Goal: Task Accomplishment & Management: Manage account settings

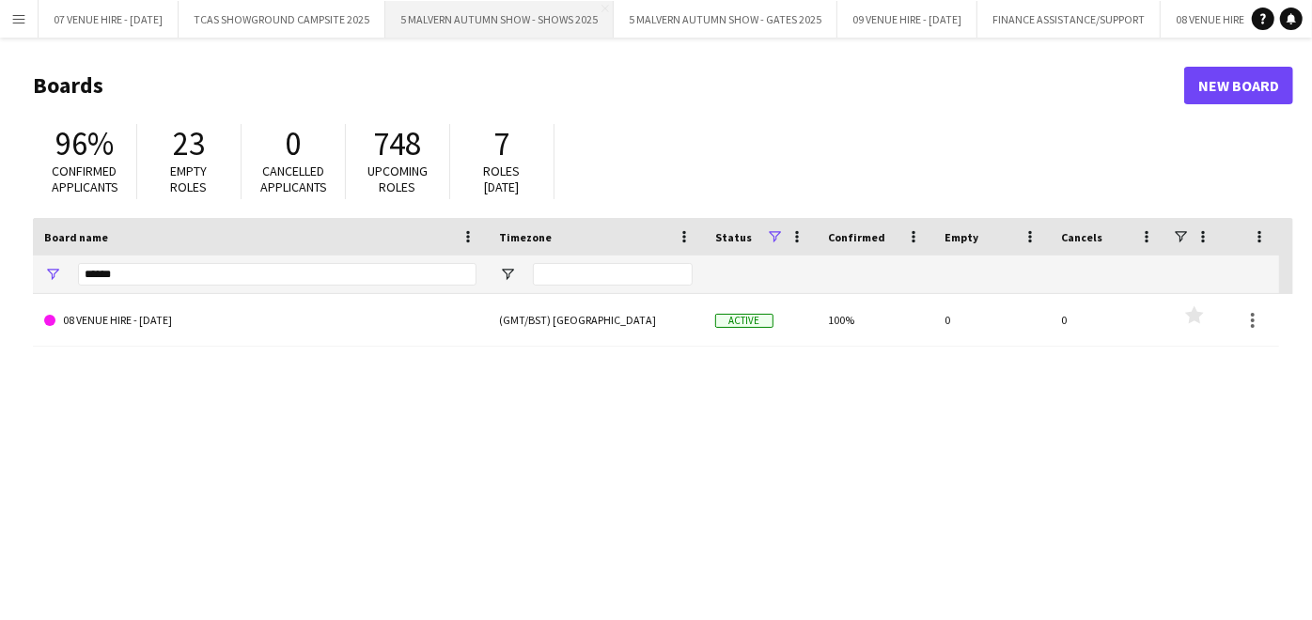
click at [497, 26] on button "5 MALVERN AUTUMN SHOW - SHOWS 2025 Close" at bounding box center [499, 19] width 228 height 37
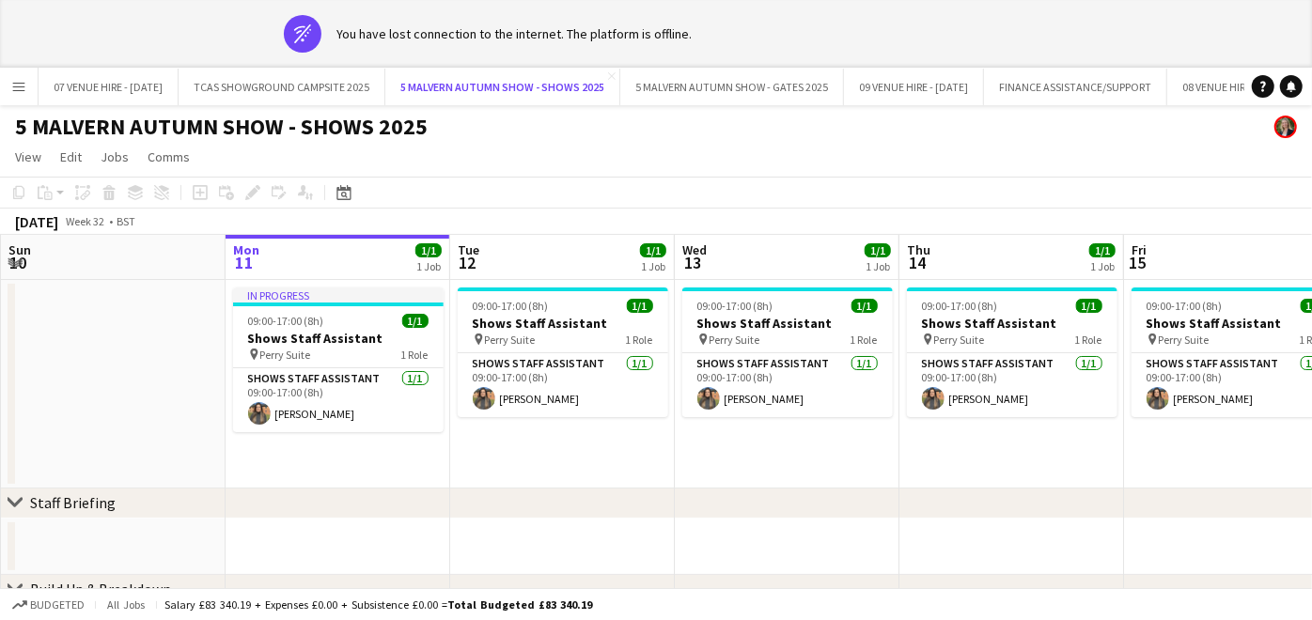
click at [385, 69] on button "5 MALVERN AUTUMN SHOW - SHOWS 2025 Close" at bounding box center [502, 87] width 235 height 37
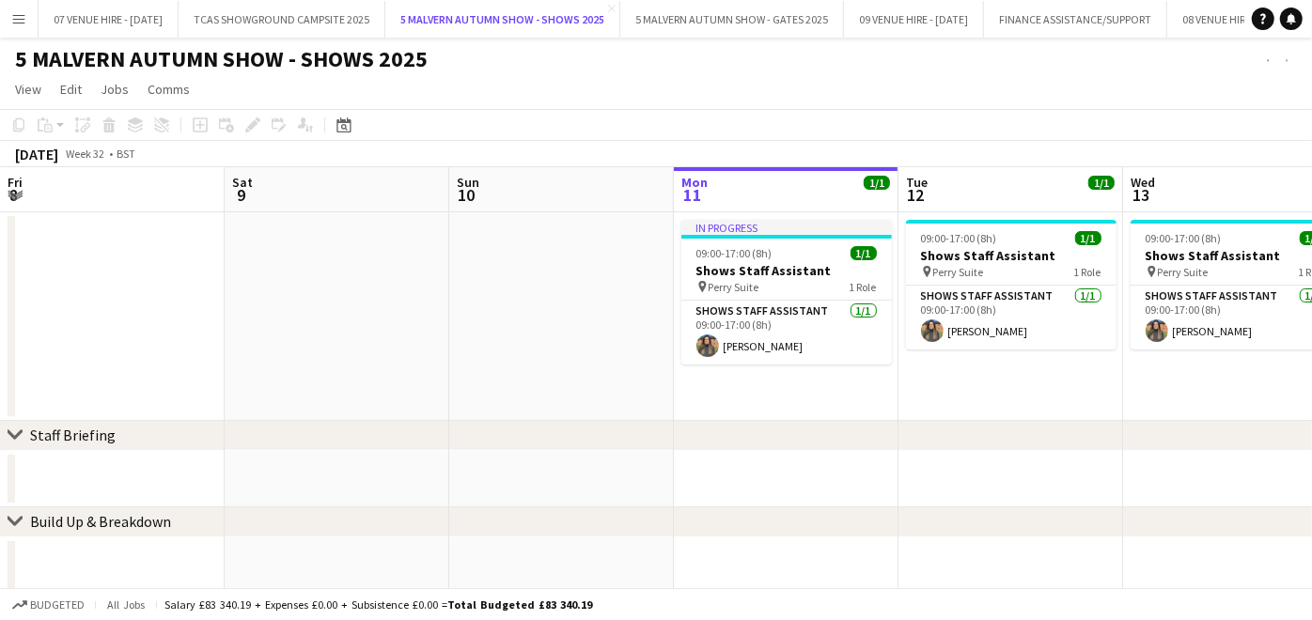
scroll to position [0, 448]
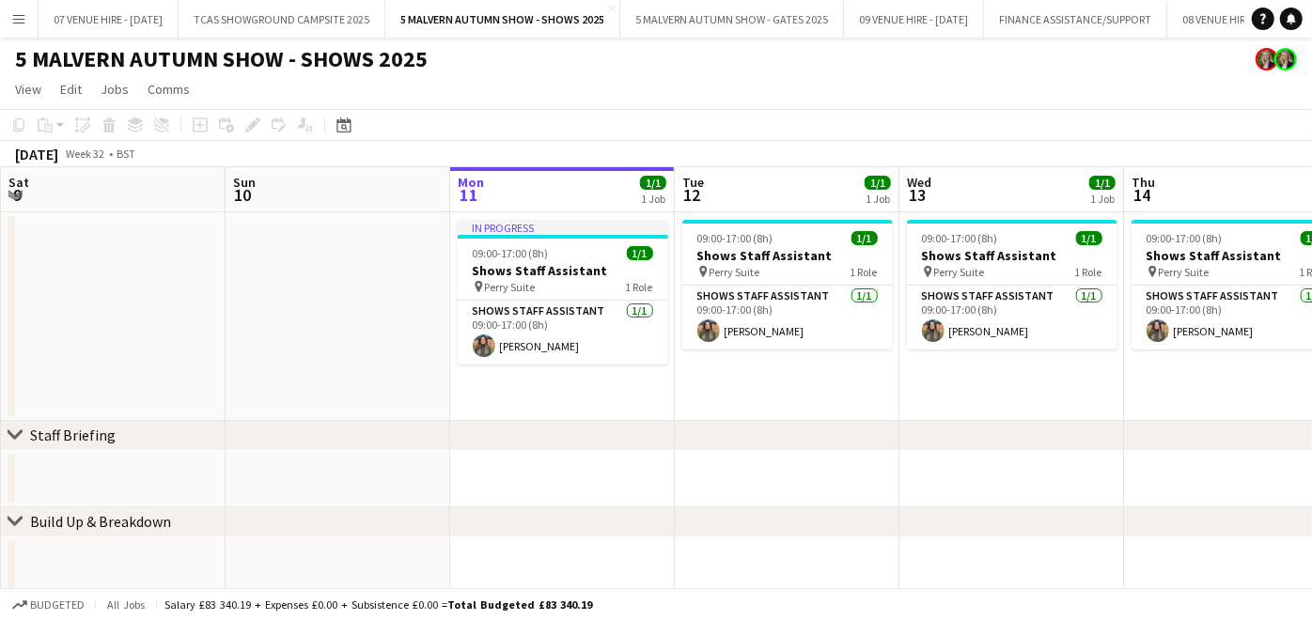
click at [732, 90] on app-page-menu "View Day view expanded Day view collapsed Month view Date picker Jump to [DATE]…" at bounding box center [656, 91] width 1312 height 36
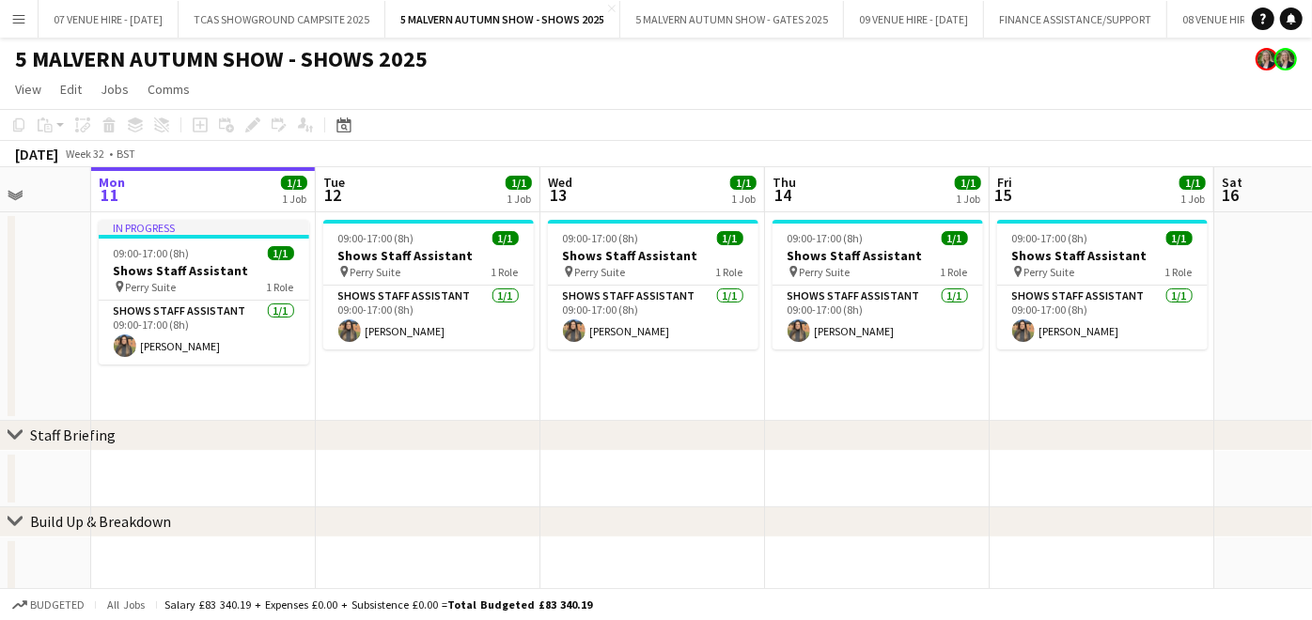
scroll to position [0, 601]
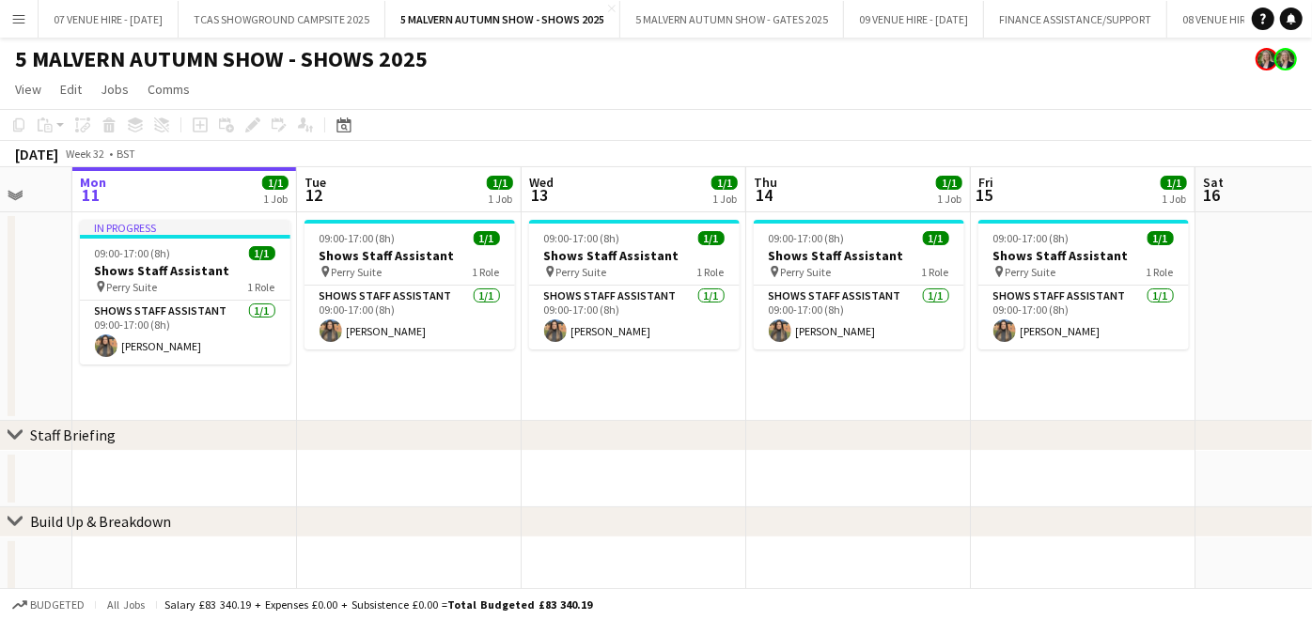
drag, startPoint x: 944, startPoint y: 258, endPoint x: 567, endPoint y: 246, distance: 378.0
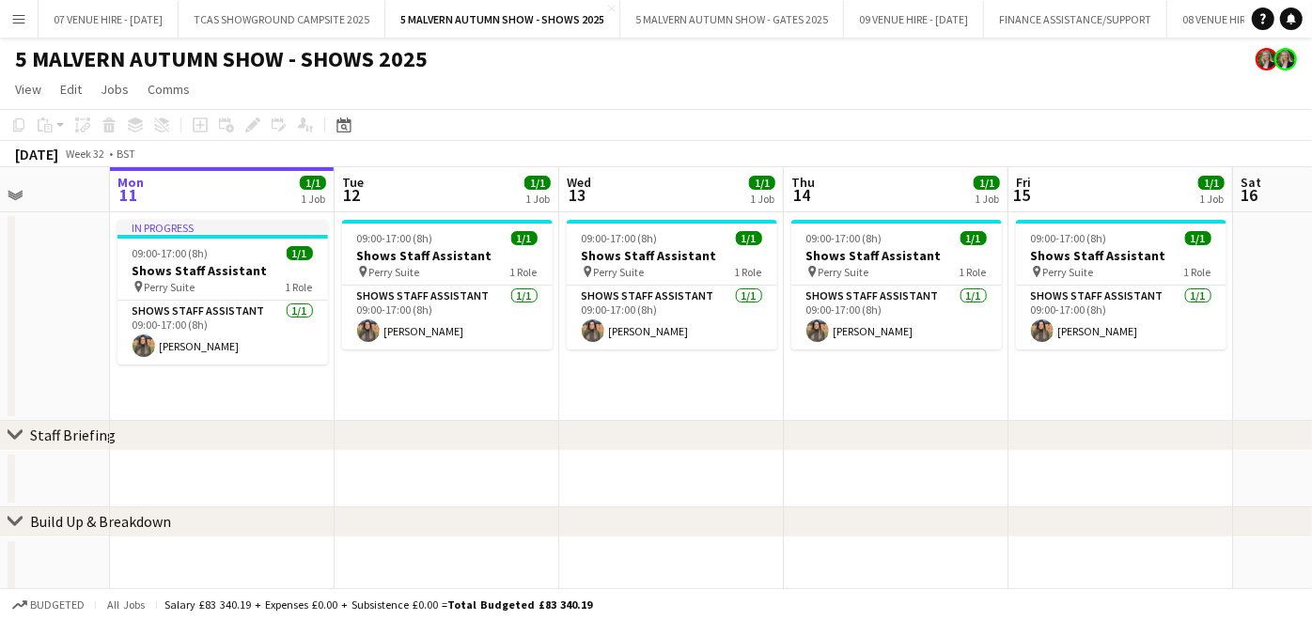
drag, startPoint x: 852, startPoint y: 243, endPoint x: 889, endPoint y: 251, distance: 37.4
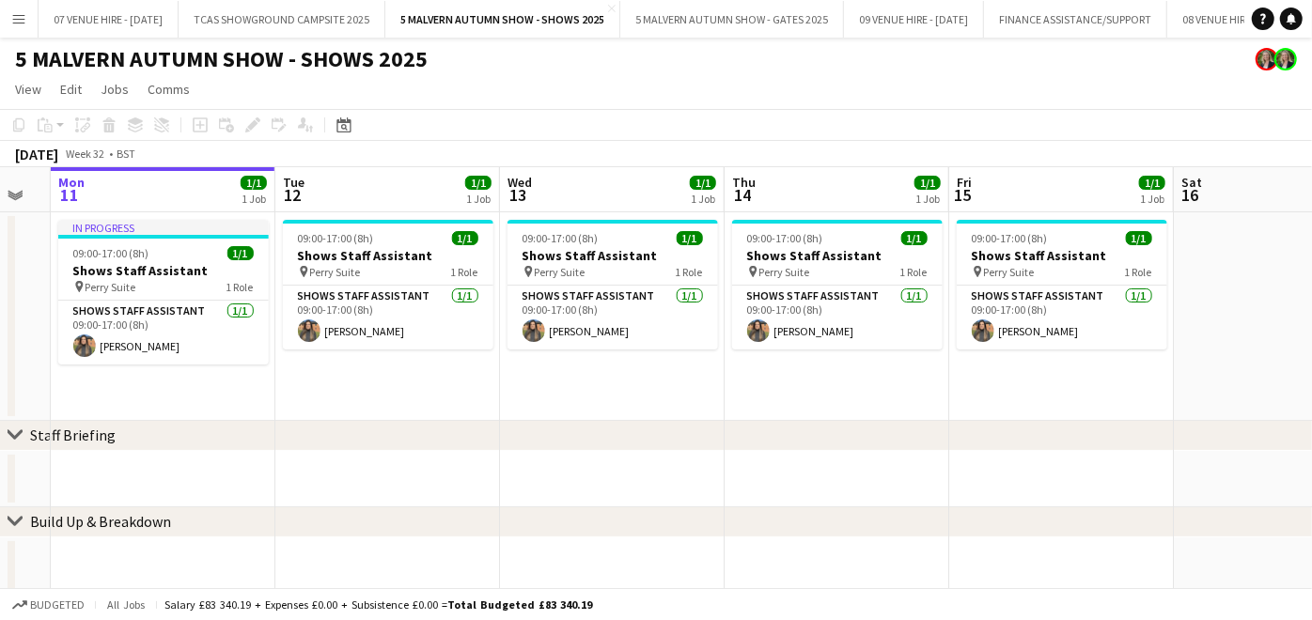
drag, startPoint x: 889, startPoint y: 251, endPoint x: 830, endPoint y: 247, distance: 59.3
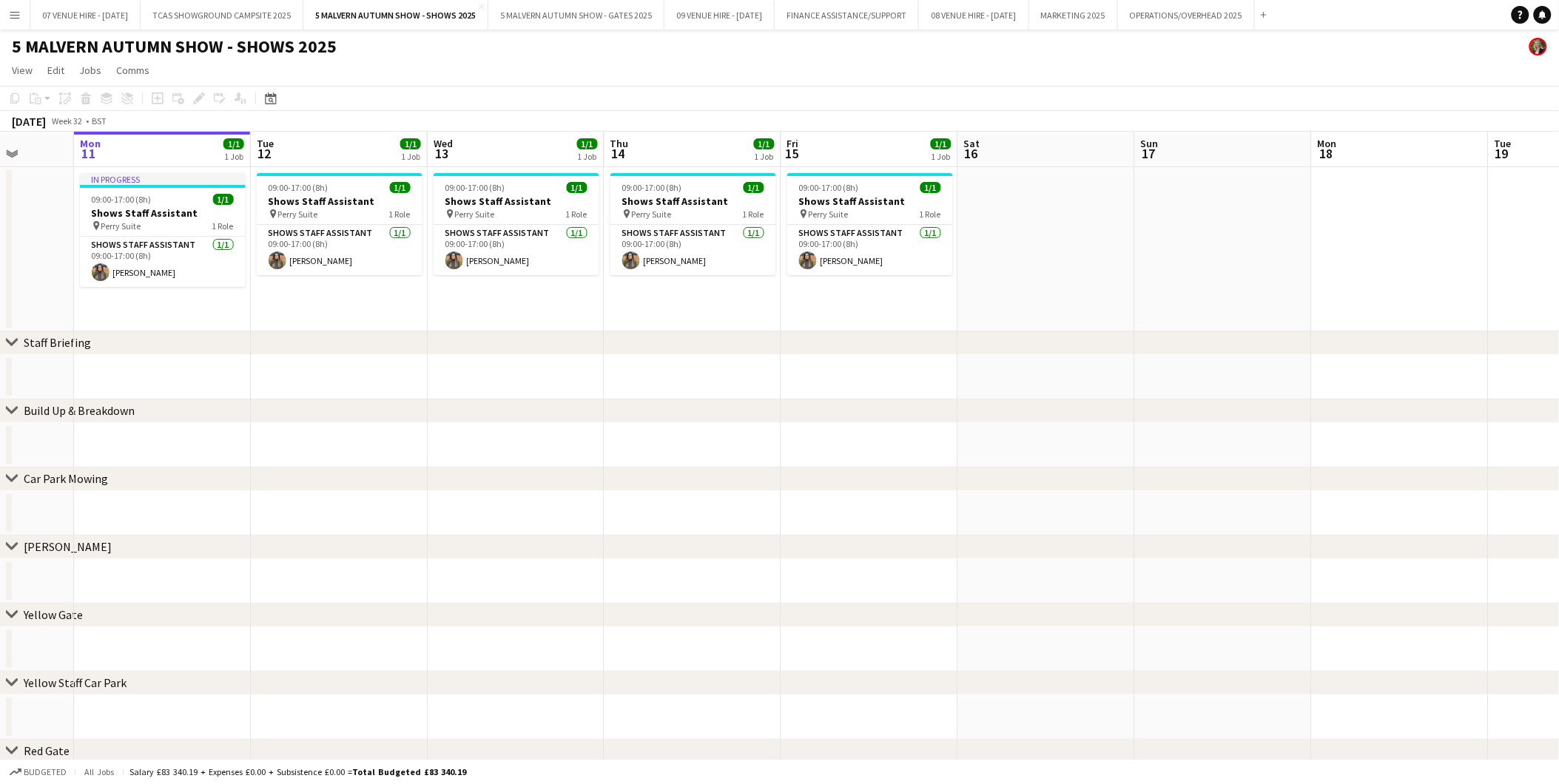
scroll to position [0, 402]
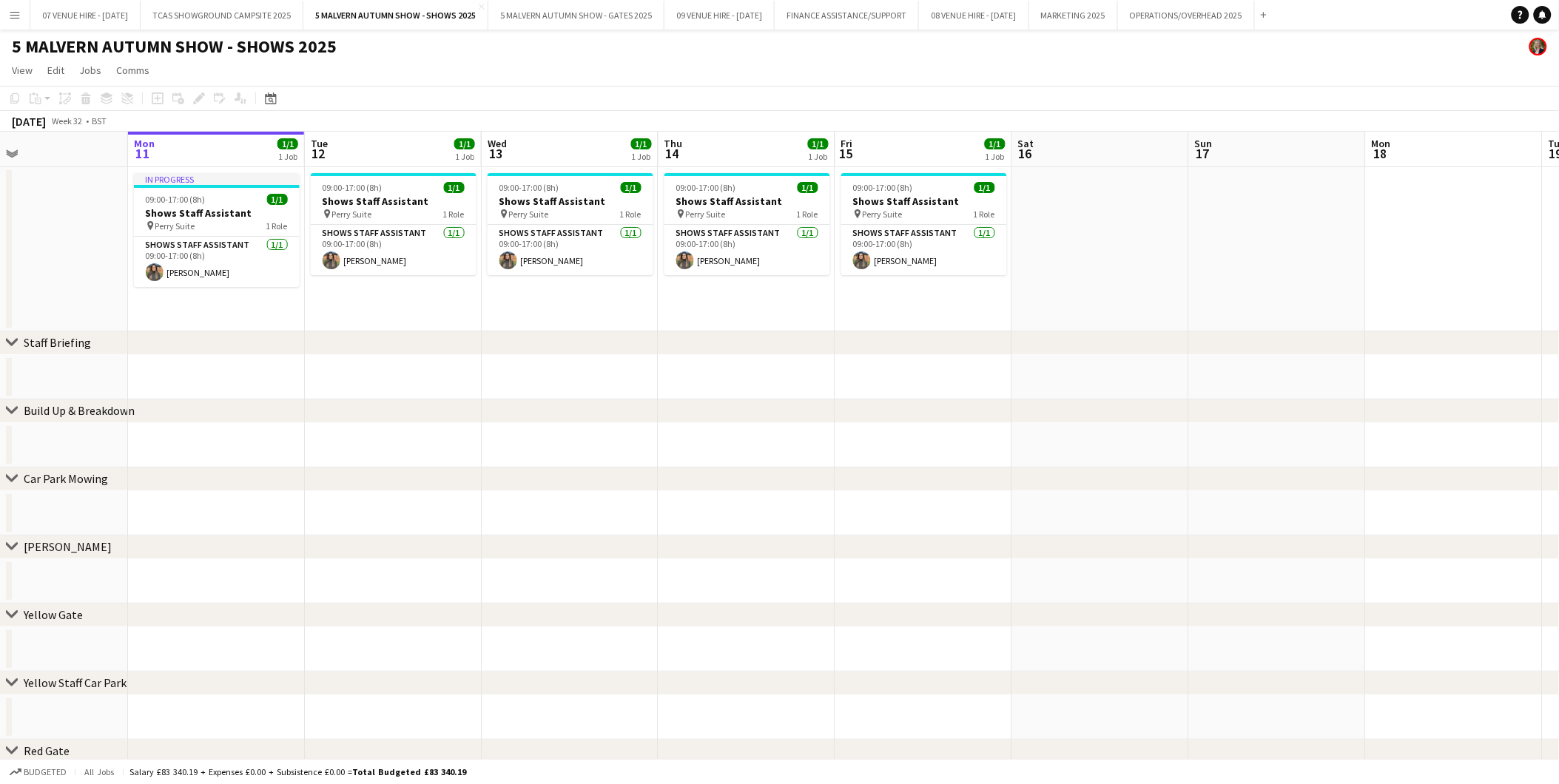
drag, startPoint x: 568, startPoint y: 427, endPoint x: 656, endPoint y: 423, distance: 88.1
click at [17, 18] on app-icon "Menu" at bounding box center [14, 14] width 12 height 12
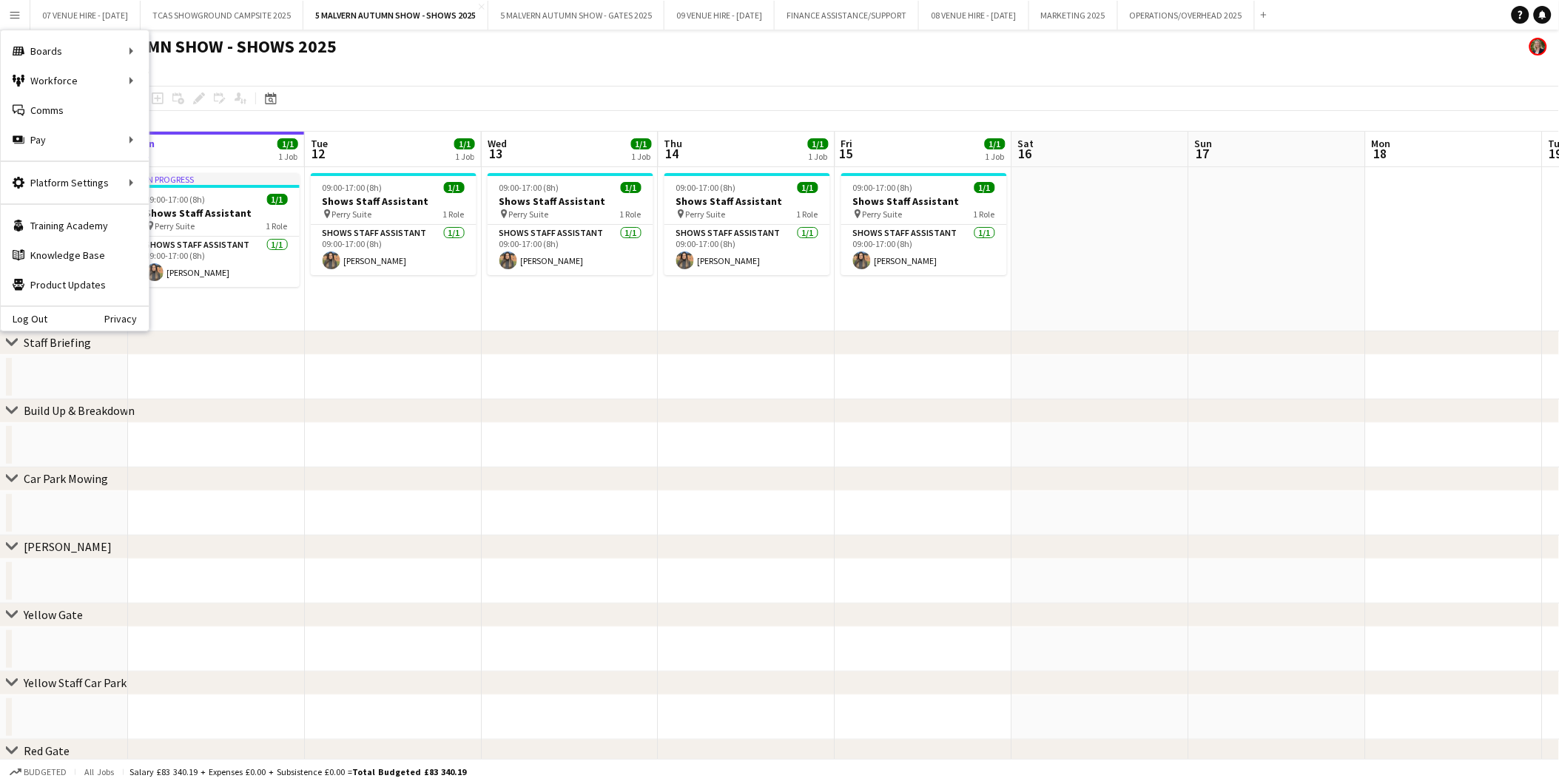
click at [418, 337] on div "chevron-right Staff Briefing" at bounding box center [780, 343] width 1559 height 24
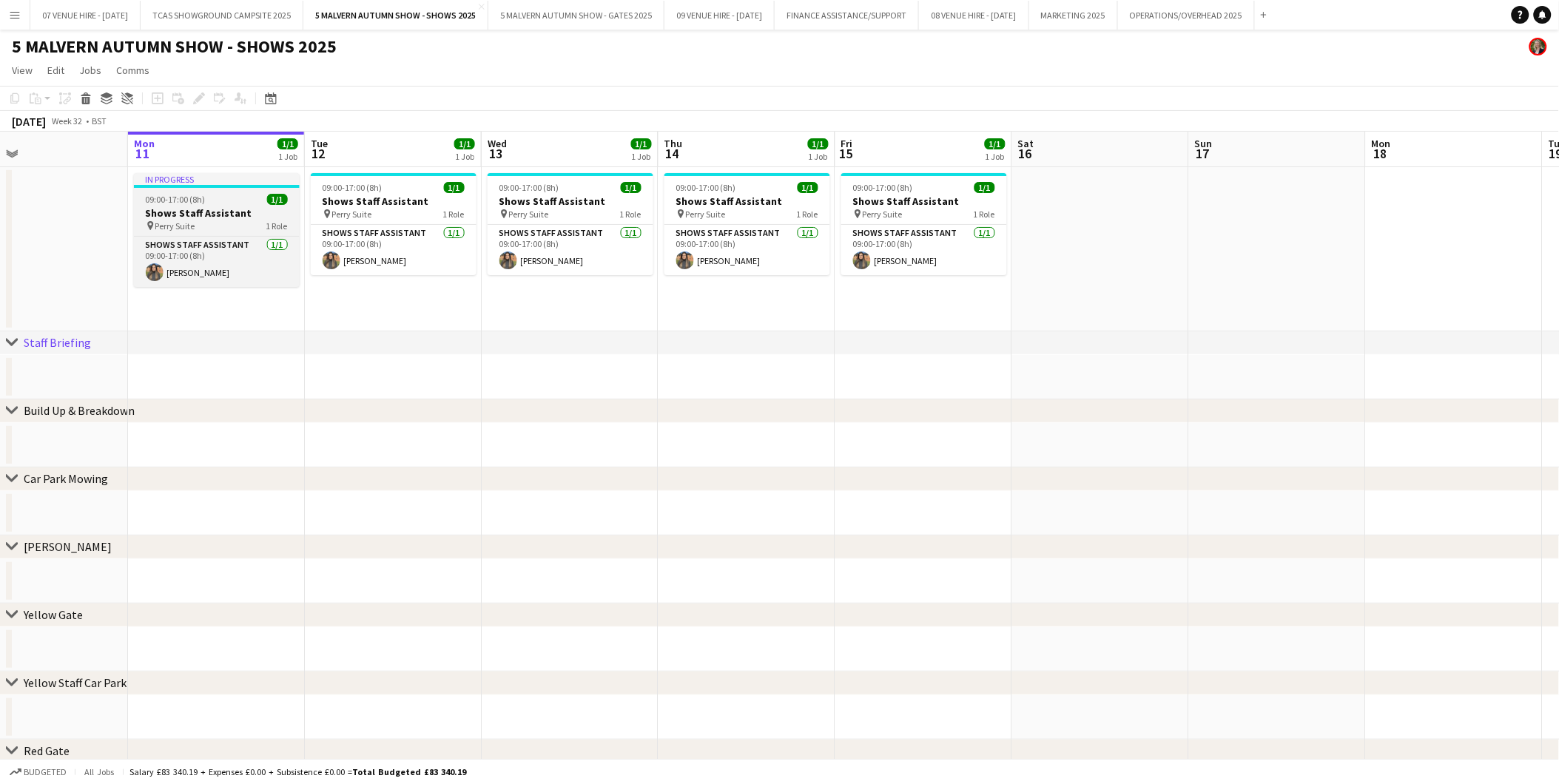
click at [243, 210] on h3 "Shows Staff Assistant" at bounding box center [217, 213] width 166 height 13
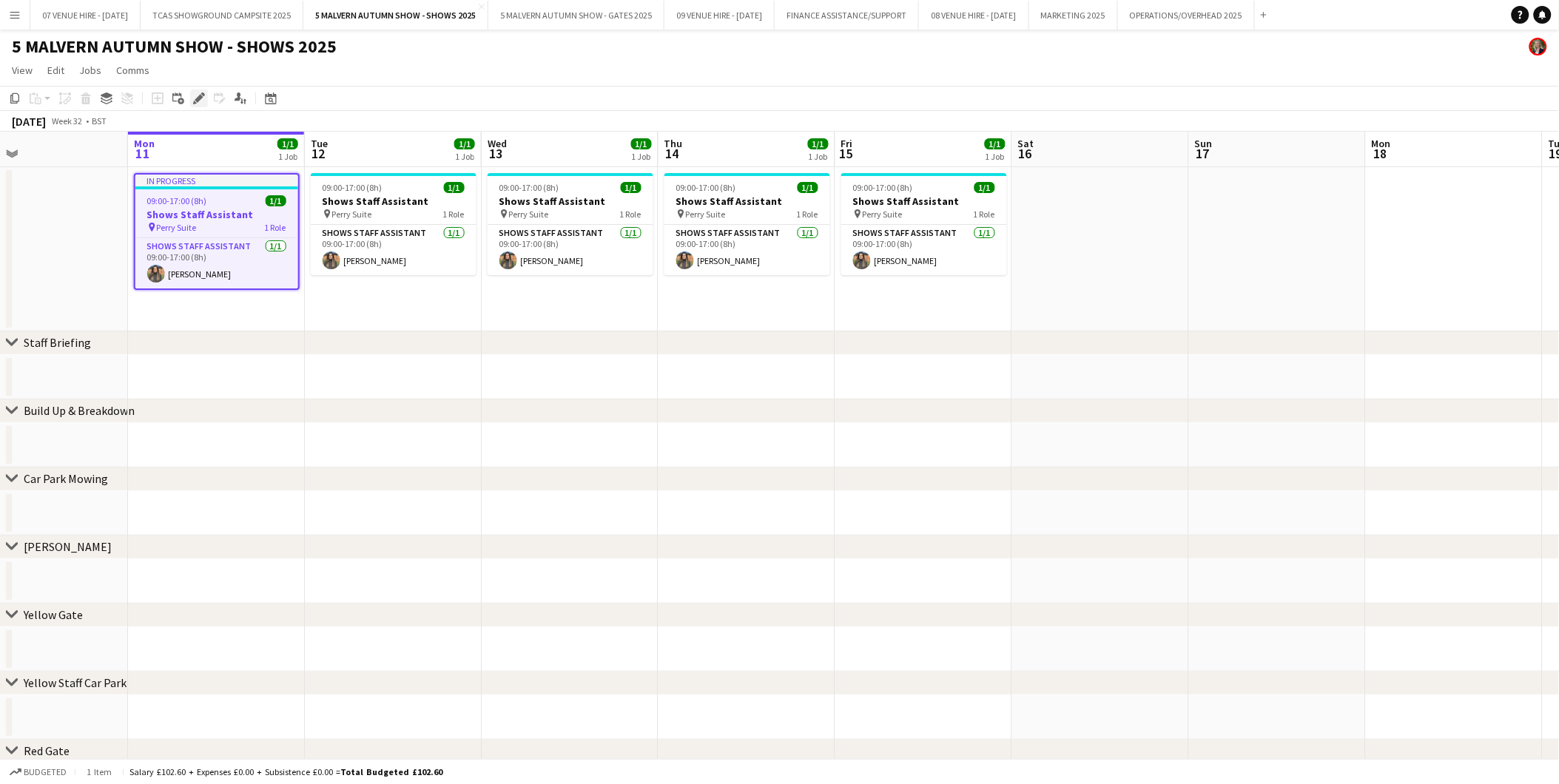
click at [195, 100] on icon at bounding box center [198, 98] width 8 height 8
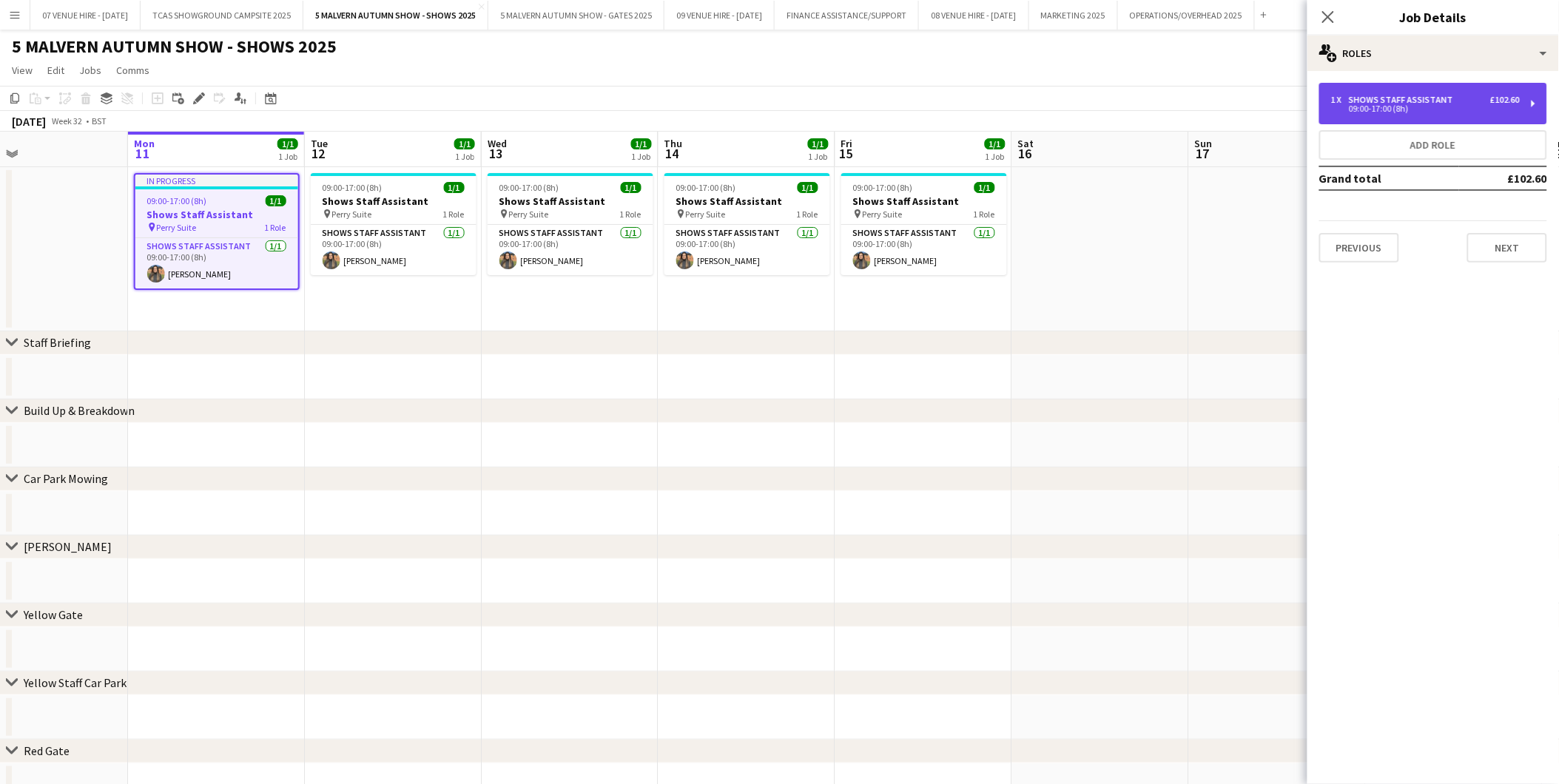
click at [1045, 105] on div "09:00-17:00 (8h)" at bounding box center [1426, 108] width 189 height 7
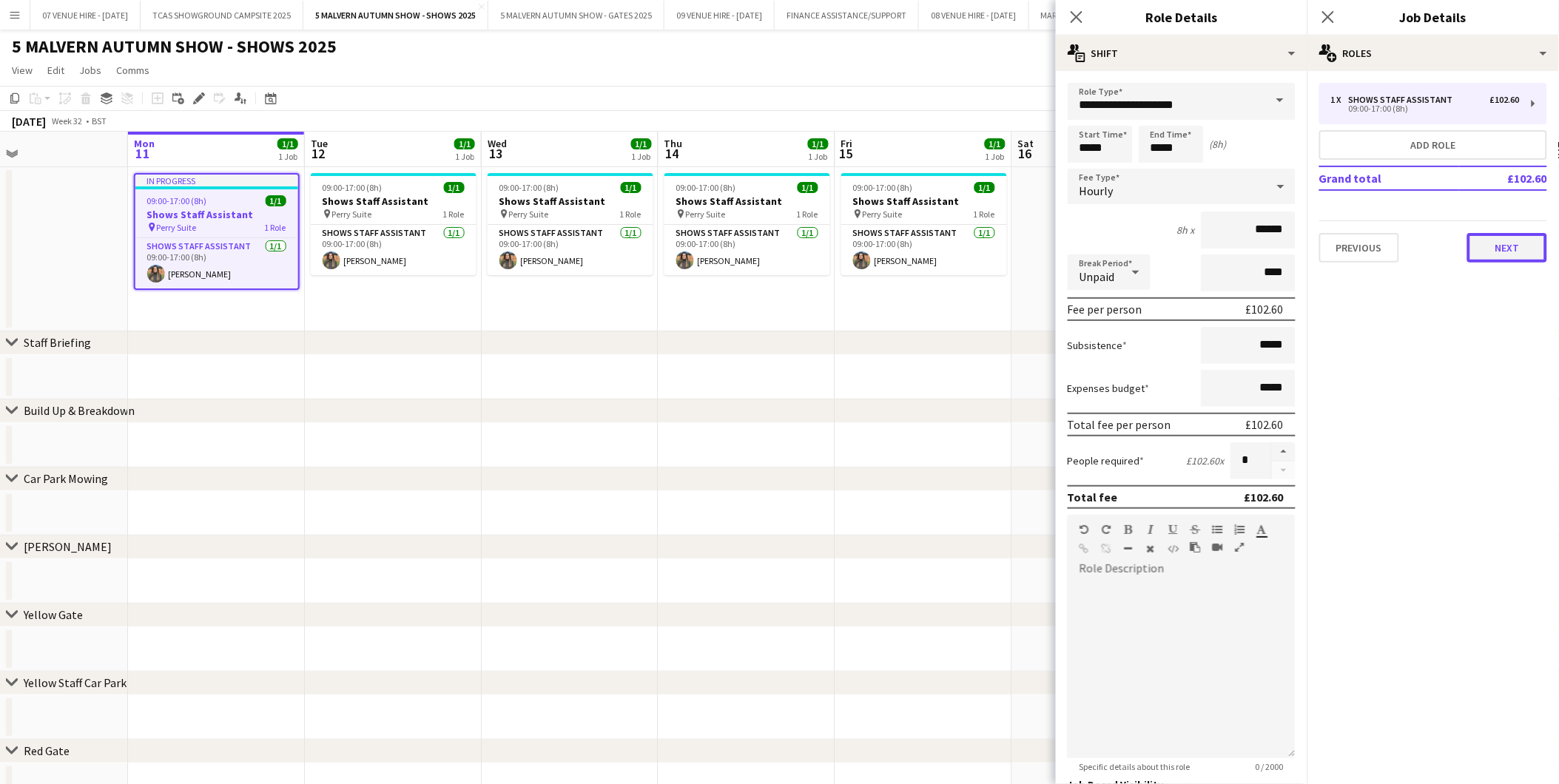
click at [1045, 250] on button "Next" at bounding box center [1507, 248] width 80 height 30
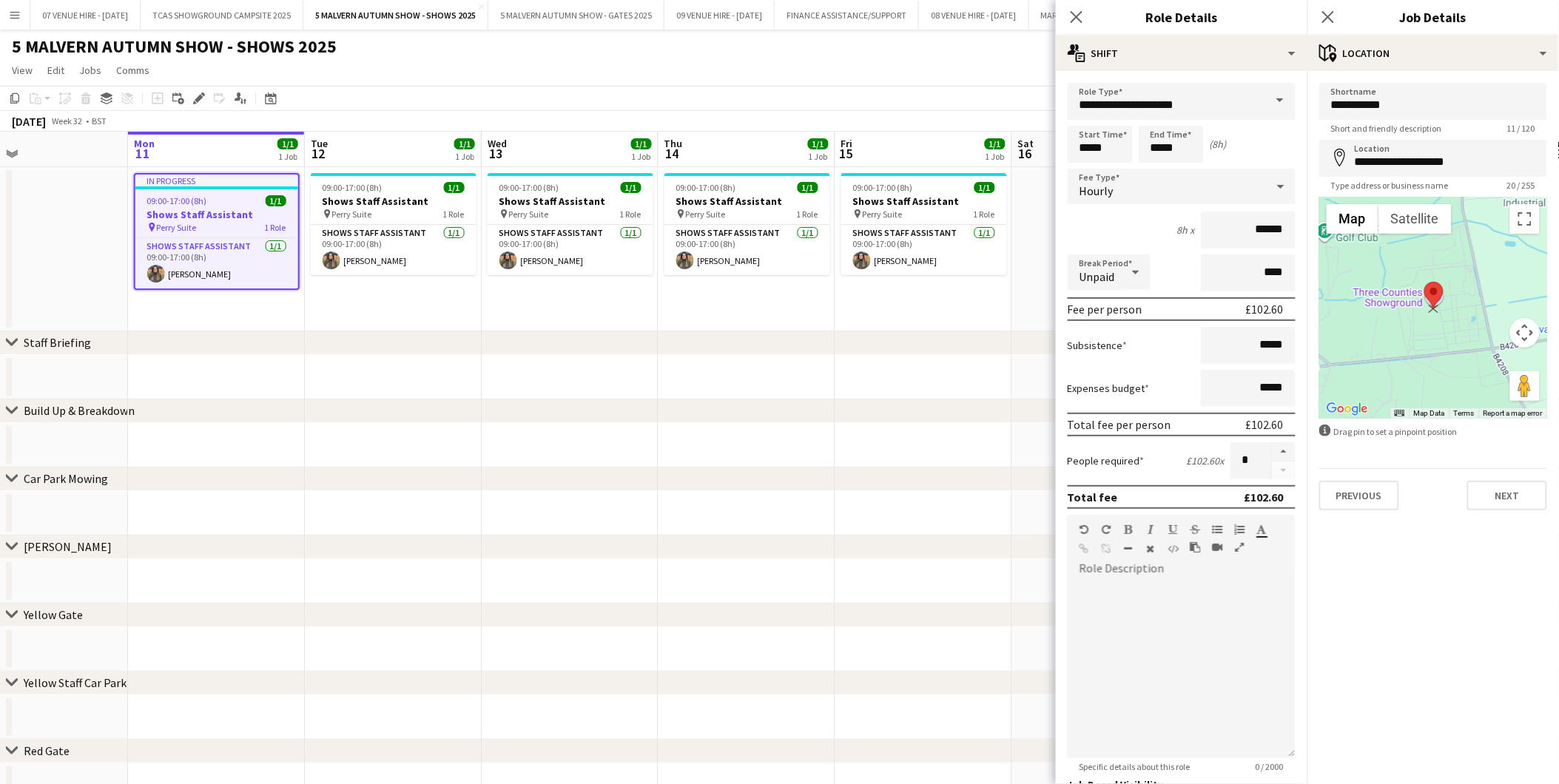
click at [1045, 289] on img at bounding box center [1434, 295] width 19 height 28
type input "**********"
click at [1045, 487] on button "Next" at bounding box center [1507, 496] width 80 height 30
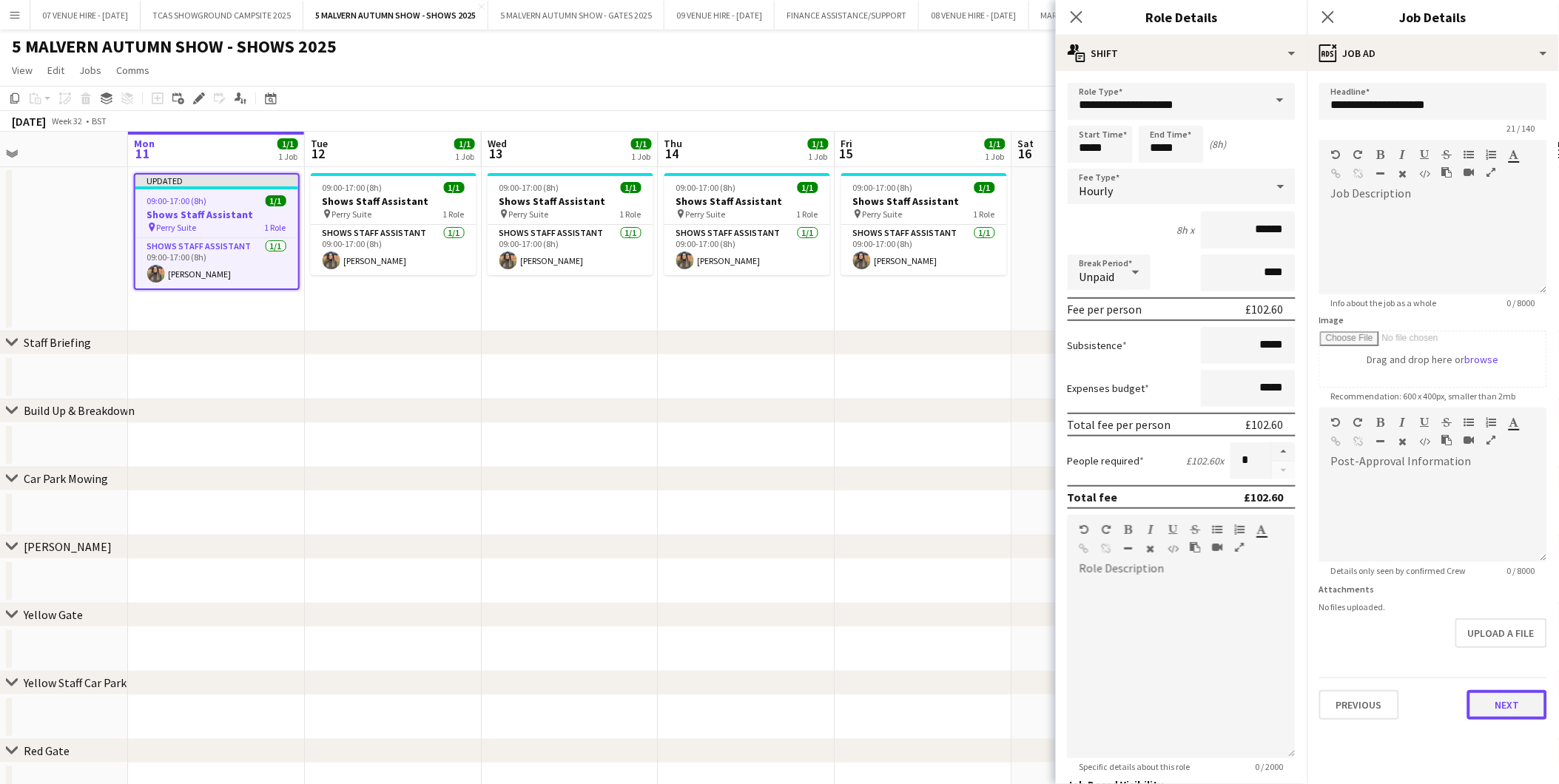
click at [1045, 487] on button "Next" at bounding box center [1507, 705] width 80 height 30
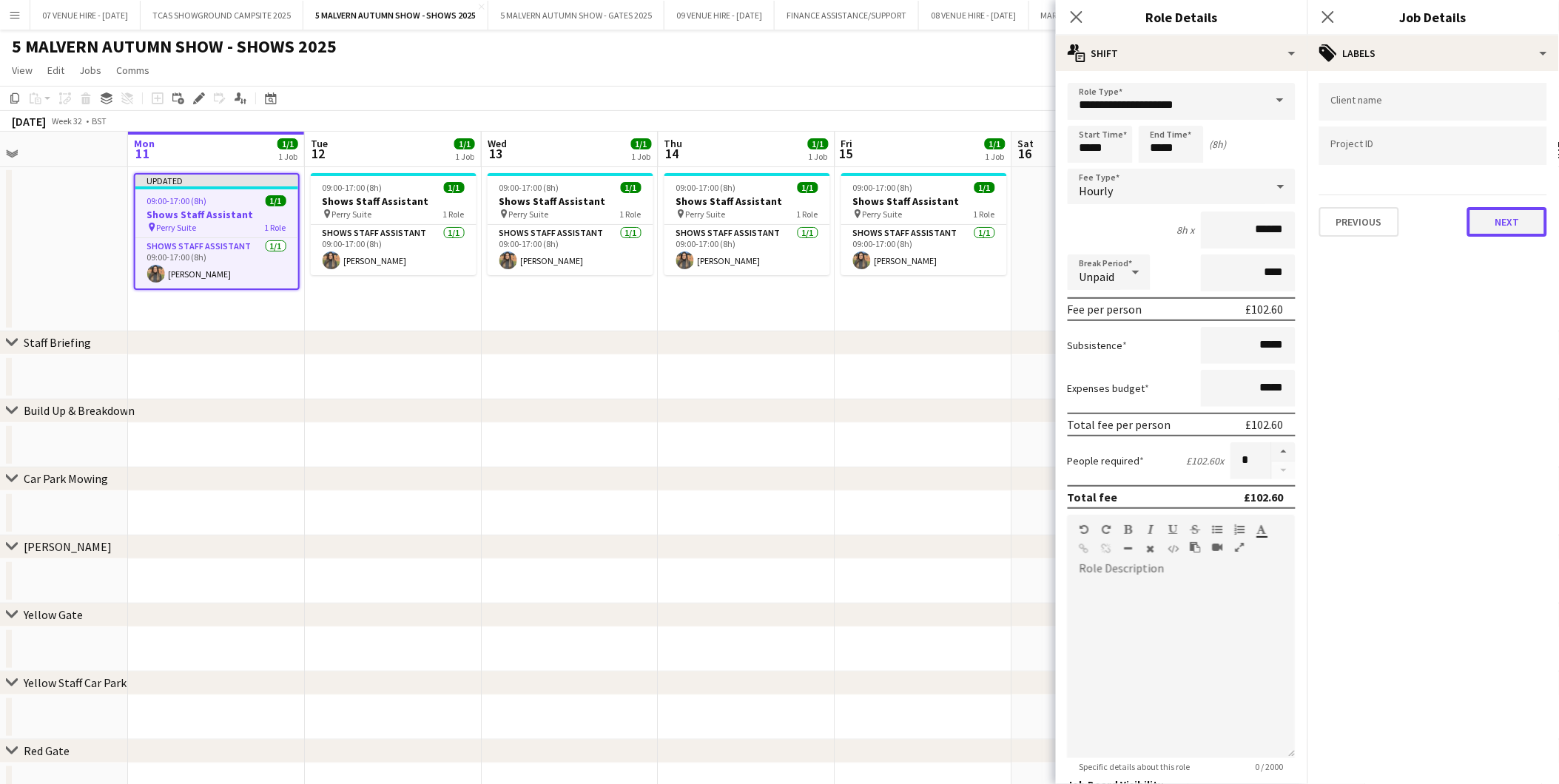
click at [1045, 227] on button "Next" at bounding box center [1507, 222] width 80 height 30
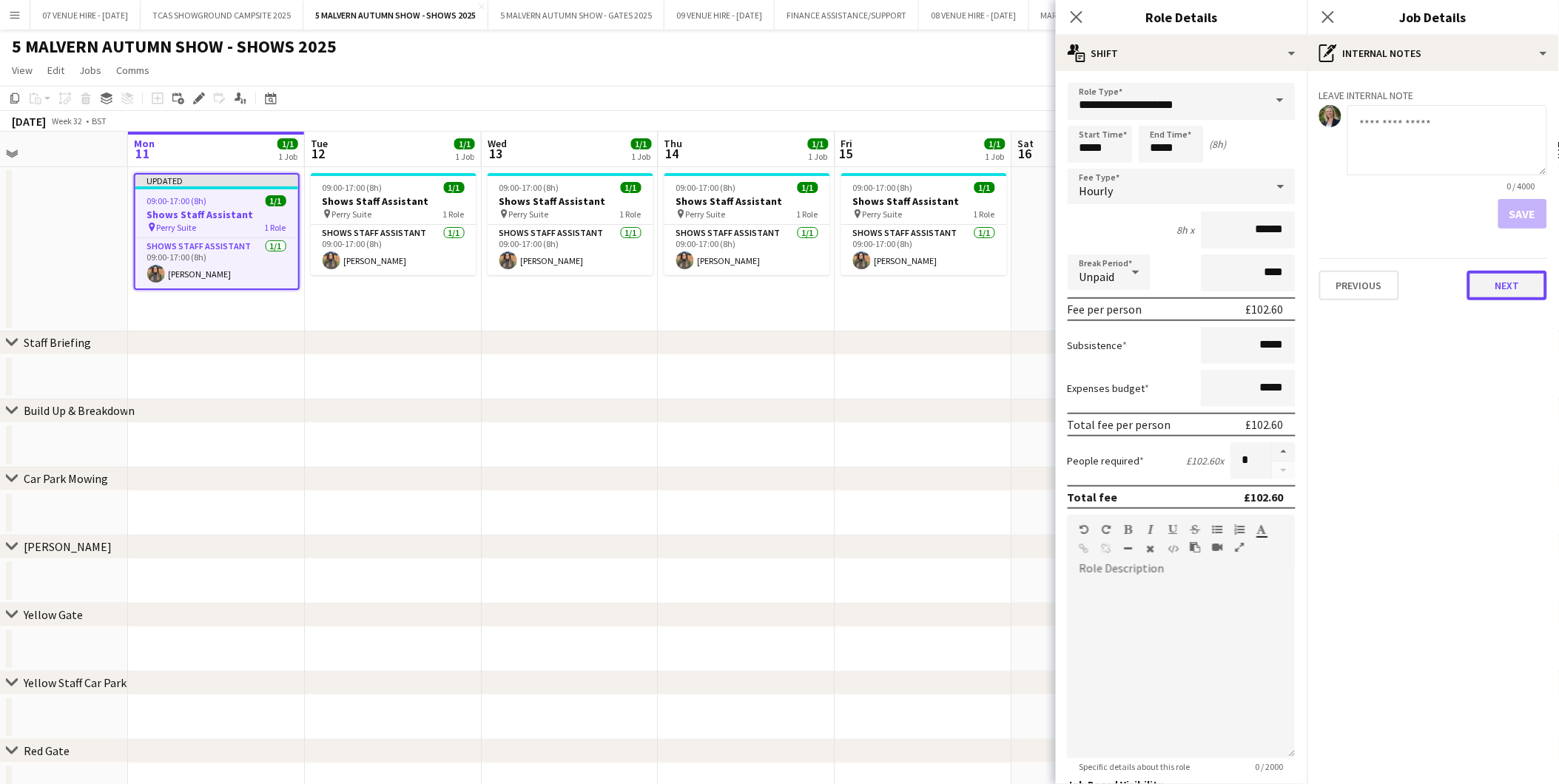
click at [1045, 271] on button "Next" at bounding box center [1507, 286] width 80 height 30
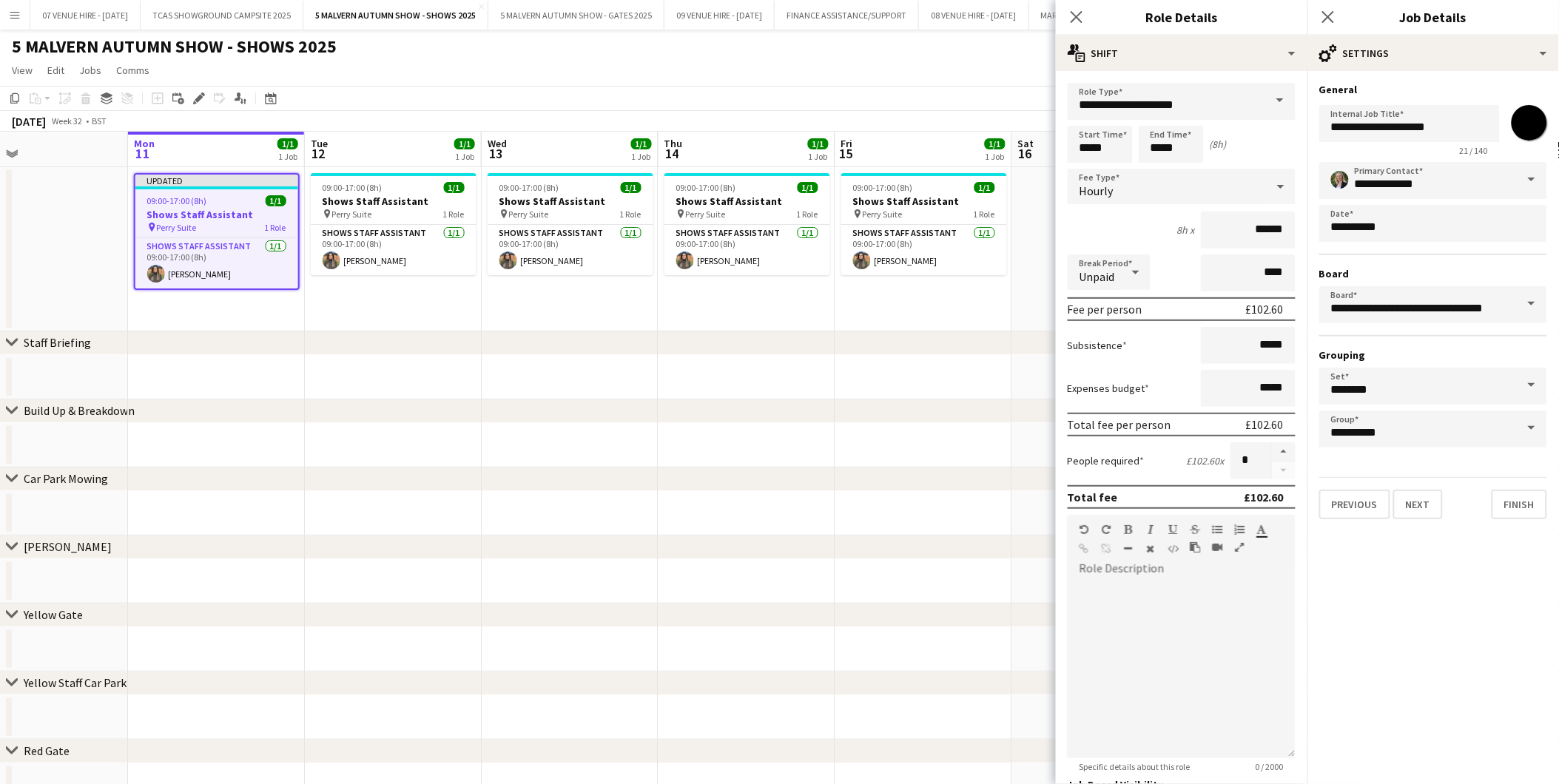
click at [1031, 456] on app-date-cell at bounding box center [1101, 446] width 177 height 44
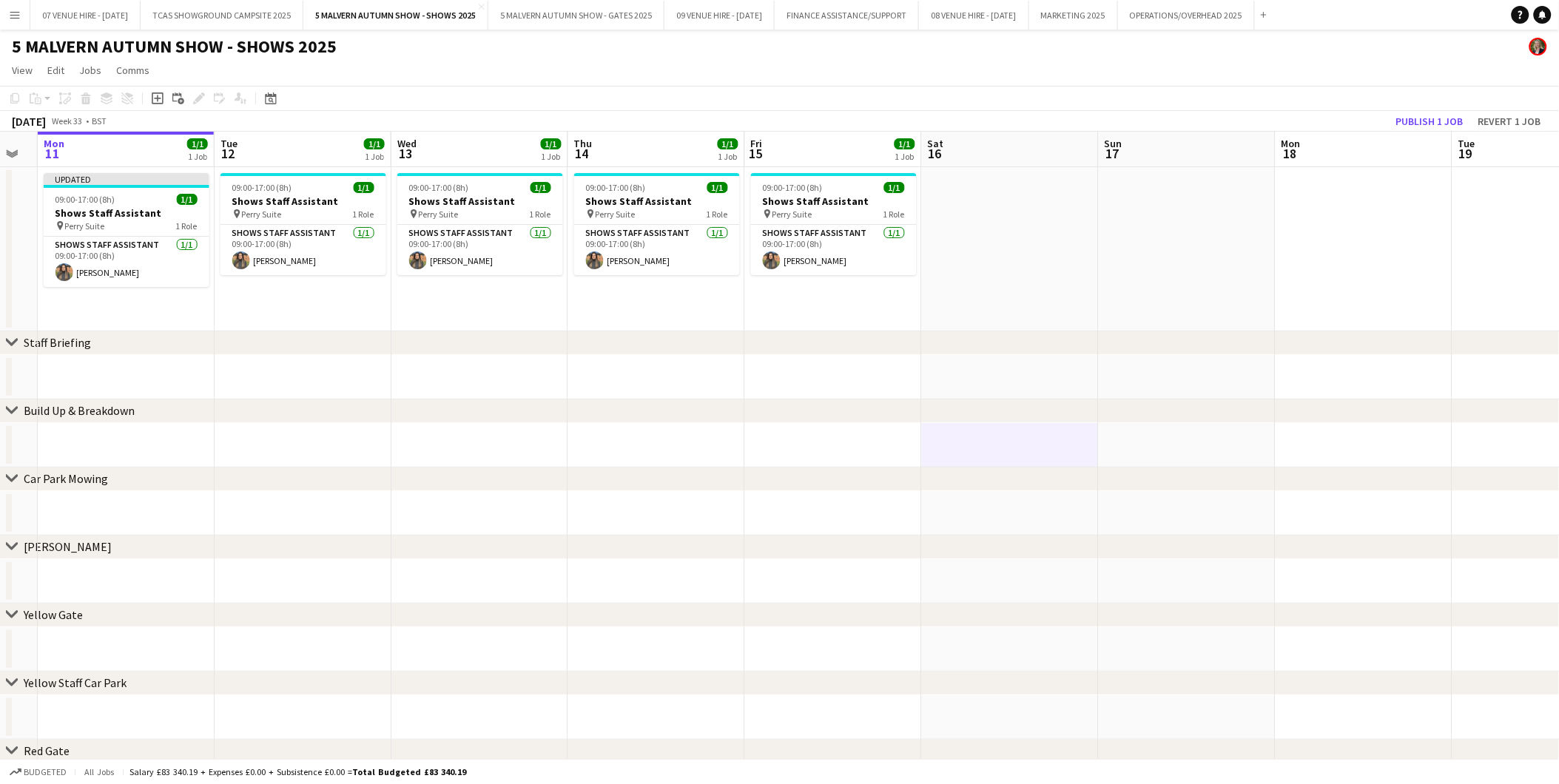
drag, startPoint x: 1165, startPoint y: 254, endPoint x: 898, endPoint y: 227, distance: 268.4
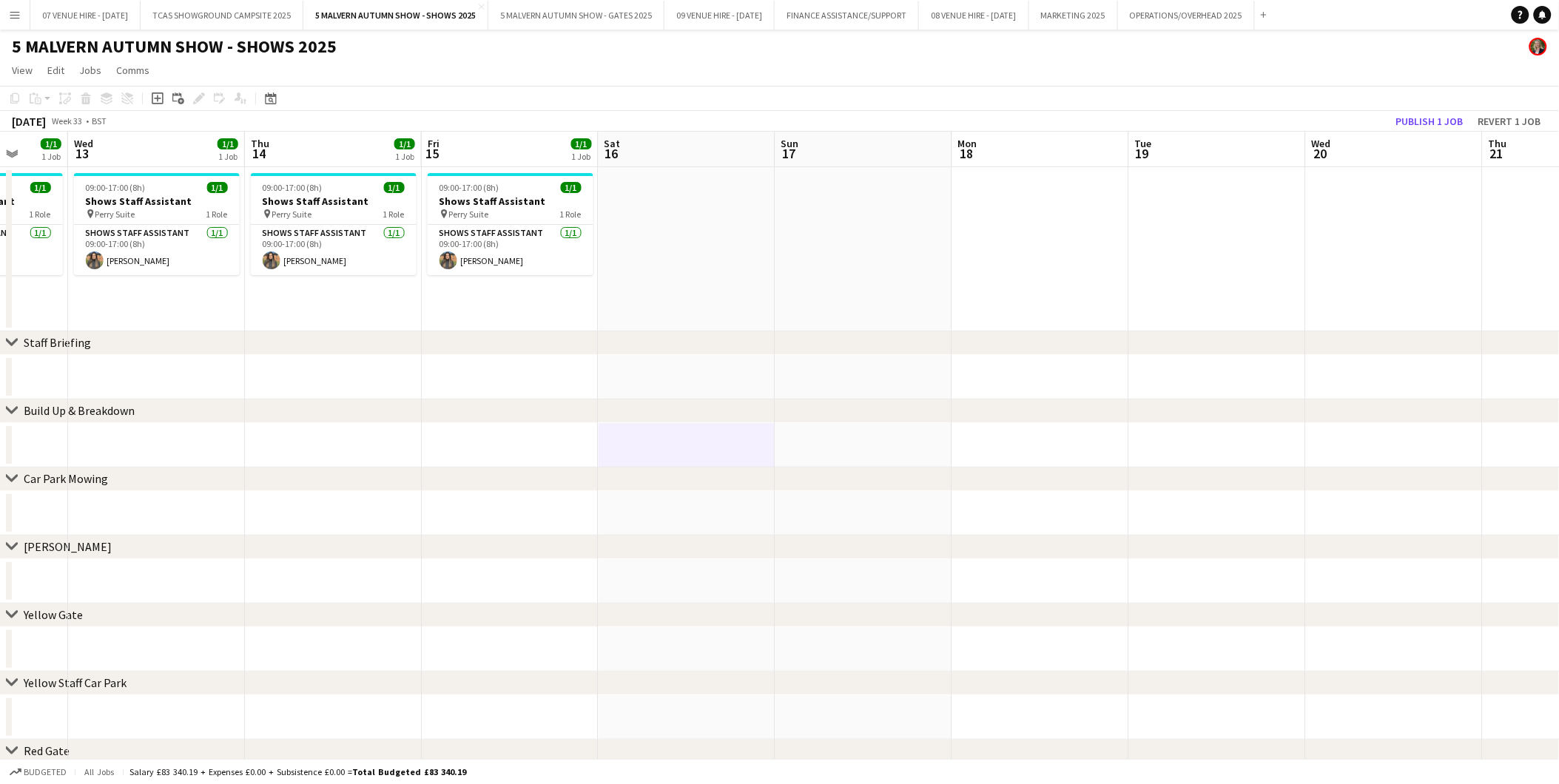
drag, startPoint x: 1149, startPoint y: 231, endPoint x: 1002, endPoint y: 234, distance: 147.0
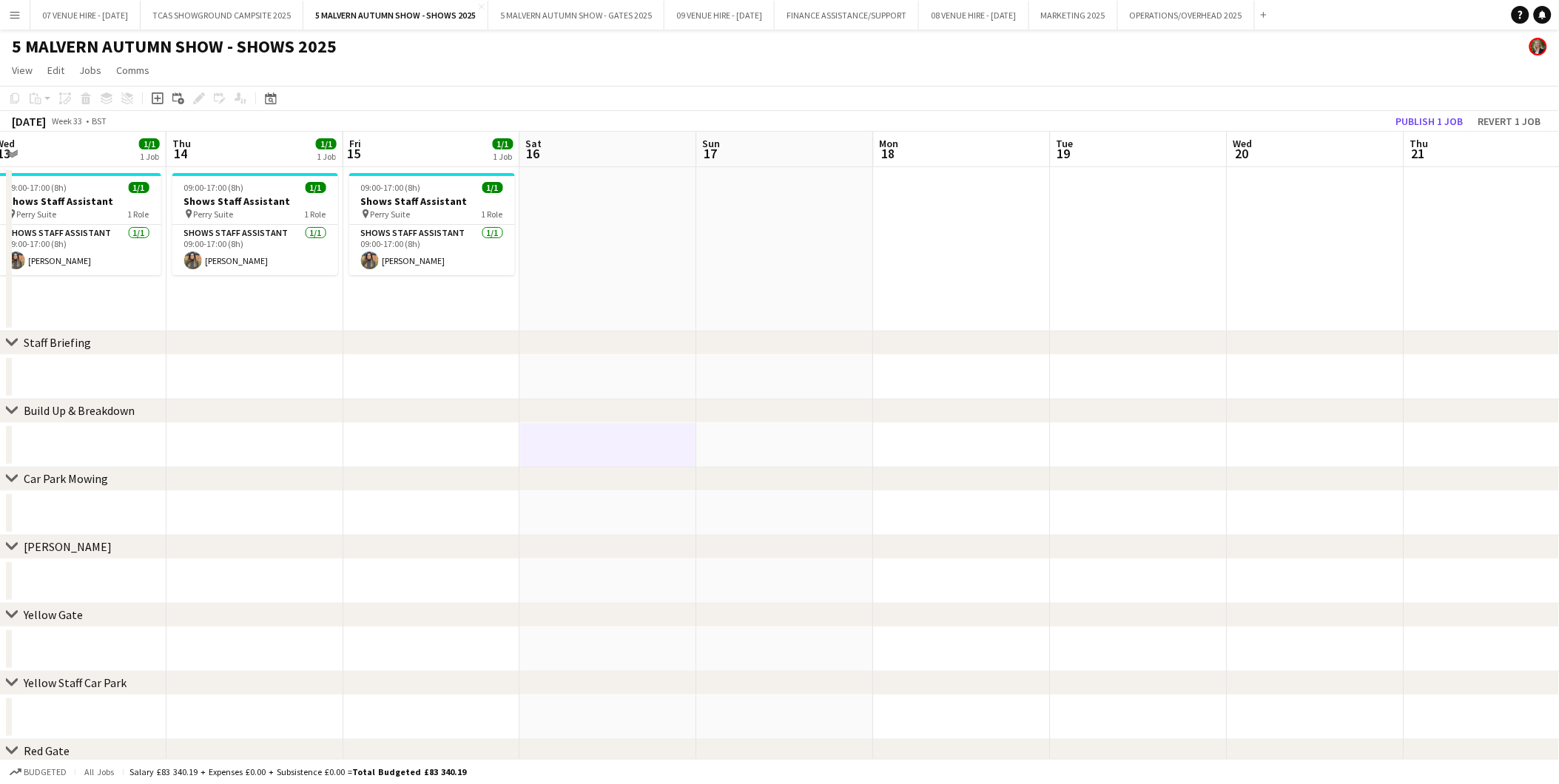
drag, startPoint x: 1169, startPoint y: 240, endPoint x: 1061, endPoint y: 242, distance: 108.0
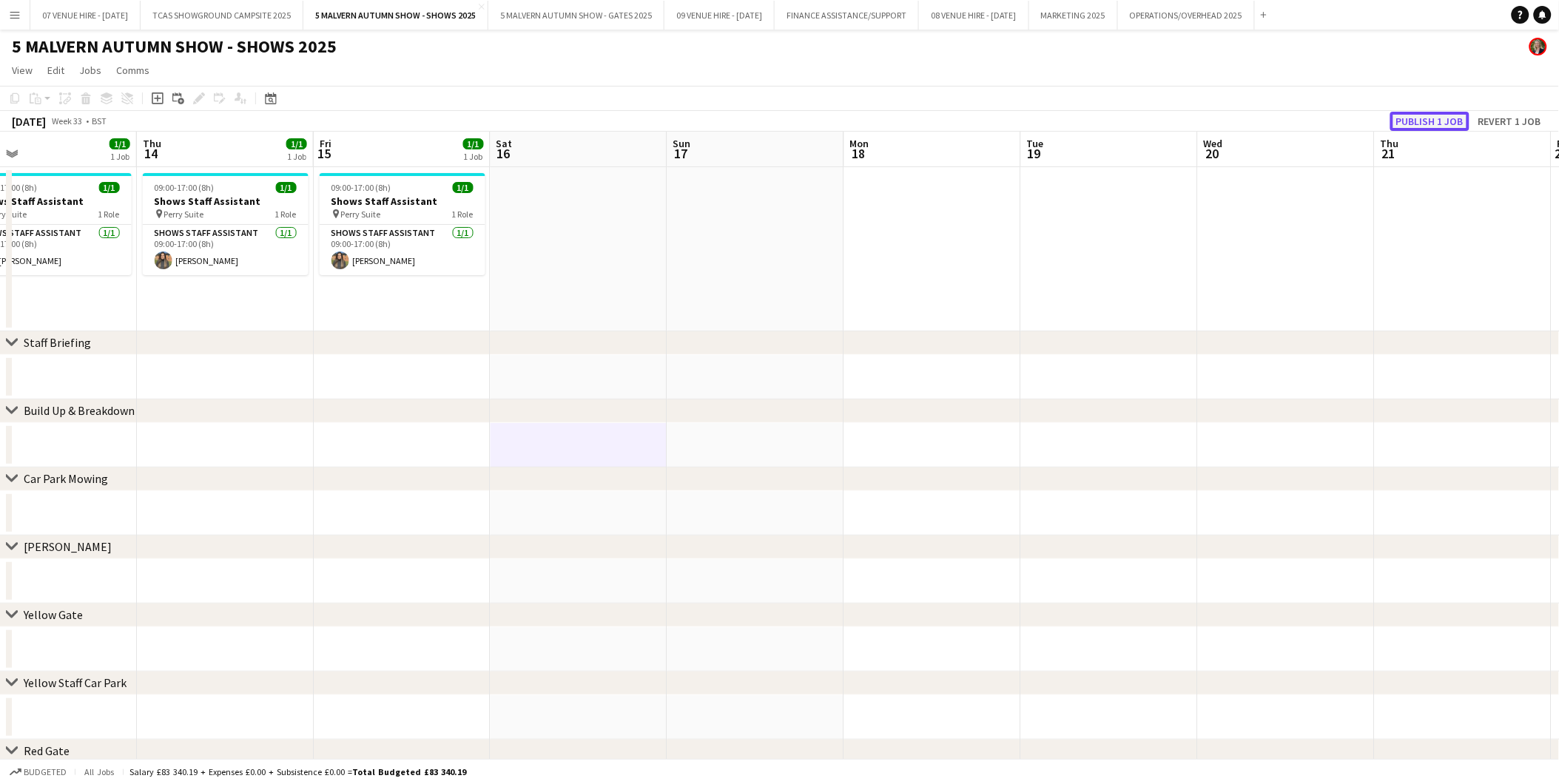
click at [1045, 124] on button "Publish 1 job" at bounding box center [1430, 121] width 80 height 19
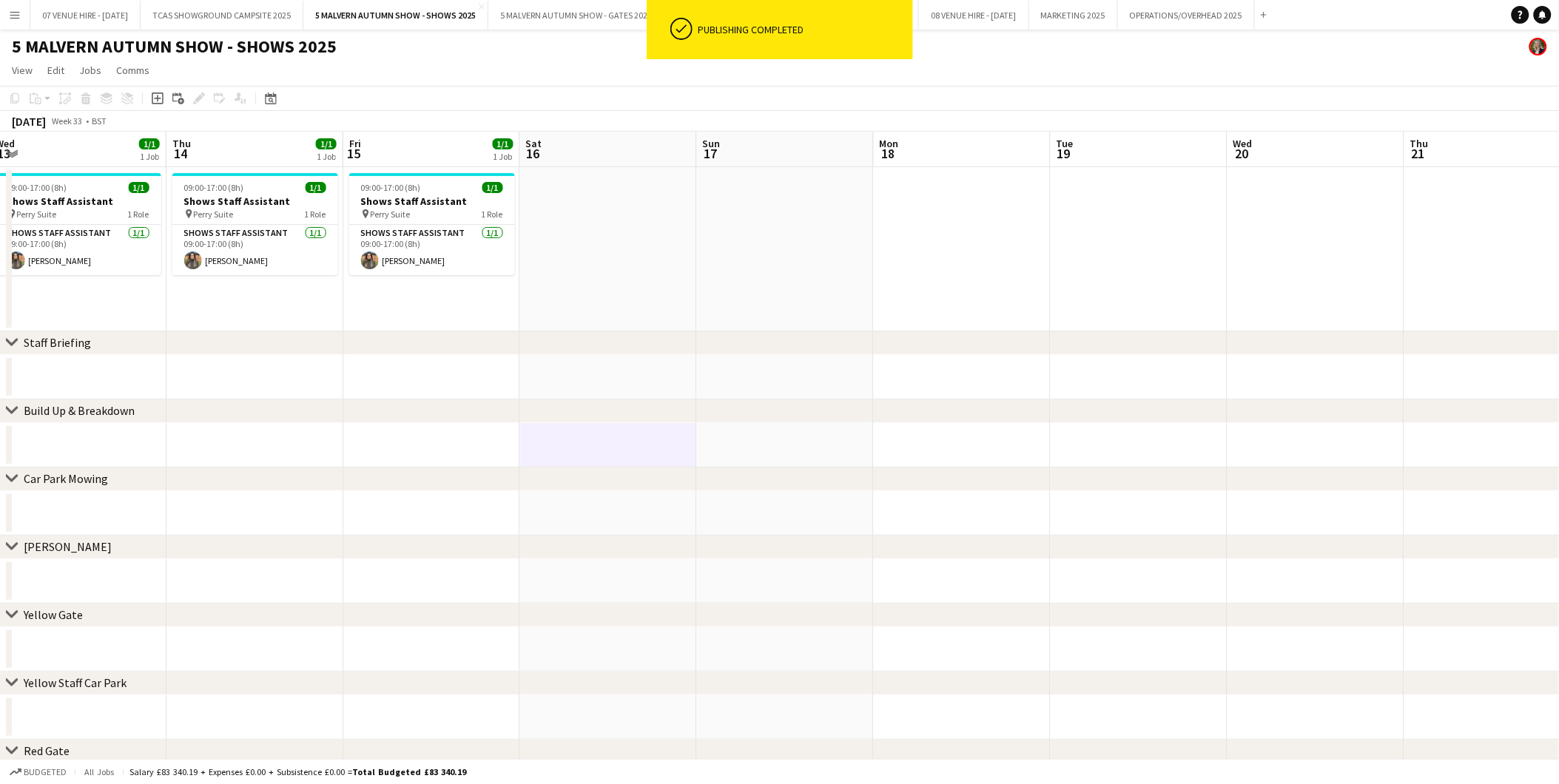
drag, startPoint x: 1202, startPoint y: 244, endPoint x: 854, endPoint y: 207, distance: 350.0
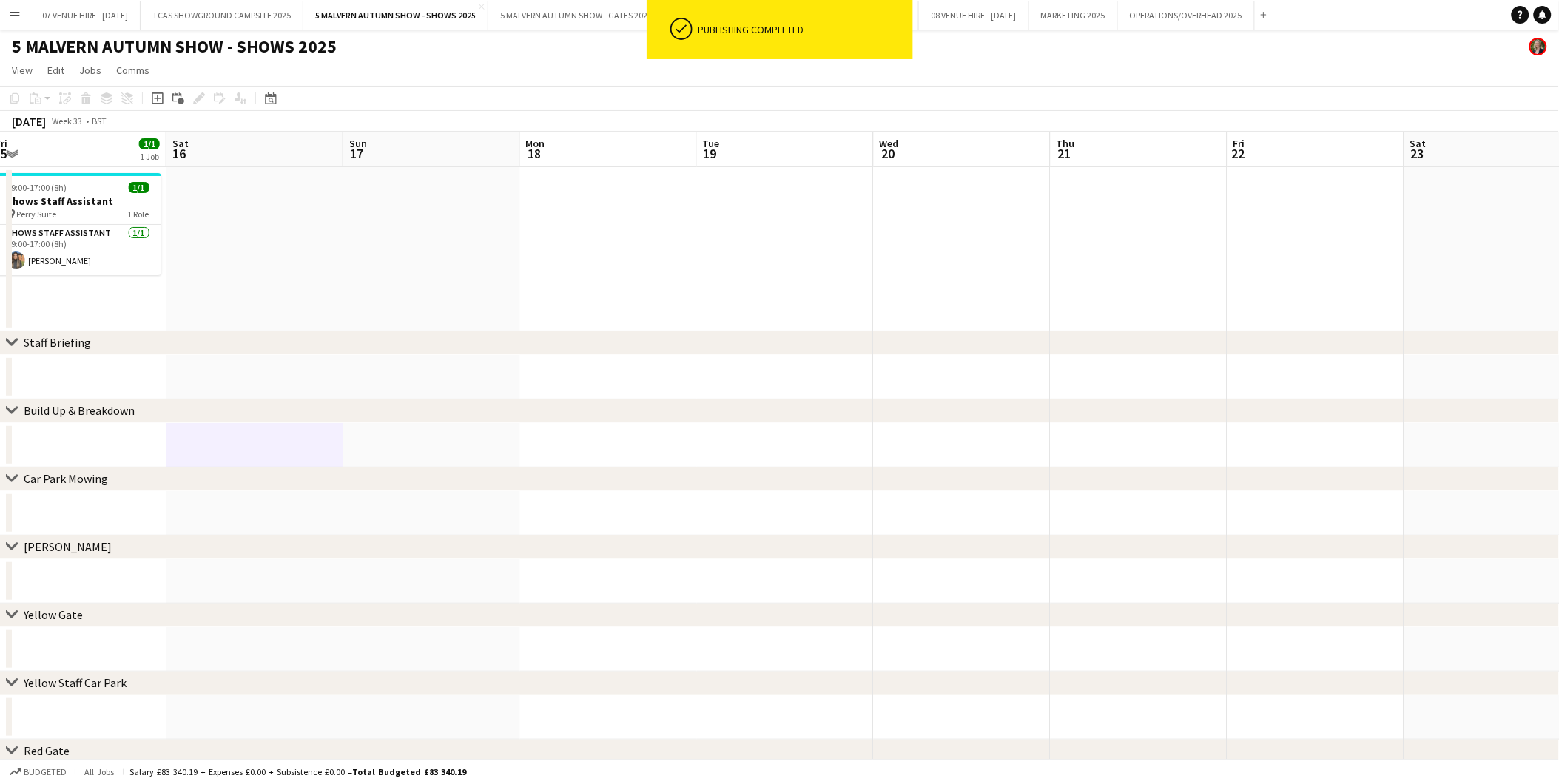
scroll to position [0, 558]
drag, startPoint x: 1142, startPoint y: 231, endPoint x: 1013, endPoint y: 234, distance: 129.0
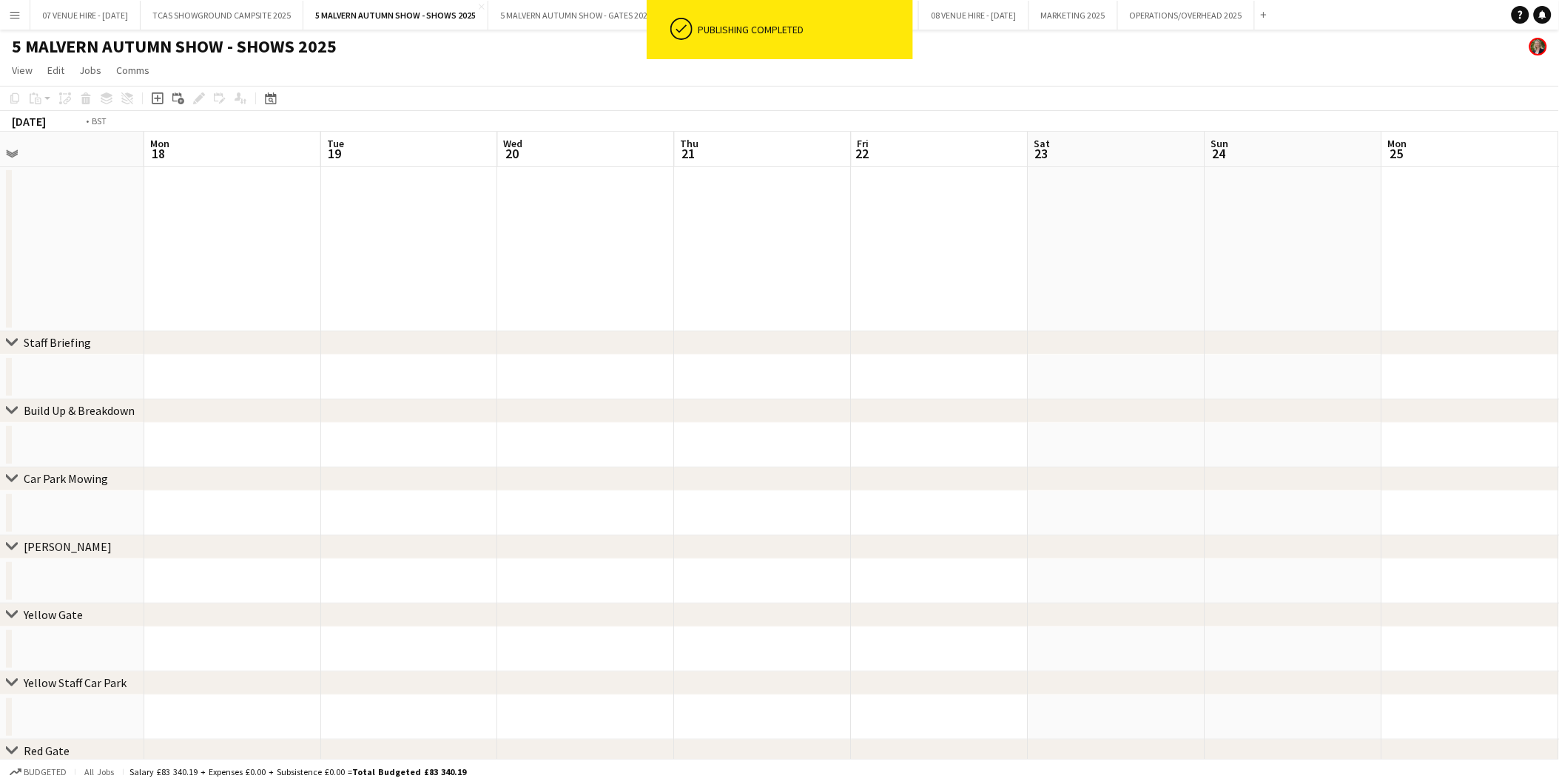
drag, startPoint x: 1154, startPoint y: 226, endPoint x: 654, endPoint y: 201, distance: 500.6
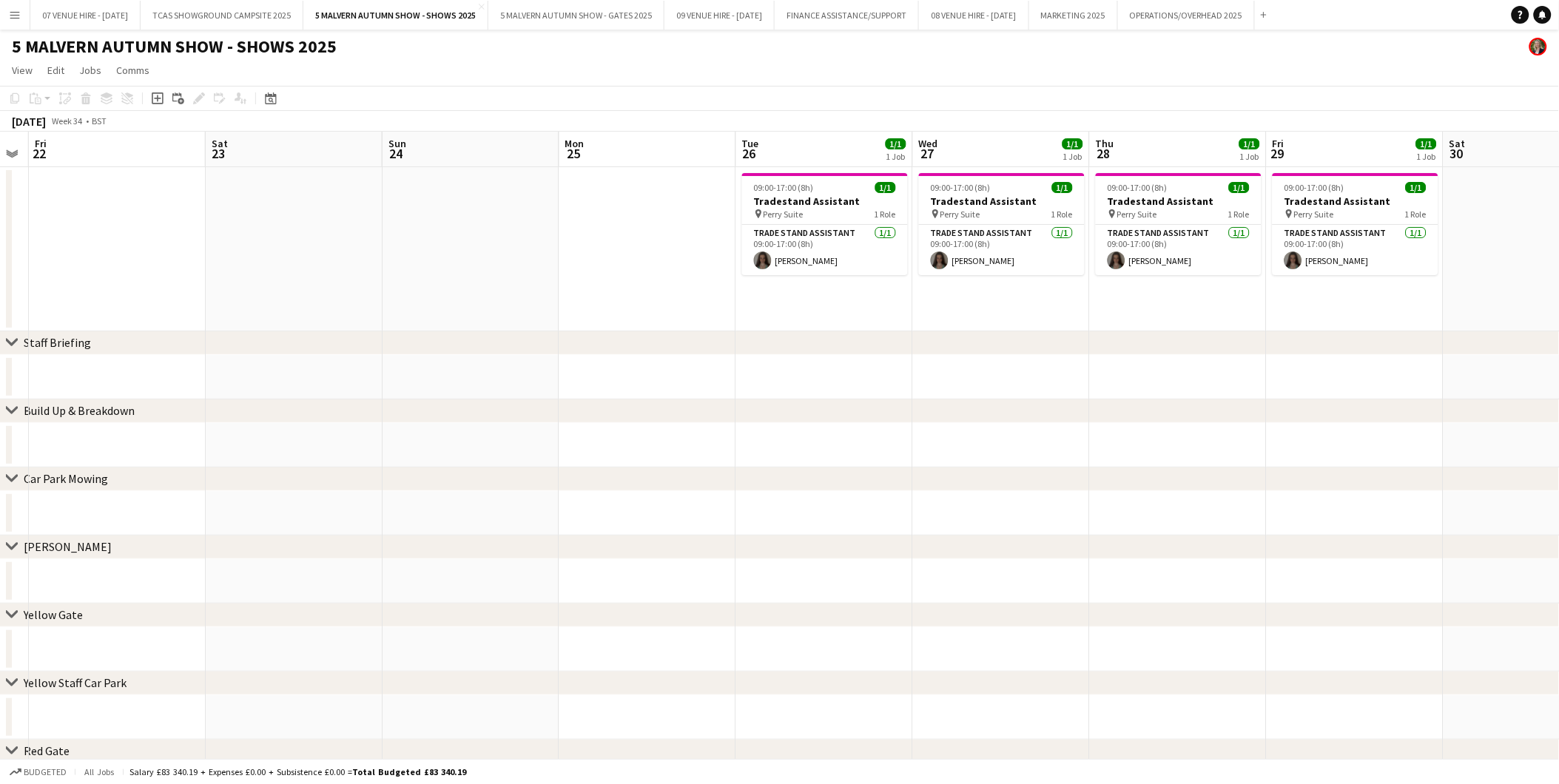
scroll to position [0, 509]
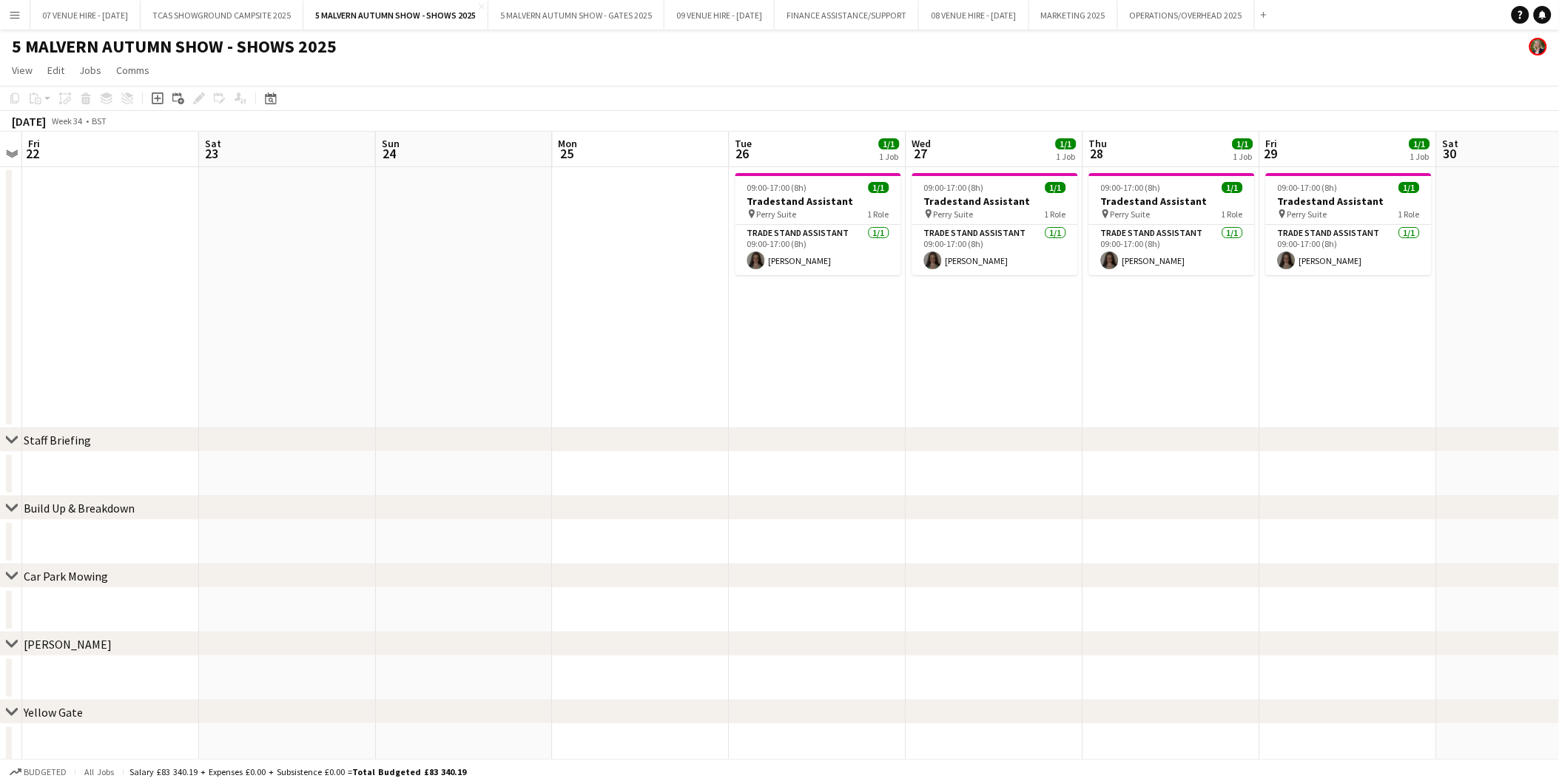
drag, startPoint x: 1012, startPoint y: 212, endPoint x: 497, endPoint y: 232, distance: 515.4
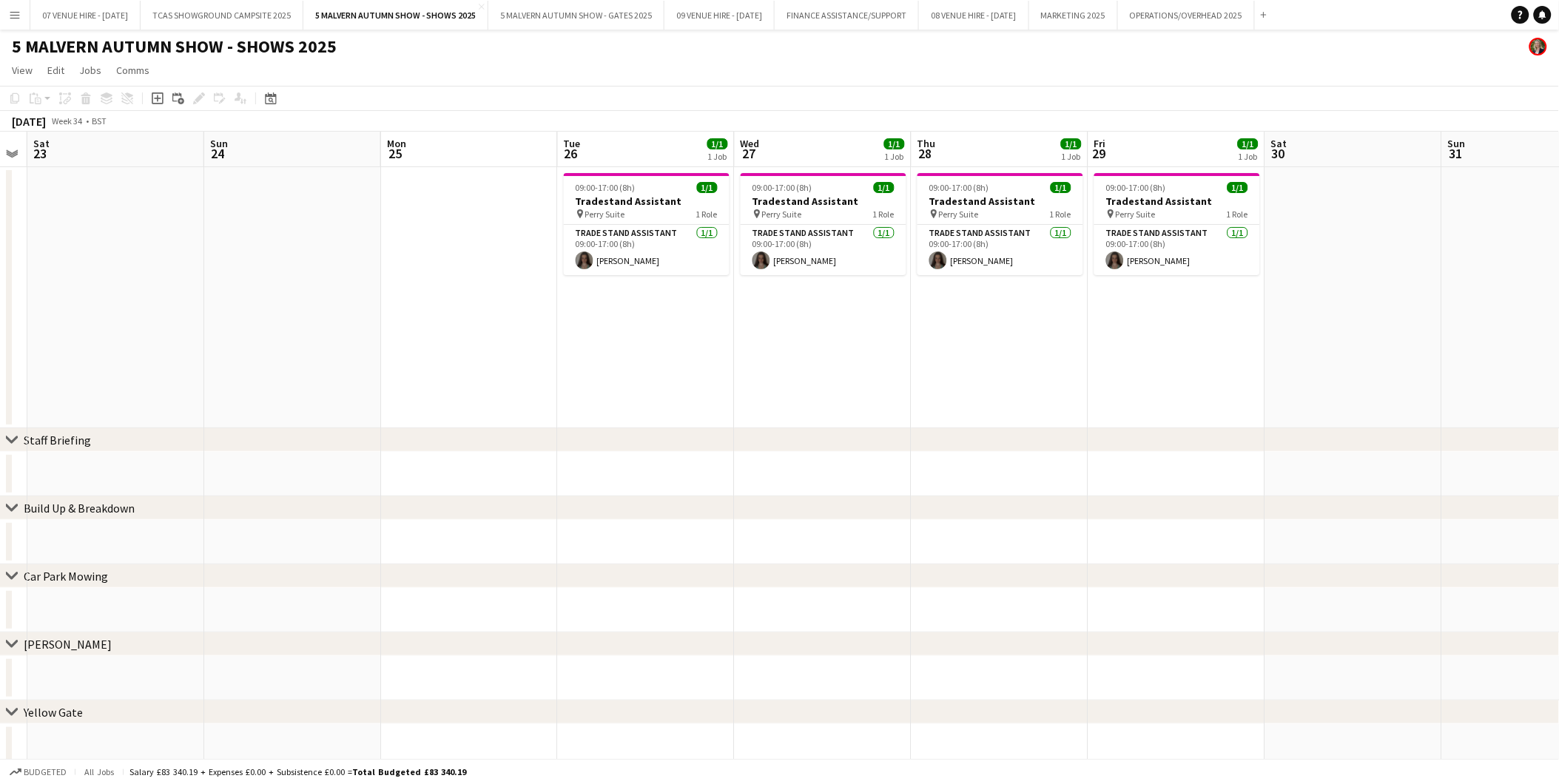
drag, startPoint x: 925, startPoint y: 208, endPoint x: 577, endPoint y: 217, distance: 348.1
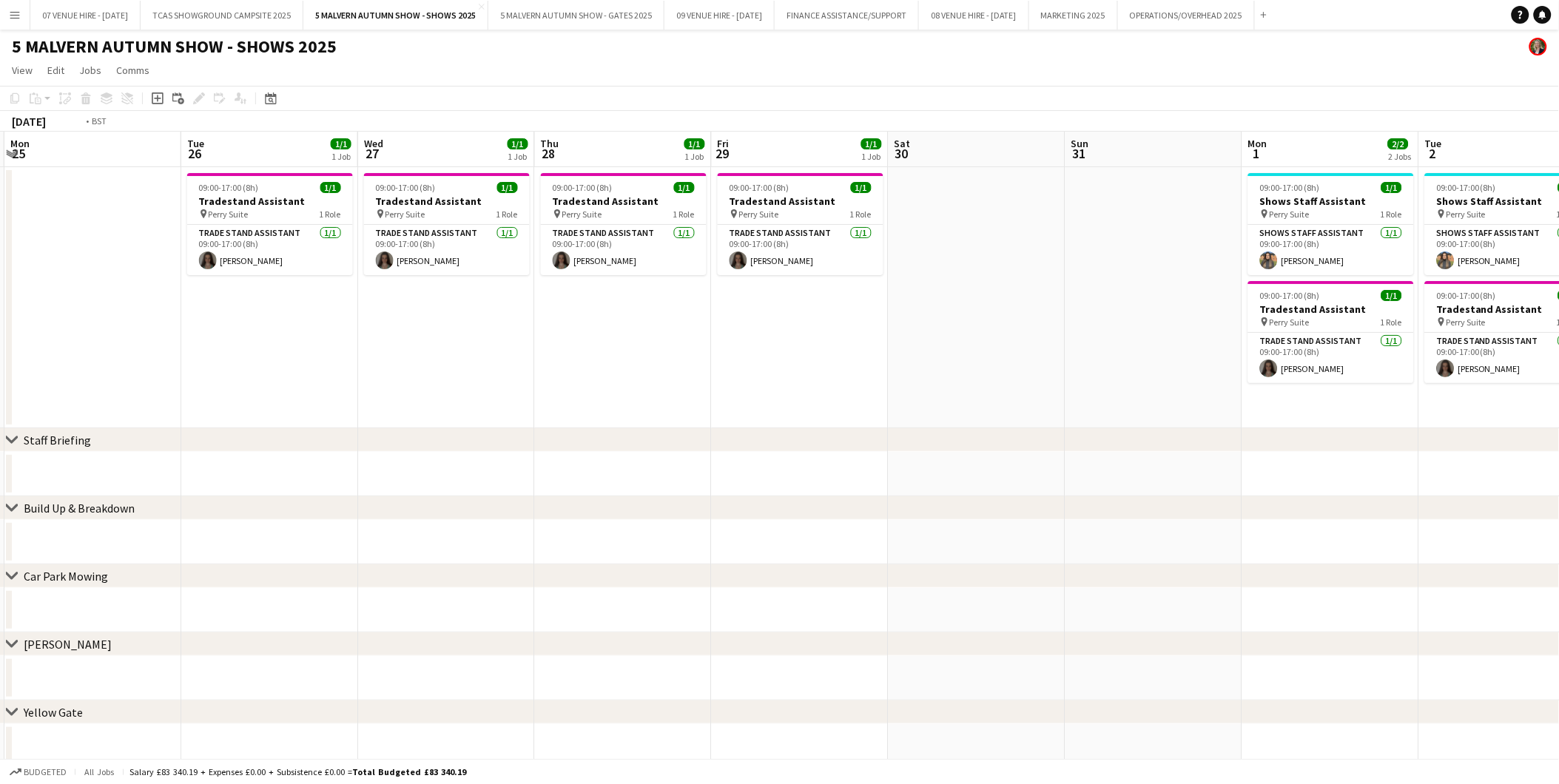
scroll to position [0, 567]
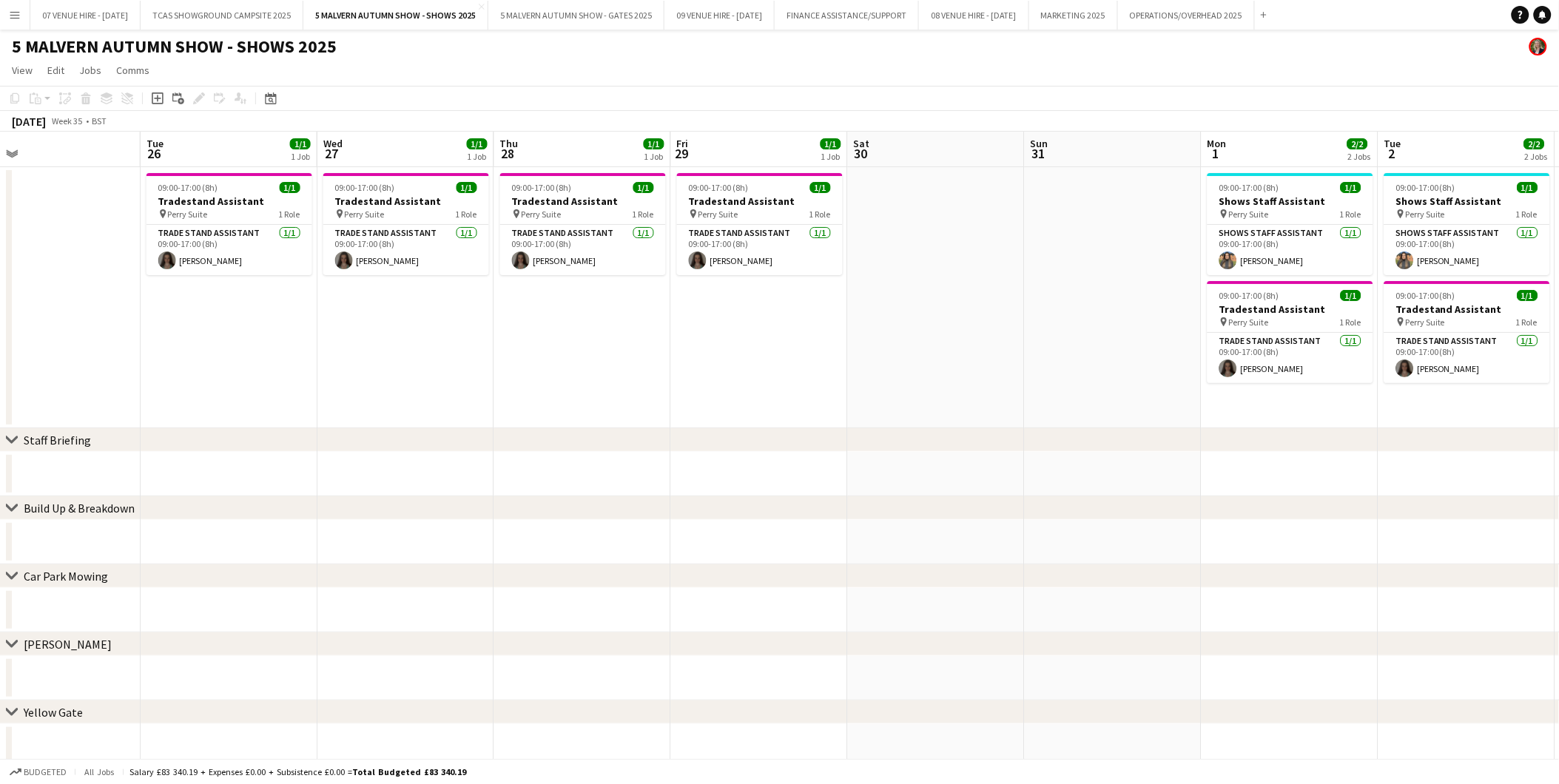
drag, startPoint x: 1126, startPoint y: 223, endPoint x: 885, endPoint y: 223, distance: 241.0
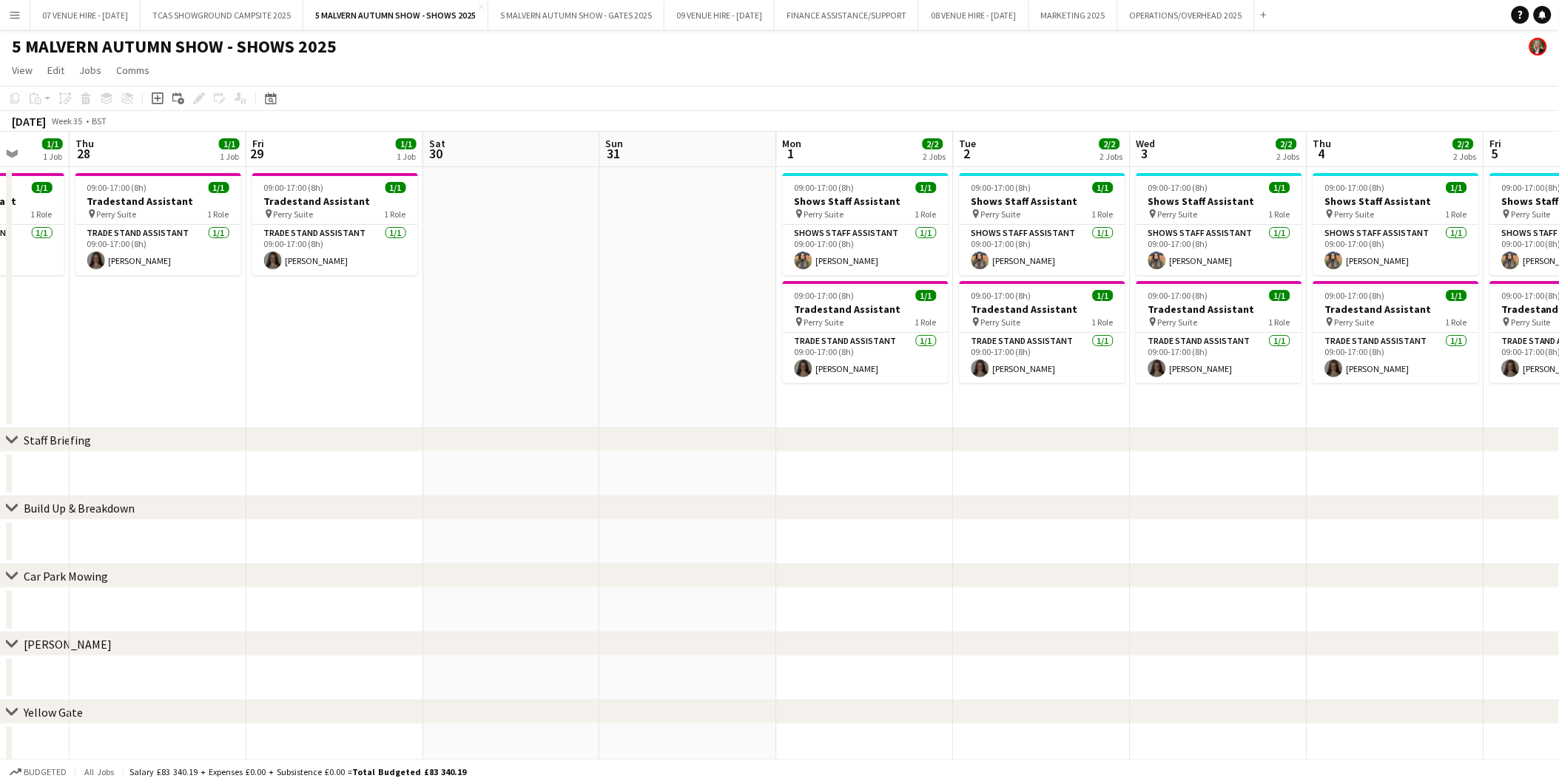
drag, startPoint x: 904, startPoint y: 207, endPoint x: 486, endPoint y: 187, distance: 418.5
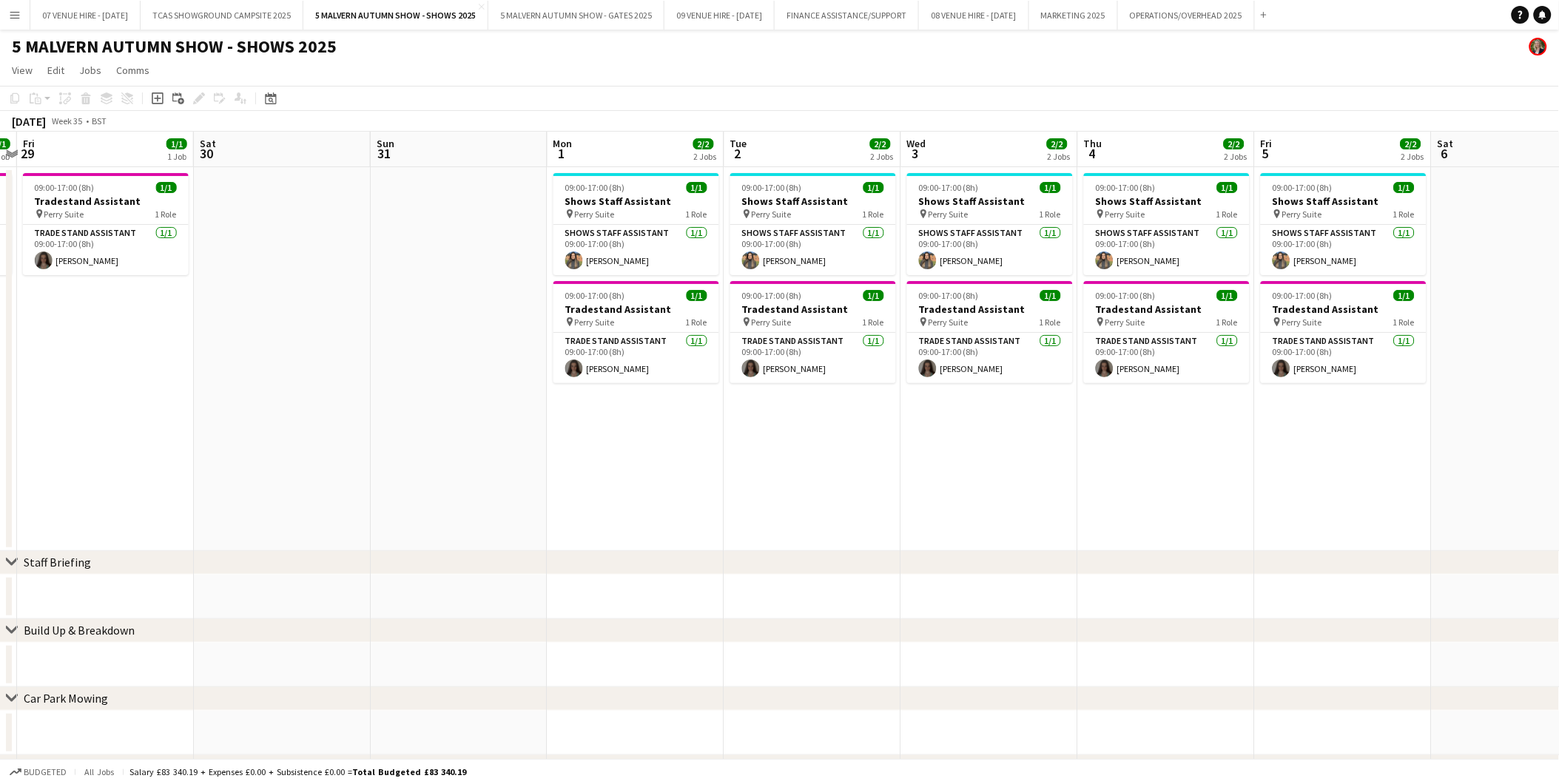
scroll to position [0, 571]
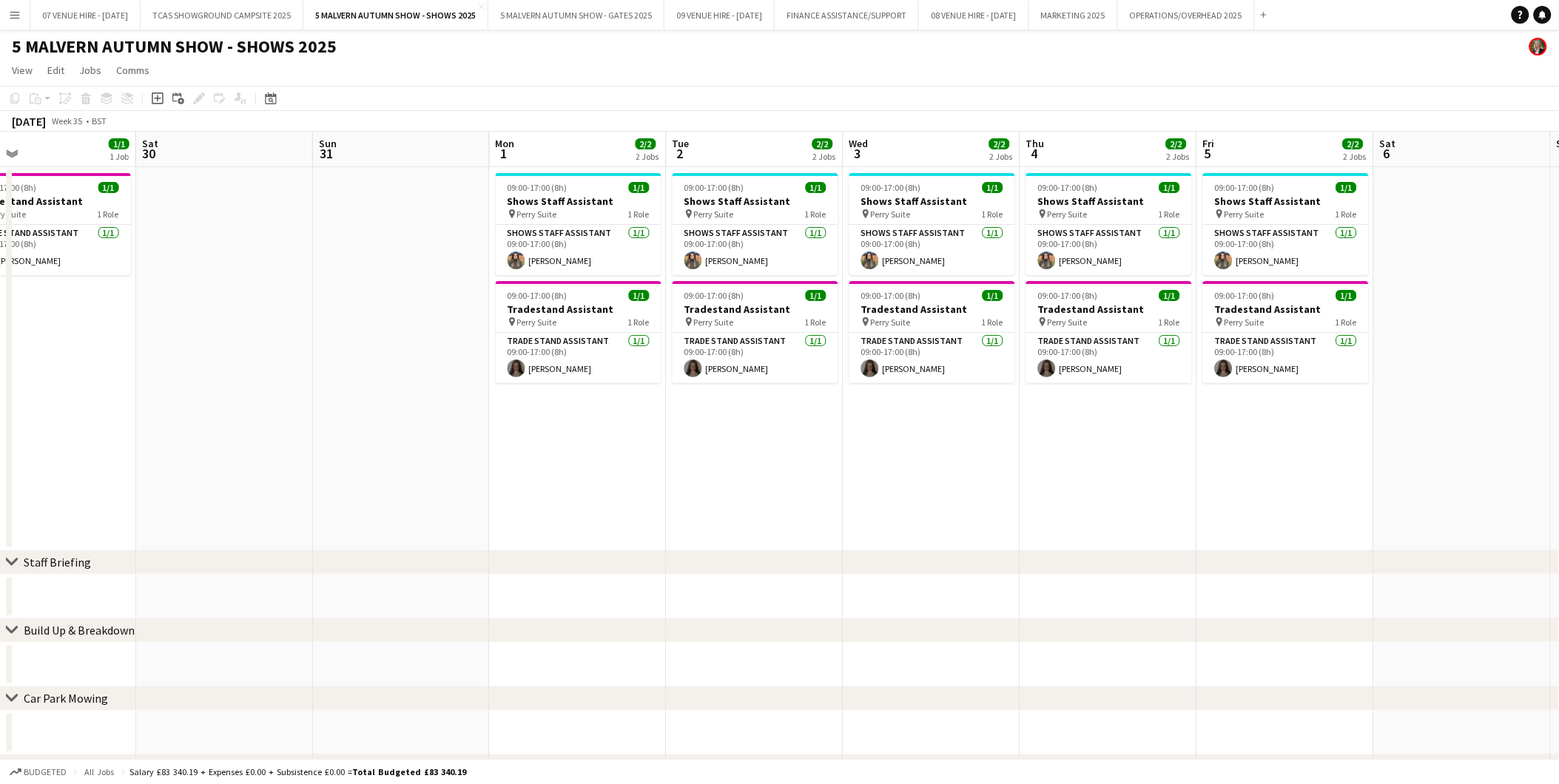
drag, startPoint x: 979, startPoint y: 224, endPoint x: 693, endPoint y: 213, distance: 286.2
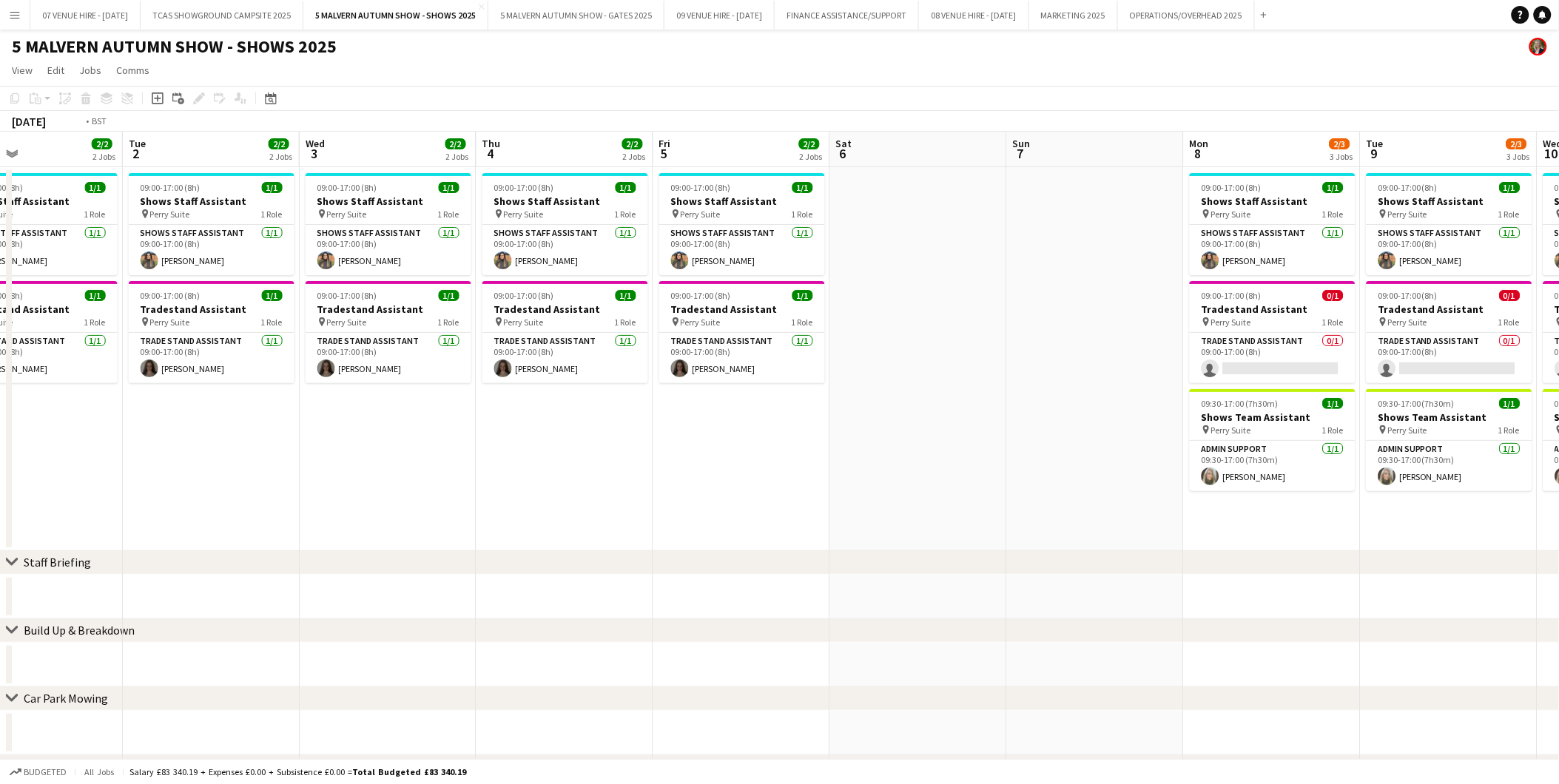
drag, startPoint x: 1280, startPoint y: 227, endPoint x: 734, endPoint y: 220, distance: 546.0
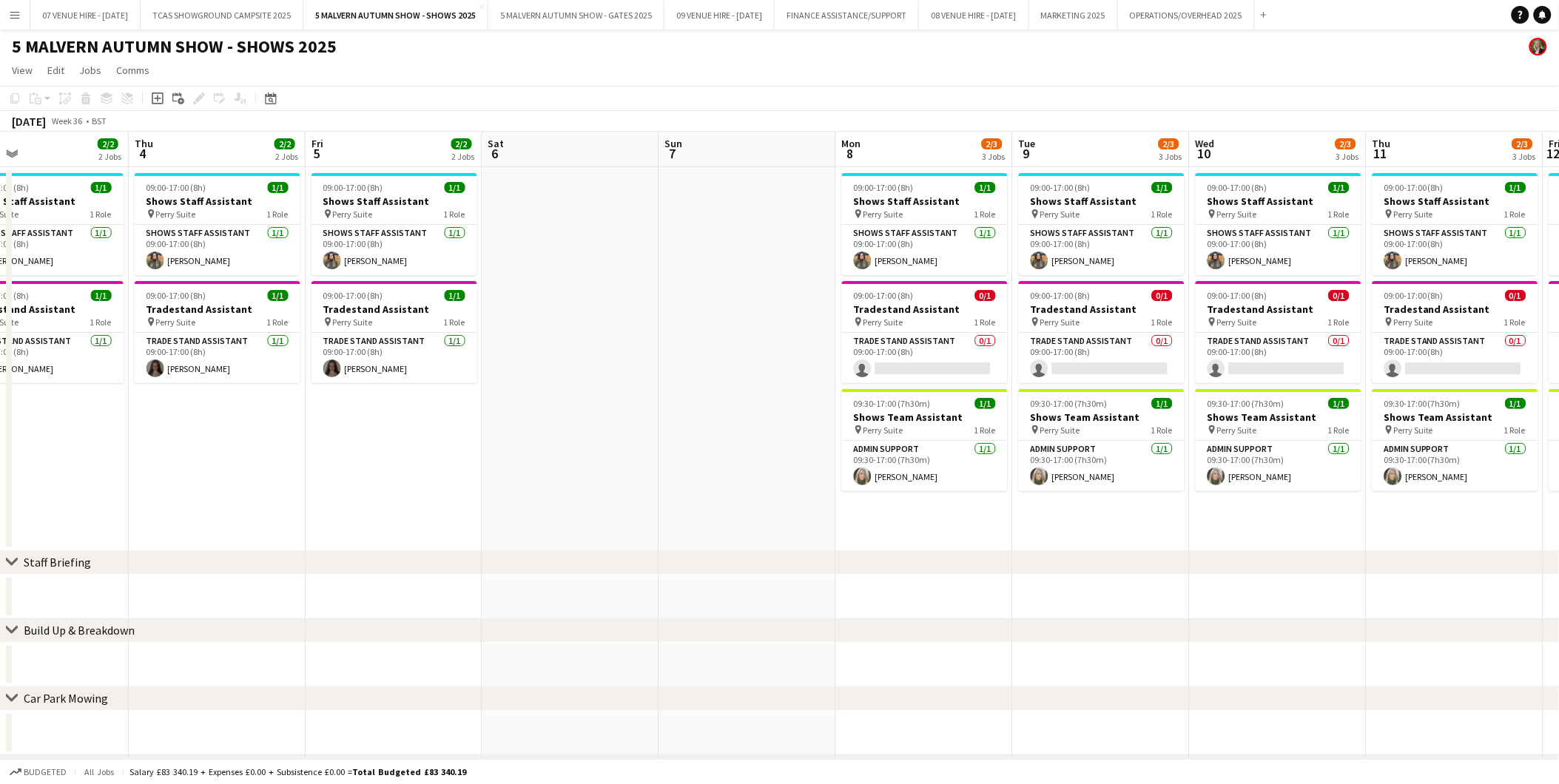
scroll to position [0, 609]
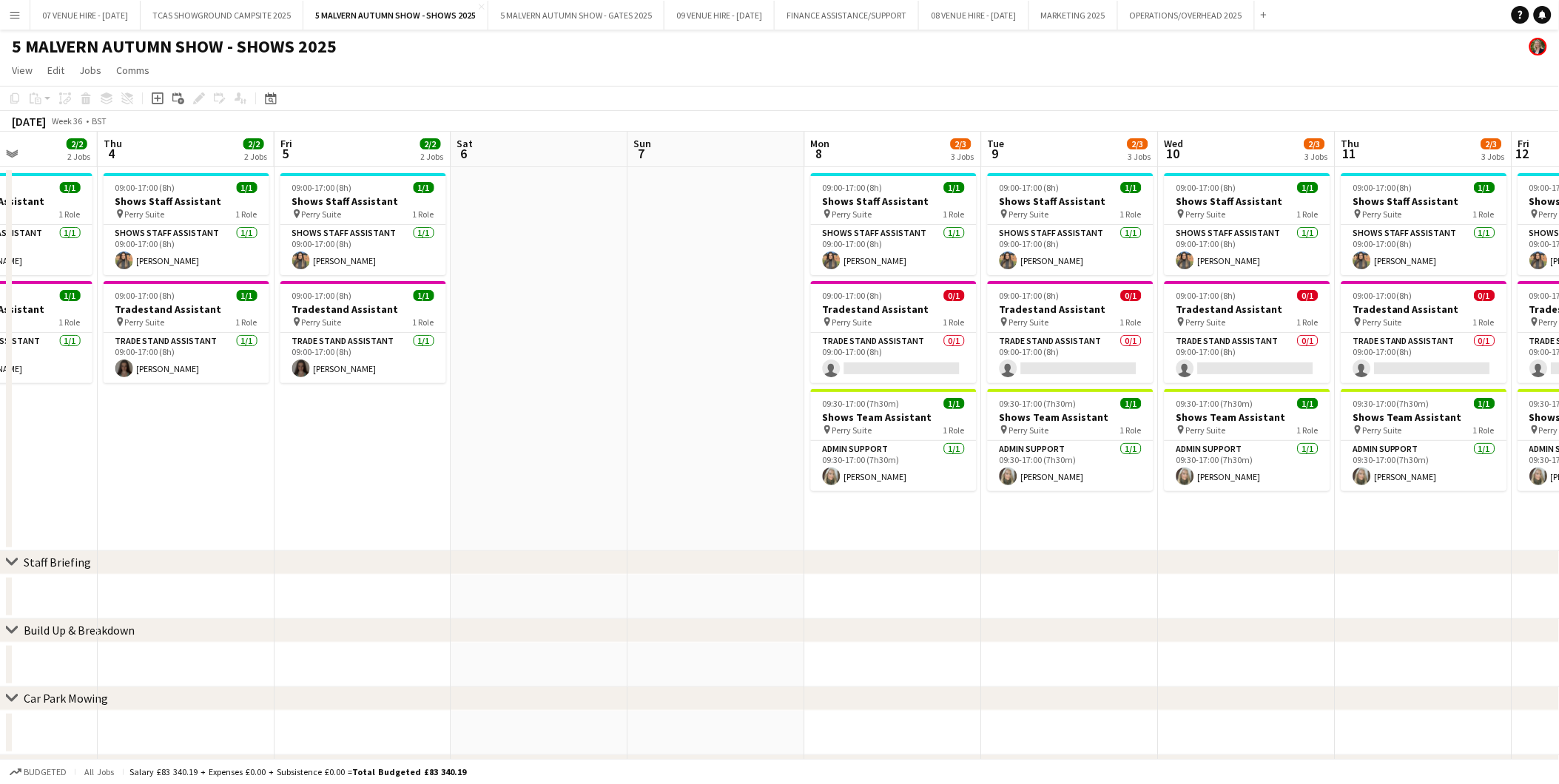
drag, startPoint x: 1224, startPoint y: 210, endPoint x: 846, endPoint y: 235, distance: 378.8
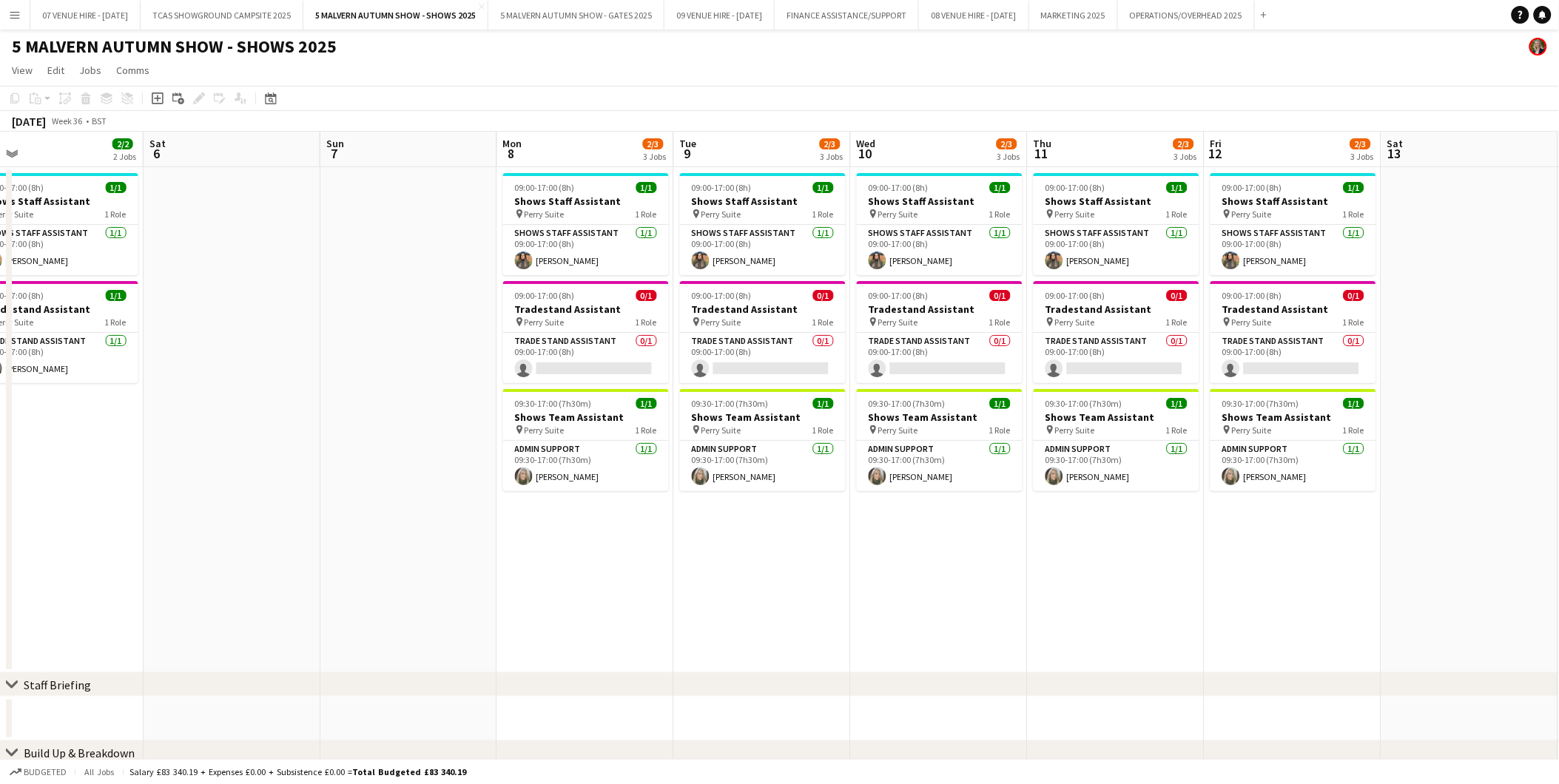
scroll to position [0, 611]
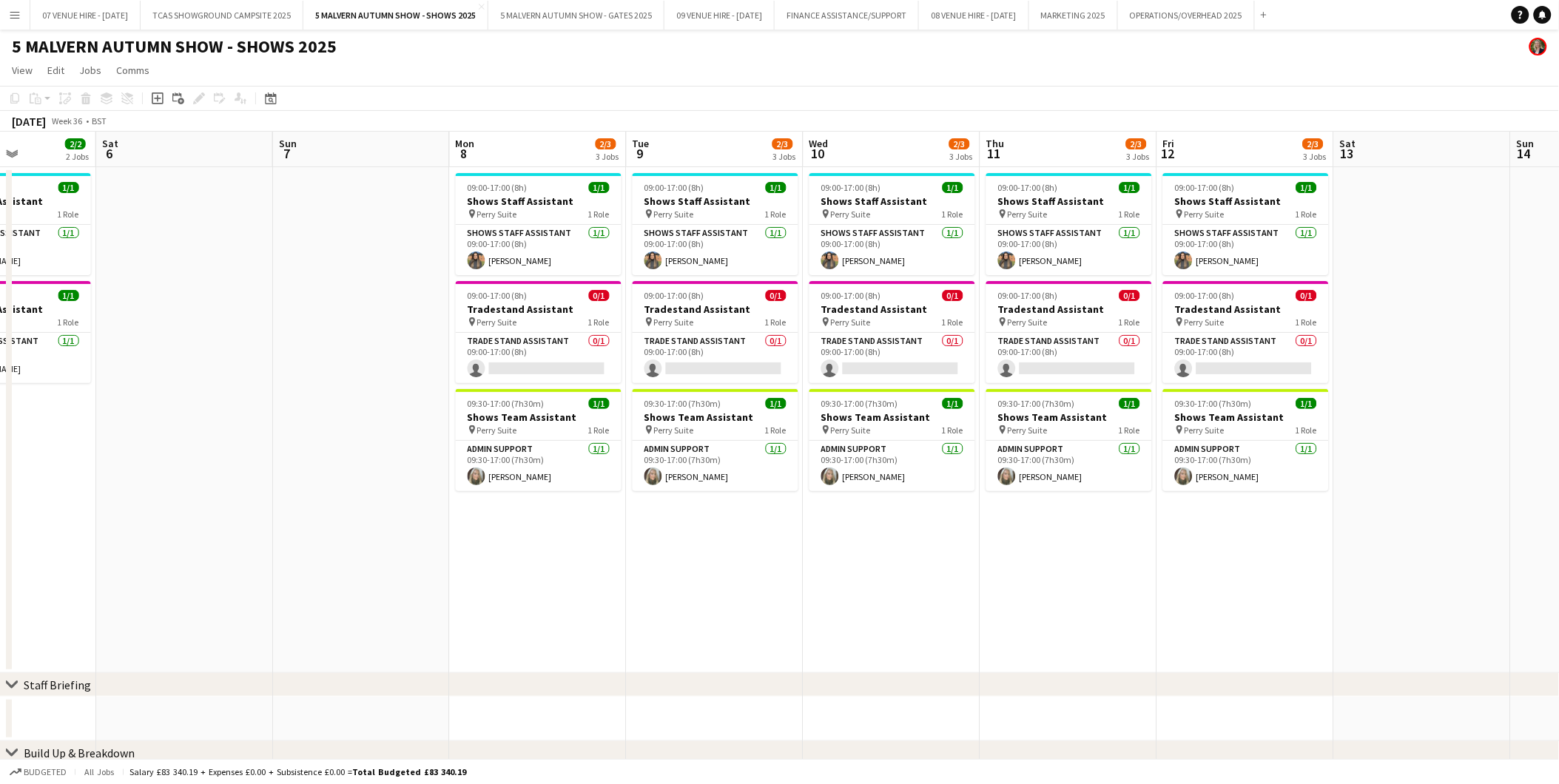
drag, startPoint x: 1415, startPoint y: 204, endPoint x: 1060, endPoint y: 215, distance: 355.2
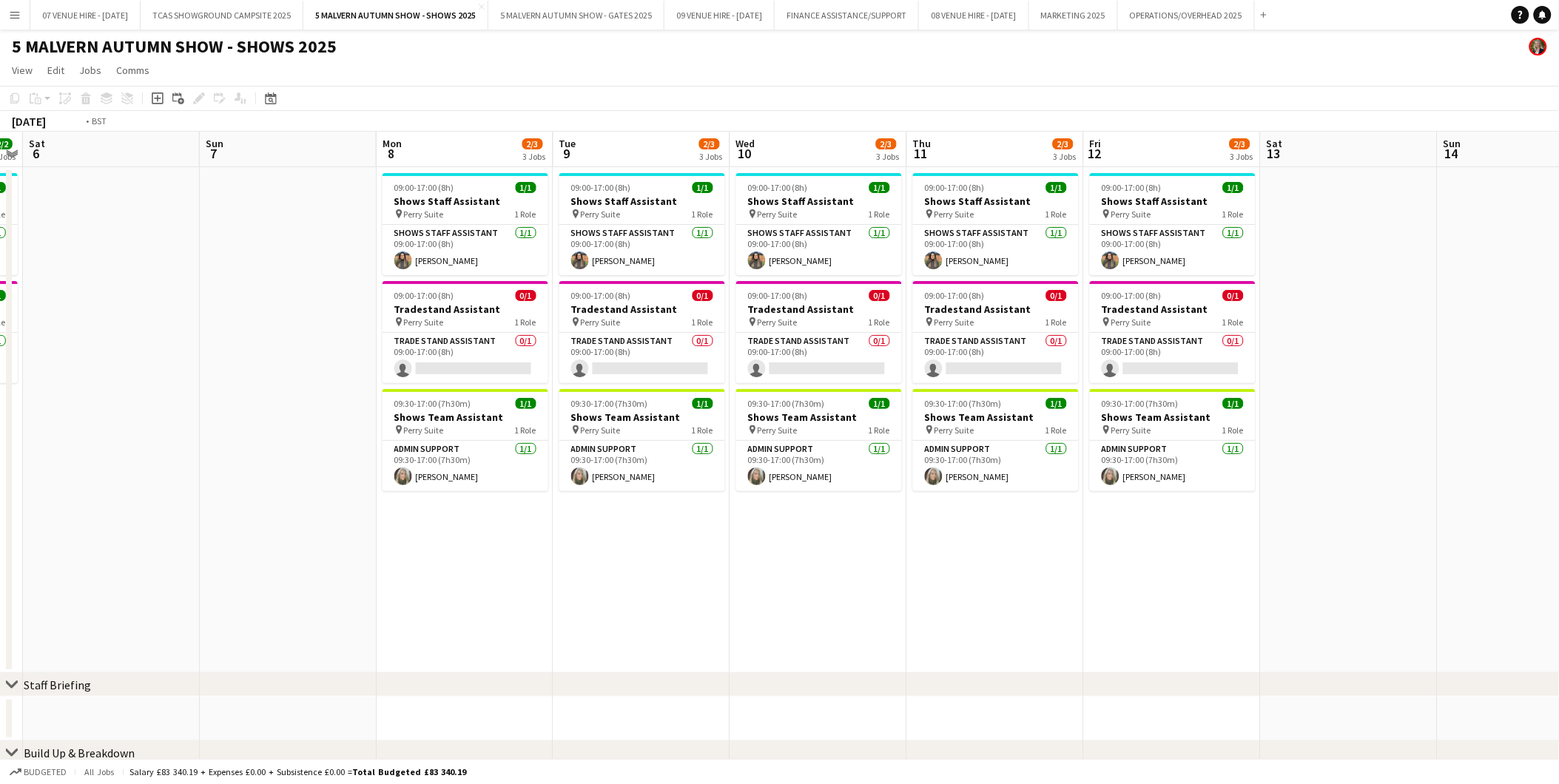
drag, startPoint x: 1338, startPoint y: 227, endPoint x: 880, endPoint y: 250, distance: 458.6
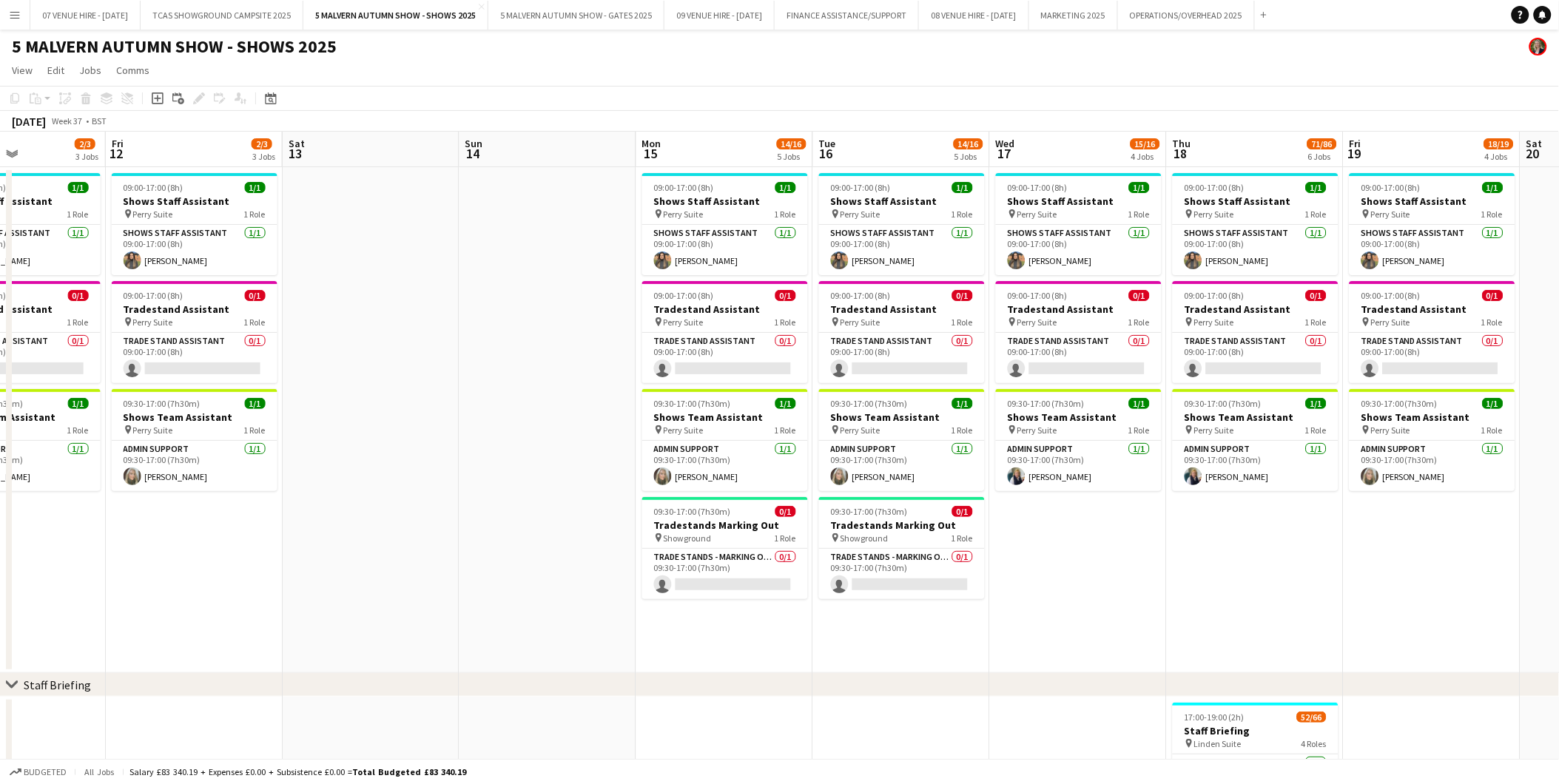
drag, startPoint x: 1268, startPoint y: 213, endPoint x: 644, endPoint y: 238, distance: 624.5
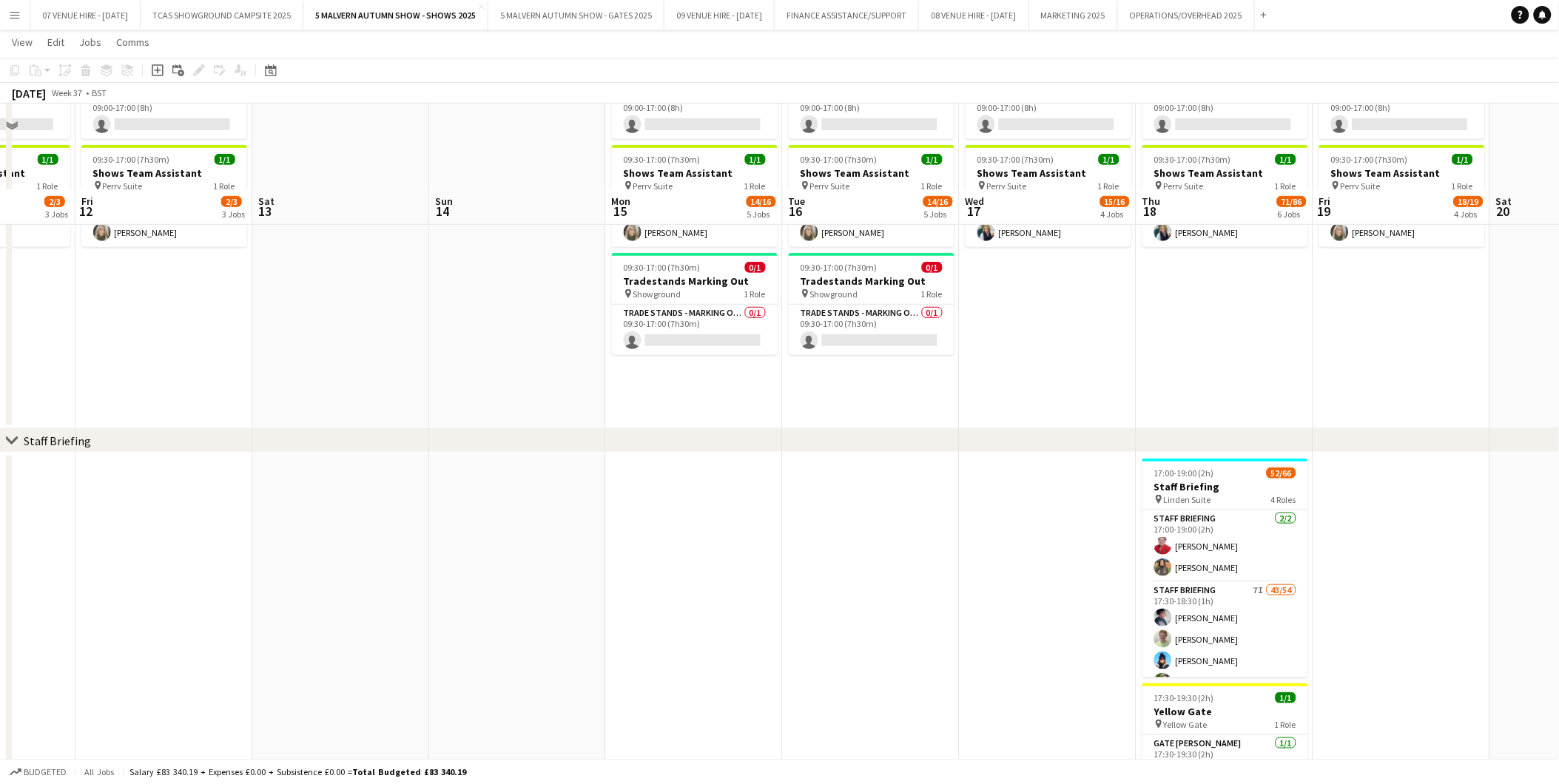
scroll to position [328, 0]
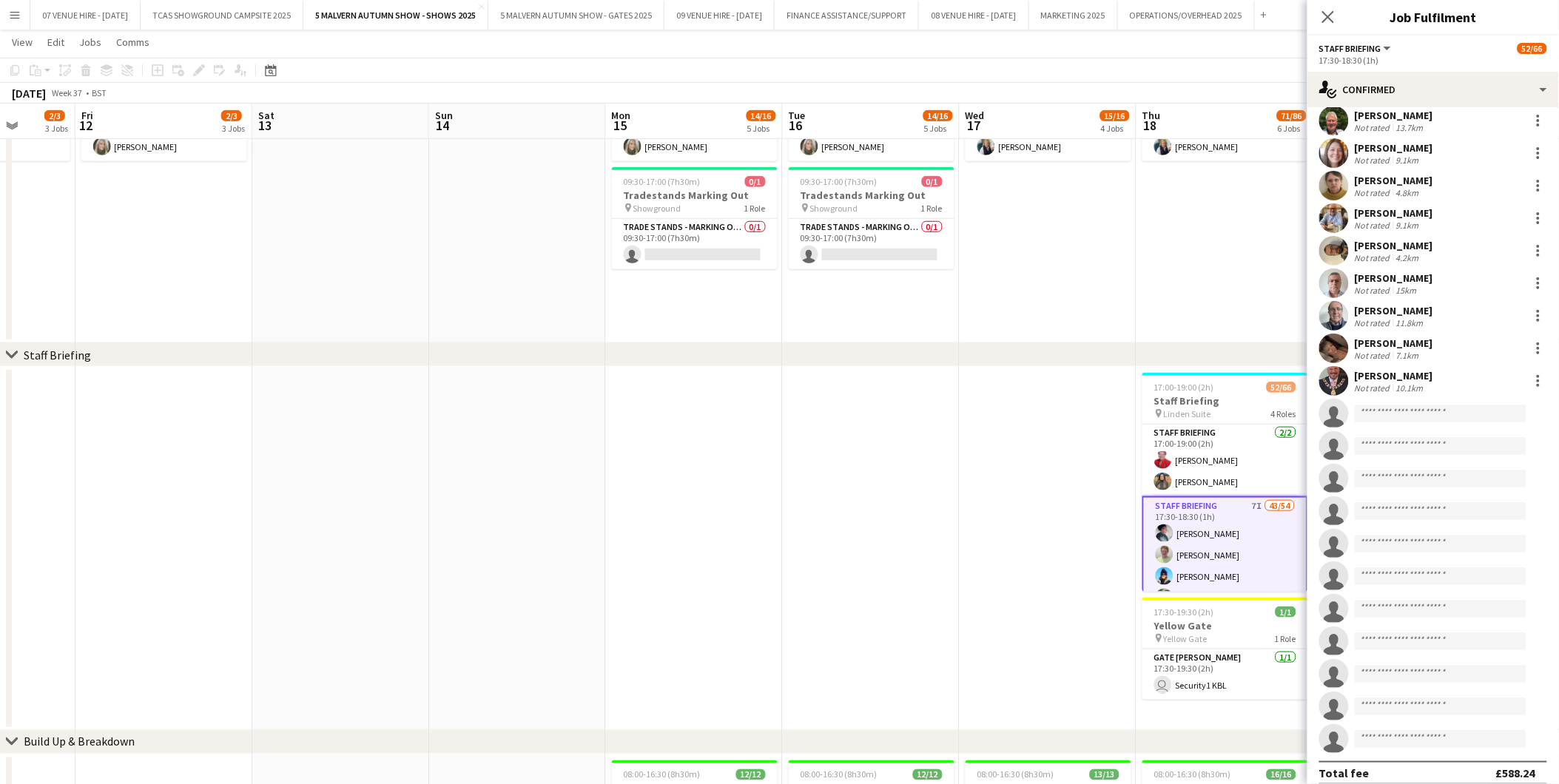
scroll to position [1163, 0]
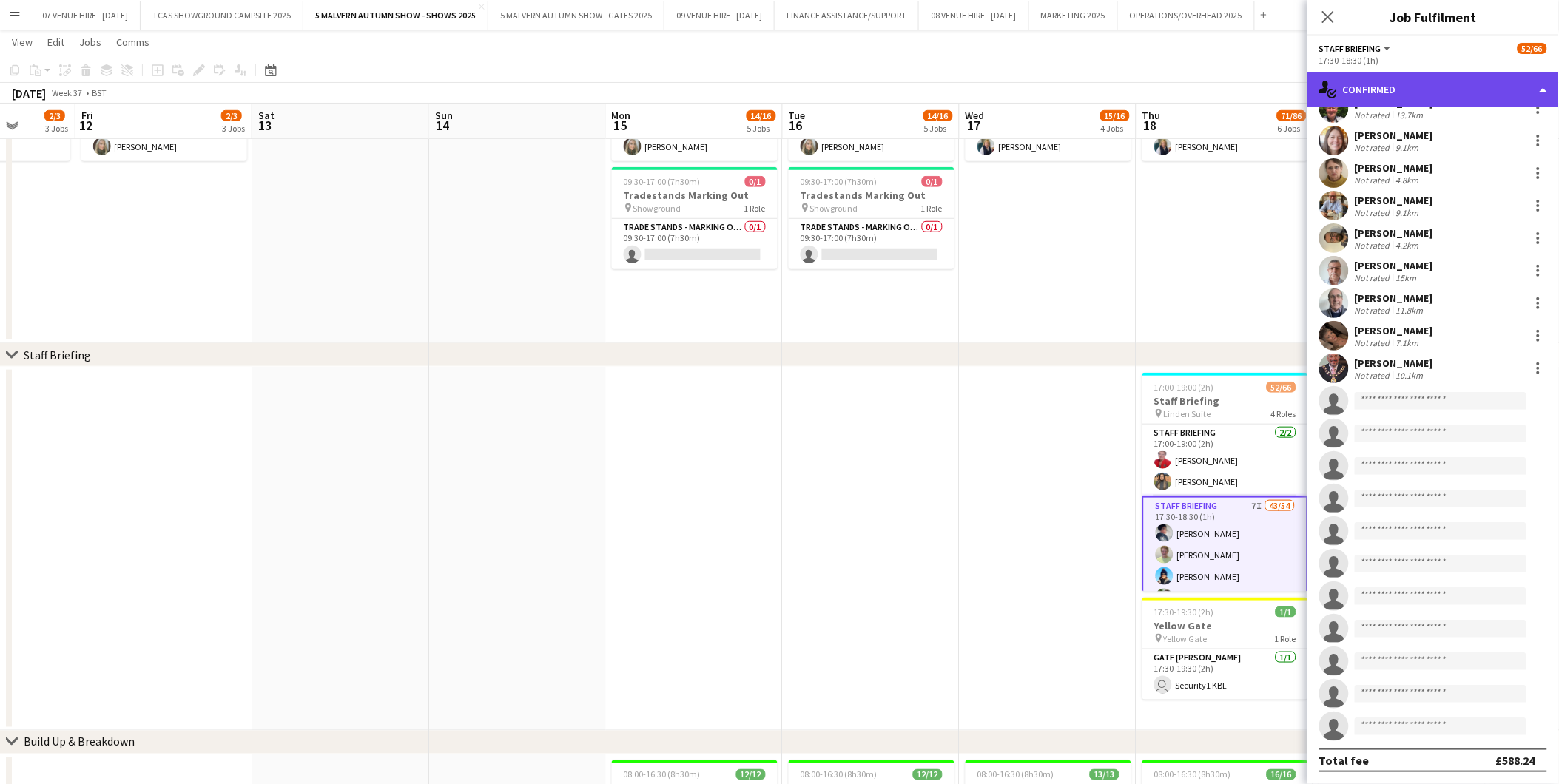
click at [1045, 91] on div "single-neutral-actions-check-2 Confirmed" at bounding box center [1434, 89] width 252 height 35
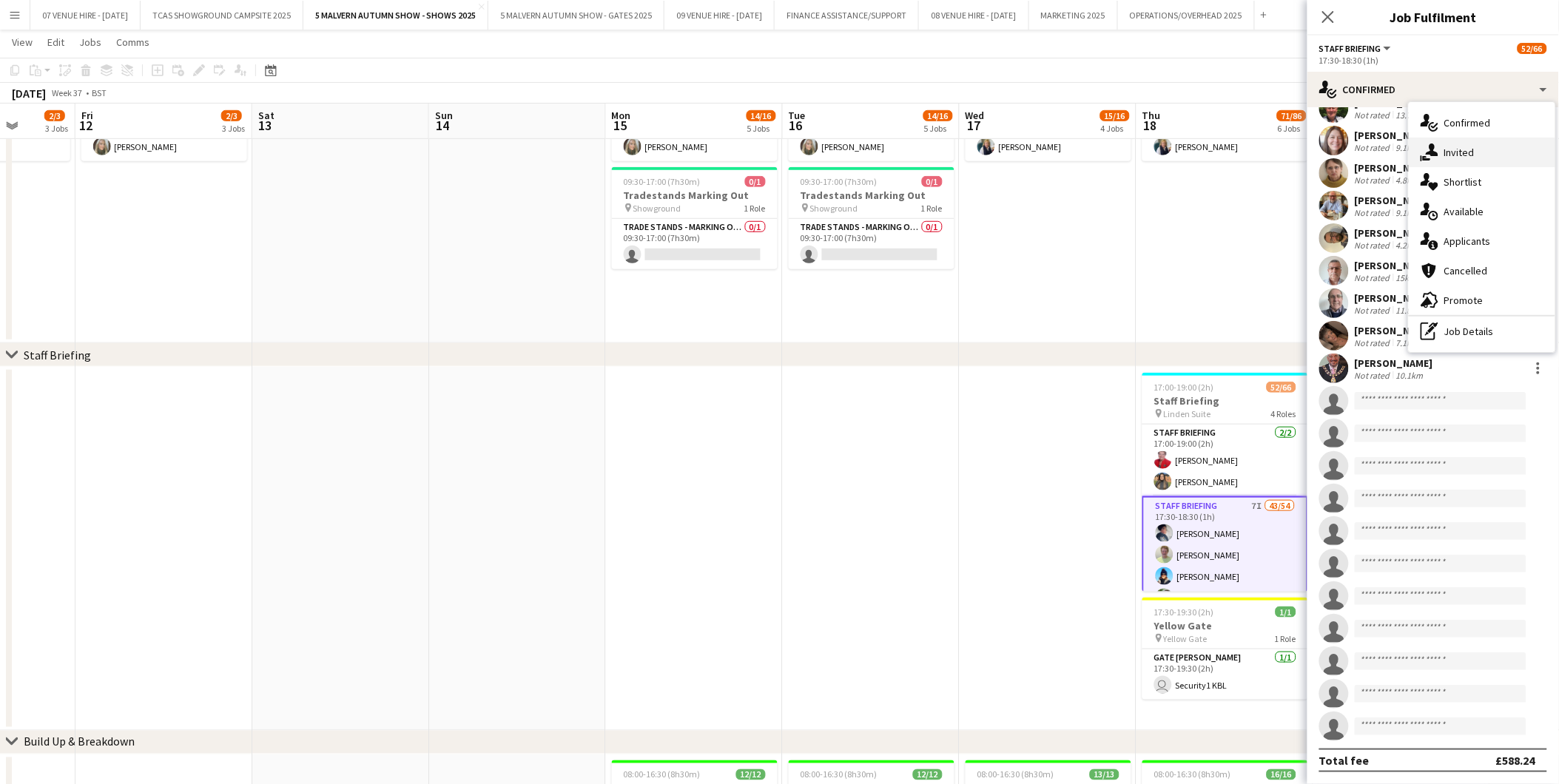
click at [1045, 143] on div "single-neutral-actions-share-1 Invited" at bounding box center [1482, 153] width 146 height 30
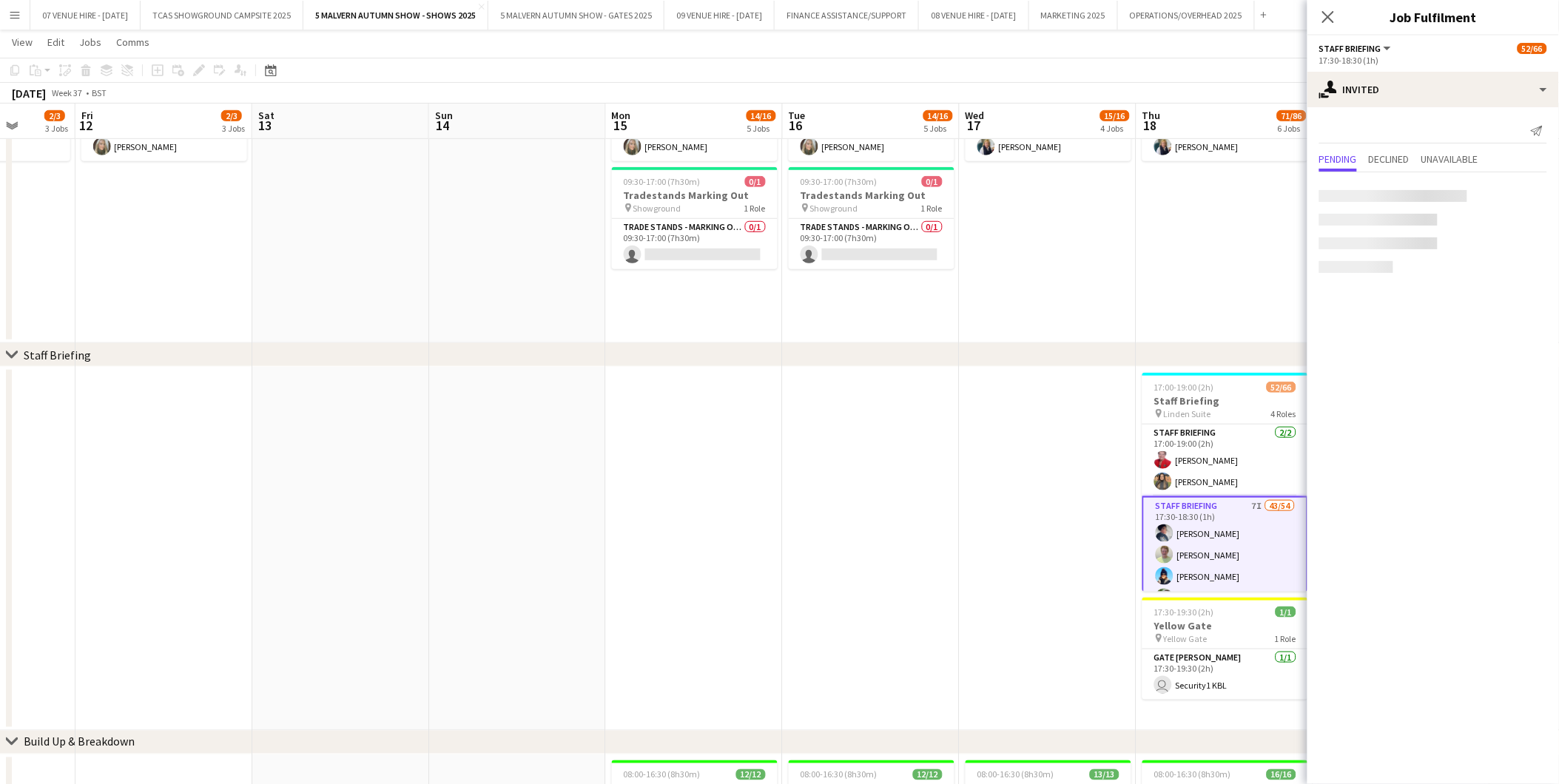
scroll to position [0, 0]
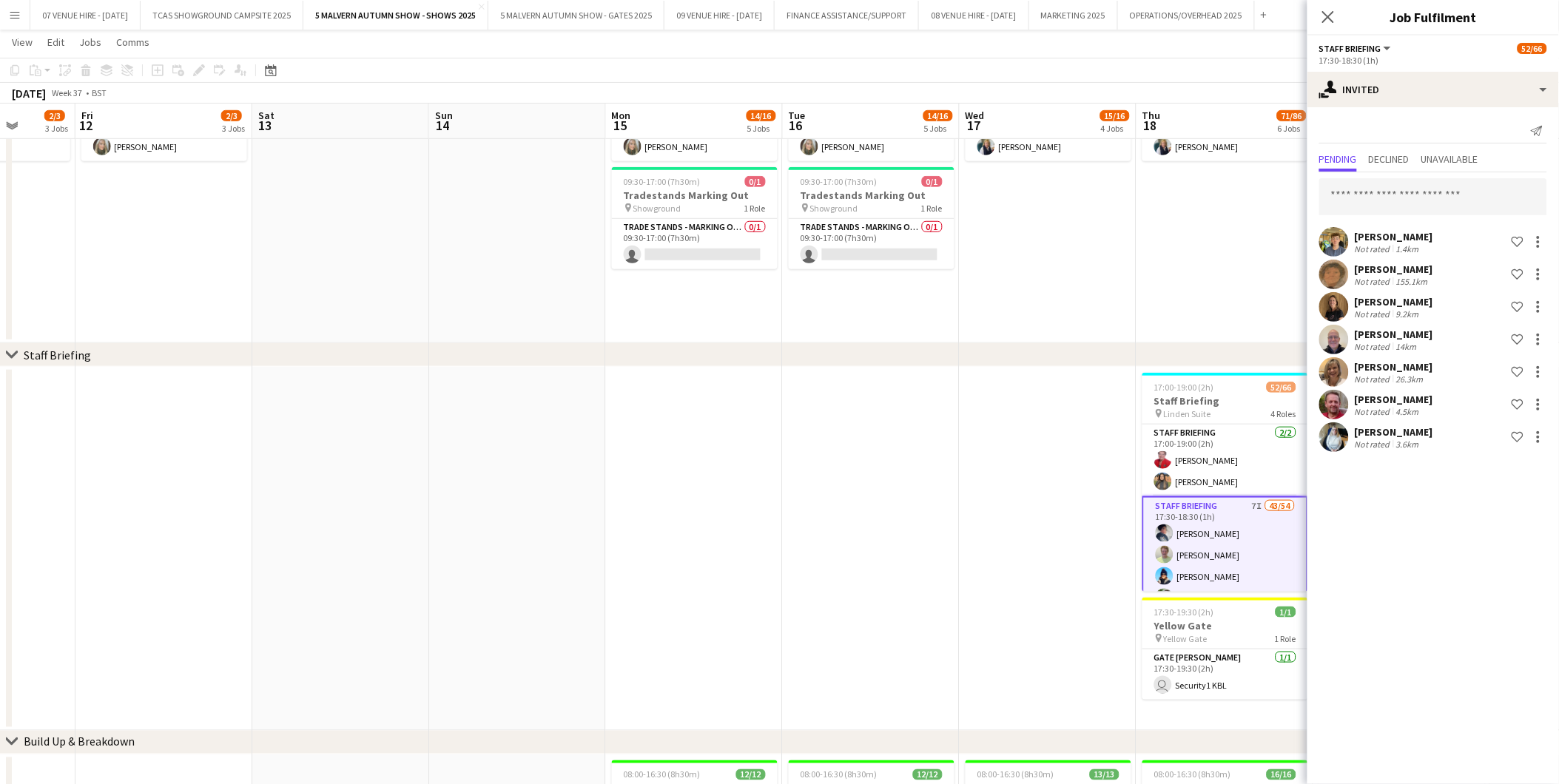
click at [1045, 235] on app-user-avatar at bounding box center [1335, 242] width 30 height 30
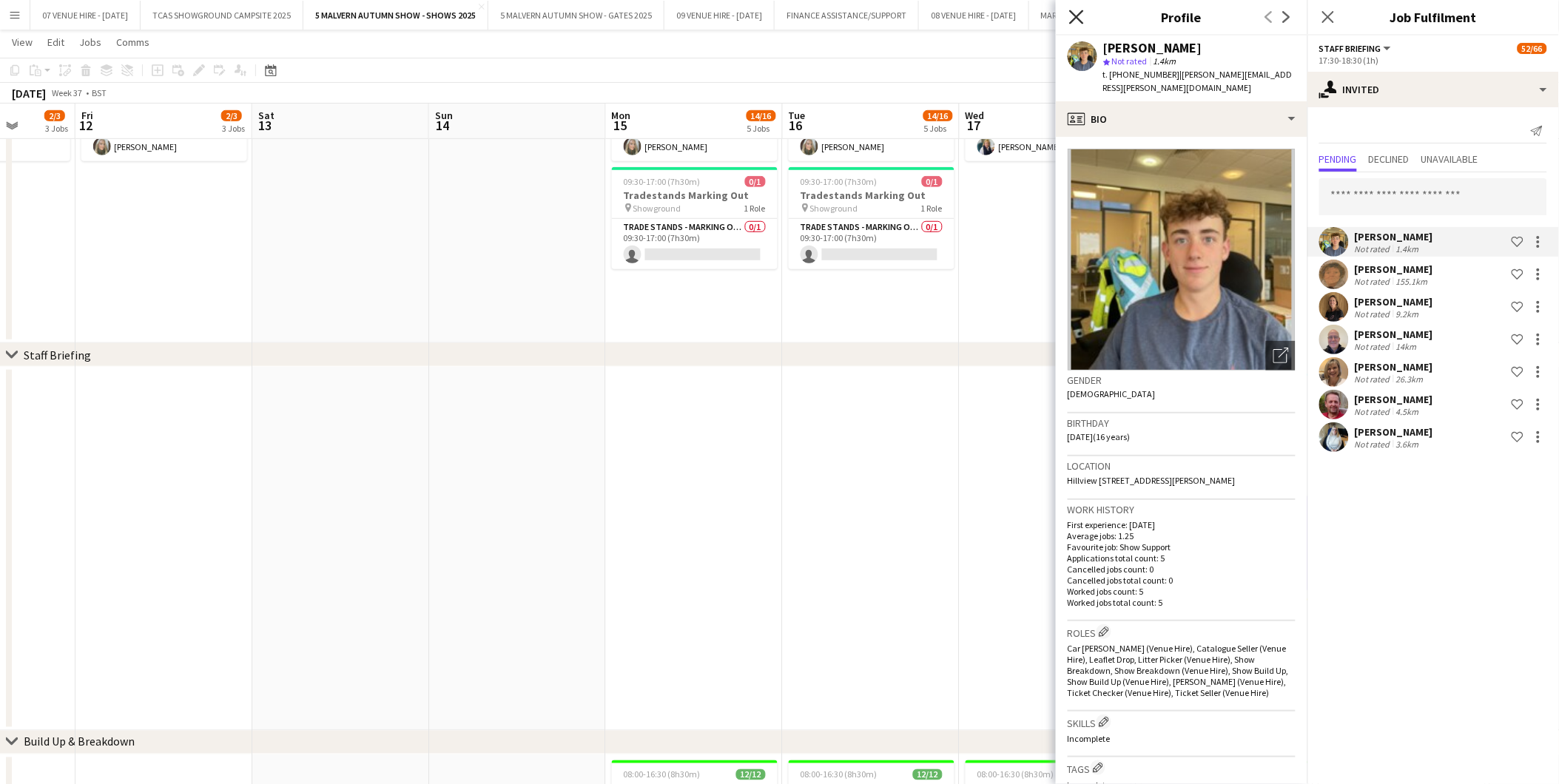
click at [1045, 16] on icon at bounding box center [1076, 17] width 14 height 14
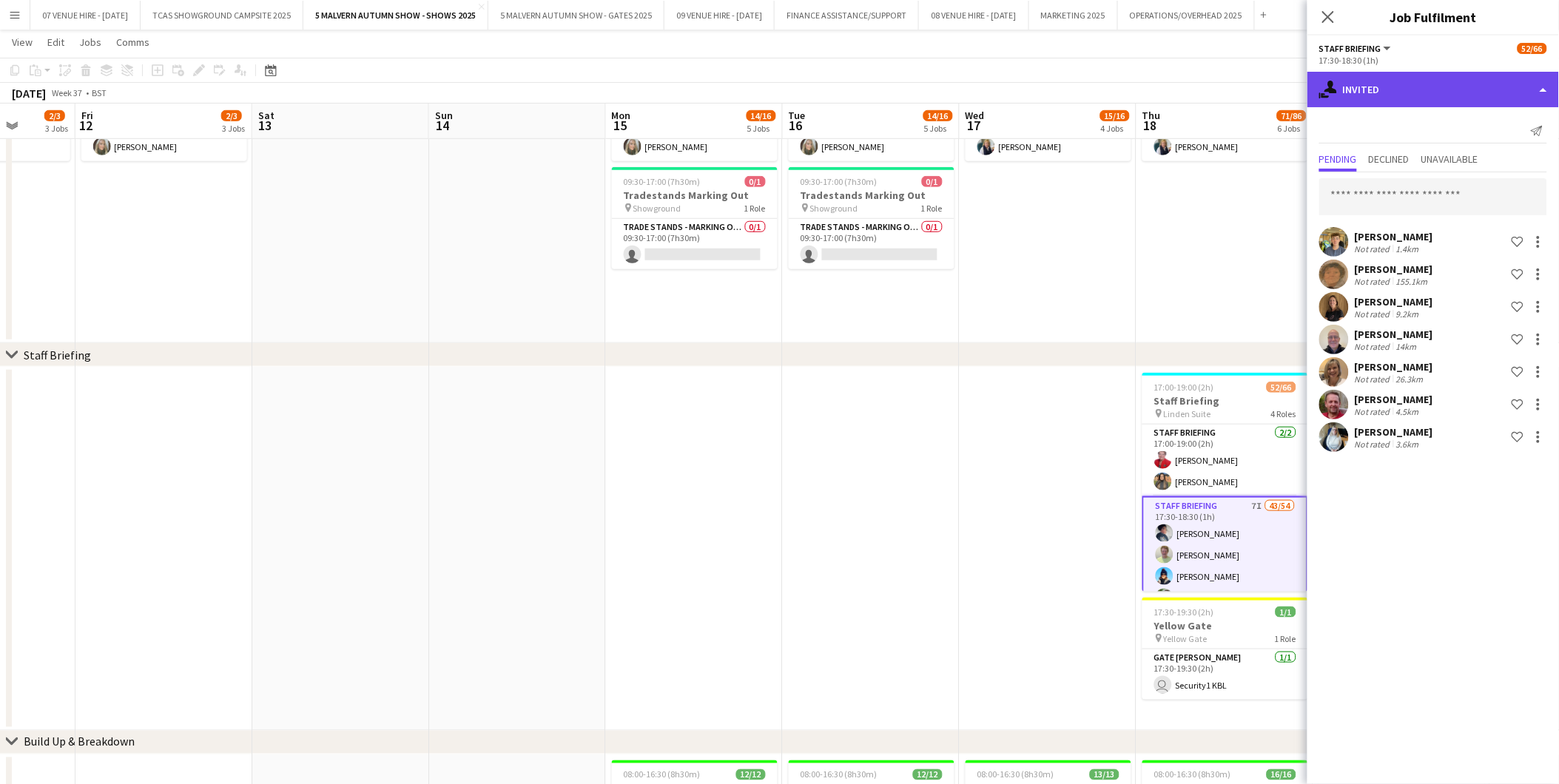
click at [1045, 100] on div "single-neutral-actions-share-1 Invited" at bounding box center [1434, 89] width 252 height 35
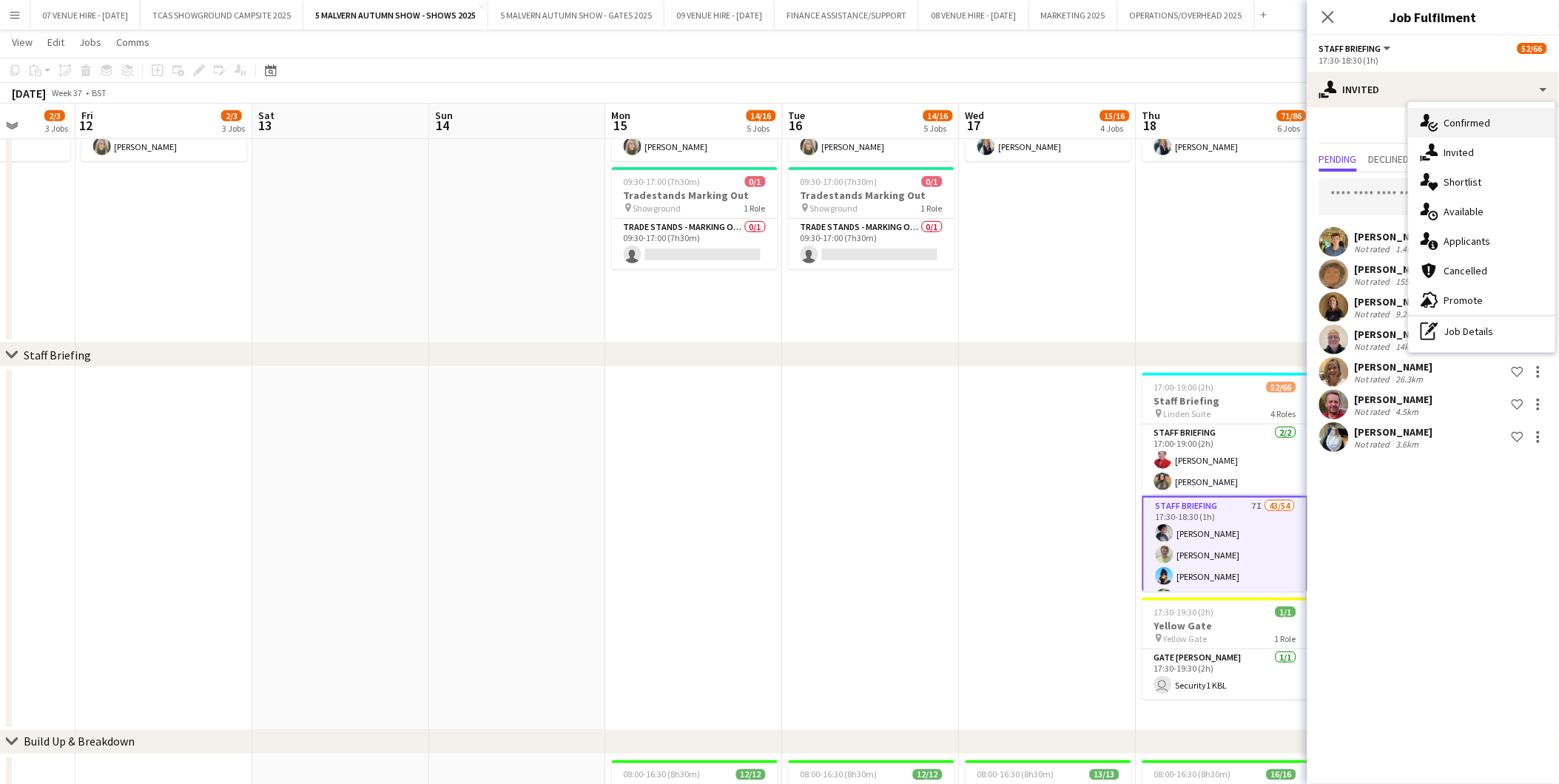
click at [1045, 124] on div "single-neutral-actions-check-2 Confirmed" at bounding box center [1482, 123] width 146 height 30
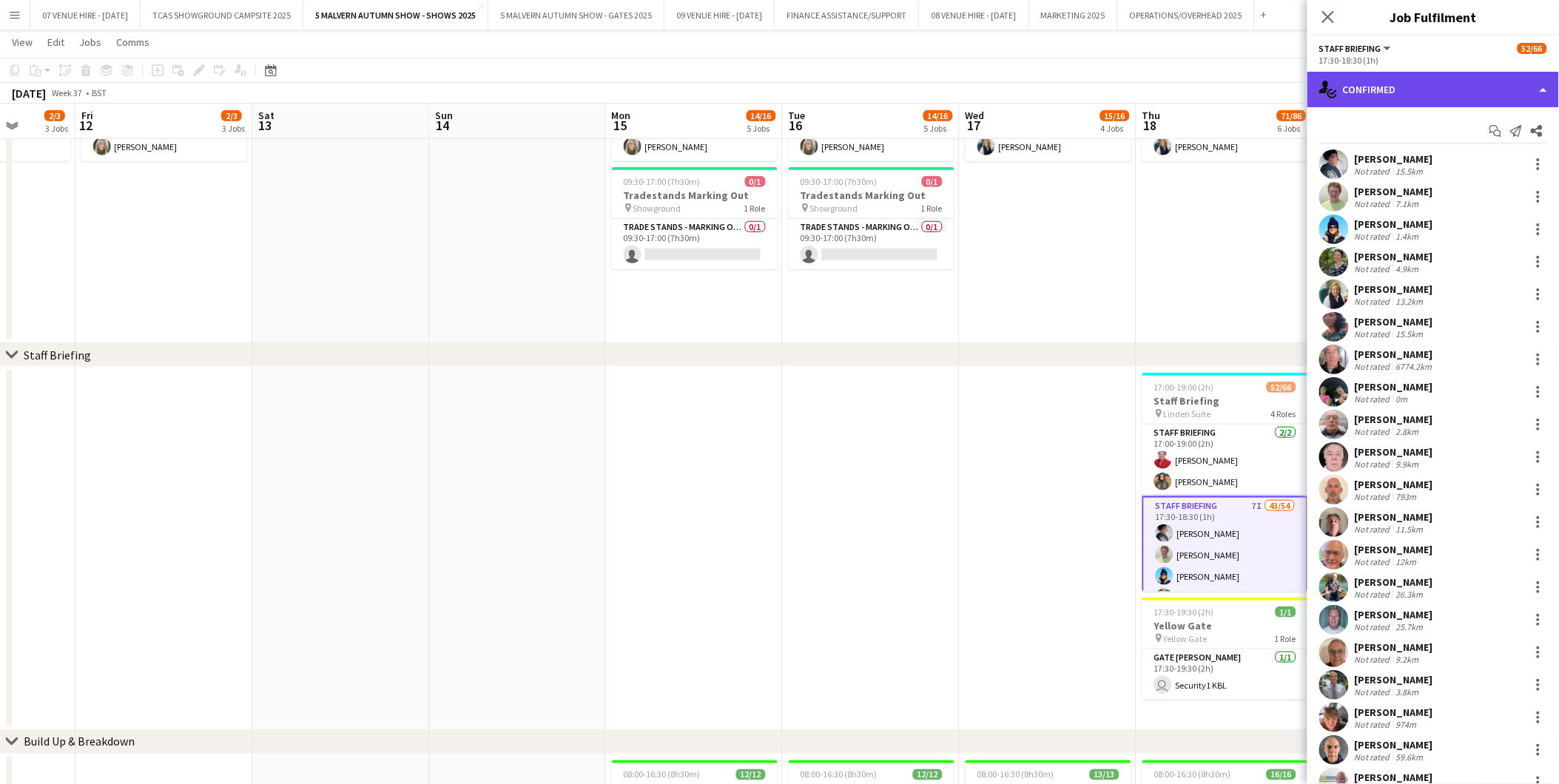
click at [1045, 100] on div "single-neutral-actions-check-2 Confirmed" at bounding box center [1434, 89] width 252 height 35
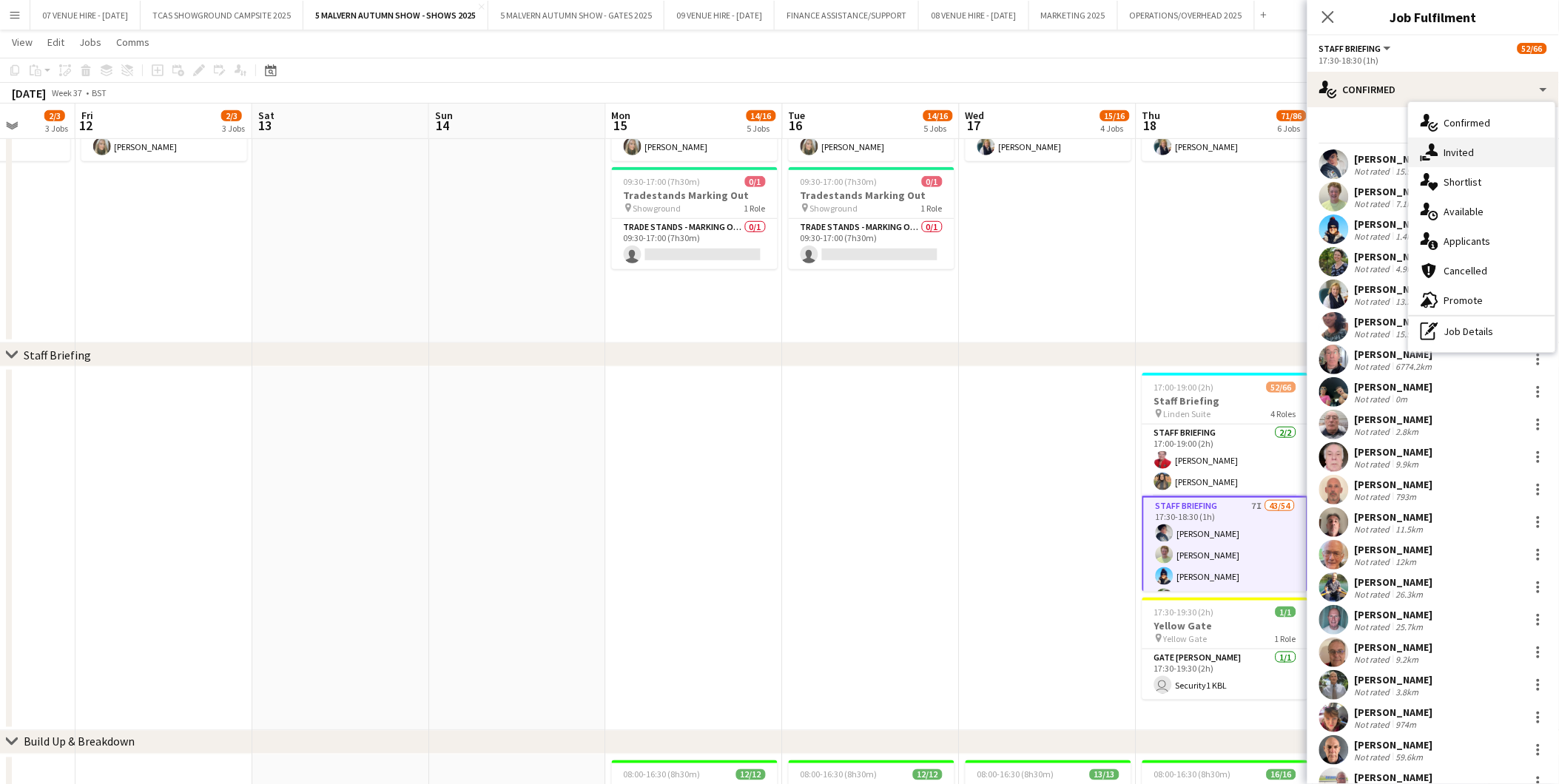
click at [1045, 148] on div "single-neutral-actions-share-1 Invited" at bounding box center [1482, 153] width 146 height 30
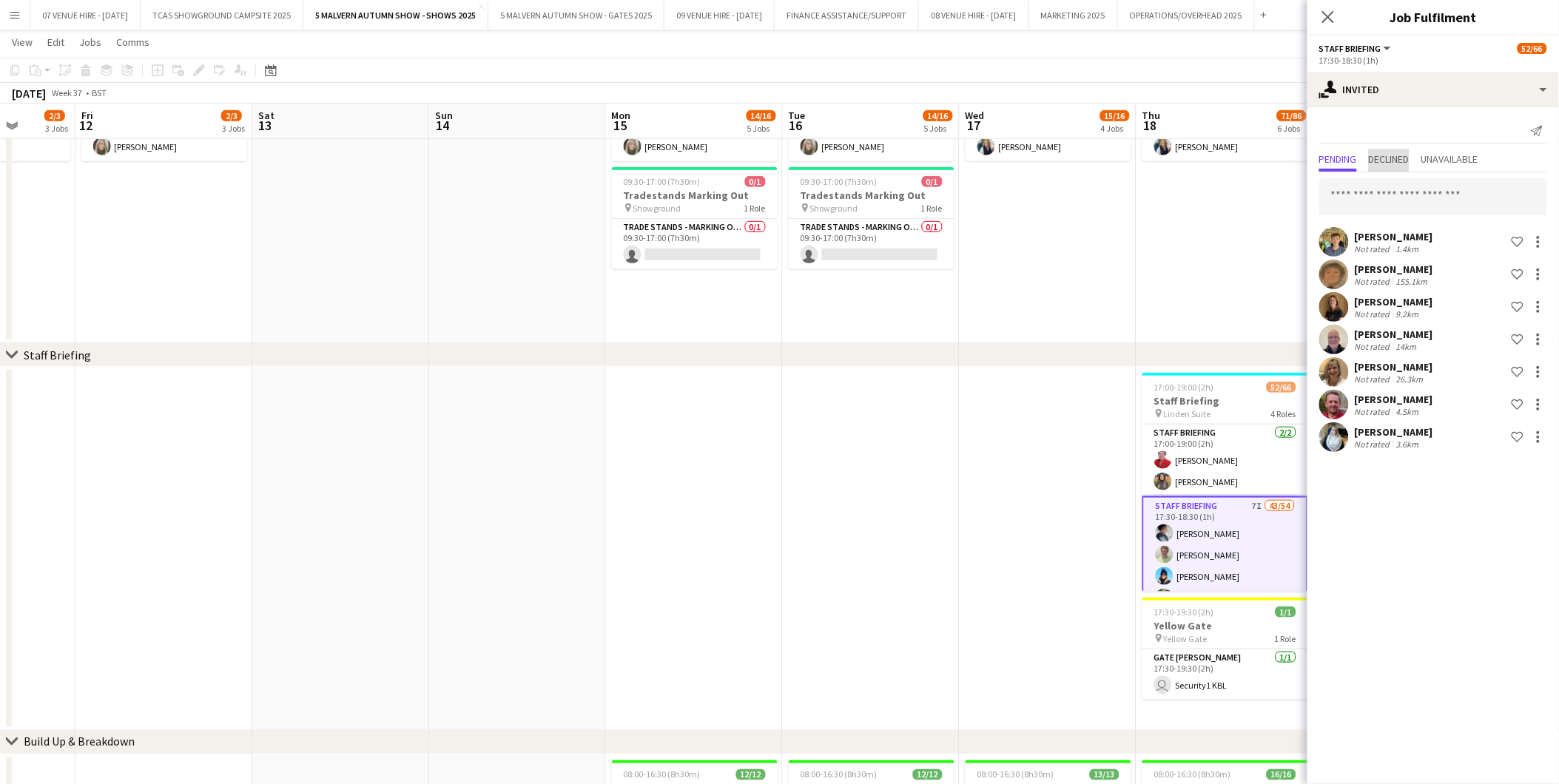
click at [1045, 163] on span "Declined" at bounding box center [1390, 158] width 41 height 10
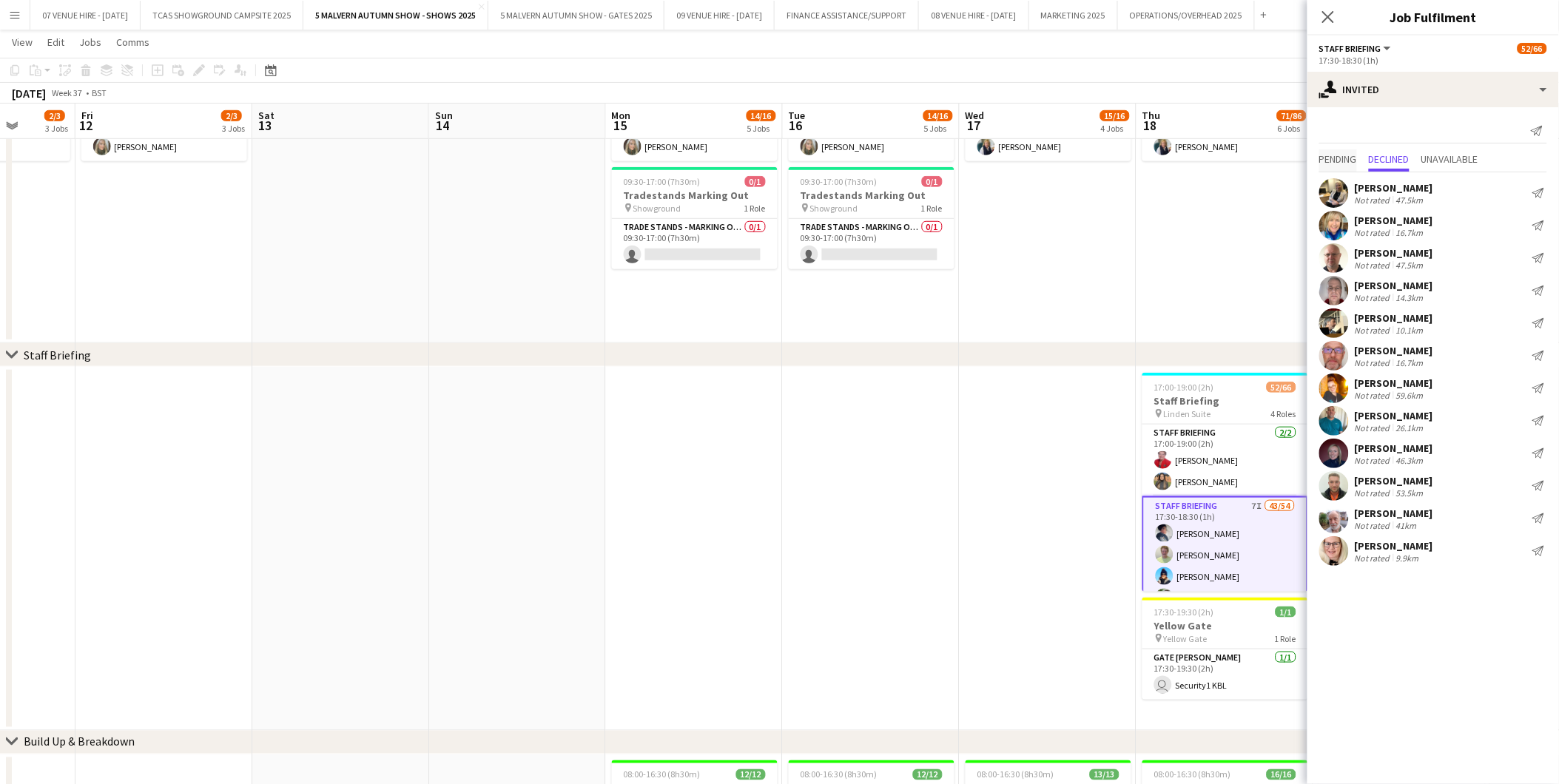
click at [1045, 153] on span "Pending" at bounding box center [1339, 158] width 38 height 10
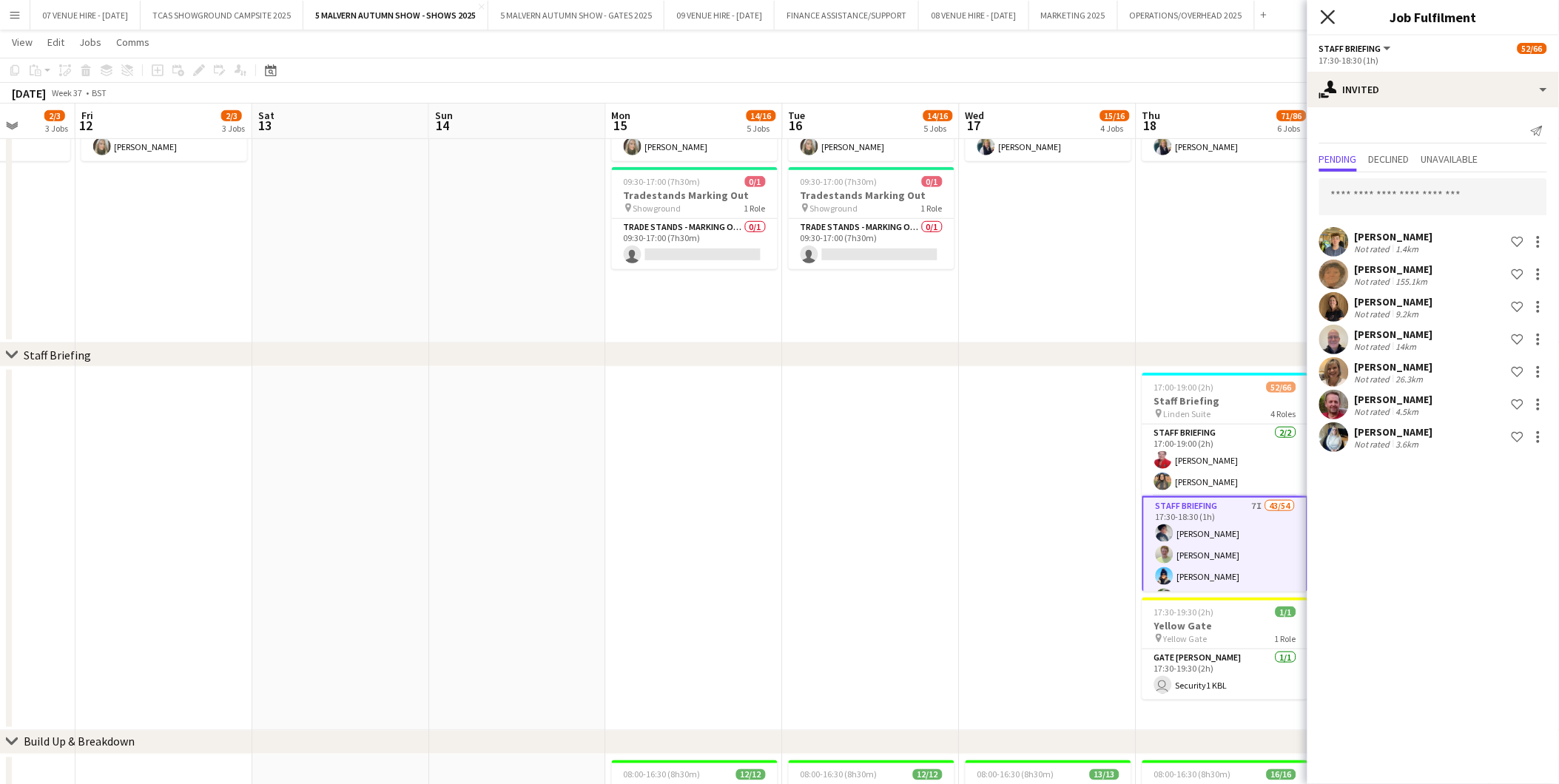
click at [1045, 15] on icon "Close pop-in" at bounding box center [1328, 17] width 14 height 14
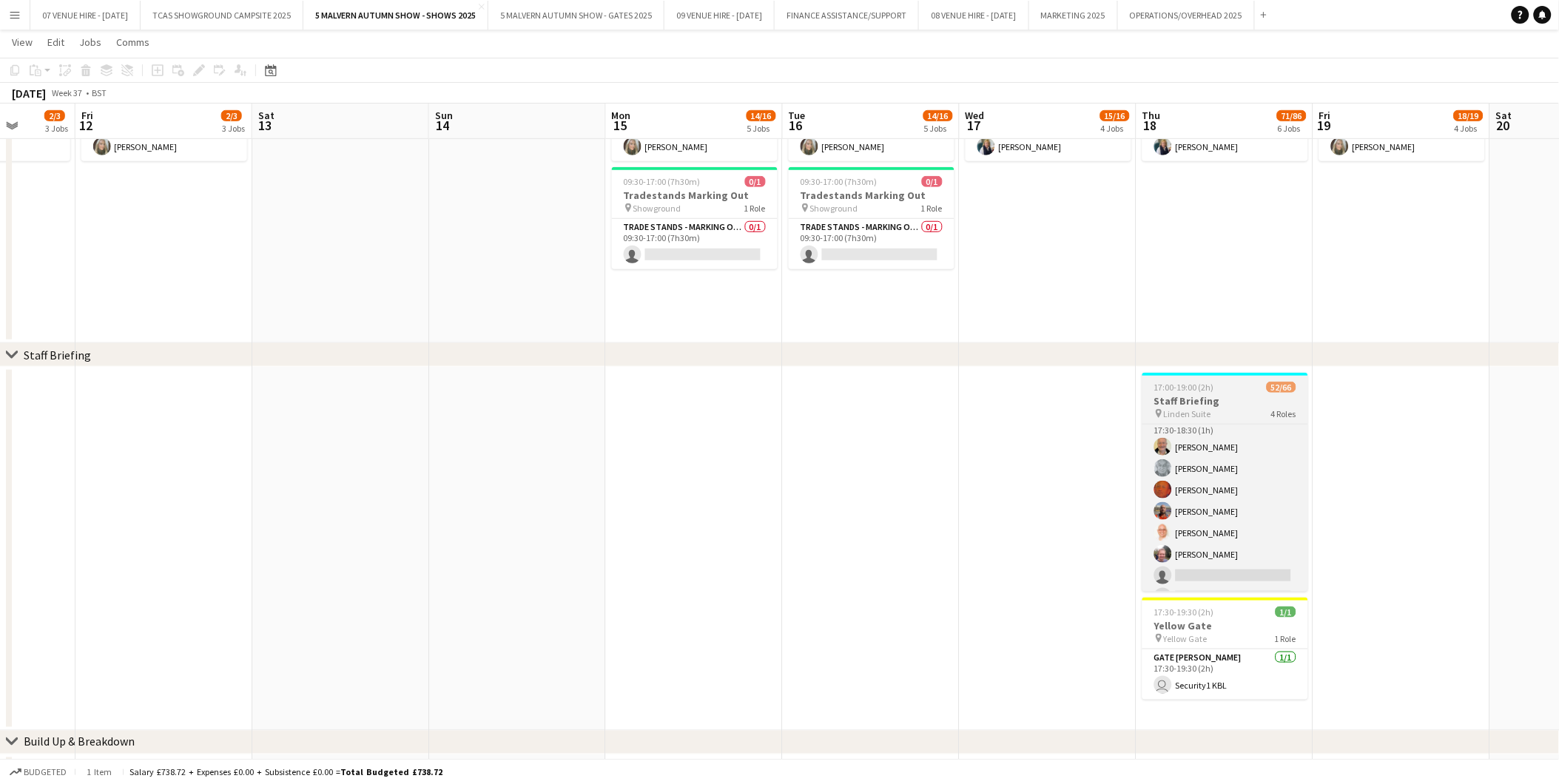
scroll to position [1267, 0]
click at [1045, 479] on app-card-role "Staff Briefing 2I [DATE] 17:30-18:30 (1h) [PERSON_NAME] [PERSON_NAME] [PERSON_N…" at bounding box center [1225, 520] width 166 height 201
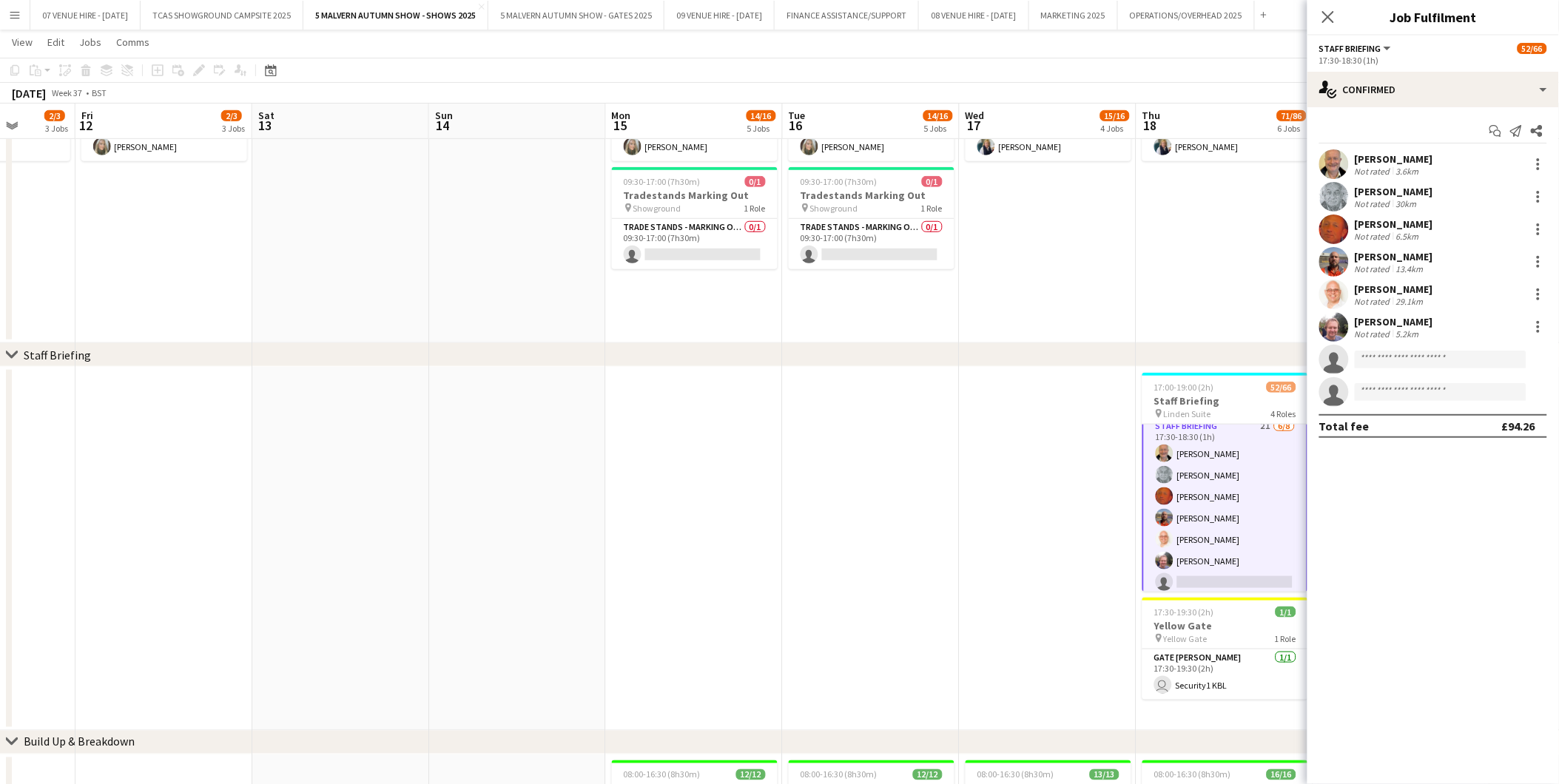
scroll to position [1267, 0]
click at [1045, 94] on div "single-neutral-actions-check-2 Confirmed" at bounding box center [1434, 89] width 252 height 35
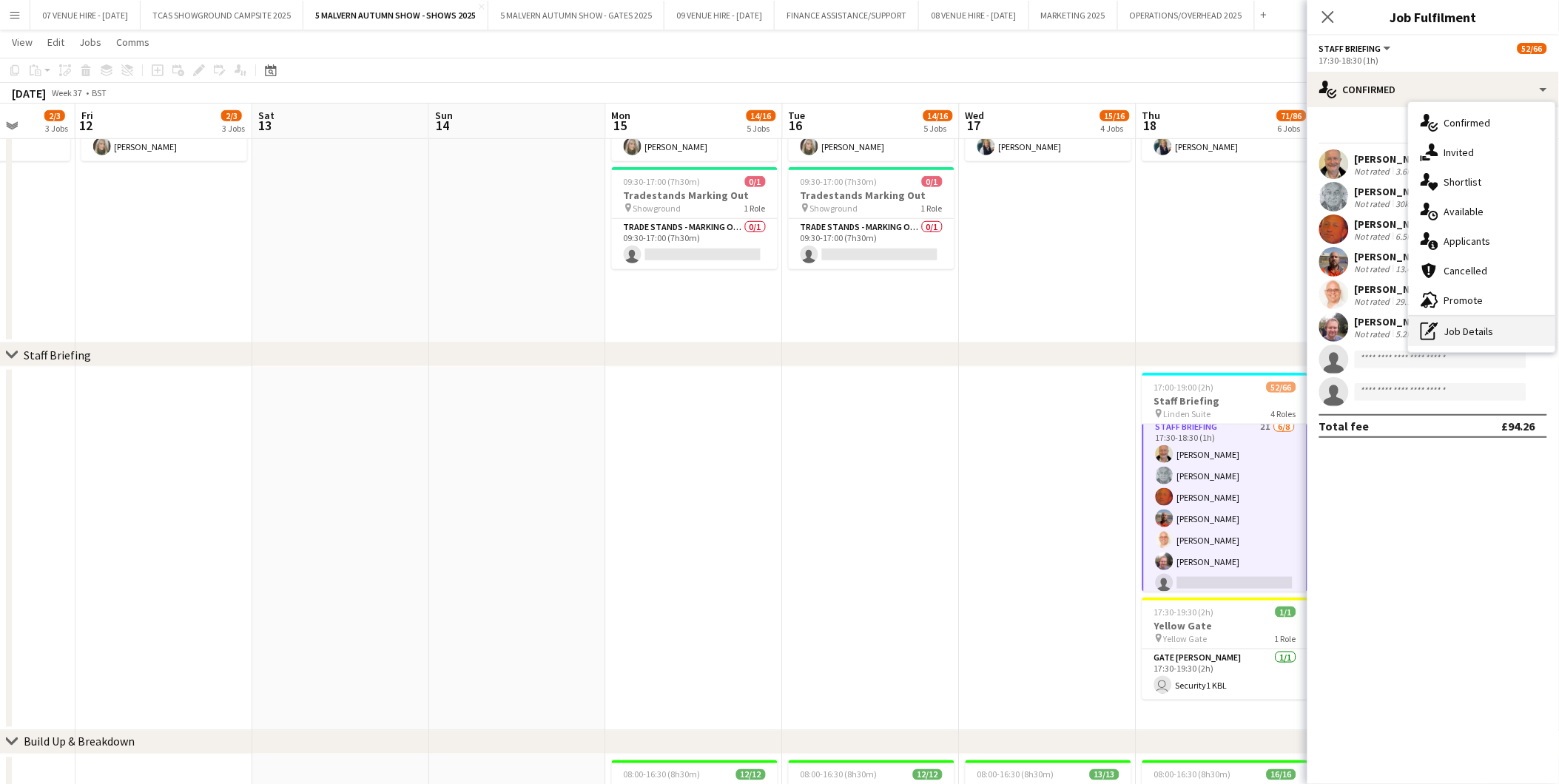
click at [1045, 324] on div "pen-write Job Details" at bounding box center [1482, 331] width 146 height 30
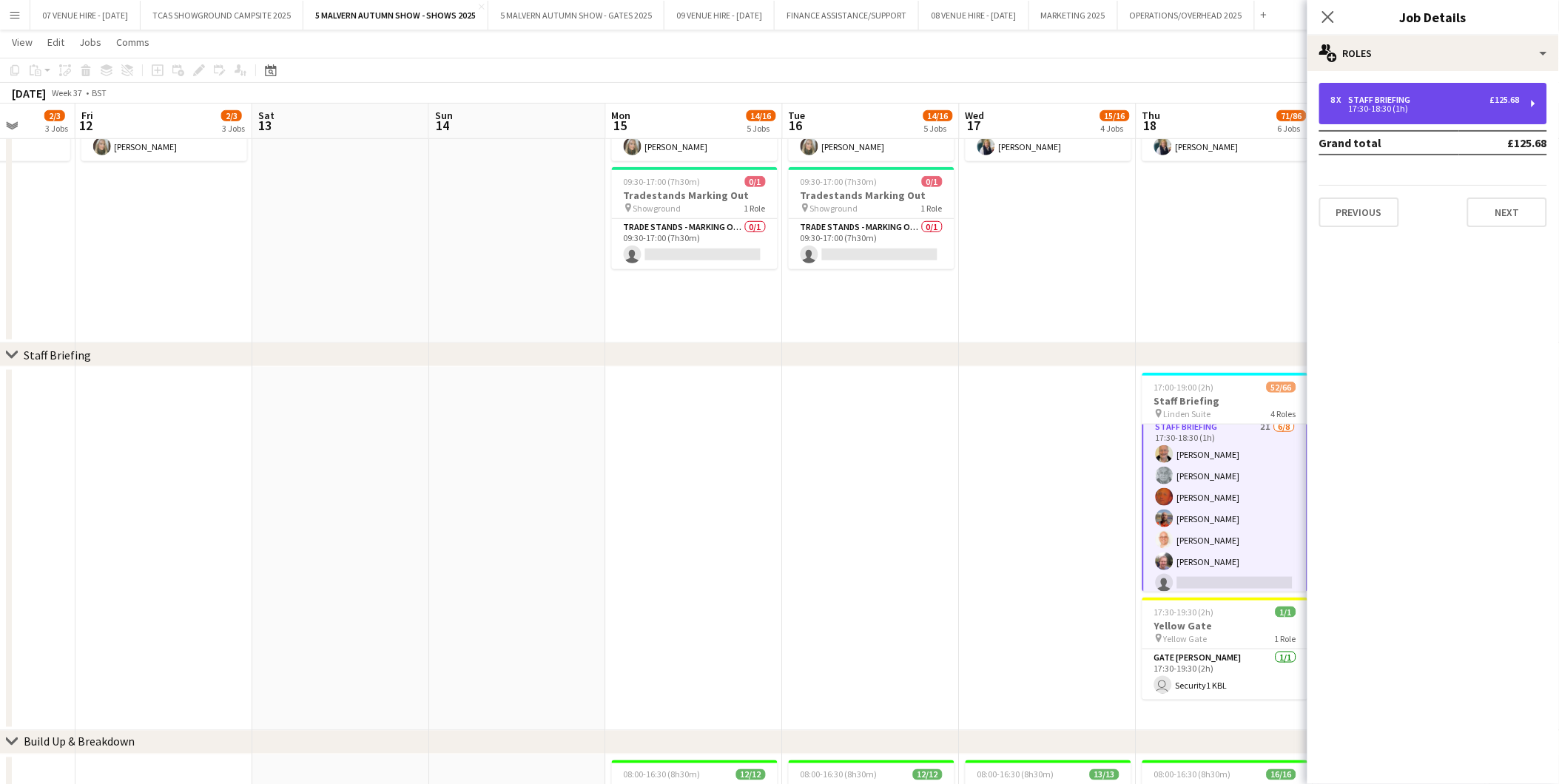
click at [1045, 115] on div "8 x Staff Briefing £125.68 17:30-18:30 (1h)" at bounding box center [1433, 103] width 228 height 42
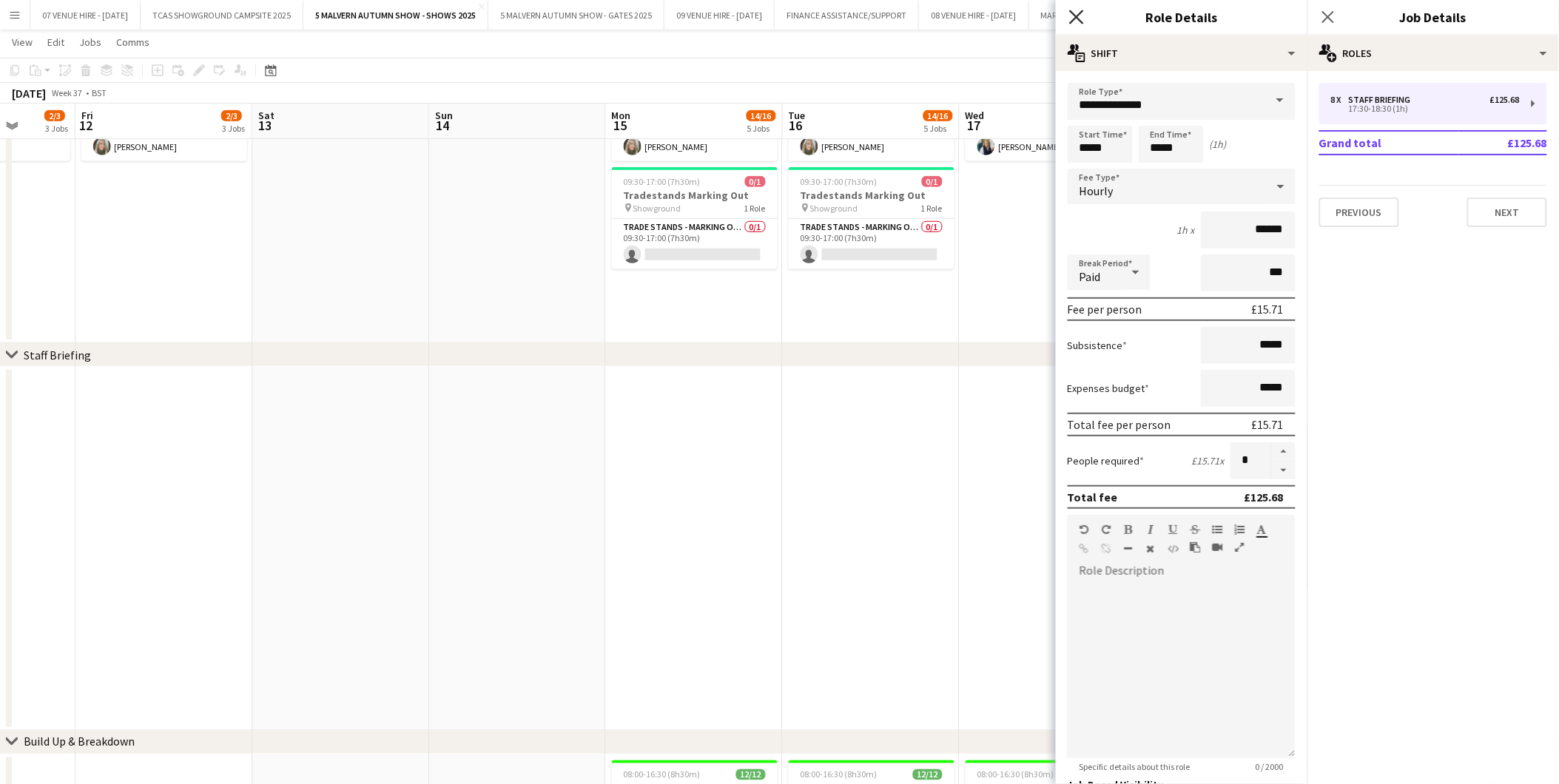
click at [1045, 19] on icon at bounding box center [1076, 17] width 14 height 14
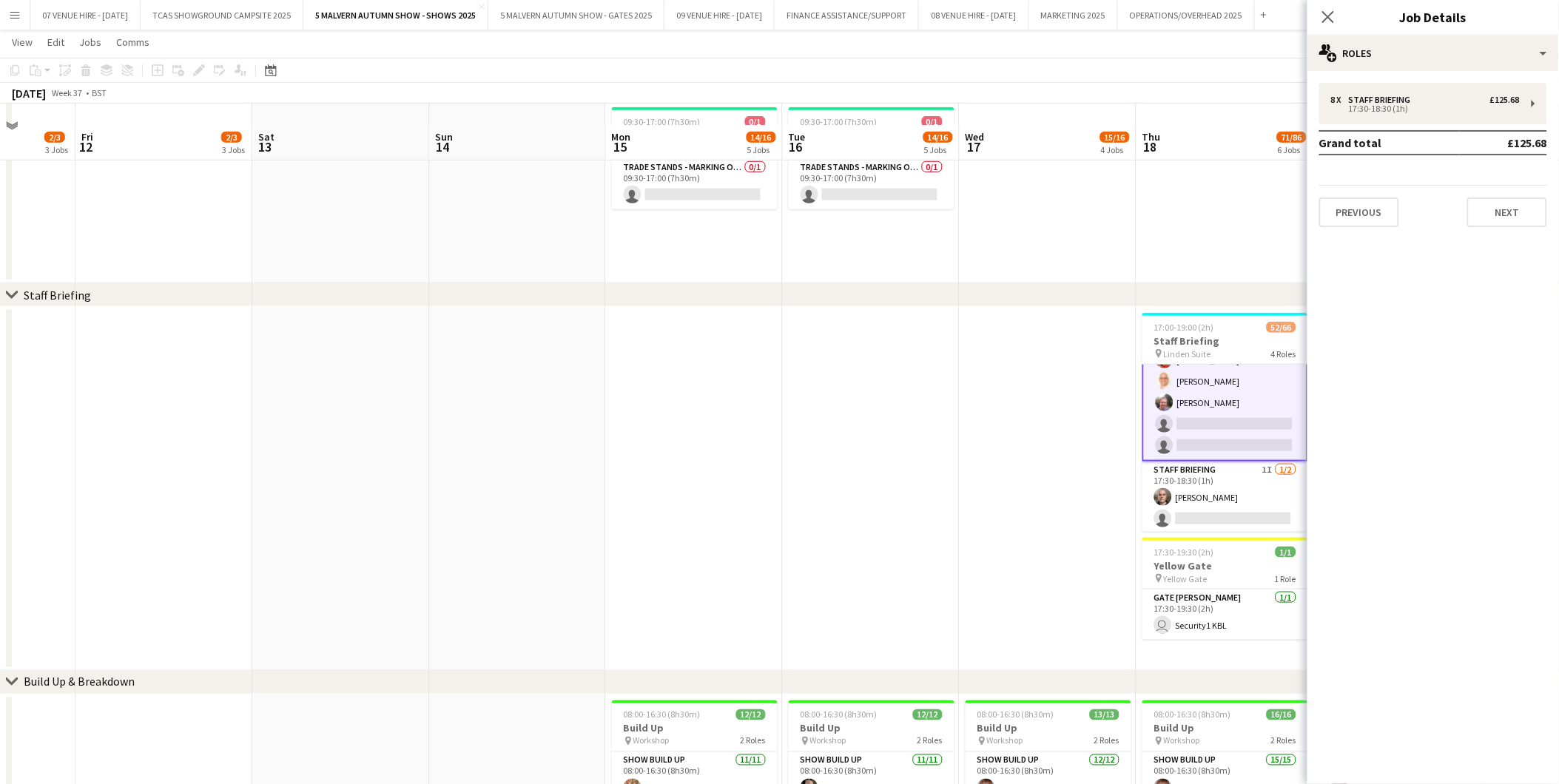
scroll to position [411, 0]
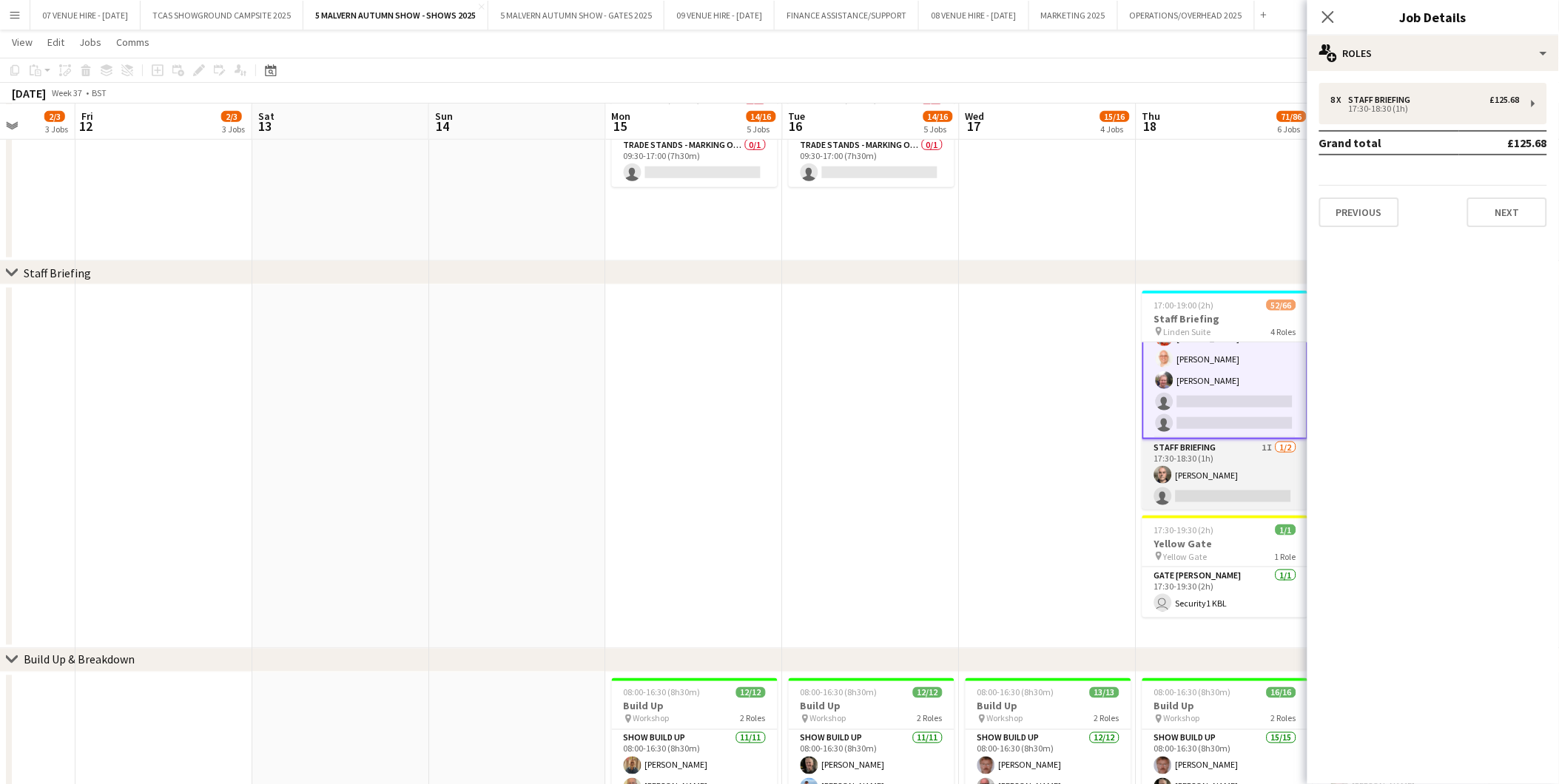
click at [1045, 487] on app-card-role "Staff Briefing 1I [DATE] 17:30-18:30 (1h) [PERSON_NAME] single-neutral-actions" at bounding box center [1225, 475] width 166 height 72
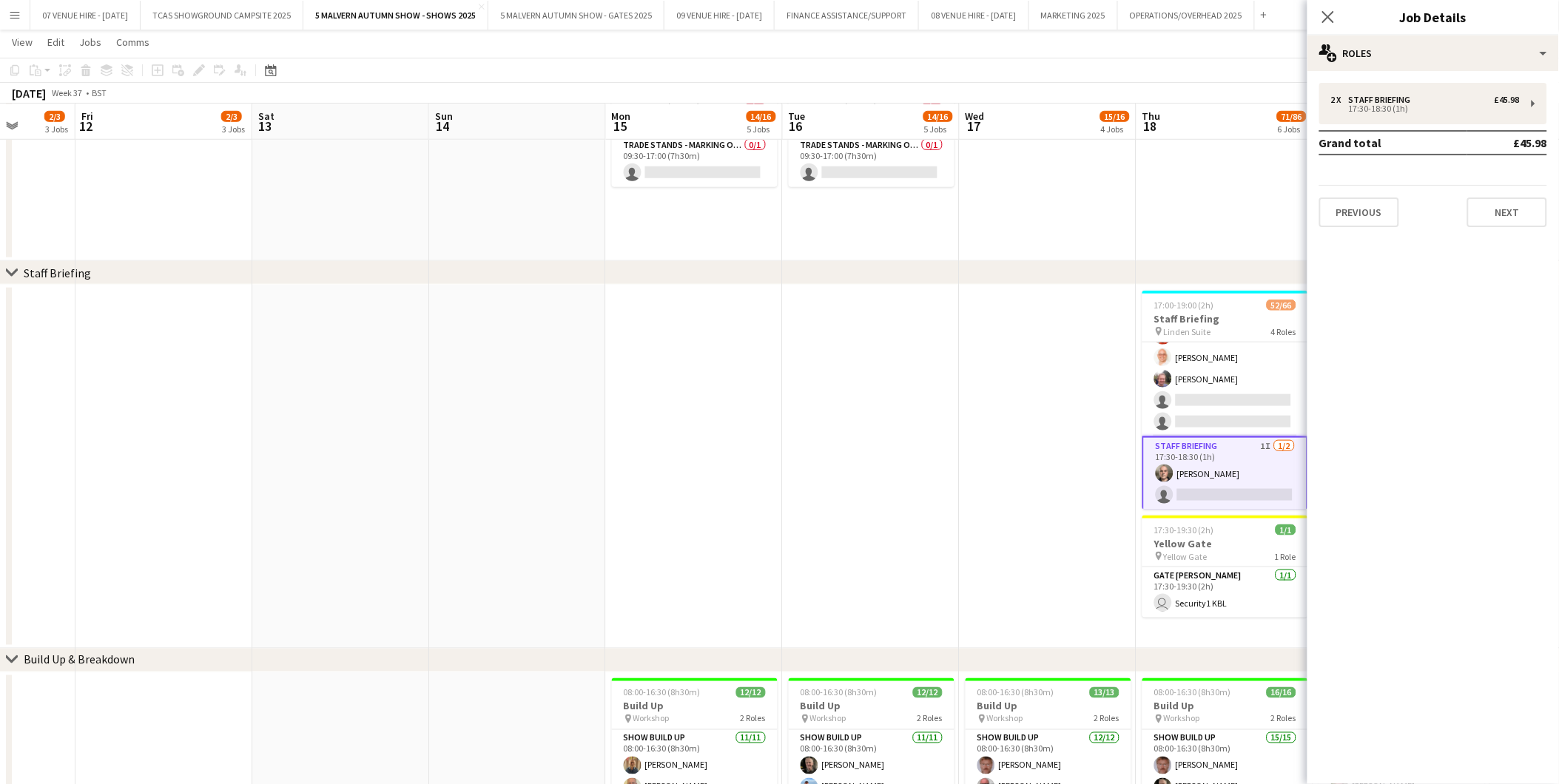
scroll to position [1365, 0]
click at [1045, 108] on div "17:30-18:30 (1h)" at bounding box center [1426, 108] width 189 height 7
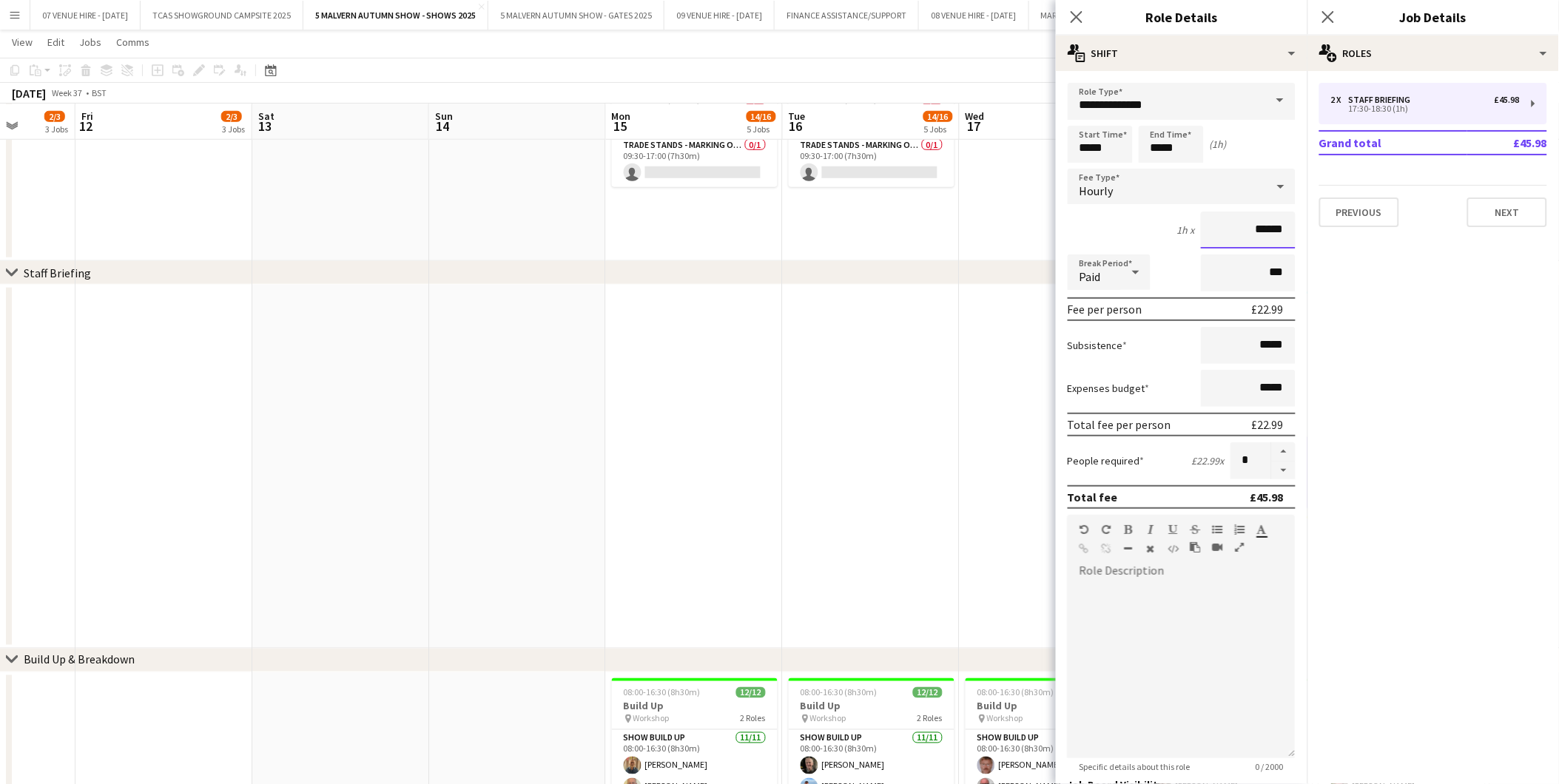
click at [1045, 246] on input "******" at bounding box center [1248, 230] width 94 height 37
click at [1045, 12] on icon "Close pop-in" at bounding box center [1076, 17] width 14 height 14
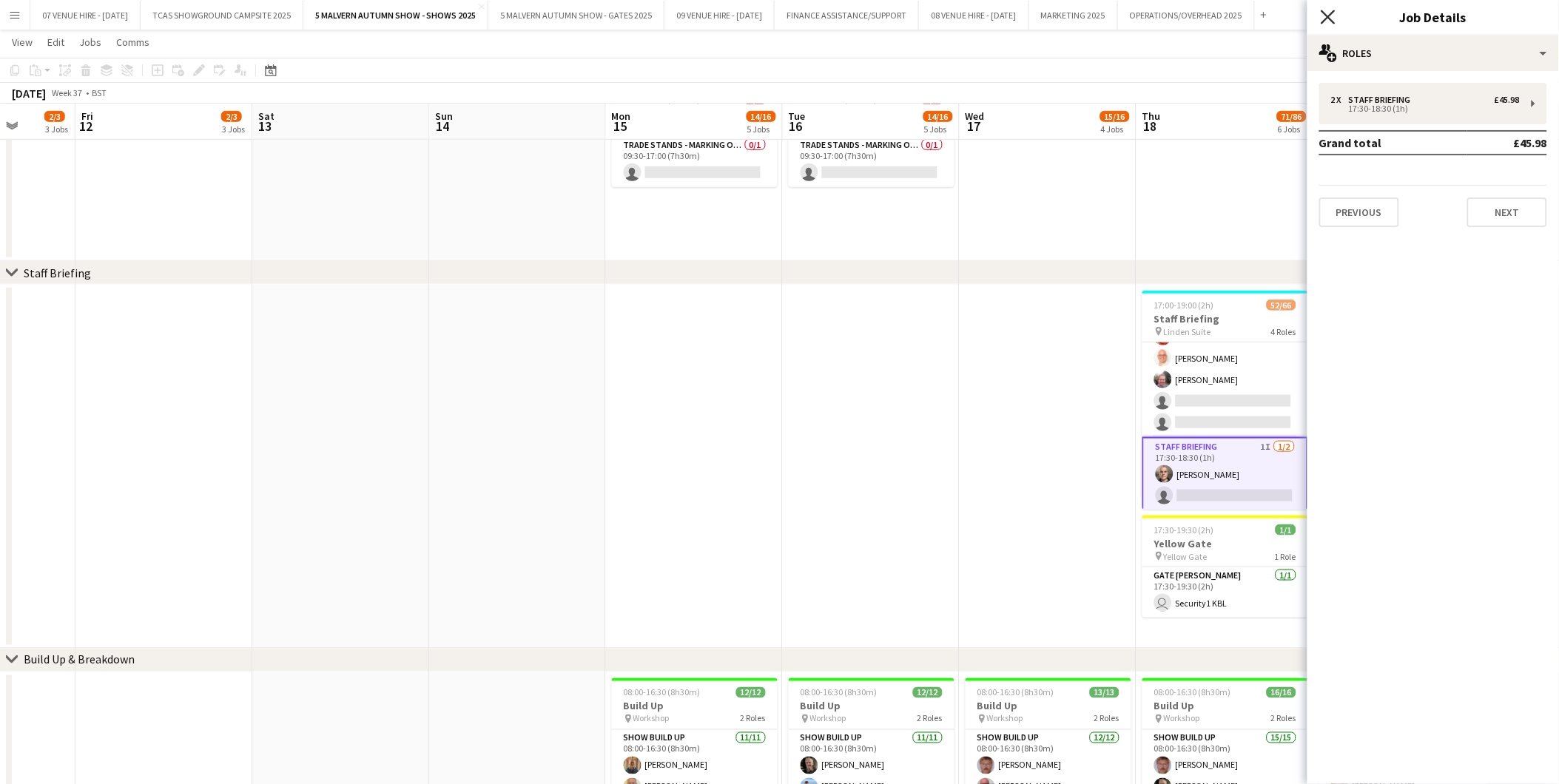
click at [1045, 17] on icon "Close pop-in" at bounding box center [1328, 17] width 14 height 14
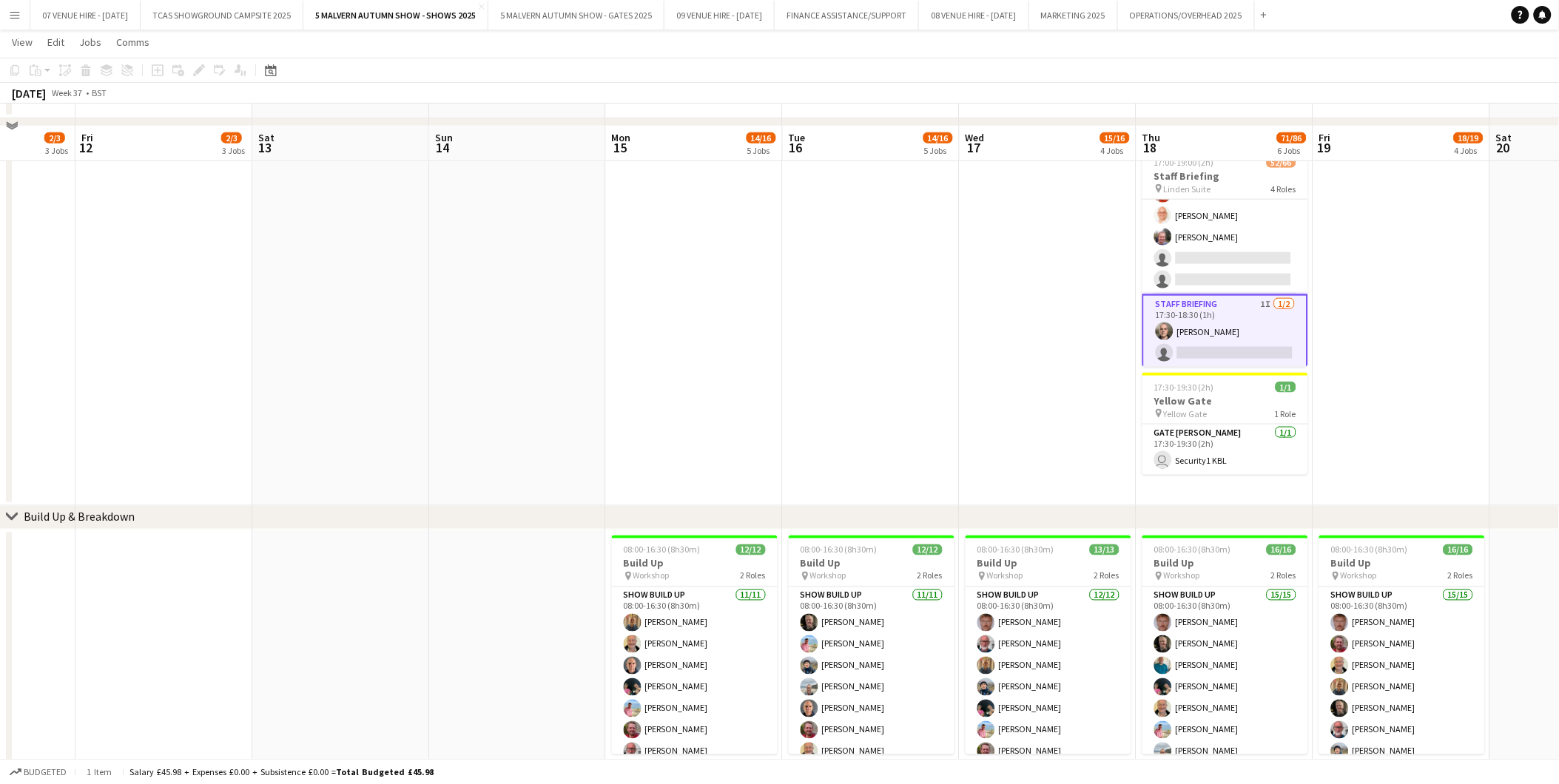
scroll to position [575, 0]
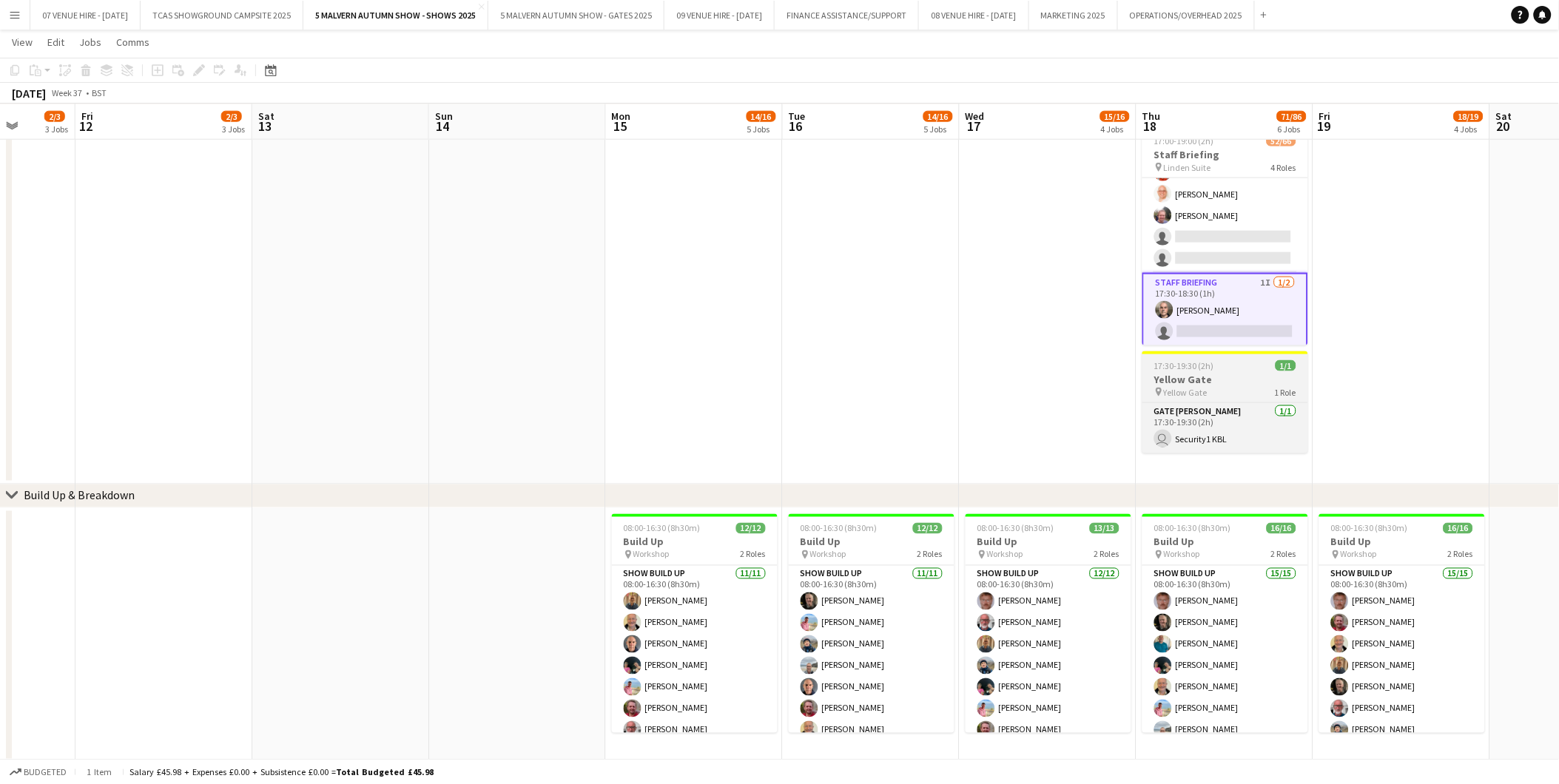
click at [1045, 368] on span "17:30-19:30 (2h)" at bounding box center [1184, 366] width 60 height 11
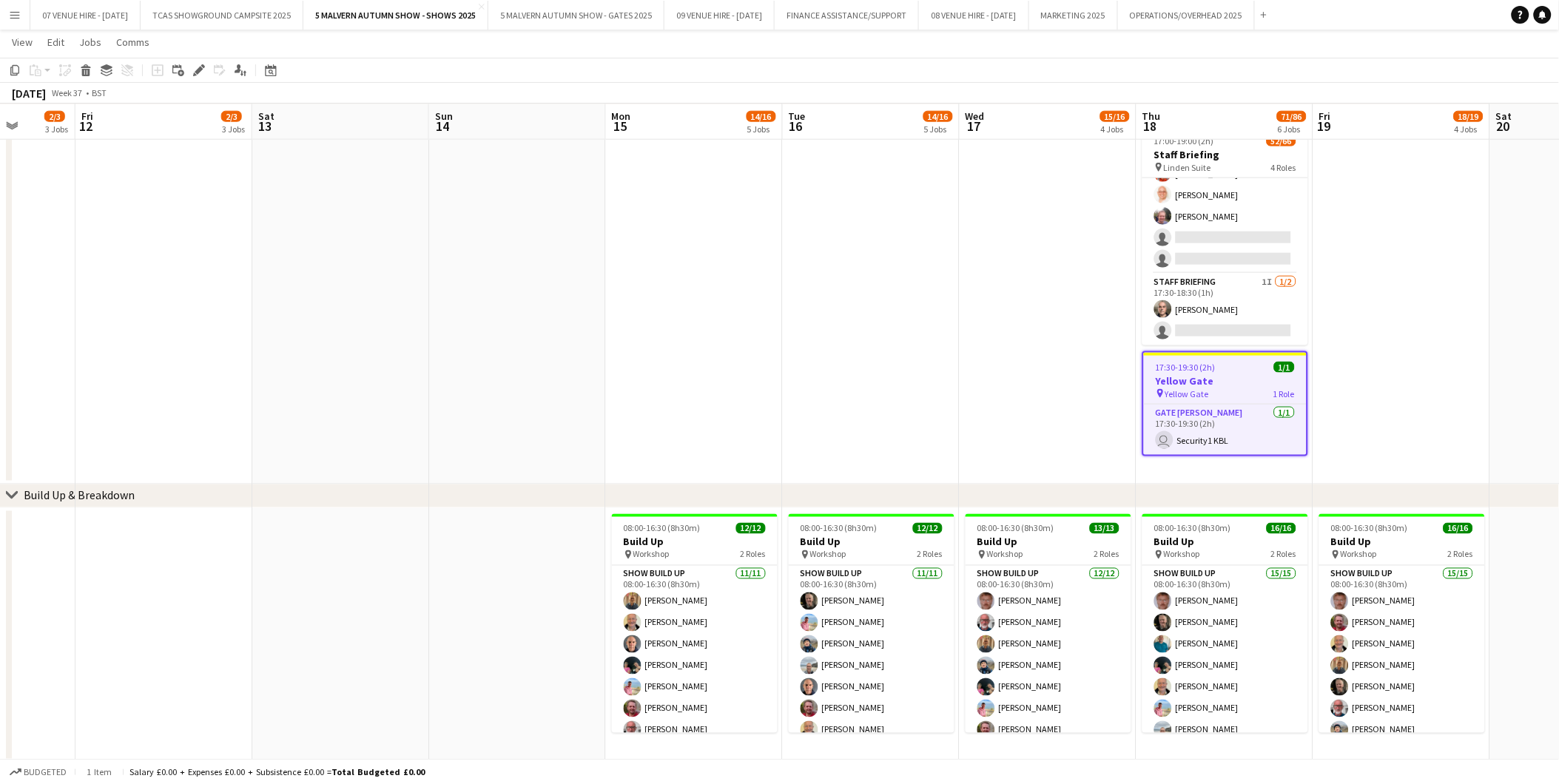
scroll to position [1364, 0]
click at [1045, 377] on h3 "Yellow Gate" at bounding box center [1225, 381] width 163 height 13
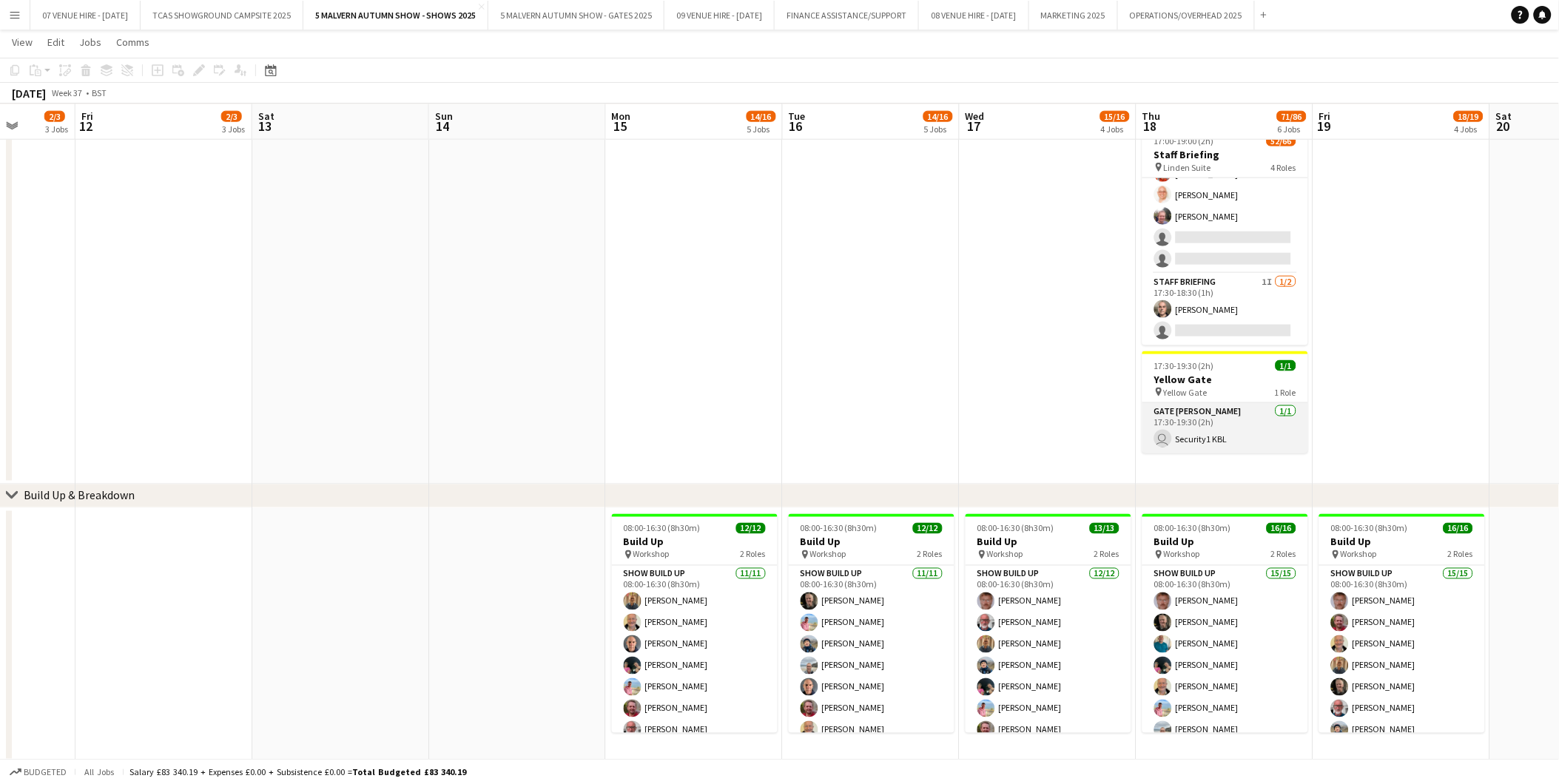
click at [1045, 415] on app-card-role "Gate [PERSON_NAME] [DATE] 17:30-19:30 (2h) user Security1 KBL" at bounding box center [1225, 428] width 166 height 50
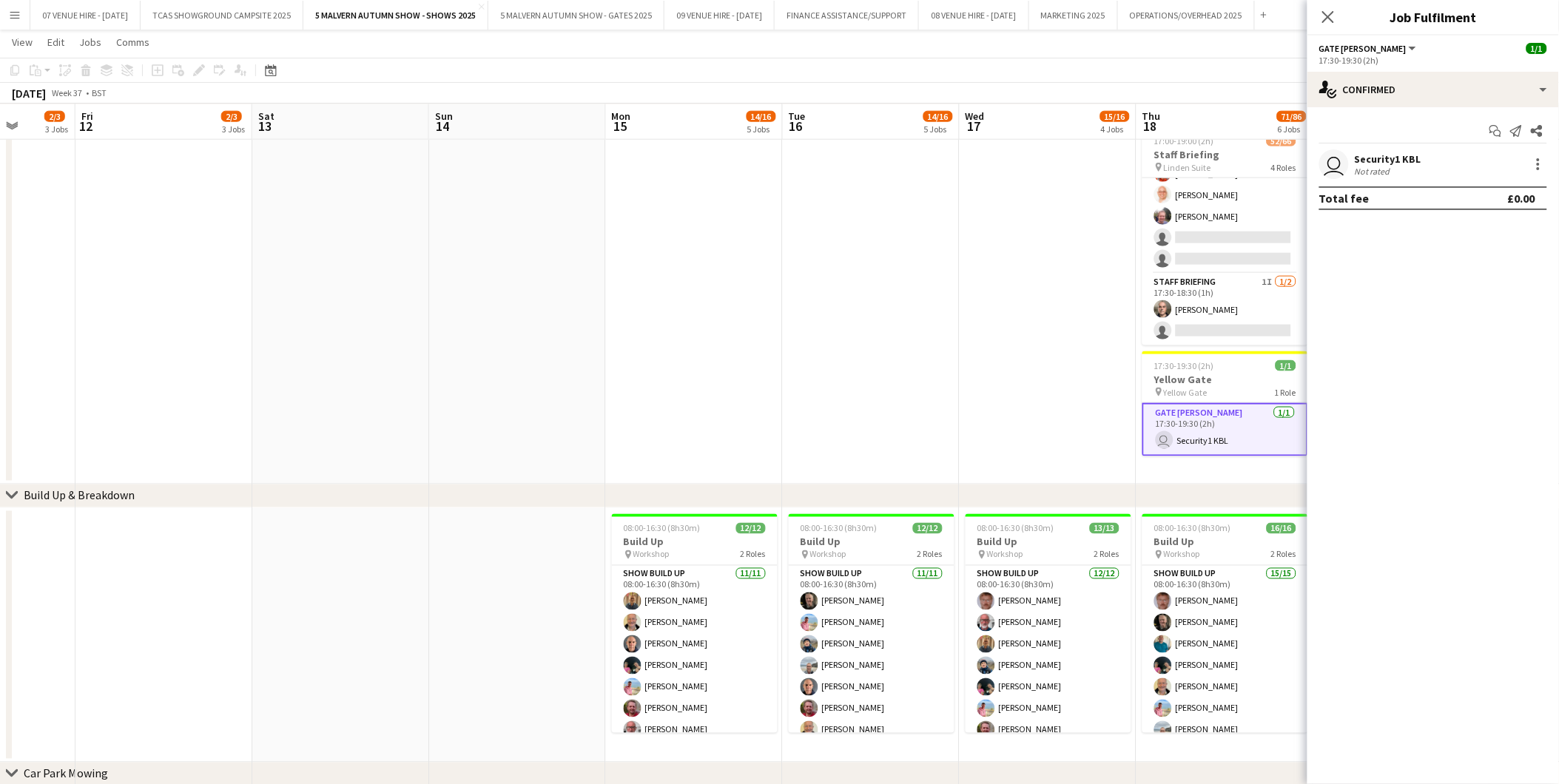
click at [1045, 325] on app-date-cell at bounding box center [1048, 302] width 177 height 364
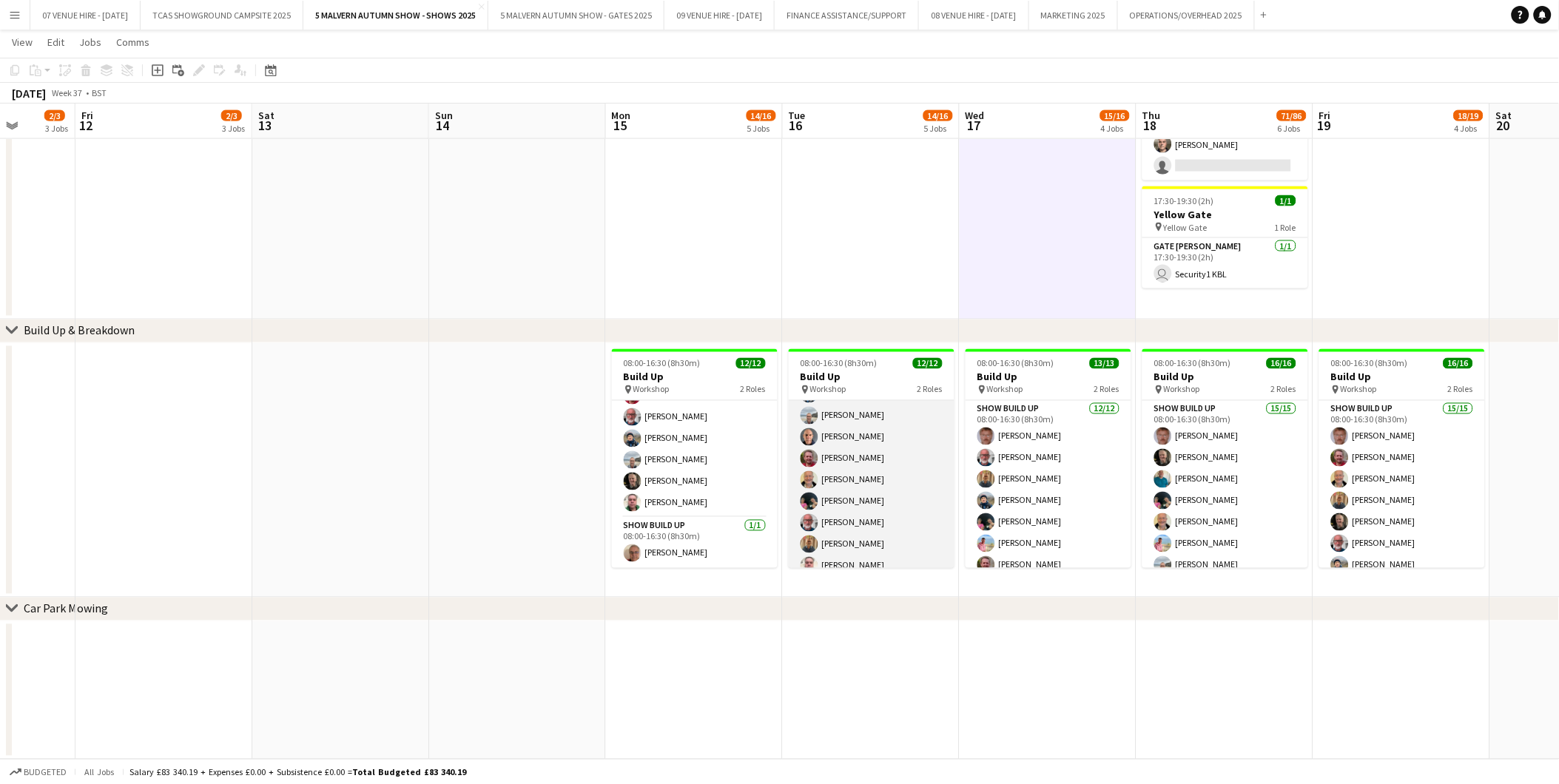
scroll to position [148, 0]
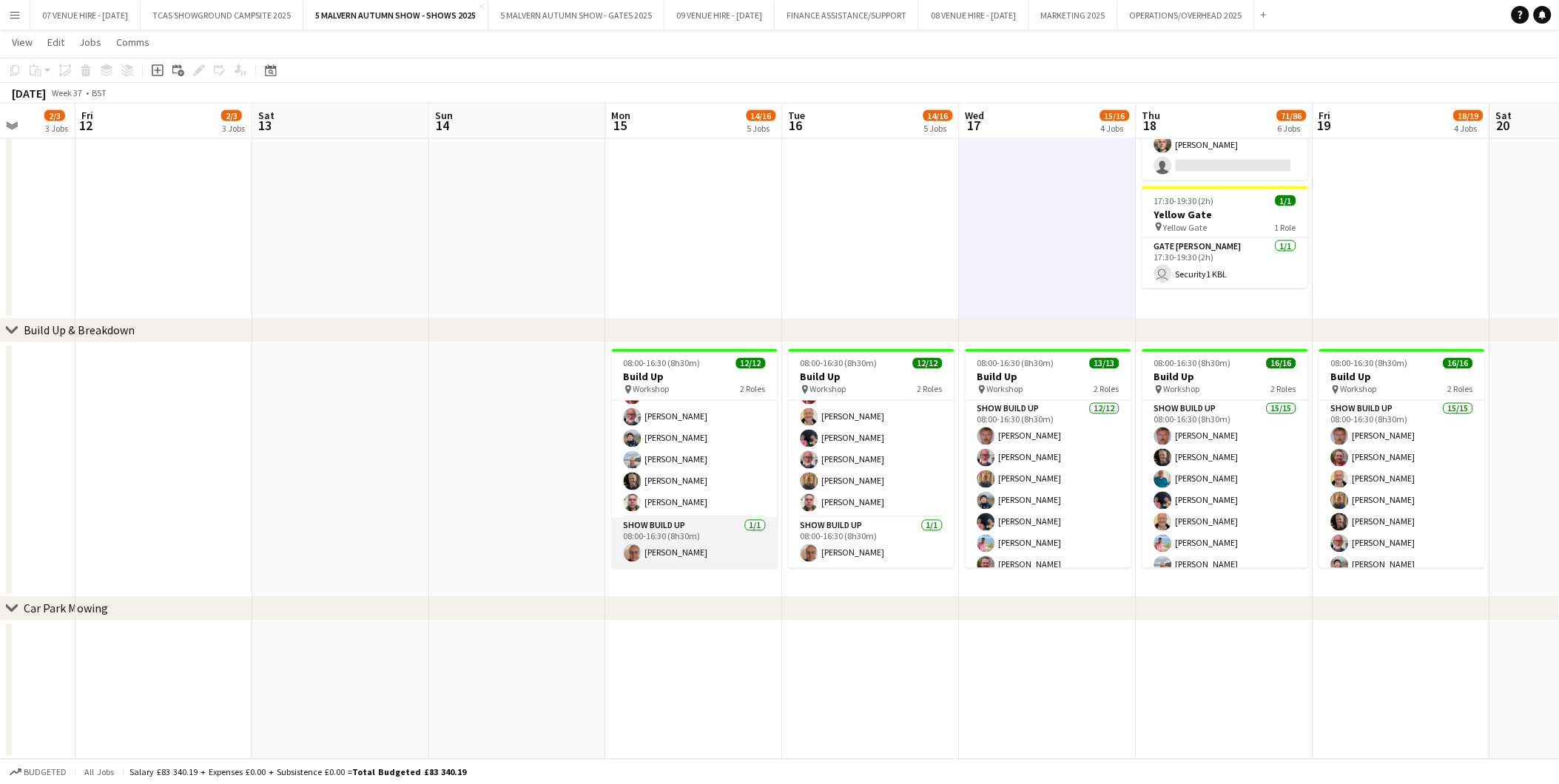
click at [636, 487] on app-user-avatar at bounding box center [632, 553] width 18 height 18
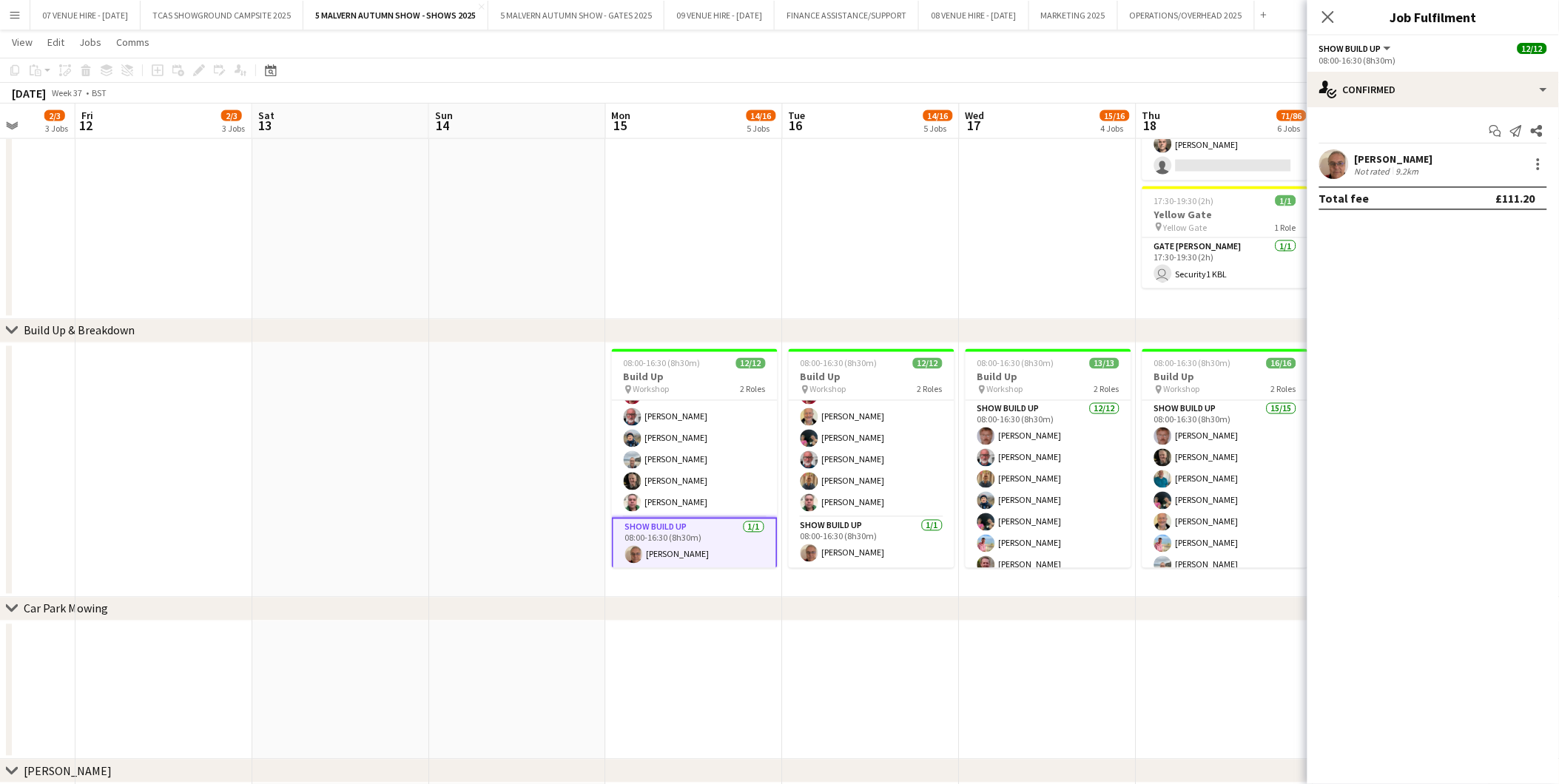
click at [1045, 166] on app-user-avatar at bounding box center [1335, 165] width 30 height 30
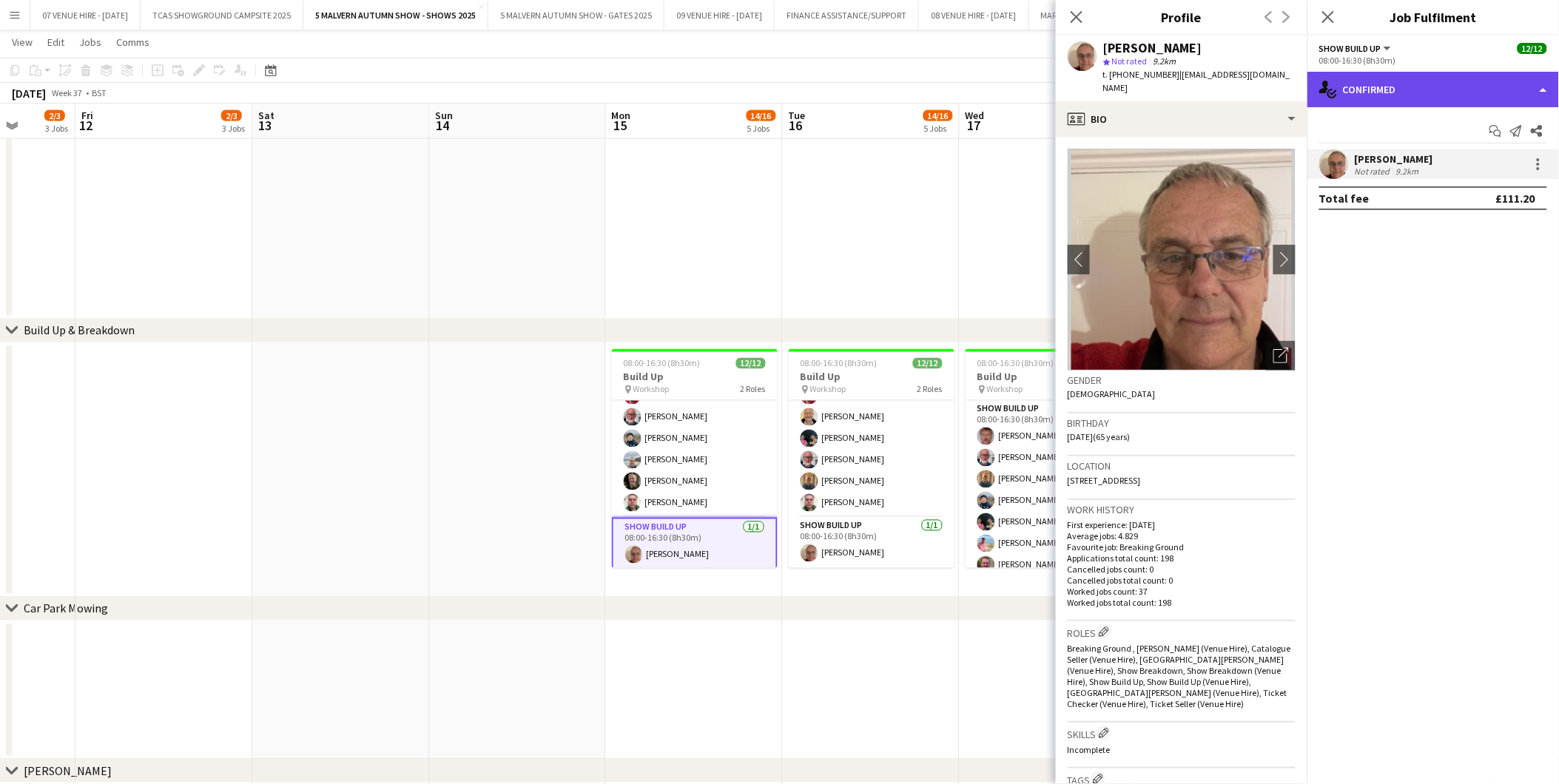
click at [1045, 98] on div "single-neutral-actions-check-2 Confirmed" at bounding box center [1434, 89] width 252 height 35
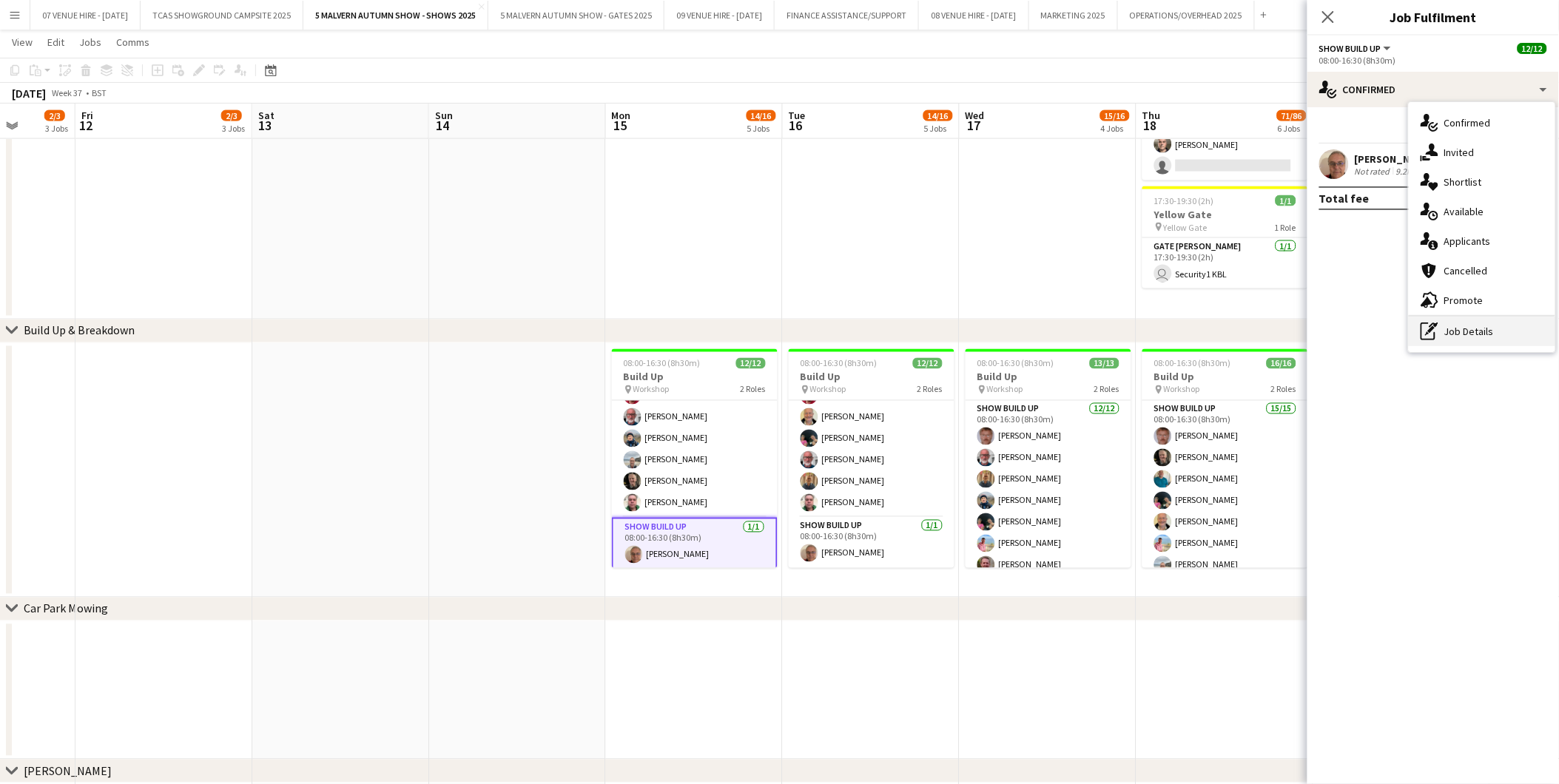
click at [1045, 333] on div "pen-write Job Details" at bounding box center [1482, 331] width 146 height 30
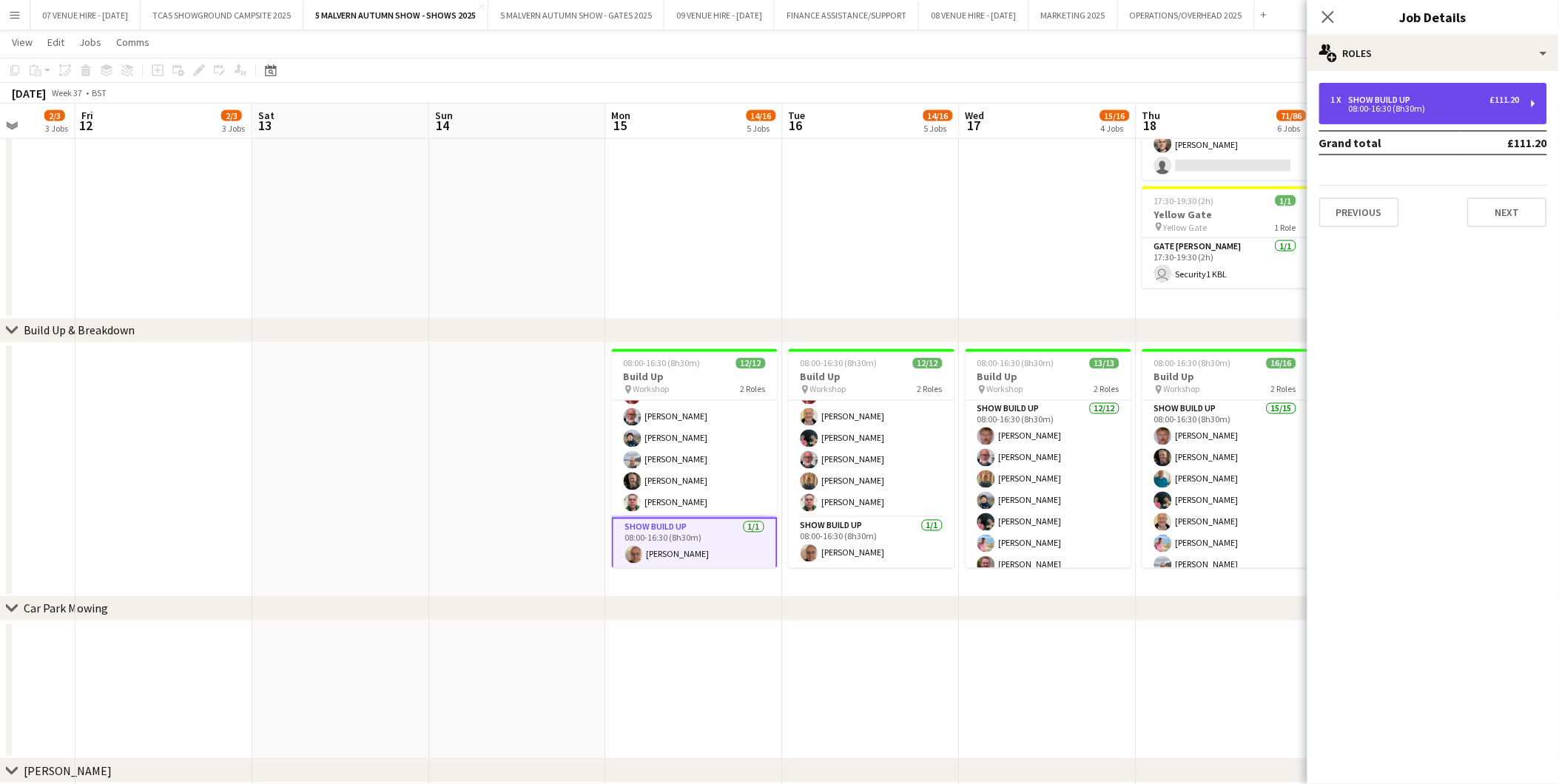
click at [1045, 113] on div "08:00-16:30 (8h30m)" at bounding box center [1426, 108] width 189 height 7
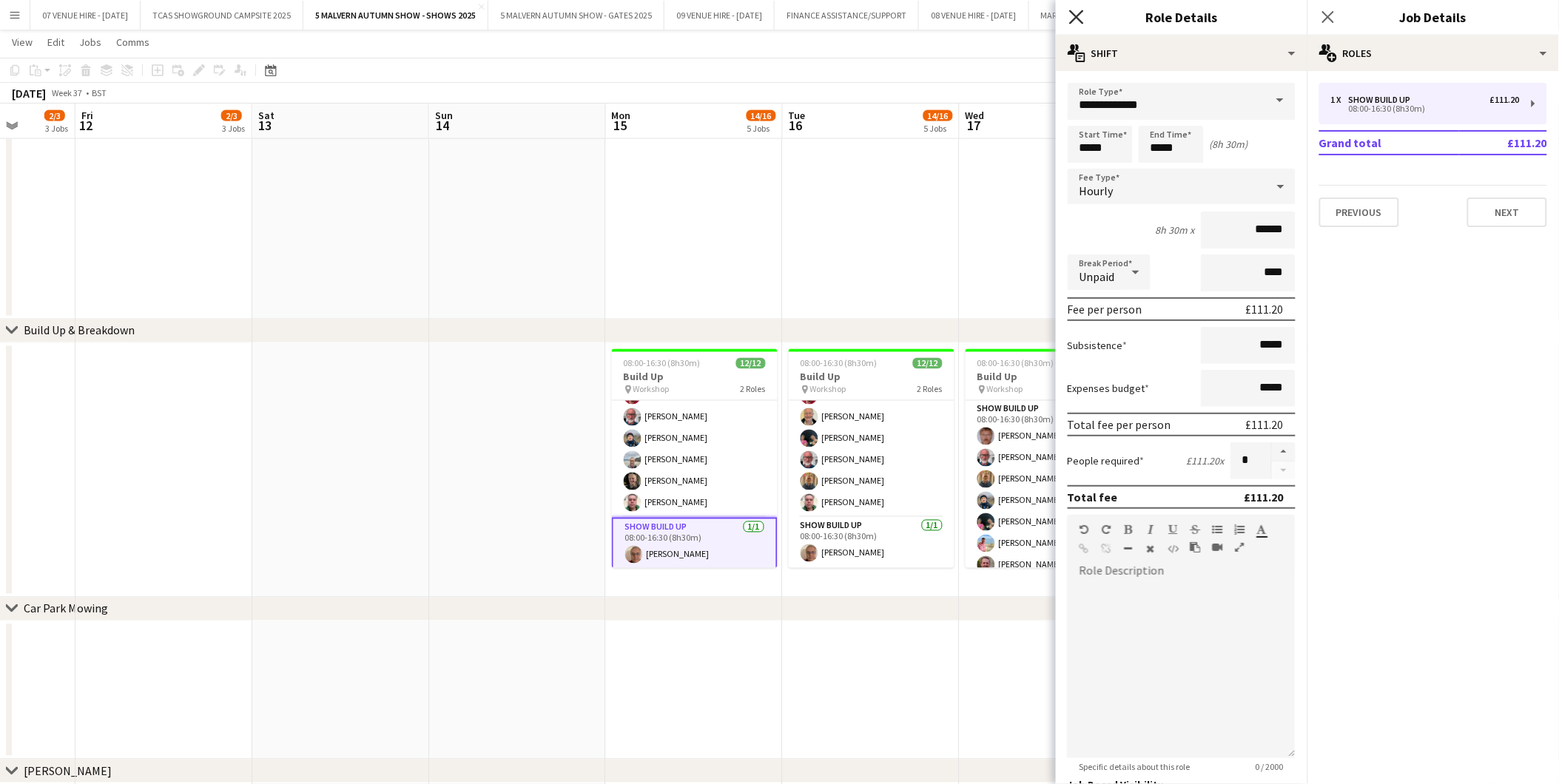
click at [1045, 20] on icon "Close pop-in" at bounding box center [1076, 17] width 14 height 14
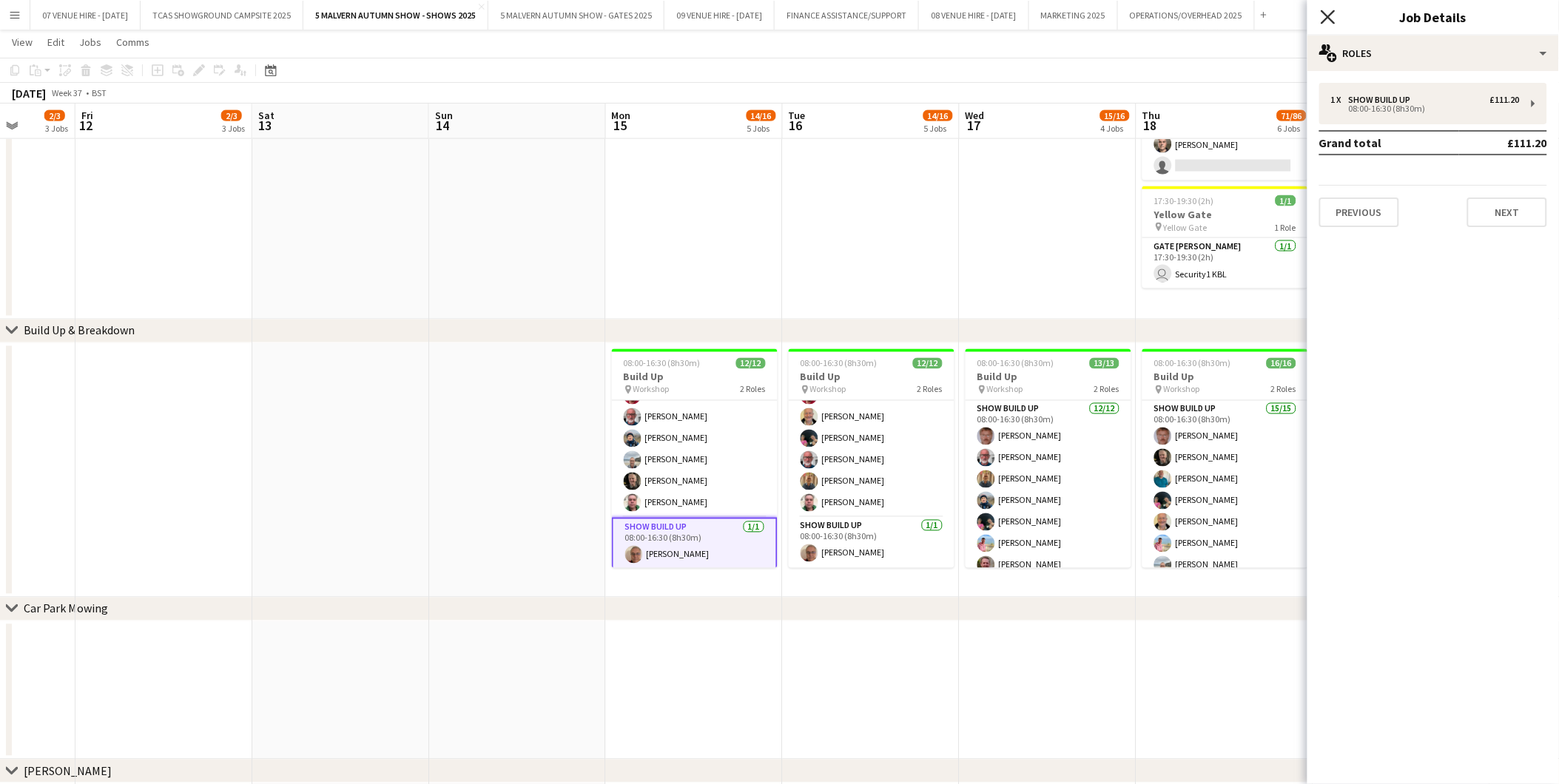
click at [1045, 19] on icon at bounding box center [1328, 17] width 14 height 14
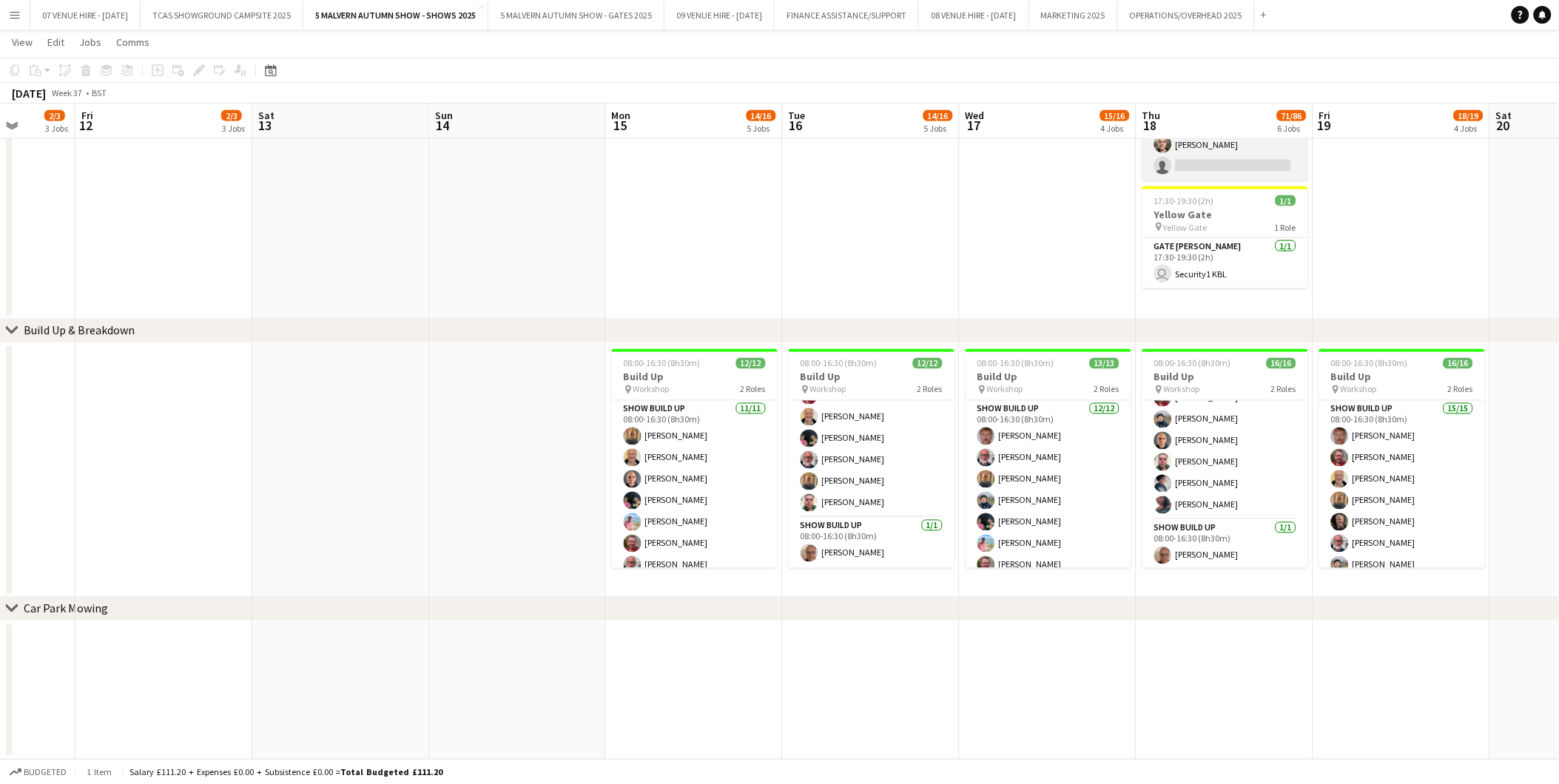
scroll to position [233, 0]
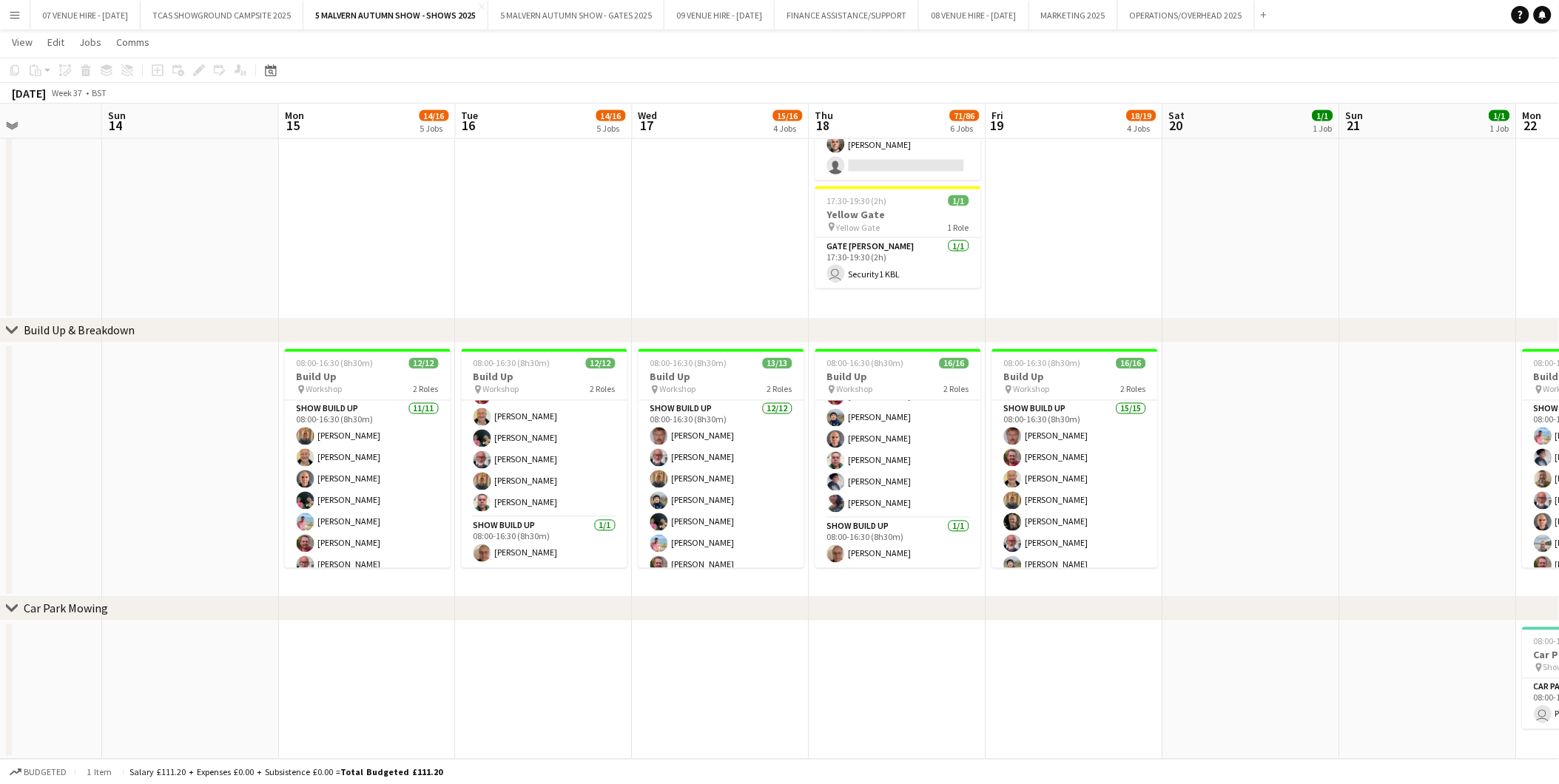
drag, startPoint x: 1226, startPoint y: 416, endPoint x: 669, endPoint y: 401, distance: 557.2
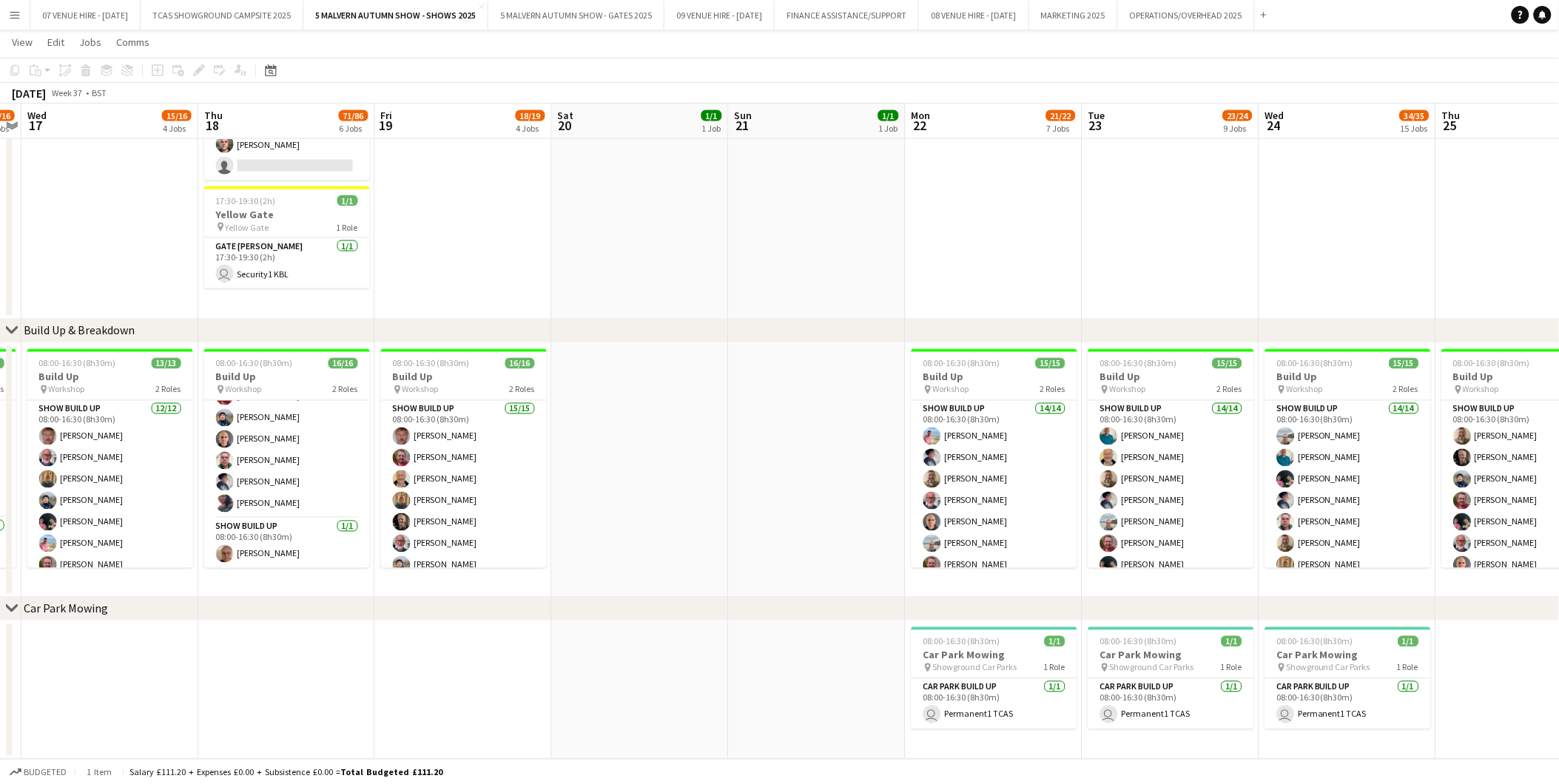
scroll to position [0, 486]
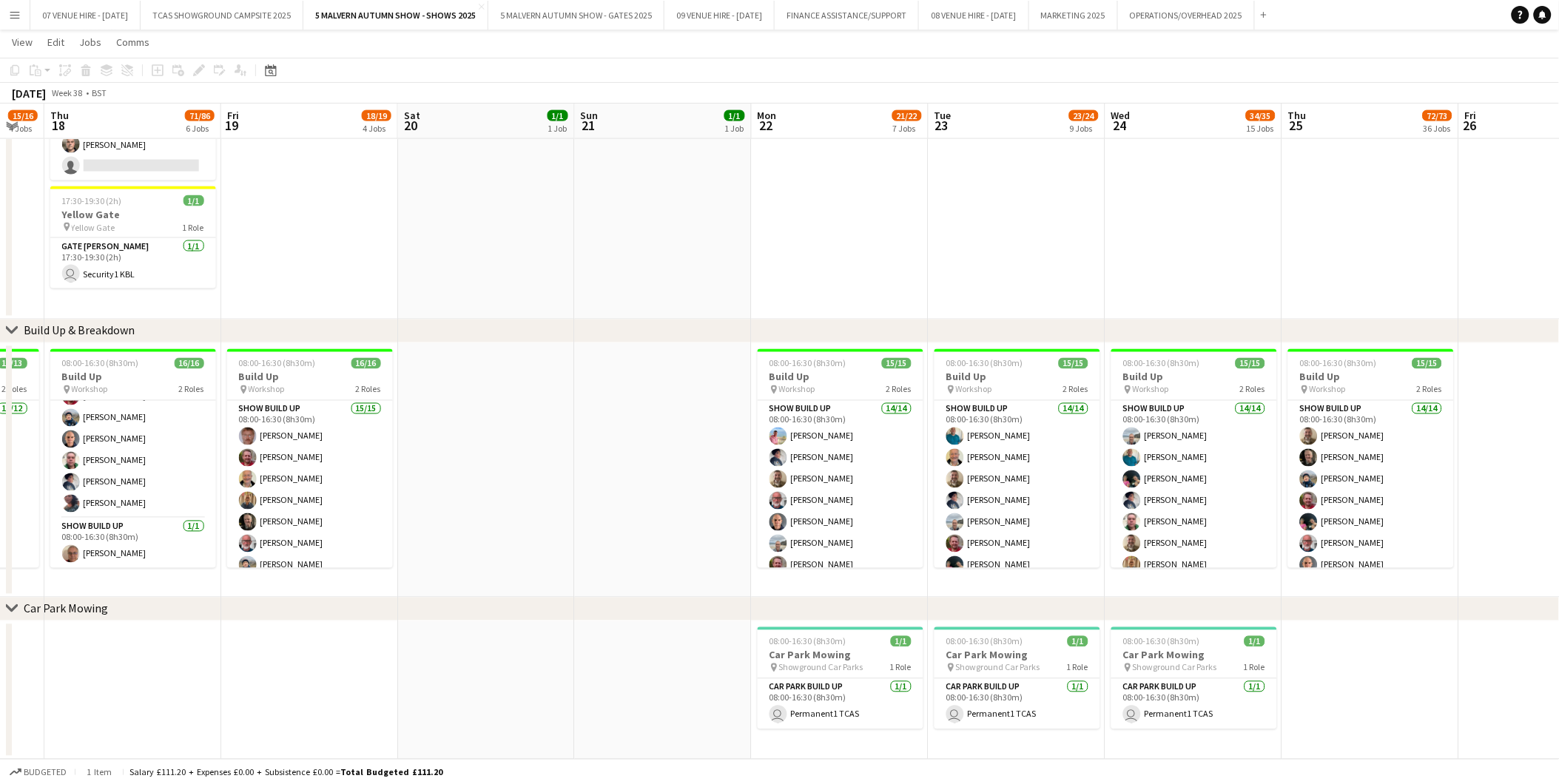
drag, startPoint x: 1296, startPoint y: 361, endPoint x: 729, endPoint y: 366, distance: 567.0
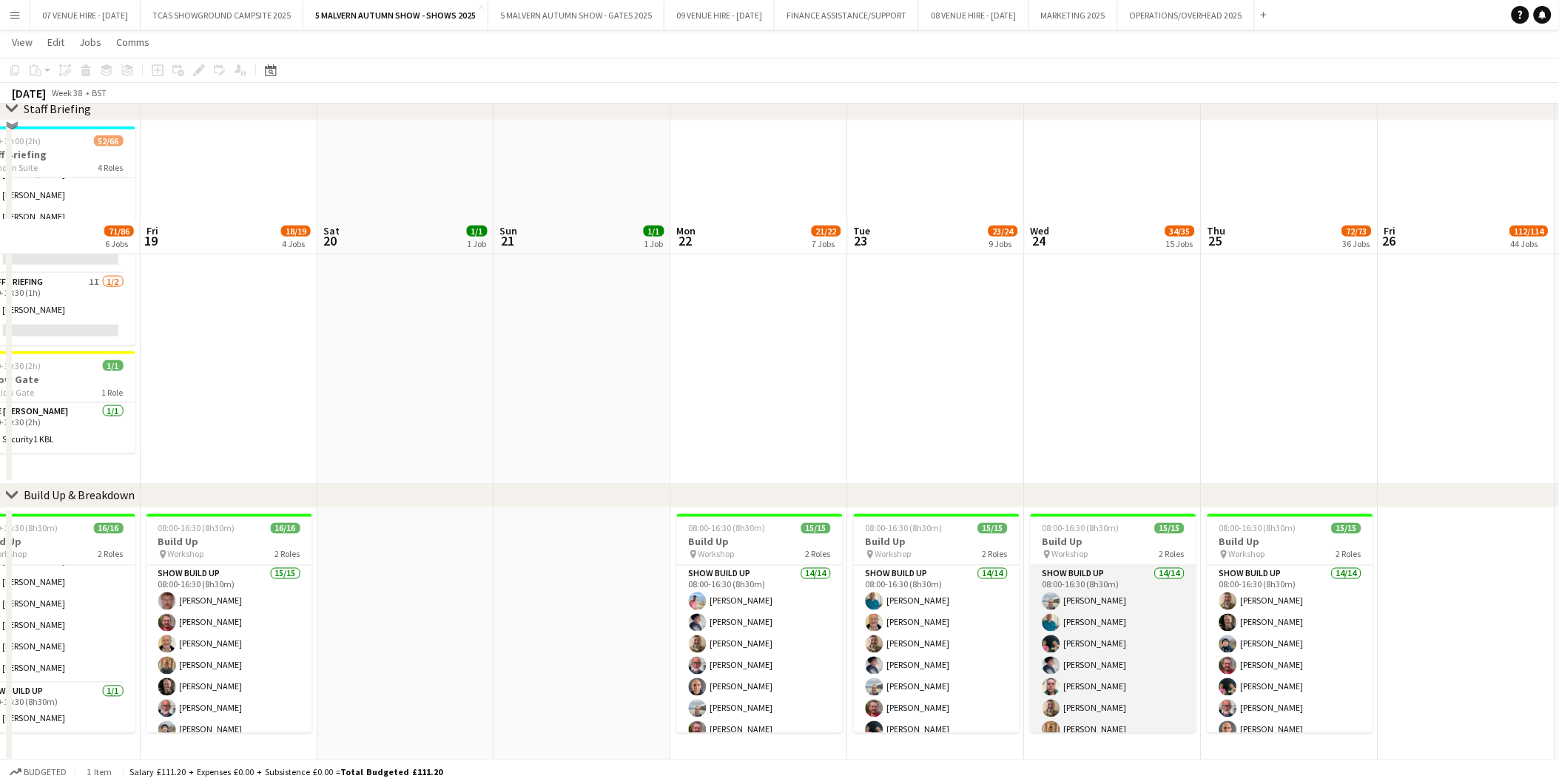
scroll to position [740, 0]
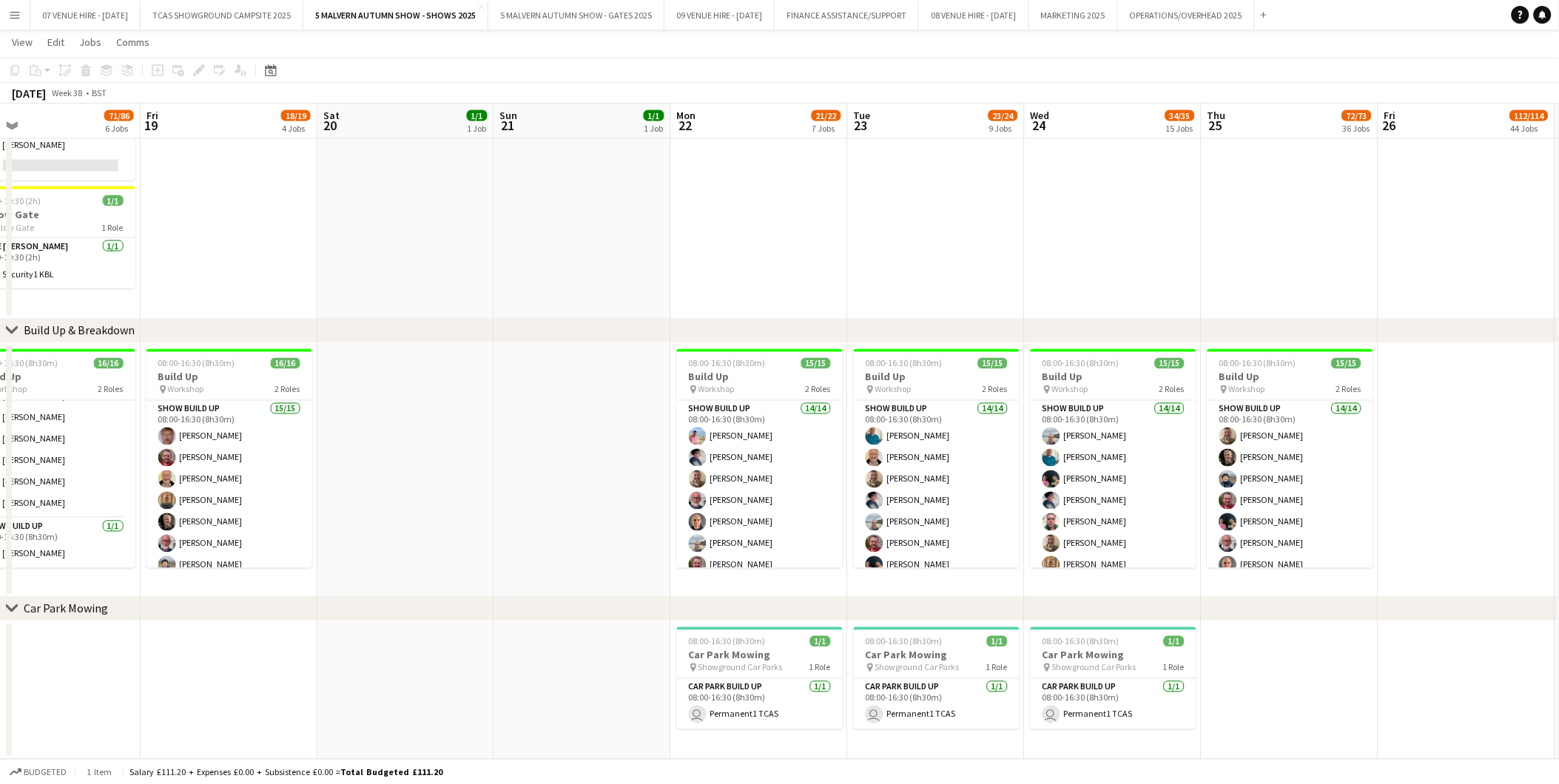
drag, startPoint x: 1284, startPoint y: 375, endPoint x: 1264, endPoint y: 365, distance: 22.4
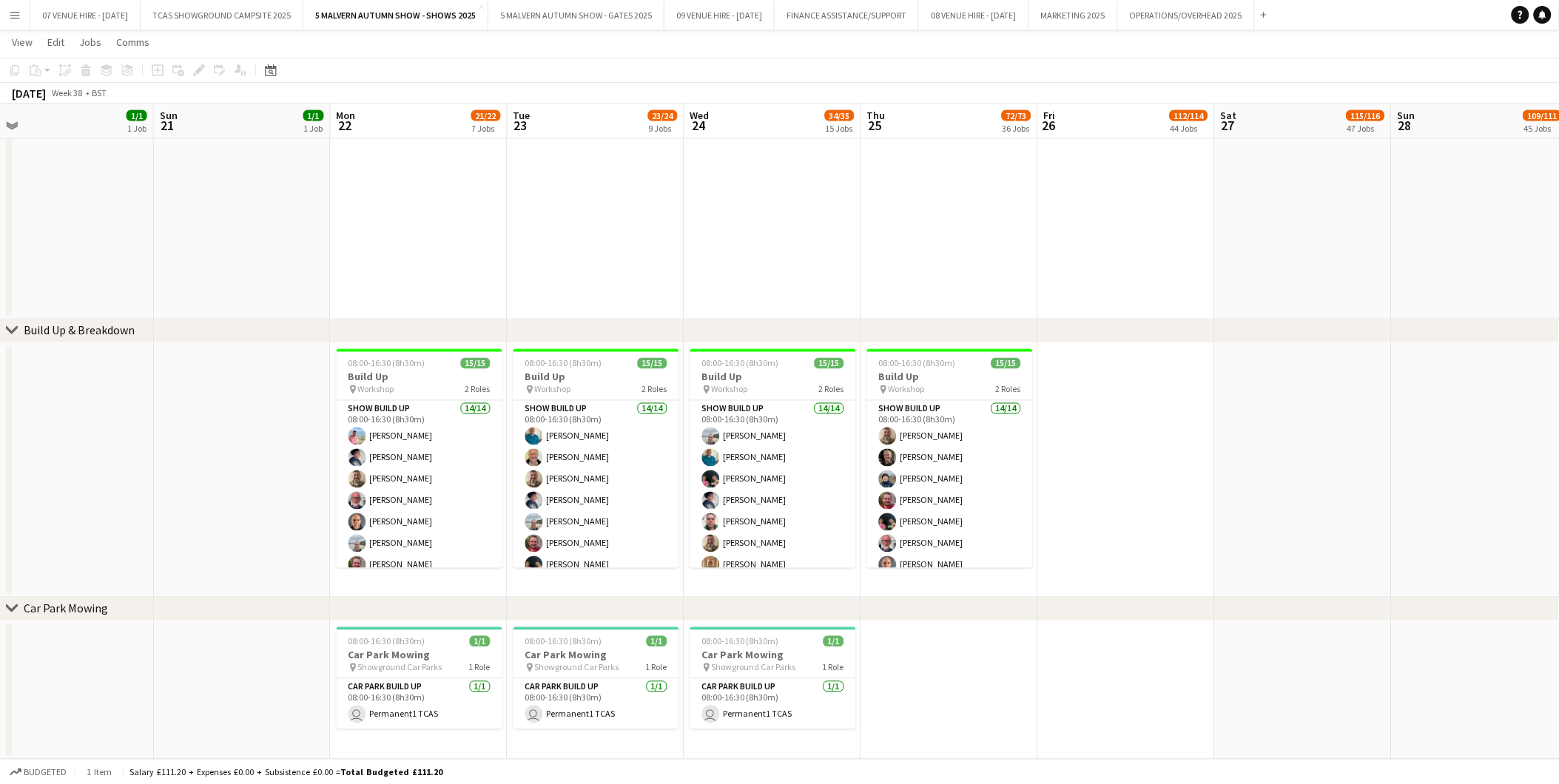
drag, startPoint x: 1354, startPoint y: 370, endPoint x: 1098, endPoint y: 381, distance: 256.2
drag, startPoint x: 1076, startPoint y: 382, endPoint x: 1007, endPoint y: 371, distance: 69.9
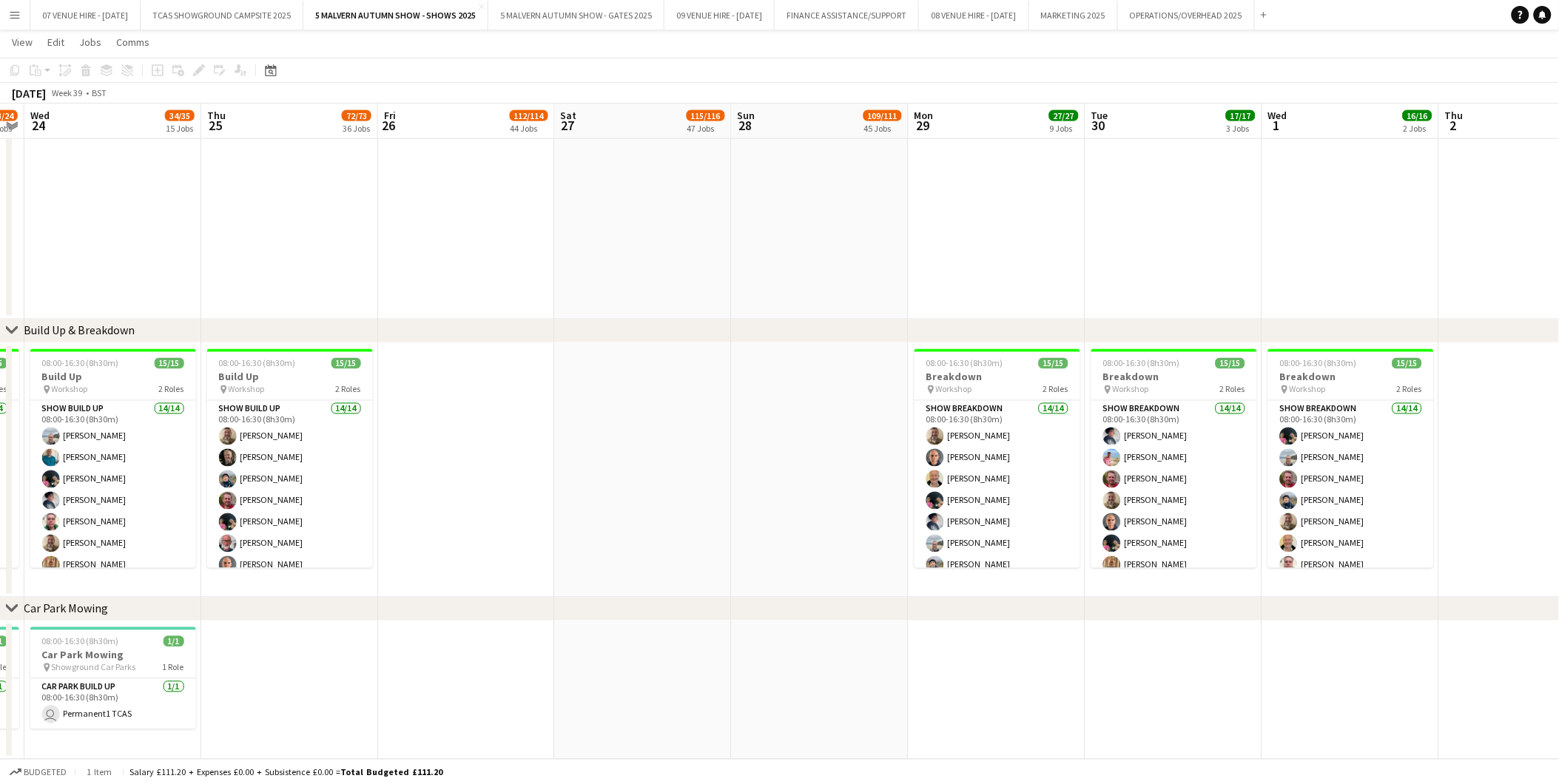
drag, startPoint x: 1165, startPoint y: 372, endPoint x: 891, endPoint y: 379, distance: 274.1
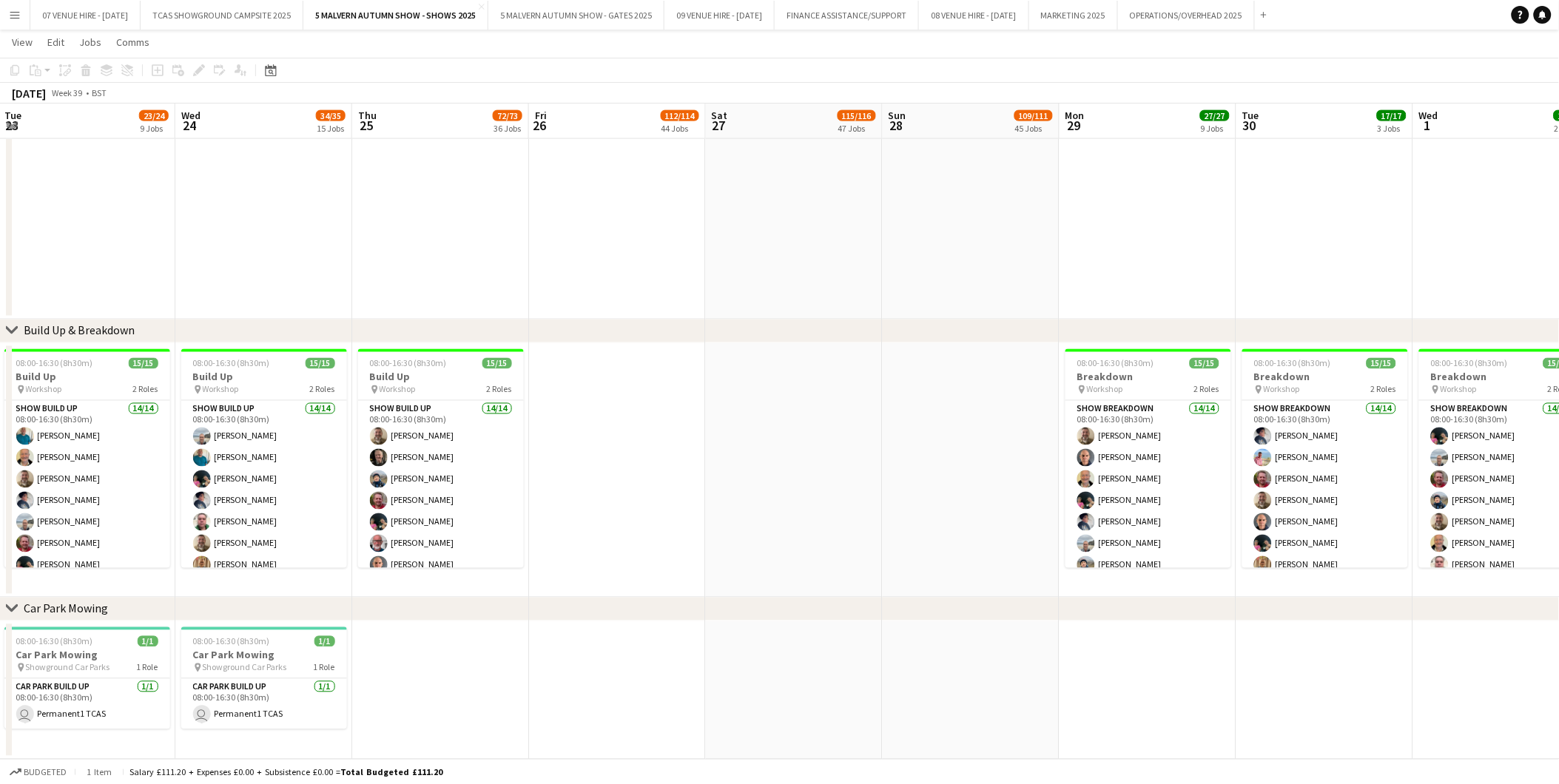
drag, startPoint x: 735, startPoint y: 389, endPoint x: 982, endPoint y: 397, distance: 247.1
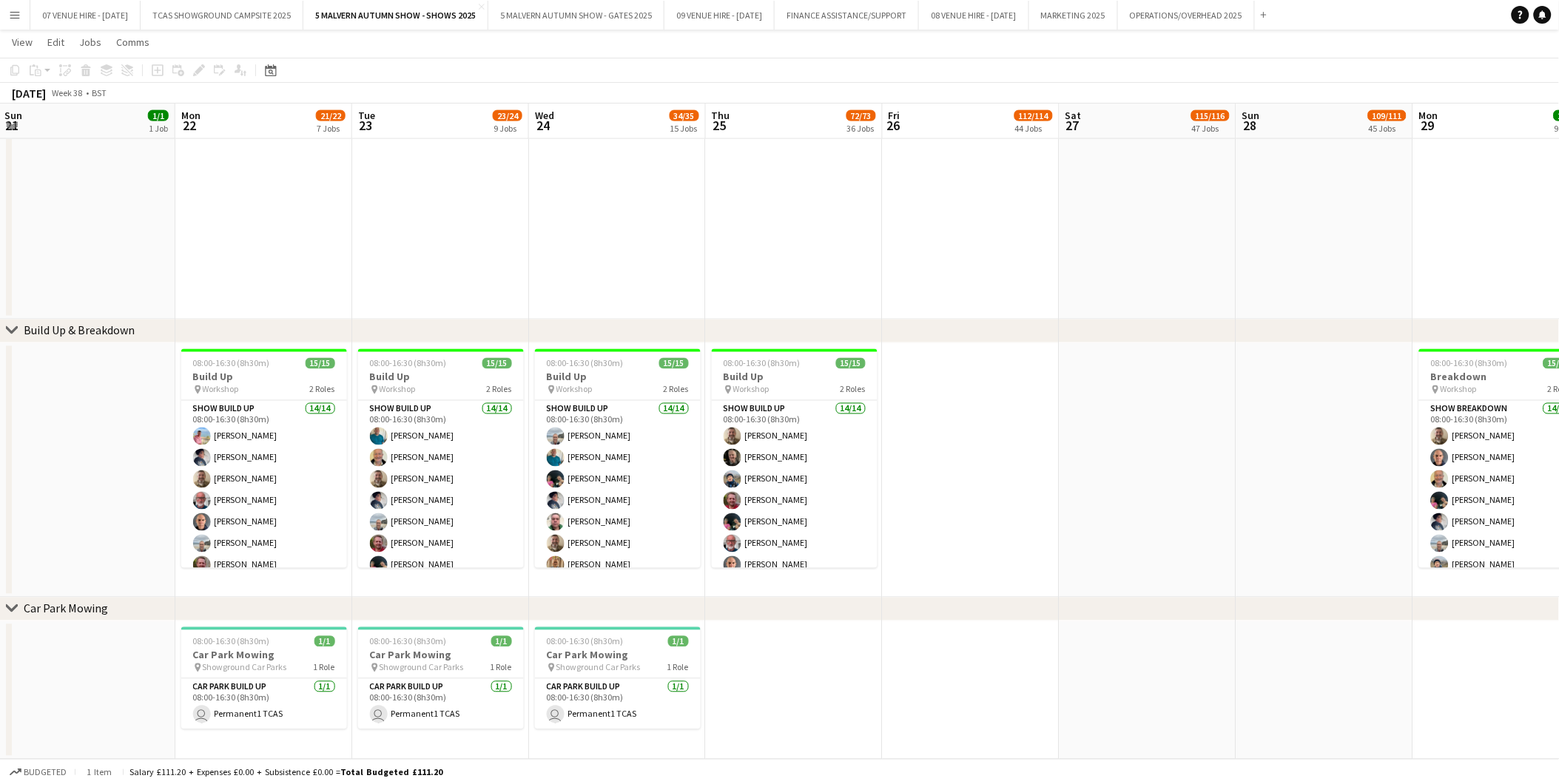
scroll to position [0, 354]
drag, startPoint x: 700, startPoint y: 386, endPoint x: 1054, endPoint y: 377, distance: 354.1
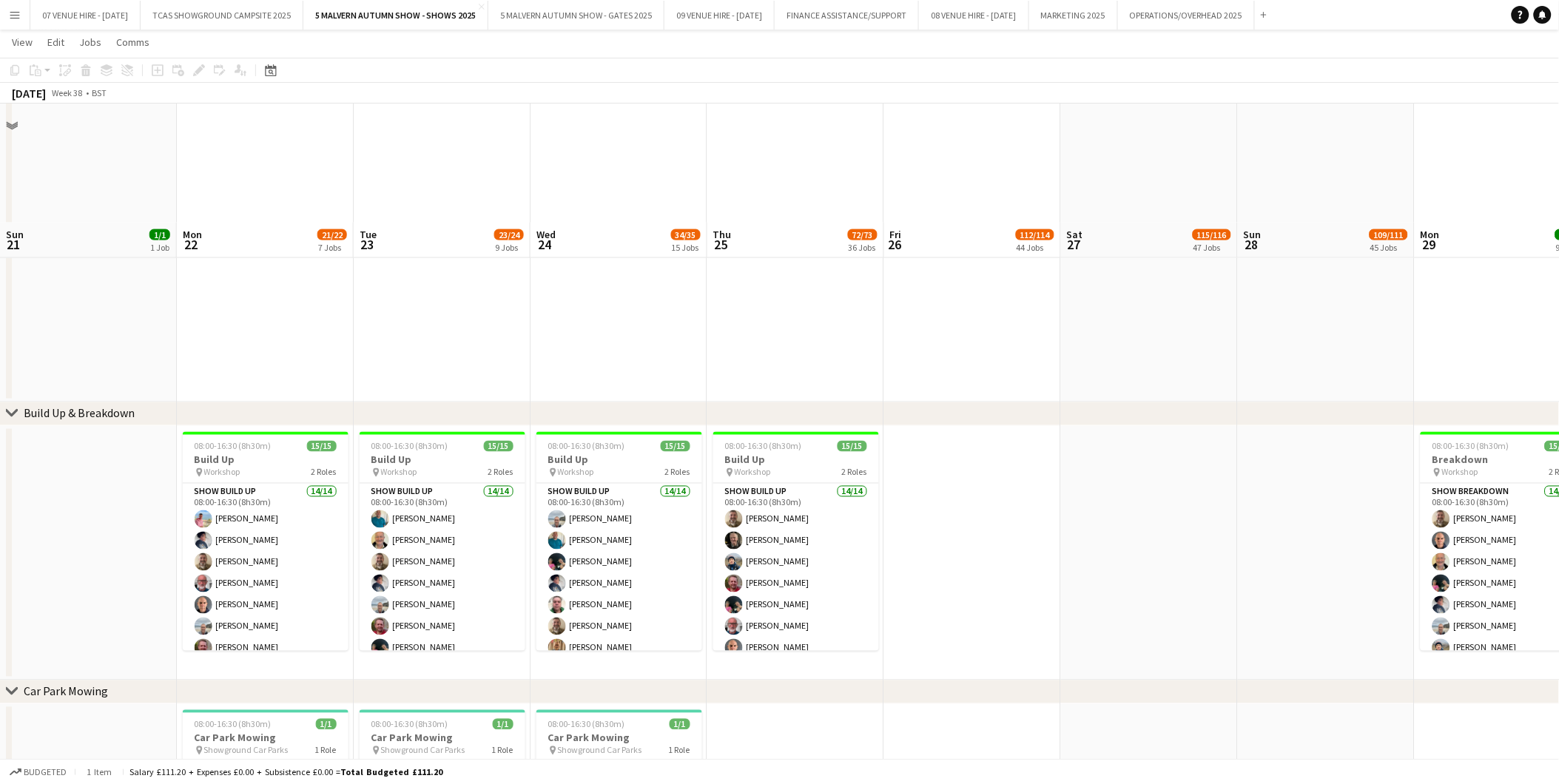
scroll to position [822, 0]
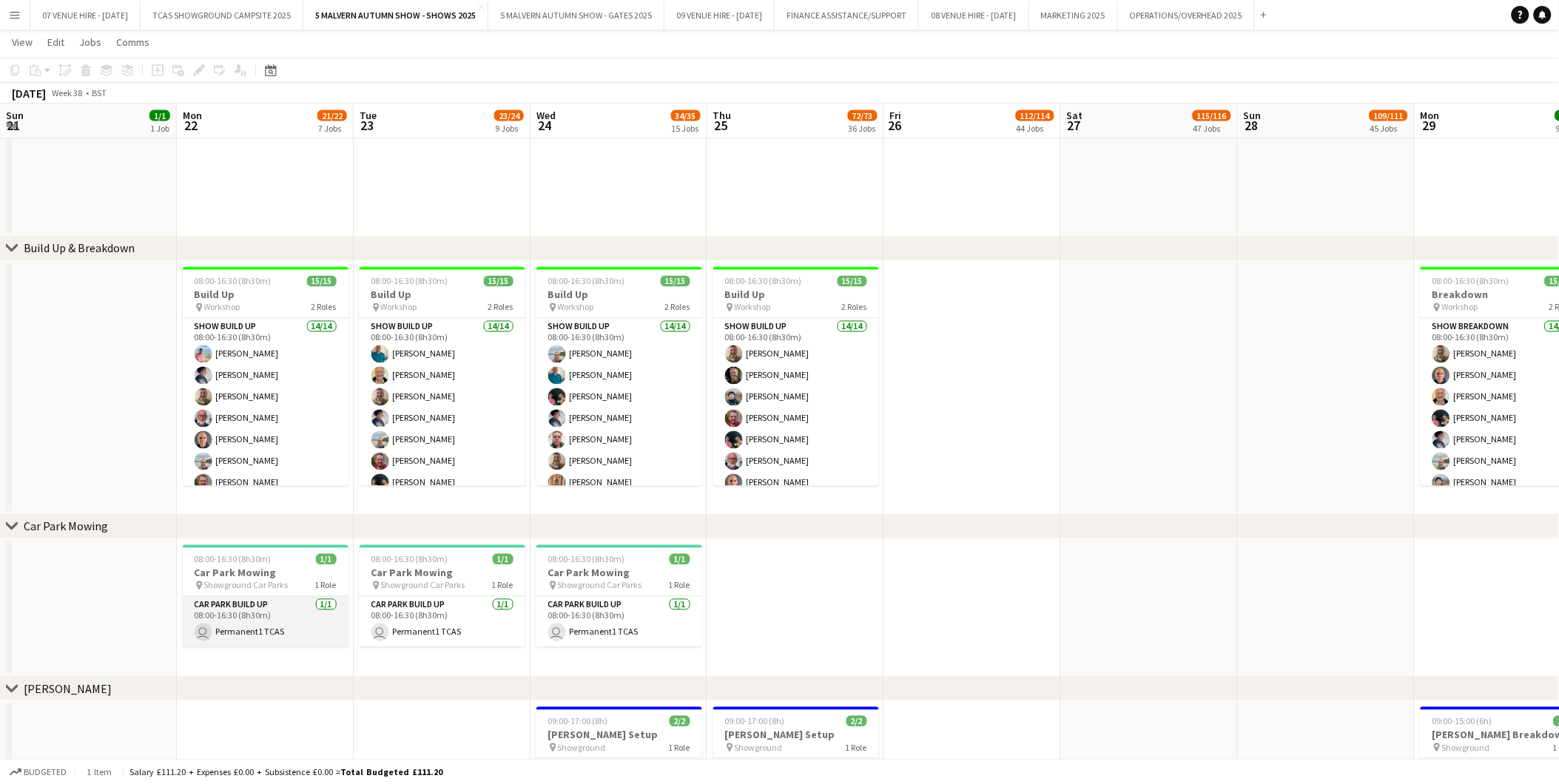
click at [228, 487] on app-card-role "Car Park Build Up [DATE] 08:00-16:30 (8h30m) user Permanent1 TCAS" at bounding box center [265, 622] width 166 height 50
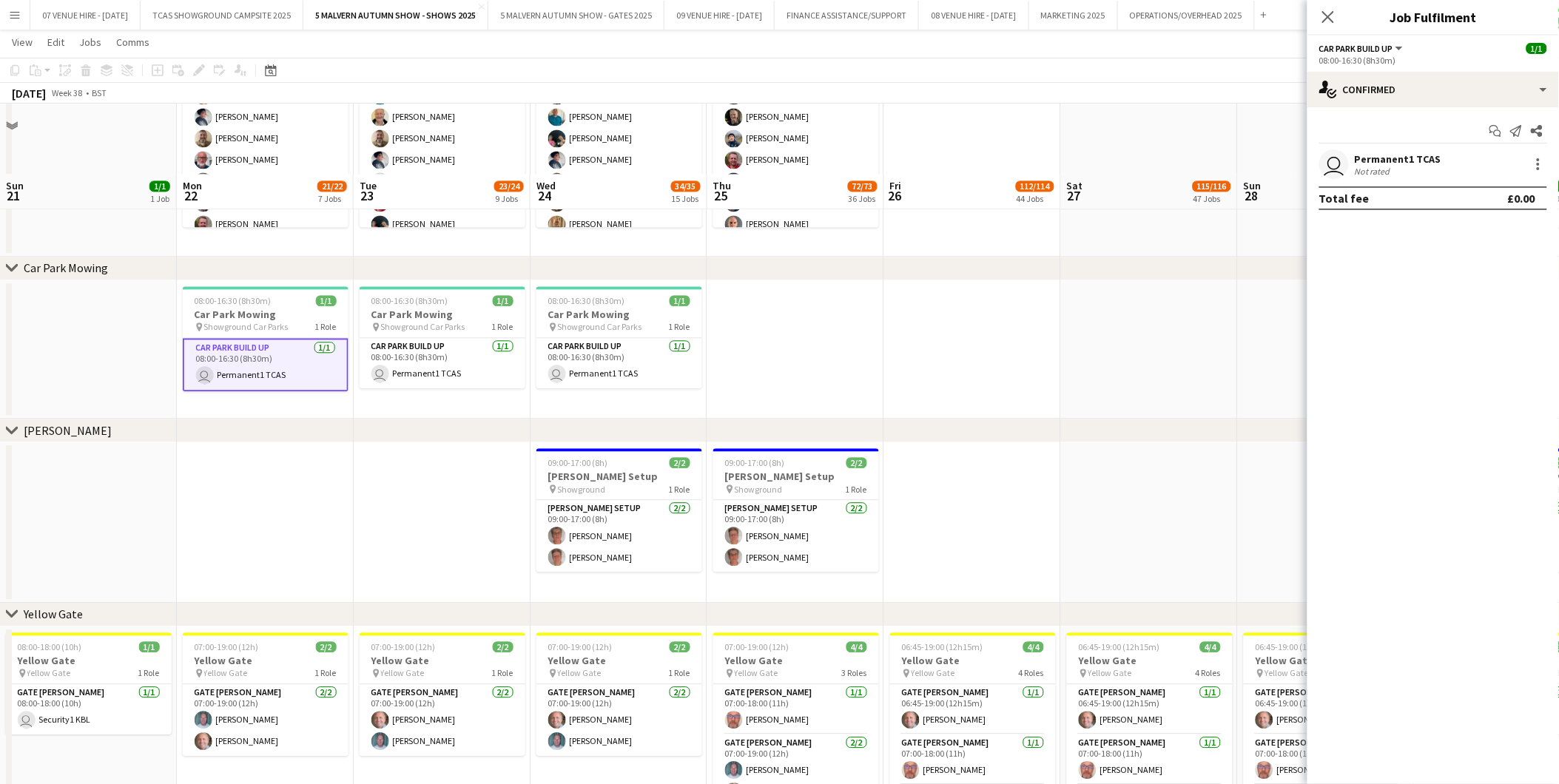
scroll to position [1150, 0]
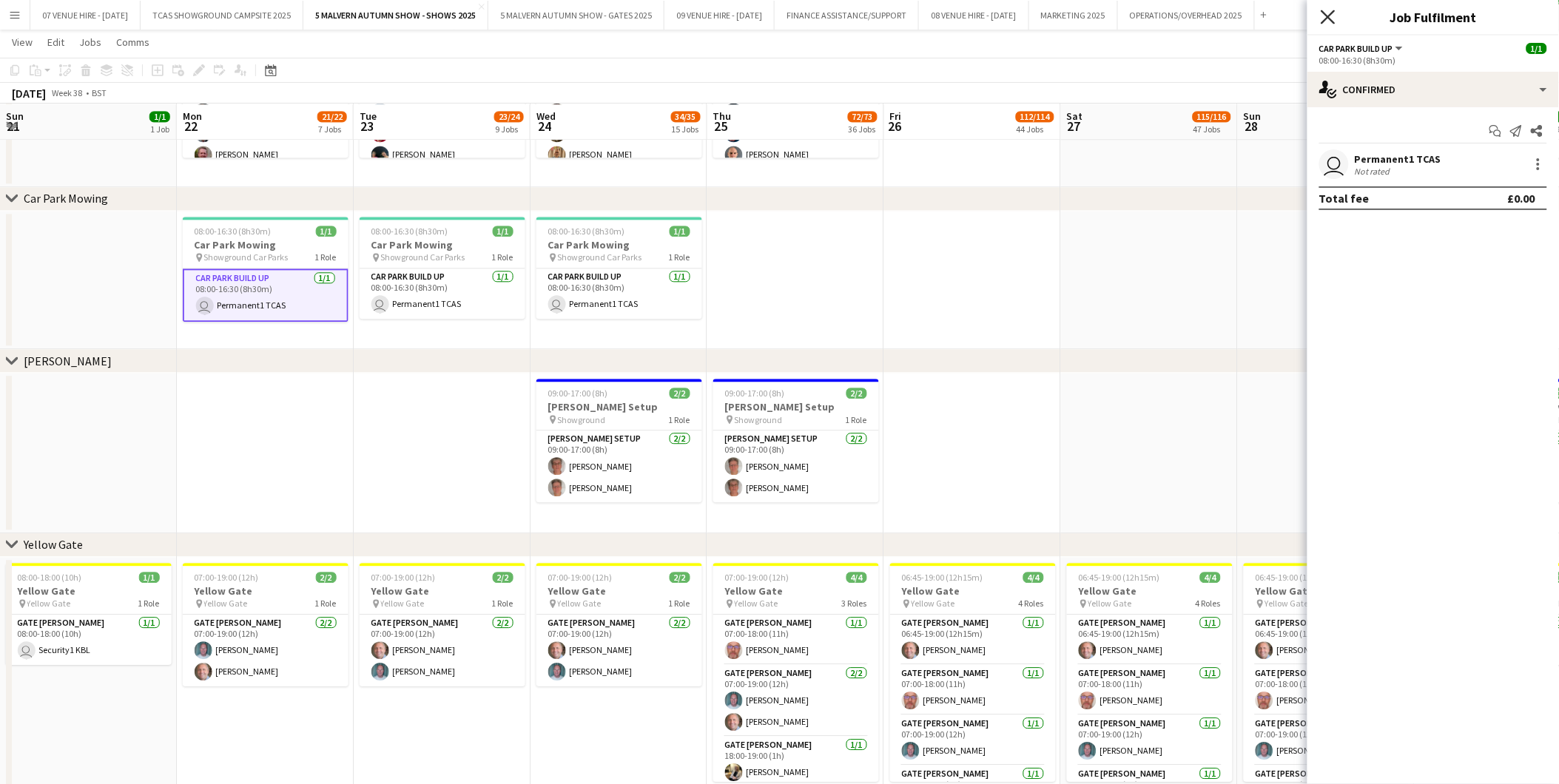
click at [1045, 11] on icon "Close pop-in" at bounding box center [1328, 17] width 14 height 14
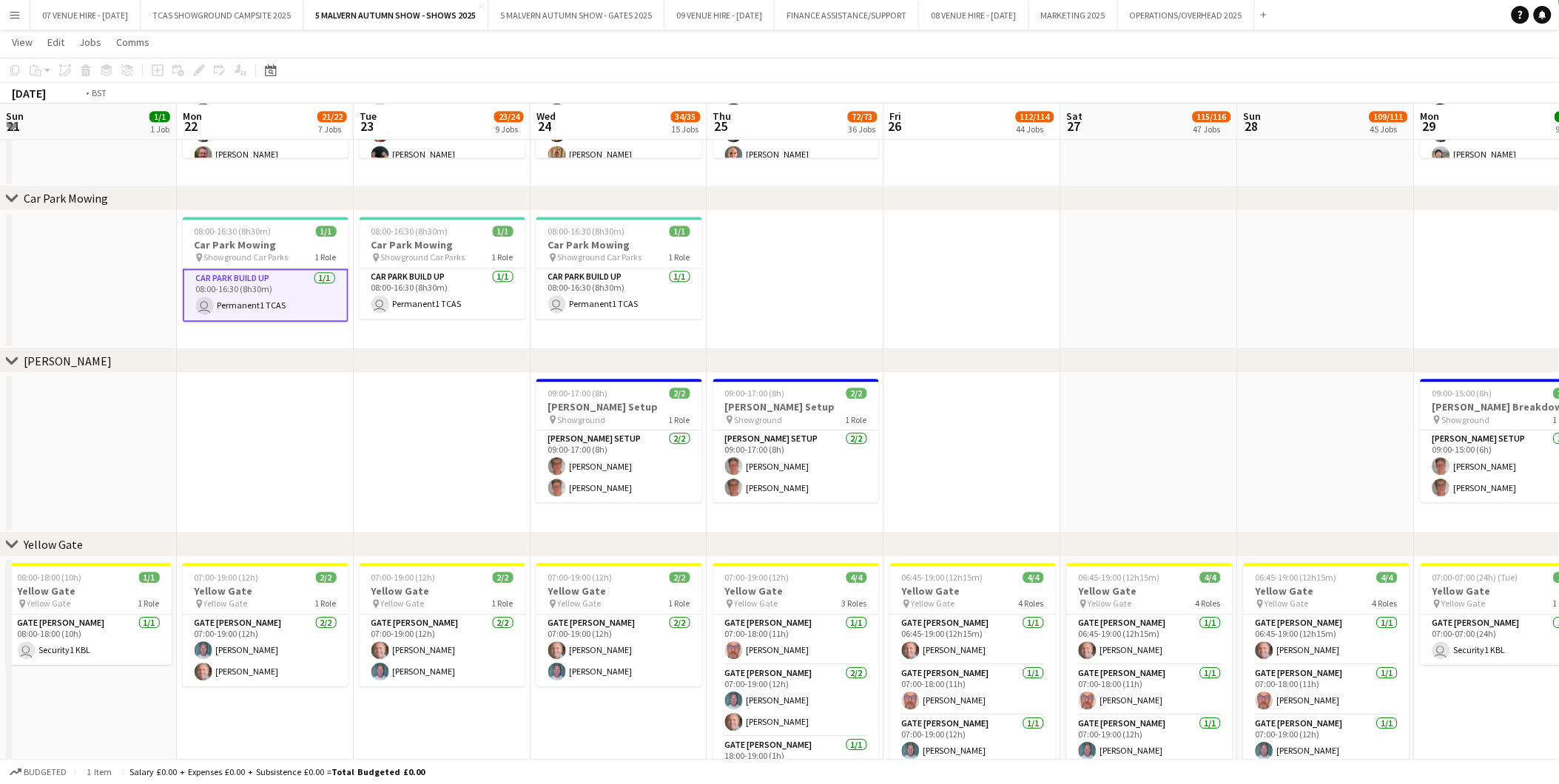
scroll to position [0, 572]
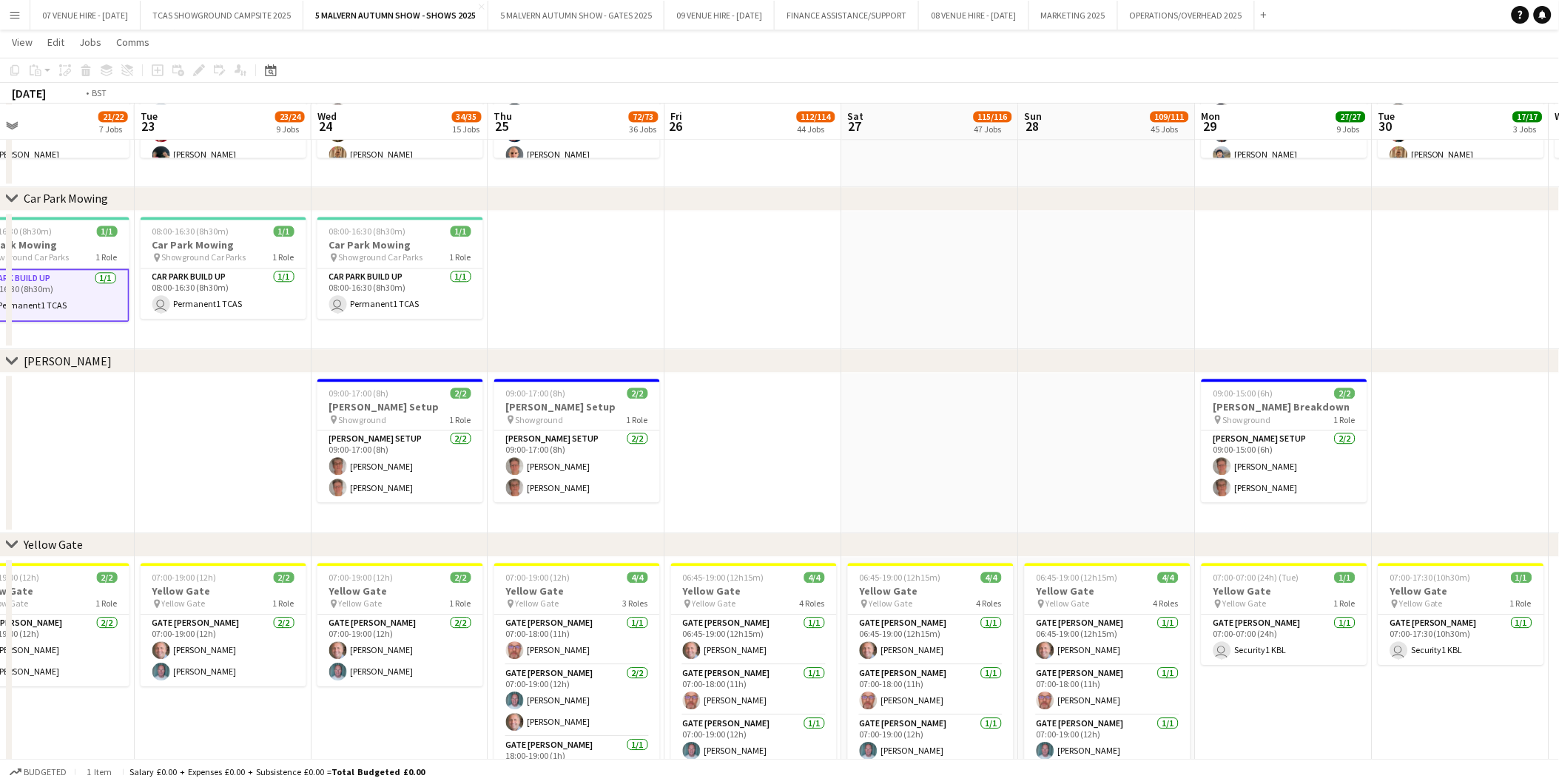
drag, startPoint x: 997, startPoint y: 416, endPoint x: 779, endPoint y: 420, distance: 218.0
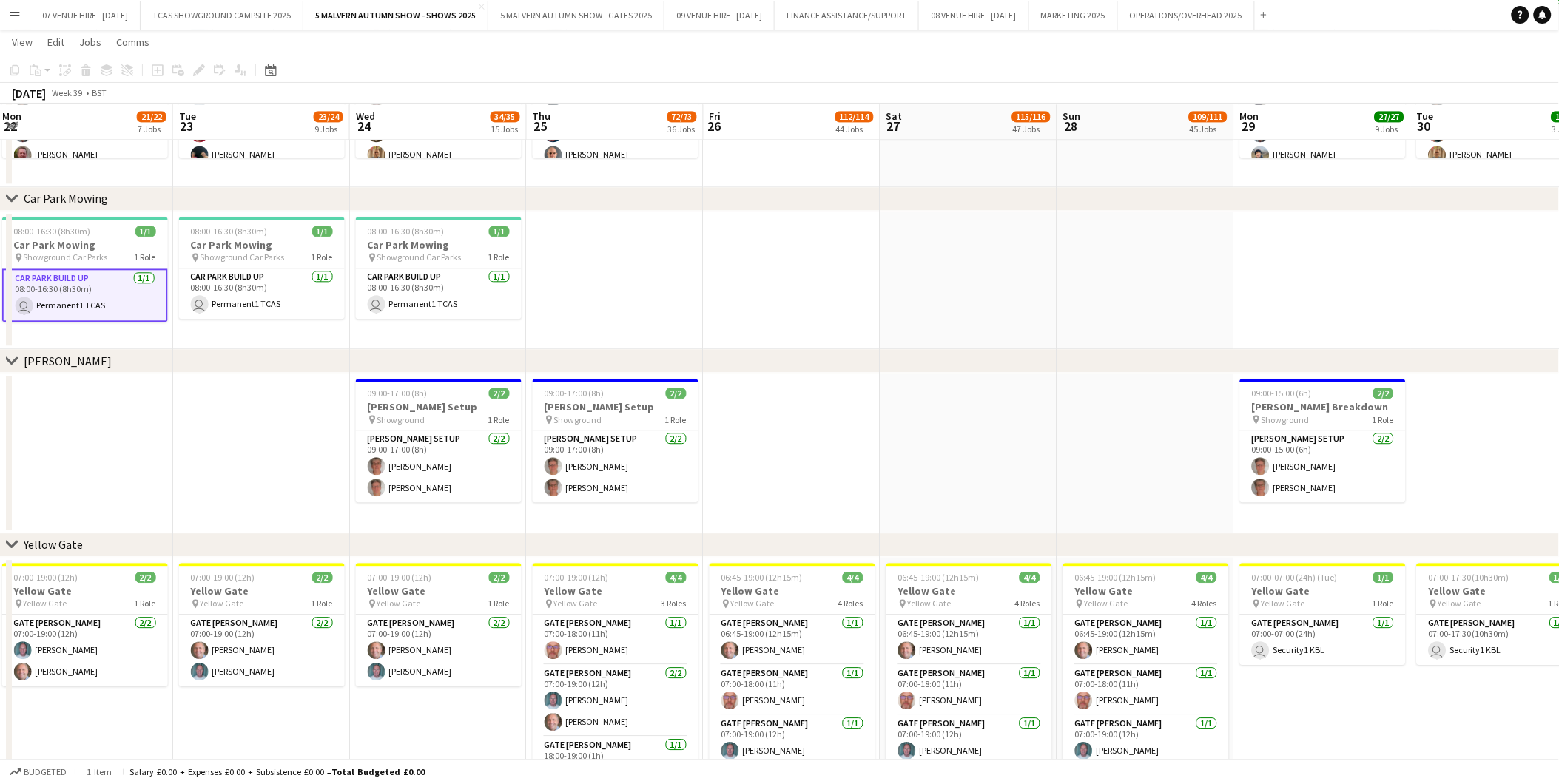
drag, startPoint x: 1001, startPoint y: 422, endPoint x: 1039, endPoint y: 423, distance: 38.0
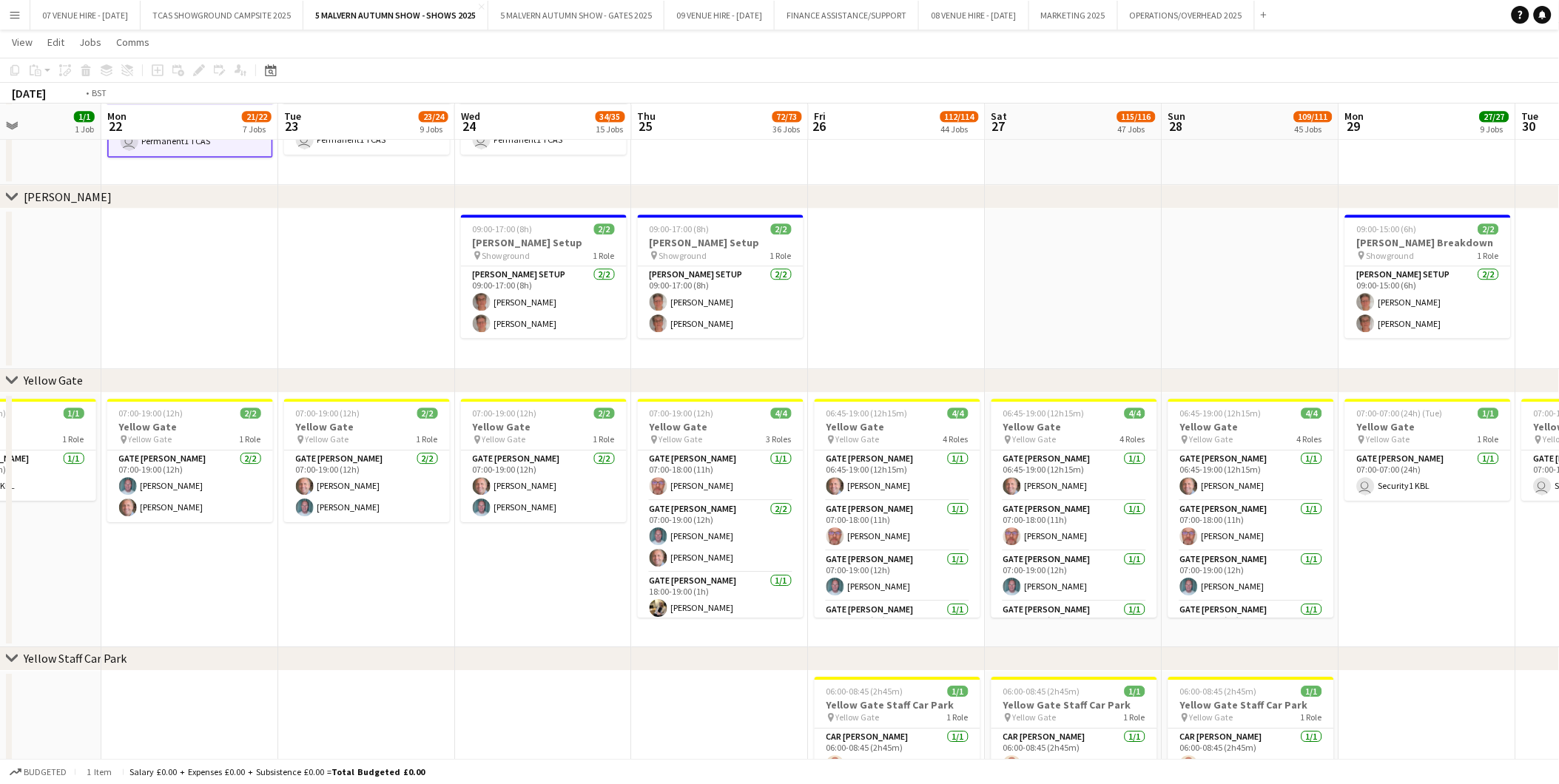
scroll to position [0, 428]
drag, startPoint x: 394, startPoint y: 422, endPoint x: 499, endPoint y: 430, distance: 105.3
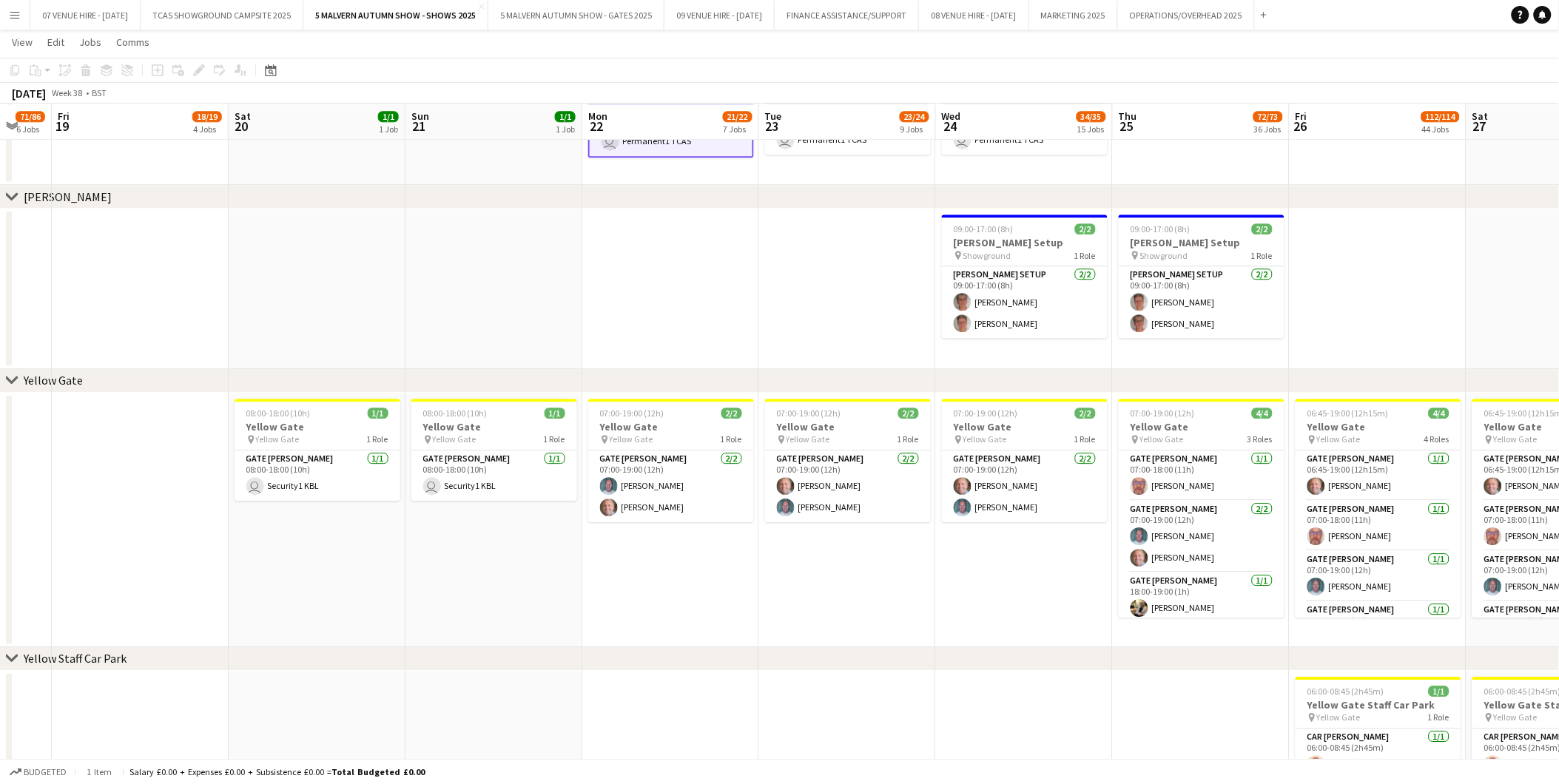
scroll to position [0, 439]
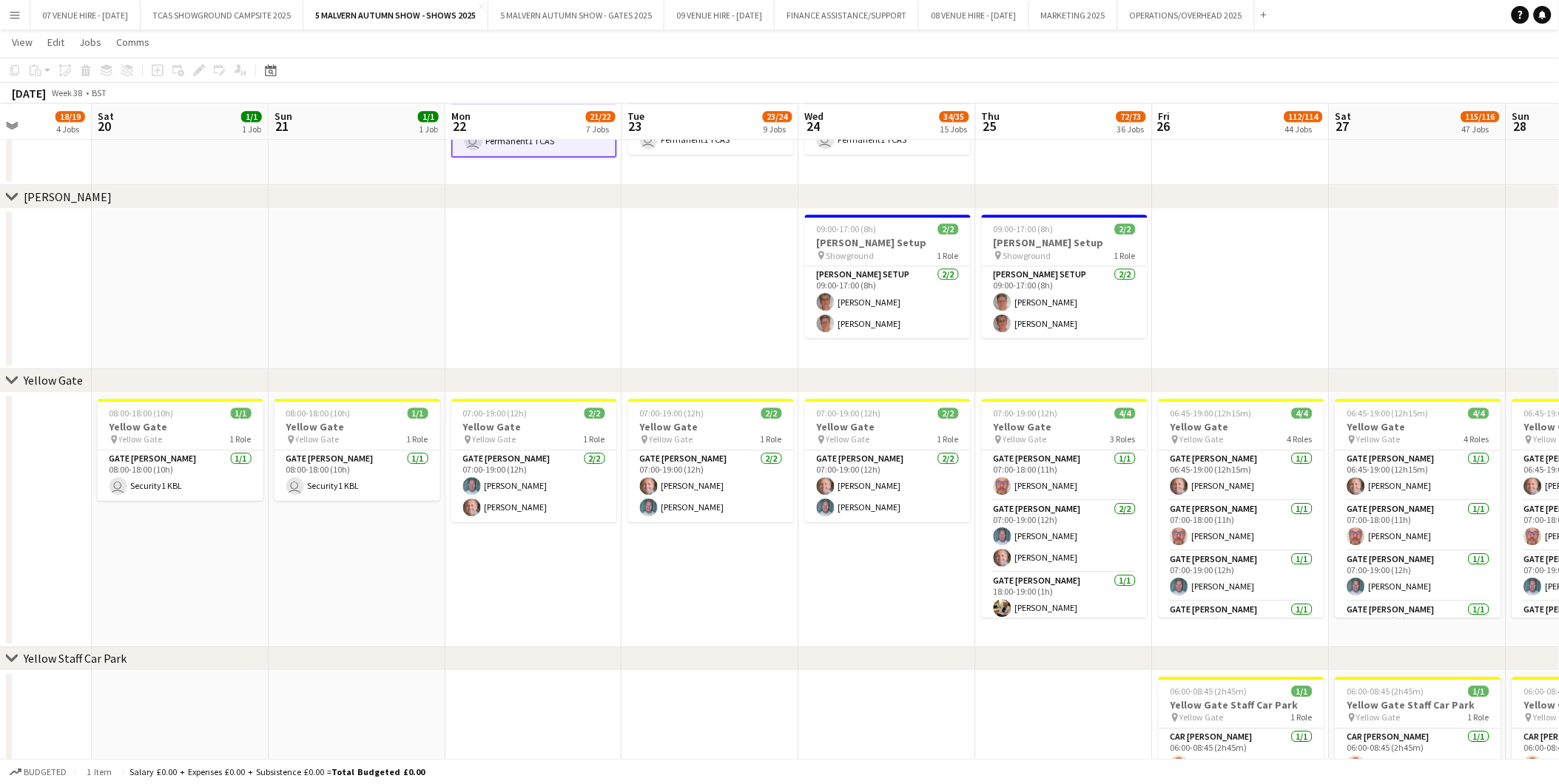
drag, startPoint x: 275, startPoint y: 433, endPoint x: 618, endPoint y: 453, distance: 343.6
click at [168, 481] on app-card-role "Gate [PERSON_NAME] [DATE] 08:00-18:00 (10h) user Security1 KBL" at bounding box center [180, 475] width 166 height 50
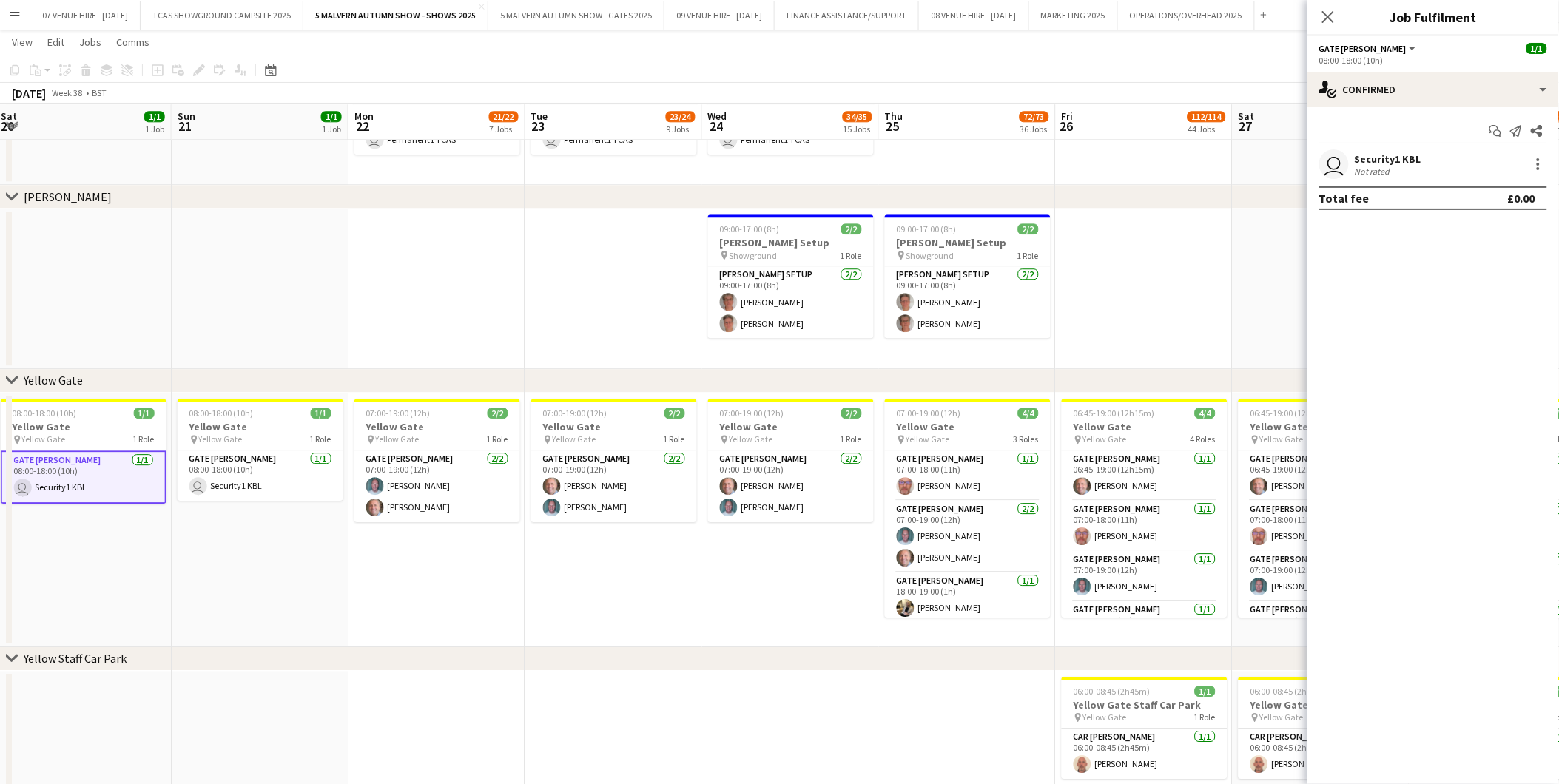
scroll to position [0, 551]
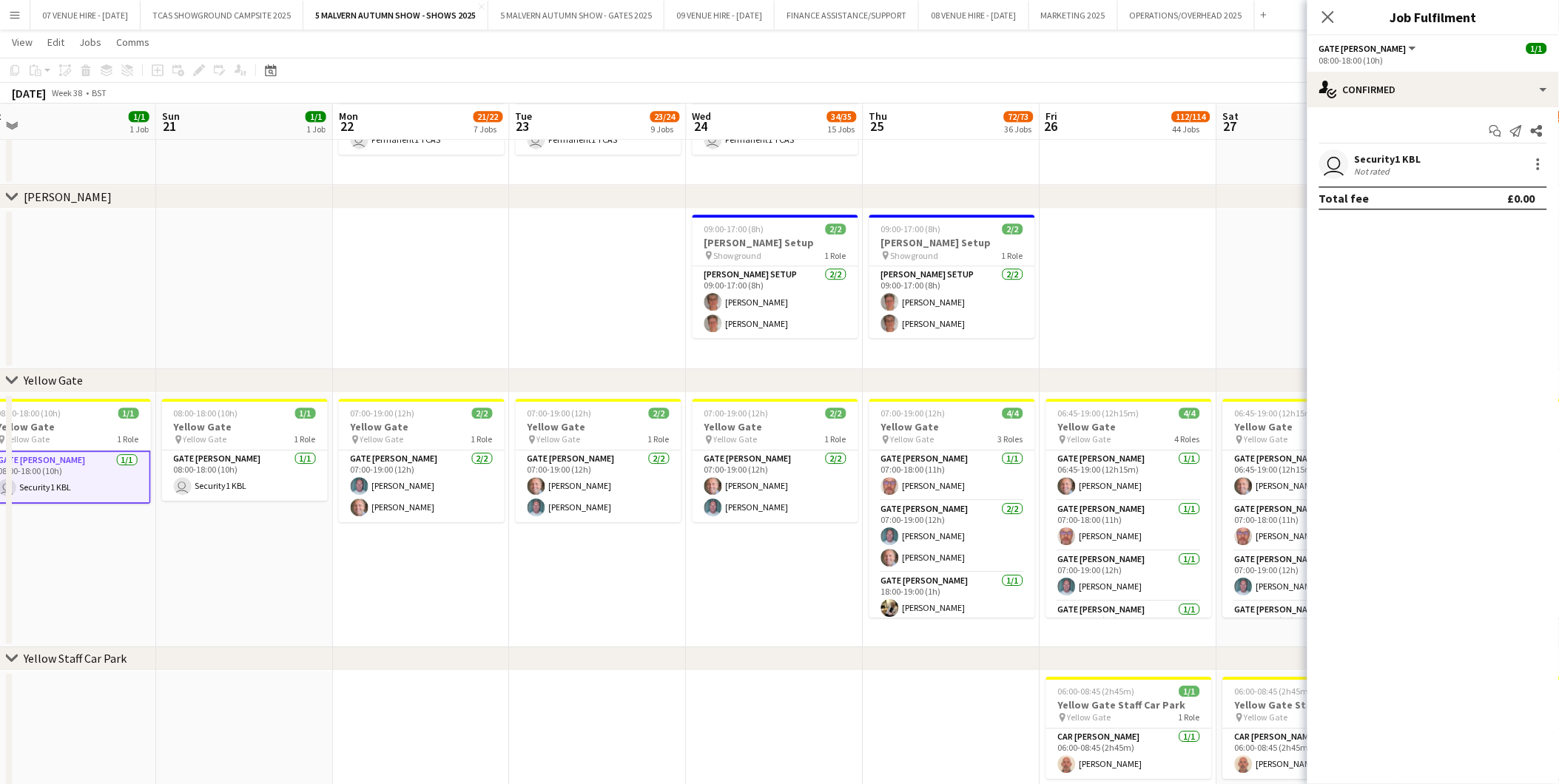
drag, startPoint x: 350, startPoint y: 426, endPoint x: 238, endPoint y: 442, distance: 113.1
drag, startPoint x: 488, startPoint y: 448, endPoint x: 402, endPoint y: 452, distance: 86.1
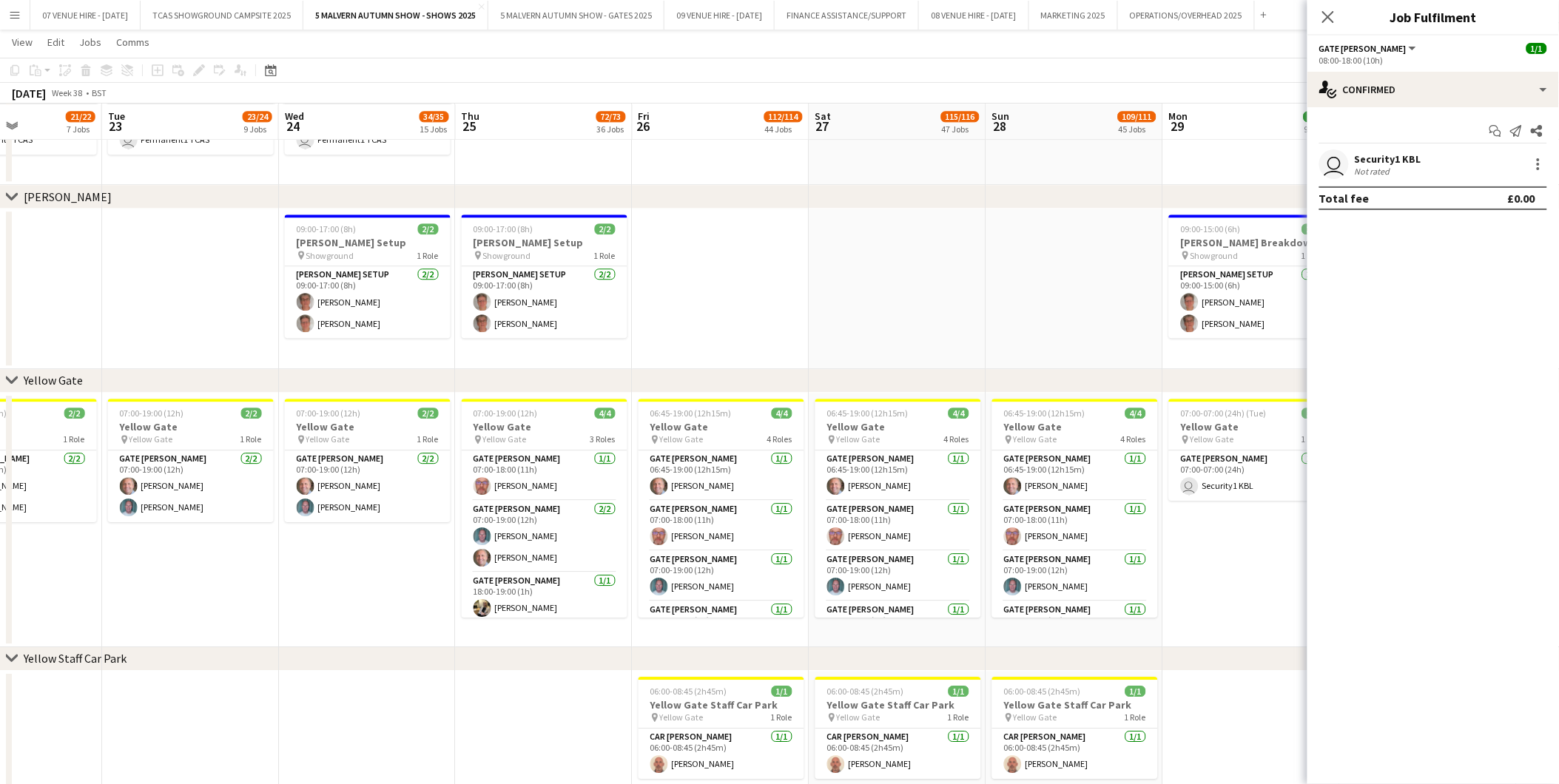
scroll to position [0, 506]
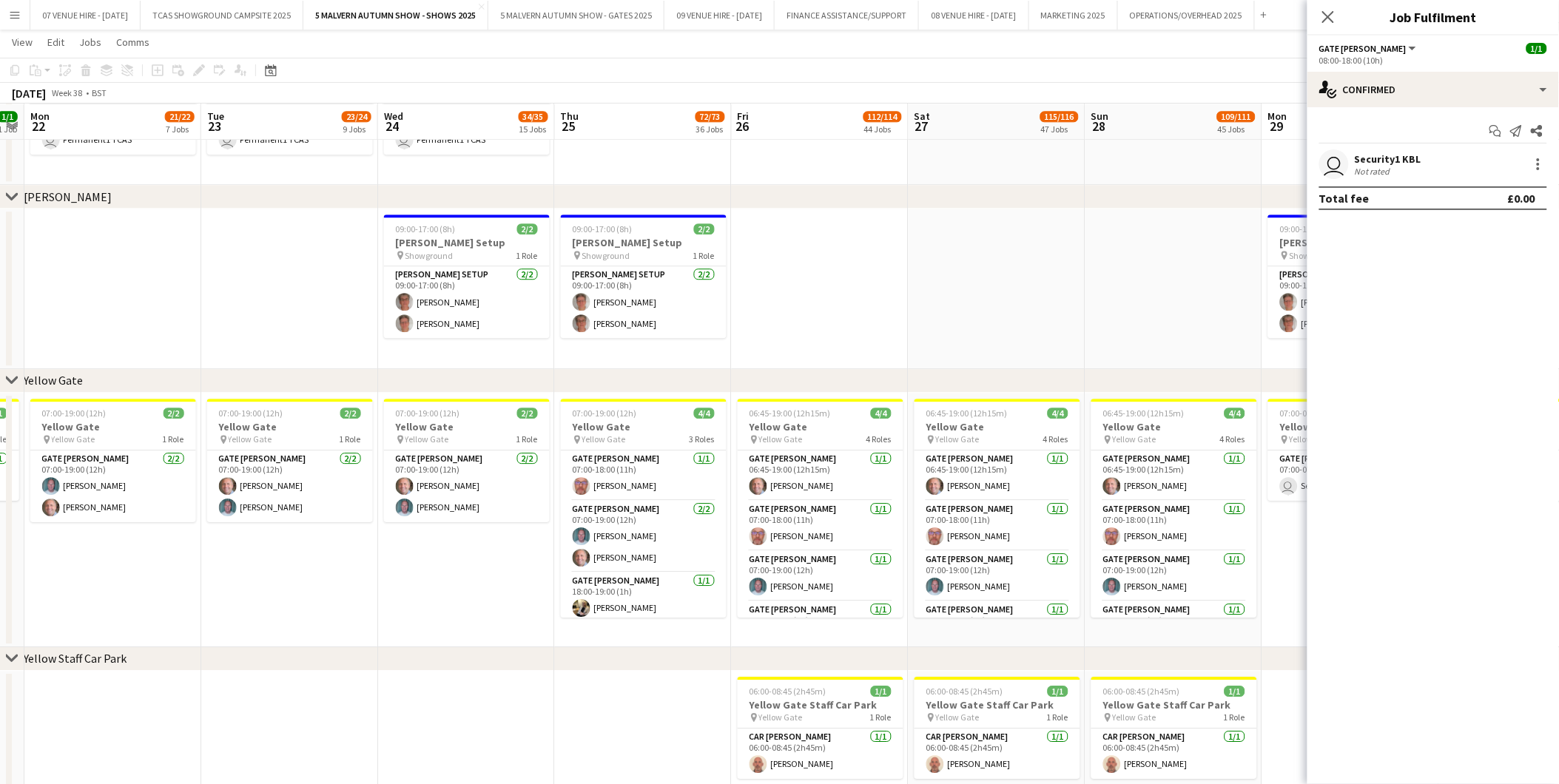
drag, startPoint x: 719, startPoint y: 431, endPoint x: 497, endPoint y: 442, distance: 222.3
click at [1045, 9] on icon "Close pop-in" at bounding box center [1328, 17] width 14 height 14
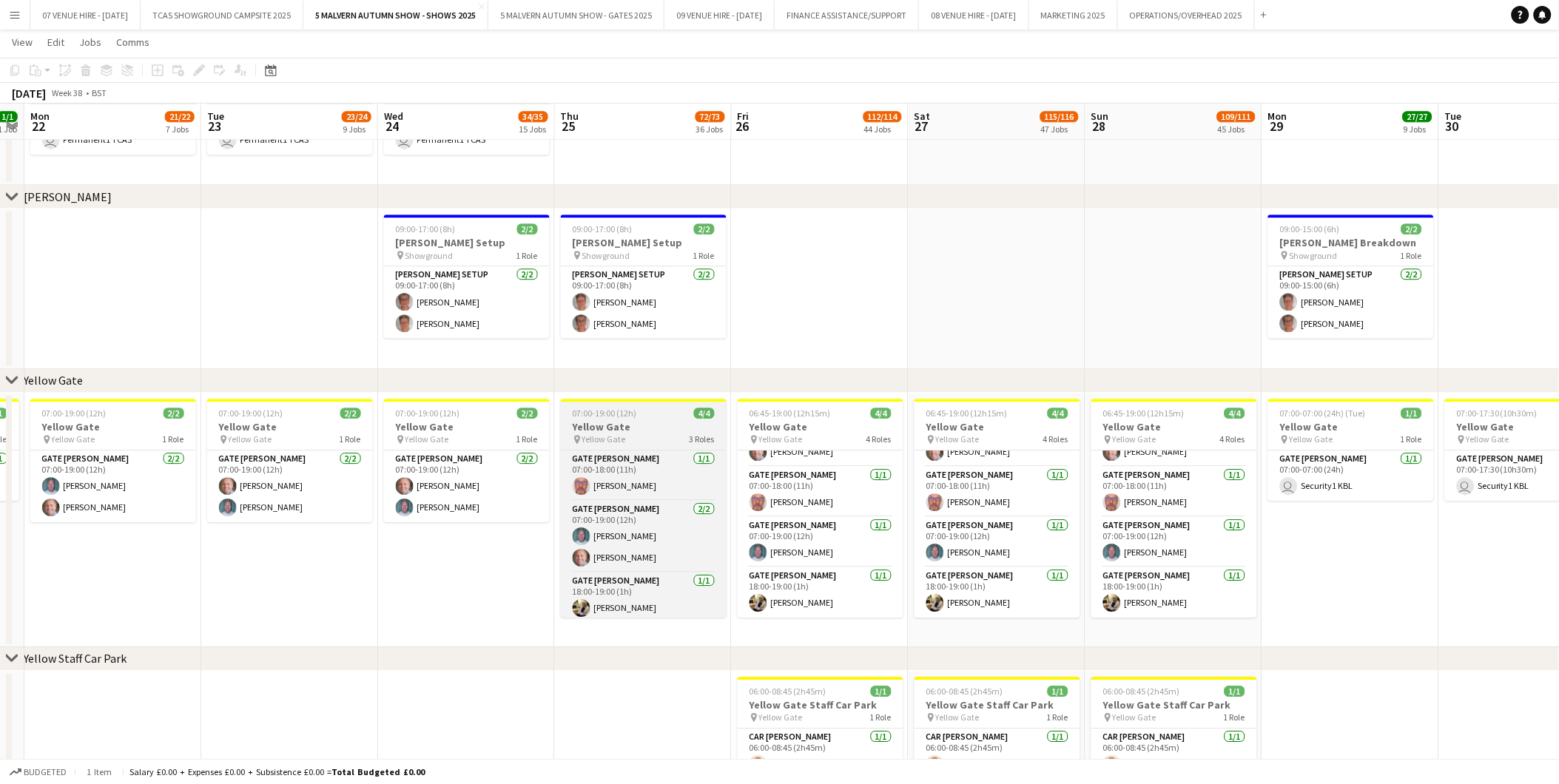
scroll to position [6, 0]
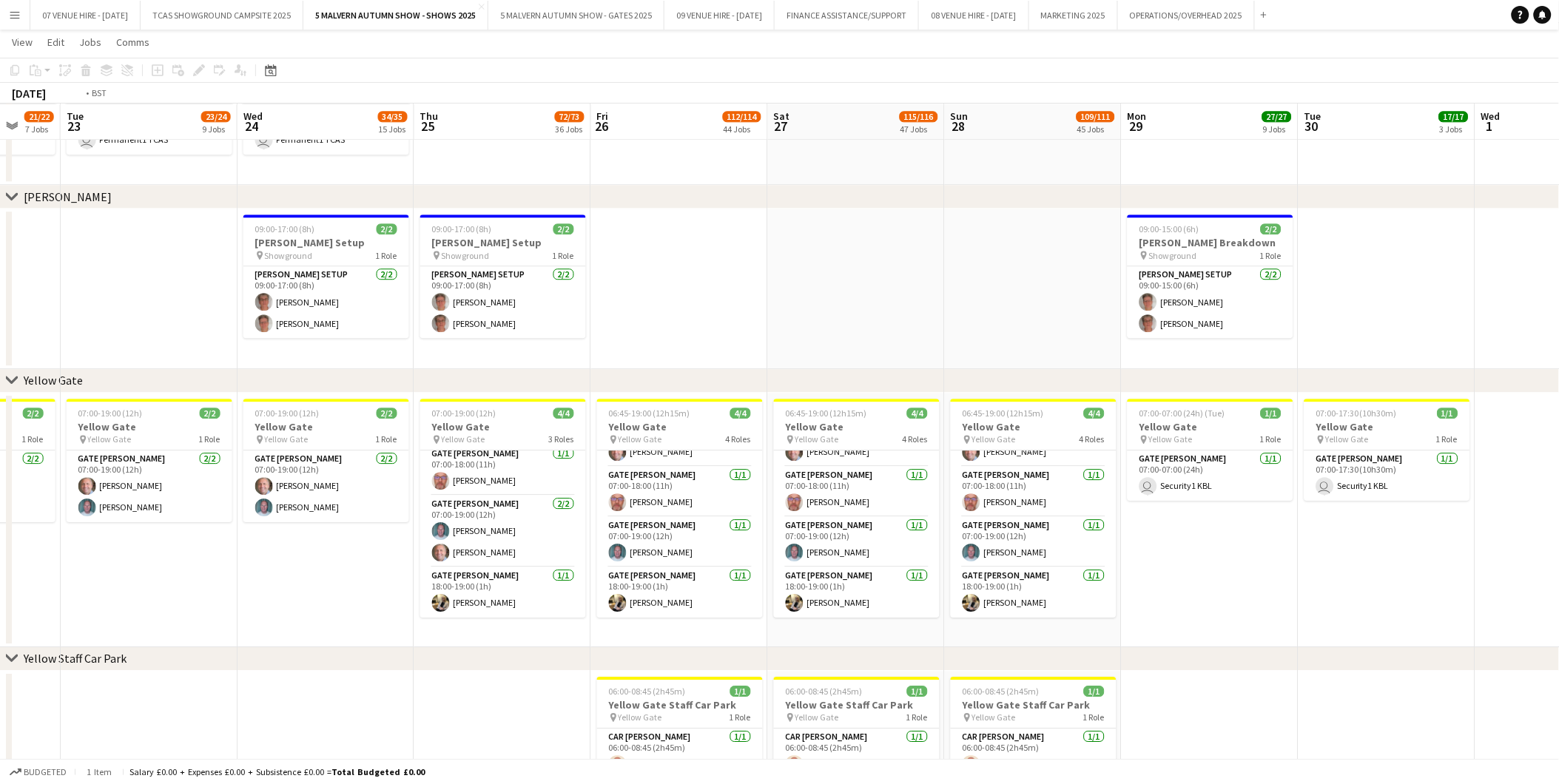
drag, startPoint x: 1321, startPoint y: 418, endPoint x: 1184, endPoint y: 454, distance: 141.7
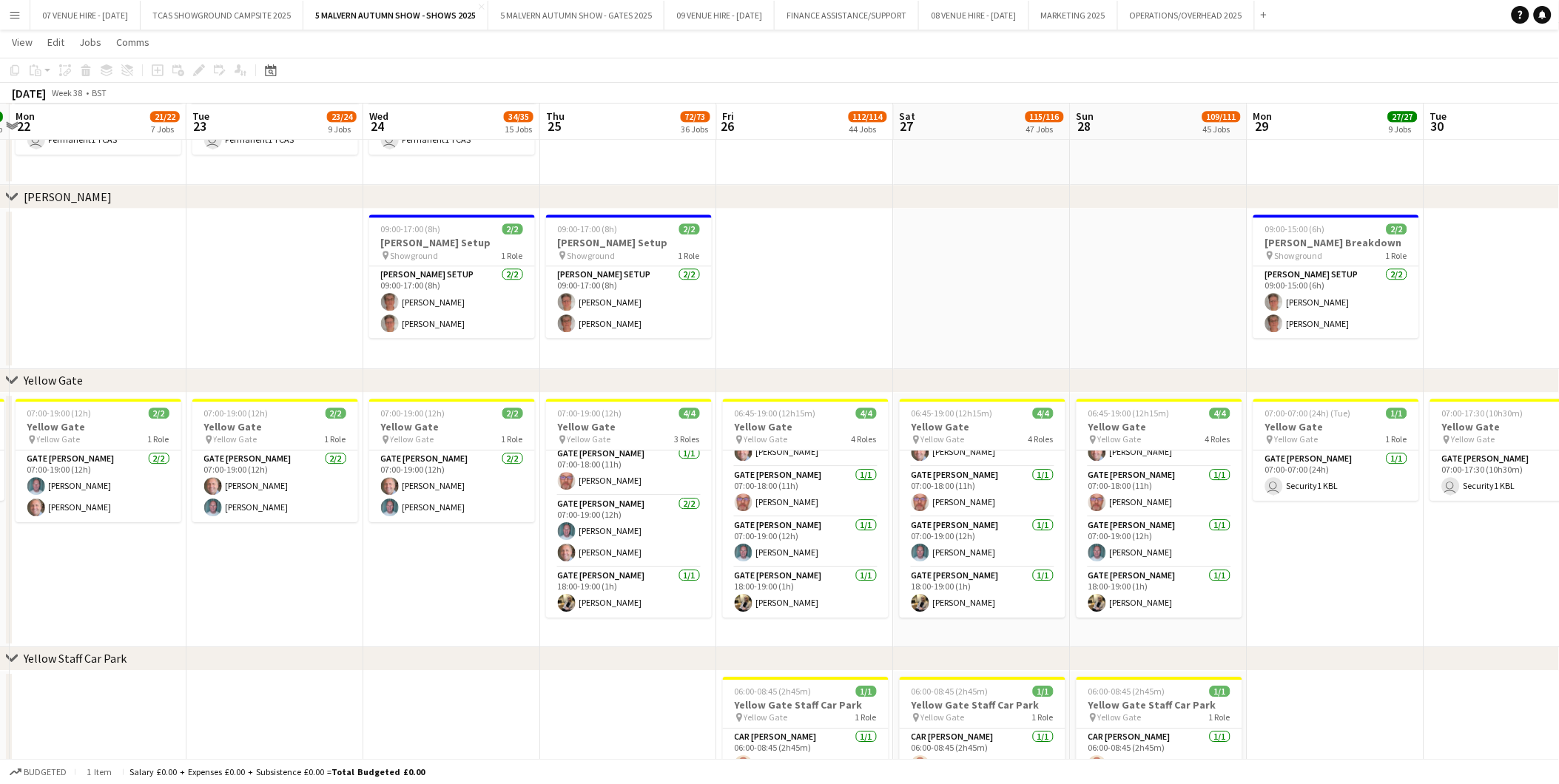
drag, startPoint x: 1006, startPoint y: 433, endPoint x: 1132, endPoint y: 429, distance: 126.1
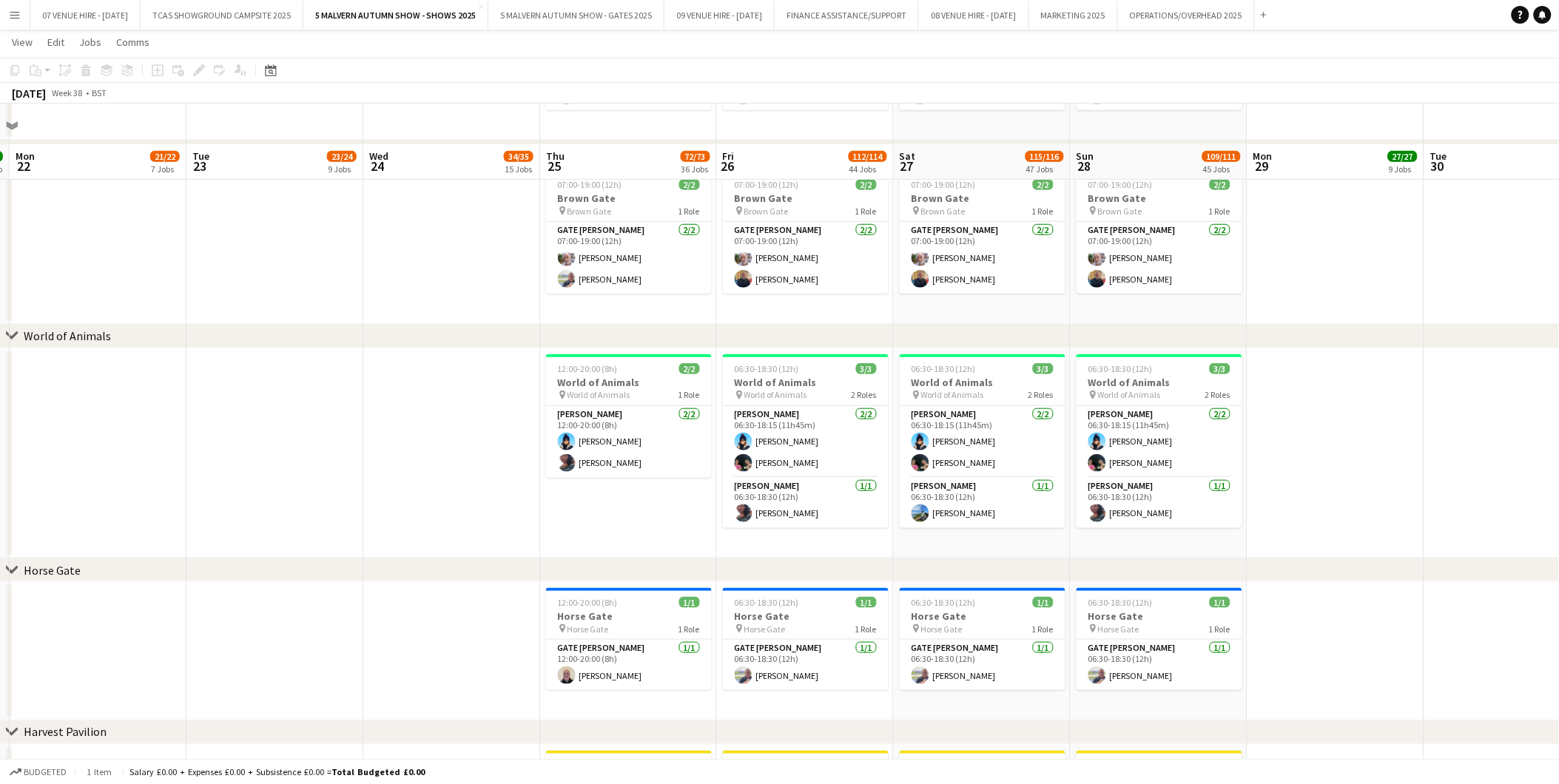
scroll to position [2383, 0]
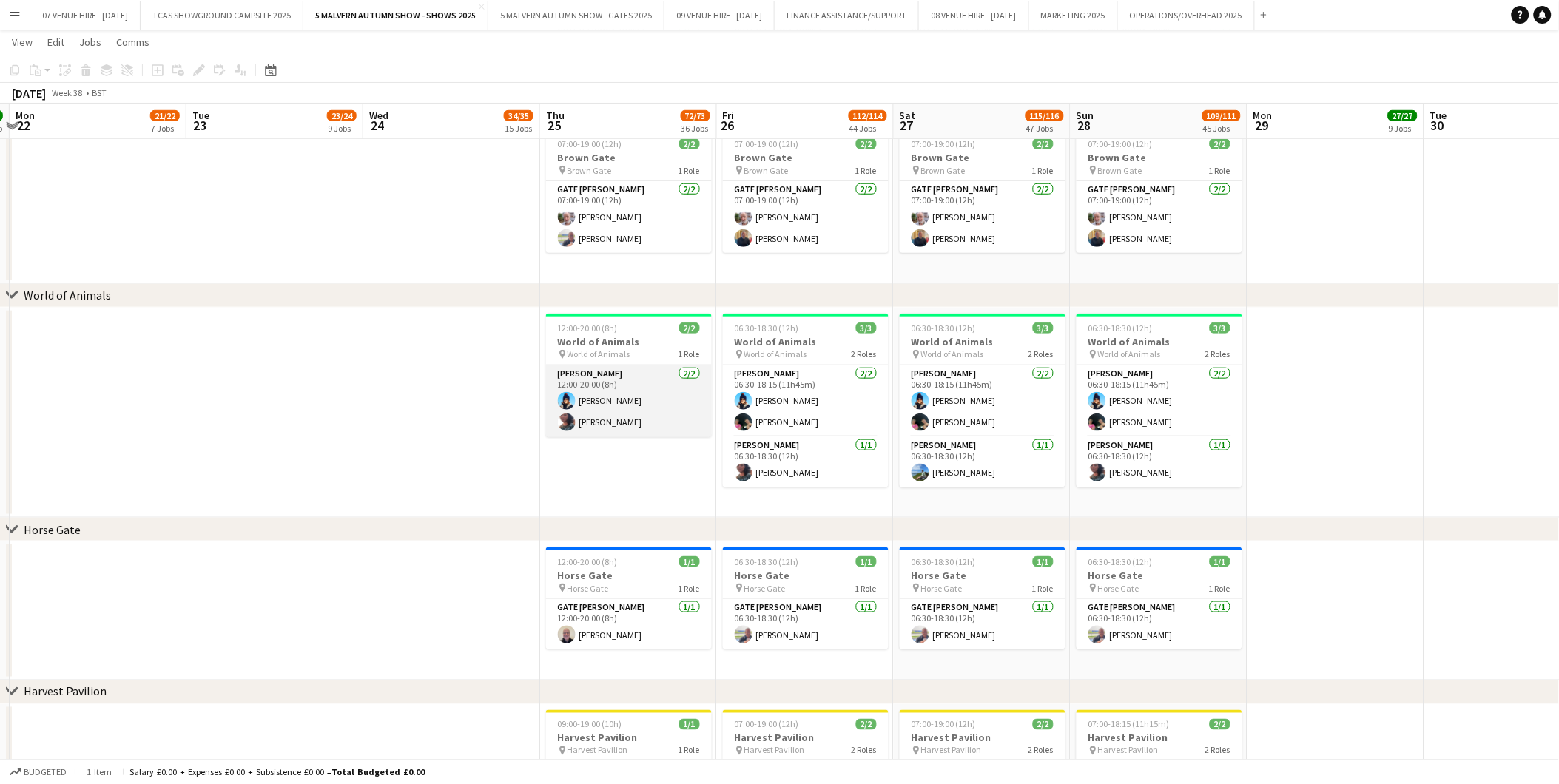
click at [570, 427] on app-user-avatar at bounding box center [567, 422] width 18 height 18
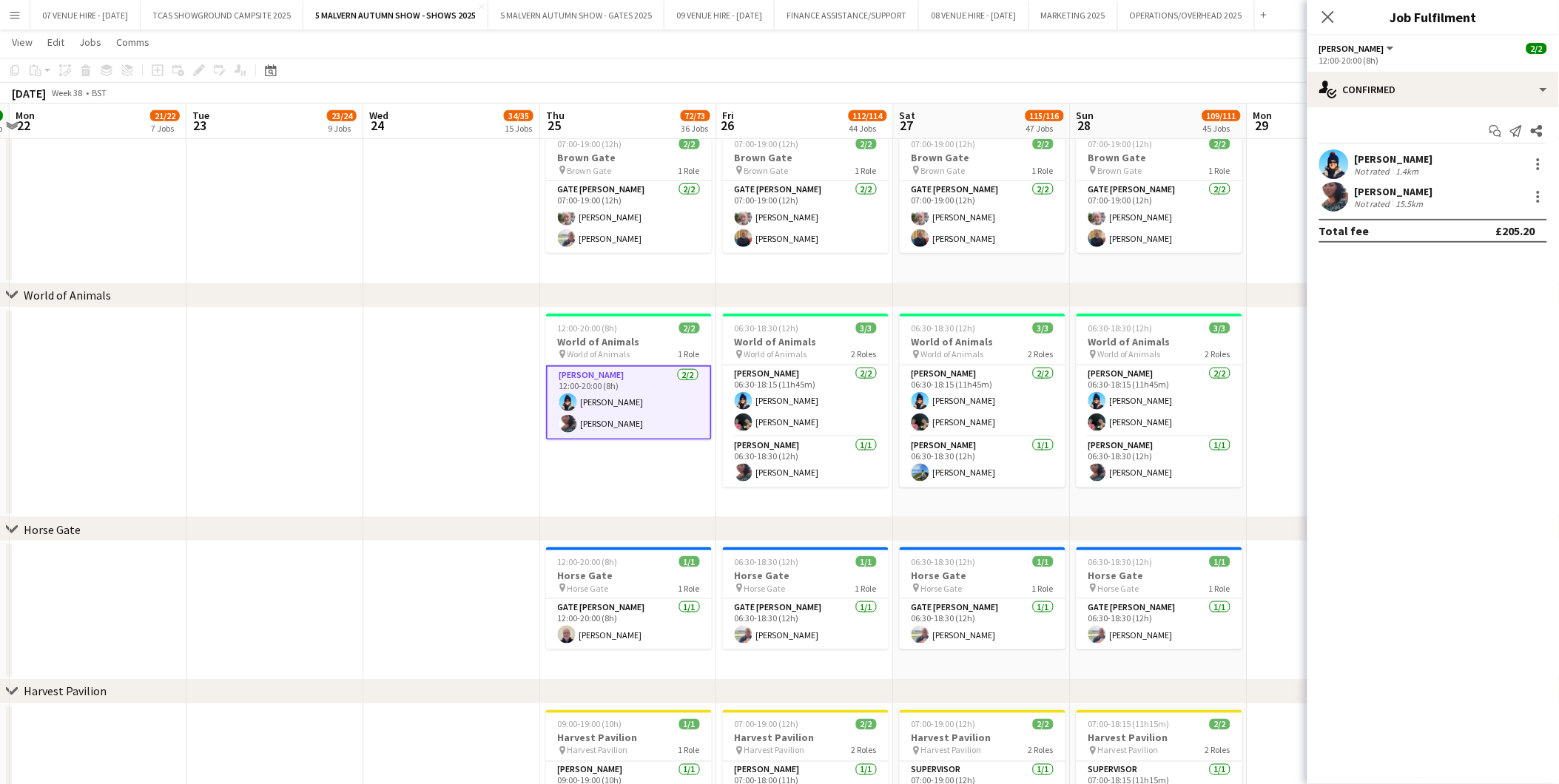
click at [1045, 205] on div at bounding box center [1335, 197] width 30 height 30
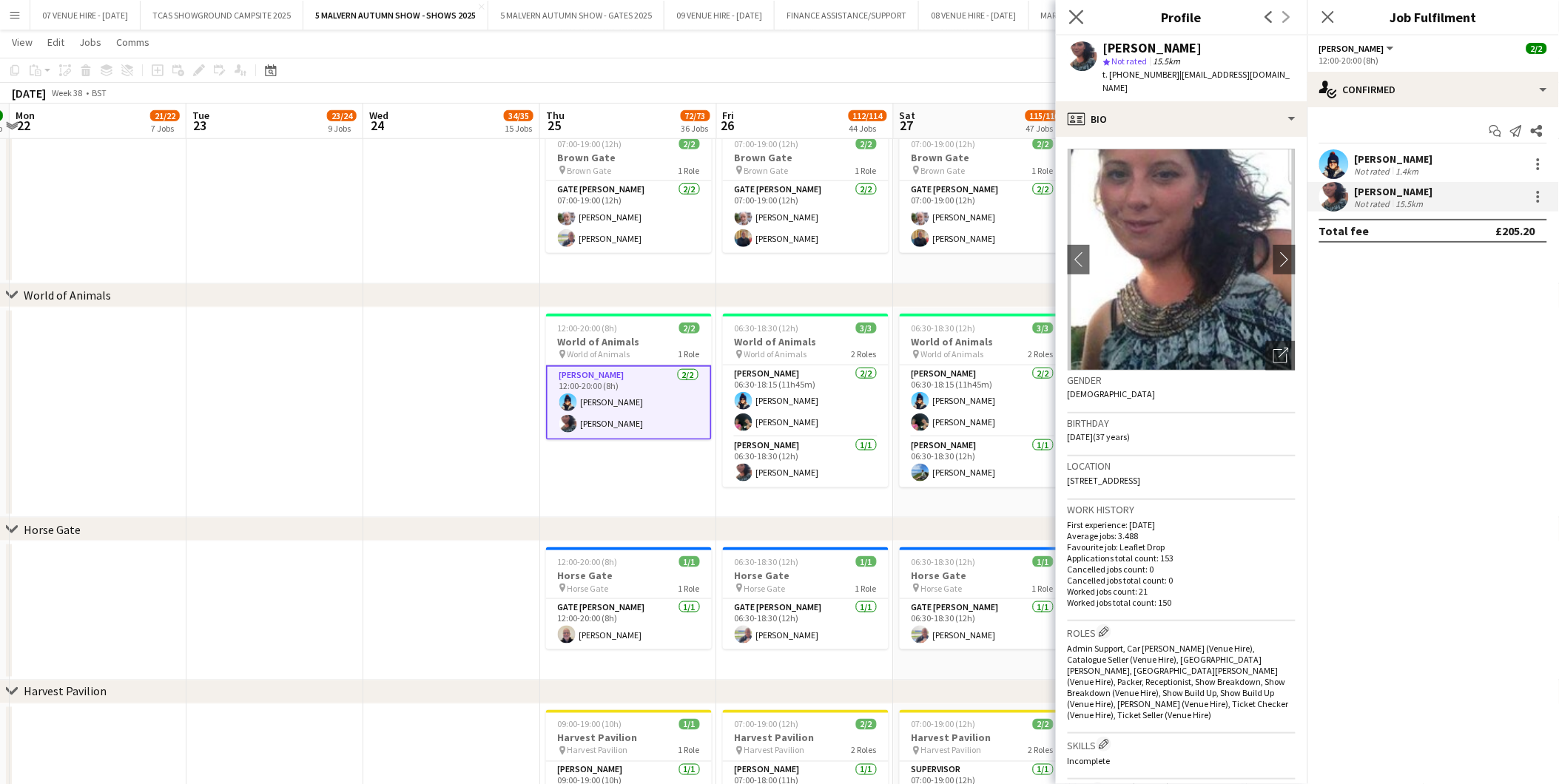
click at [1045, 6] on app-icon "Close pop-in" at bounding box center [1076, 17] width 21 height 21
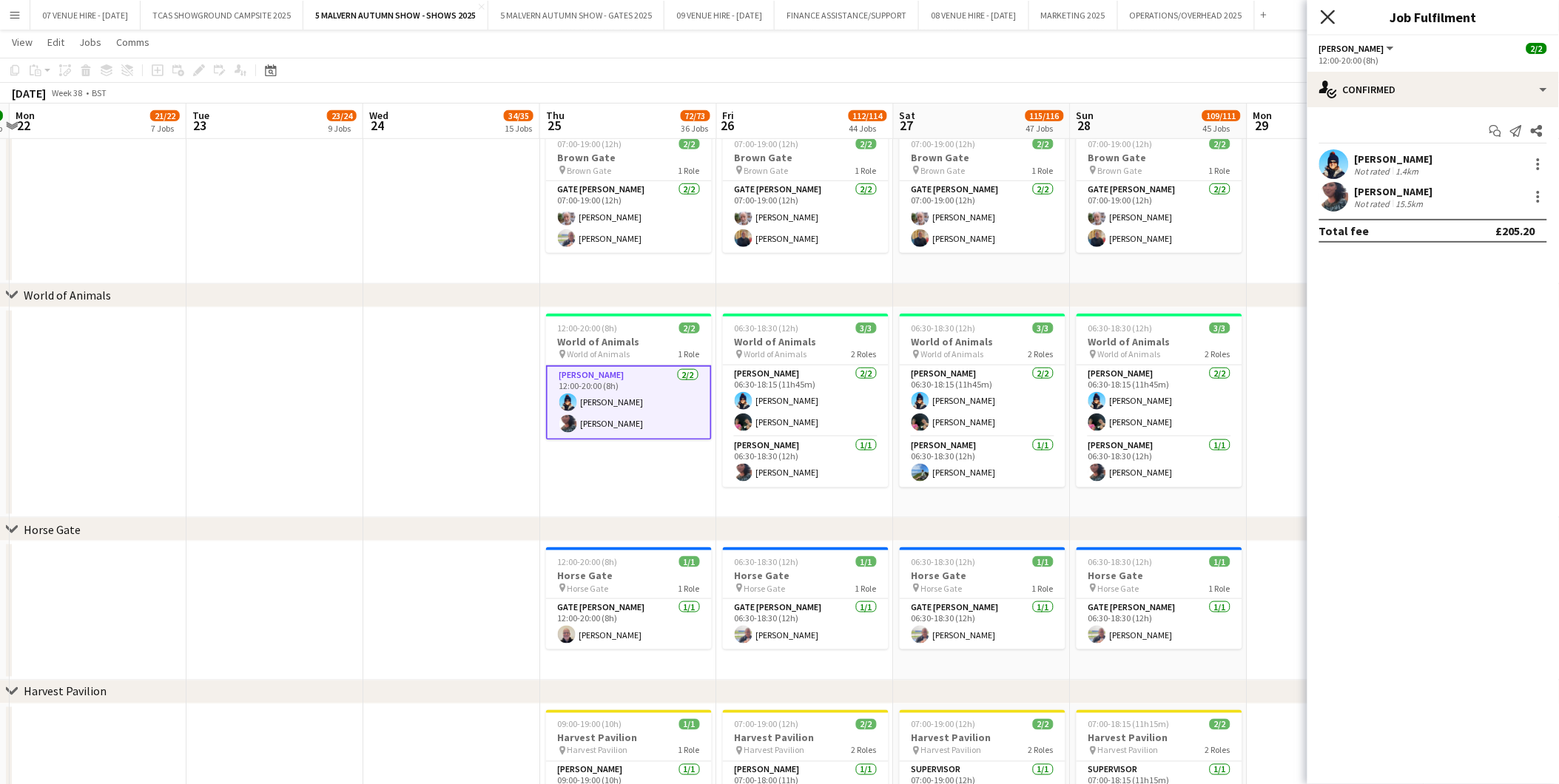
click at [1045, 13] on icon "Close pop-in" at bounding box center [1328, 17] width 14 height 14
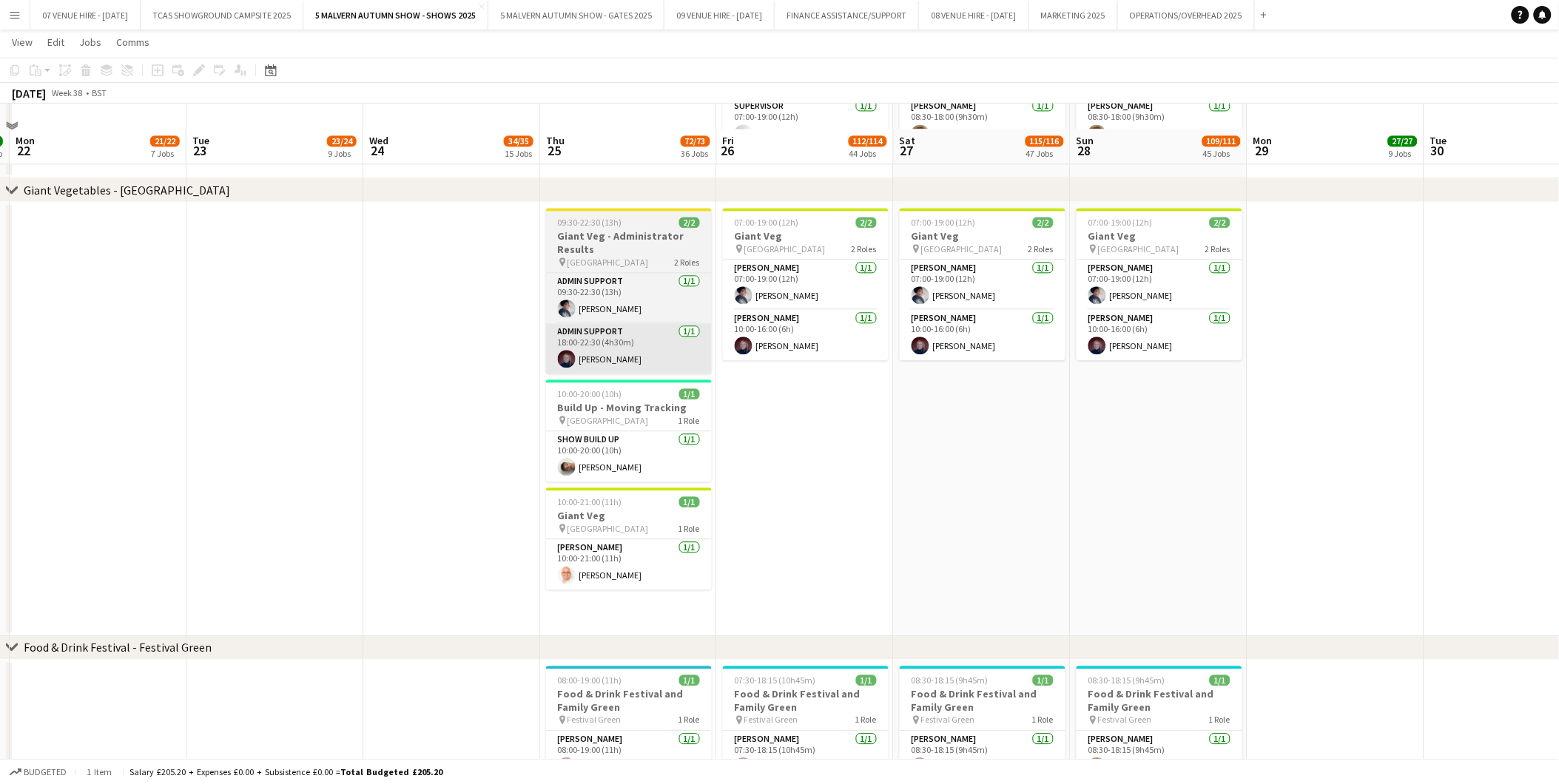
scroll to position [3123, 0]
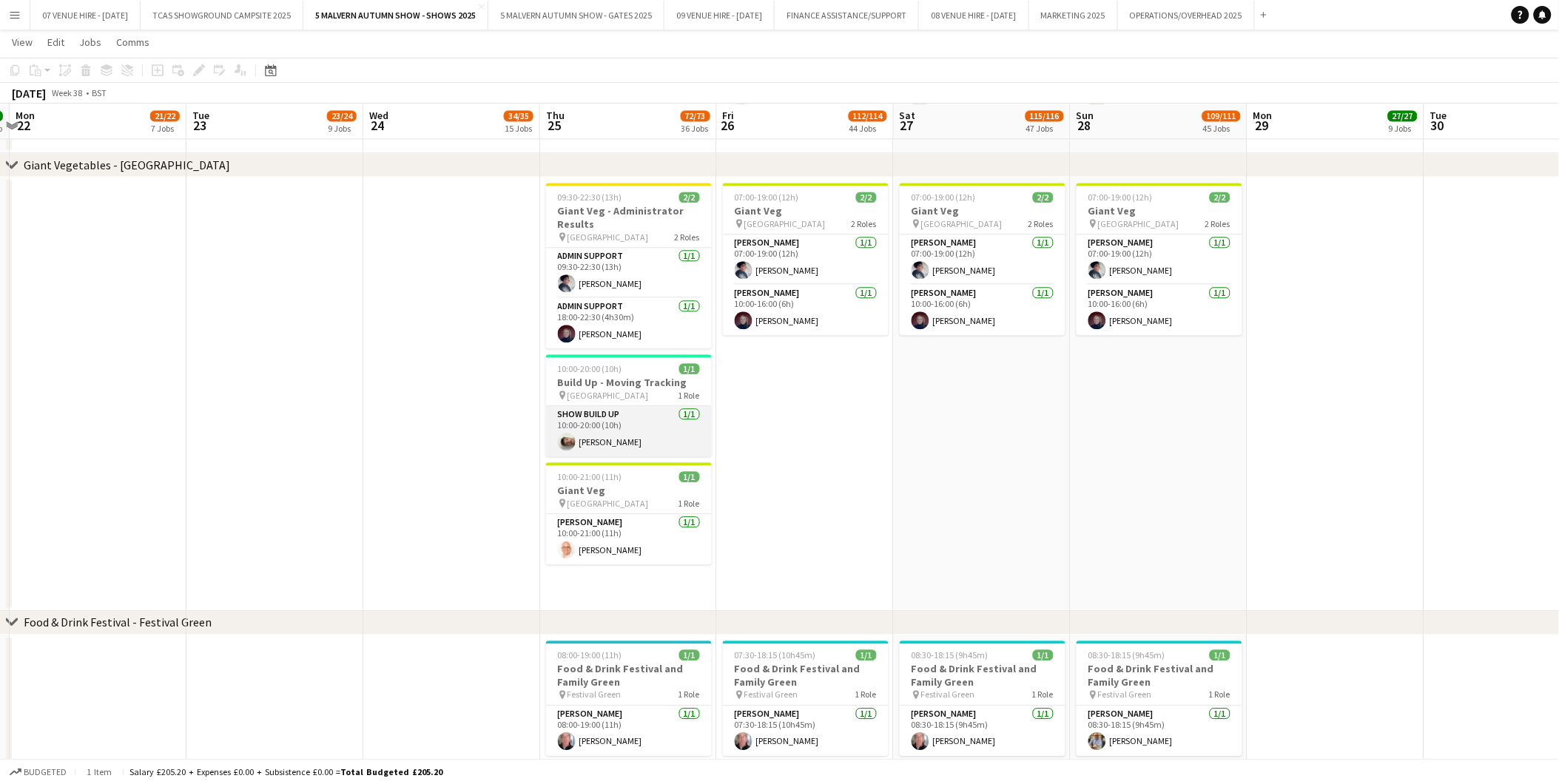
click at [567, 446] on app-user-avatar at bounding box center [567, 442] width 18 height 18
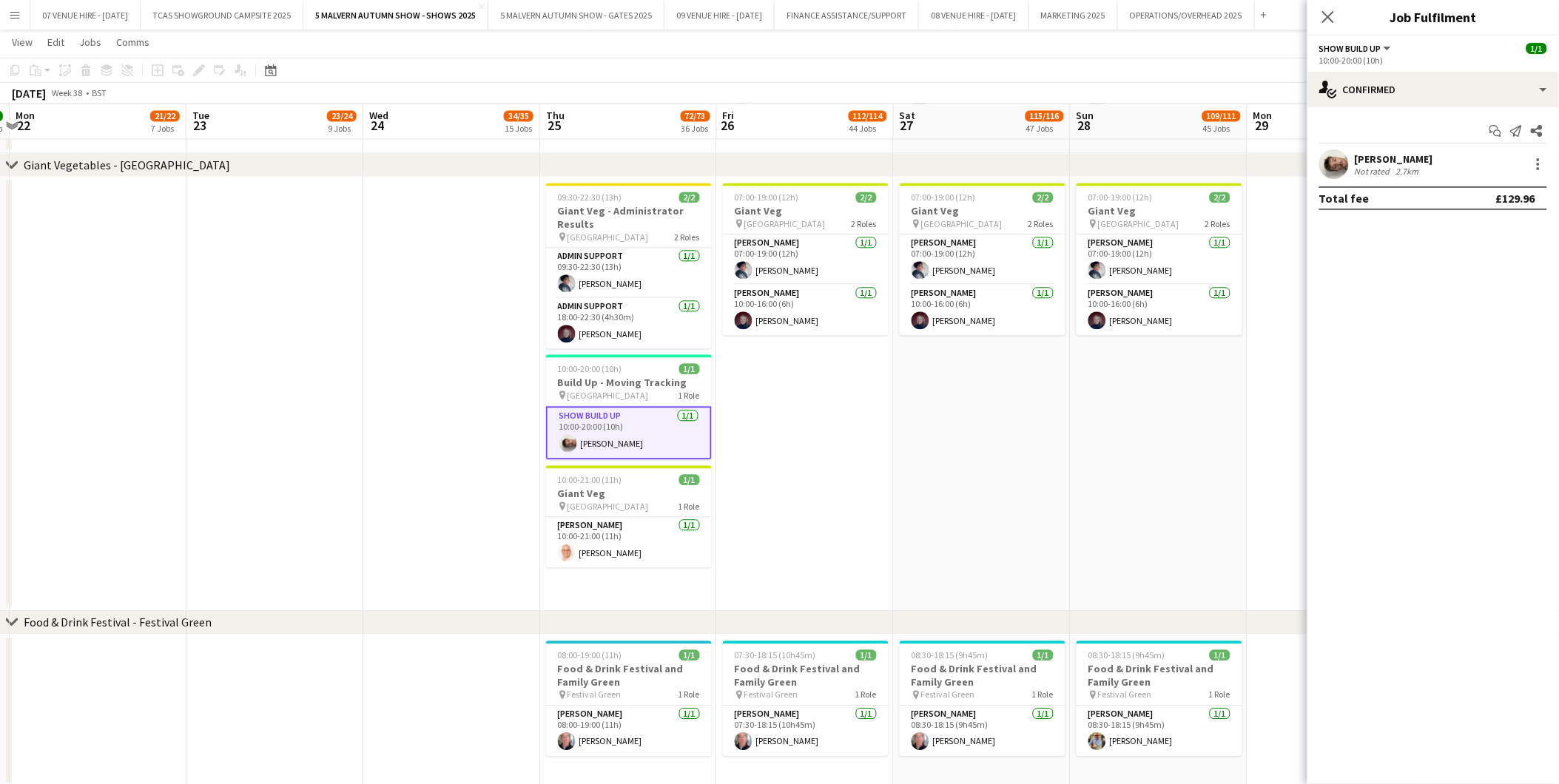
click at [1045, 171] on app-user-avatar at bounding box center [1335, 165] width 30 height 30
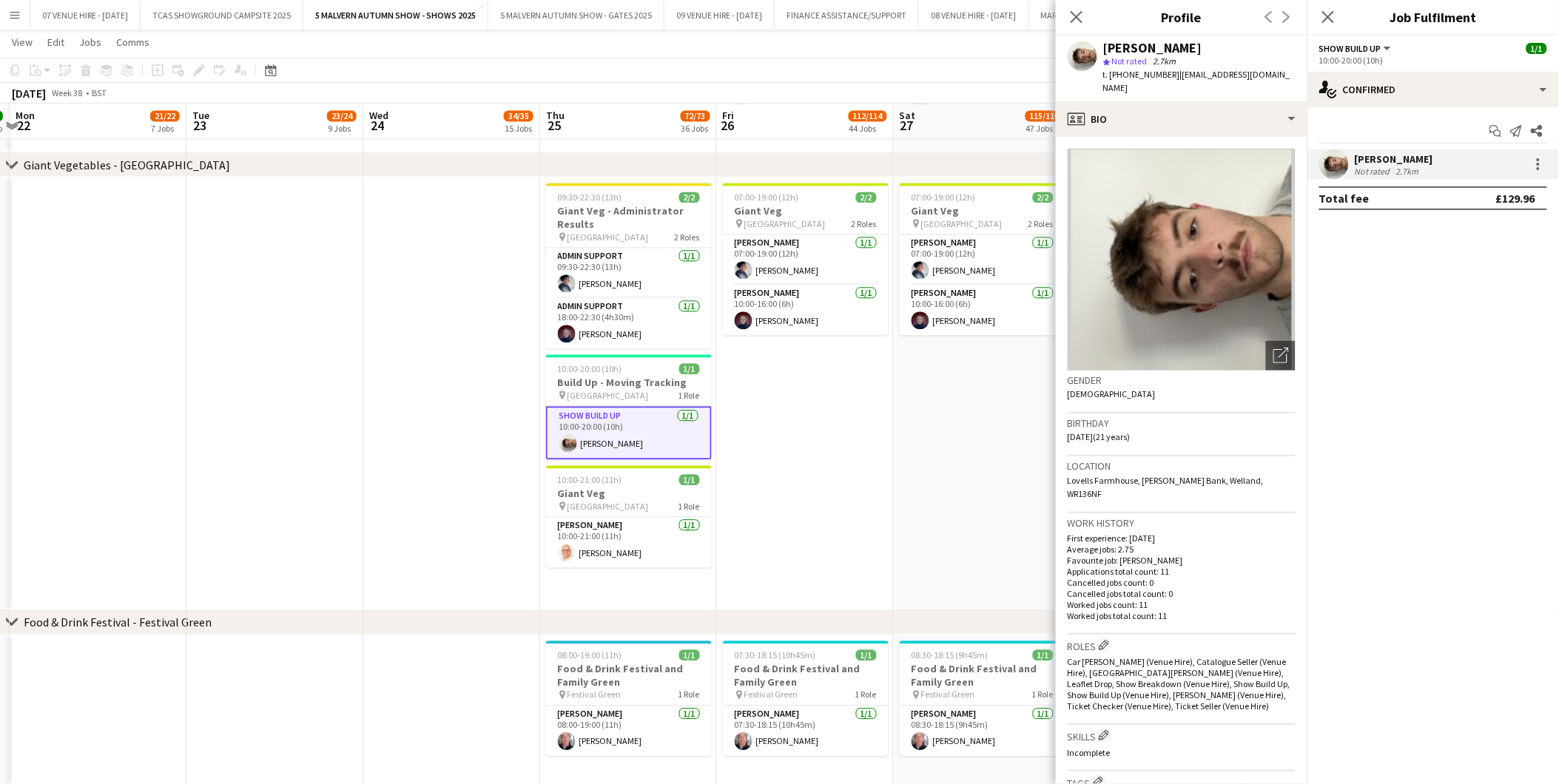
click at [783, 436] on app-date-cell "07:00-19:00 (12h) 2/2 Giant Veg pin Kildare Hall 2 Roles [PERSON_NAME] [DATE] 0…" at bounding box center [805, 394] width 177 height 435
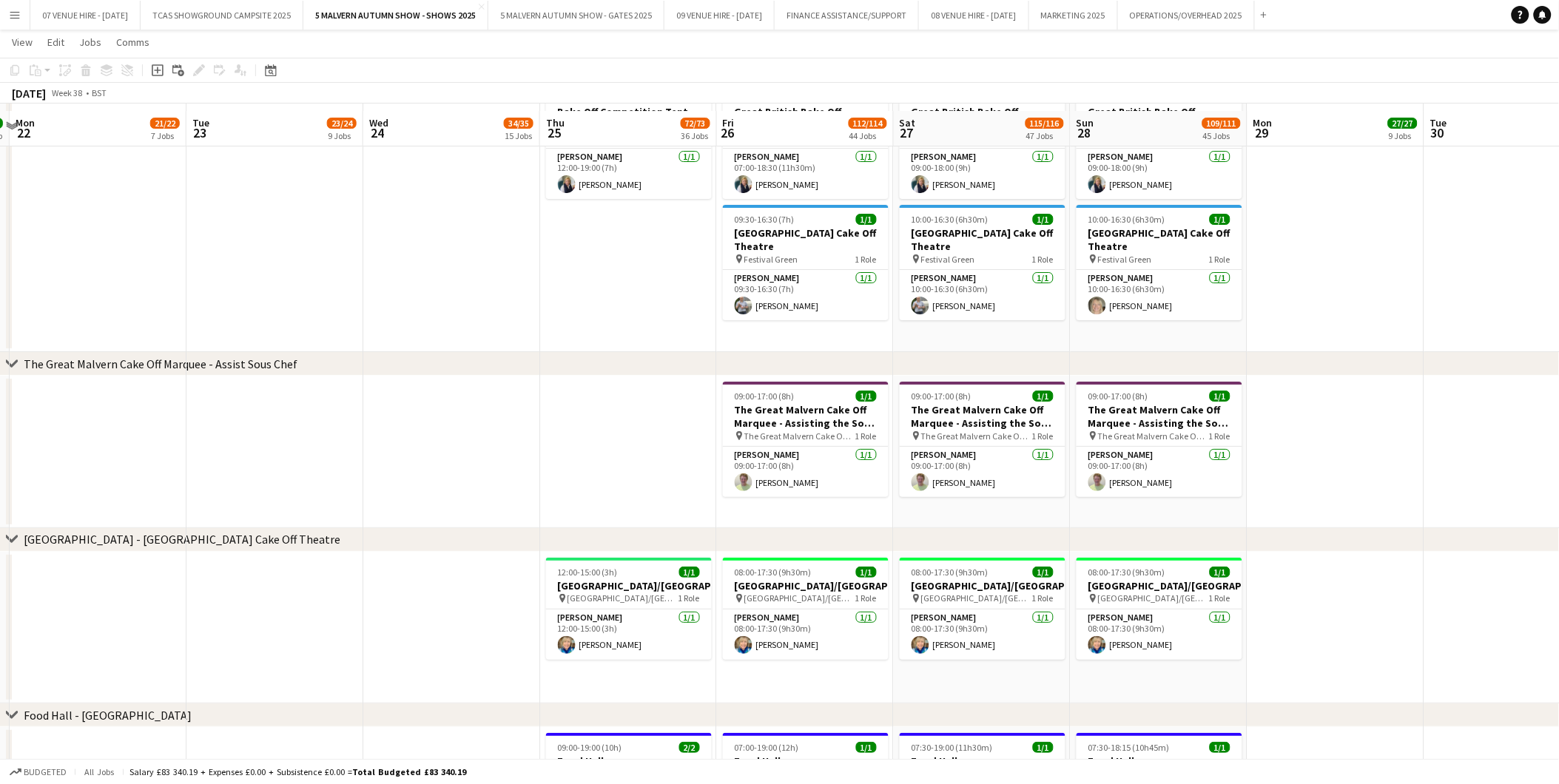
scroll to position [3863, 0]
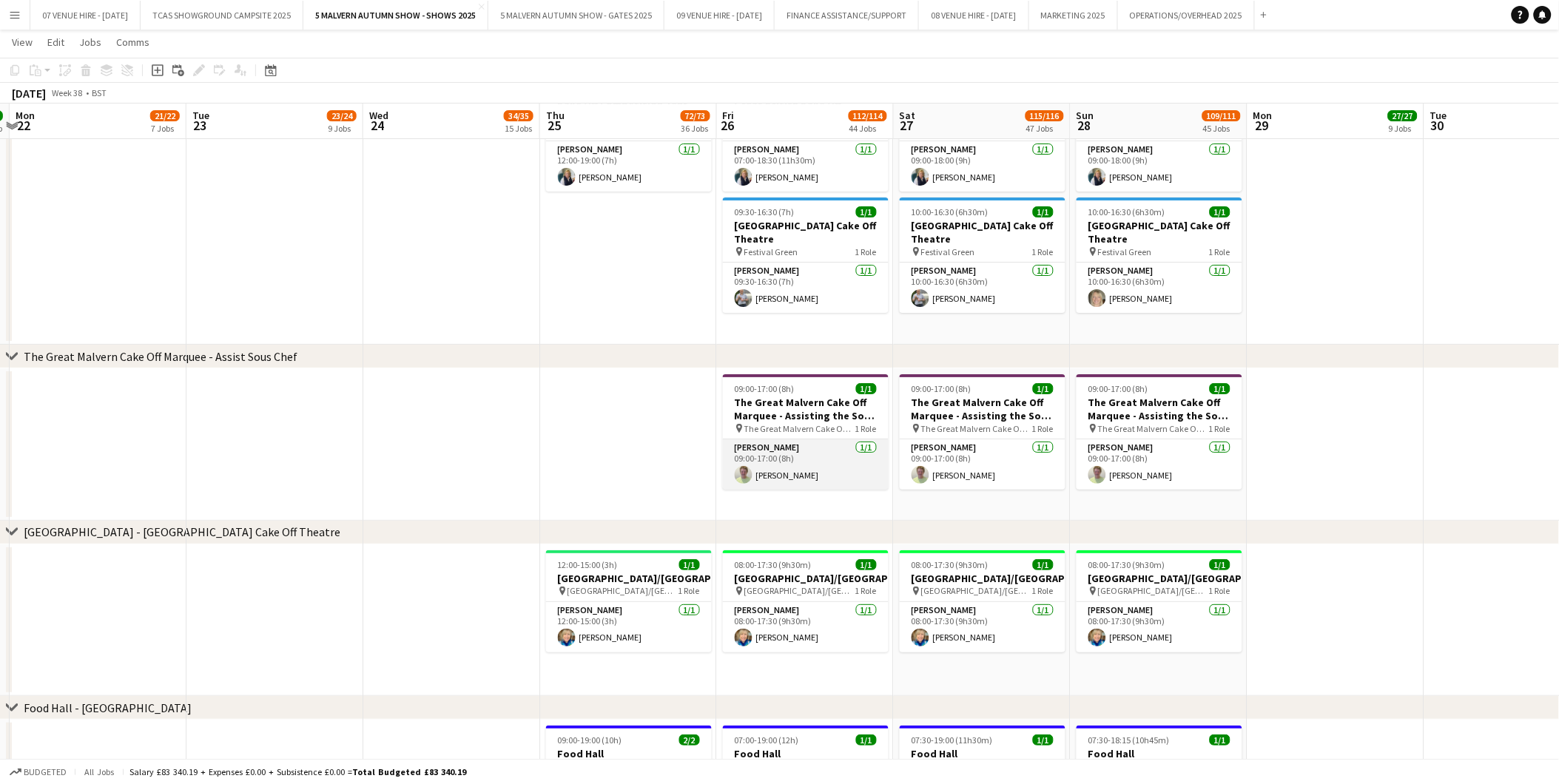
click at [742, 473] on app-user-avatar at bounding box center [743, 475] width 18 height 18
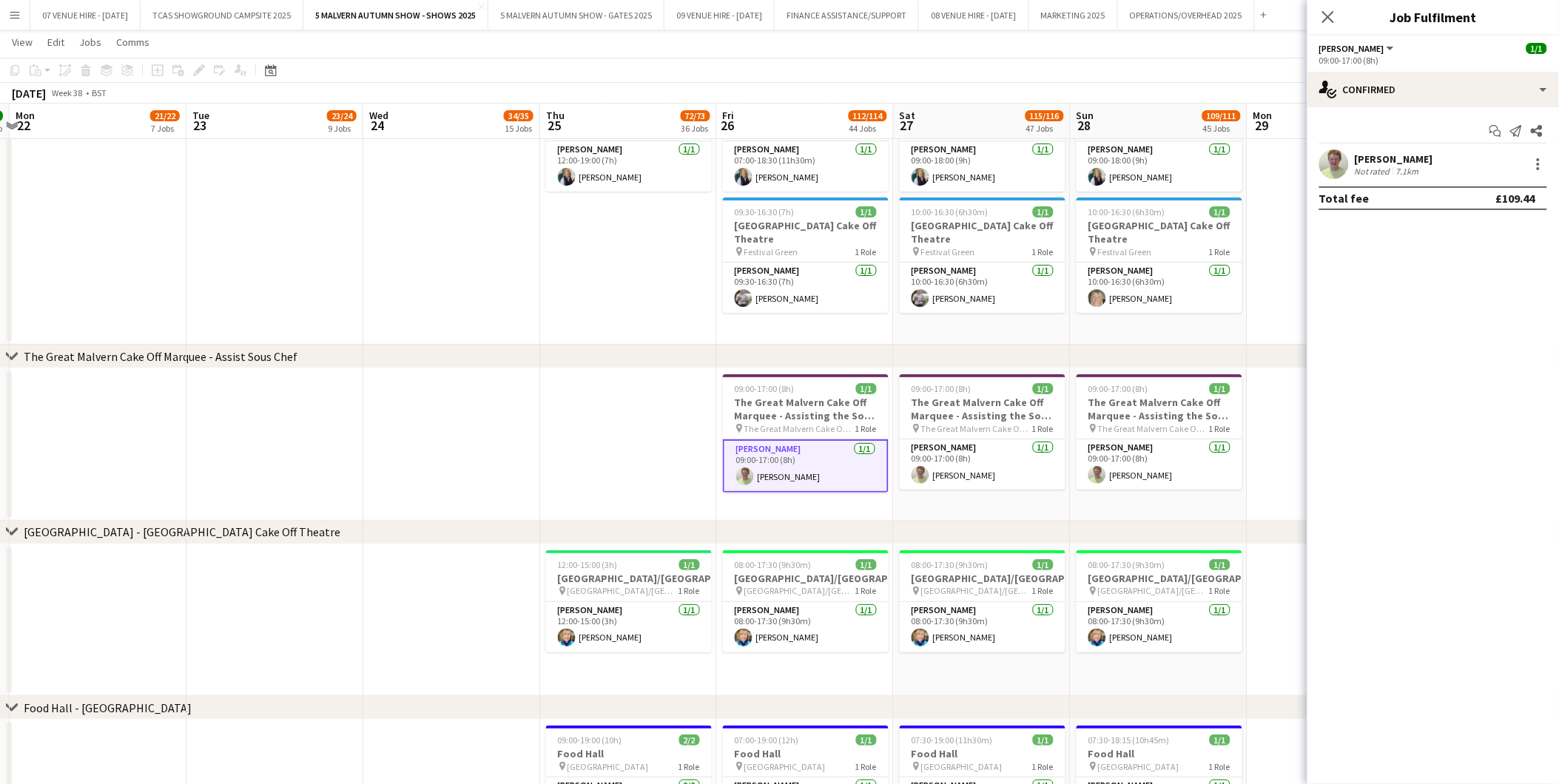
click at [1045, 158] on app-user-avatar at bounding box center [1335, 165] width 30 height 30
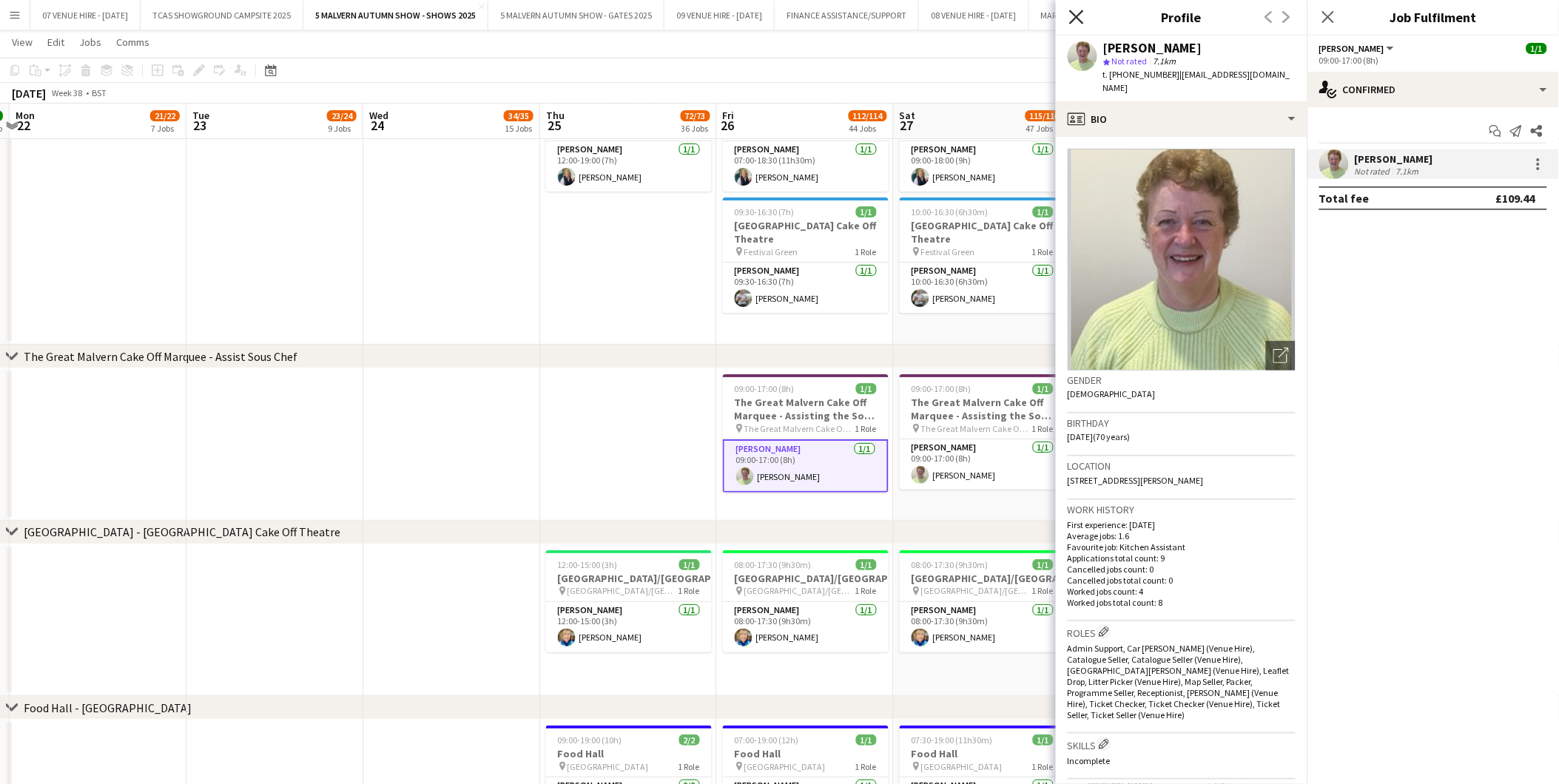
click at [1045, 13] on icon "Close pop-in" at bounding box center [1076, 17] width 14 height 14
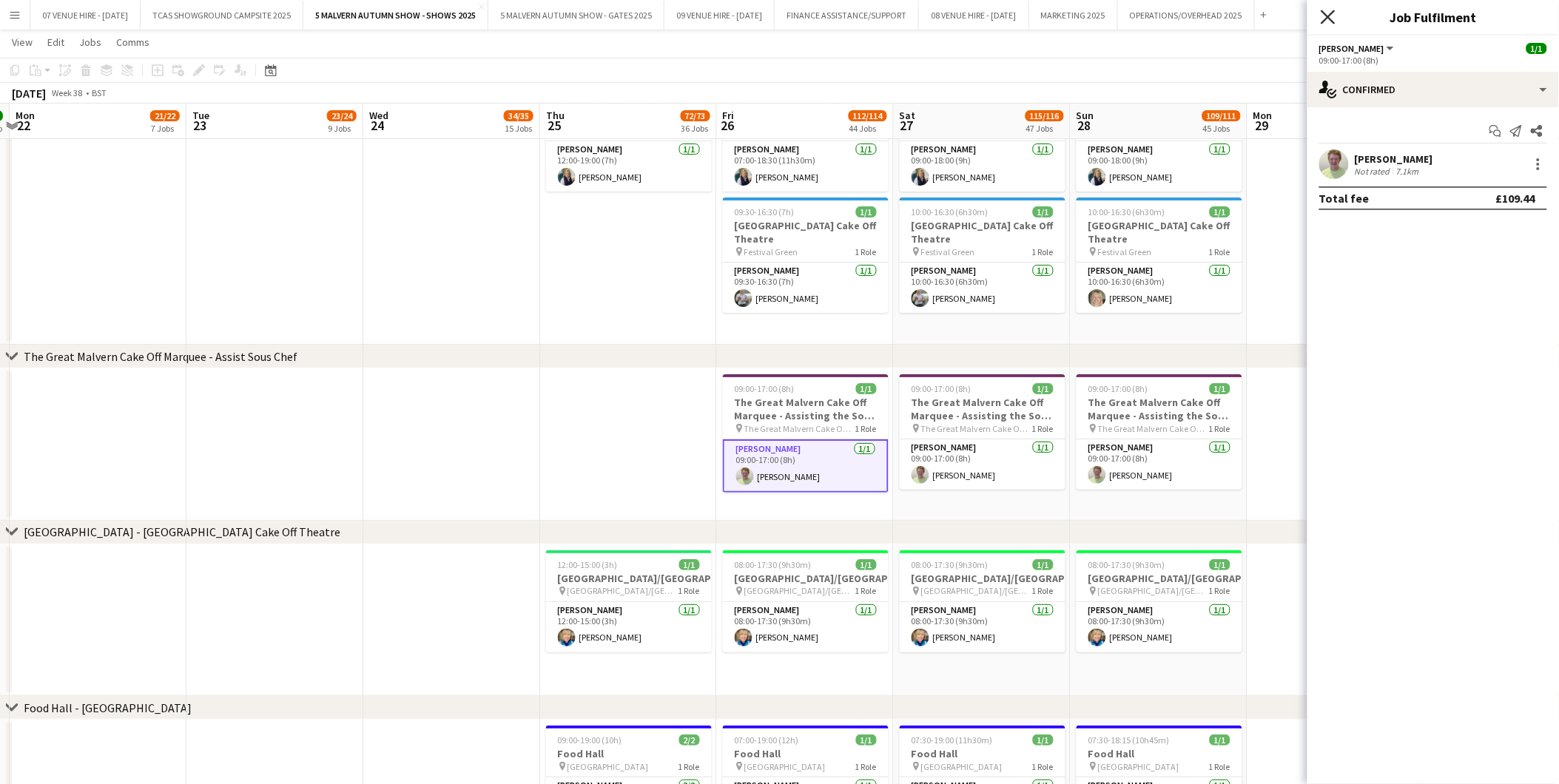
click at [1045, 15] on icon at bounding box center [1328, 17] width 14 height 14
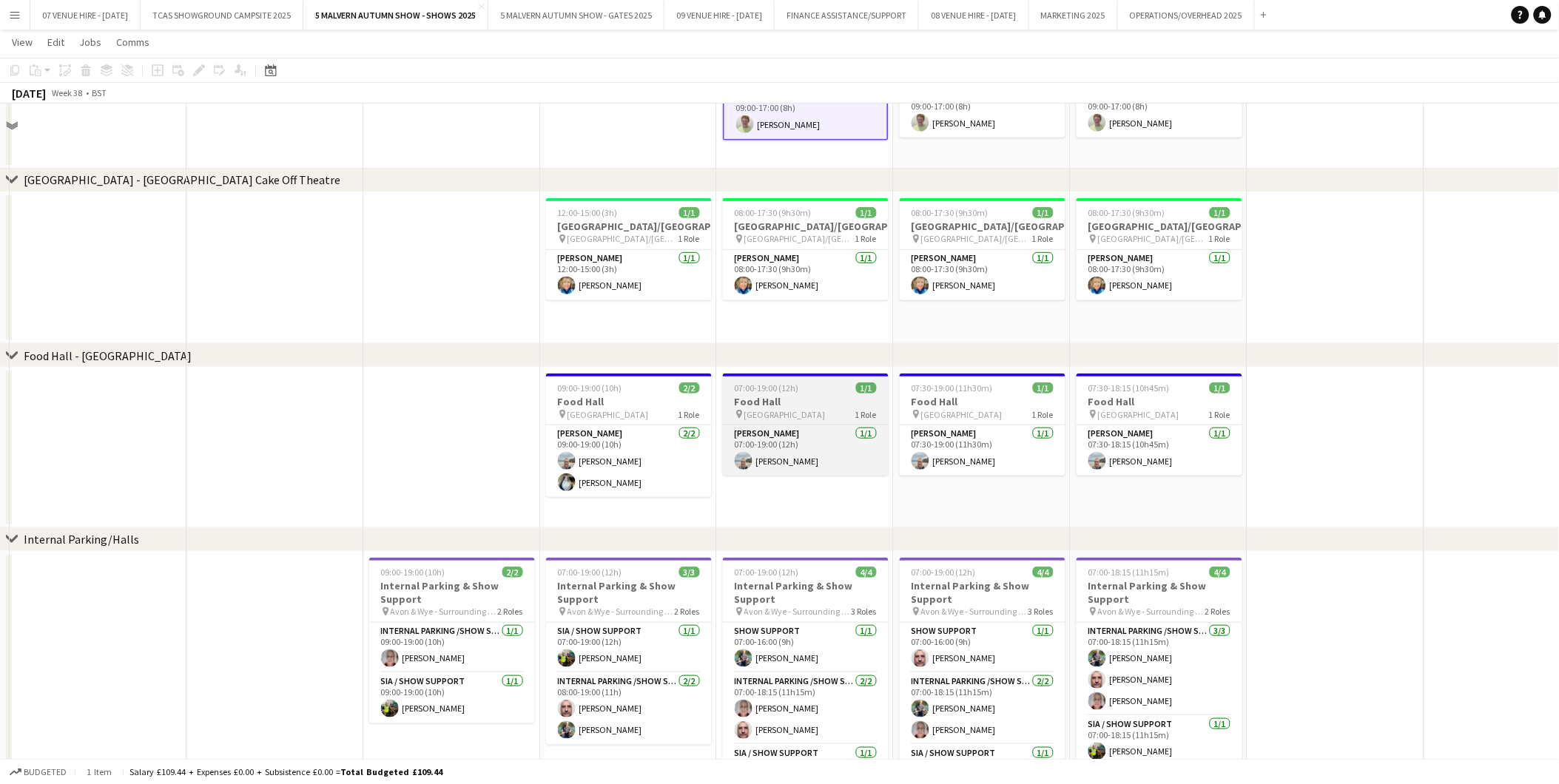
scroll to position [4109, 0]
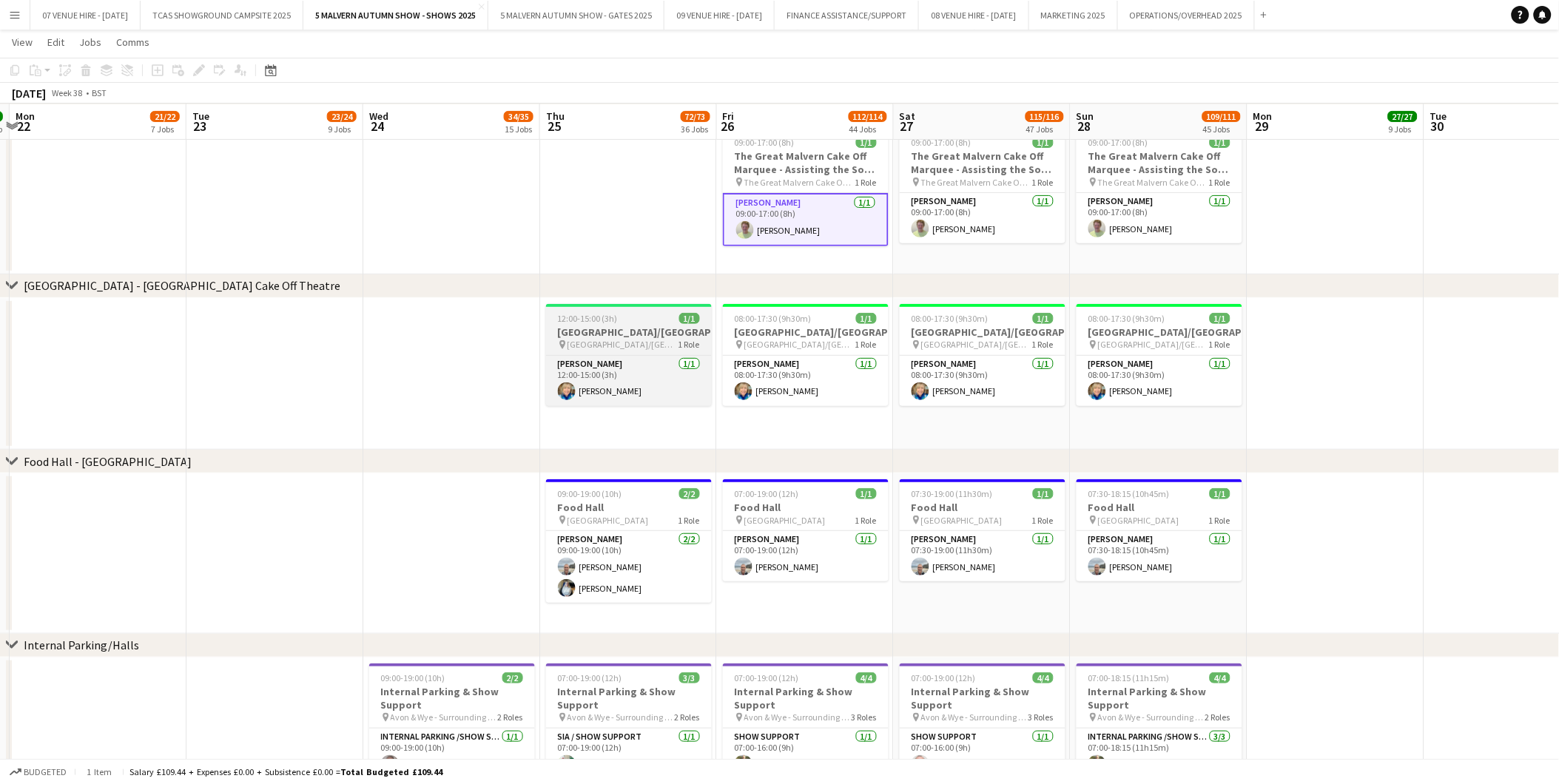
click at [621, 325] on h3 "[GEOGRAPHIC_DATA]/[GEOGRAPHIC_DATA]" at bounding box center [629, 331] width 166 height 13
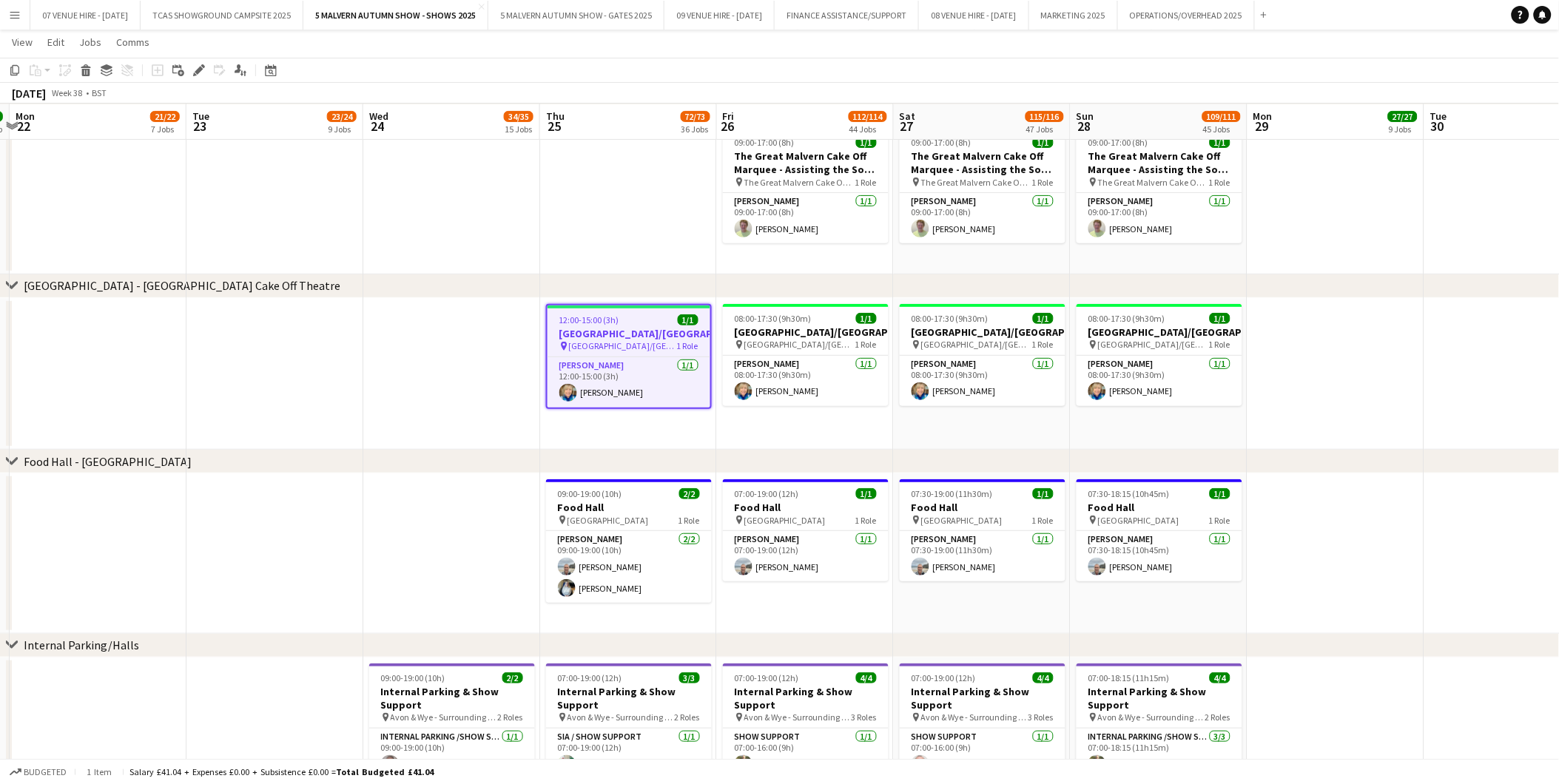
drag, startPoint x: 193, startPoint y: 68, endPoint x: 375, endPoint y: 43, distance: 183.7
click at [194, 68] on icon "Edit" at bounding box center [198, 70] width 12 height 12
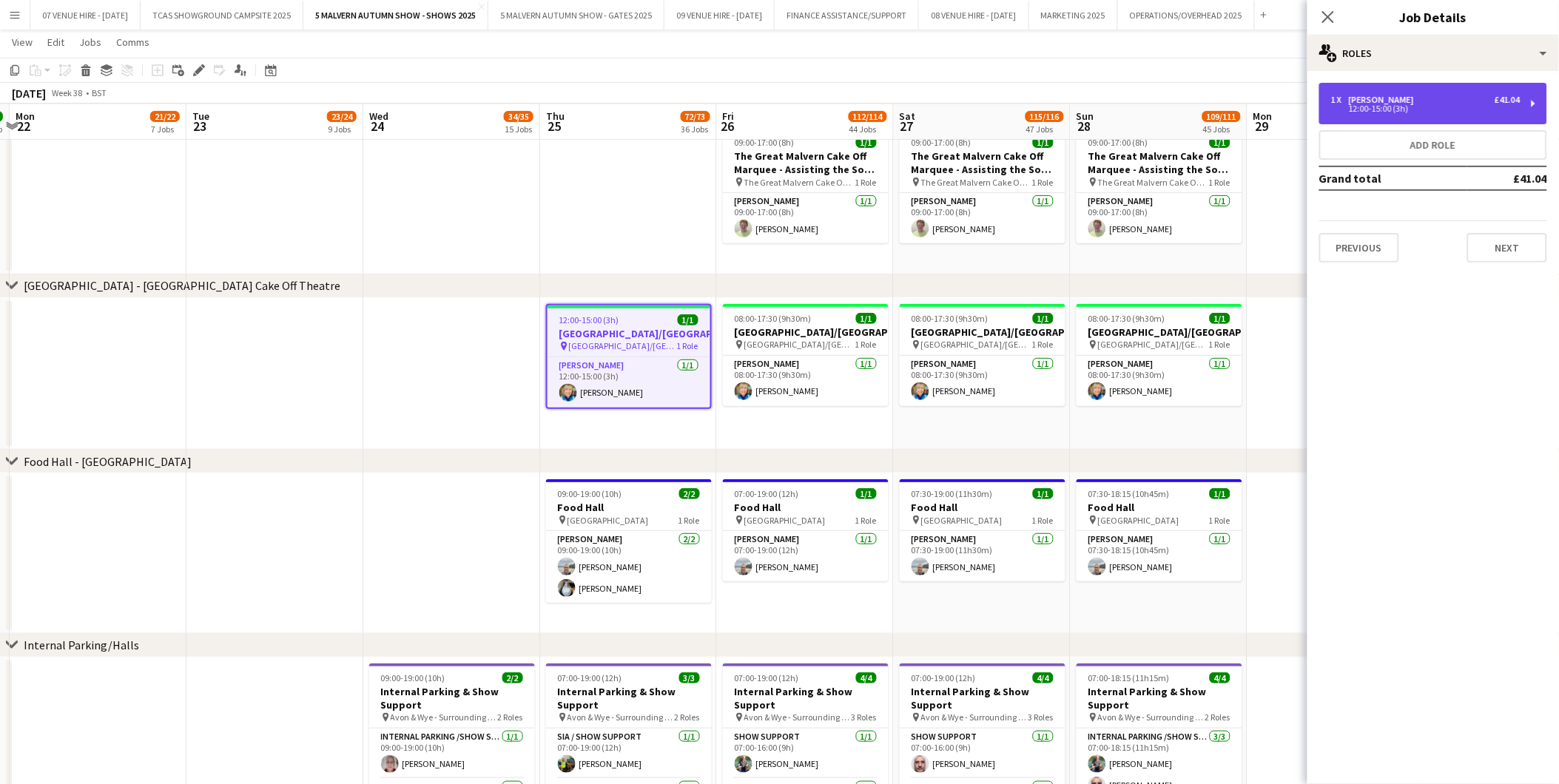
click at [1045, 113] on div "1 x [PERSON_NAME] £41.04 12:00-15:00 (3h)" at bounding box center [1433, 103] width 228 height 42
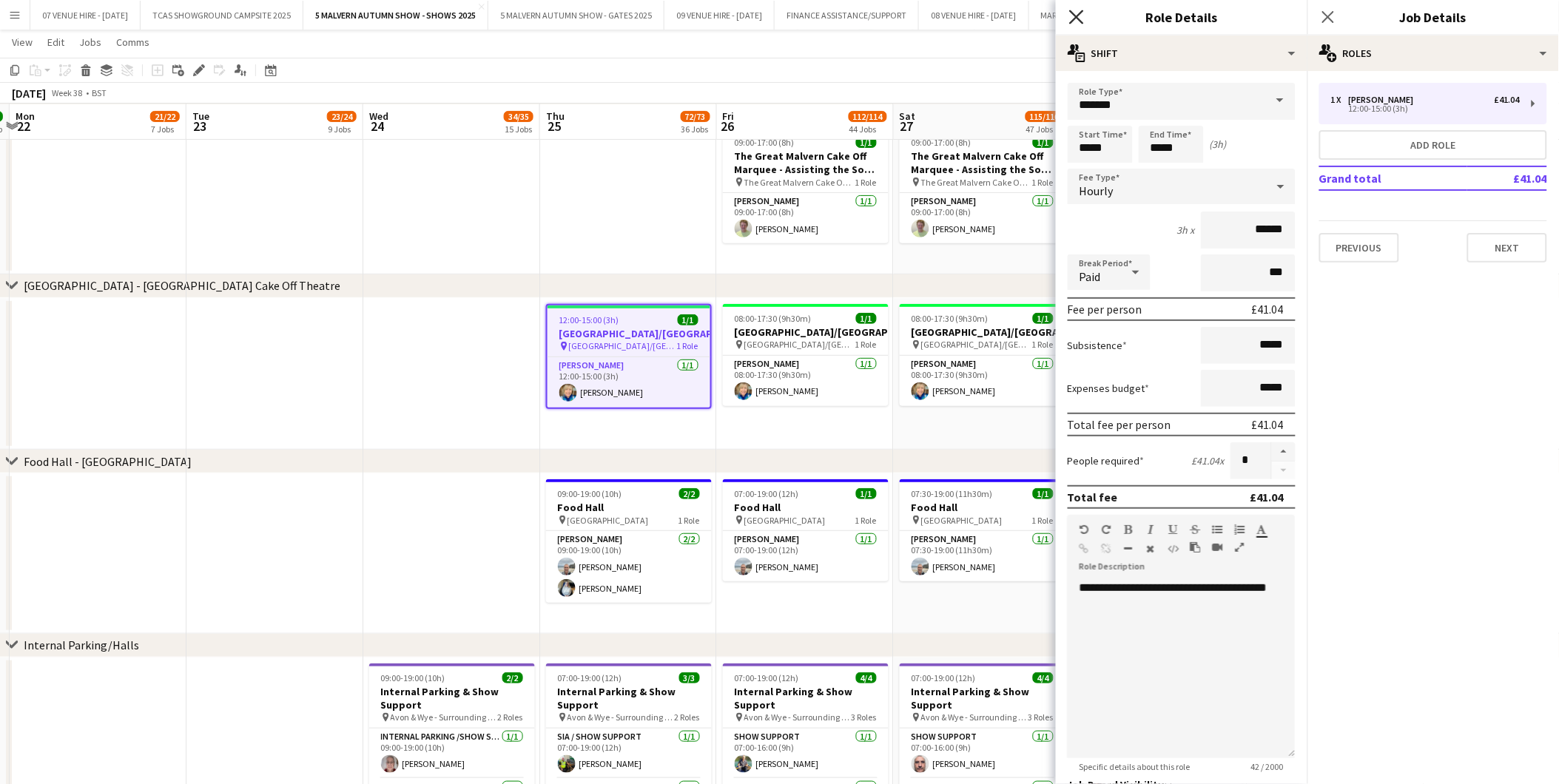
click at [1045, 13] on icon at bounding box center [1076, 17] width 14 height 14
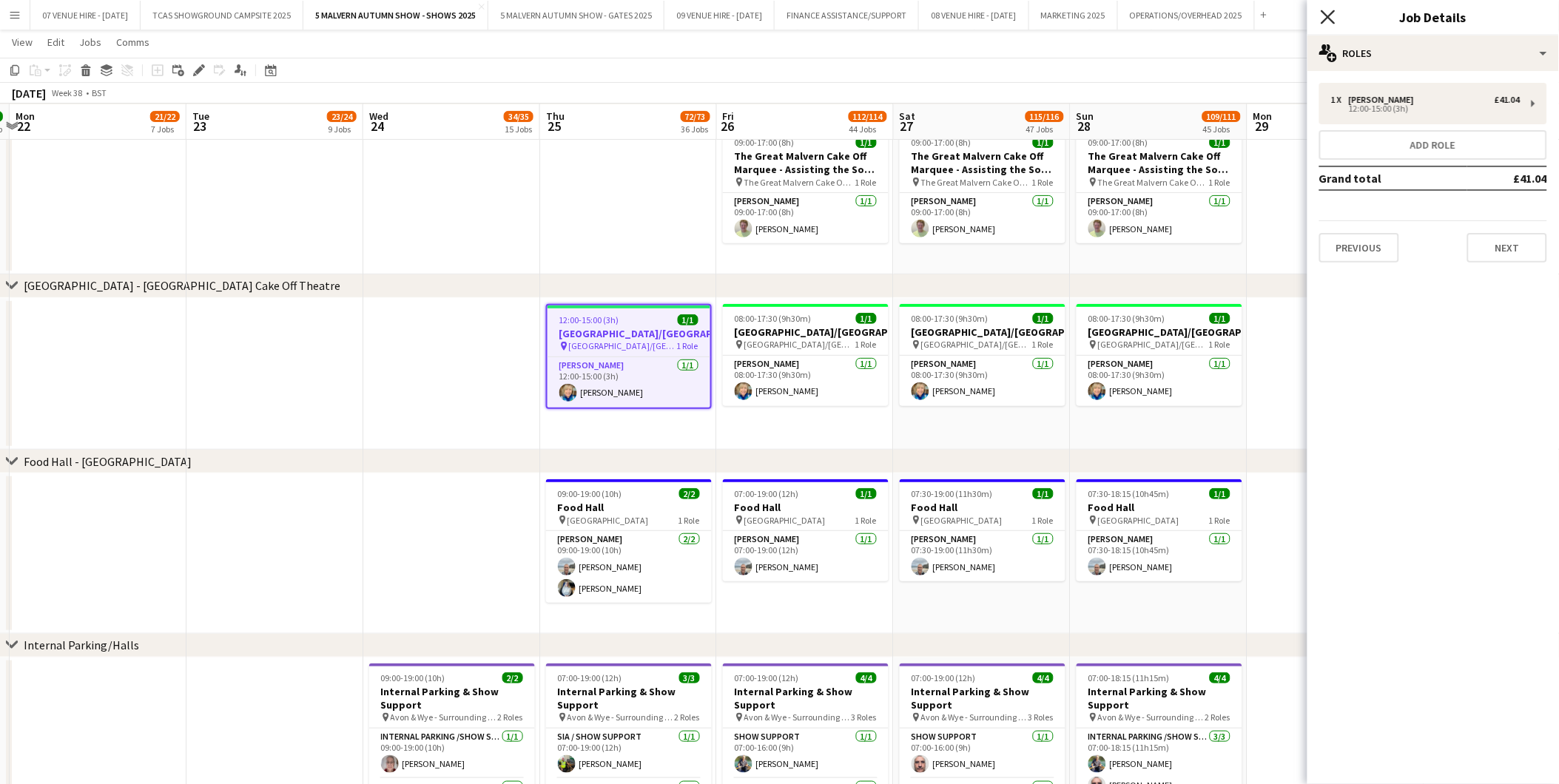
click at [1045, 18] on icon "Close pop-in" at bounding box center [1328, 17] width 14 height 14
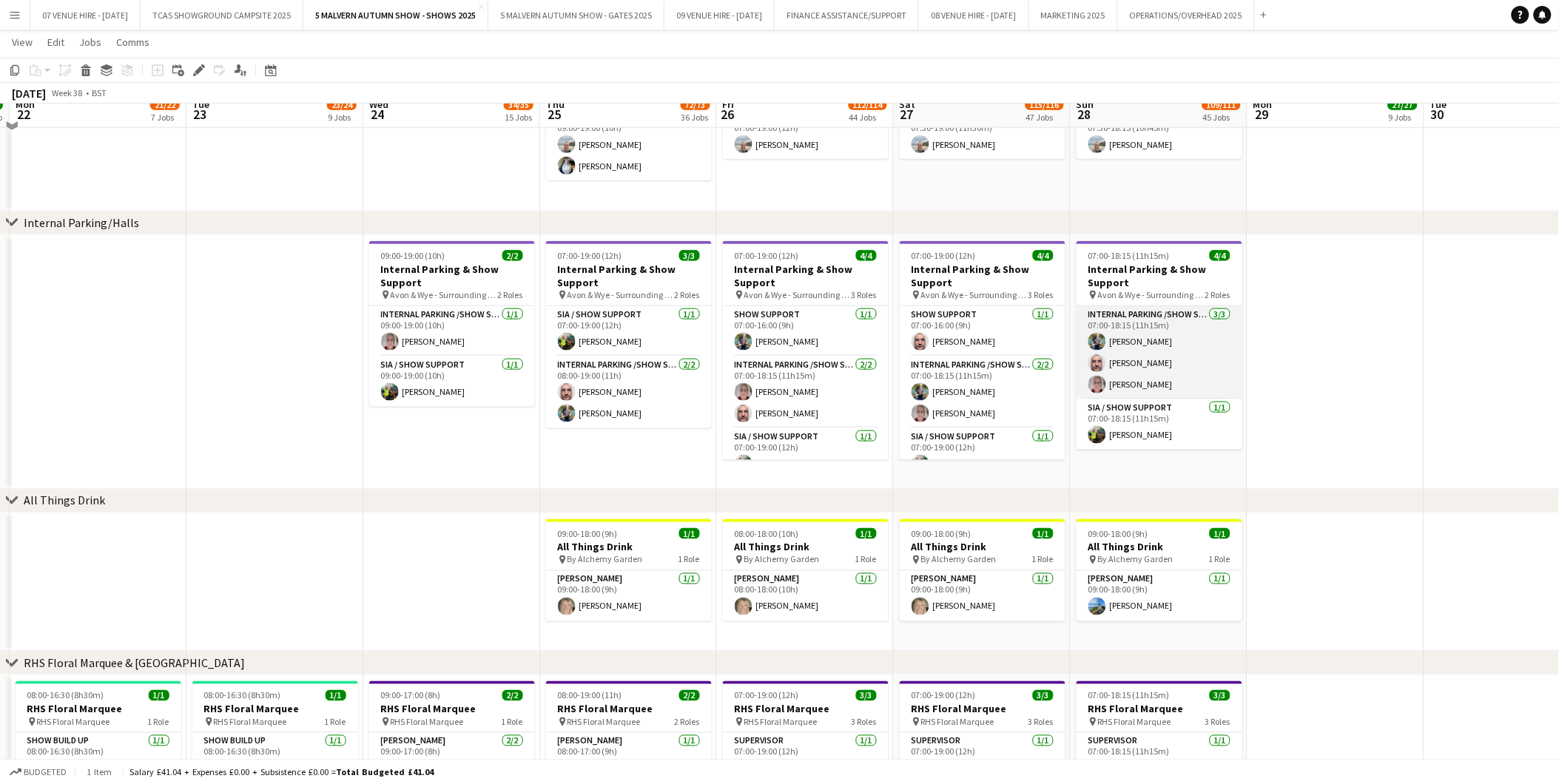
scroll to position [4602, 0]
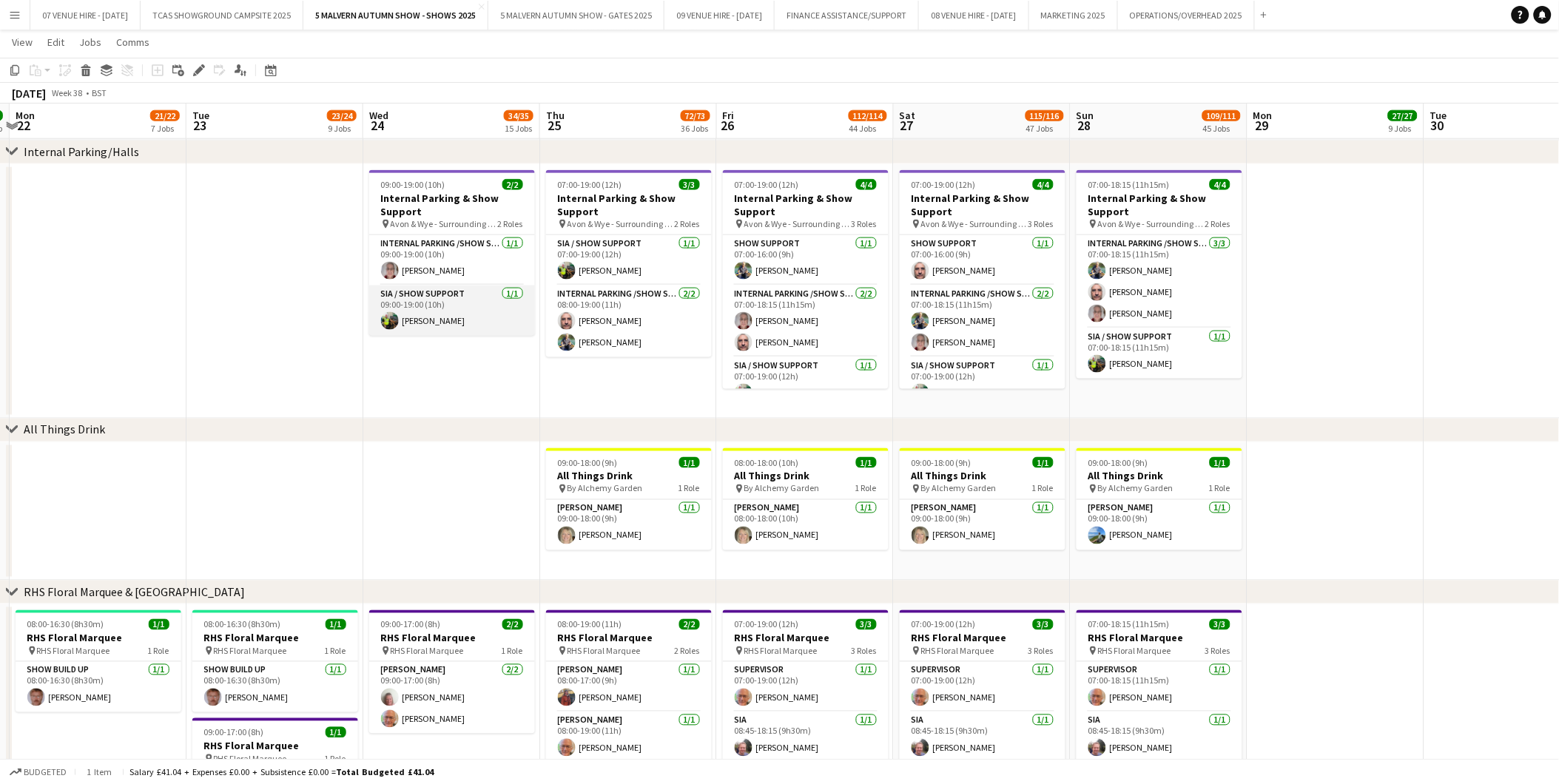
click at [387, 323] on app-user-avatar at bounding box center [390, 321] width 18 height 18
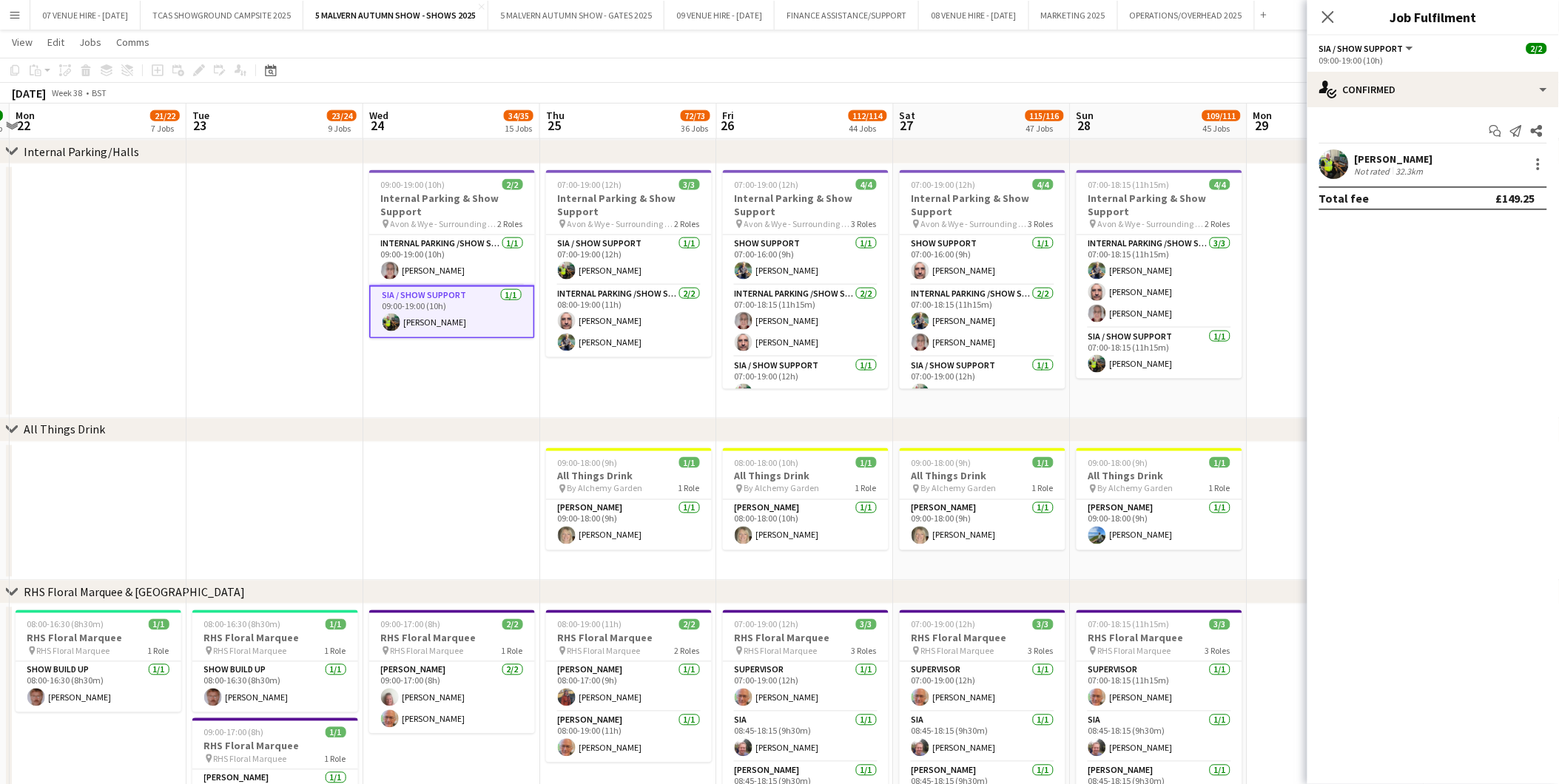
click at [1045, 161] on app-user-avatar at bounding box center [1335, 165] width 30 height 30
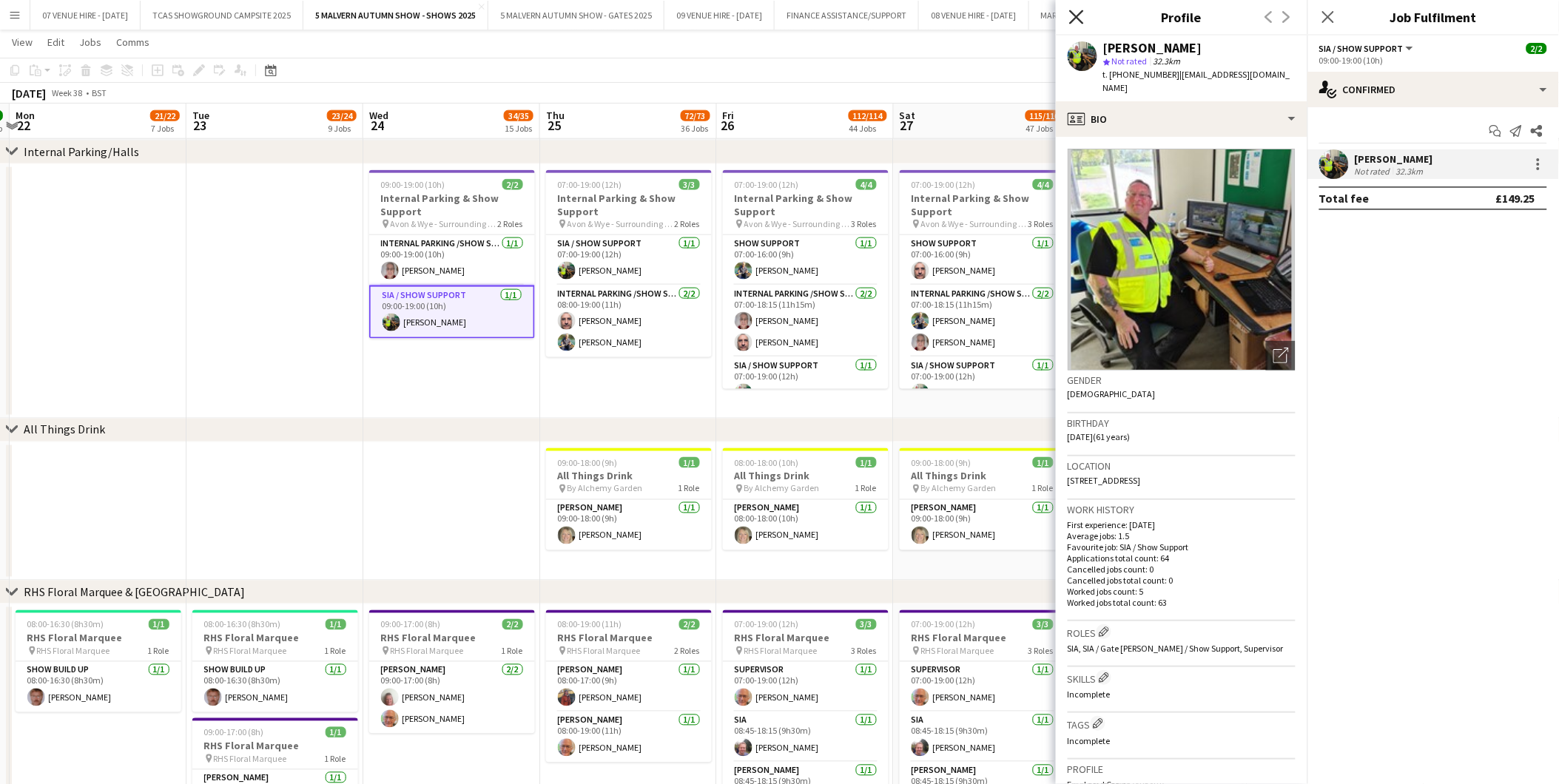
click at [1045, 16] on icon at bounding box center [1076, 17] width 14 height 14
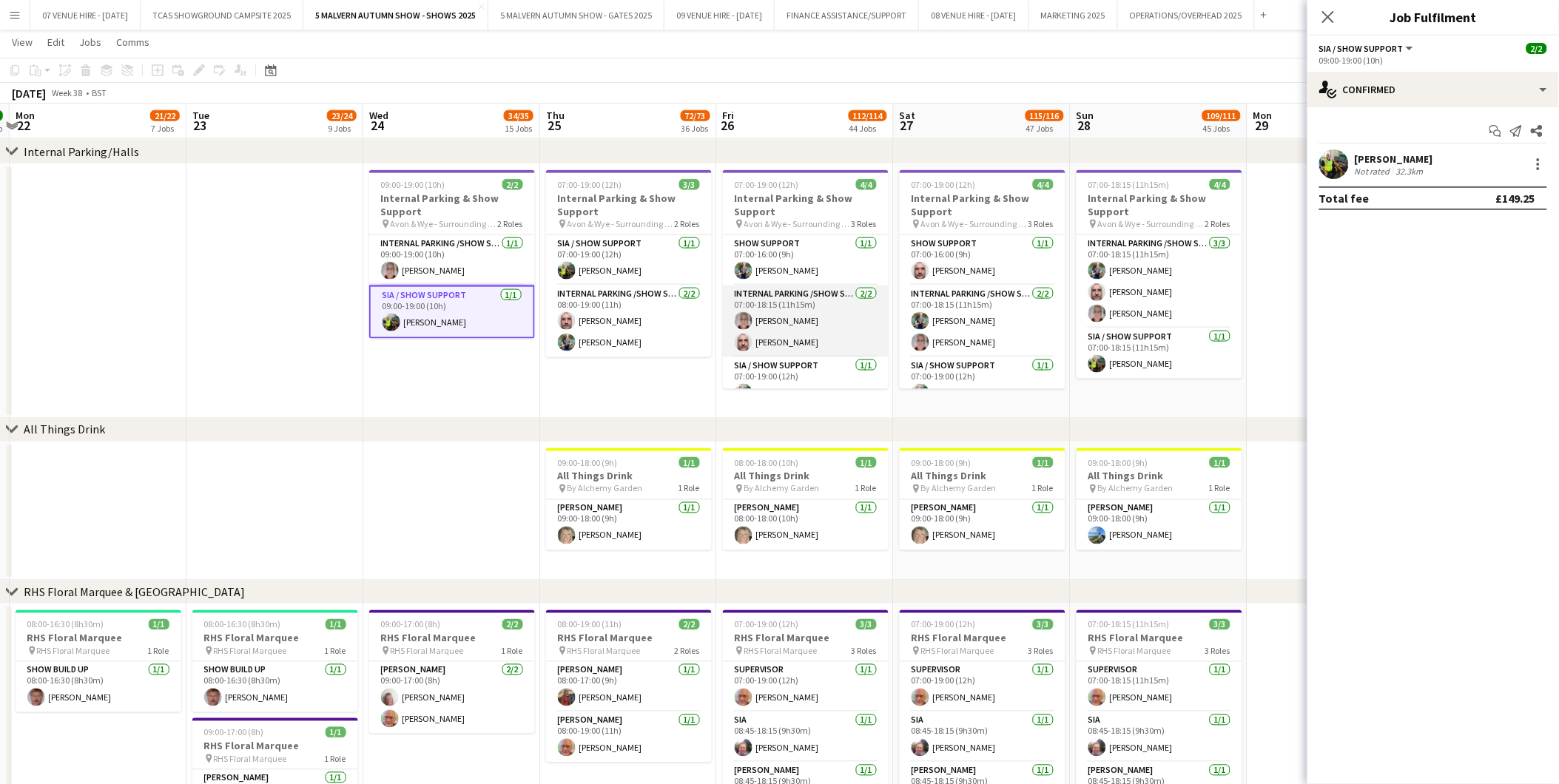
scroll to position [18, 0]
click at [1045, 13] on icon "Close pop-in" at bounding box center [1328, 17] width 14 height 14
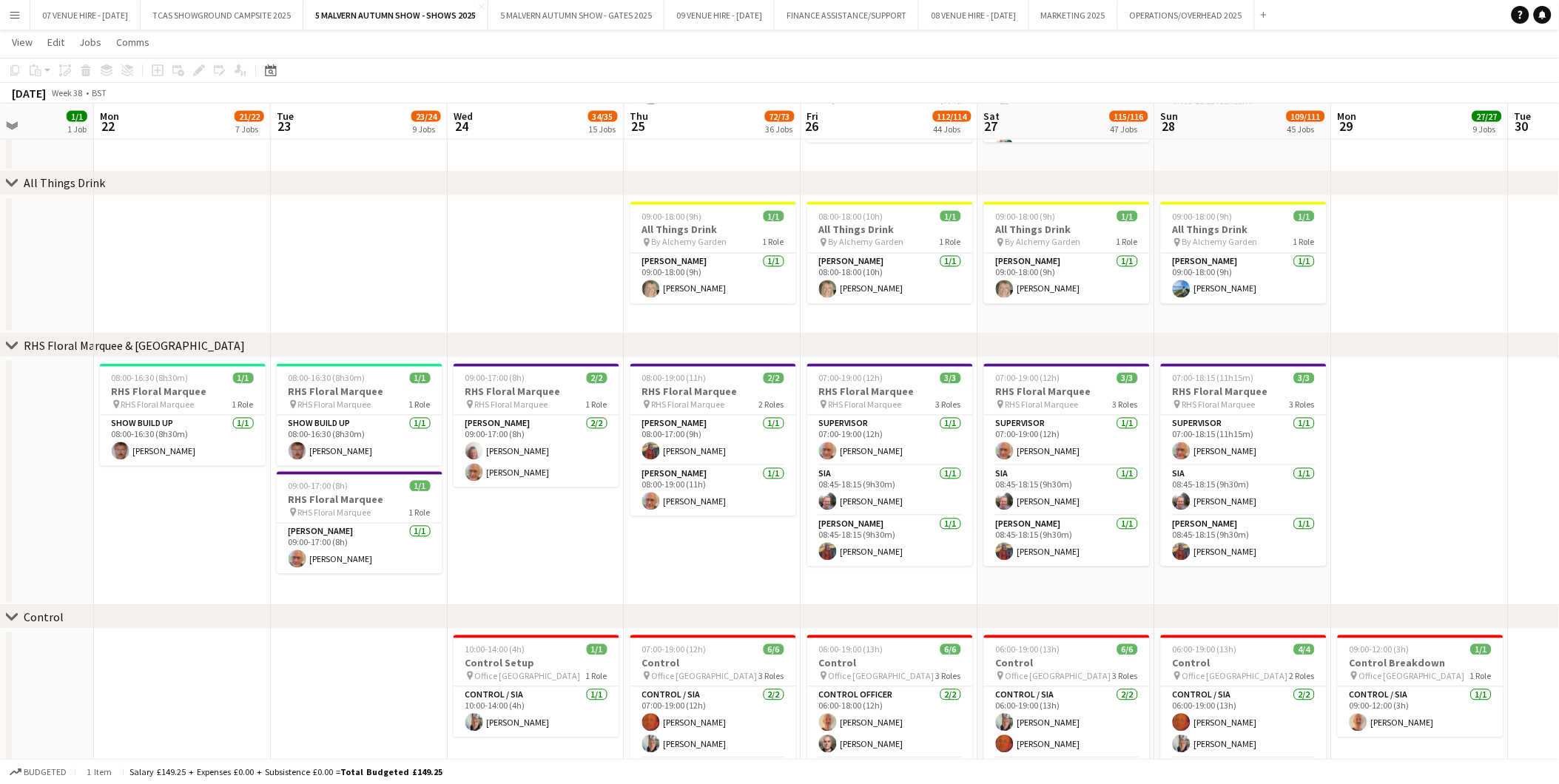
scroll to position [0, 388]
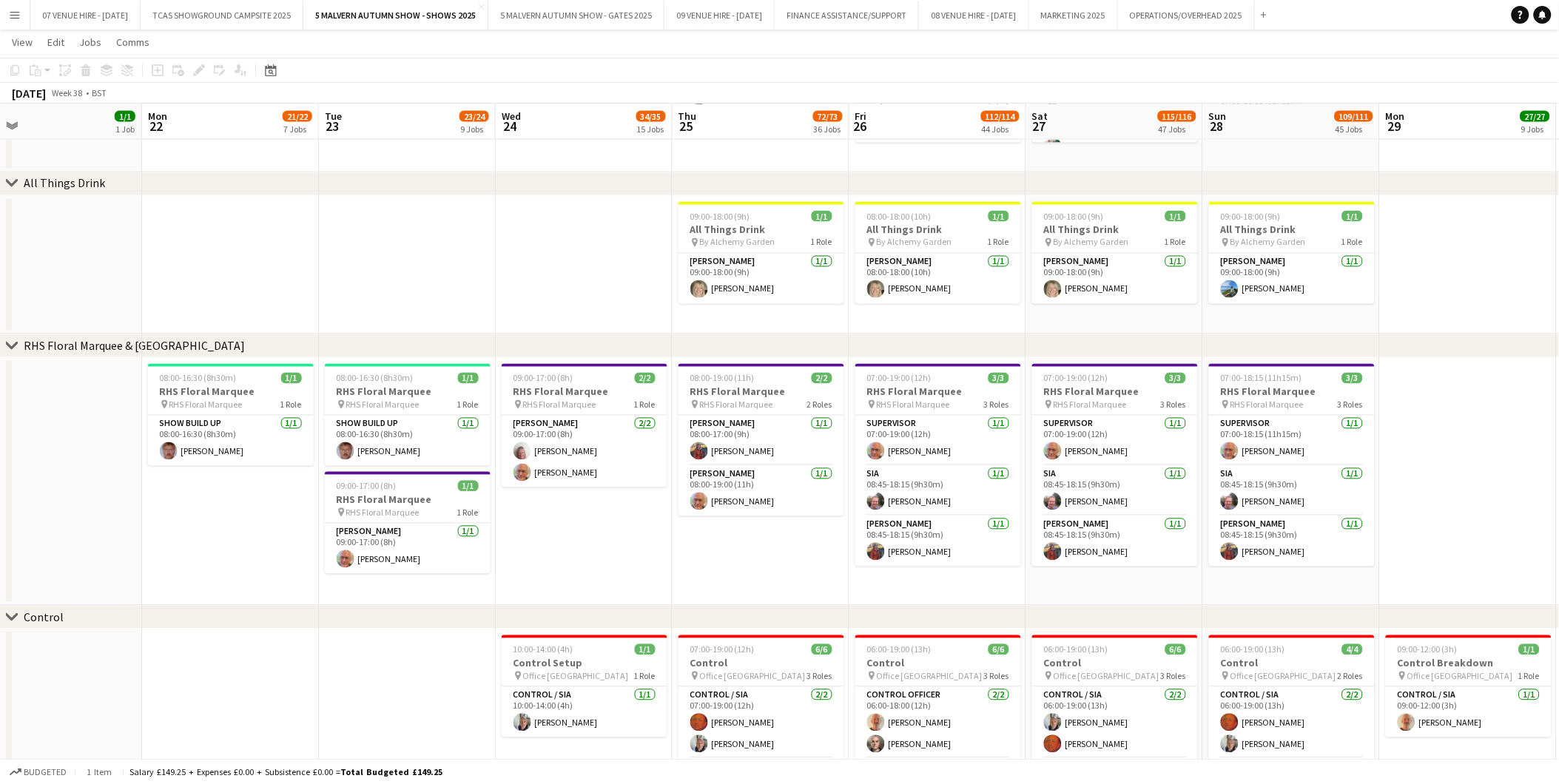
drag, startPoint x: 650, startPoint y: 383, endPoint x: 782, endPoint y: 381, distance: 132.0
click at [782, 381] on app-calendar-viewport "Fri 19 18/19 4 Jobs Sat 20 1/1 1 Job Sun 21 1/1 1 Job Mon 22 21/22 7 Jobs Tue 2…" at bounding box center [780, 460] width 1559 height 10503
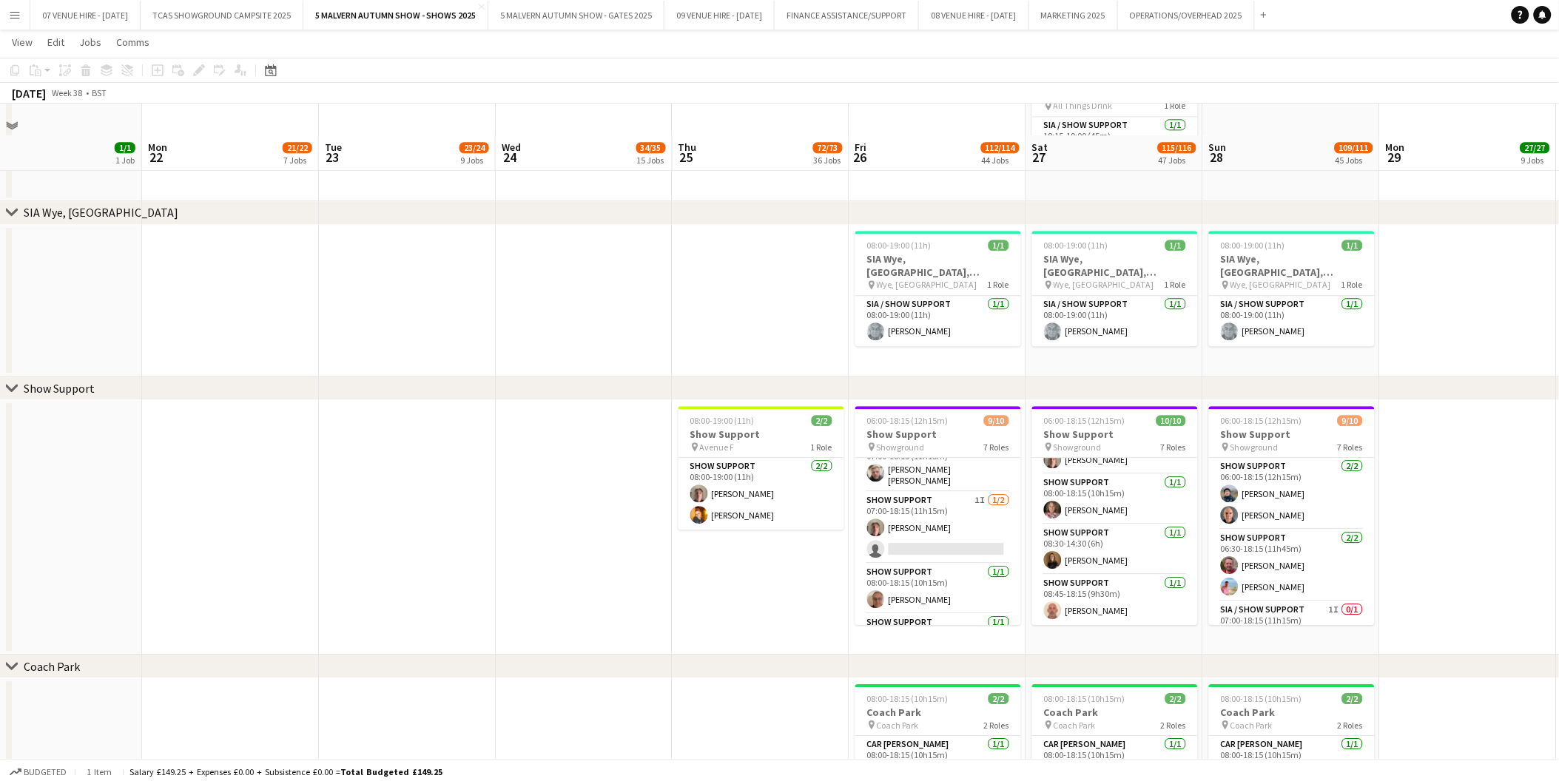
scroll to position [7314, 0]
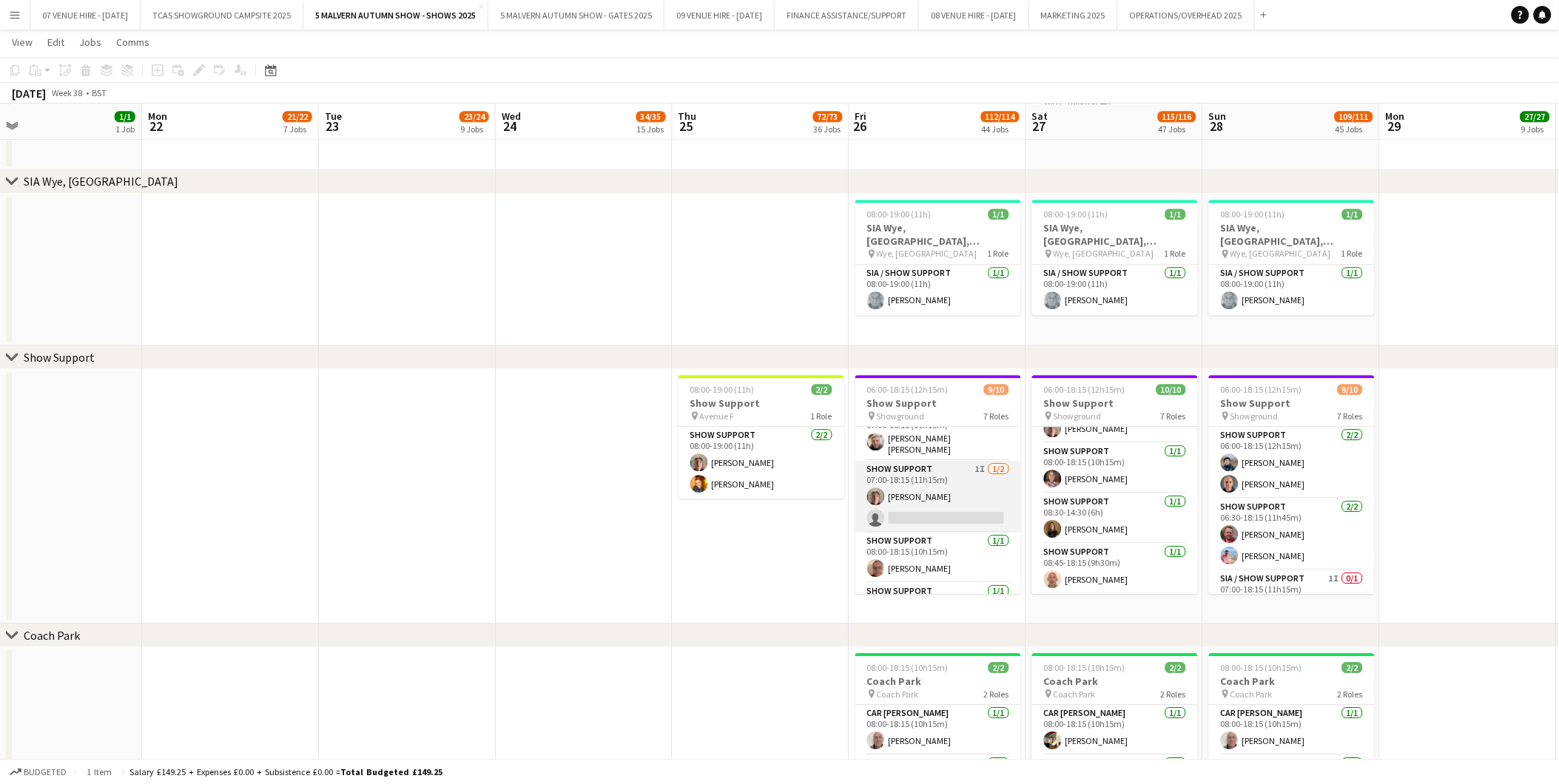
click at [969, 487] on app-card-role "Show Support 1I [DATE] 07:00-18:15 (11h15m) [PERSON_NAME] single-neutral-actions" at bounding box center [938, 496] width 166 height 72
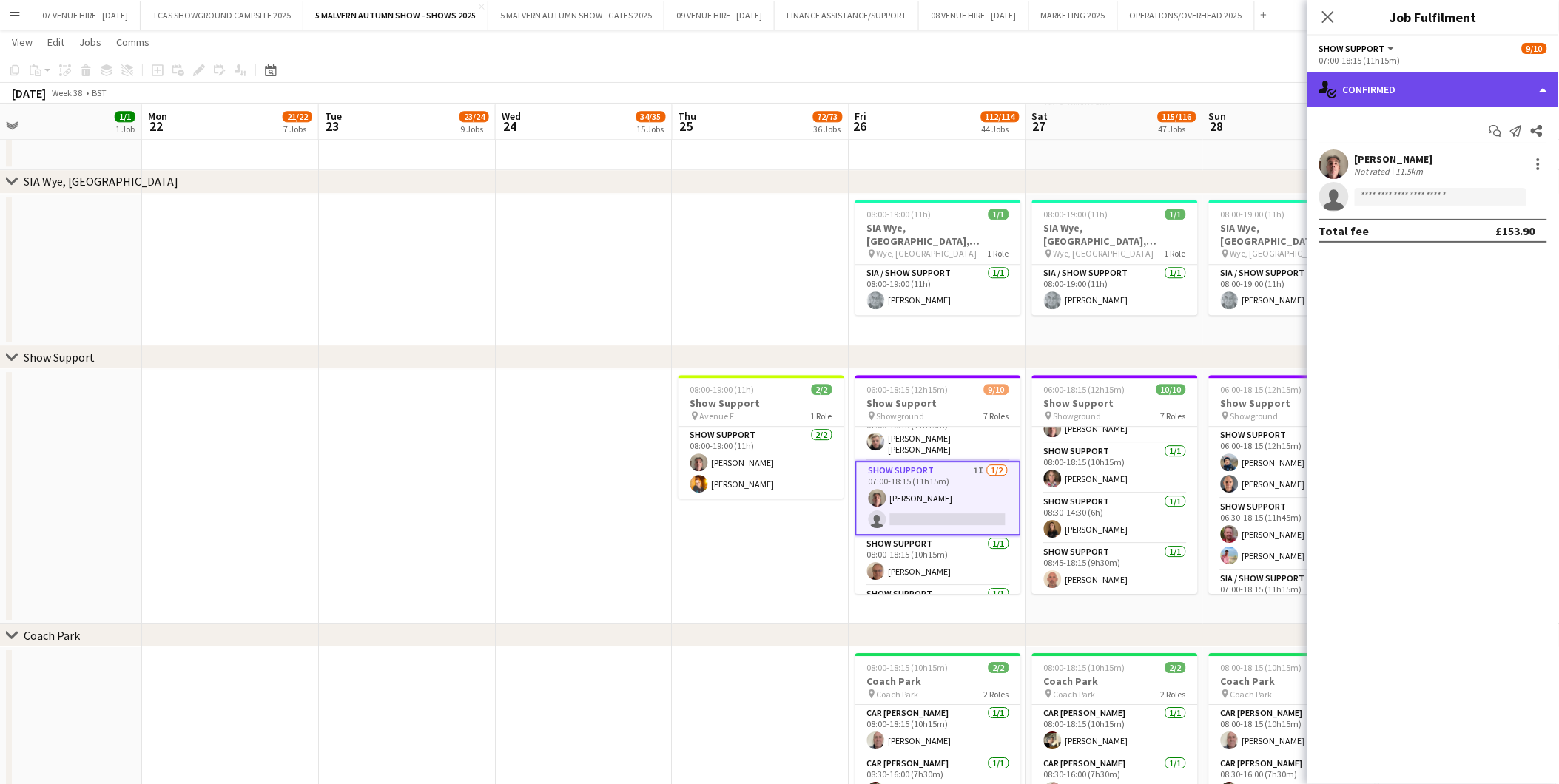
click at [1045, 86] on div "single-neutral-actions-check-2 Confirmed" at bounding box center [1434, 89] width 252 height 35
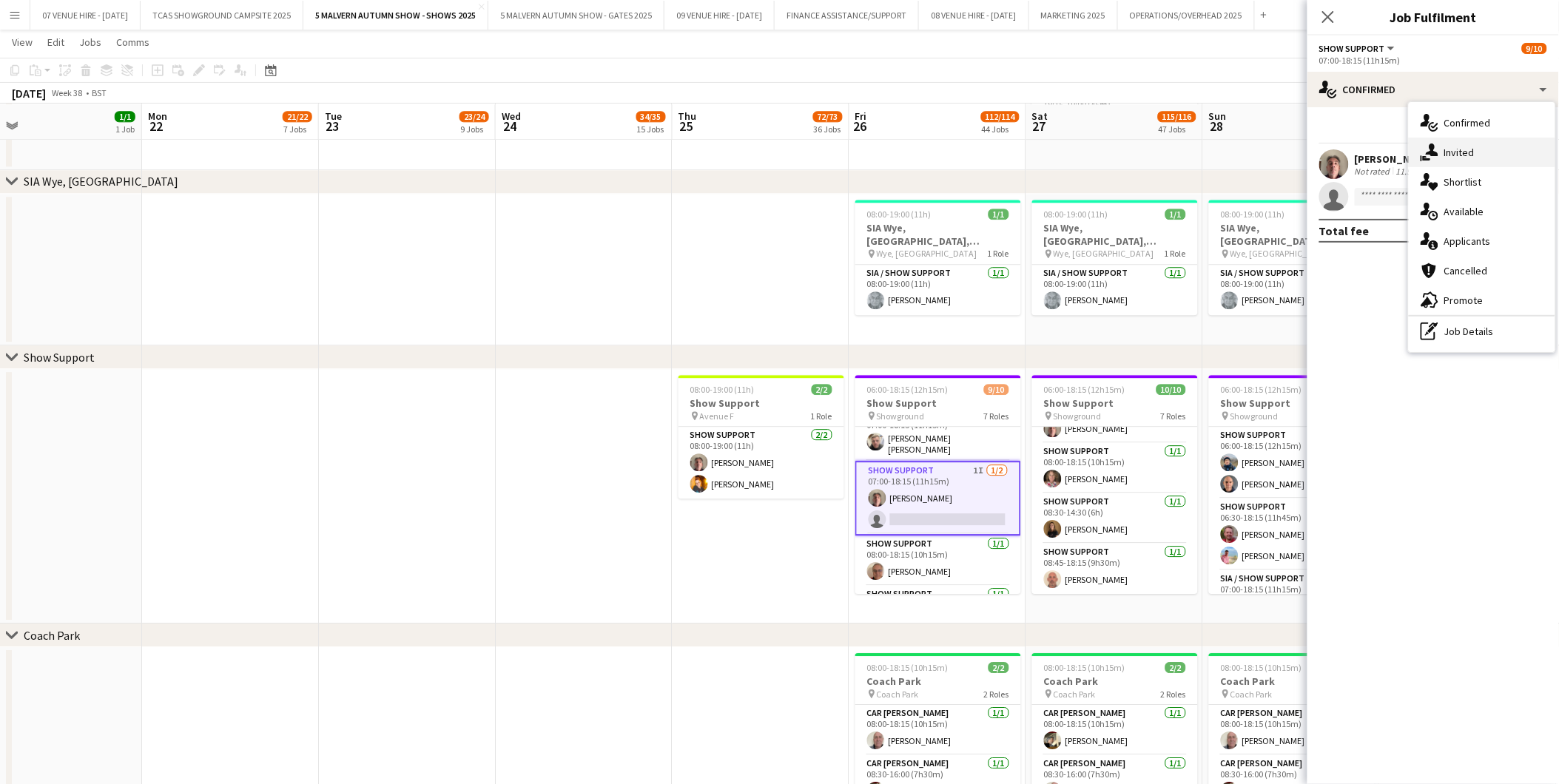
click at [1045, 153] on div "single-neutral-actions-share-1 Invited" at bounding box center [1482, 153] width 146 height 30
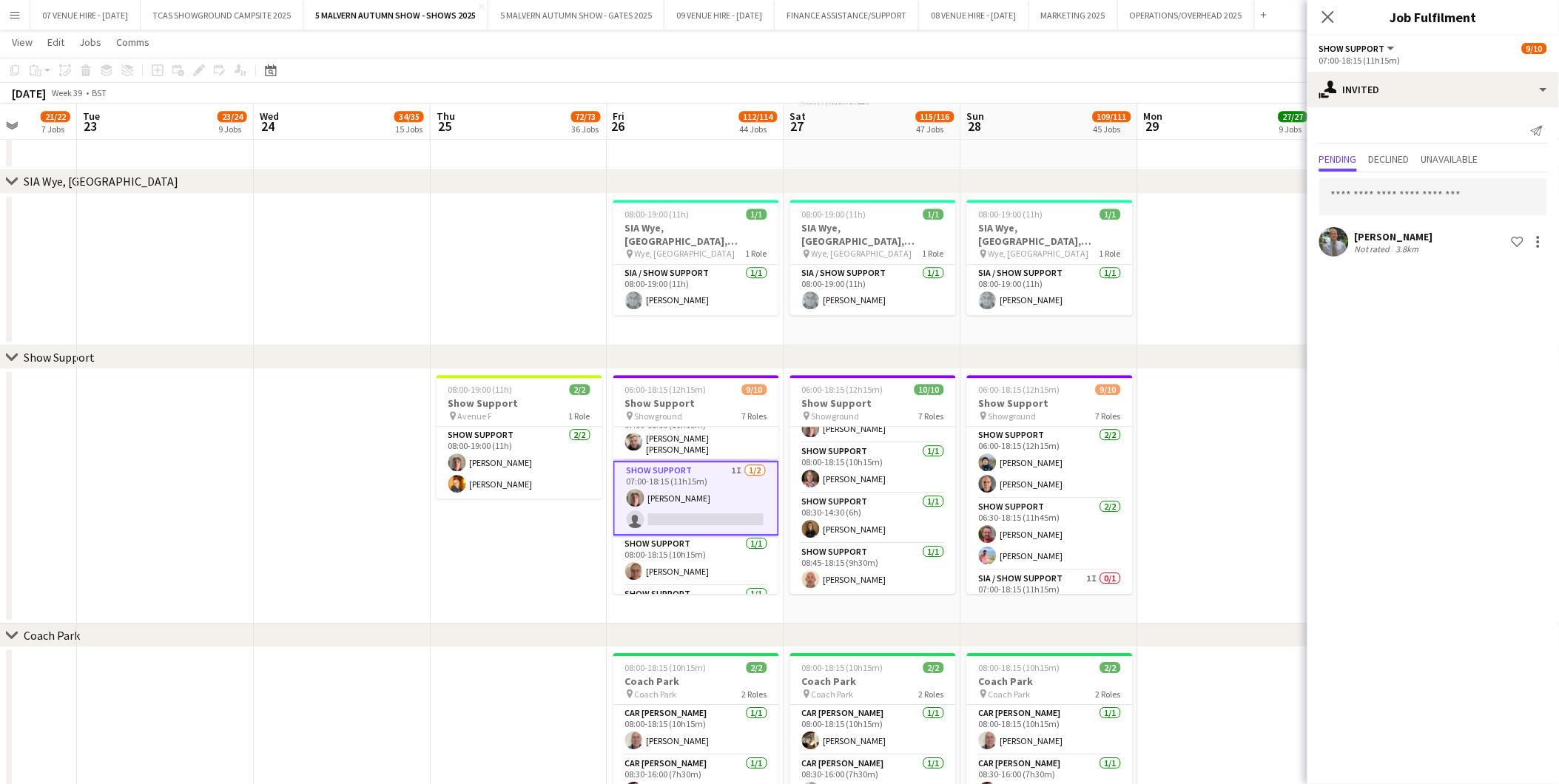
drag, startPoint x: 1142, startPoint y: 390, endPoint x: 862, endPoint y: 405, distance: 280.4
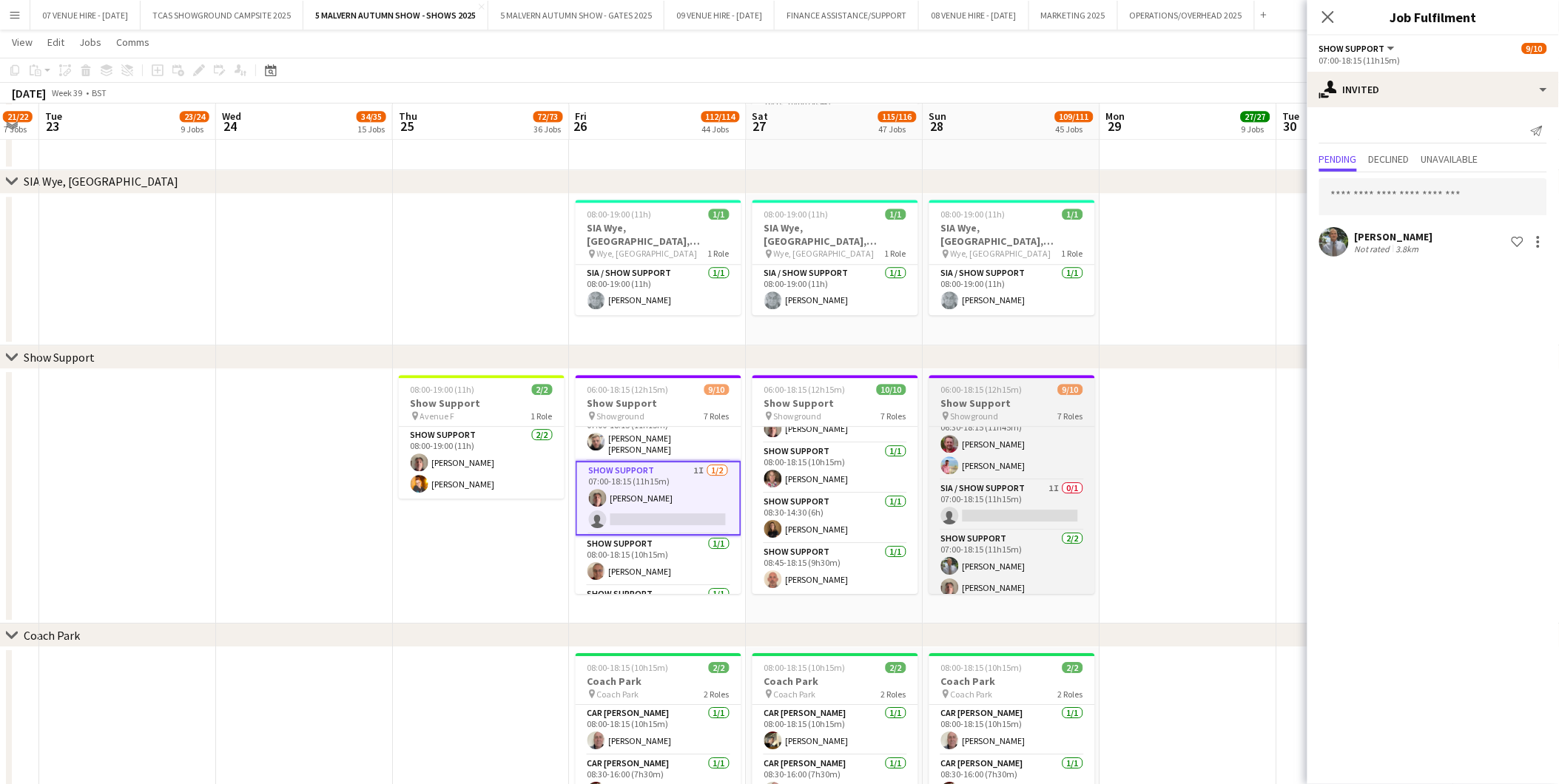
scroll to position [106, 0]
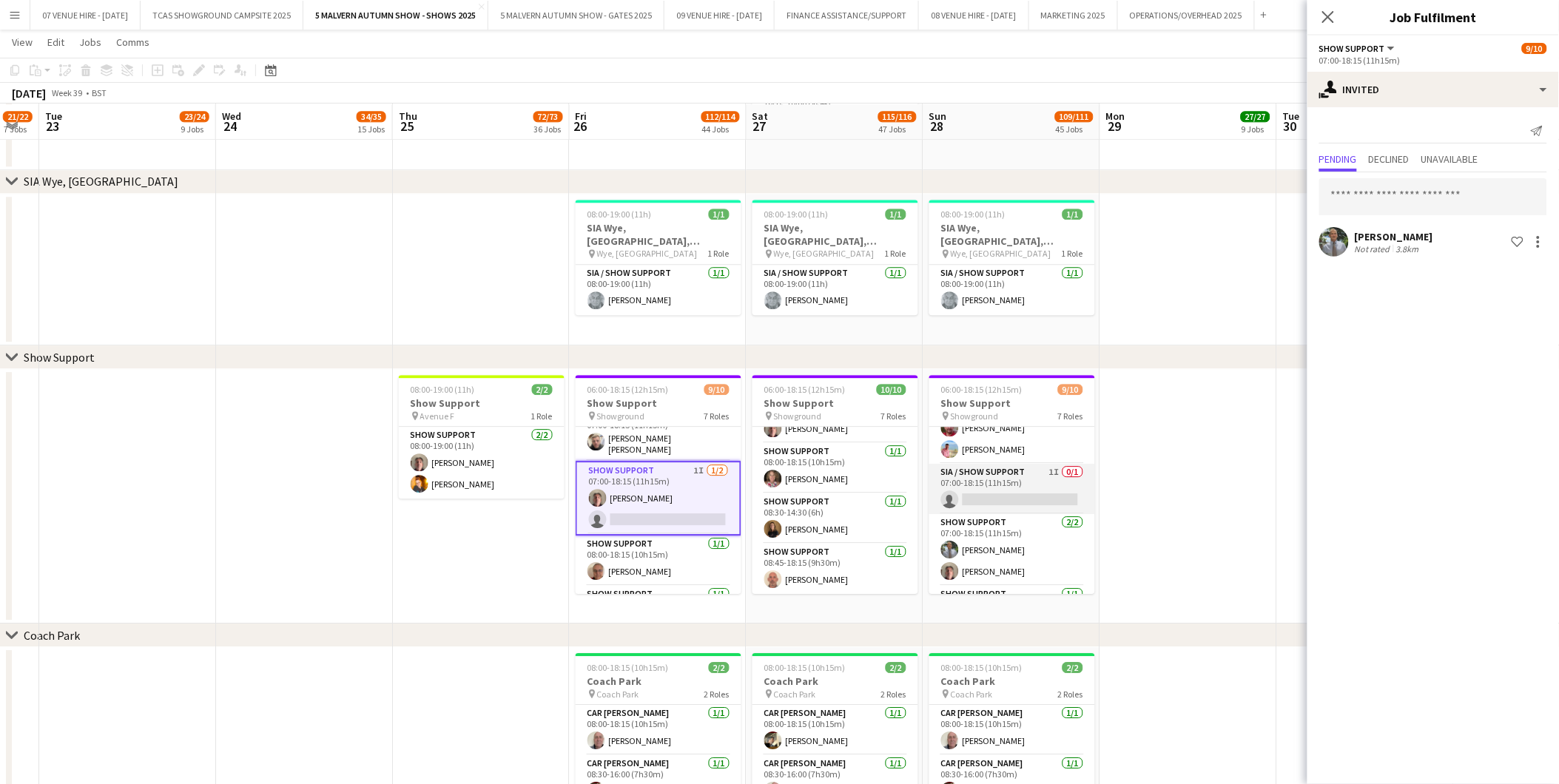
click at [1024, 487] on app-card-role "SIA / Show Support 1I 0/1 07:00-18:15 (11h15m) single-neutral-actions" at bounding box center [1012, 489] width 166 height 50
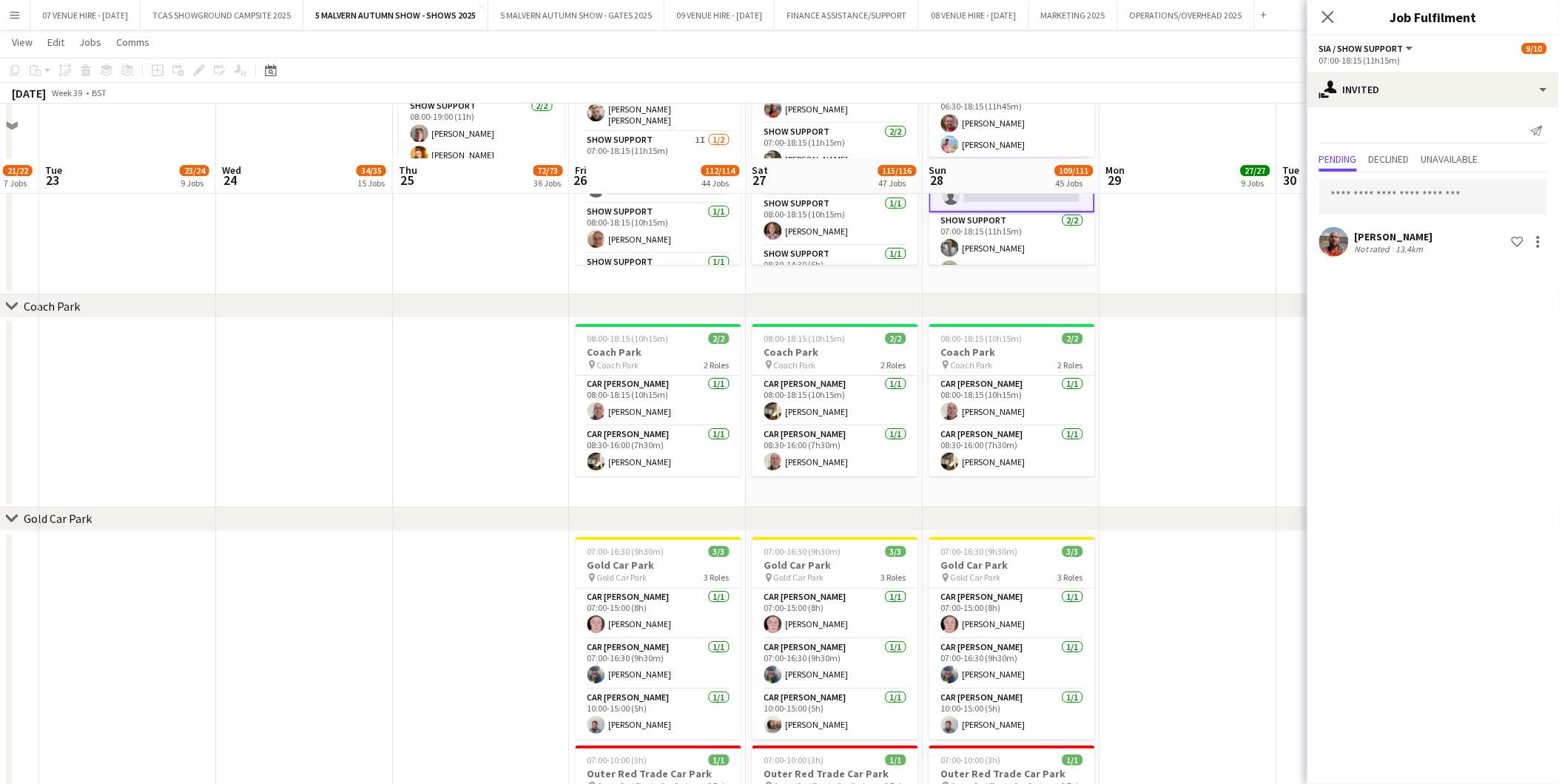
scroll to position [7726, 0]
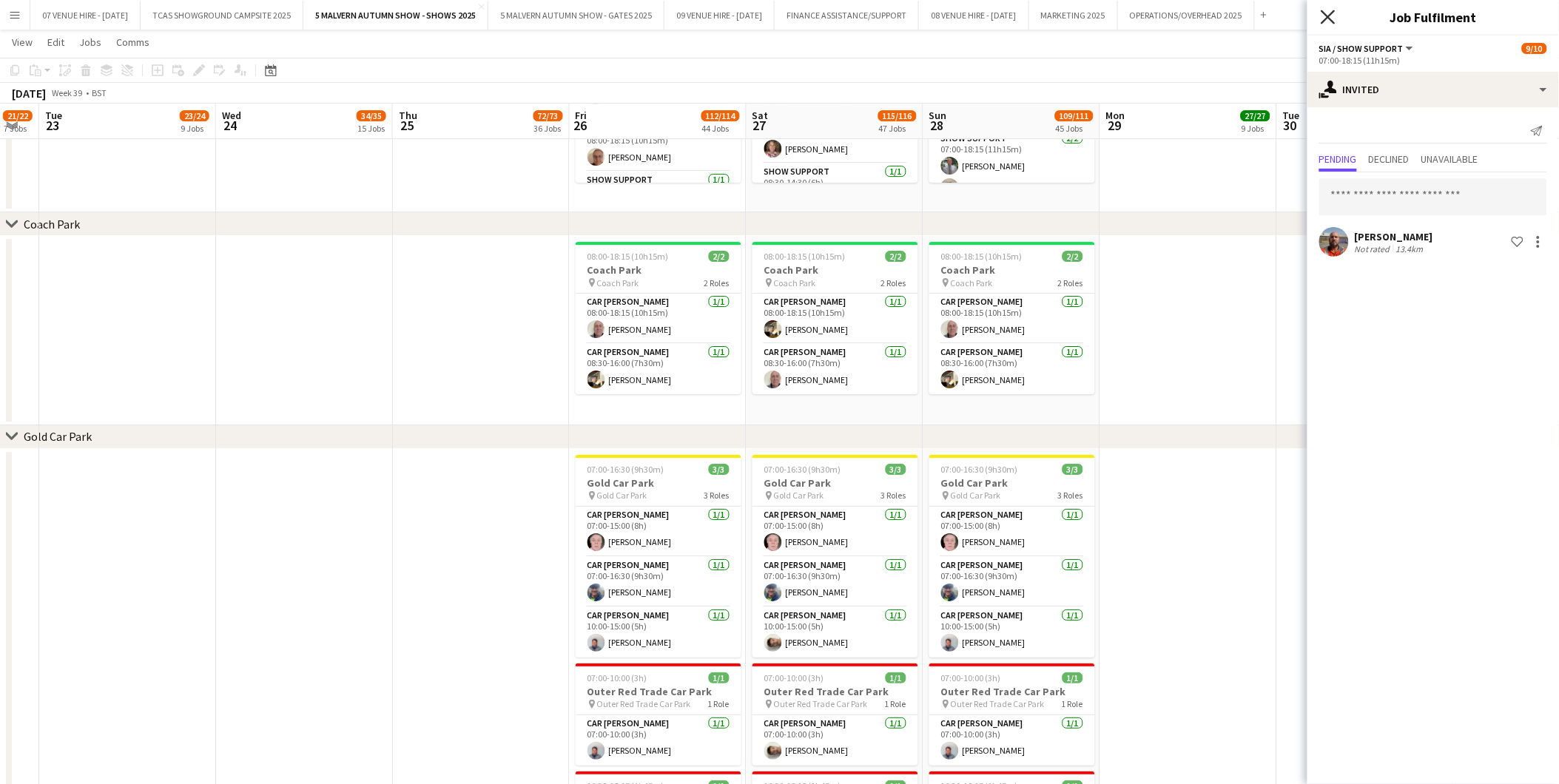
click at [1045, 11] on icon "Close pop-in" at bounding box center [1328, 17] width 14 height 14
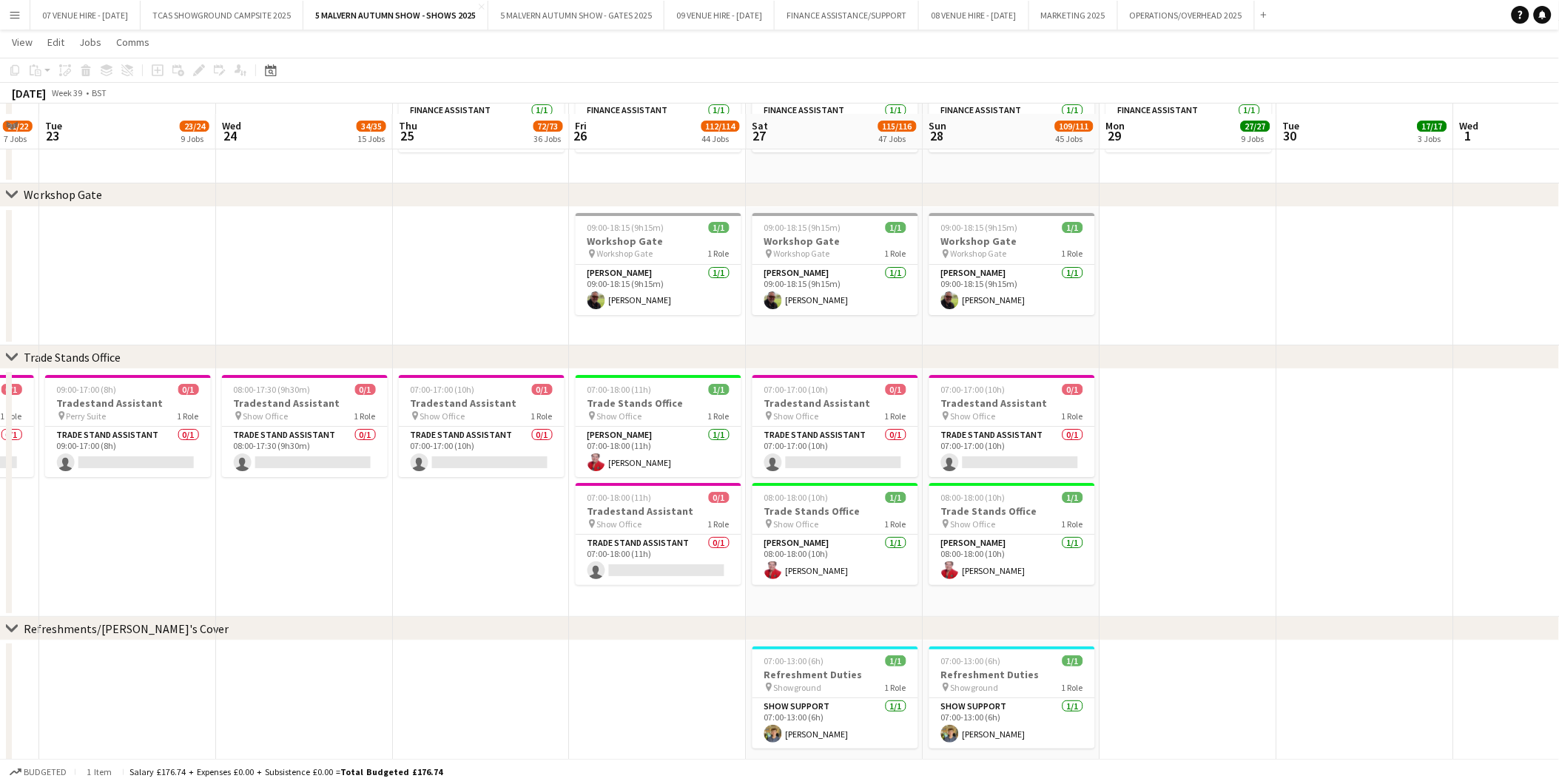
scroll to position [9800, 0]
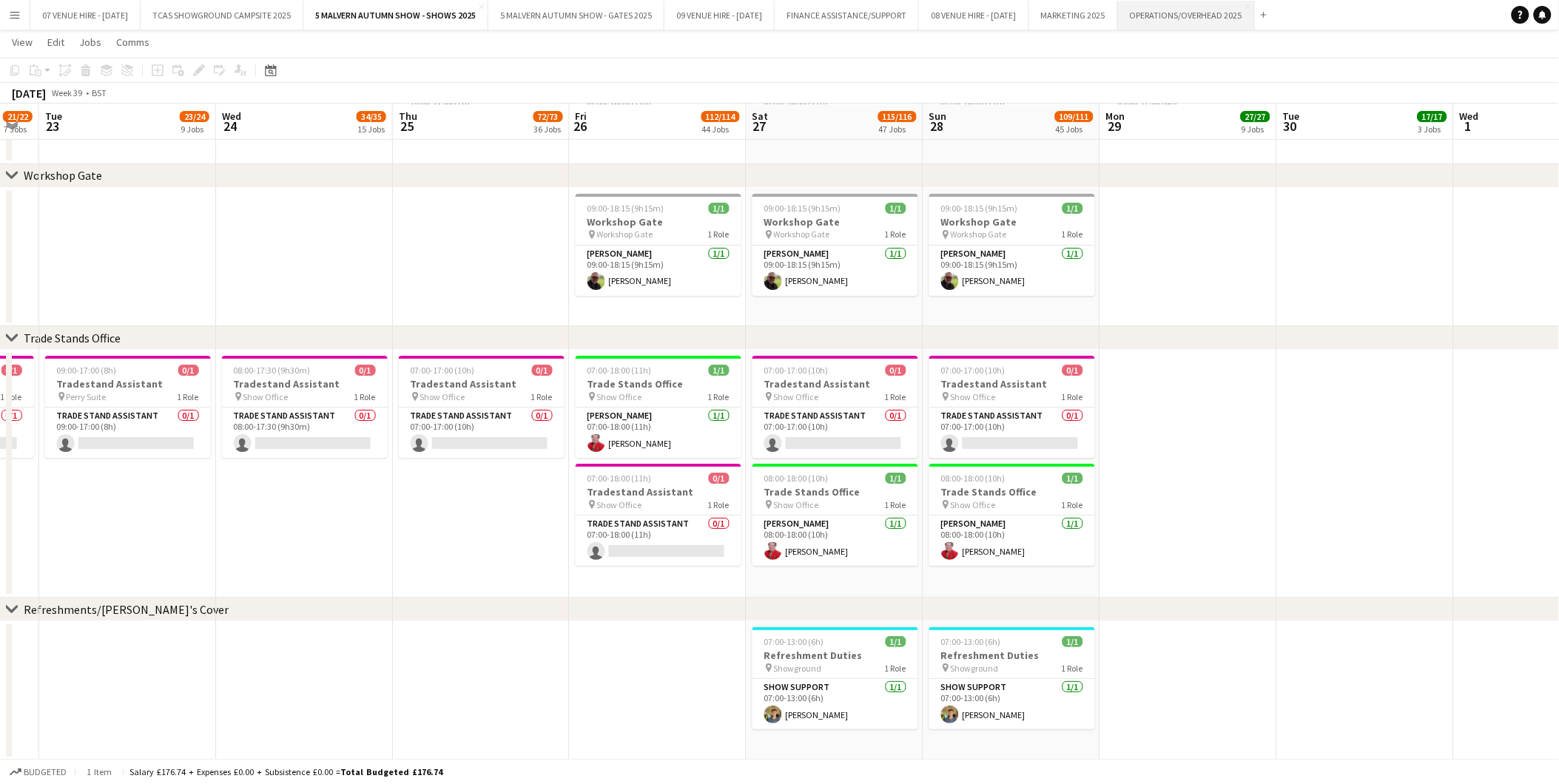
click at [1045, 17] on button "OPERATIONS/OVERHEAD 2025 Close" at bounding box center [1187, 15] width 137 height 29
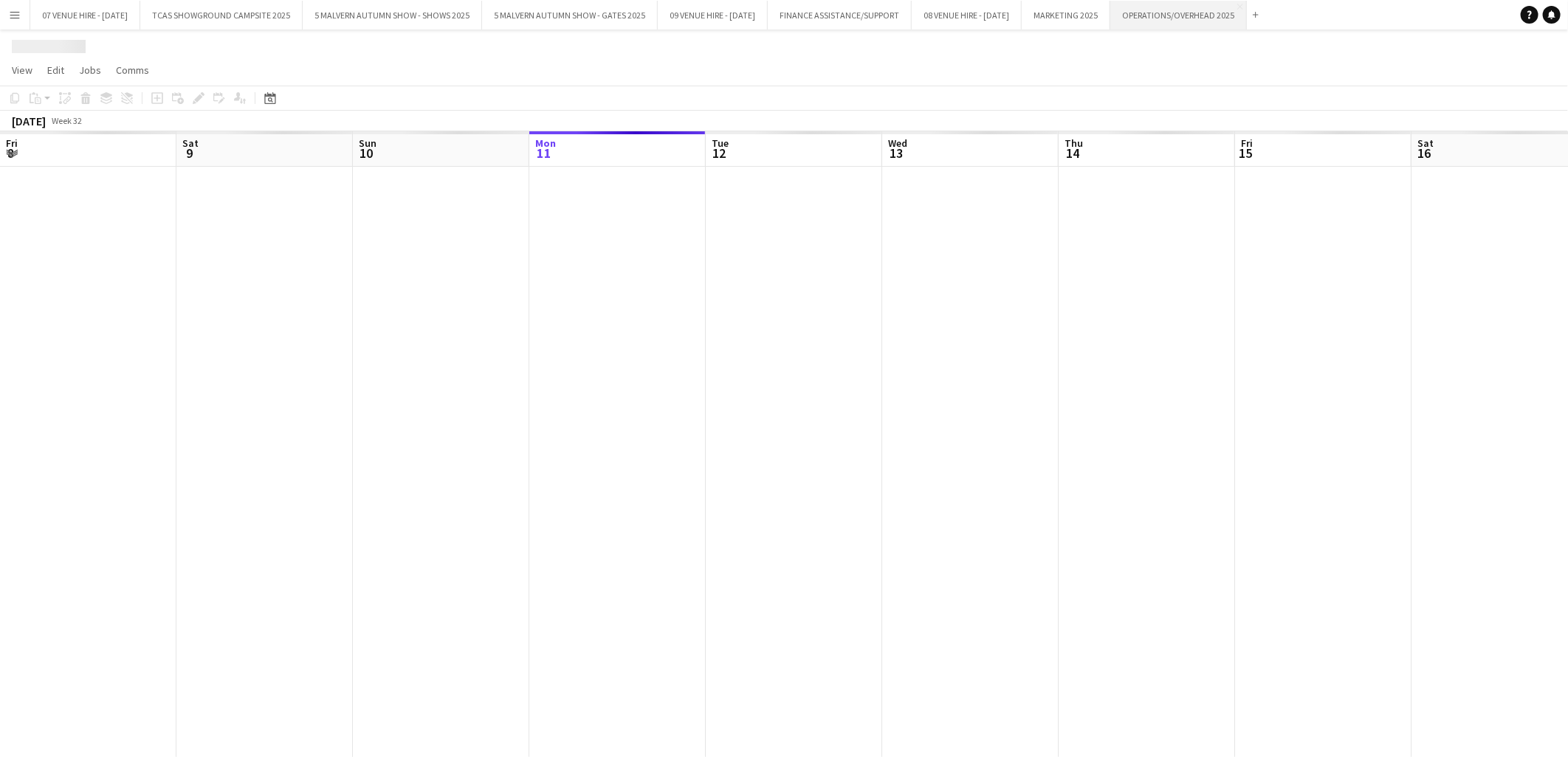
scroll to position [0, 352]
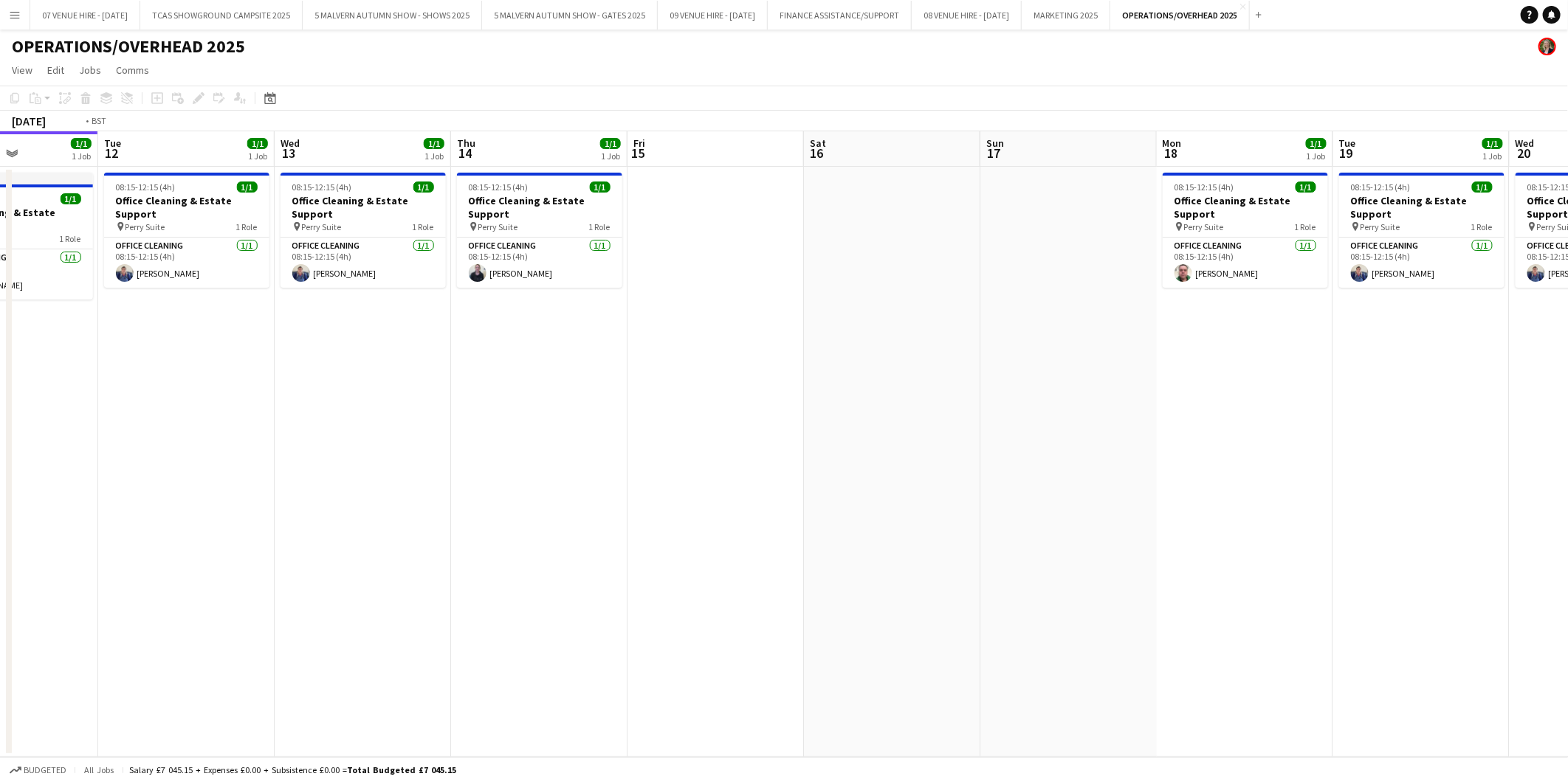
drag, startPoint x: 1032, startPoint y: 194, endPoint x: 777, endPoint y: 250, distance: 261.1
click at [777, 250] on app-calendar-viewport "Fri 8 1/1 1 Job Sat 9 Sun 10 Mon 11 1/1 1 Job Tue 12 1/1 1 Job Wed 13 1/1 1 Job…" at bounding box center [784, 444] width 1568 height 626
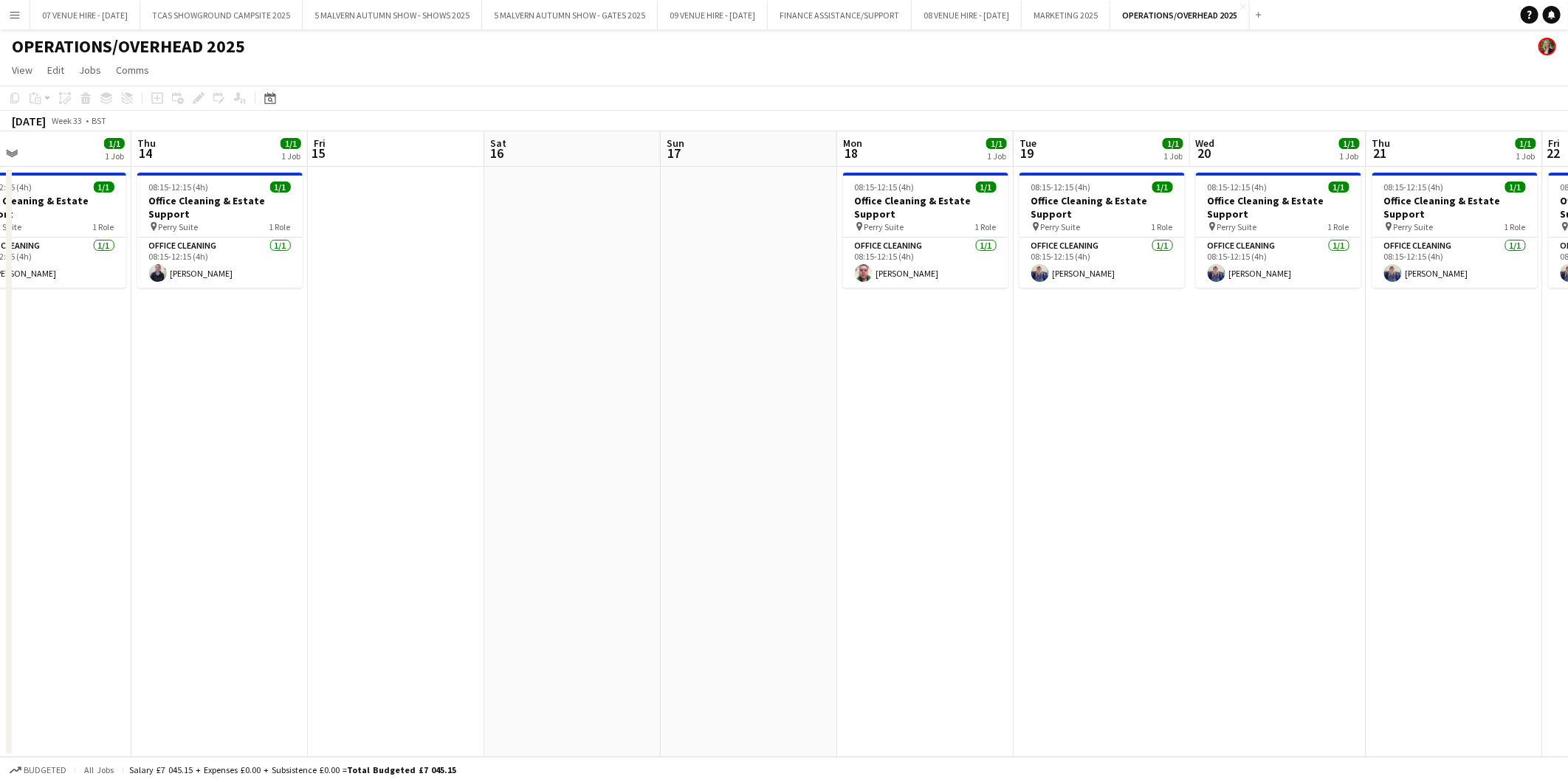
drag, startPoint x: 1199, startPoint y: 188, endPoint x: 668, endPoint y: 244, distance: 533.9
click at [668, 244] on app-calendar-viewport "Sun 10 Mon 11 1/1 1 Job Tue 12 1/1 1 Job Wed 13 1/1 1 Job Thu 14 1/1 1 Job Fri …" at bounding box center [784, 444] width 1568 height 626
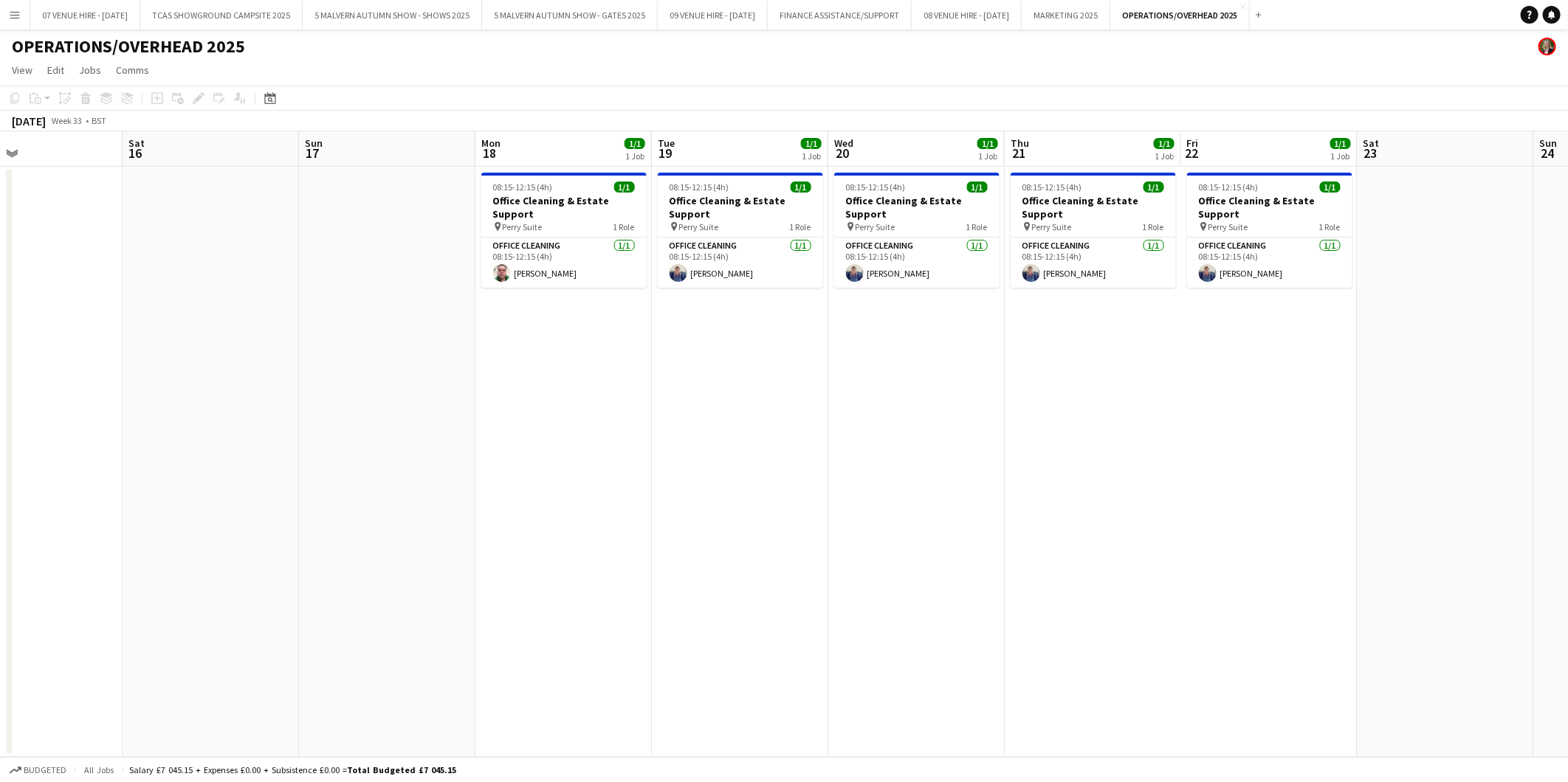
drag, startPoint x: 1050, startPoint y: 220, endPoint x: 826, endPoint y: 223, distance: 224.0
click at [734, 225] on app-calendar-viewport "Tue 12 1/1 1 Job Wed 13 1/1 1 Job Thu 14 1/1 1 Job Fri 15 Sat 16 Sun 17 Mon 18 …" at bounding box center [784, 444] width 1568 height 626
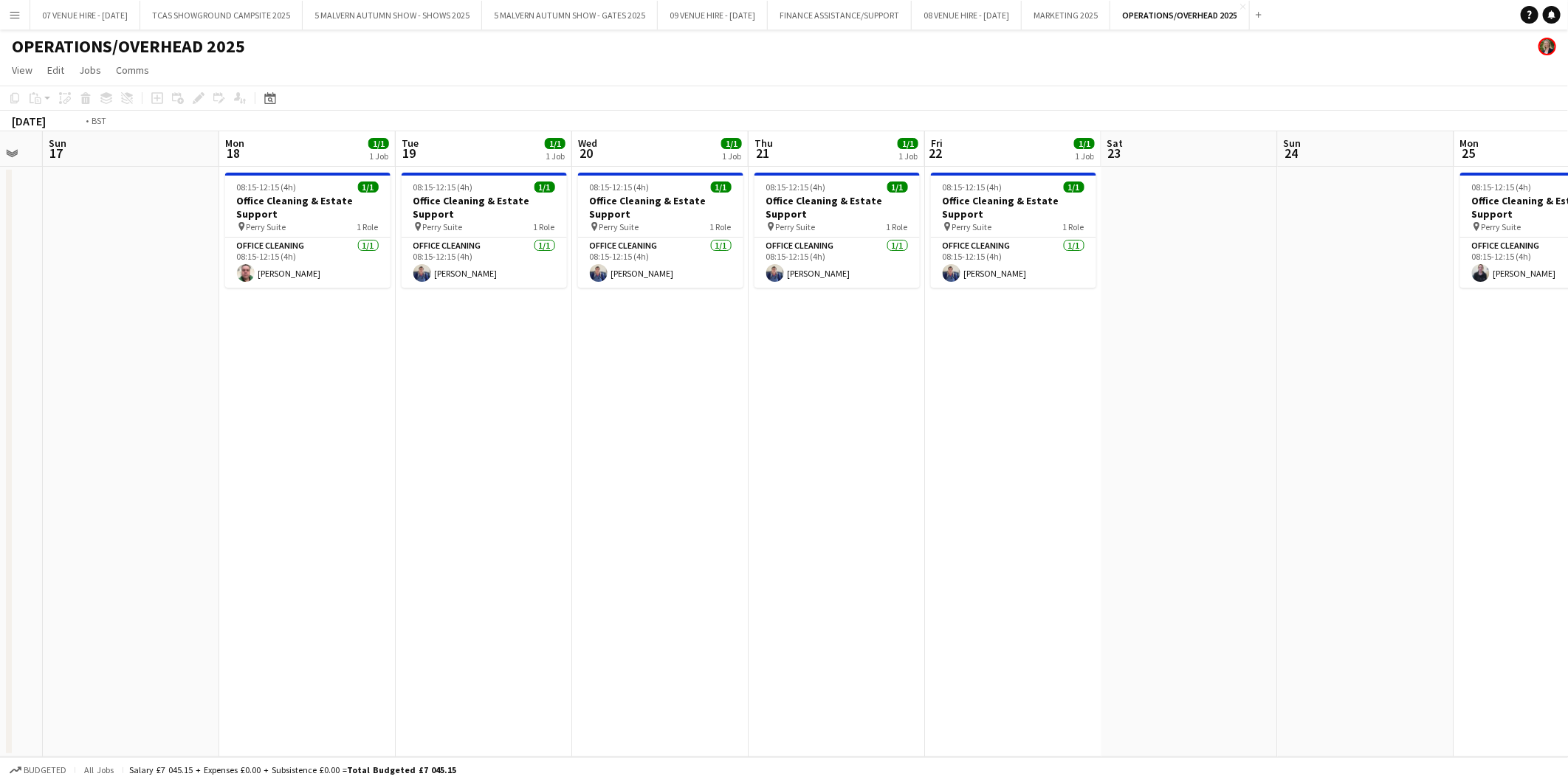
drag, startPoint x: 1198, startPoint y: 214, endPoint x: 753, endPoint y: 203, distance: 445.1
click at [751, 203] on app-calendar-viewport "Wed 13 1/1 1 Job Thu 14 1/1 1 Job Fri 15 Sat 16 Sun 17 Mon 18 1/1 1 Job Tue 19 …" at bounding box center [784, 444] width 1568 height 626
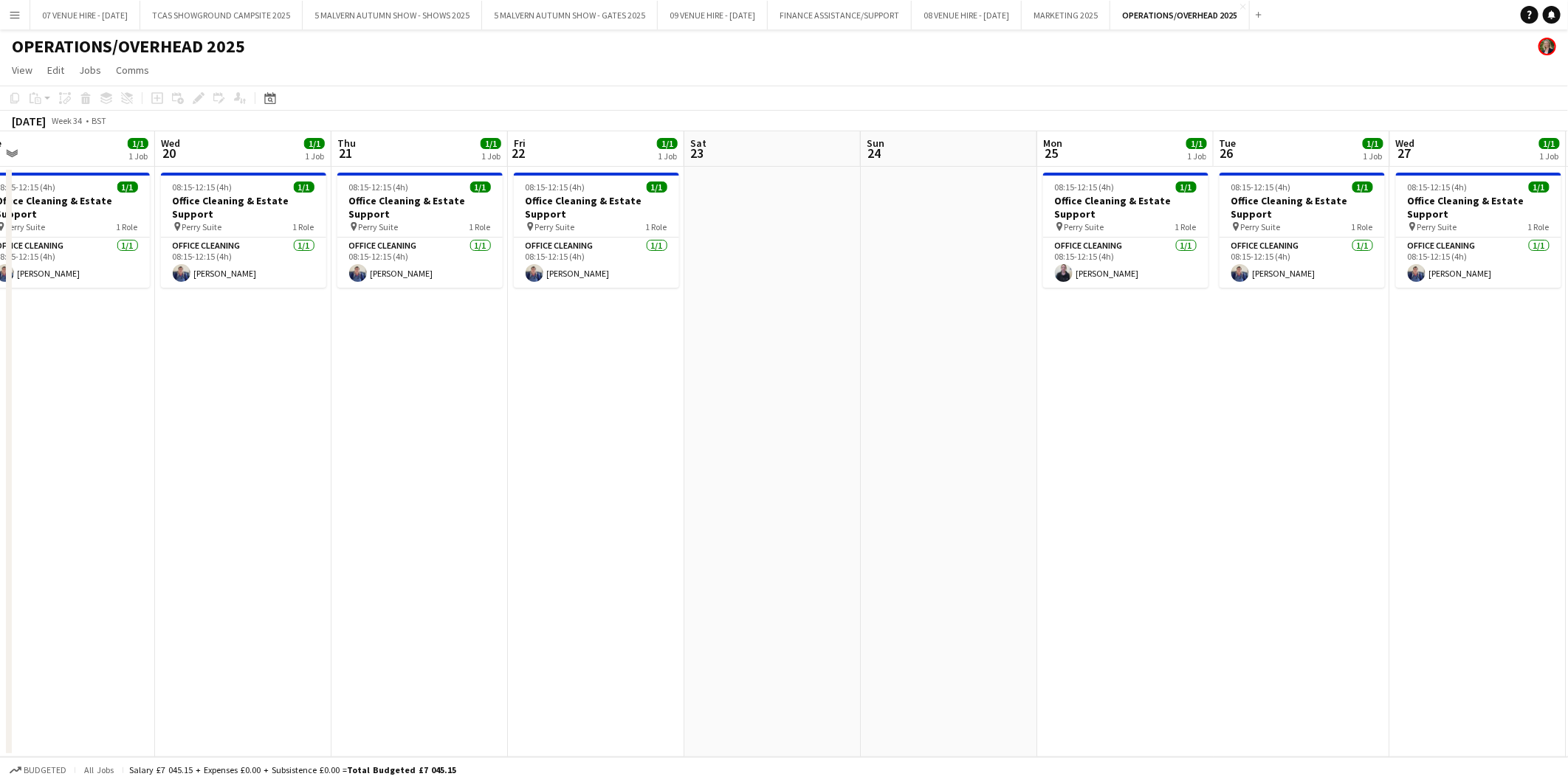
drag, startPoint x: 987, startPoint y: 225, endPoint x: 896, endPoint y: 232, distance: 91.3
click at [896, 232] on app-calendar-viewport "Sat 16 Sun 17 Mon 18 1/1 1 Job Tue 19 1/1 1 Job Wed 20 1/1 1 Job Thu 21 1/1 1 J…" at bounding box center [784, 444] width 1568 height 626
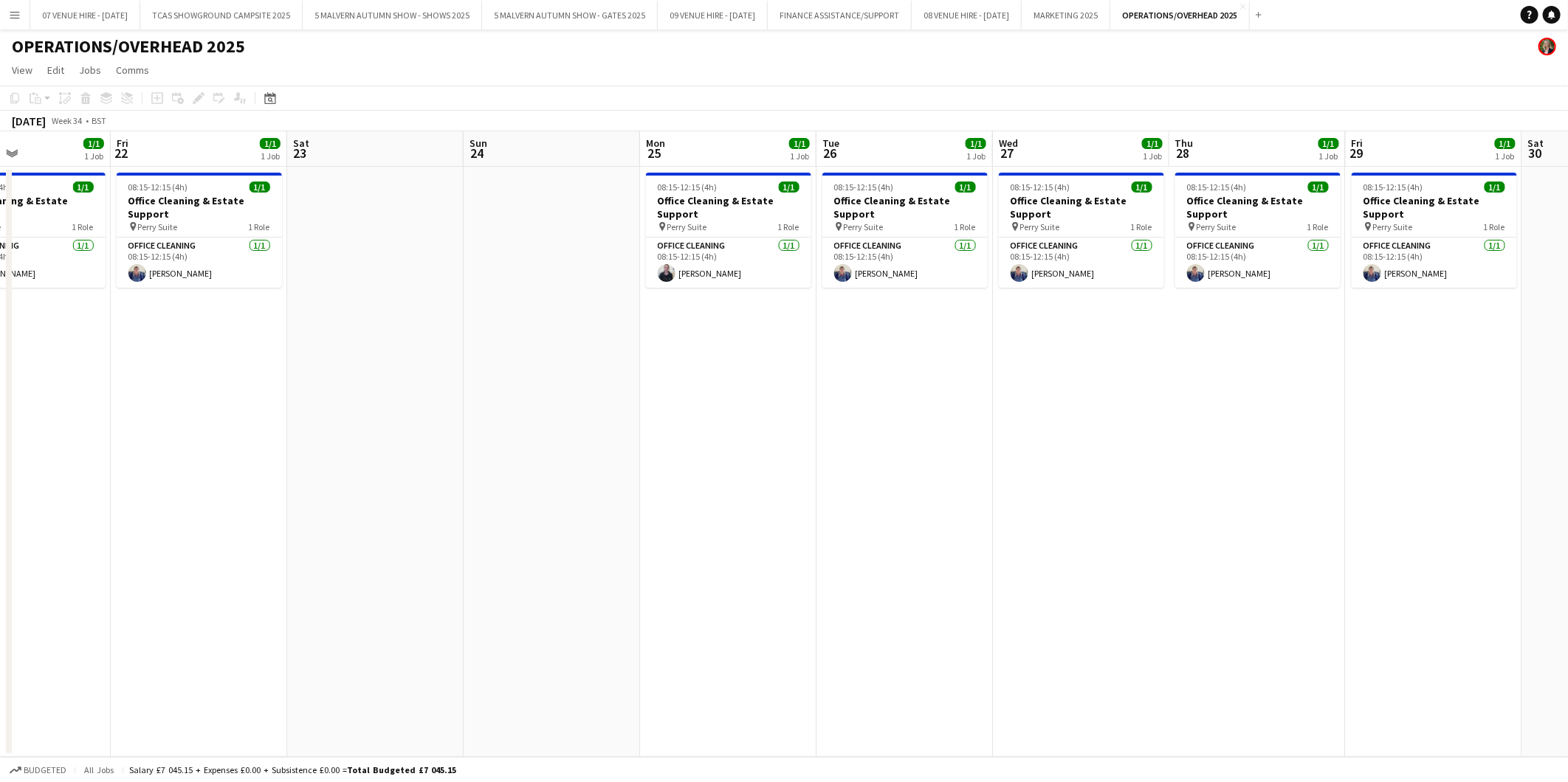
drag, startPoint x: 1229, startPoint y: 247, endPoint x: 888, endPoint y: 251, distance: 341.0
click at [888, 251] on app-calendar-viewport "Mon 18 1/1 1 Job Tue 19 1/1 1 Job Wed 20 1/1 1 Job Thu 21 1/1 1 Job Fri 22 1/1 …" at bounding box center [784, 444] width 1568 height 626
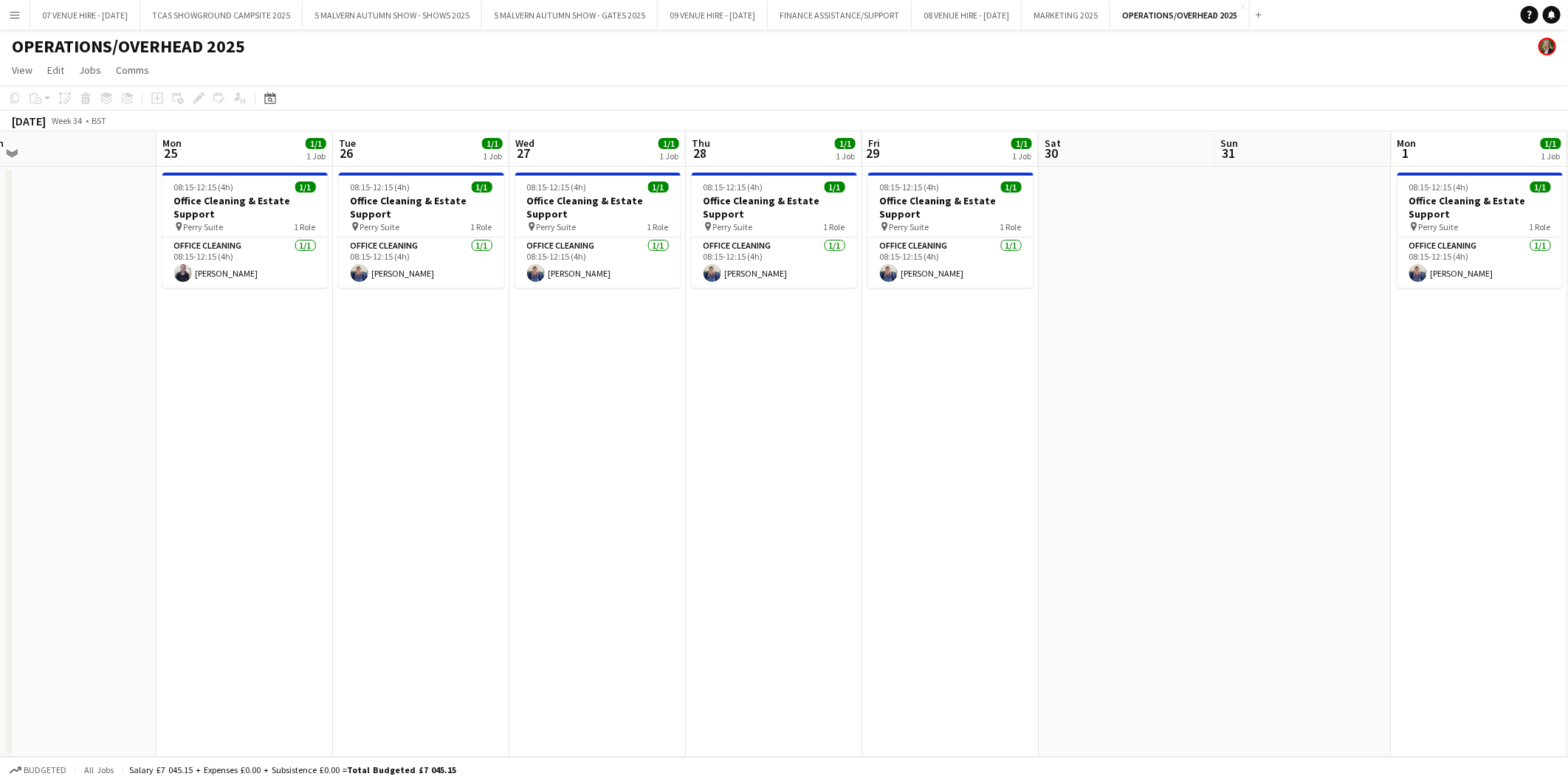
drag, startPoint x: 903, startPoint y: 242, endPoint x: 1184, endPoint y: 245, distance: 281.0
click at [878, 242] on app-calendar-viewport "Thu 21 1/1 1 Job Fri 22 1/1 1 Job Sat 23 Sun 24 Mon 25 1/1 1 Job Tue 26 1/1 1 J…" at bounding box center [784, 444] width 1568 height 626
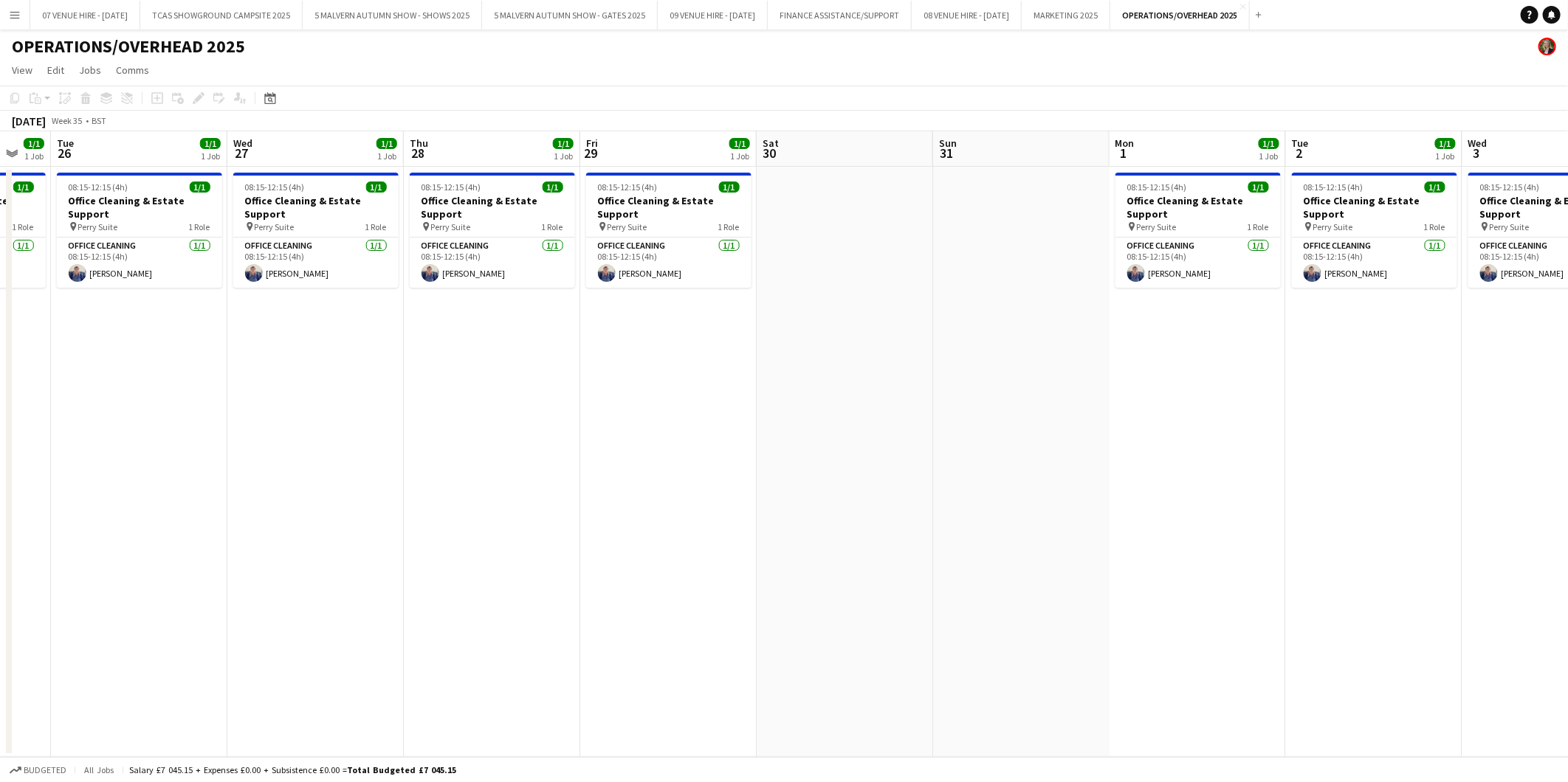
drag, startPoint x: 1225, startPoint y: 239, endPoint x: 947, endPoint y: 247, distance: 278.1
click at [947, 247] on app-calendar-viewport "Fri 22 1/1 1 Job Sat 23 Sun 24 Mon 25 1/1 1 Job Tue 26 1/1 1 Job Wed 27 1/1 1 J…" at bounding box center [784, 444] width 1568 height 626
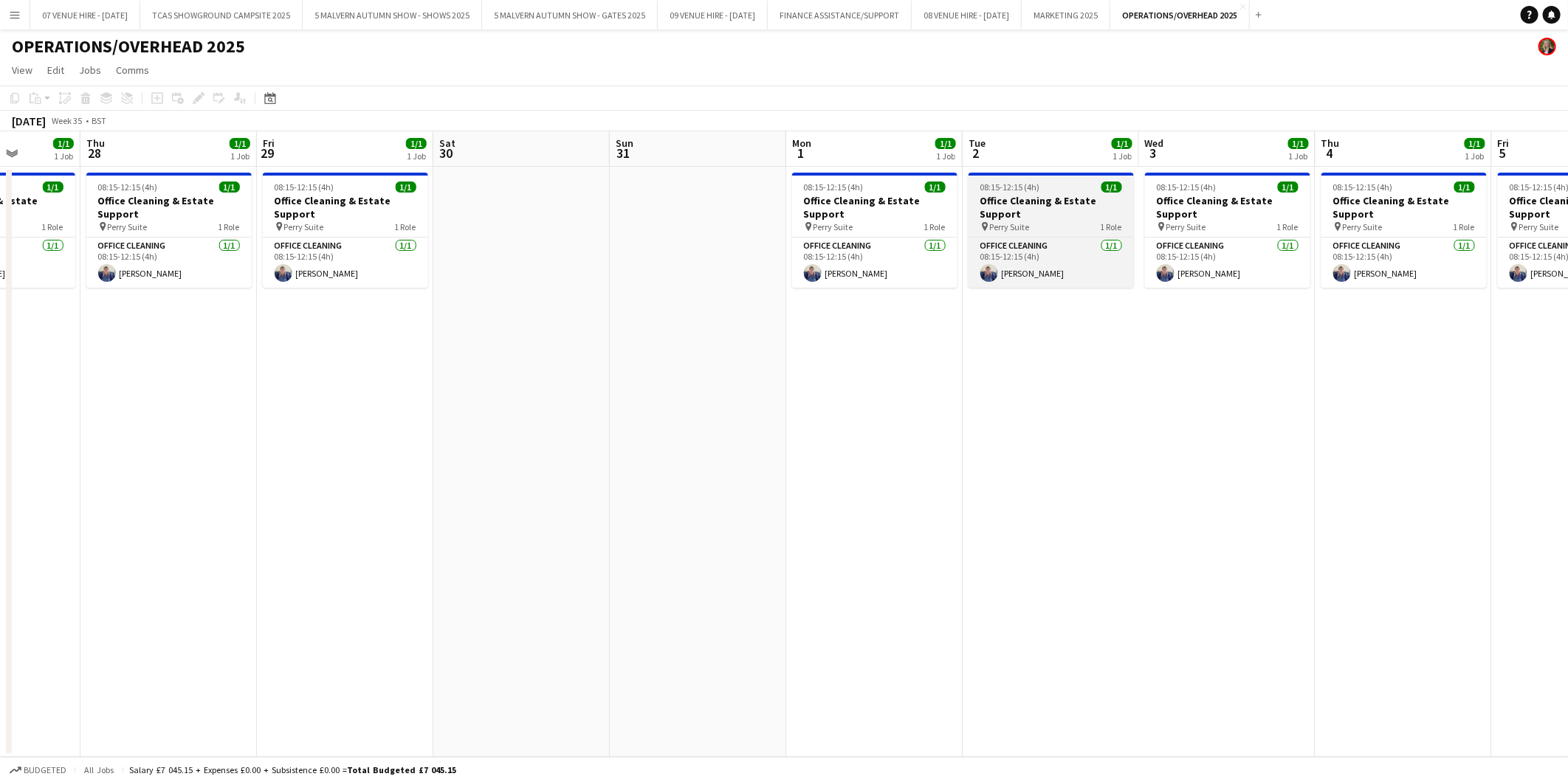
drag, startPoint x: 836, startPoint y: 229, endPoint x: 929, endPoint y: 223, distance: 93.2
click at [772, 226] on app-calendar-viewport "Sun 24 Mon 25 1/1 1 Job Tue 26 1/1 1 Job Wed 27 1/1 1 Job Thu 28 1/1 1 Job Fri …" at bounding box center [784, 444] width 1568 height 626
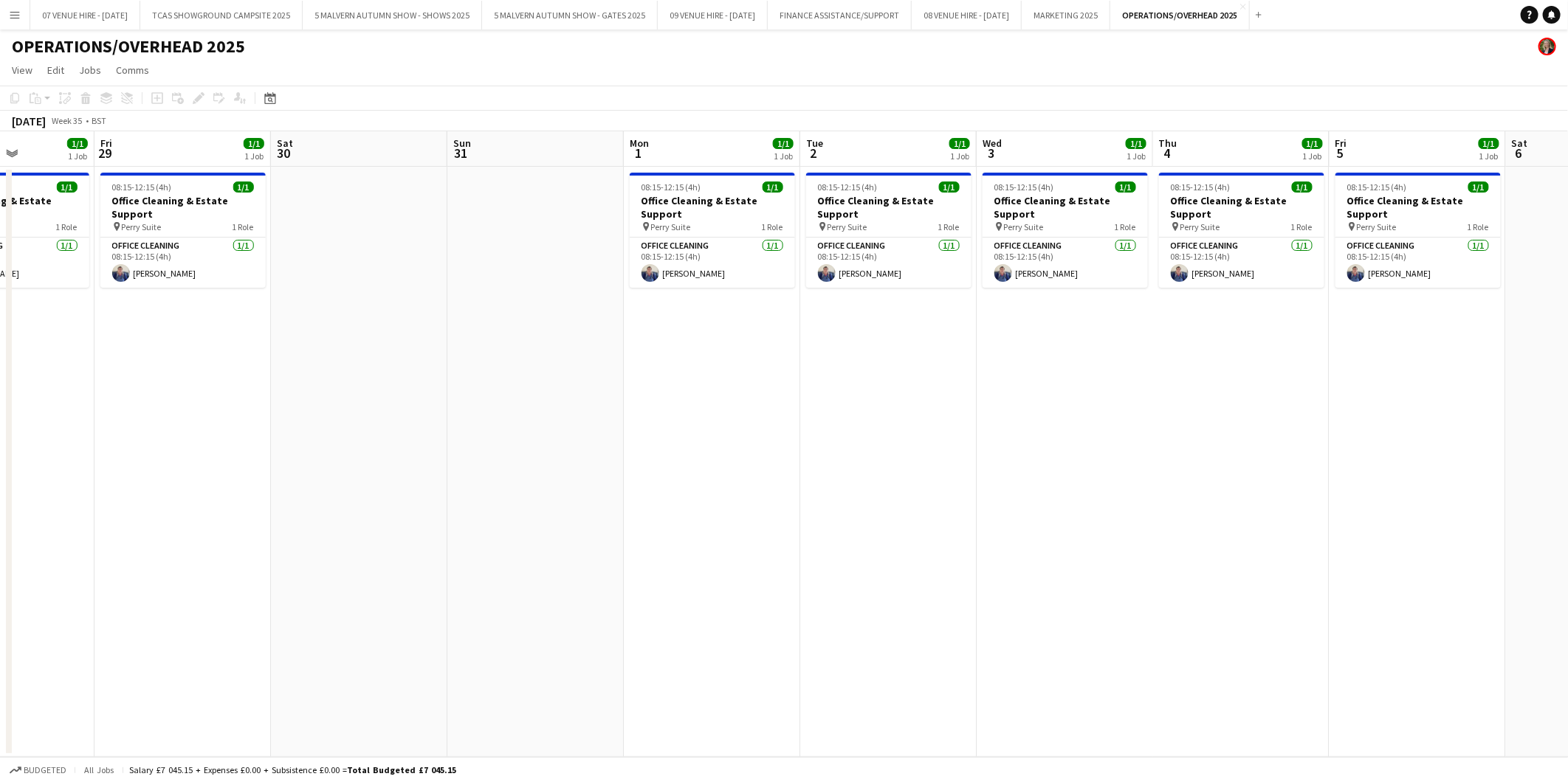
drag, startPoint x: 1185, startPoint y: 234, endPoint x: 925, endPoint y: 231, distance: 260.0
click at [921, 232] on app-calendar-viewport "Mon 25 1/1 1 Job Tue 26 1/1 1 Job Wed 27 1/1 1 Job Thu 28 1/1 1 Job Fri 29 1/1 …" at bounding box center [784, 444] width 1568 height 626
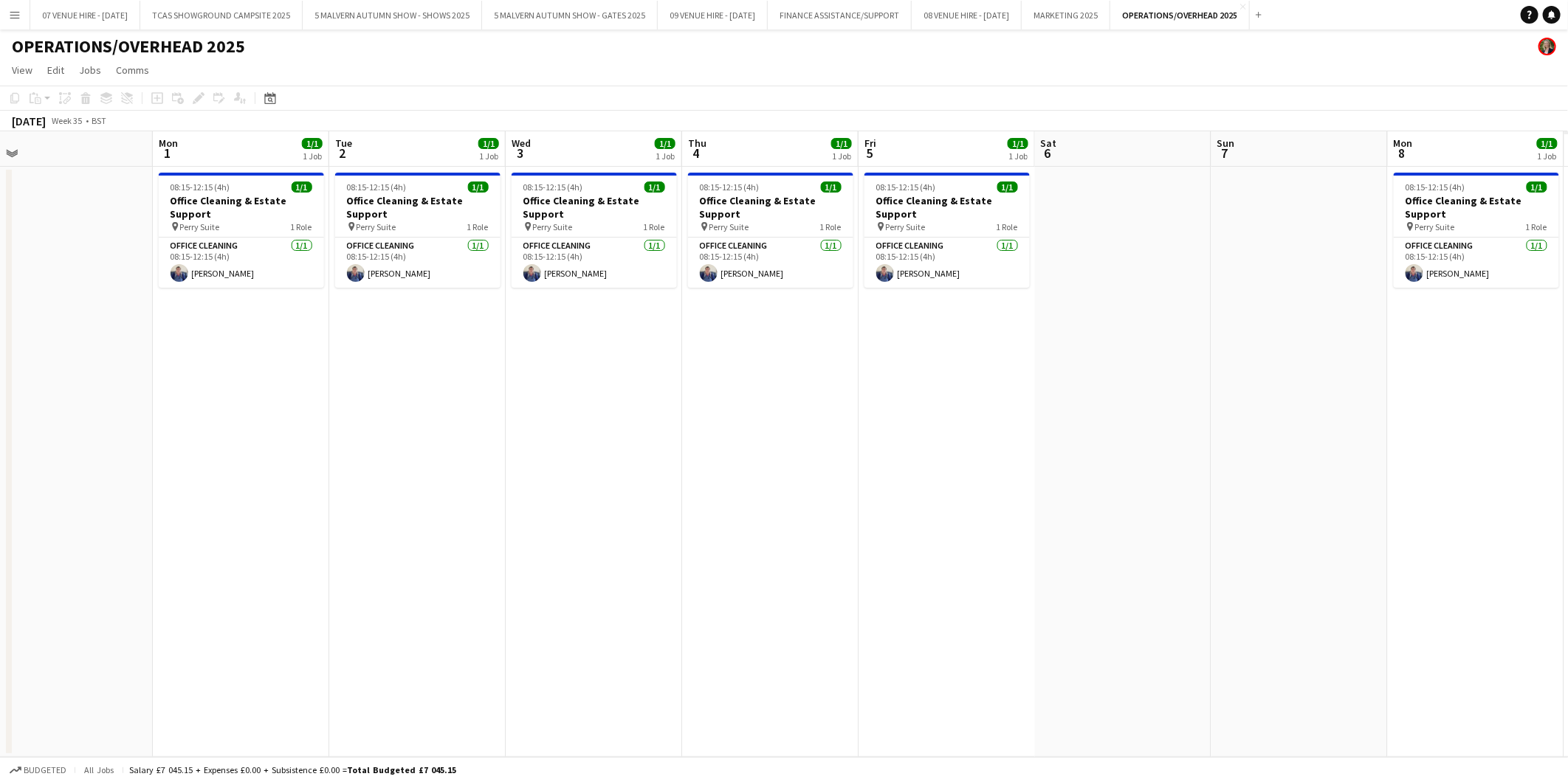
drag, startPoint x: 1153, startPoint y: 232, endPoint x: 1130, endPoint y: 238, distance: 23.8
click at [923, 237] on app-calendar-viewport "Wed 27 1/1 1 Job Thu 28 1/1 1 Job Fri 29 1/1 1 Job Sat 30 Sun 31 Mon 1 1/1 1 Jo…" at bounding box center [784, 444] width 1568 height 626
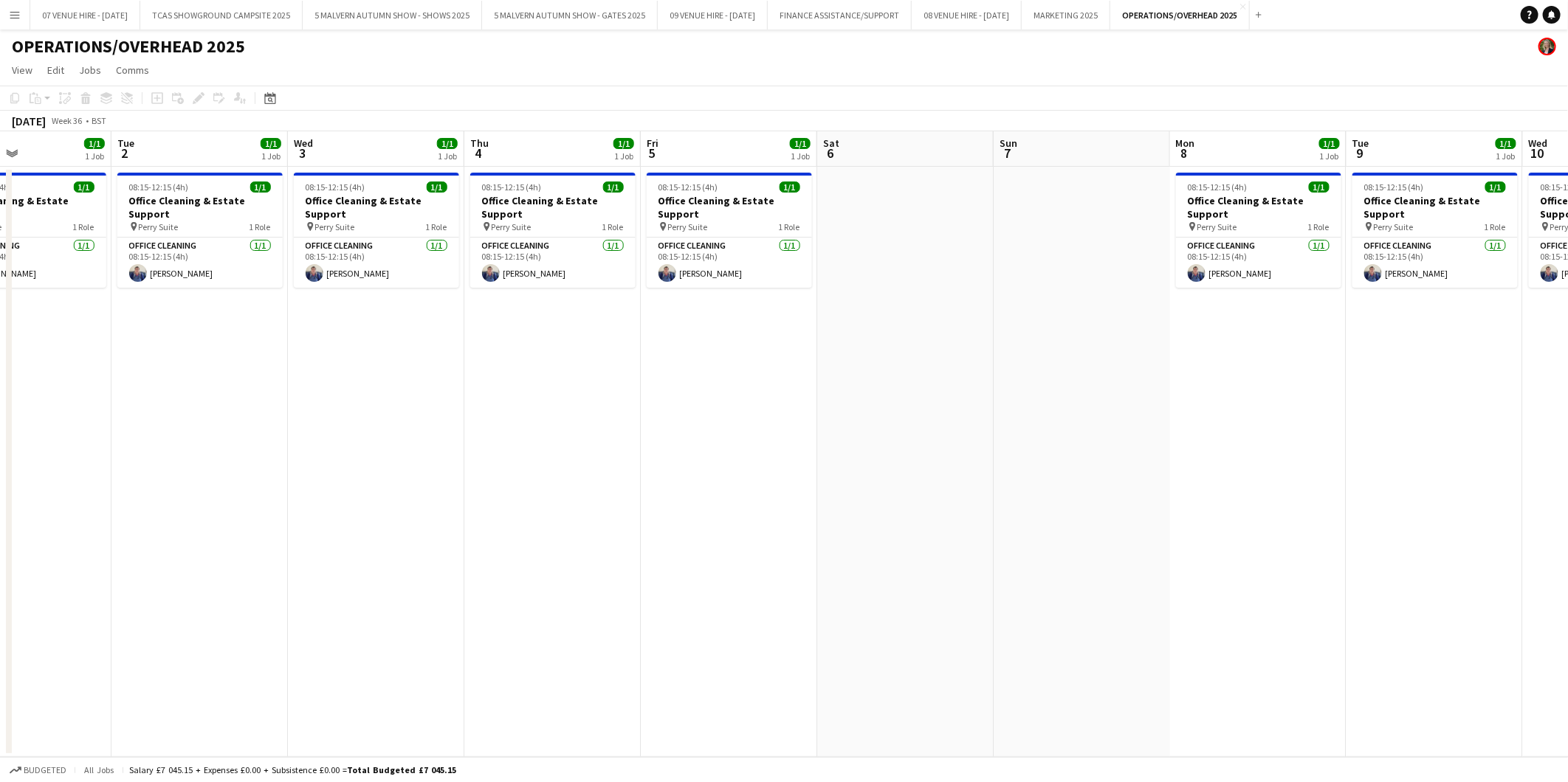
drag, startPoint x: 1253, startPoint y: 243, endPoint x: 1086, endPoint y: 242, distance: 167.0
click at [1042, 242] on app-calendar-viewport "Fri 29 1/1 1 Job Sat 30 Sun 31 Mon 1 1/1 1 Job Tue 2 1/1 1 Job Wed 3 1/1 1 Job …" at bounding box center [784, 444] width 1568 height 626
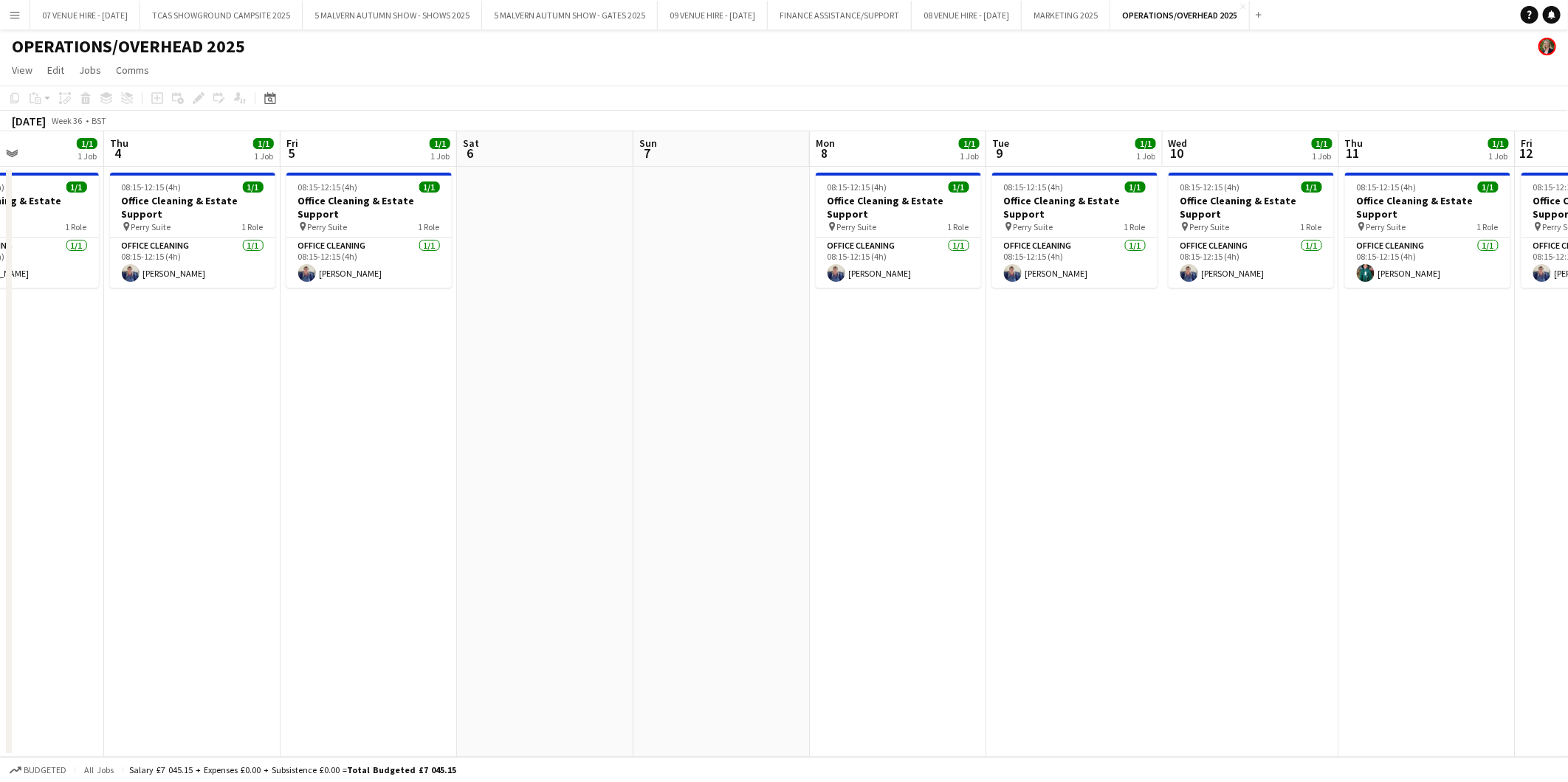
drag, startPoint x: 1088, startPoint y: 240, endPoint x: 987, endPoint y: 241, distance: 101.0
click at [987, 241] on app-calendar-viewport "Sun 31 Mon 1 1/1 1 Job Tue 2 1/1 1 Job Wed 3 1/1 1 Job Thu 4 1/1 1 Job Fri 5 1/…" at bounding box center [784, 444] width 1568 height 626
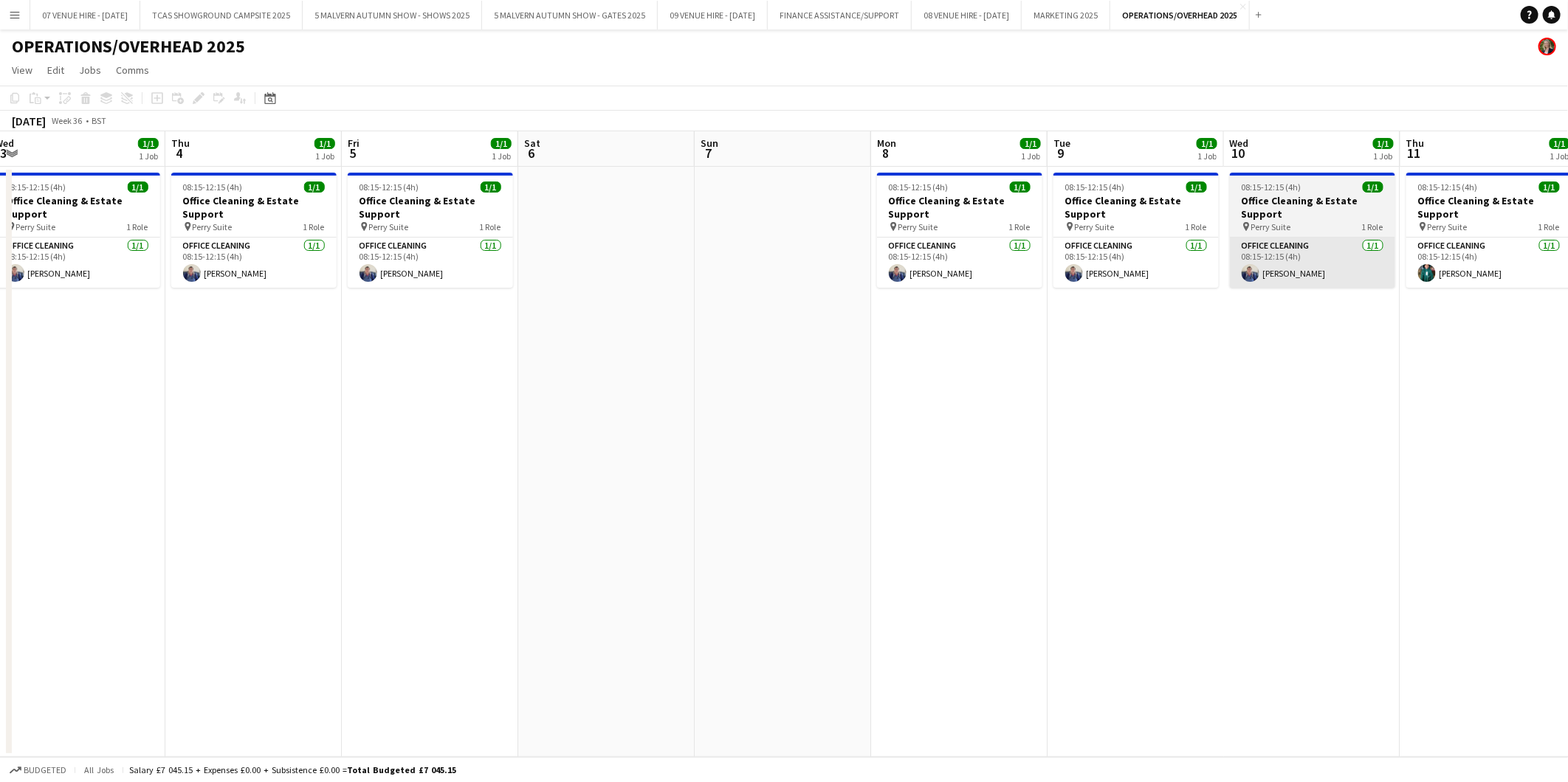
drag, startPoint x: 1019, startPoint y: 256, endPoint x: 1043, endPoint y: 254, distance: 24.1
click at [999, 256] on app-calendar-viewport "Sun 31 Mon 1 1/1 1 Job Tue 2 1/1 1 Job Wed 3 1/1 1 Job Thu 4 1/1 1 Job Fri 5 1/…" at bounding box center [784, 444] width 1568 height 626
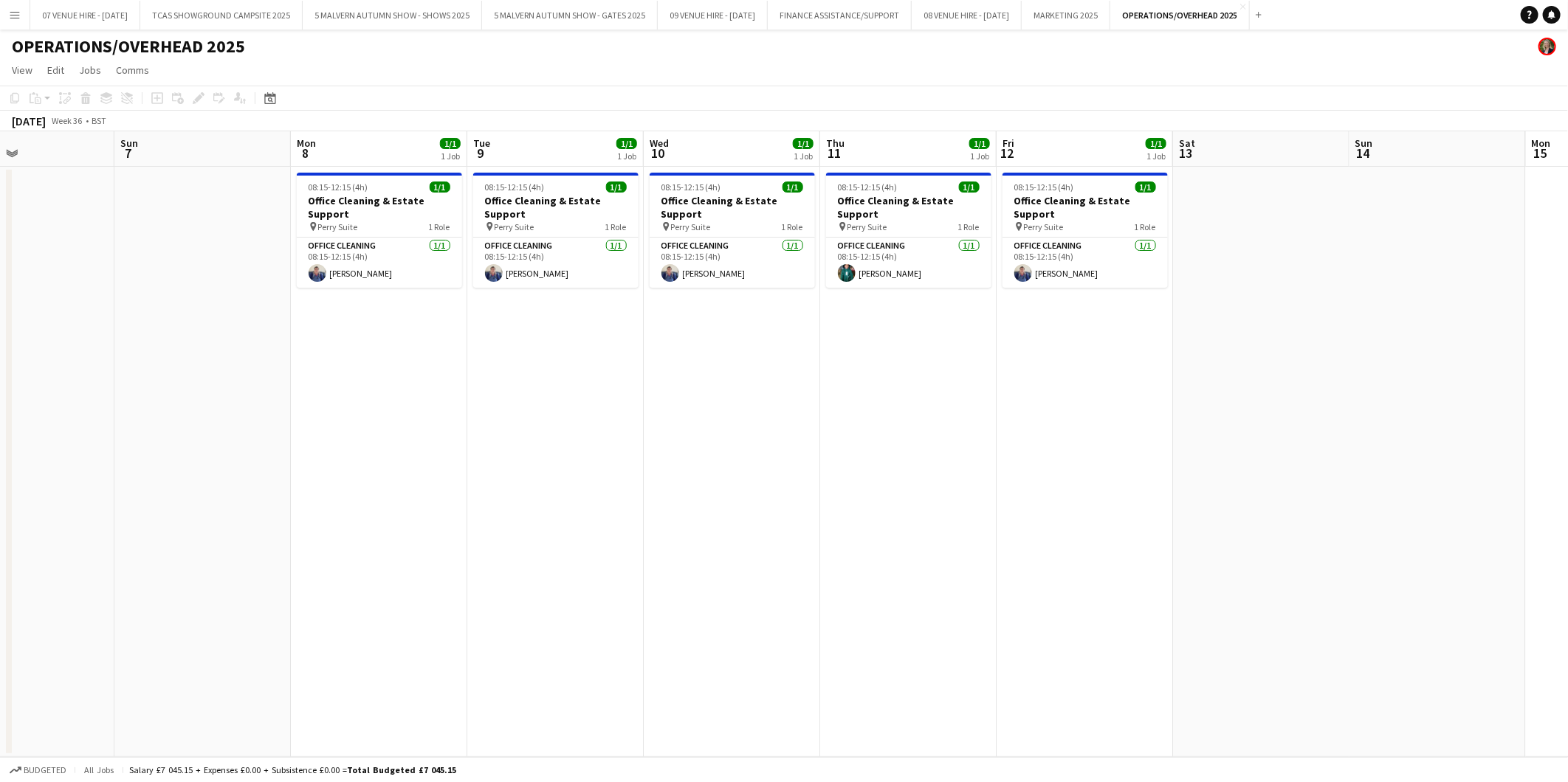
drag, startPoint x: 1273, startPoint y: 242, endPoint x: 970, endPoint y: 249, distance: 303.1
click at [970, 249] on app-calendar-viewport "Thu 4 1/1 1 Job Fri 5 1/1 1 Job Sat 6 Sun 7 Mon 8 1/1 1 Job Tue 9 1/1 1 Job Wed…" at bounding box center [784, 444] width 1568 height 626
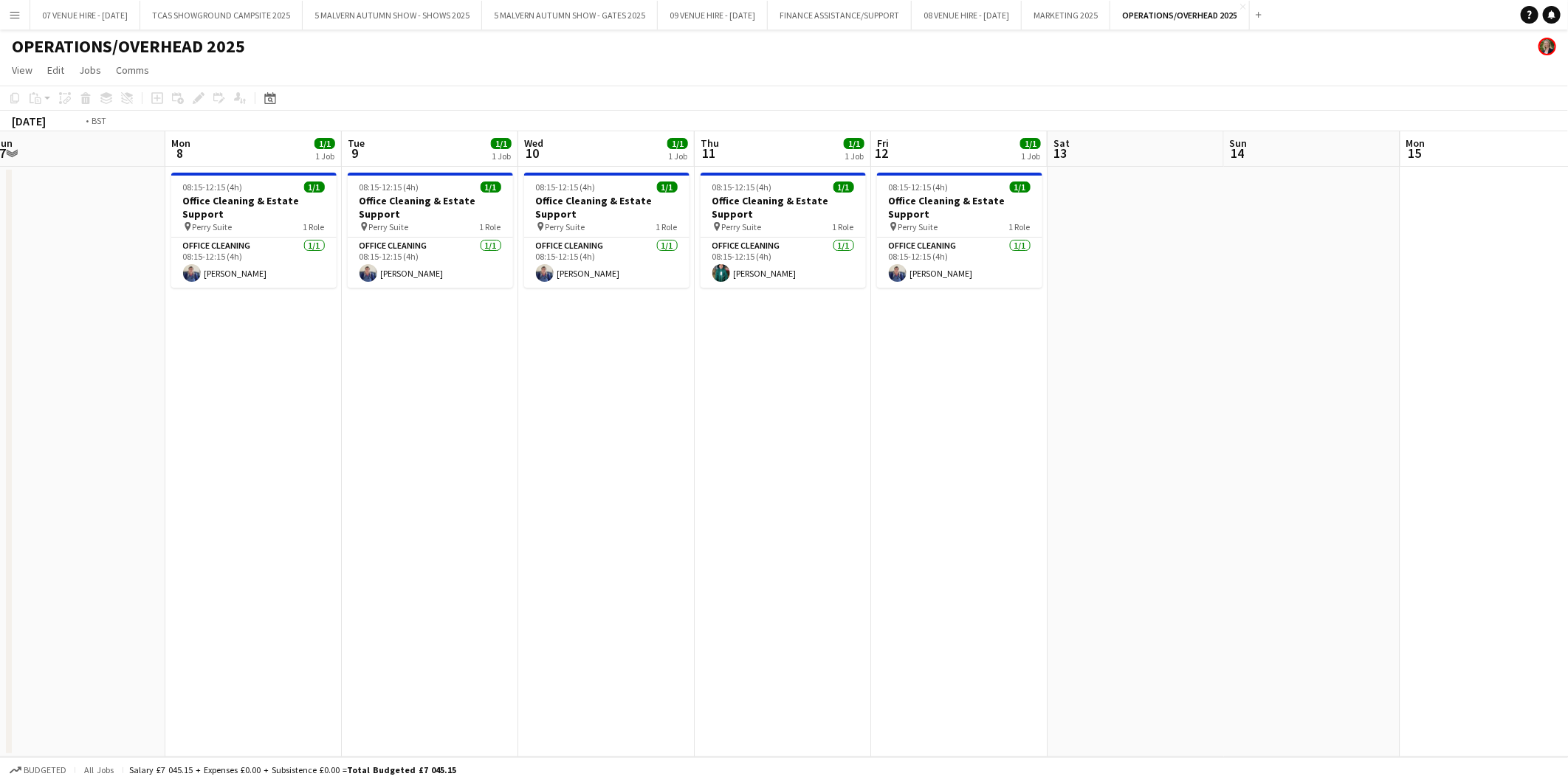
drag, startPoint x: 1111, startPoint y: 248, endPoint x: 1035, endPoint y: 248, distance: 76.0
click at [1035, 248] on app-calendar-viewport "Thu 4 1/1 1 Job Fri 5 1/1 1 Job Sat 6 Sun 7 Mon 8 1/1 1 Job Tue 9 1/1 1 Job Wed…" at bounding box center [784, 444] width 1568 height 626
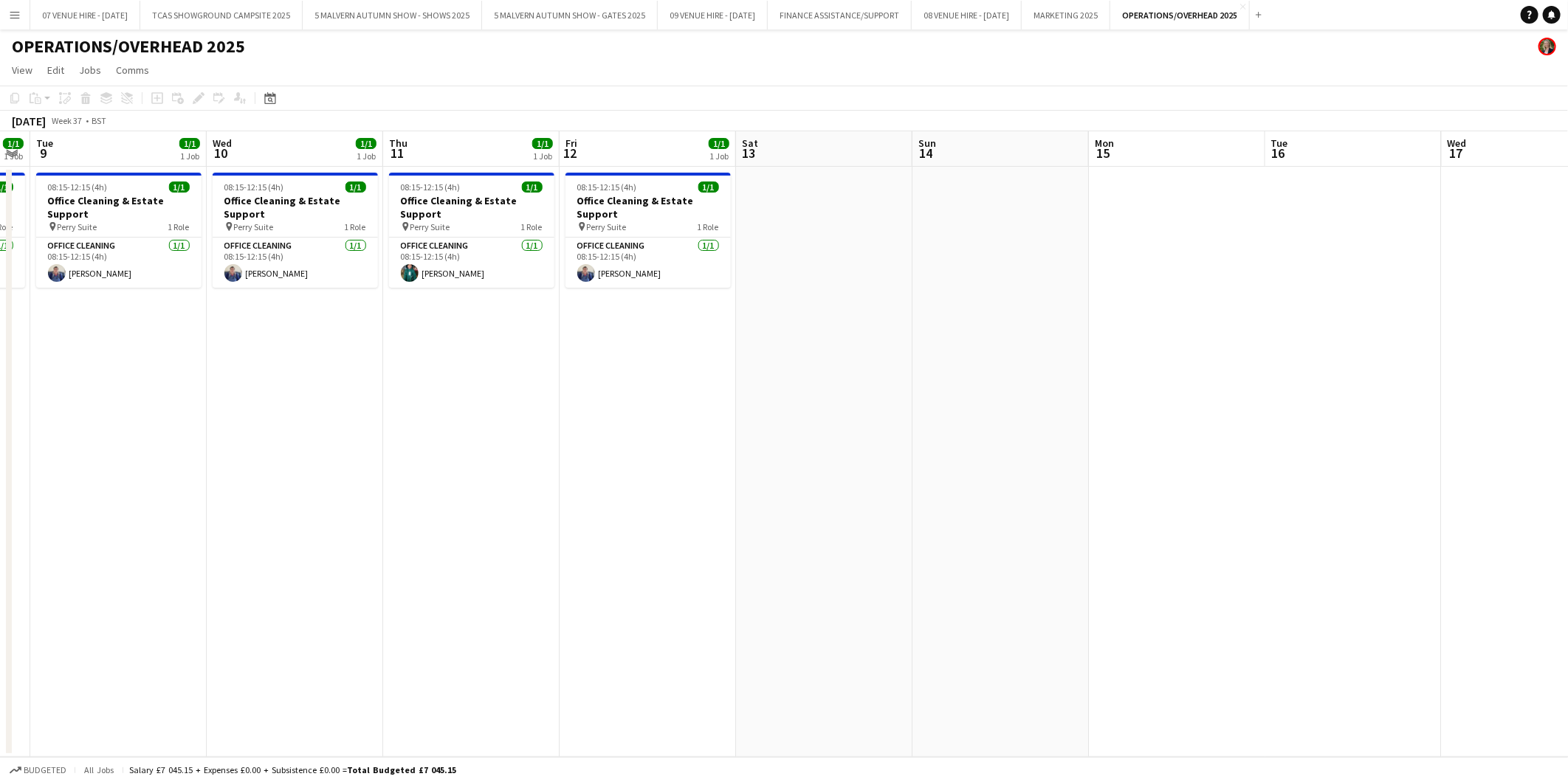
drag, startPoint x: 1320, startPoint y: 244, endPoint x: 1045, endPoint y: 266, distance: 275.9
click at [1042, 267] on app-calendar-viewport "Sat 6 Sun 7 Mon 8 1/1 1 Job Tue 9 1/1 1 Job Wed 10 1/1 1 Job Thu 11 1/1 1 Job F…" at bounding box center [784, 444] width 1568 height 626
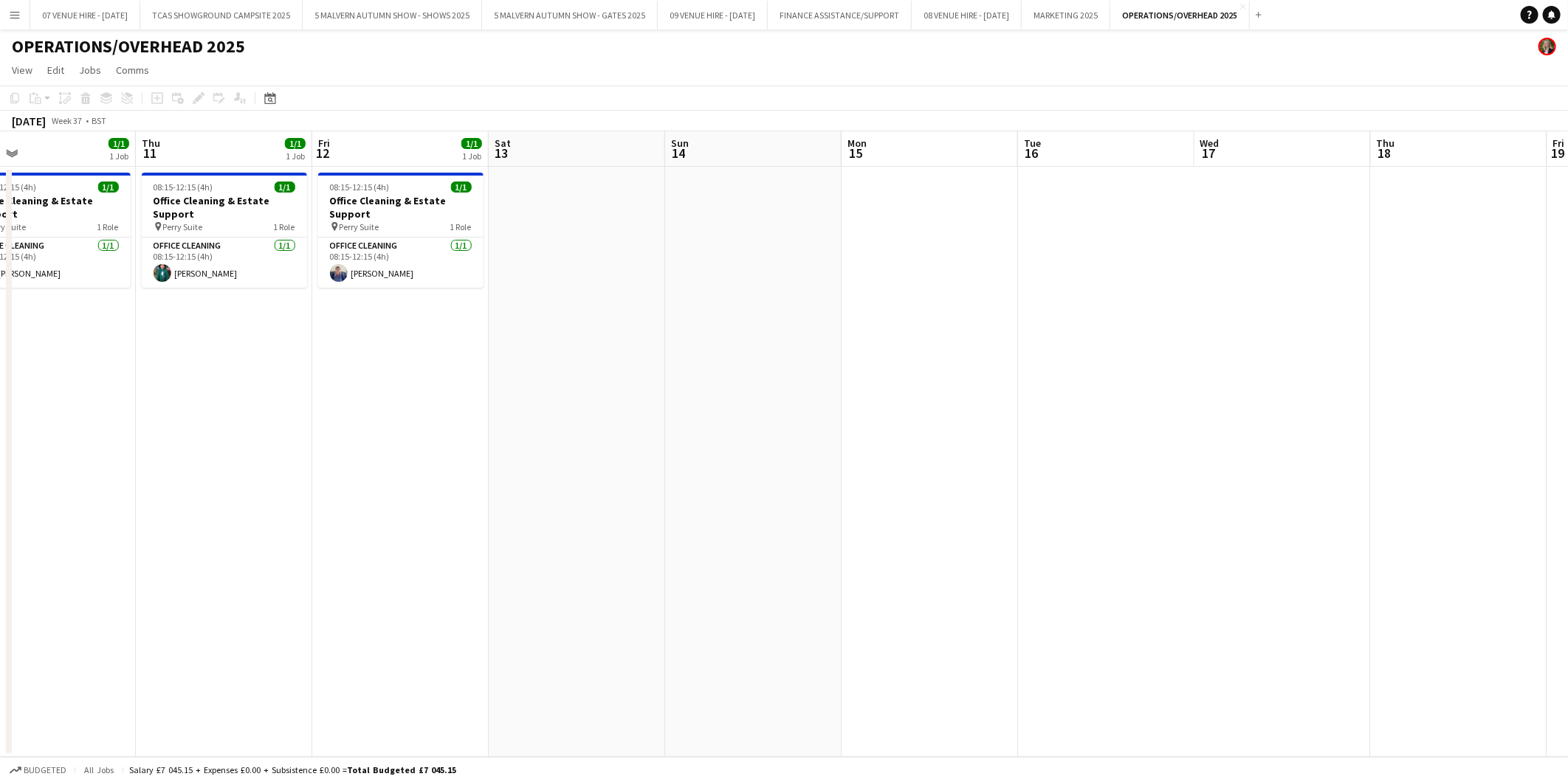
drag, startPoint x: 956, startPoint y: 256, endPoint x: 936, endPoint y: 254, distance: 20.1
click at [936, 254] on app-calendar-viewport "Sun 7 Mon 8 1/1 1 Job Tue 9 1/1 1 Job Wed 10 1/1 1 Job Thu 11 1/1 1 Job Fri 12 …" at bounding box center [784, 444] width 1568 height 626
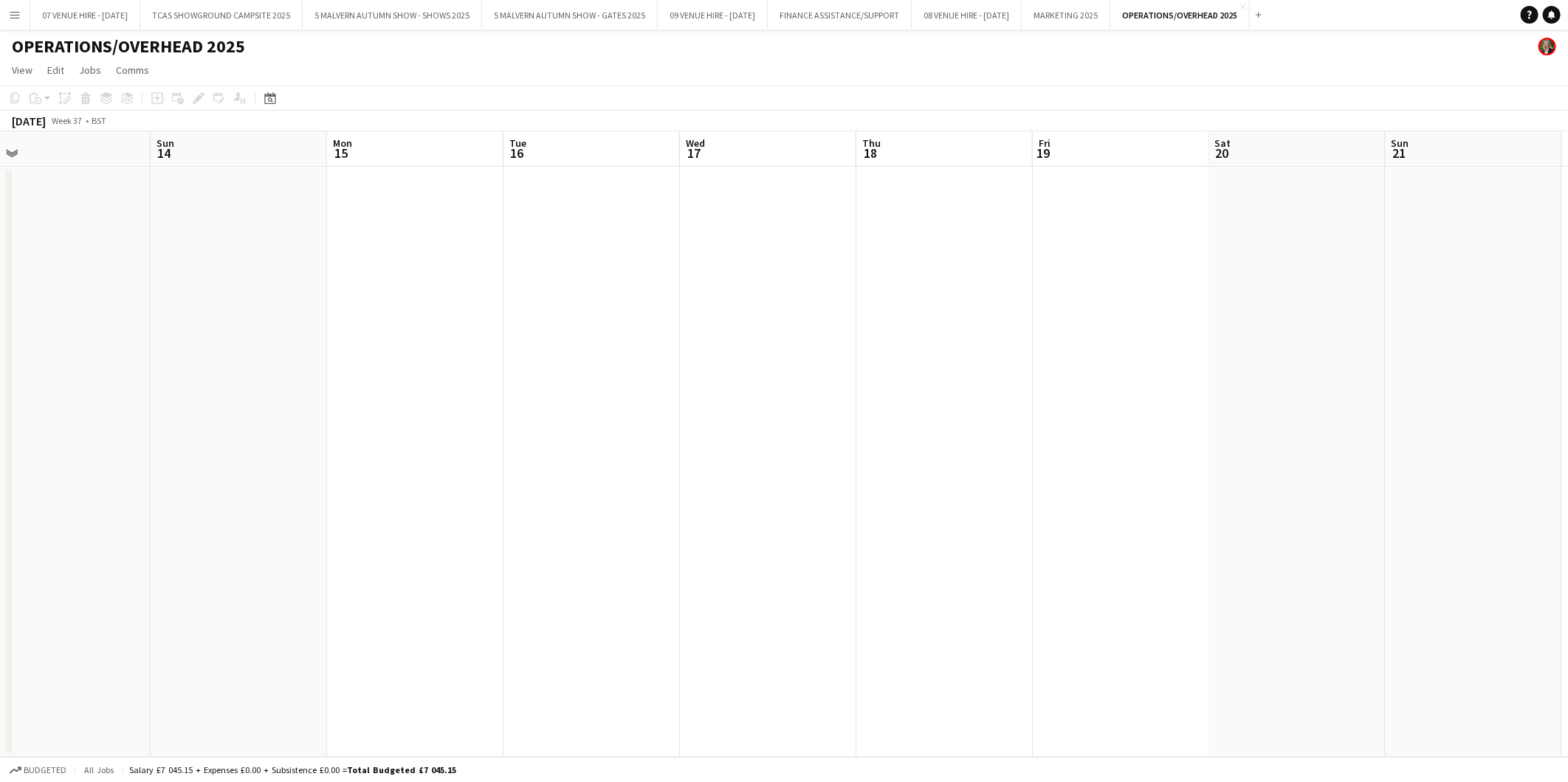
drag, startPoint x: 1257, startPoint y: 252, endPoint x: 958, endPoint y: 243, distance: 299.1
click at [956, 244] on app-calendar-viewport "Wed 10 1/1 1 Job Thu 11 1/1 1 Job Fri 12 1/1 1 Job Sat 13 Sun 14 Mon 15 Tue 16 …" at bounding box center [784, 444] width 1568 height 626
drag, startPoint x: 1046, startPoint y: 247, endPoint x: 977, endPoint y: 247, distance: 69.0
click at [977, 247] on app-calendar-viewport "Thu 11 1/1 1 Job Fri 12 1/1 1 Job Sat 13 Sun 14 Mon 15 Tue 16 Wed 17 Thu 18 Fri…" at bounding box center [784, 444] width 1568 height 626
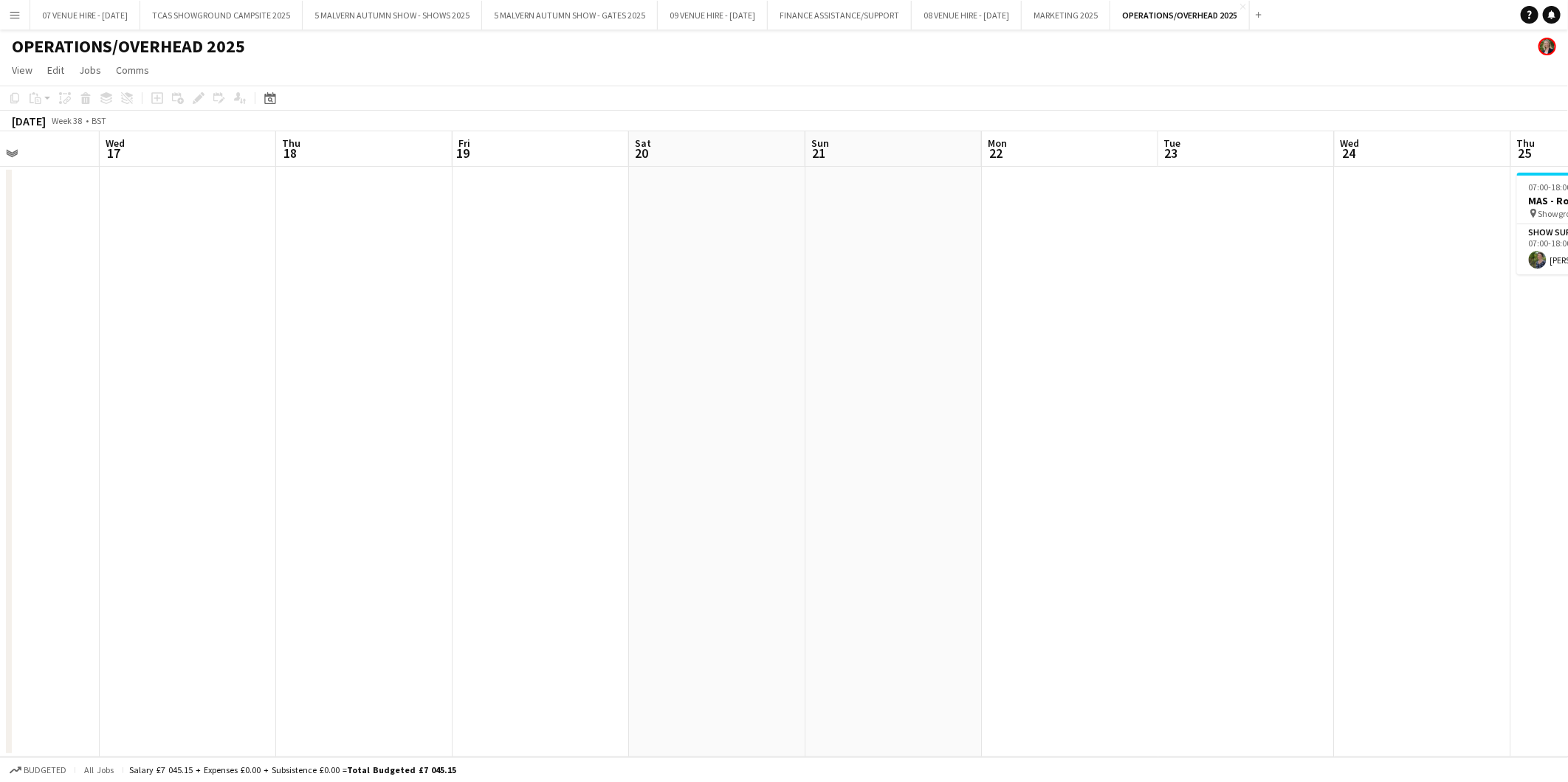
drag, startPoint x: 1342, startPoint y: 242, endPoint x: 995, endPoint y: 251, distance: 347.1
click at [995, 251] on app-calendar-viewport "Sat 13 Sun 14 Mon 15 Tue 16 Wed 17 Thu 18 Fri 19 Sat 20 Sun 21 Mon 22 Tue 23 We…" at bounding box center [784, 444] width 1568 height 626
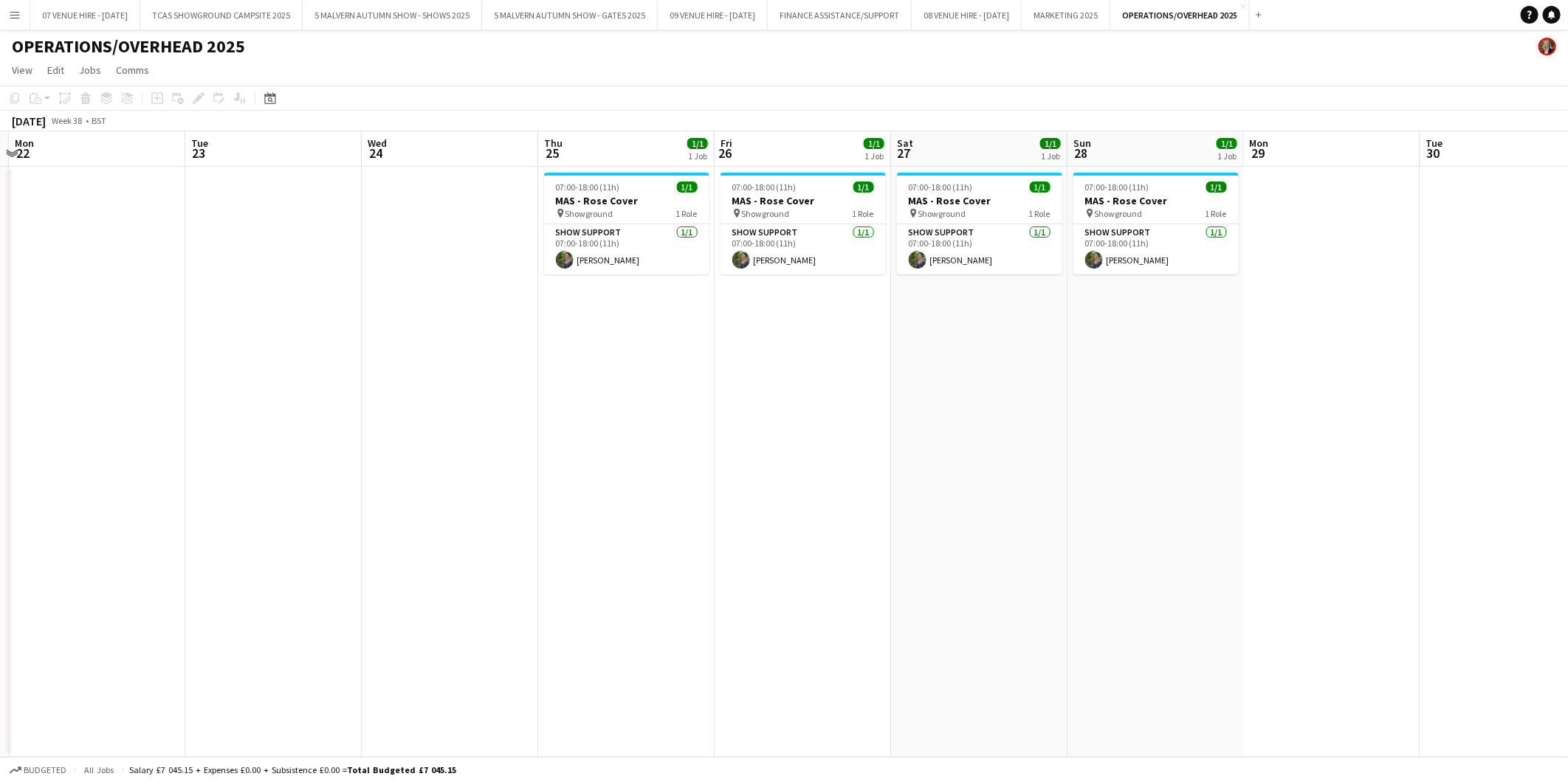
scroll to position [0, 529]
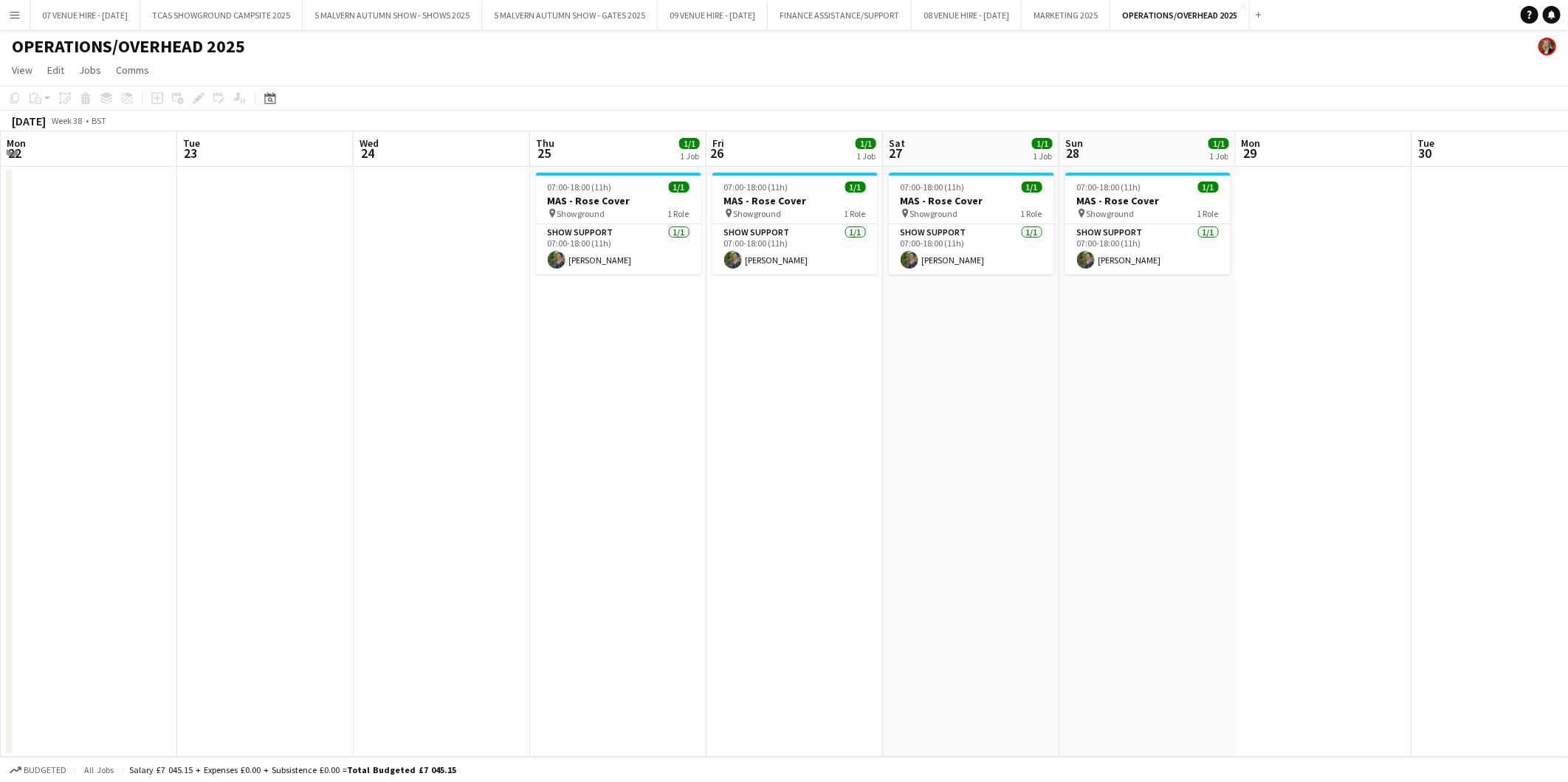
drag, startPoint x: 1206, startPoint y: 251, endPoint x: 515, endPoint y: 282, distance: 691.7
click at [515, 282] on app-calendar-viewport "Fri 19 Sat 20 Sun 21 Mon 22 Tue 23 Wed 24 Thu 25 1/1 1 Job Fri 26 1/1 1 Job Sat…" at bounding box center [784, 444] width 1568 height 626
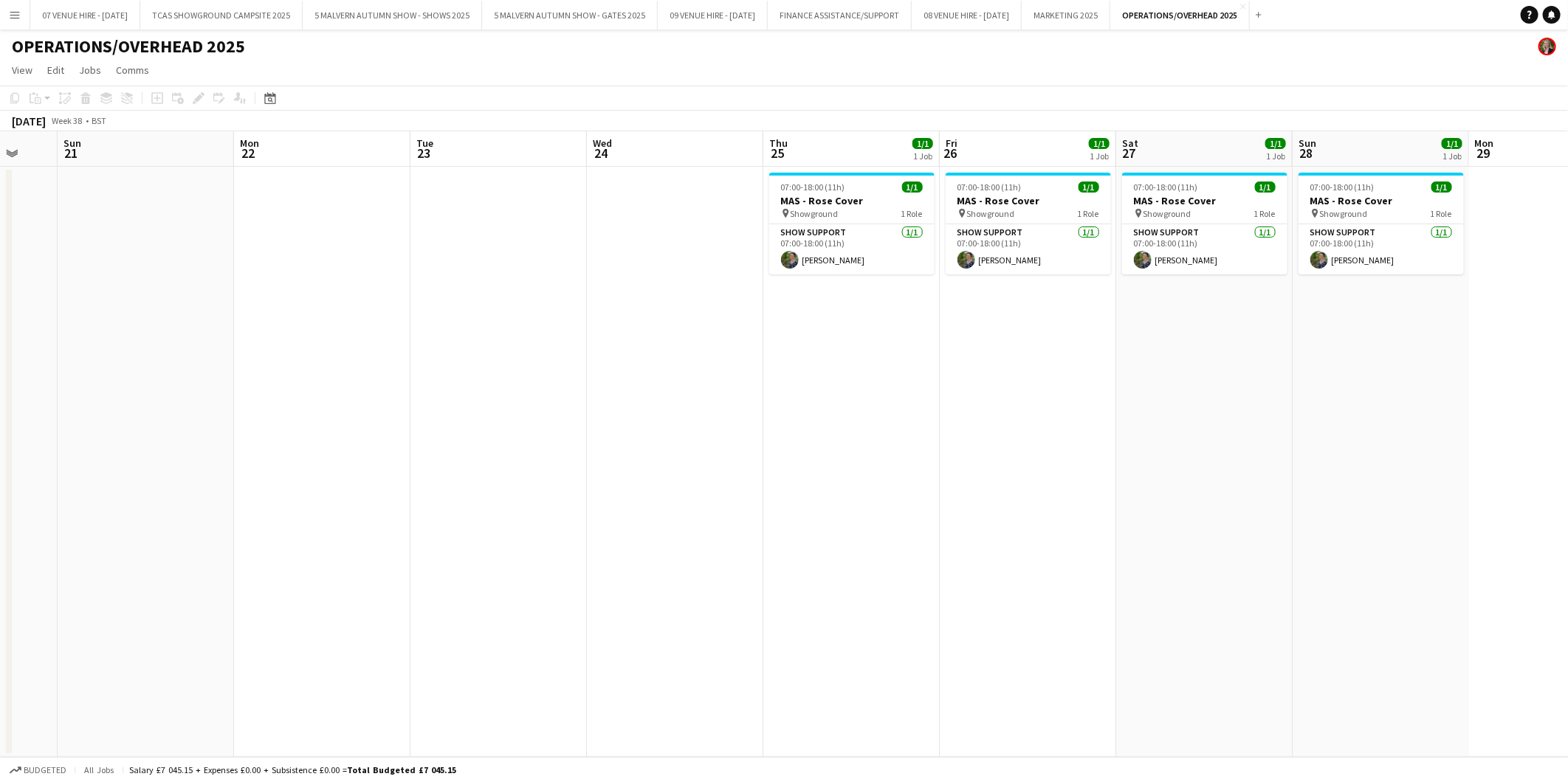
drag, startPoint x: 514, startPoint y: 269, endPoint x: 1280, endPoint y: 337, distance: 769.0
click at [1042, 337] on app-calendar-viewport "Fri 19 Sat 20 Sun 21 Mon 22 Tue 23 Wed 24 Thu 25 1/1 1 Job Fri 26 1/1 1 Job Sat…" at bounding box center [784, 444] width 1568 height 626
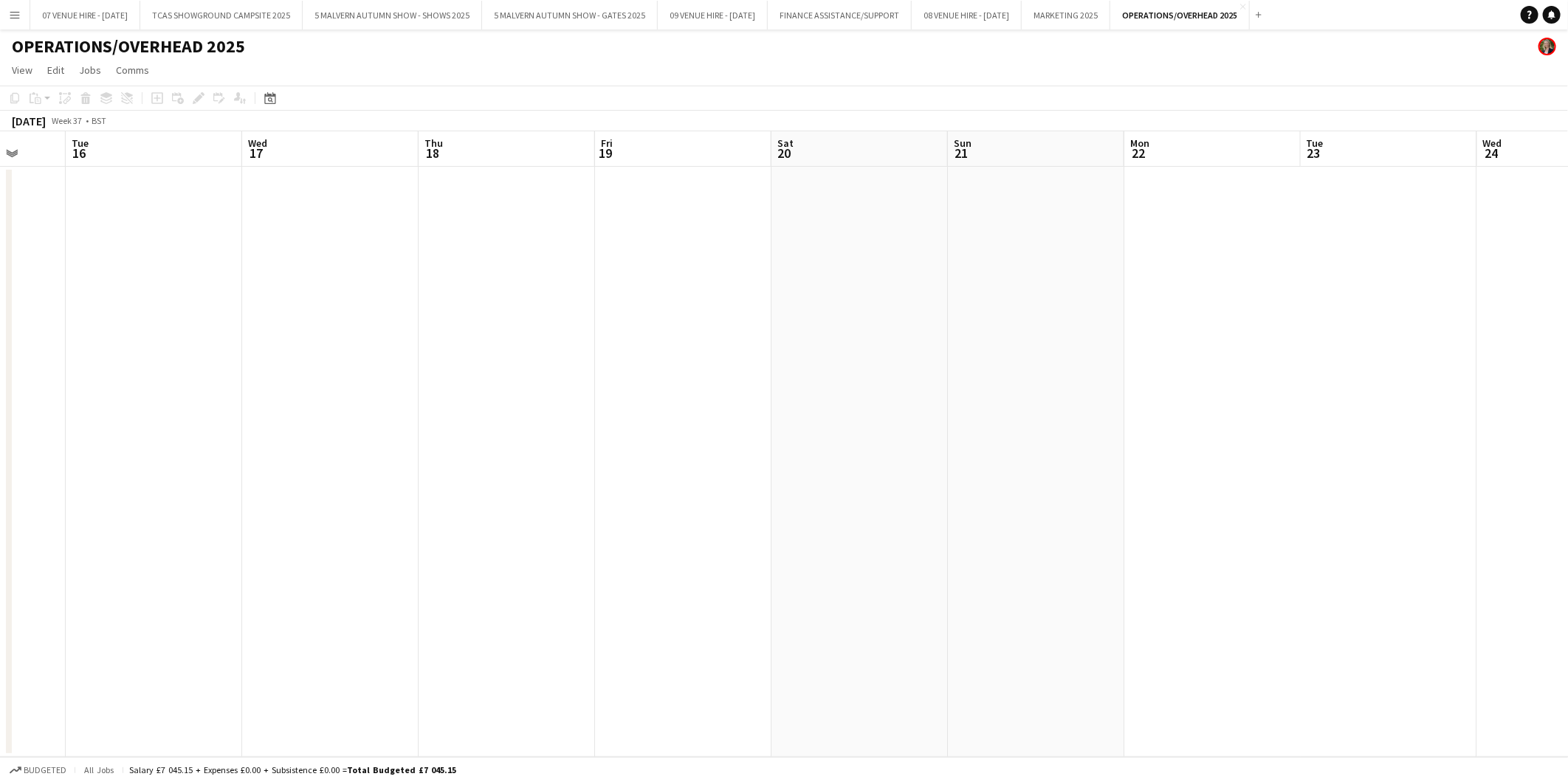
drag, startPoint x: 720, startPoint y: 292, endPoint x: 1206, endPoint y: 320, distance: 486.8
click at [1042, 320] on app-calendar-viewport "Sat 13 Sun 14 Mon 15 Tue 16 Wed 17 Thu 18 Fri 19 Sat 20 Sun 21 Mon 22 Tue 23 We…" at bounding box center [784, 444] width 1568 height 626
drag, startPoint x: 727, startPoint y: 298, endPoint x: 1273, endPoint y: 279, distance: 546.3
click at [1042, 279] on app-calendar-viewport "Sat 13 Sun 14 Mon 15 Tue 16 Wed 17 Thu 18 Fri 19 Sat 20 Sun 21 Mon 22 Tue 23 We…" at bounding box center [784, 444] width 1568 height 626
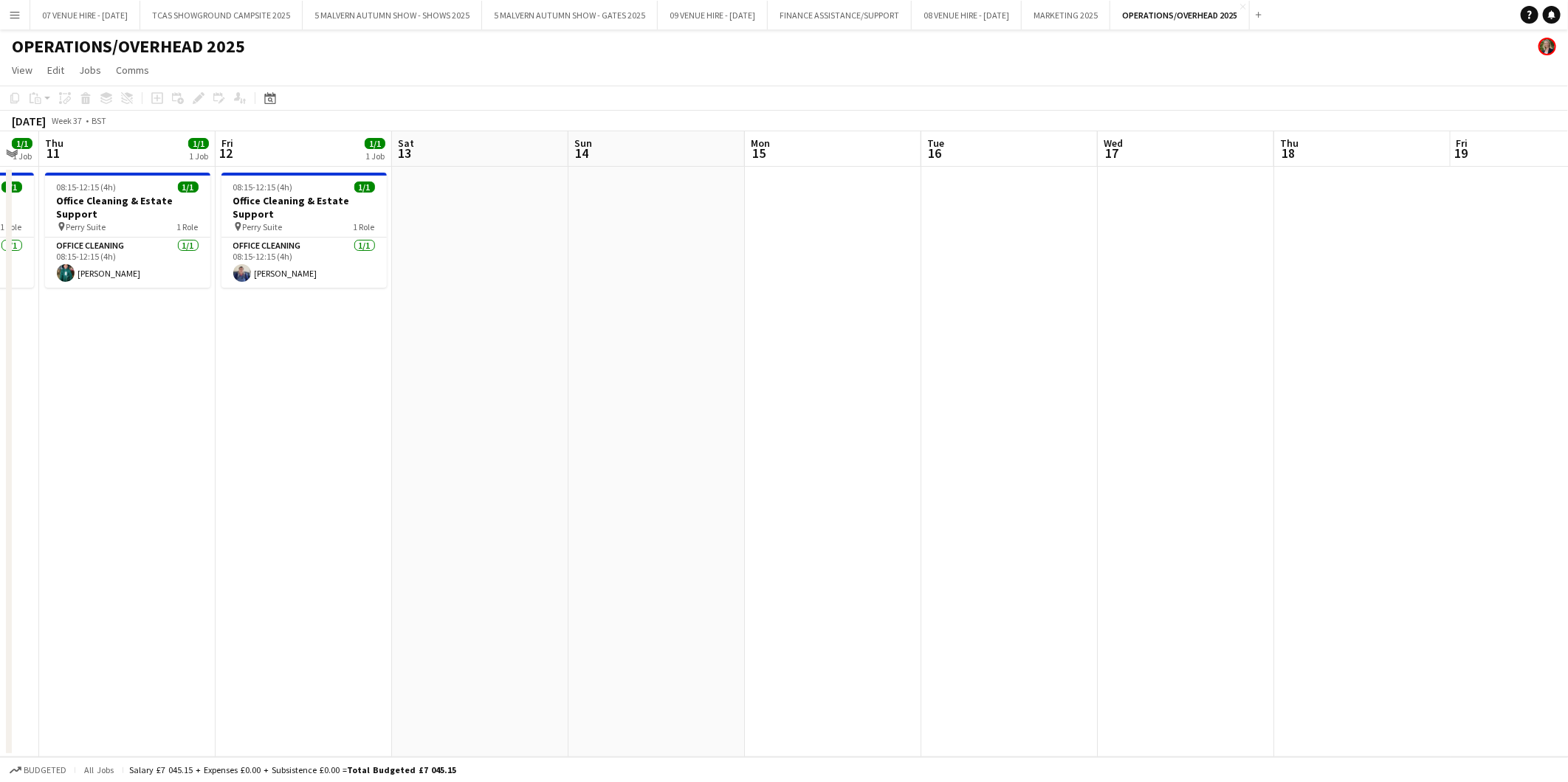
scroll to position [0, 406]
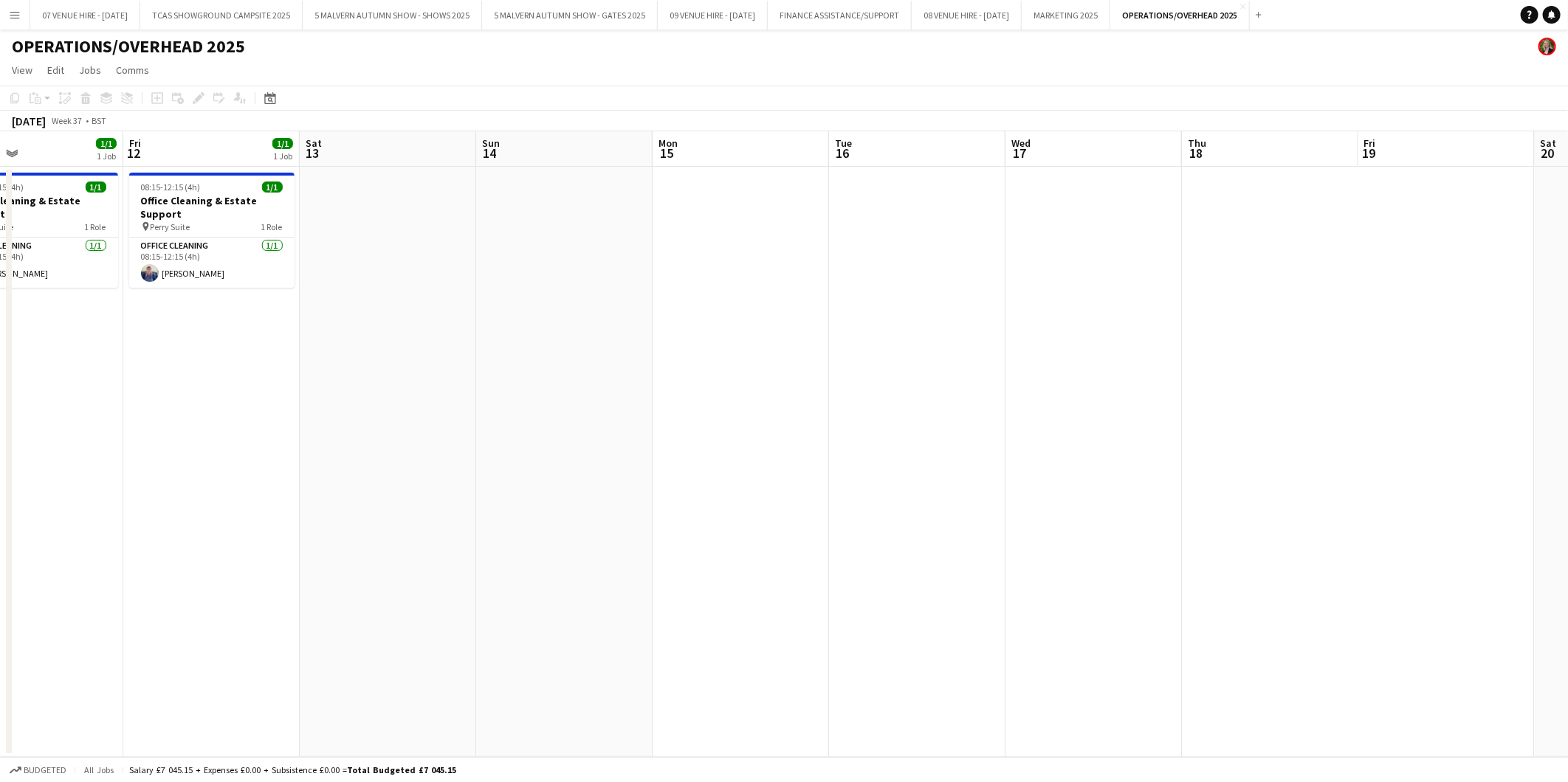
drag, startPoint x: 804, startPoint y: 267, endPoint x: 950, endPoint y: 298, distance: 149.3
click at [1042, 300] on app-calendar-viewport "Tue 9 1/1 1 Job Wed 10 1/1 1 Job Thu 11 1/1 1 Job Fri 12 1/1 1 Job Sat 13 Sun 1…" at bounding box center [784, 444] width 1568 height 626
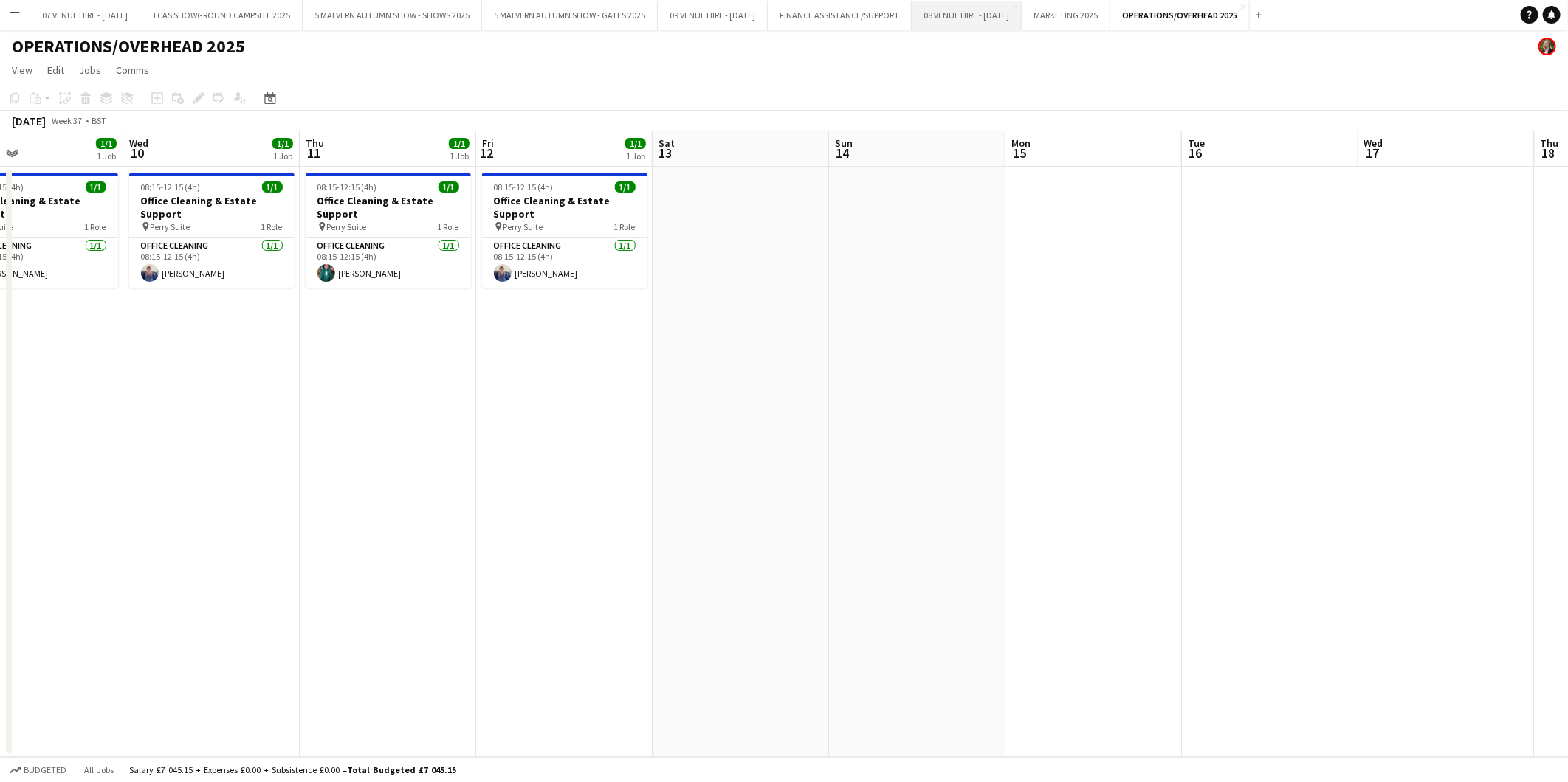
click at [1022, 13] on button "08 VENUE HIRE - [DATE] Close" at bounding box center [967, 15] width 110 height 29
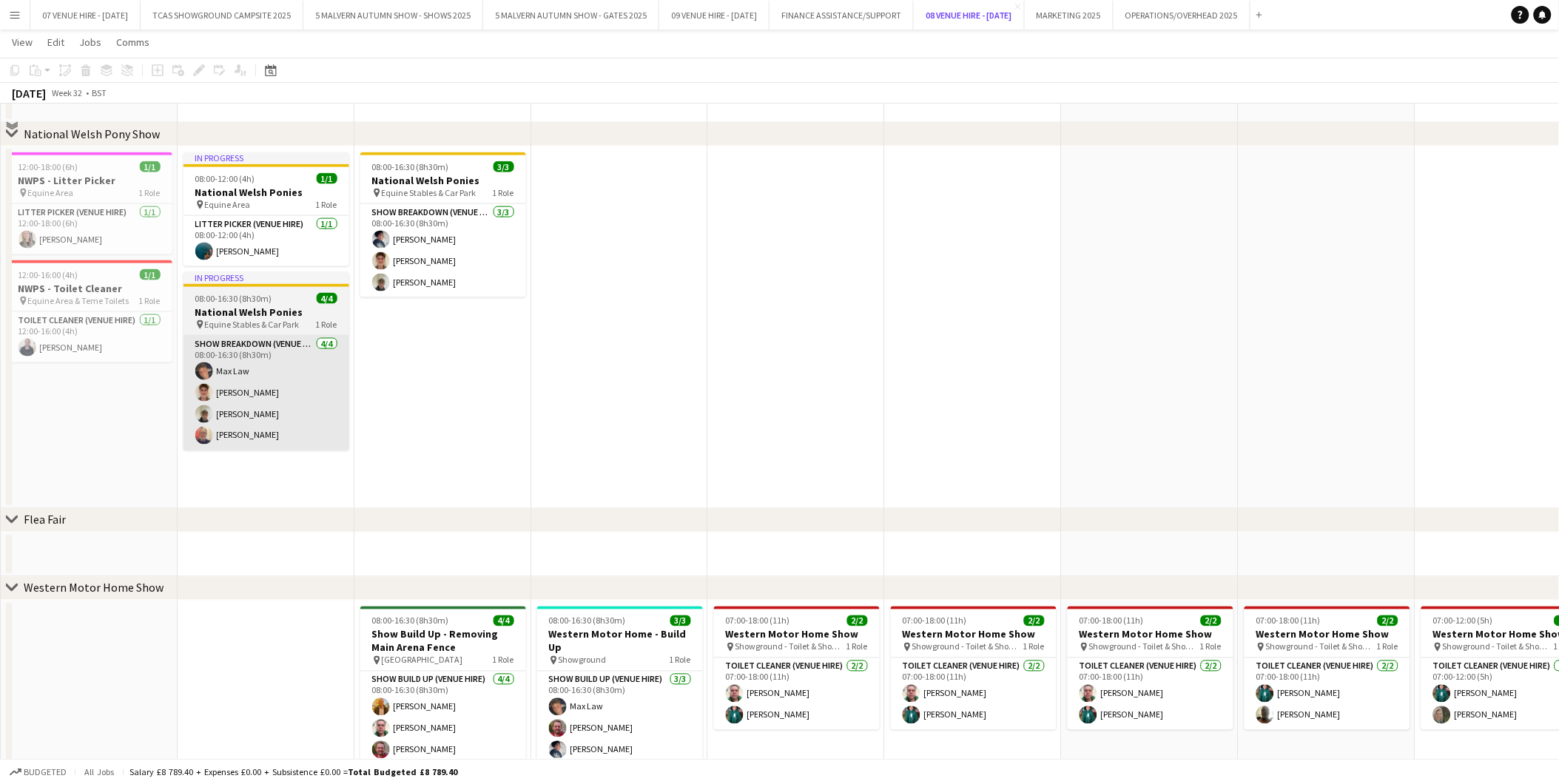
scroll to position [468, 0]
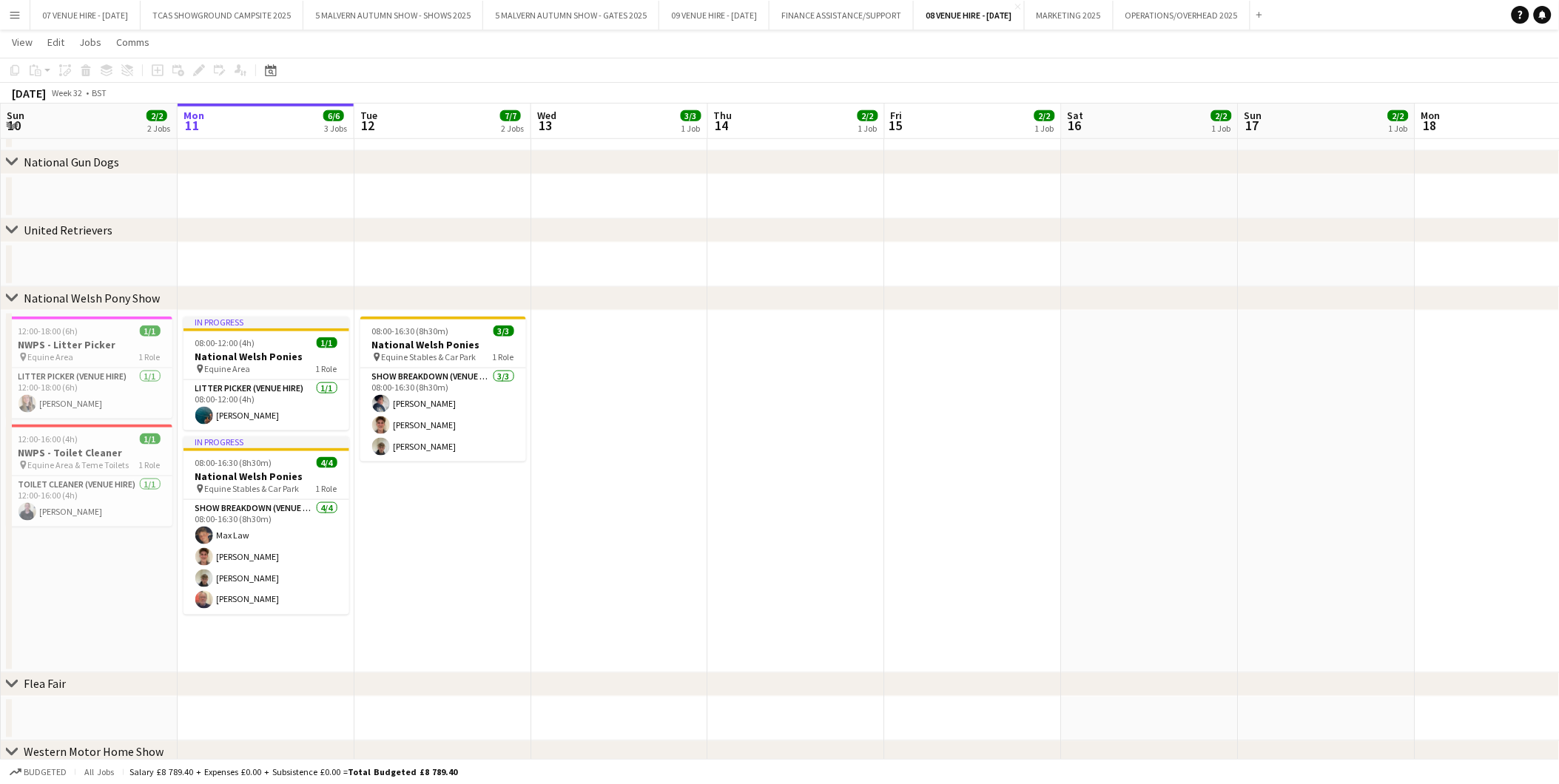
click at [15, 13] on app-icon "Menu" at bounding box center [14, 14] width 12 height 12
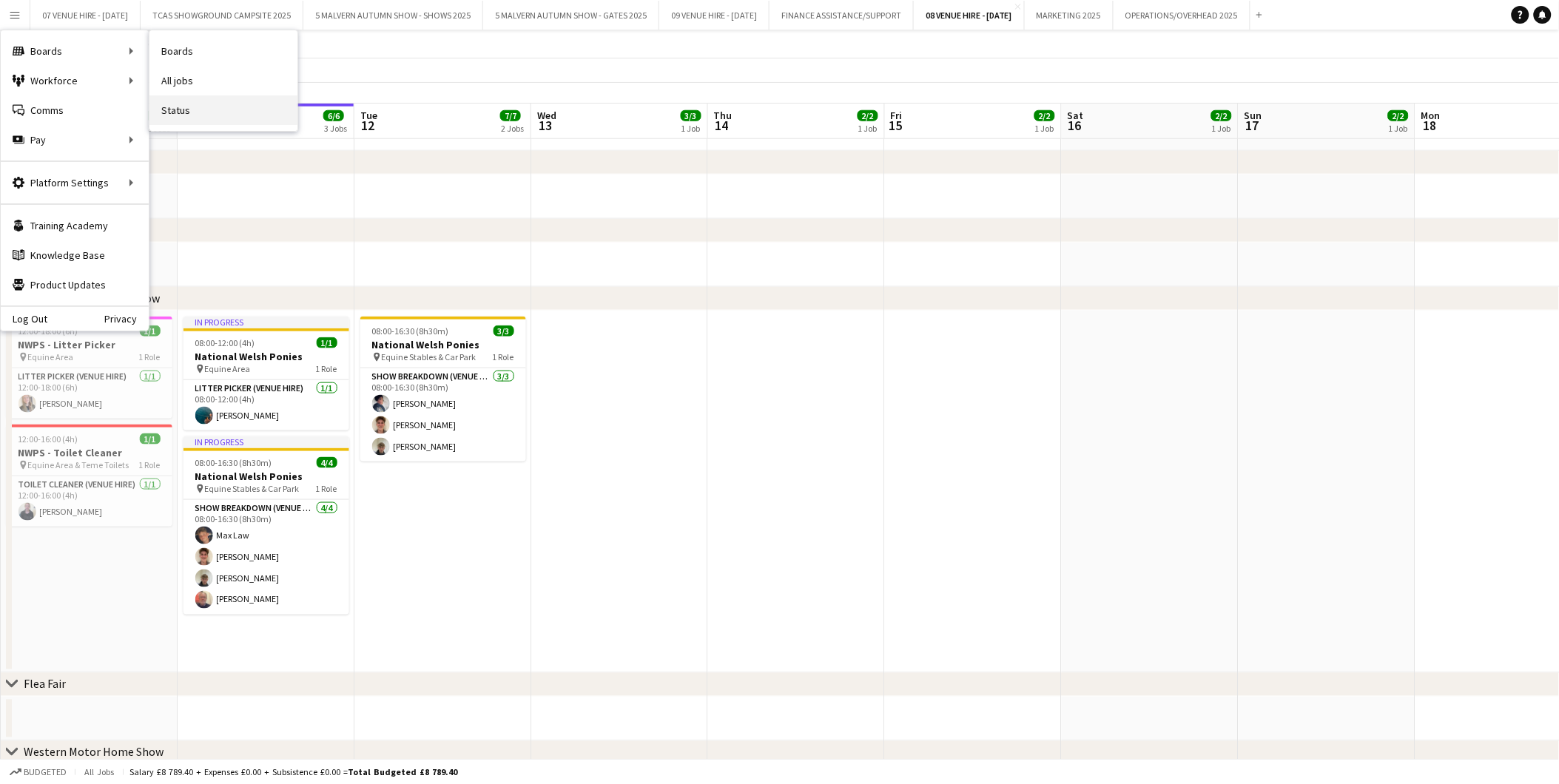
click at [182, 105] on link "Status" at bounding box center [224, 110] width 148 height 30
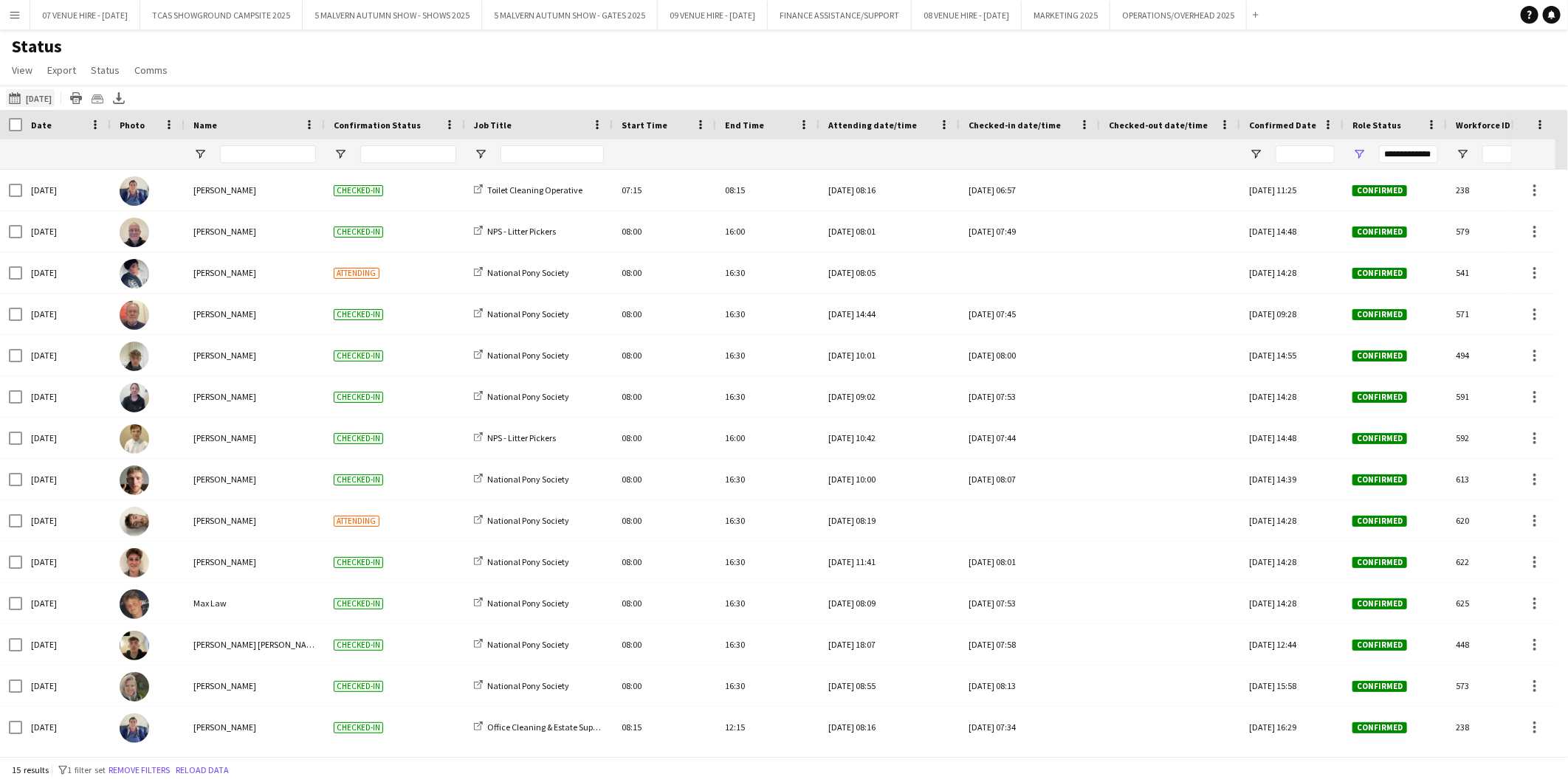
click at [55, 97] on button "[DATE] to [DATE] [DATE]" at bounding box center [31, 98] width 49 height 18
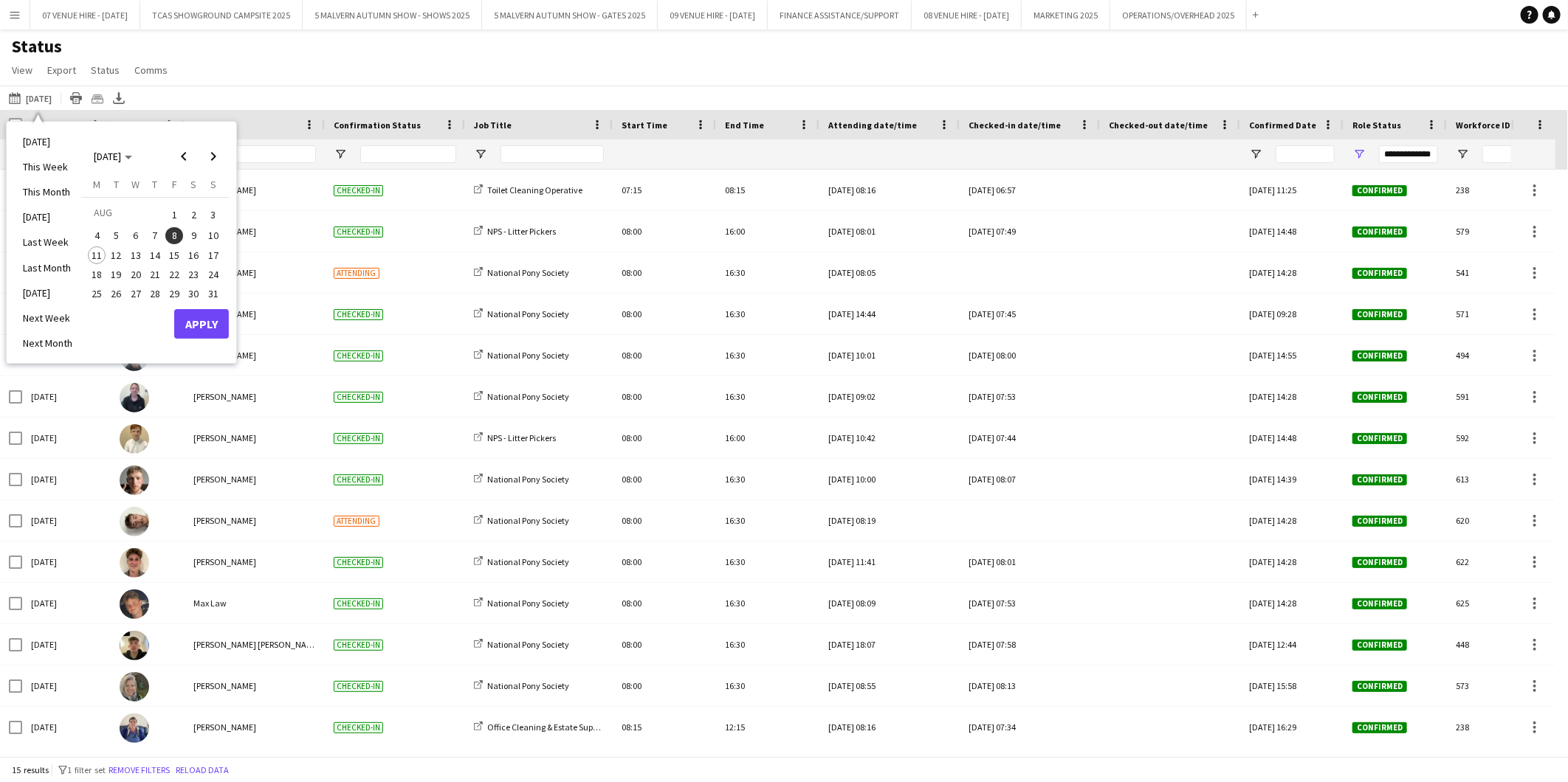
click at [100, 251] on span "11" at bounding box center [97, 255] width 18 height 18
click at [181, 317] on button "Apply" at bounding box center [202, 324] width 55 height 30
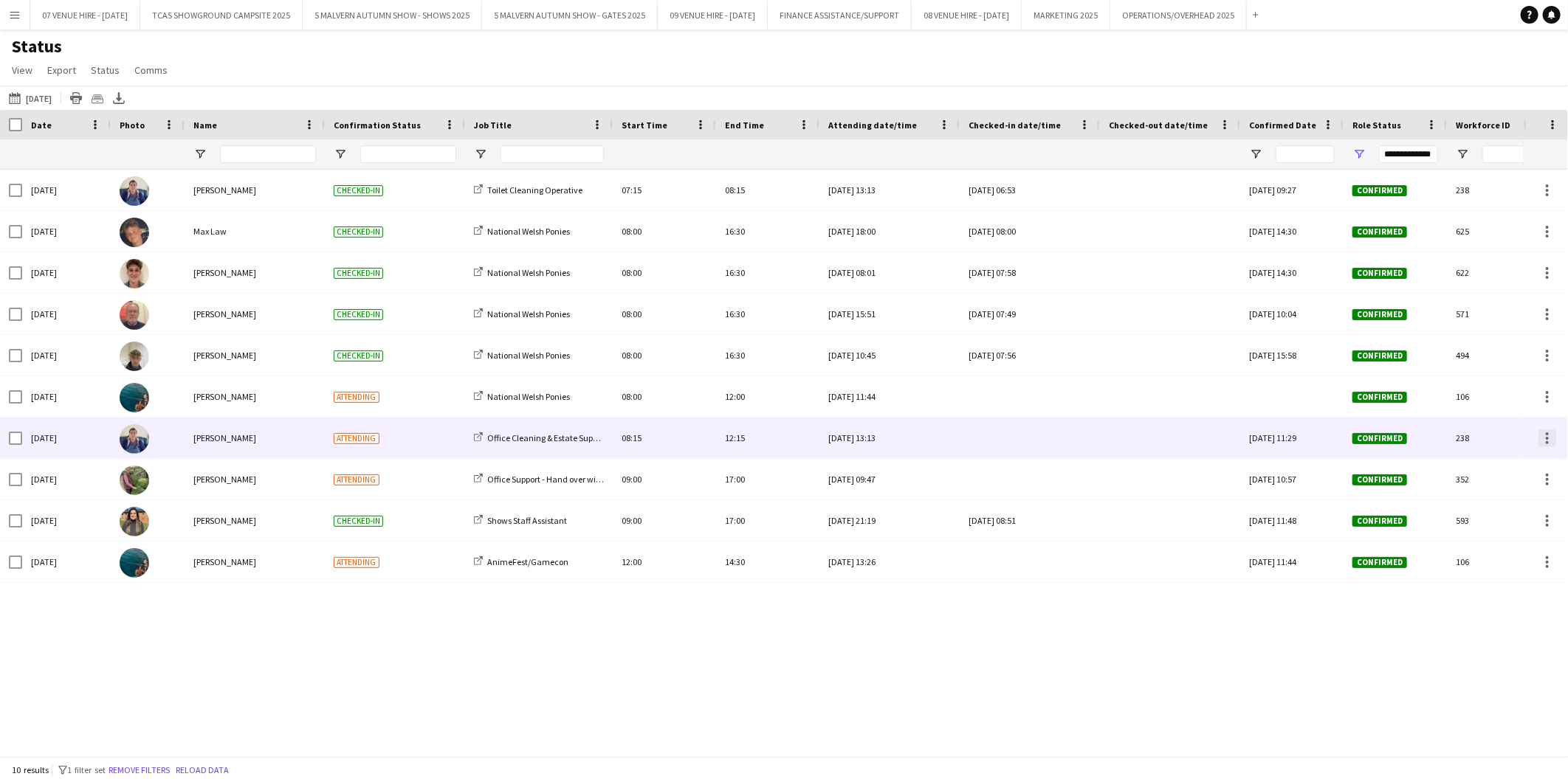
click at [1042, 434] on div at bounding box center [1548, 434] width 3 height 3
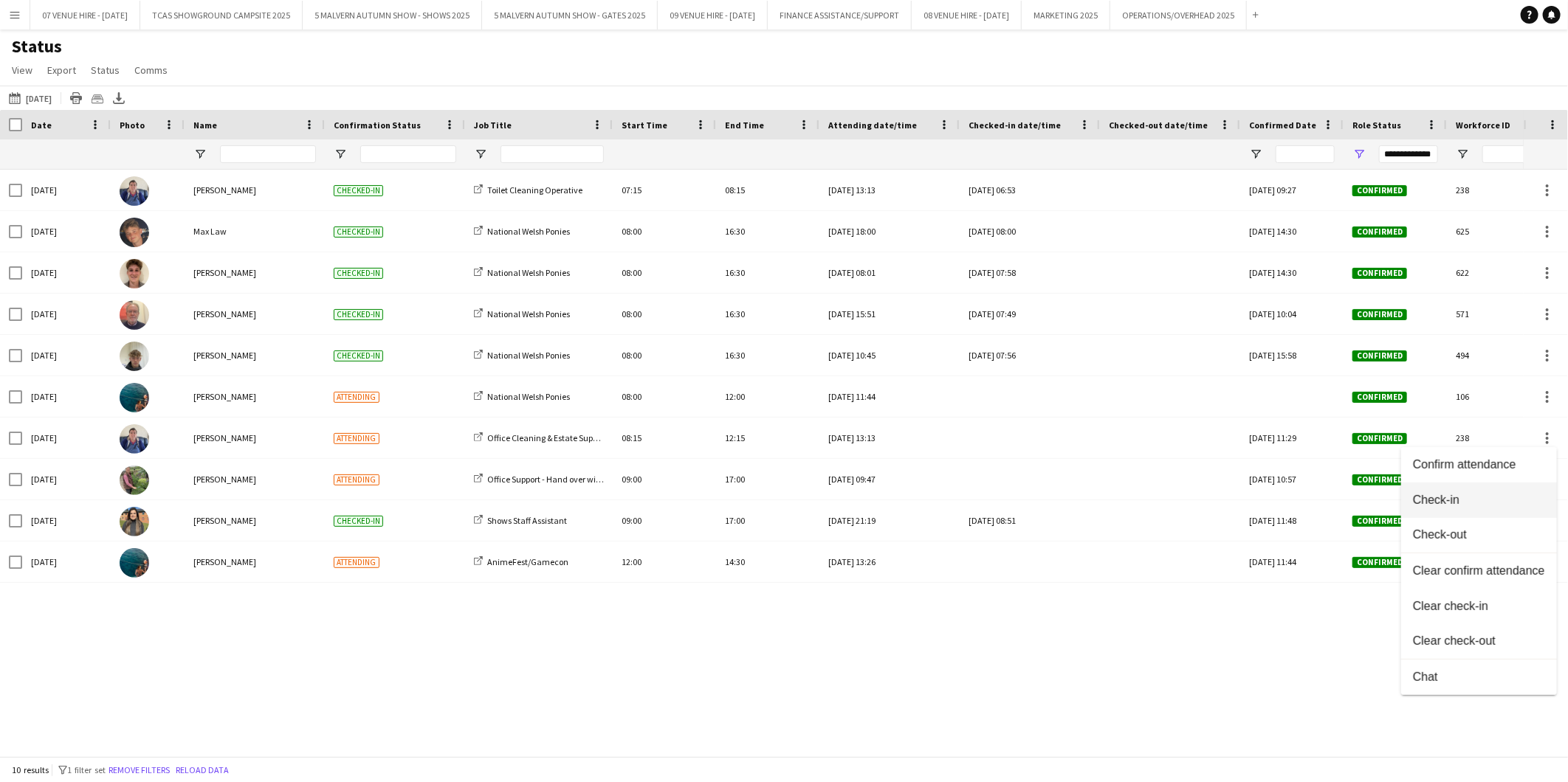
click at [1042, 486] on span "Check-in" at bounding box center [1479, 500] width 132 height 13
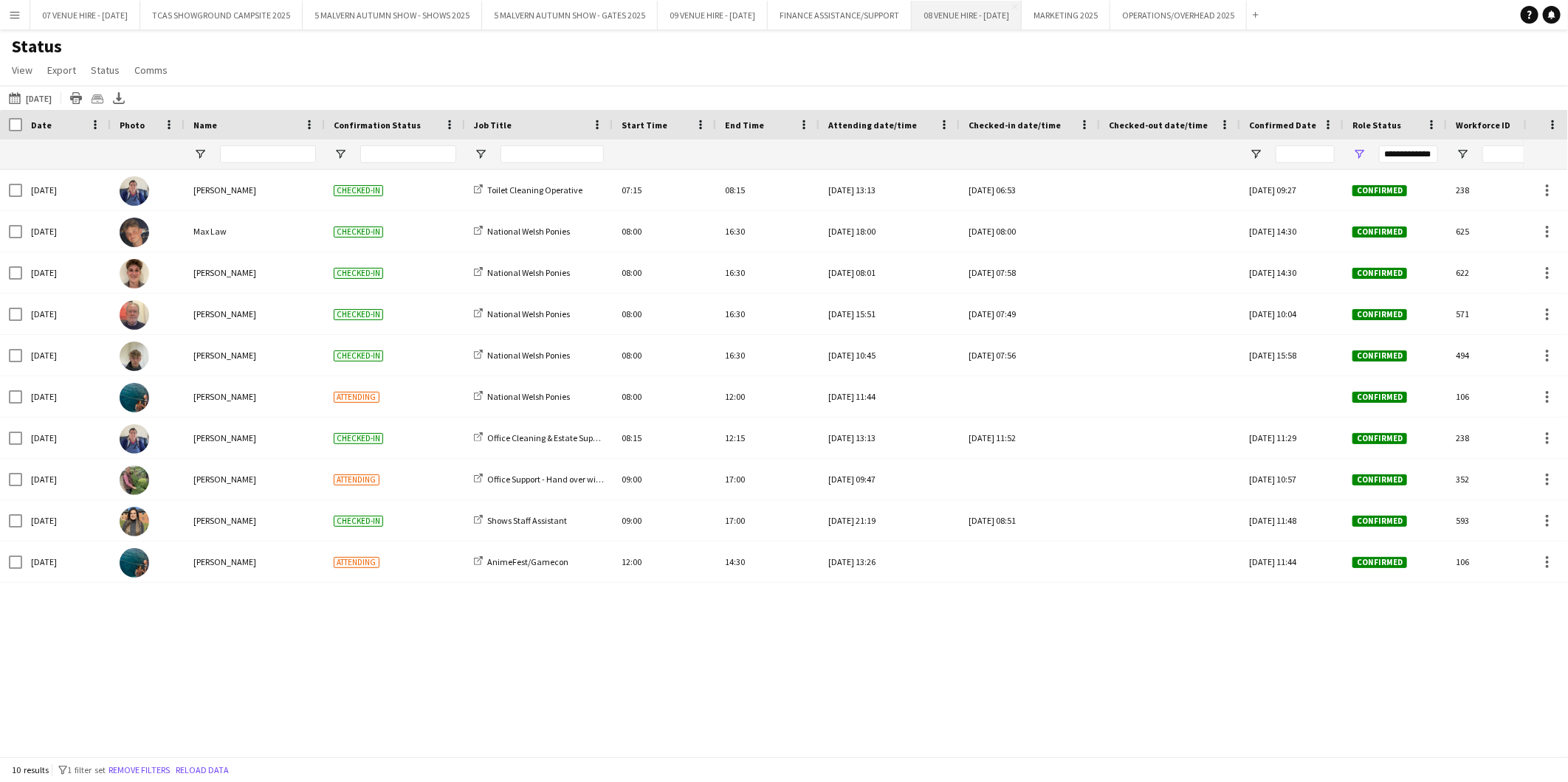
click at [1022, 16] on button "08 VENUE HIRE - [DATE] Close" at bounding box center [967, 15] width 110 height 29
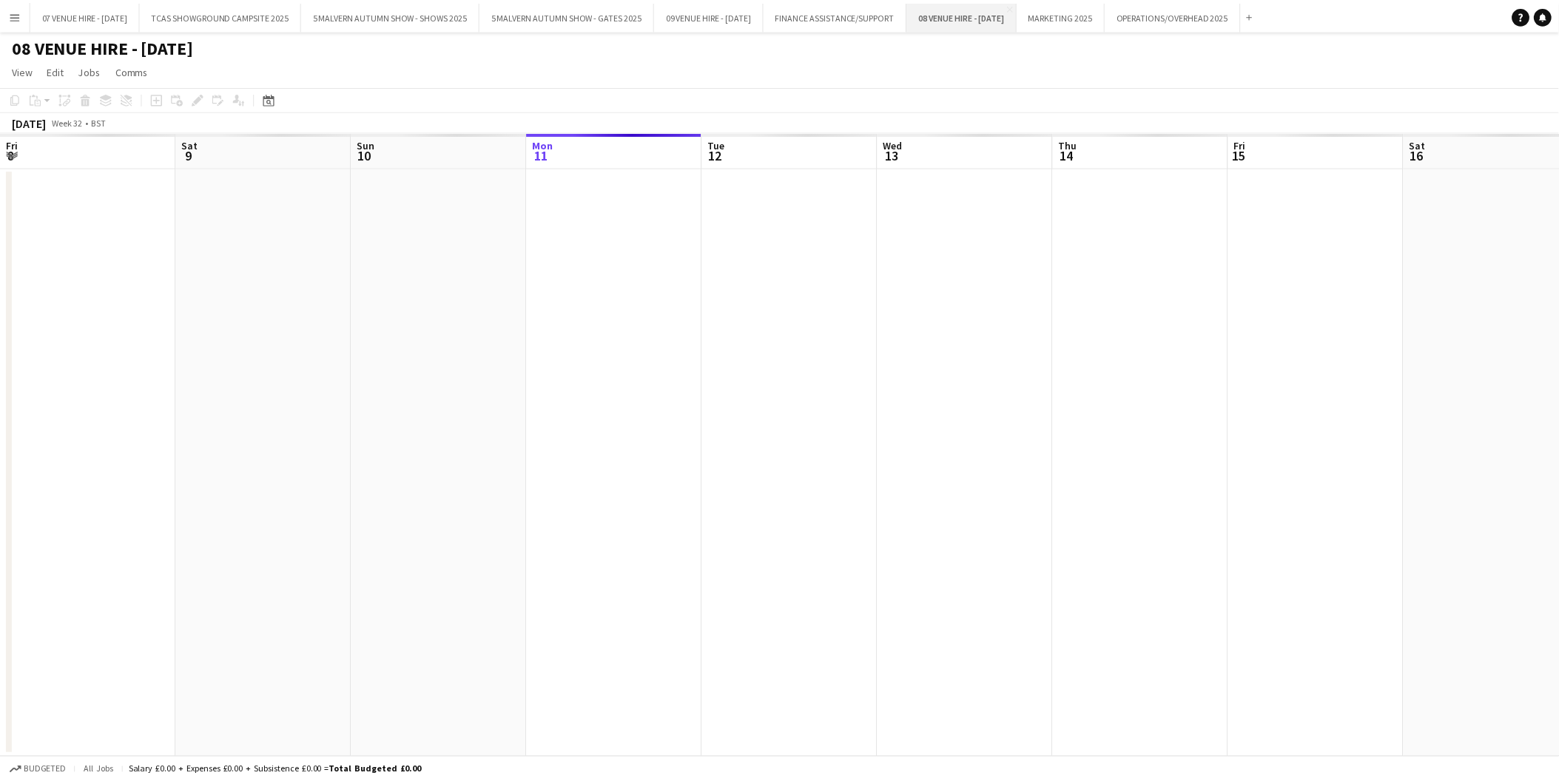
scroll to position [0, 353]
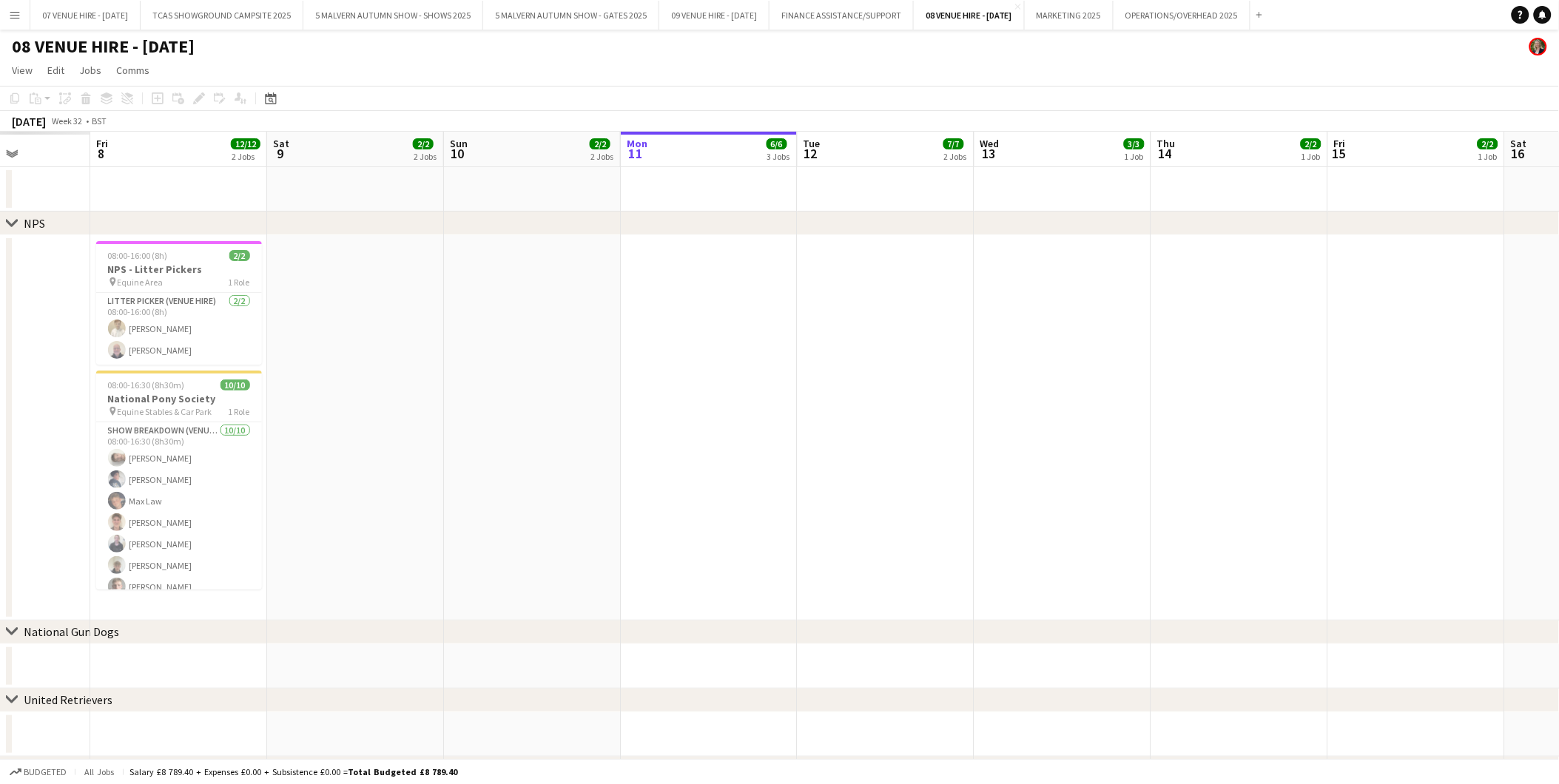
drag, startPoint x: 734, startPoint y: 325, endPoint x: 855, endPoint y: 324, distance: 121.0
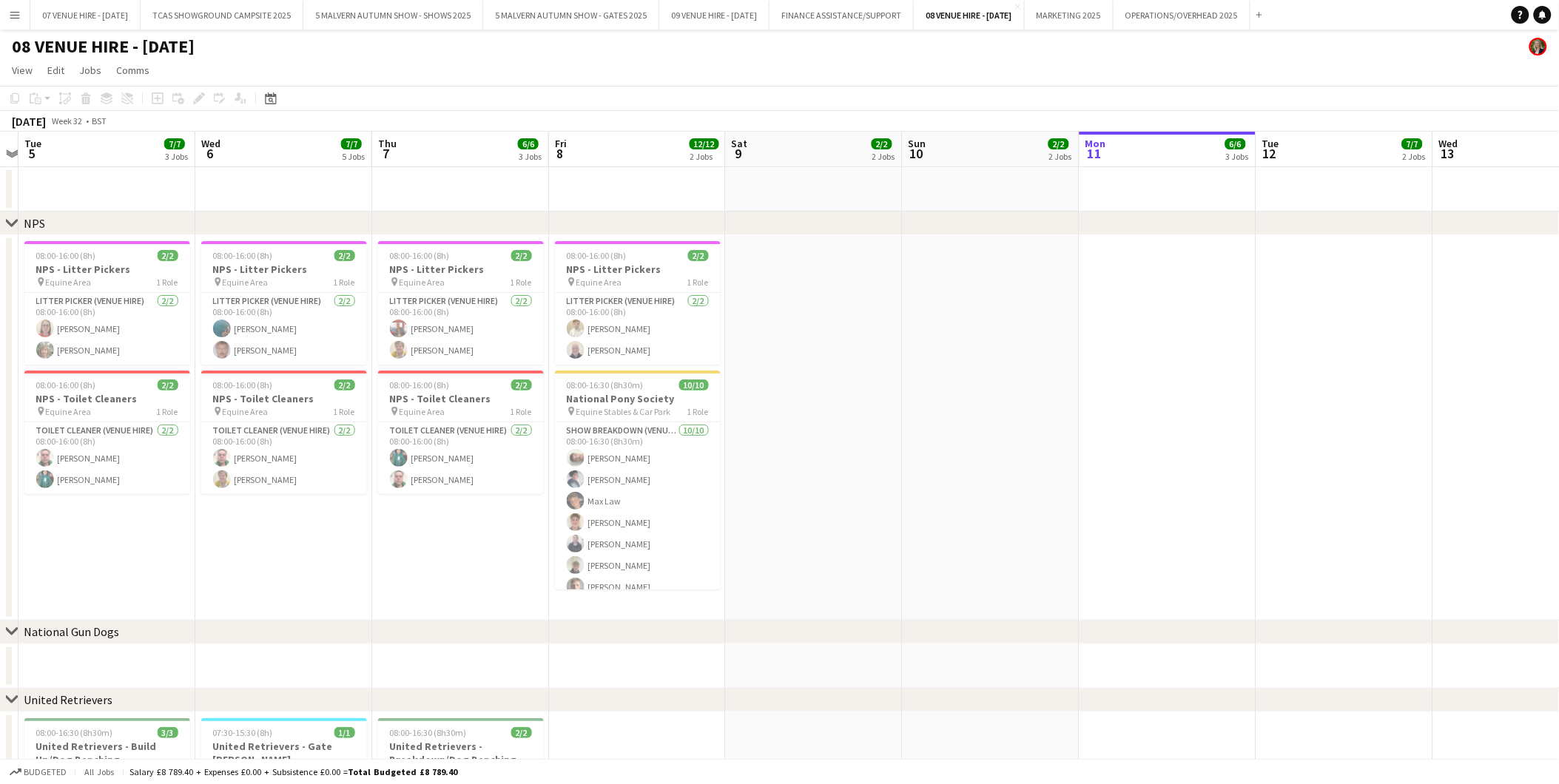
drag, startPoint x: 423, startPoint y: 320, endPoint x: 755, endPoint y: 319, distance: 332.0
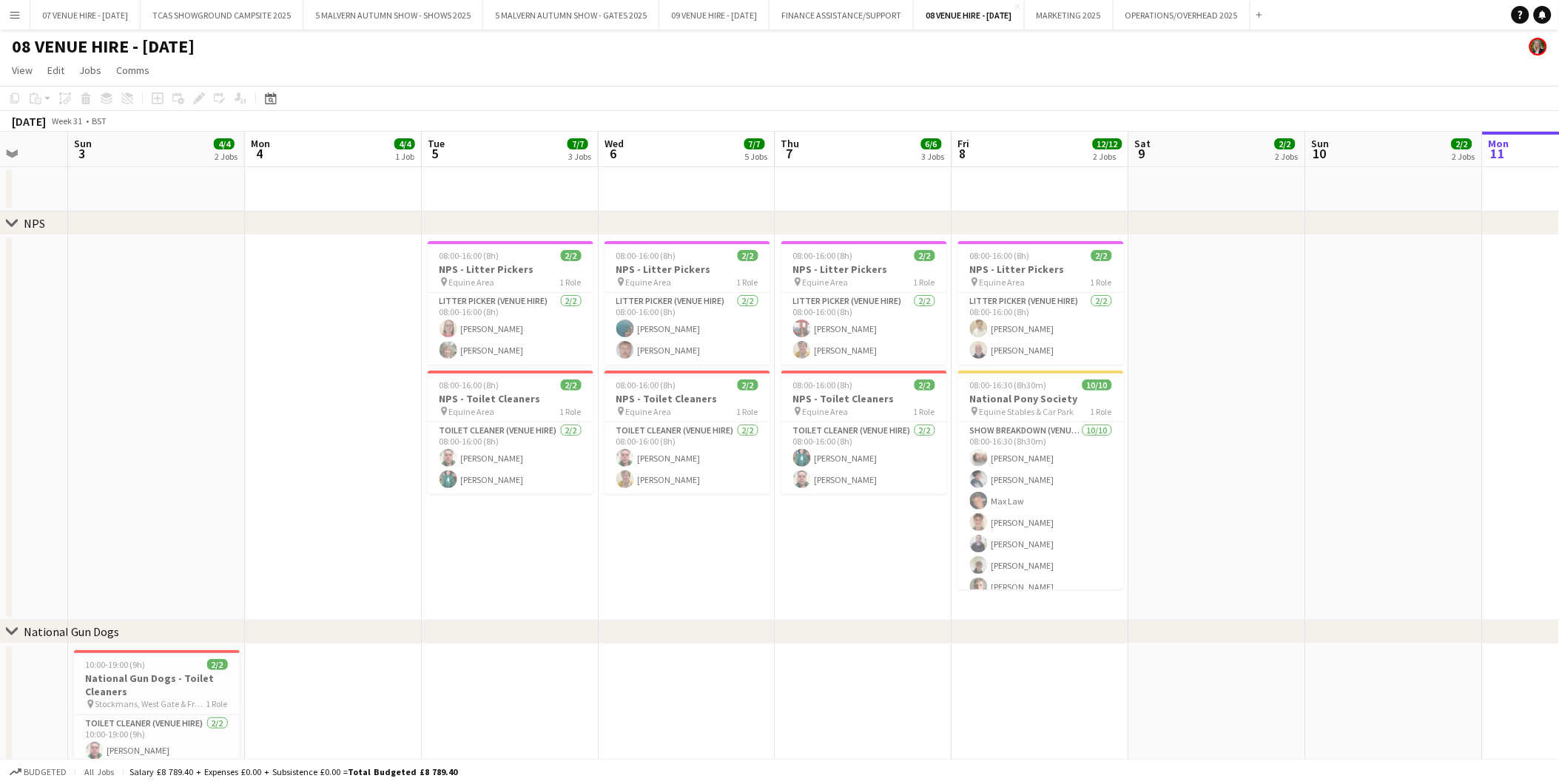
scroll to position [0, 319]
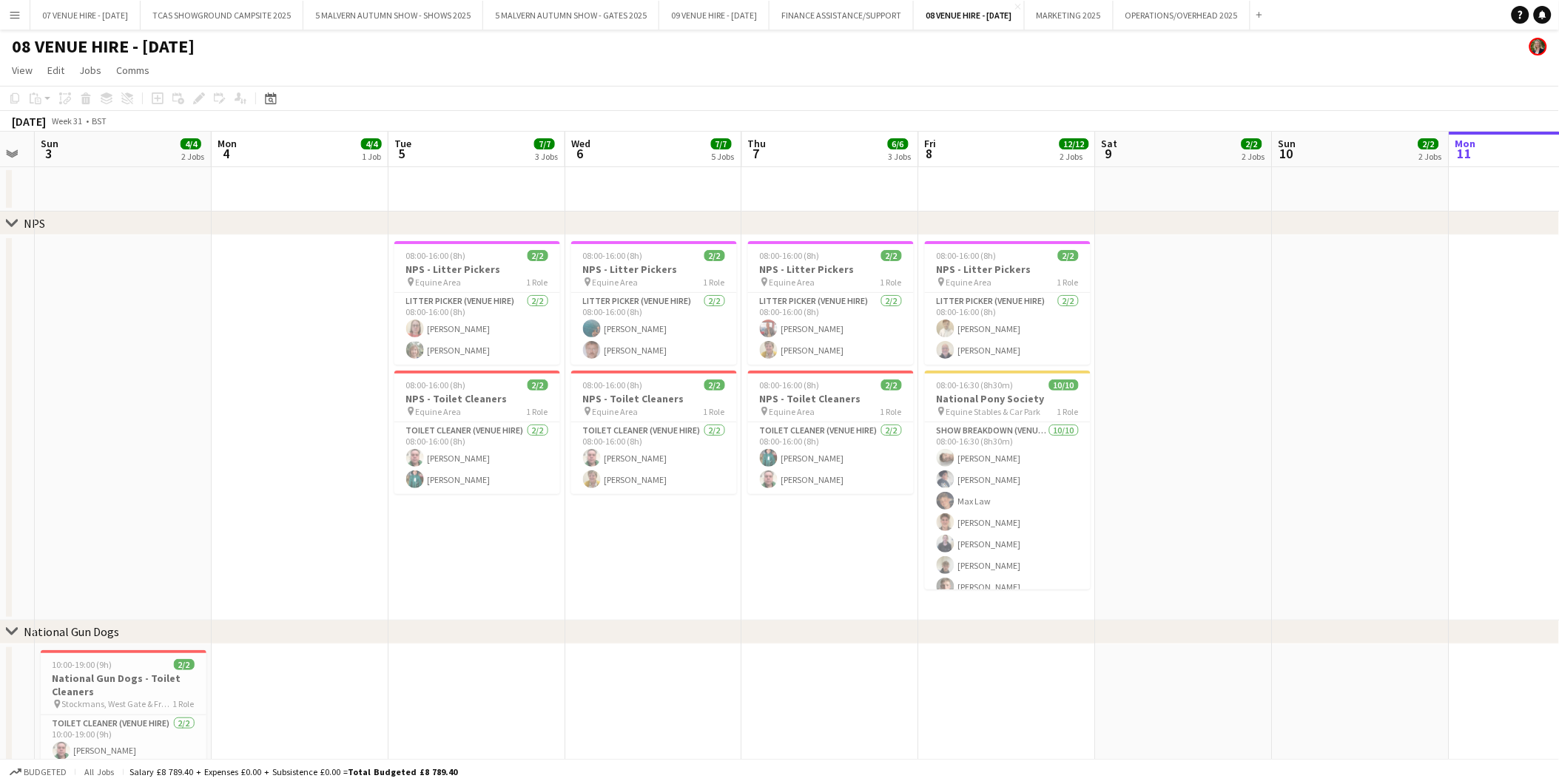
drag, startPoint x: 435, startPoint y: 272, endPoint x: 805, endPoint y: 281, distance: 370.1
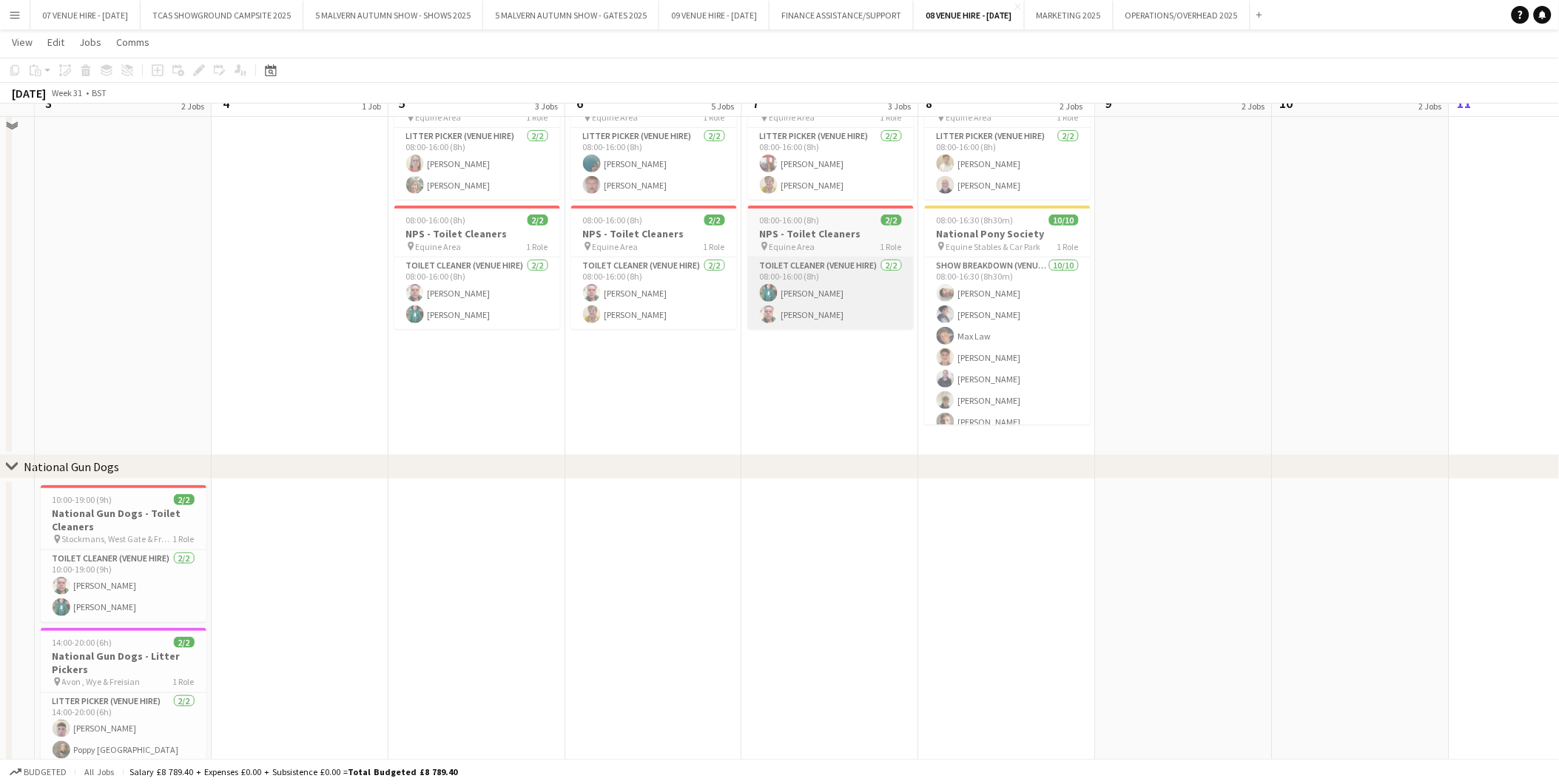
scroll to position [165, 0]
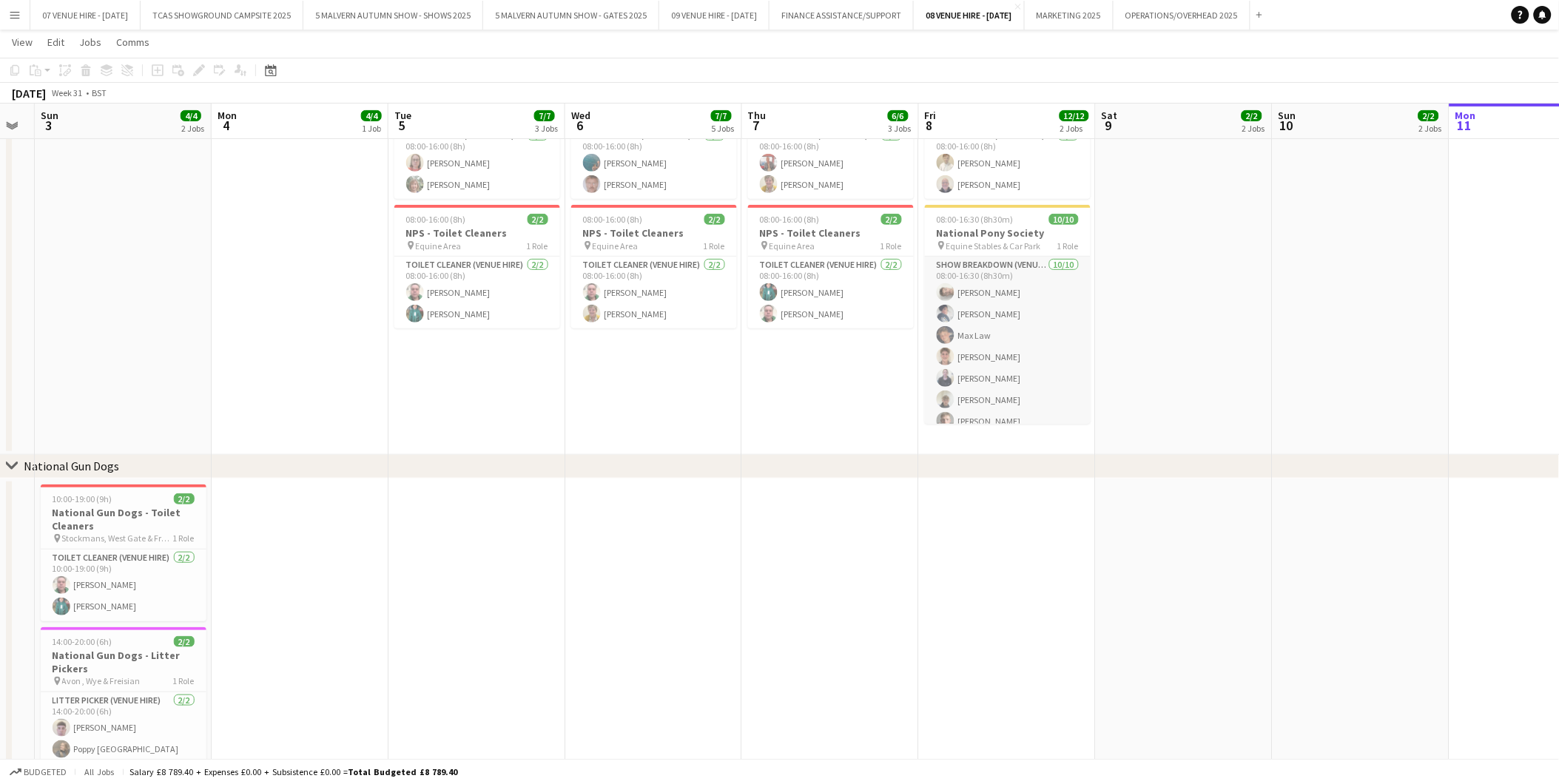
click at [981, 336] on app-card-role "Show Breakdown (Venue Hire) [DATE] 08:00-16:30 (8h30m) [PERSON_NAME] [PERSON_NA…" at bounding box center [1008, 380] width 166 height 248
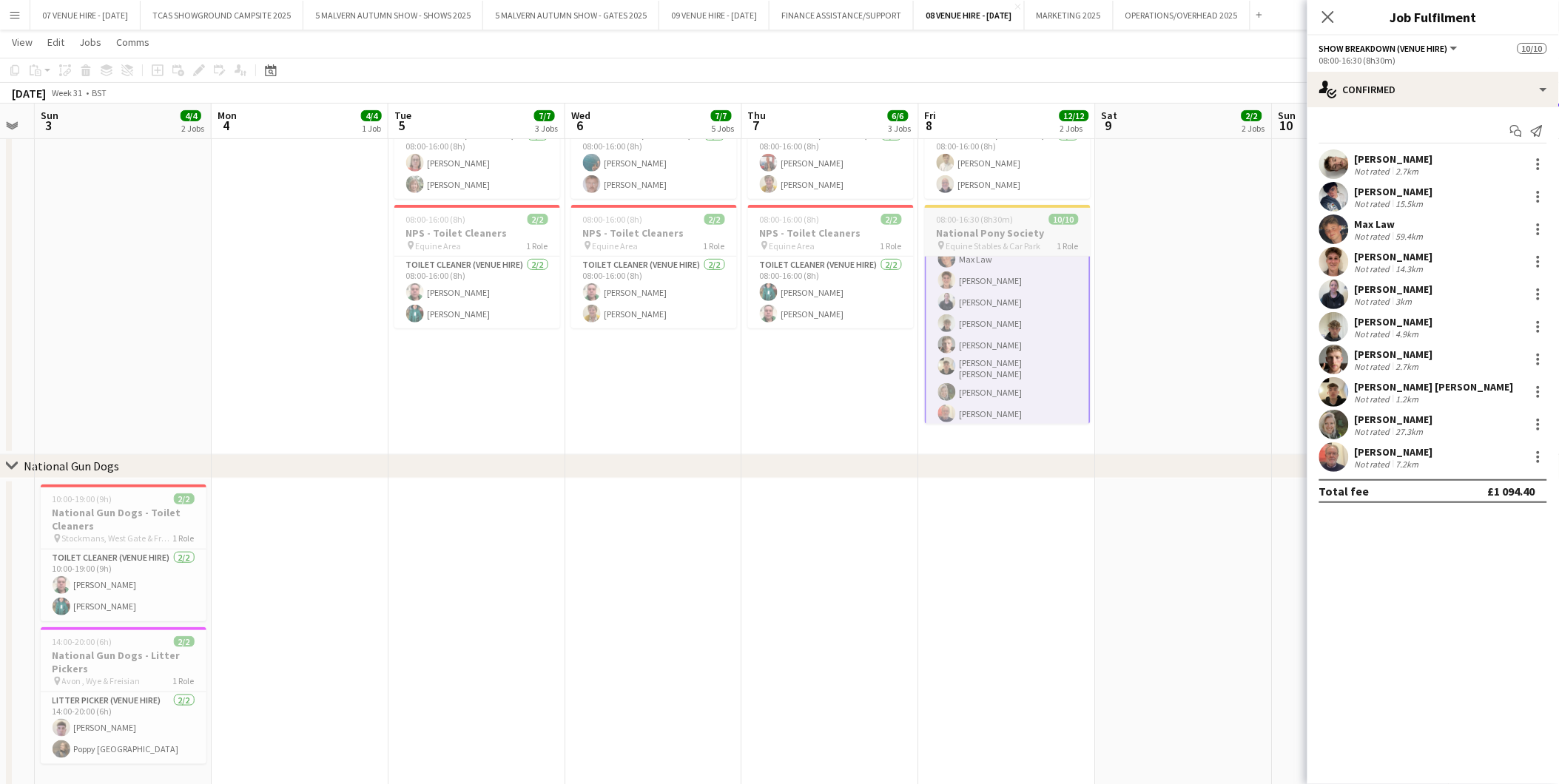
scroll to position [0, 0]
click at [844, 350] on app-date-cell "08:00-16:00 (8h) 2/2 NPS - Litter Pickers pin Equine Area 1 Role Litter Picker …" at bounding box center [831, 262] width 177 height 386
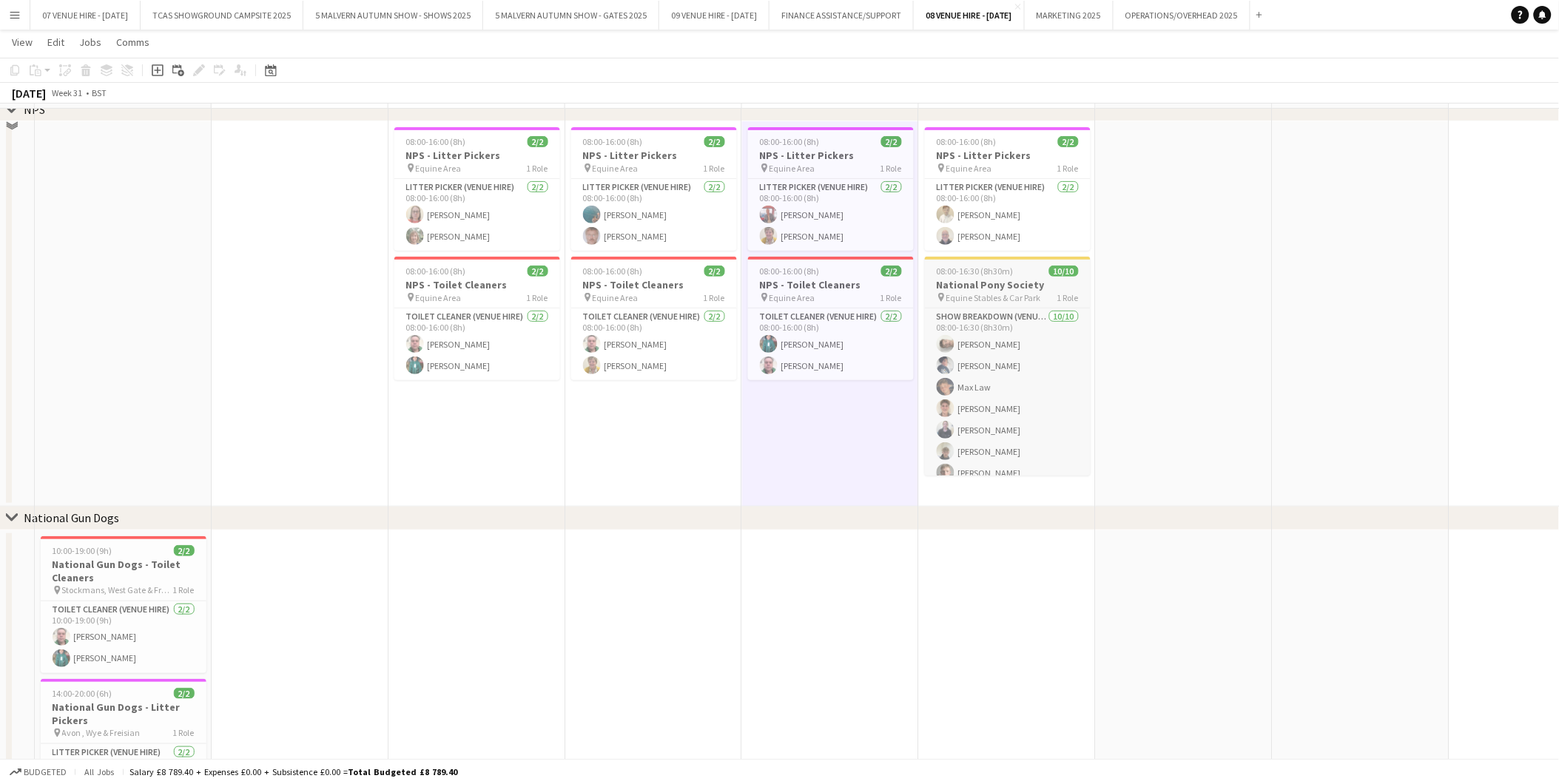
scroll to position [82, 0]
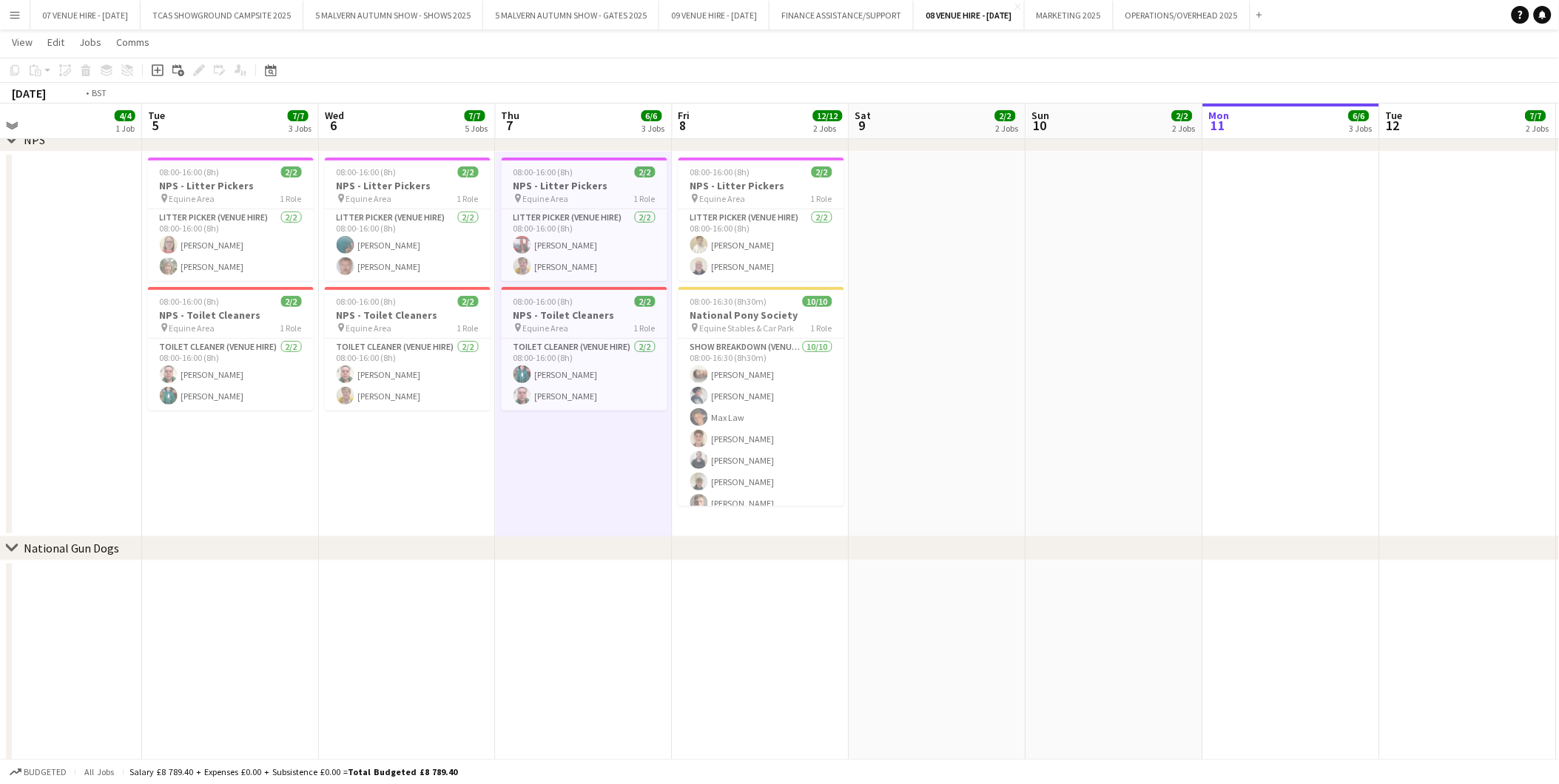
drag, startPoint x: 1300, startPoint y: 285, endPoint x: 1054, endPoint y: 281, distance: 246.0
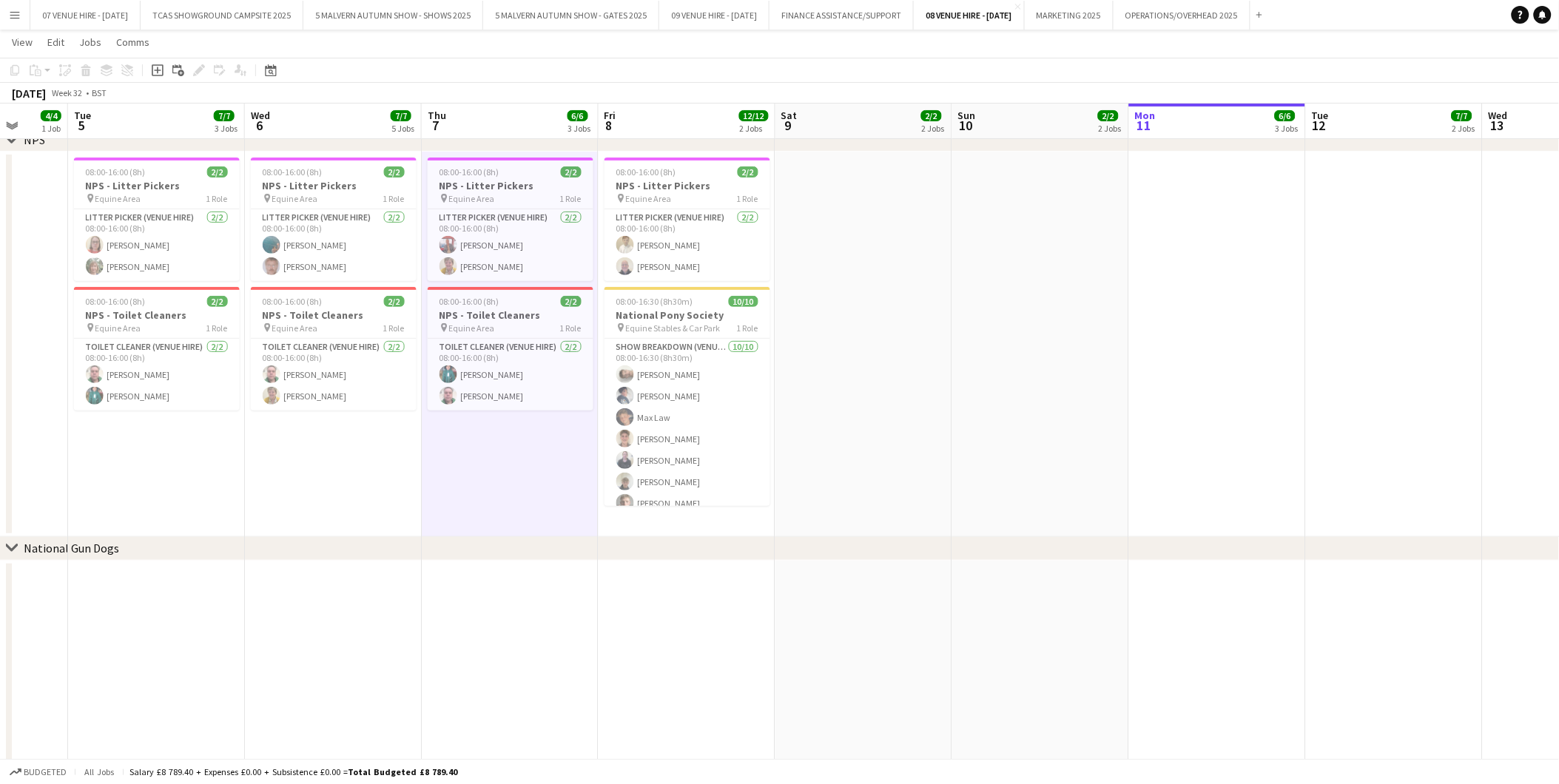
drag, startPoint x: 1222, startPoint y: 267, endPoint x: 1013, endPoint y: 279, distance: 209.3
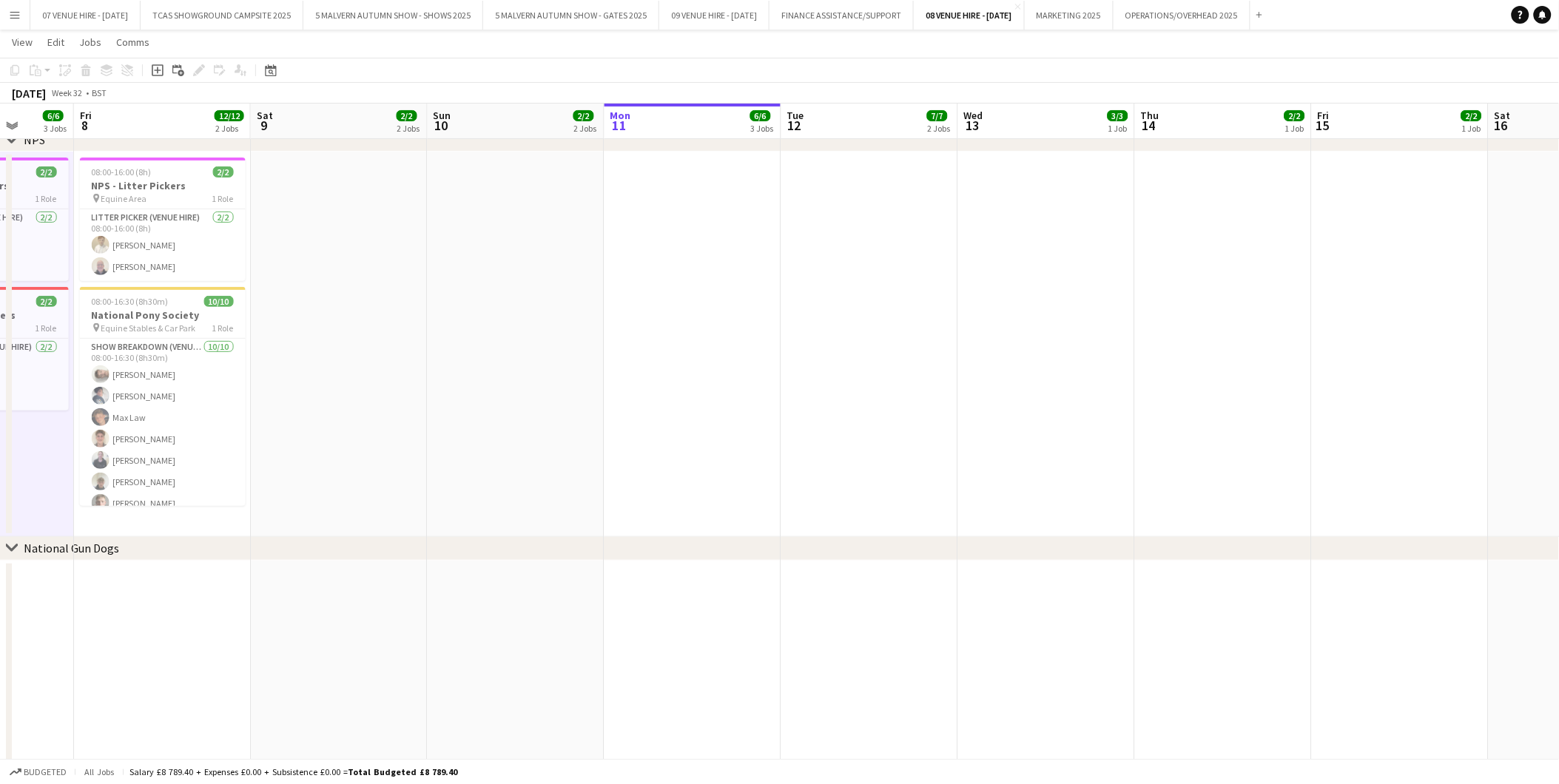
drag, startPoint x: 1155, startPoint y: 282, endPoint x: 991, endPoint y: 275, distance: 164.1
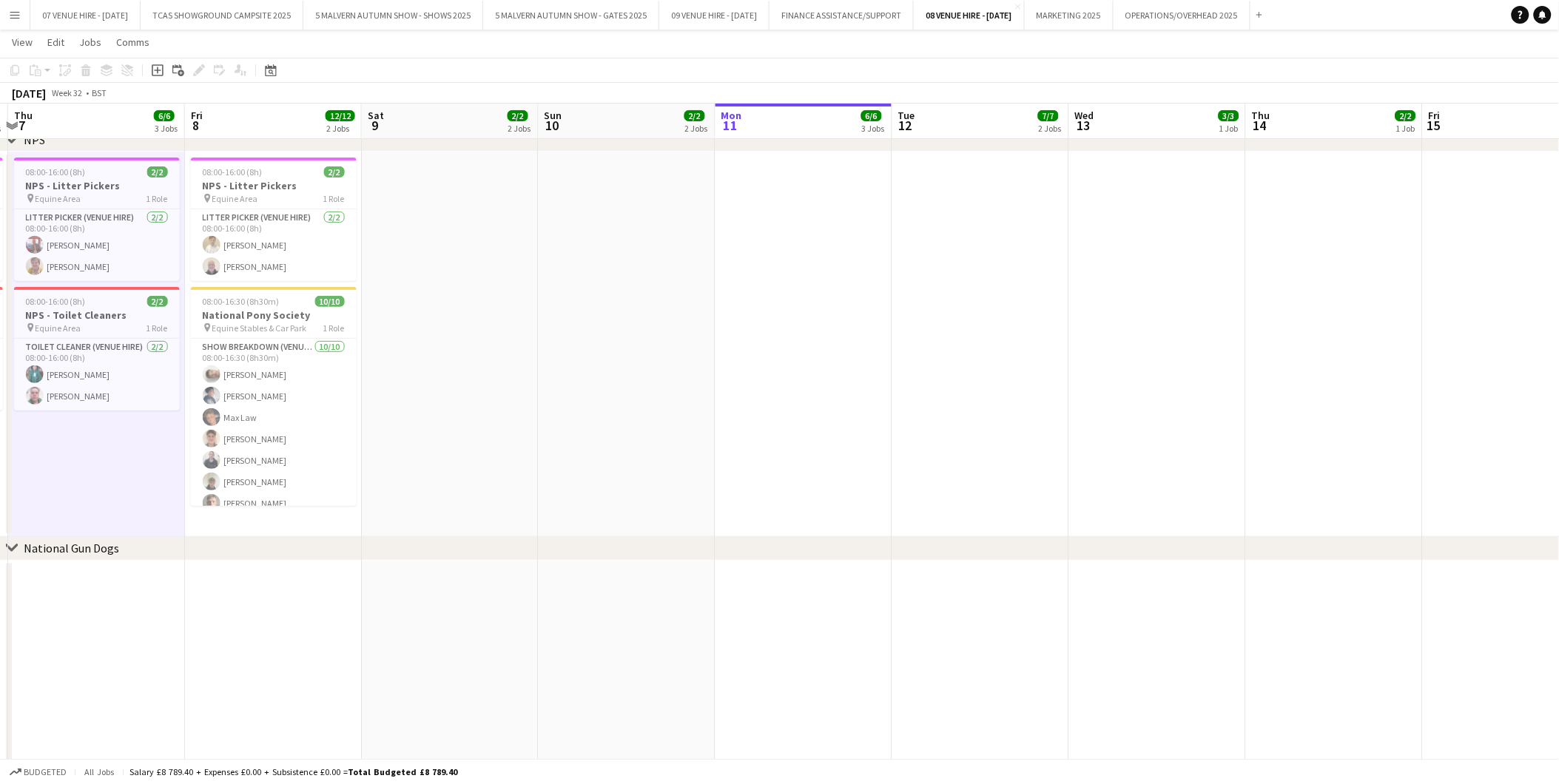
drag, startPoint x: 1157, startPoint y: 283, endPoint x: 991, endPoint y: 282, distance: 166.0
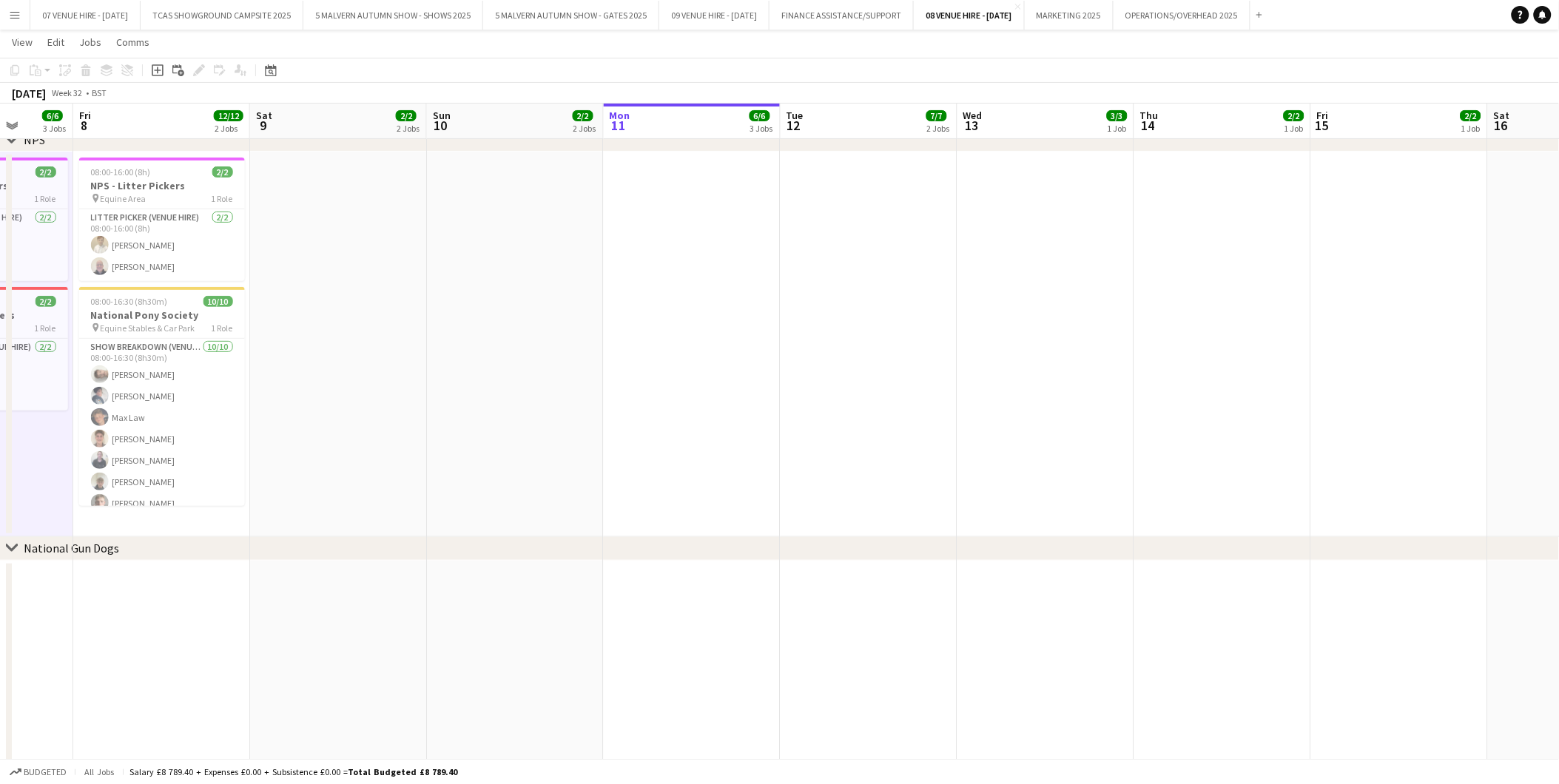
scroll to position [0, 595]
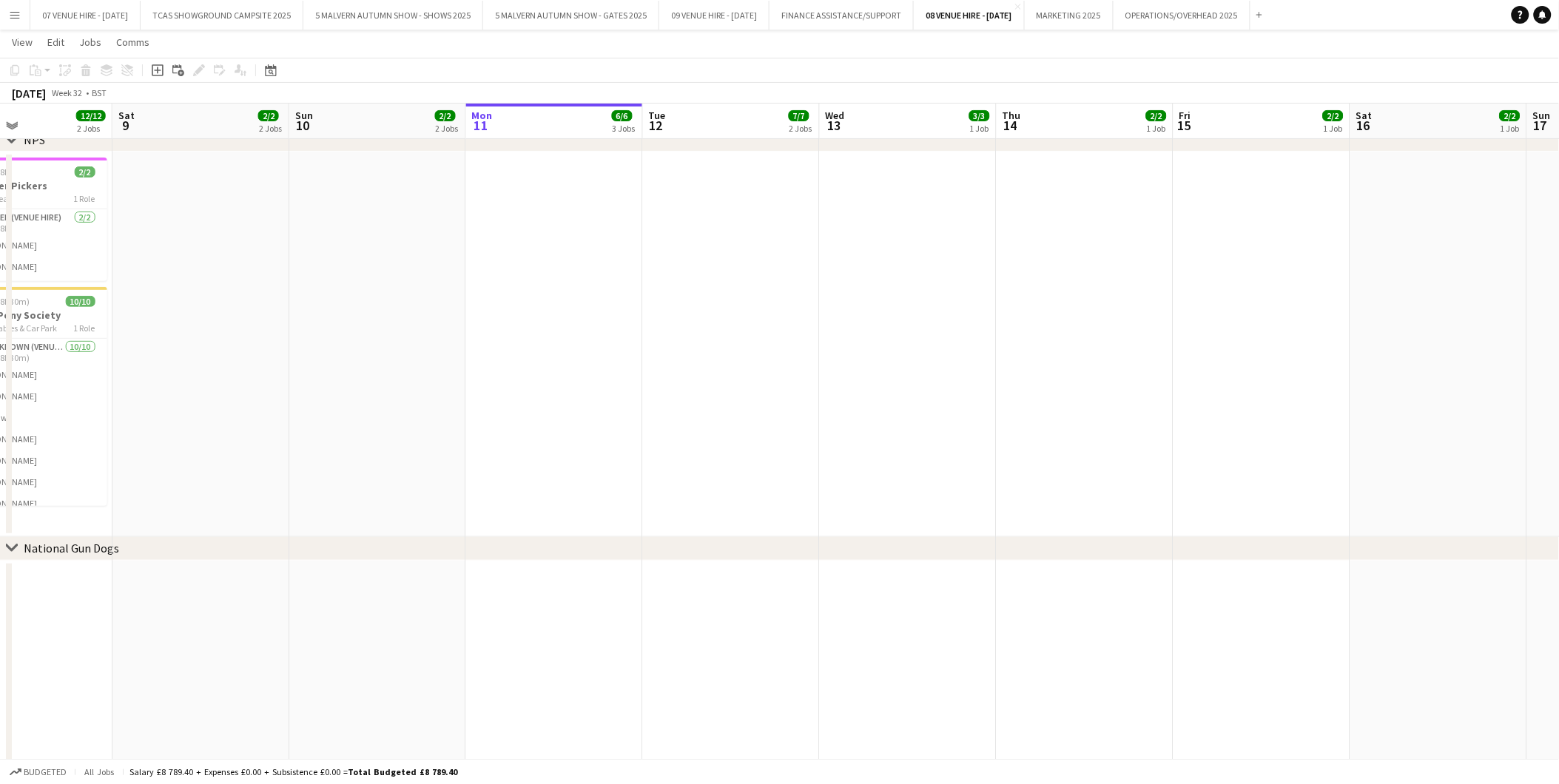
drag, startPoint x: 1134, startPoint y: 287, endPoint x: 996, endPoint y: 285, distance: 138.0
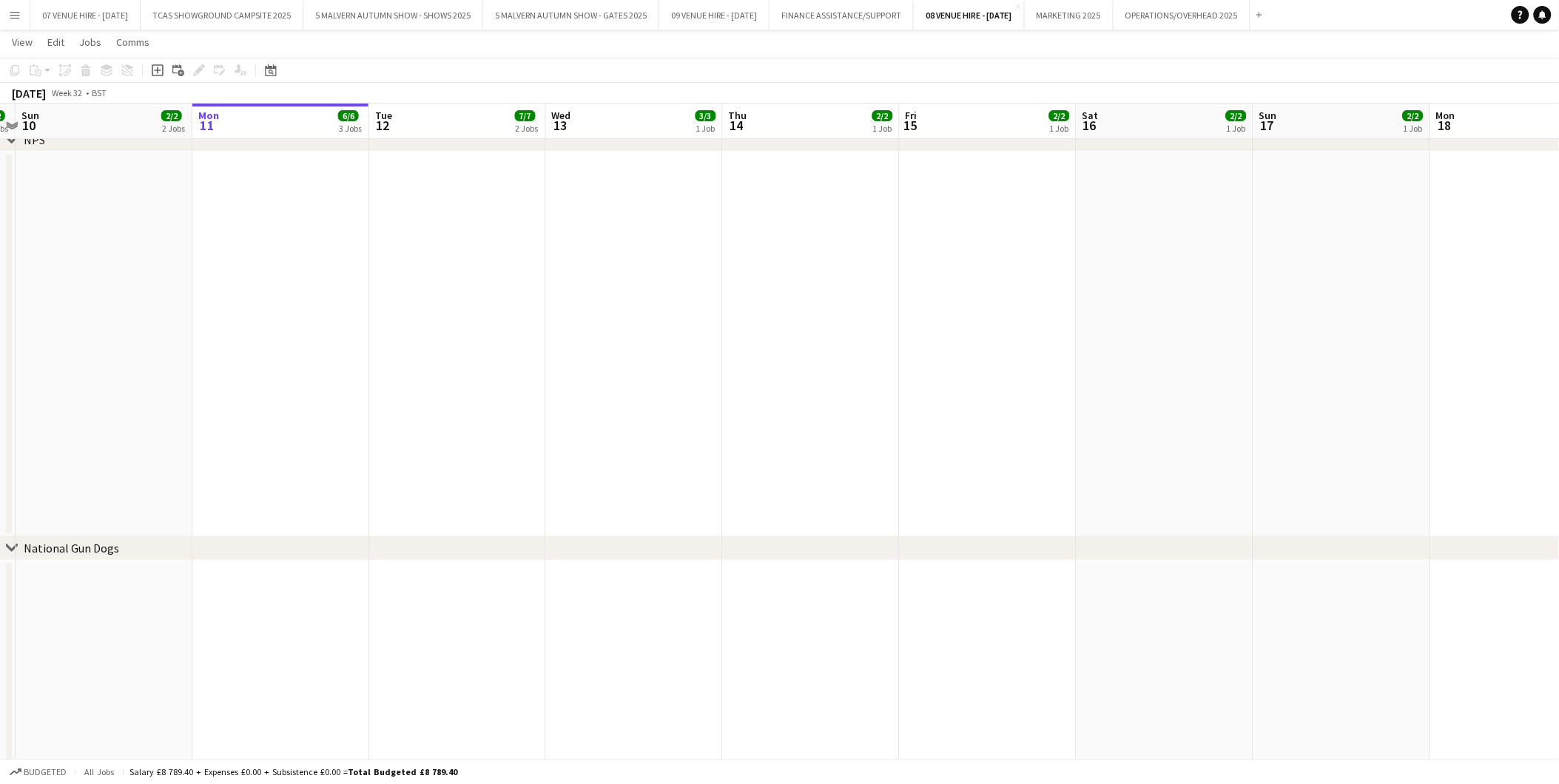
scroll to position [0, 517]
drag, startPoint x: 997, startPoint y: 284, endPoint x: 742, endPoint y: 283, distance: 255.0
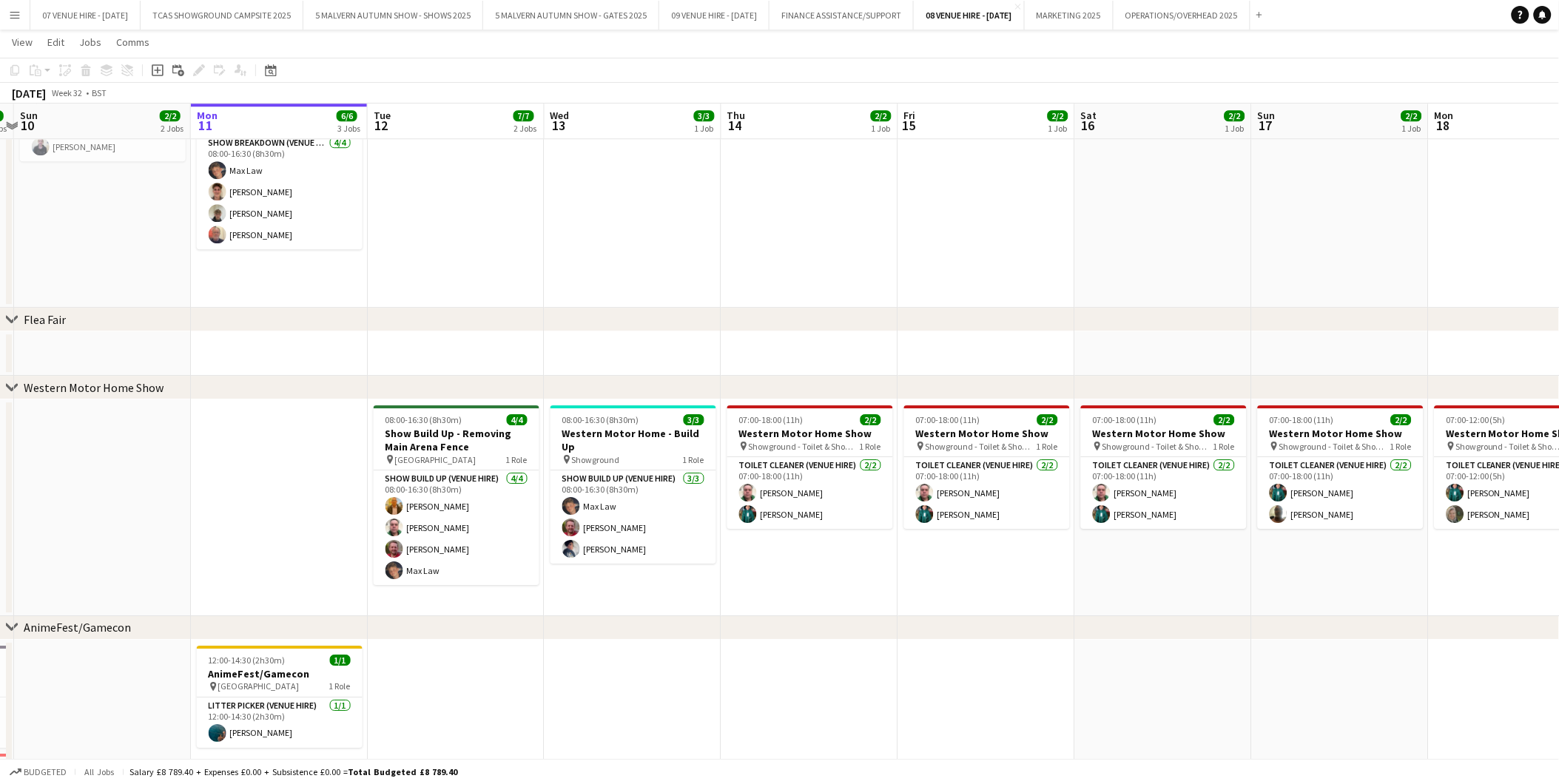
scroll to position [1562, 0]
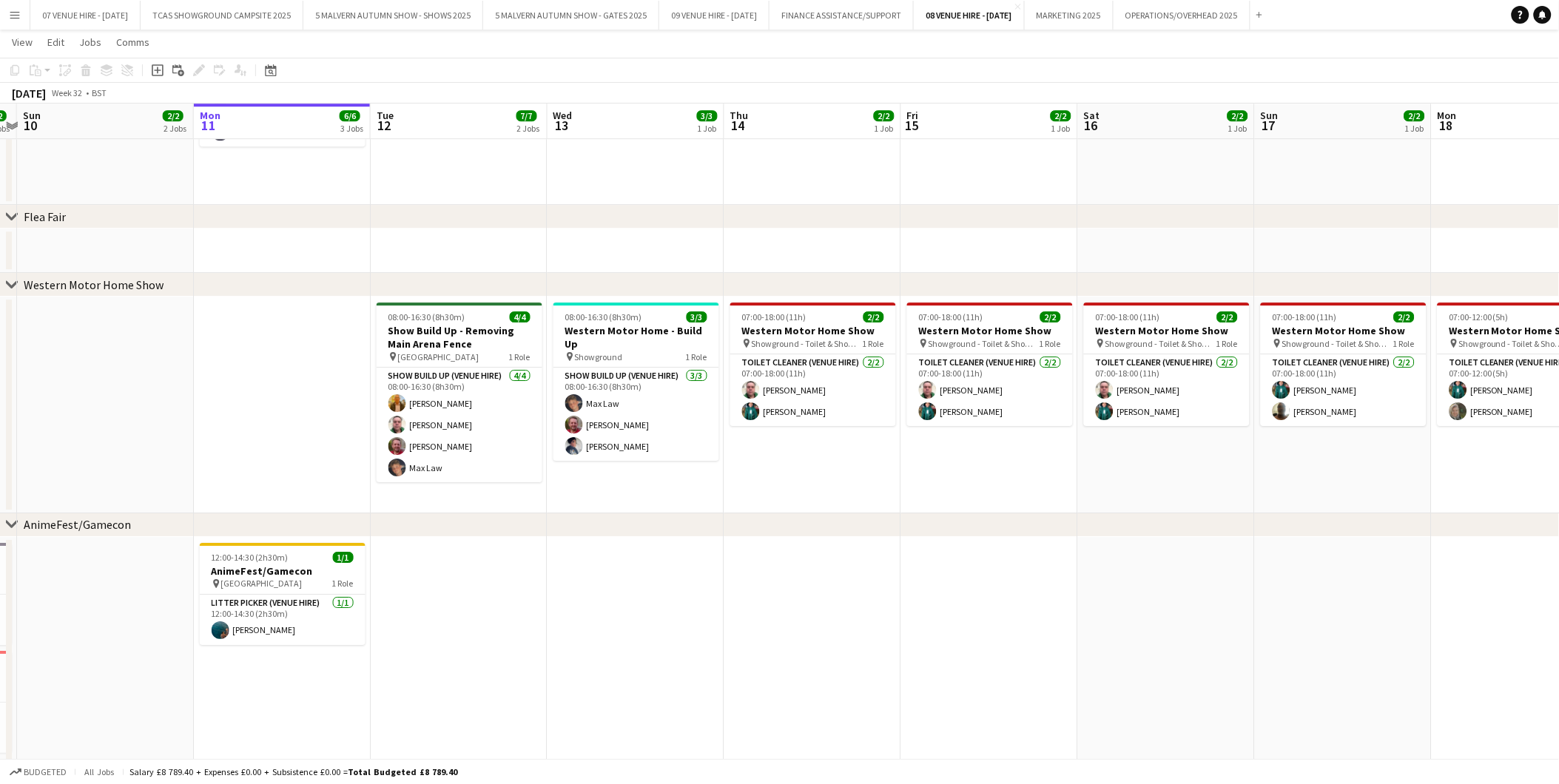
drag, startPoint x: 930, startPoint y: 350, endPoint x: 756, endPoint y: 346, distance: 174.0
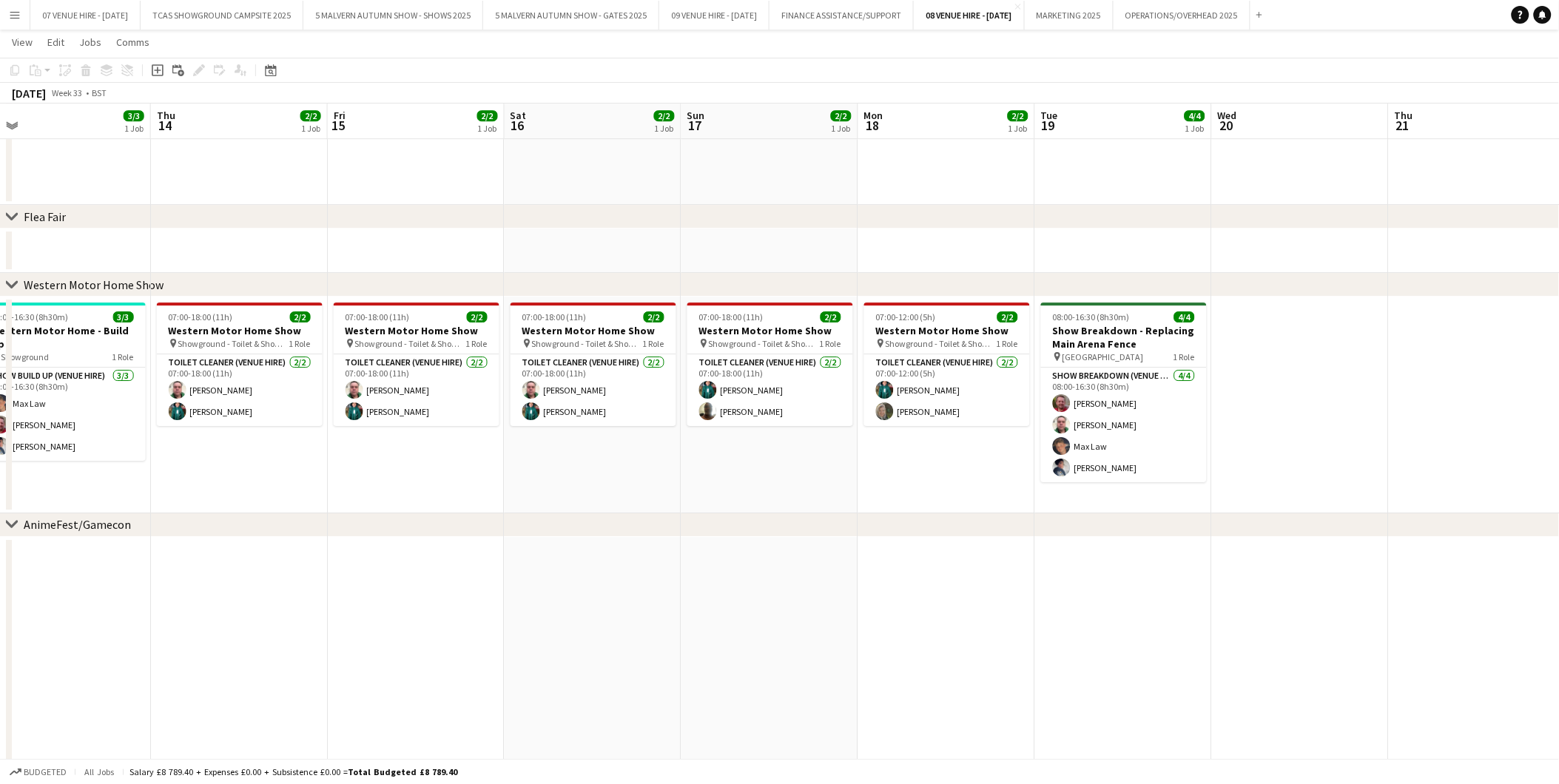
drag, startPoint x: 913, startPoint y: 343, endPoint x: 696, endPoint y: 352, distance: 217.2
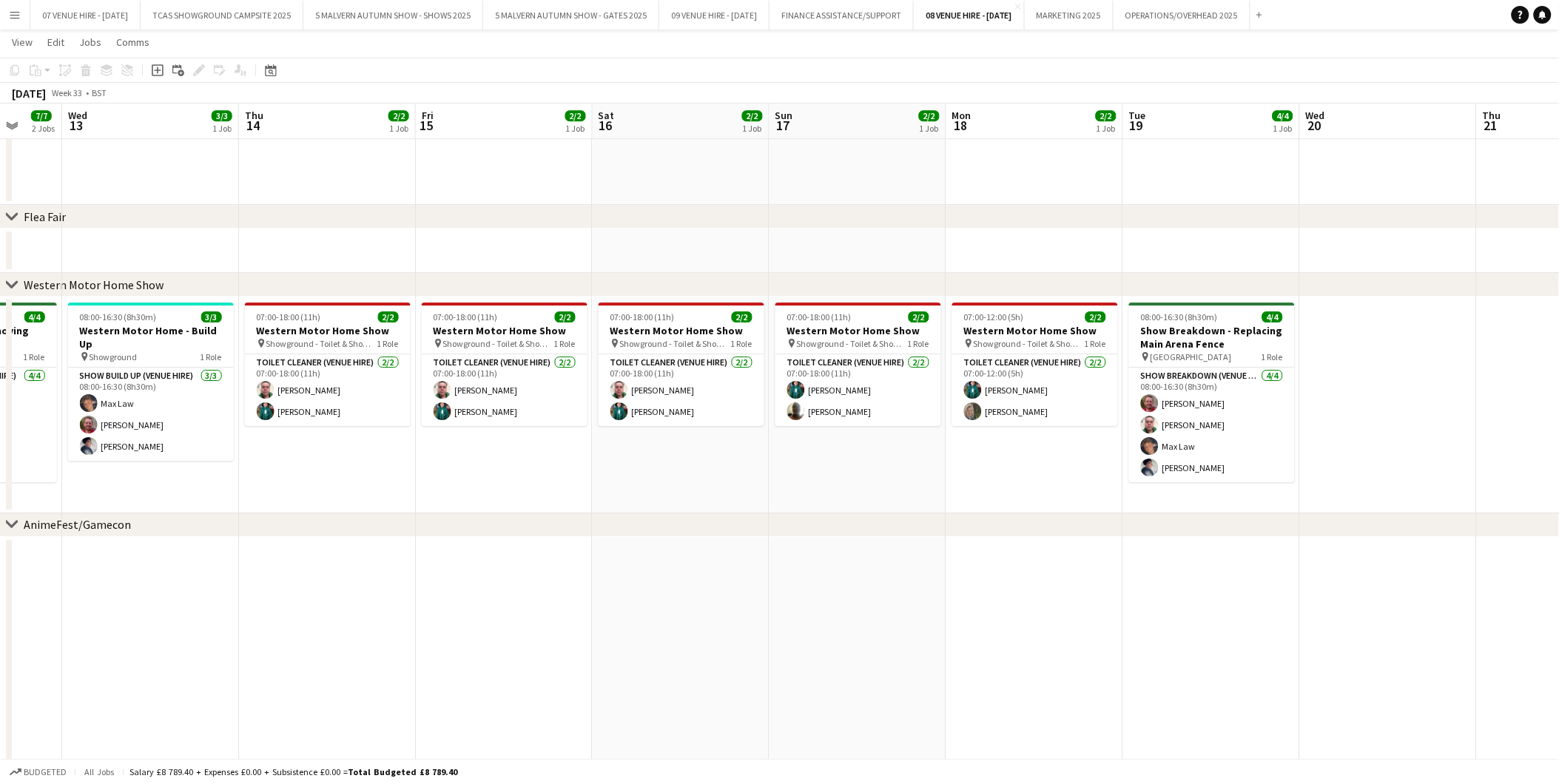
drag, startPoint x: 980, startPoint y: 353, endPoint x: 815, endPoint y: 368, distance: 165.7
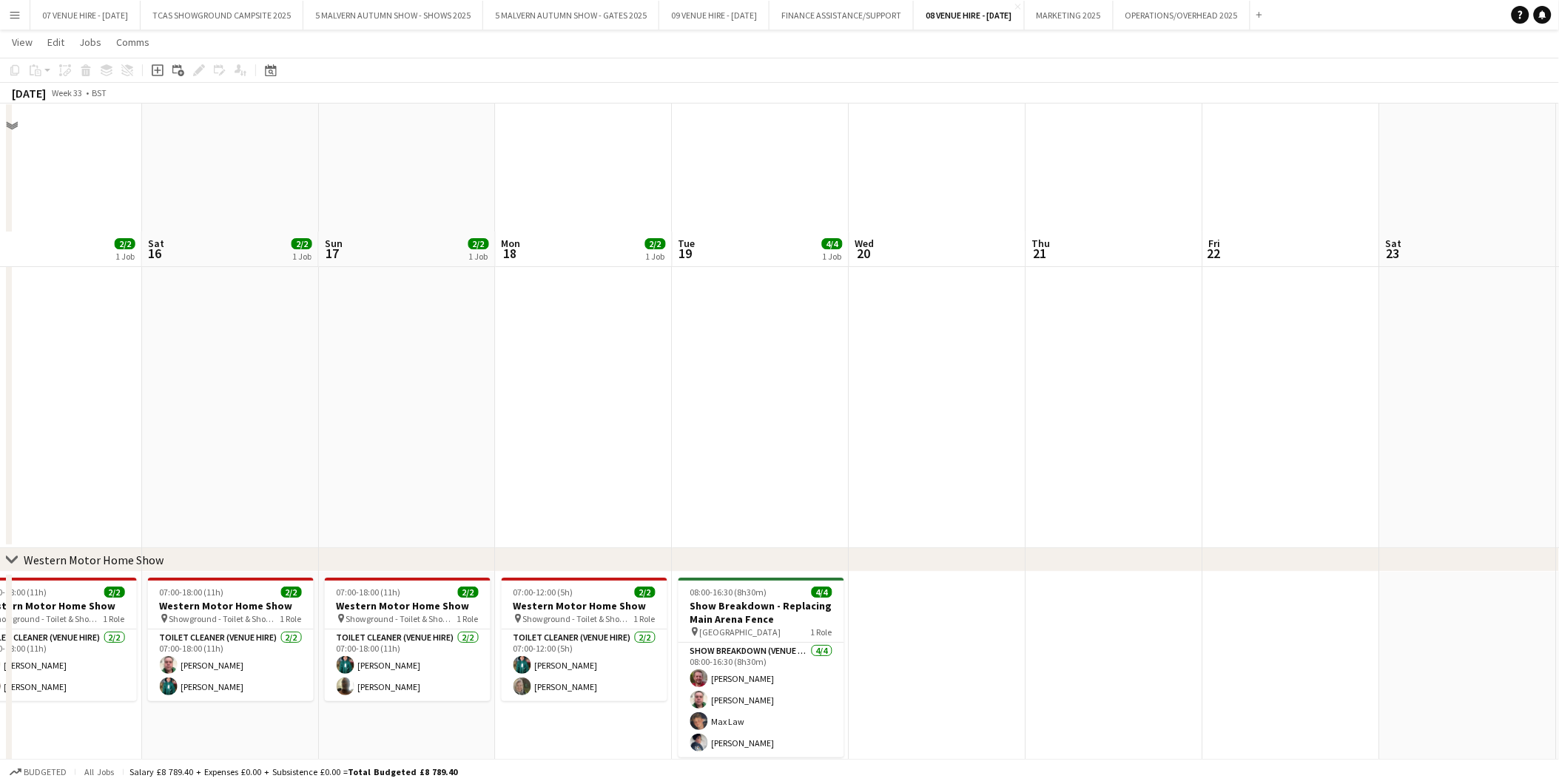
scroll to position [1890, 0]
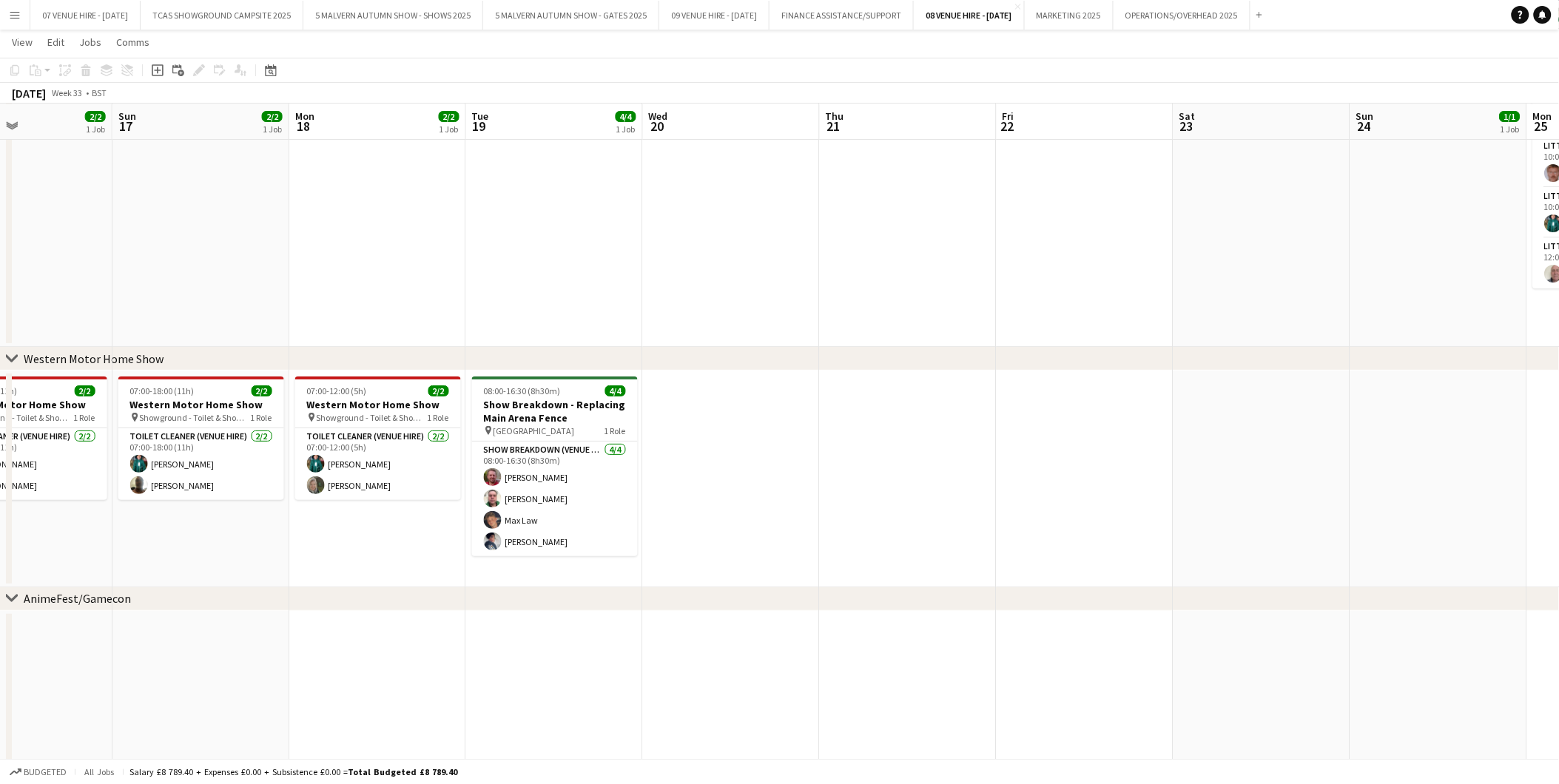
drag, startPoint x: 1144, startPoint y: 416, endPoint x: 868, endPoint y: 399, distance: 276.5
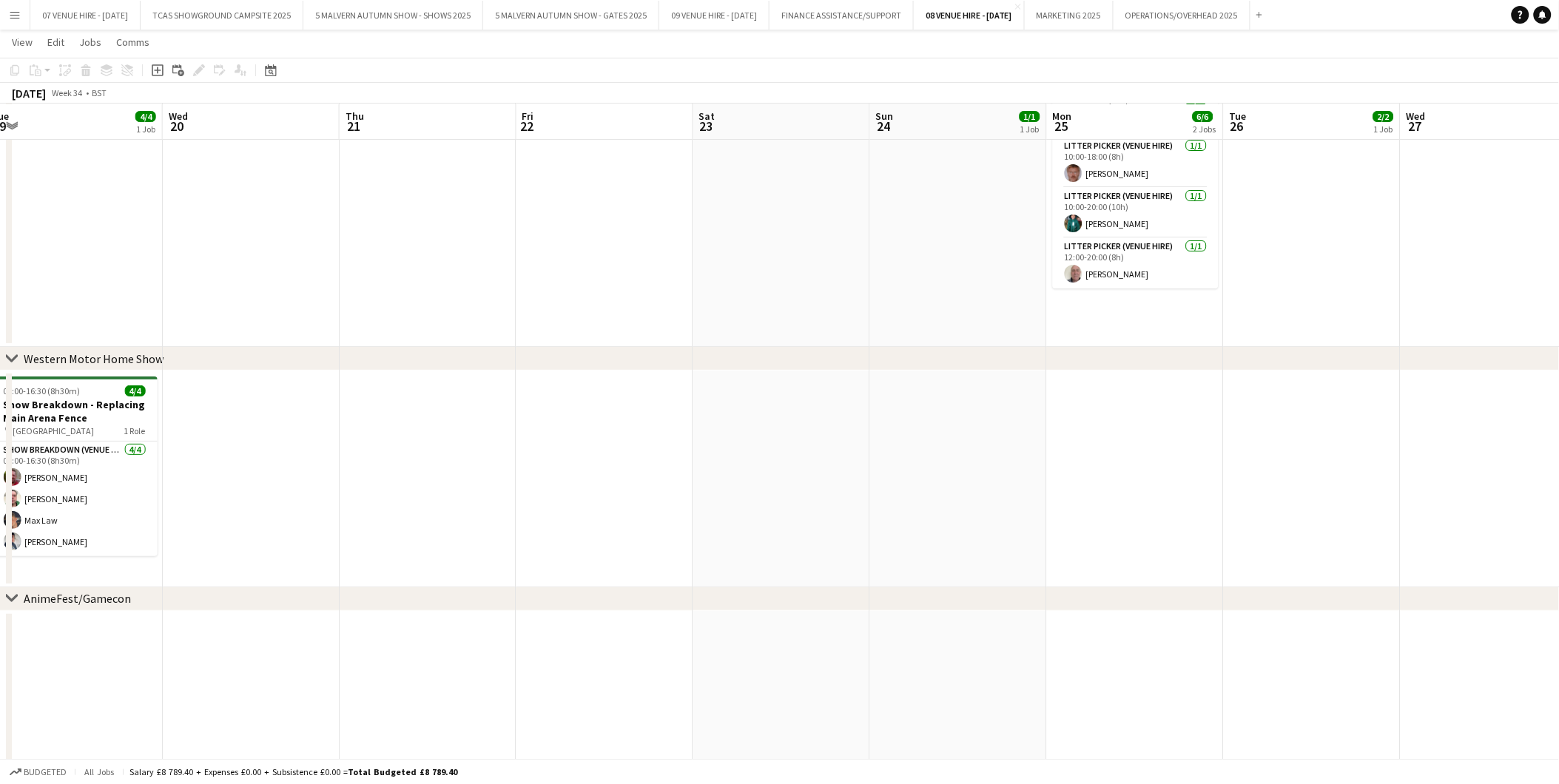
scroll to position [0, 450]
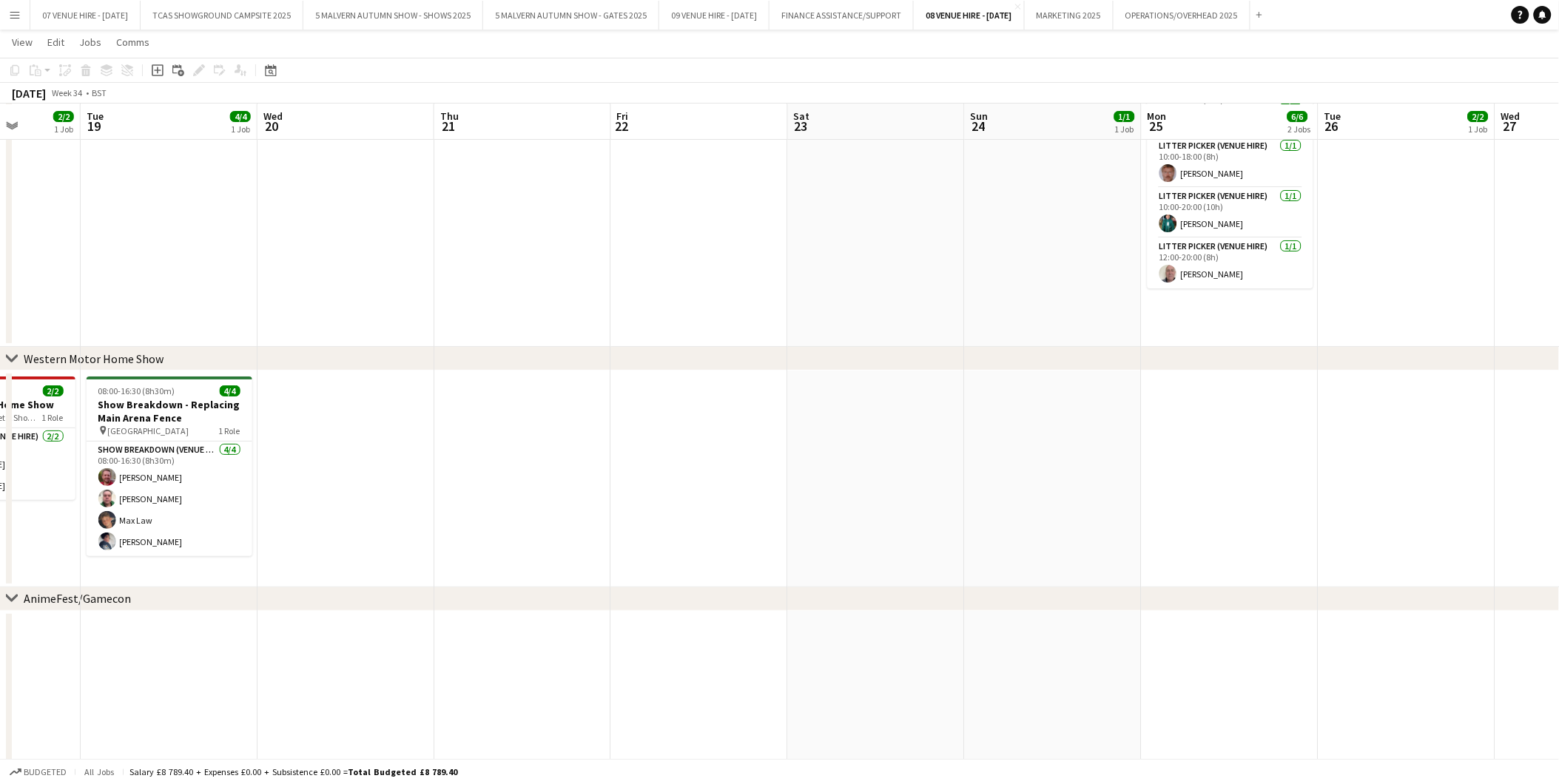
drag, startPoint x: 1095, startPoint y: 396, endPoint x: 780, endPoint y: 374, distance: 315.8
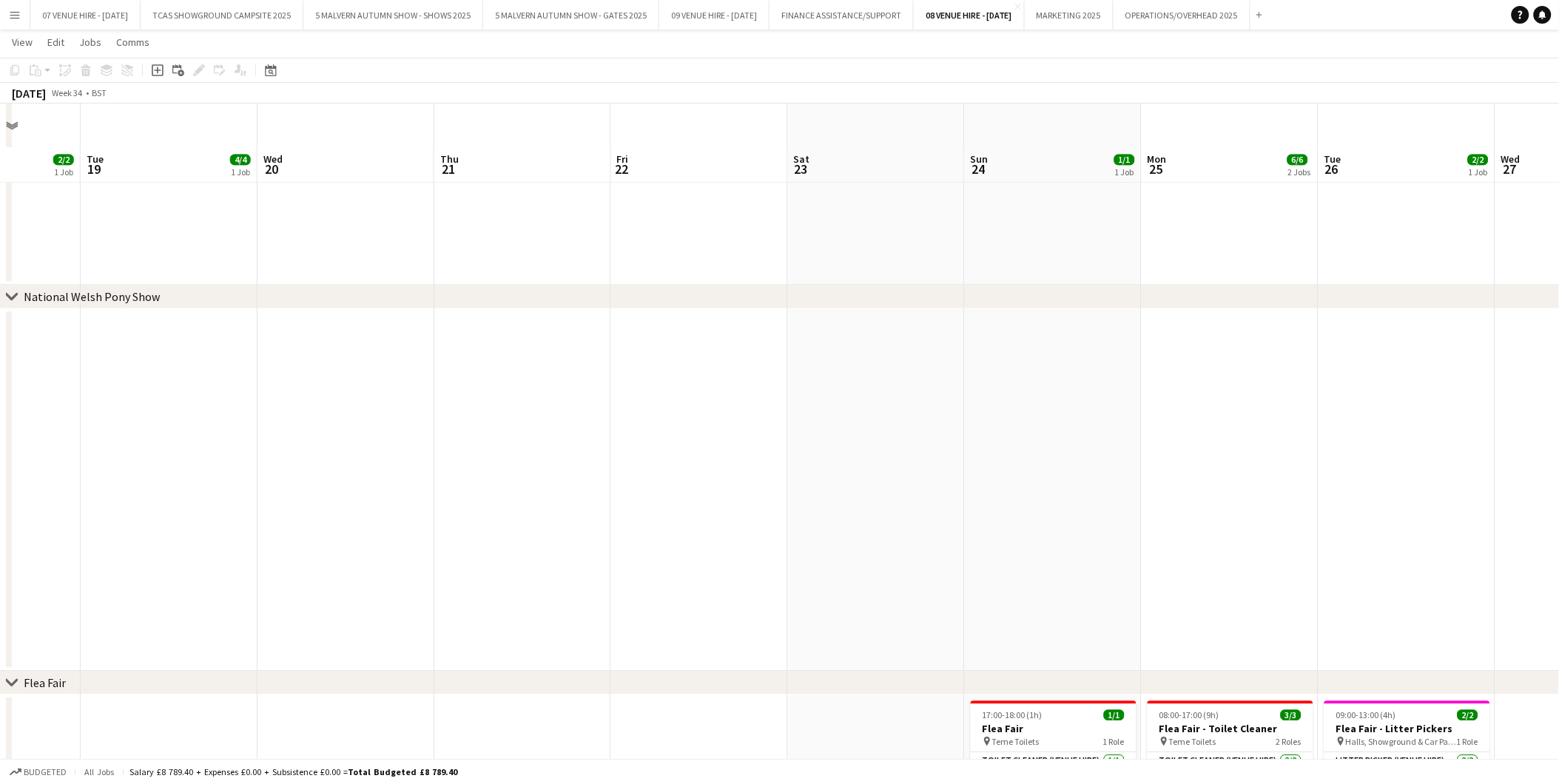
scroll to position [1085, 0]
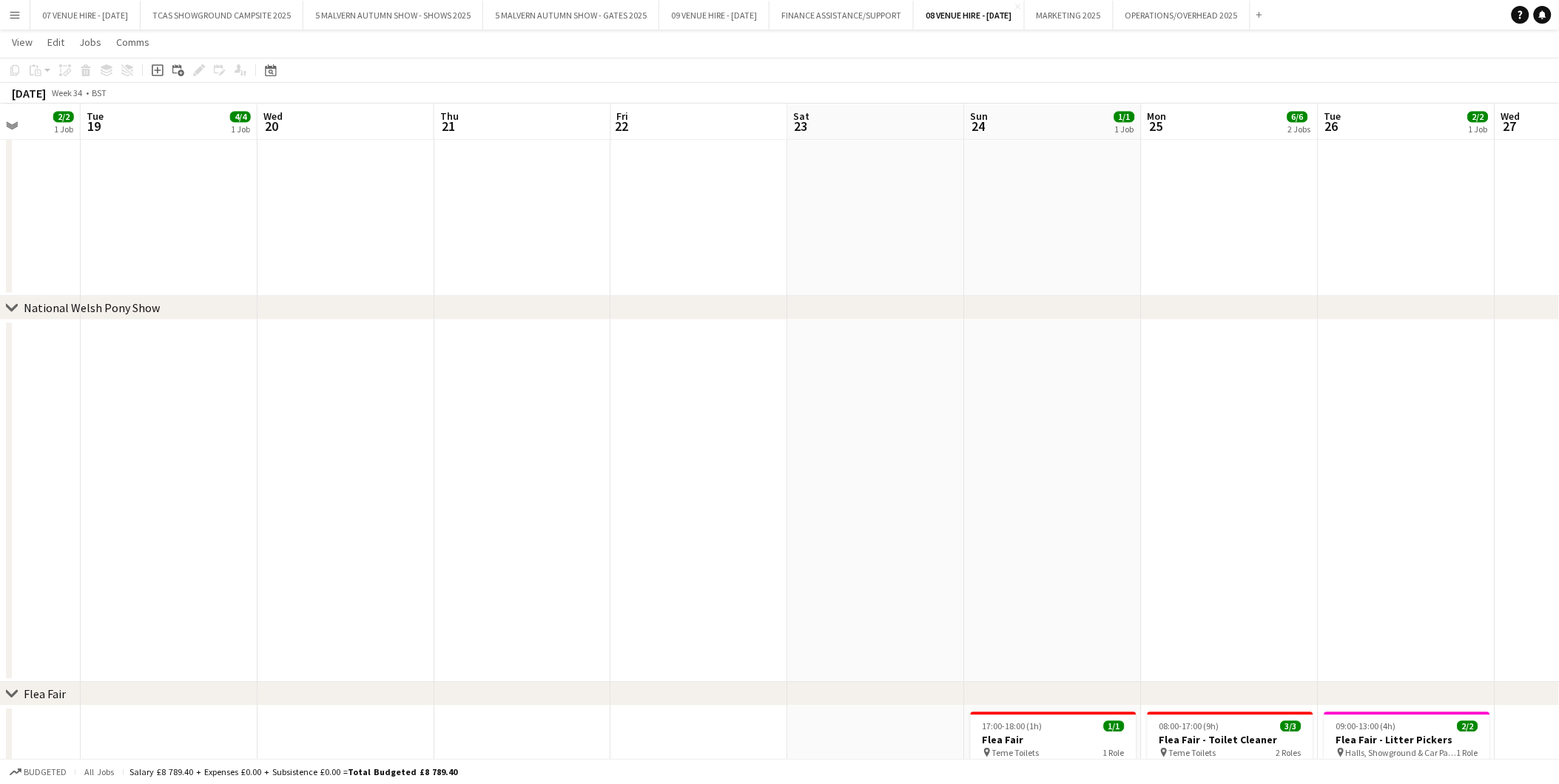
drag, startPoint x: 1242, startPoint y: 297, endPoint x: 931, endPoint y: 279, distance: 311.5
click at [930, 279] on div "chevron-right NPS chevron-right National Gun Dogs chevron-right United Retrieve…" at bounding box center [780, 319] width 1559 height 2691
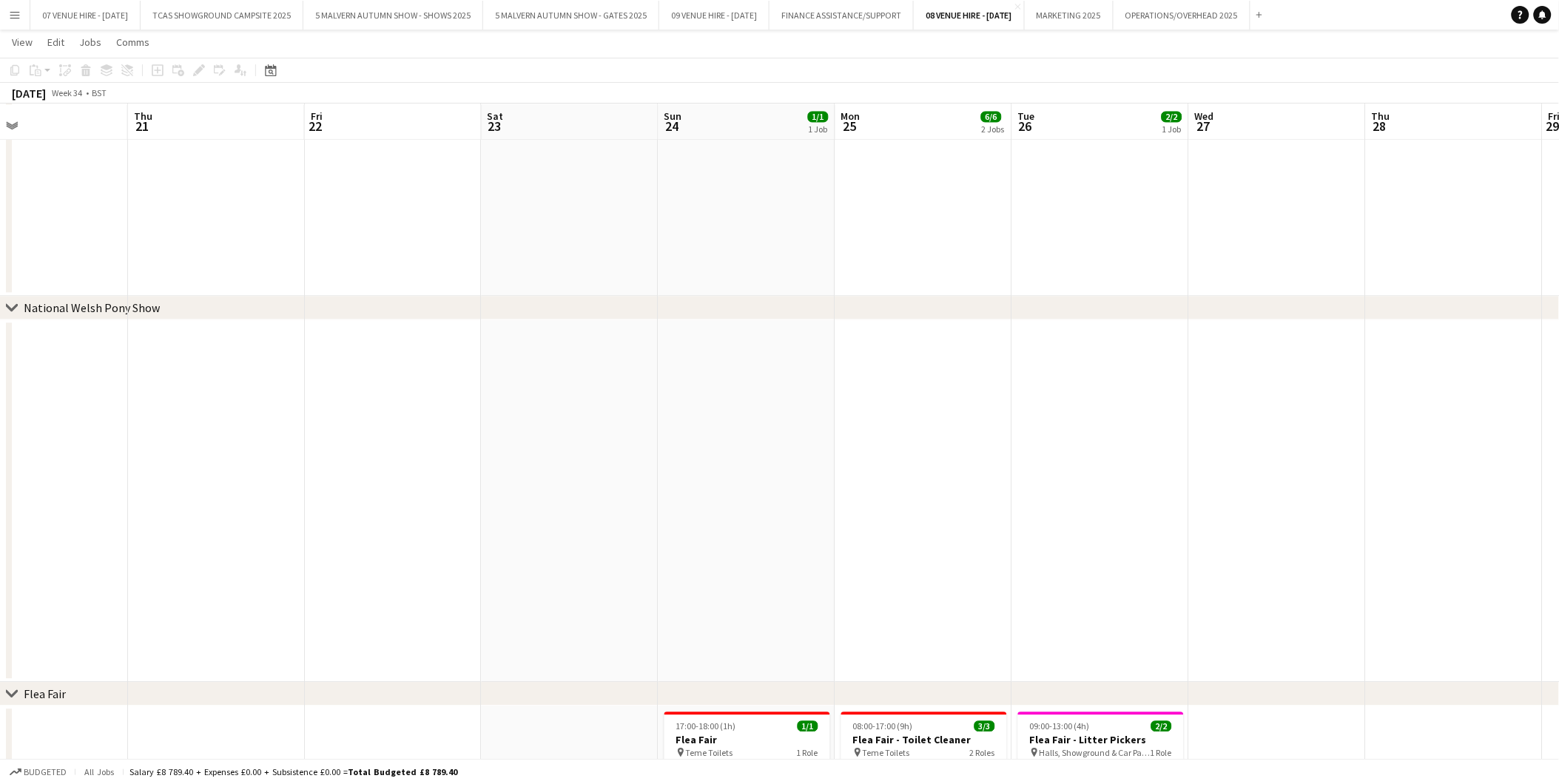
drag, startPoint x: 1432, startPoint y: 346, endPoint x: 1127, endPoint y: 350, distance: 305.0
click at [1045, 350] on app-calendar-viewport "Sun 17 2/2 1 Job Mon 18 2/2 1 Job Tue 19 4/4 1 Job Wed 20 Thu 21 Fri 22 Sat 23 …" at bounding box center [780, 319] width 1559 height 2691
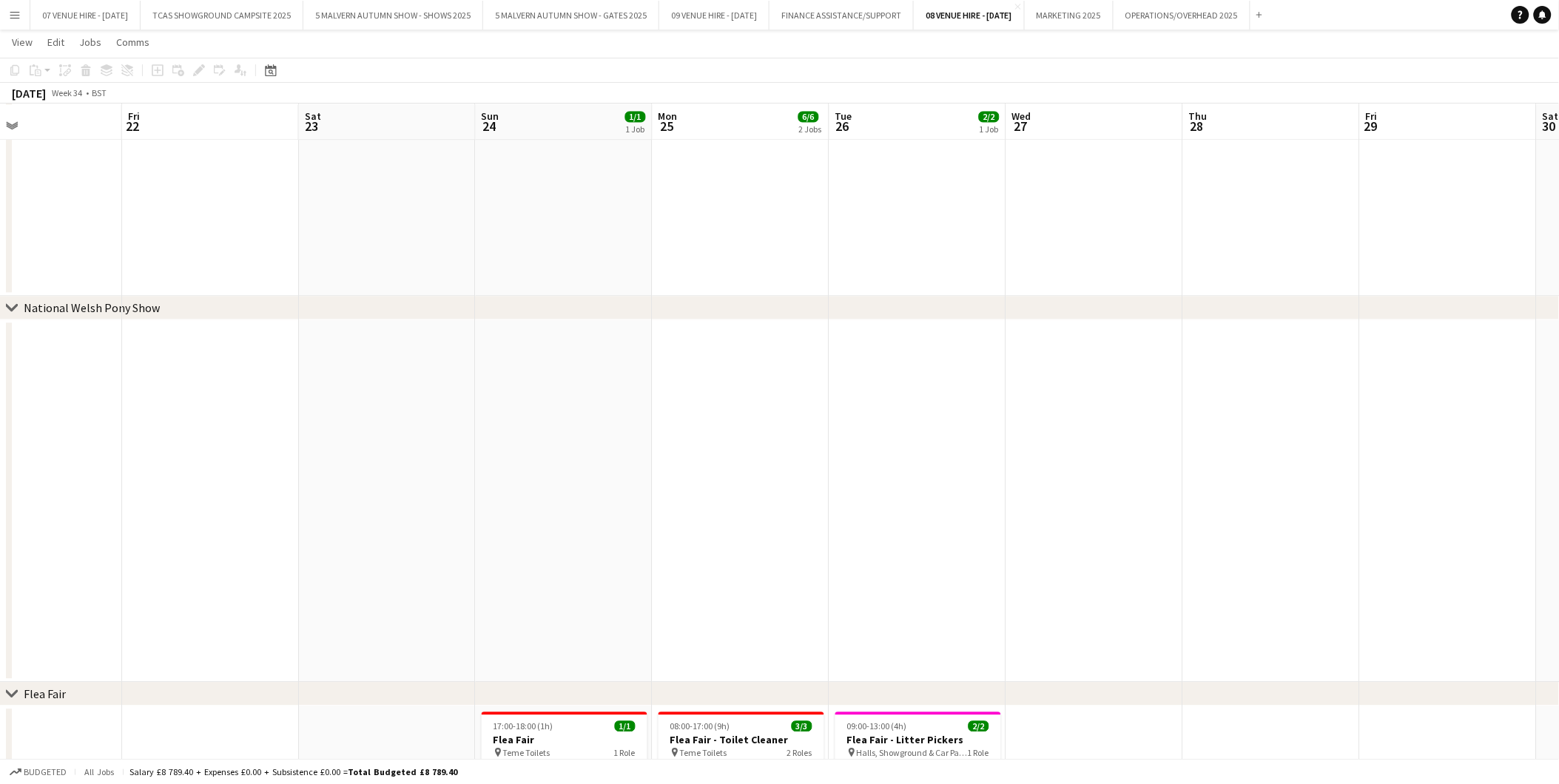
drag, startPoint x: 1361, startPoint y: 349, endPoint x: 1206, endPoint y: 360, distance: 155.4
click at [1045, 356] on app-calendar-viewport "Mon 18 2/2 1 Job Tue 19 4/4 1 Job Wed 20 Thu 21 Fri 22 Sat 23 Sun 24 1/1 1 Job …" at bounding box center [780, 319] width 1559 height 2691
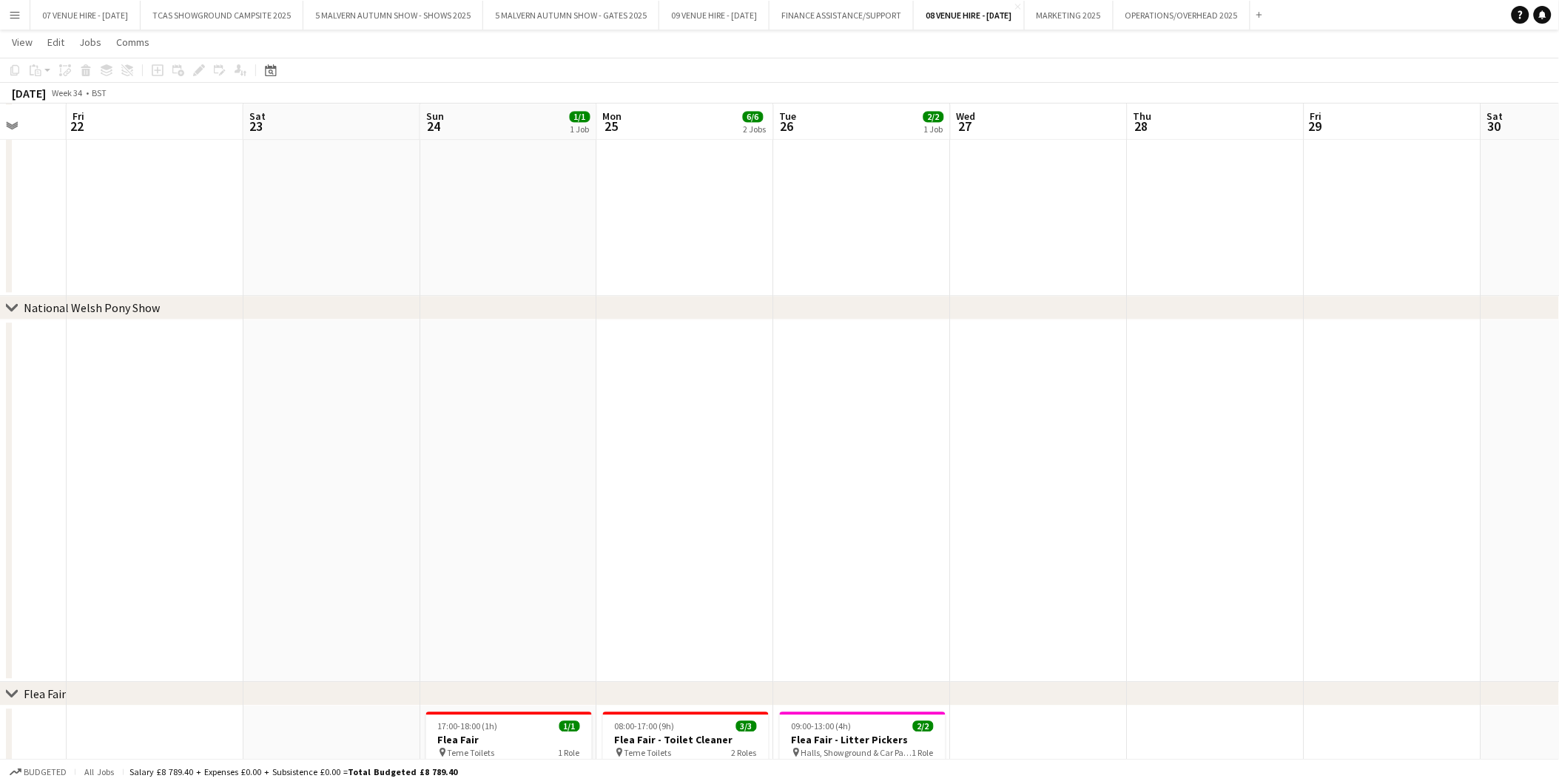
drag, startPoint x: 1429, startPoint y: 350, endPoint x: 1222, endPoint y: 346, distance: 207.0
click at [1045, 346] on app-calendar-viewport "Tue 19 4/4 1 Job Wed 20 Thu 21 Fri 22 Sat 23 Sun 24 1/1 1 Job Mon 25 6/6 2 Jobs…" at bounding box center [780, 319] width 1559 height 2691
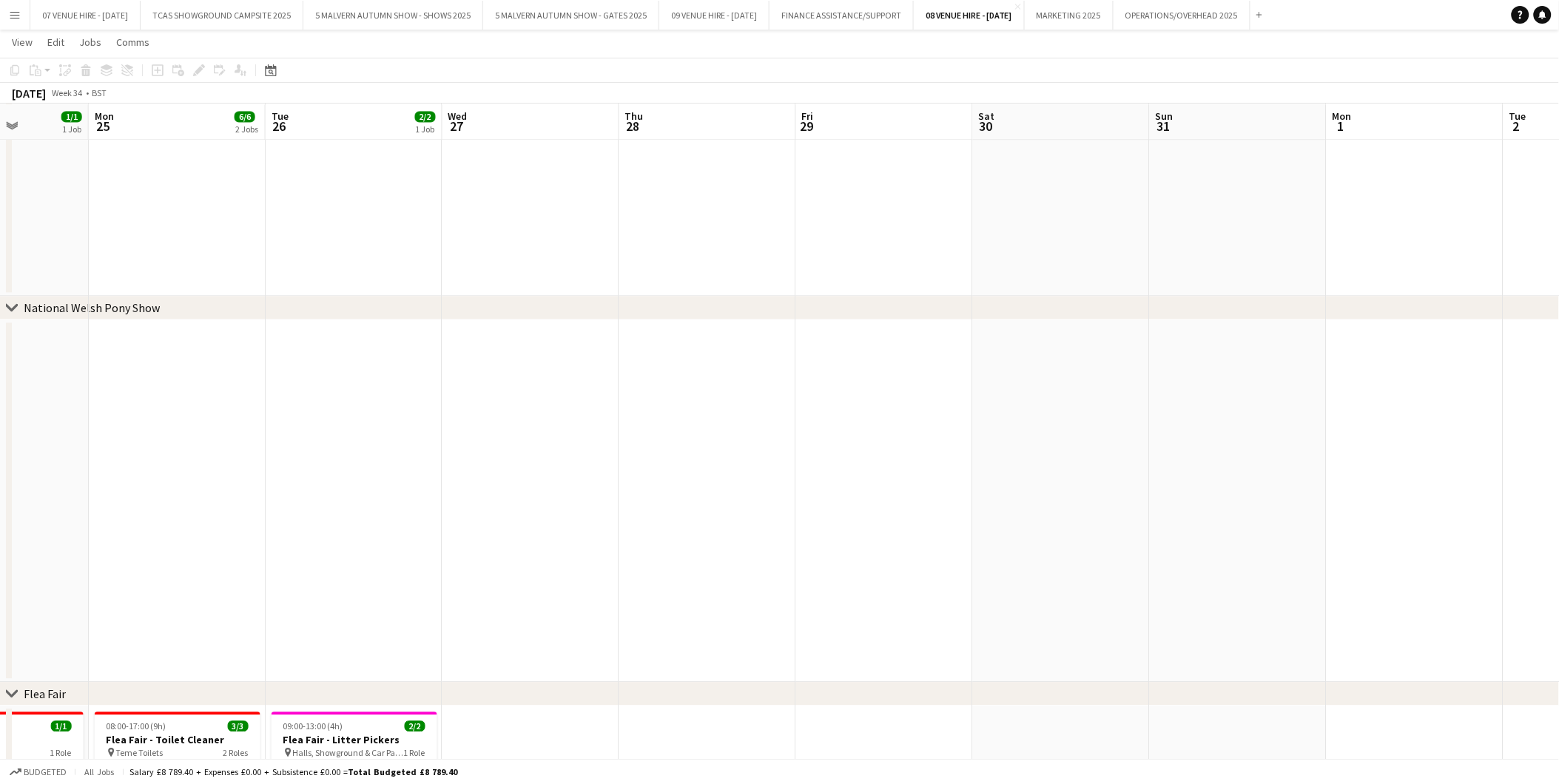
scroll to position [0, 470]
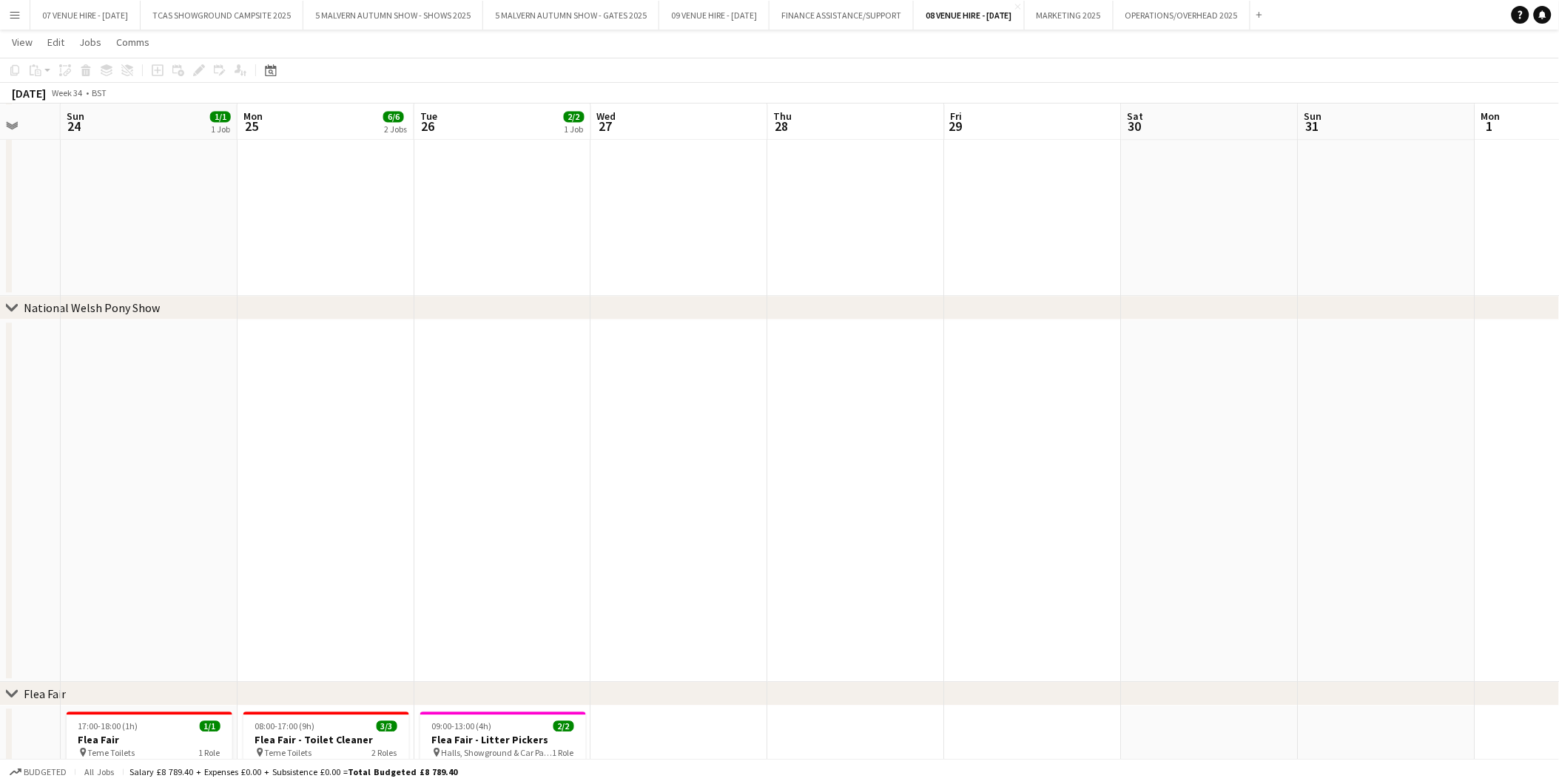
drag, startPoint x: 1350, startPoint y: 338, endPoint x: 1179, endPoint y: 352, distance: 171.6
click at [1045, 352] on app-calendar-viewport "Thu 21 Fri 22 Sat 23 Sun 24 1/1 1 Job Mon 25 6/6 2 Jobs Tue 26 2/2 1 Job Wed 27…" at bounding box center [780, 319] width 1559 height 2691
drag, startPoint x: 900, startPoint y: 133, endPoint x: 928, endPoint y: 130, distance: 28.2
click at [879, 133] on app-calendar-viewport "Thu 21 Fri 22 Sat 23 Sun 24 1/1 1 Job Mon 25 6/6 2 Jobs Tue 26 2/2 1 Job Wed 27…" at bounding box center [780, 319] width 1559 height 2691
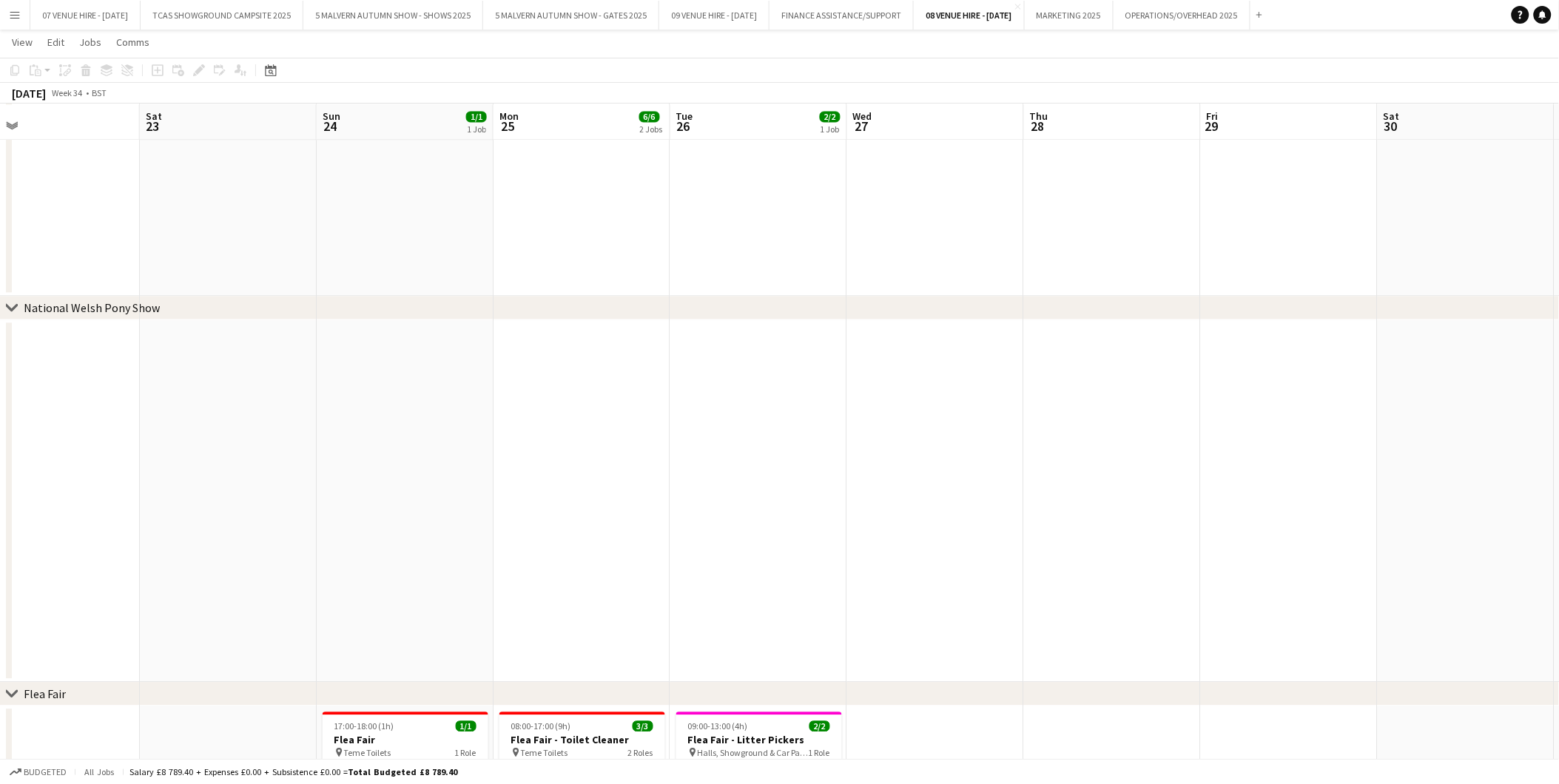
drag, startPoint x: 620, startPoint y: 552, endPoint x: 895, endPoint y: 557, distance: 275.0
click at [895, 487] on app-calendar-viewport "Wed 20 Thu 21 Fri 22 Sat 23 Sun 24 1/1 1 Job Mon 25 6/6 2 Jobs Tue 26 2/2 1 Job…" at bounding box center [780, 319] width 1559 height 2691
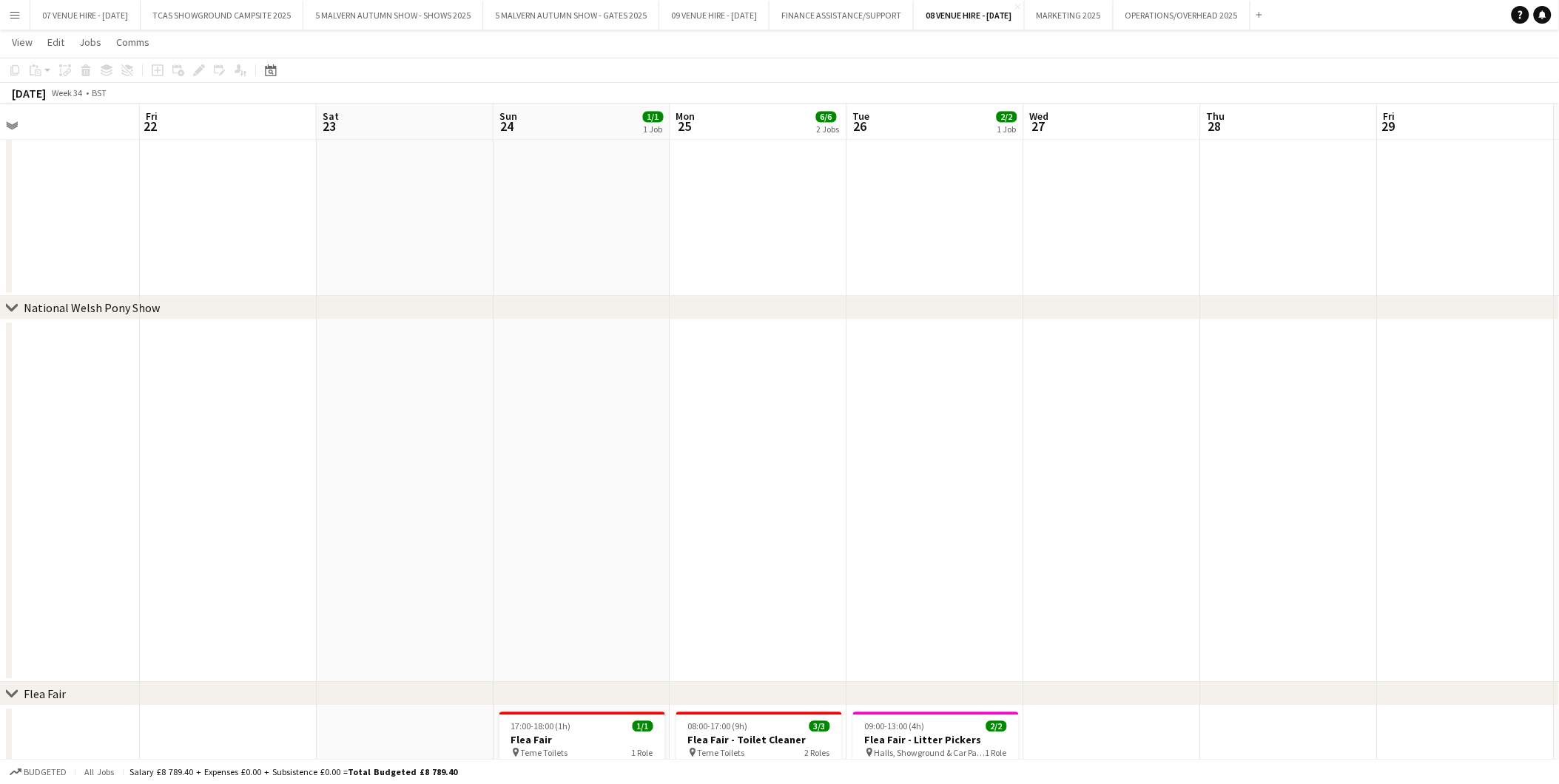
scroll to position [0, 409]
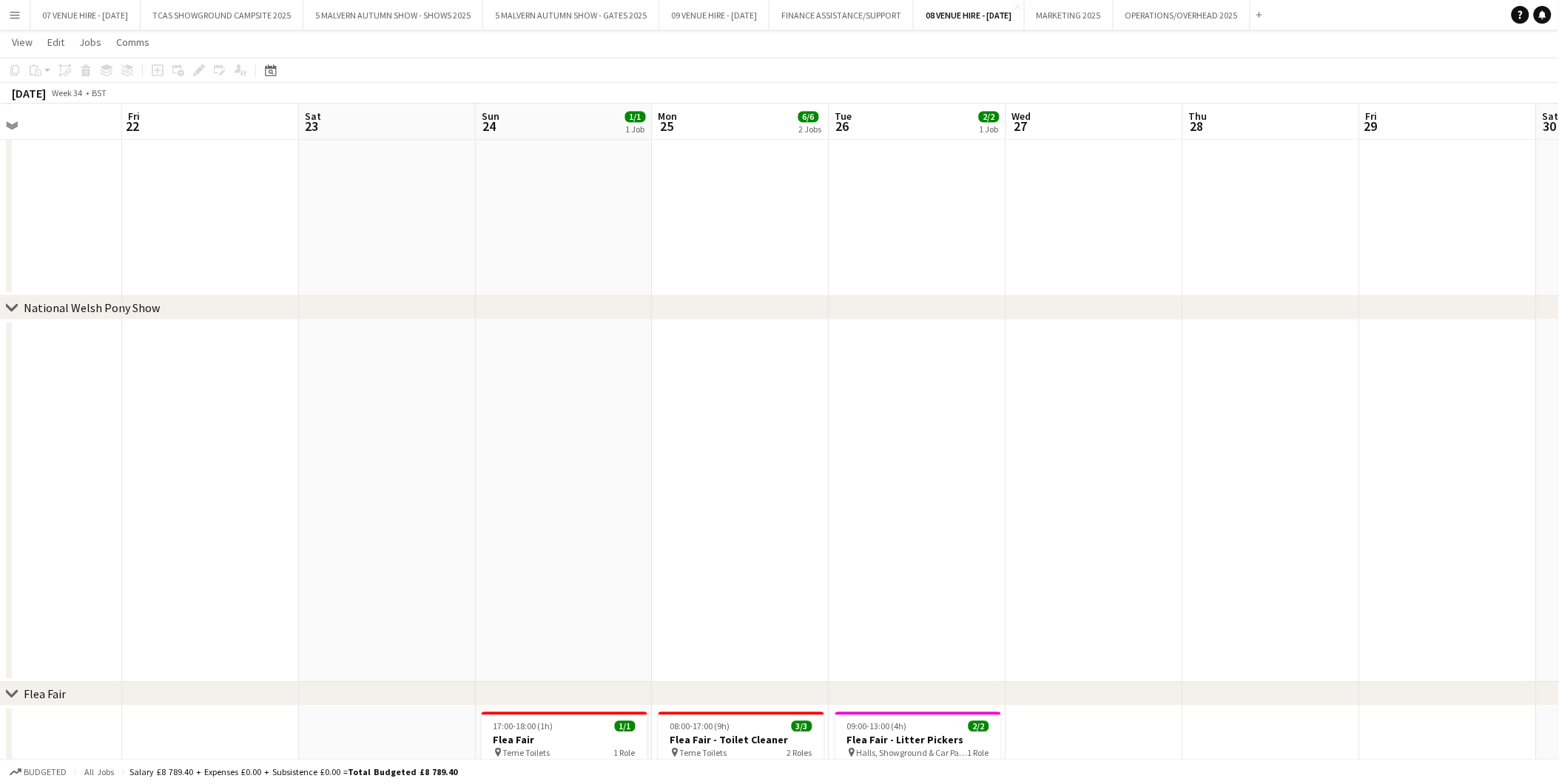
drag, startPoint x: 786, startPoint y: 568, endPoint x: 946, endPoint y: 562, distance: 160.1
click at [946, 487] on app-calendar-viewport "Tue 19 4/4 1 Job Wed 20 Thu 21 Fri 22 Sat 23 Sun 24 1/1 1 Job Mon 25 6/6 2 Jobs…" at bounding box center [780, 319] width 1559 height 2691
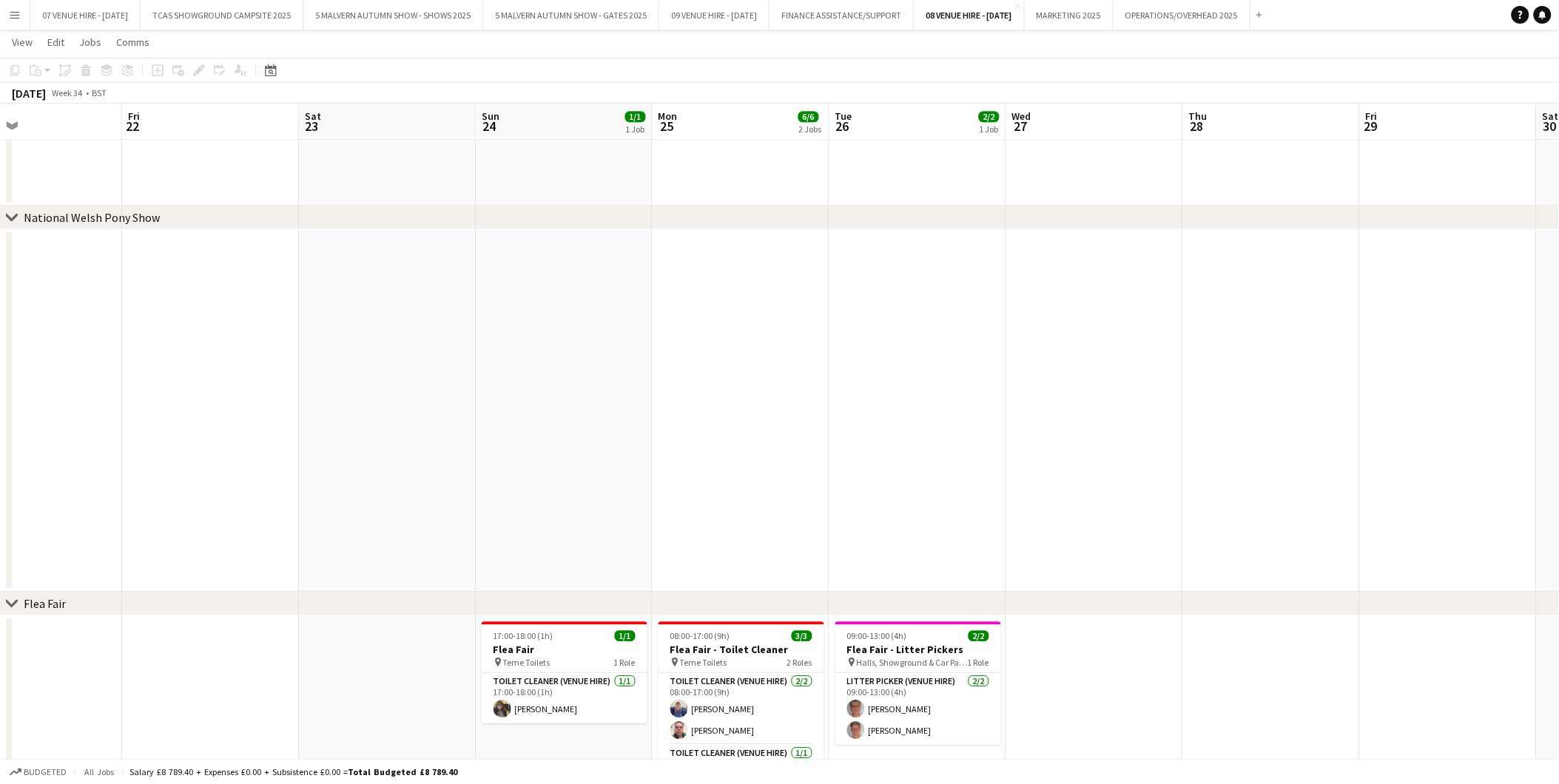
scroll to position [1332, 0]
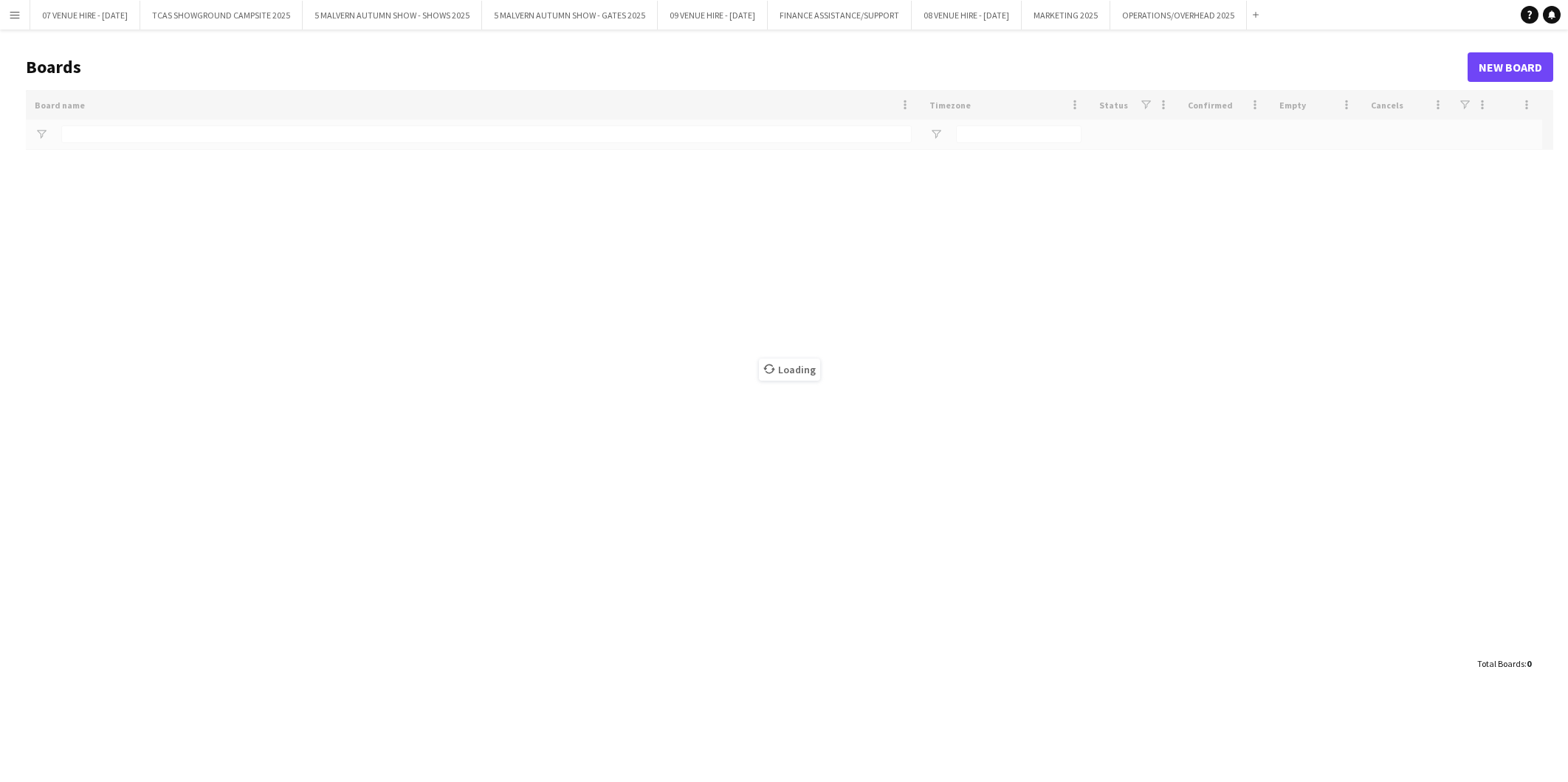
type input "******"
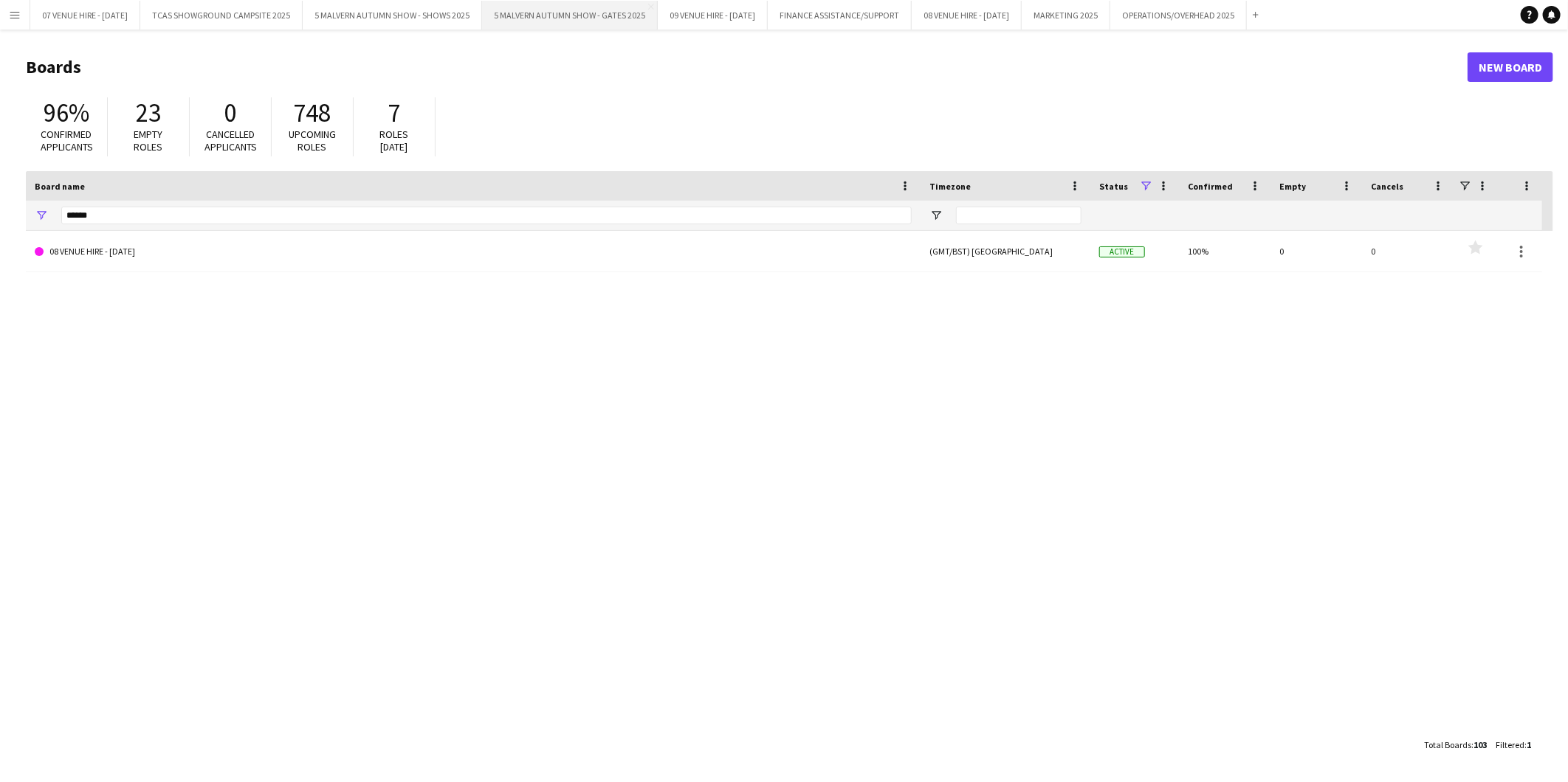
click at [599, 13] on button "5 MALVERN AUTUMN SHOW - GATES 2025 Close" at bounding box center [570, 15] width 176 height 29
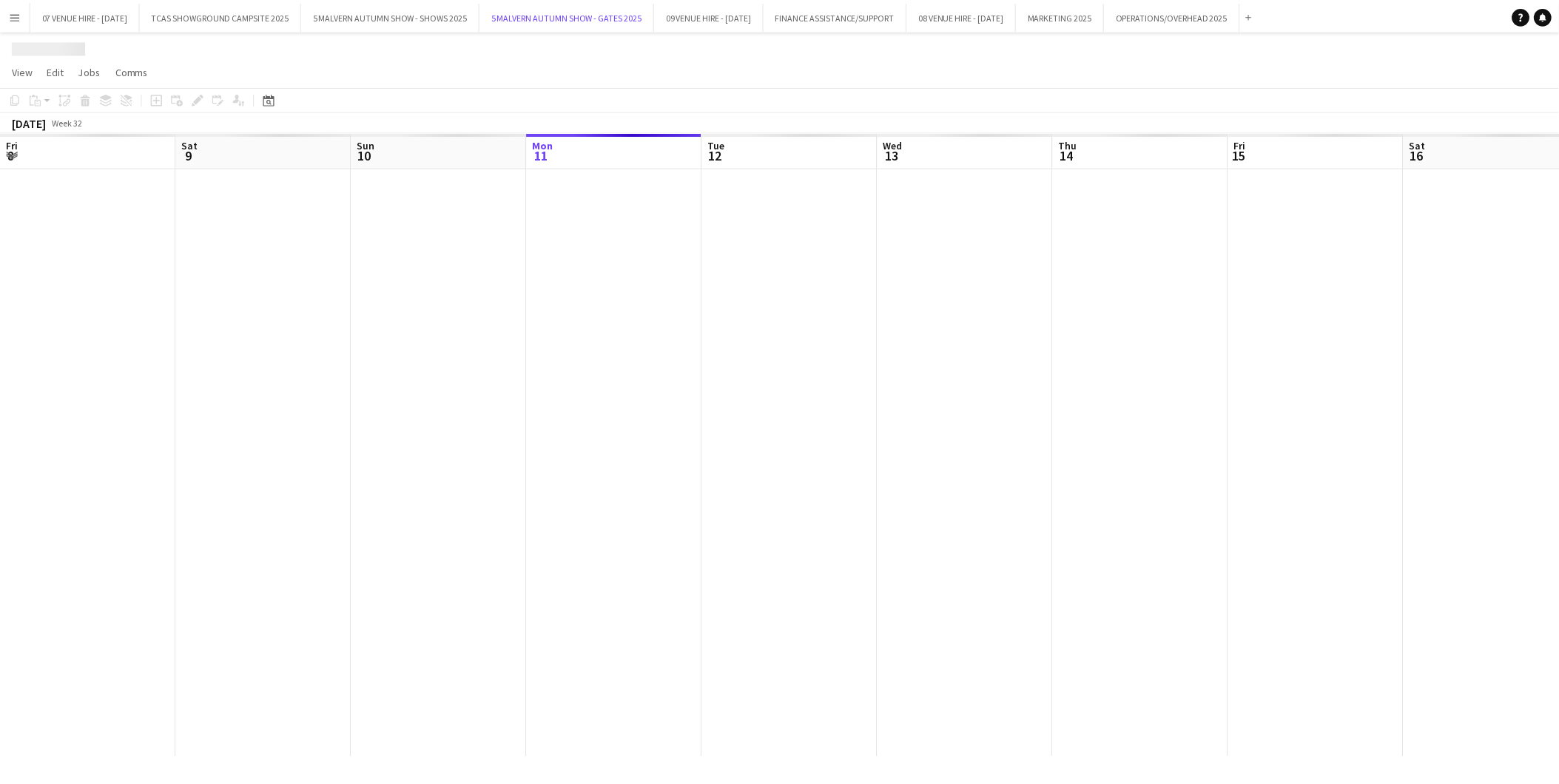
scroll to position [0, 353]
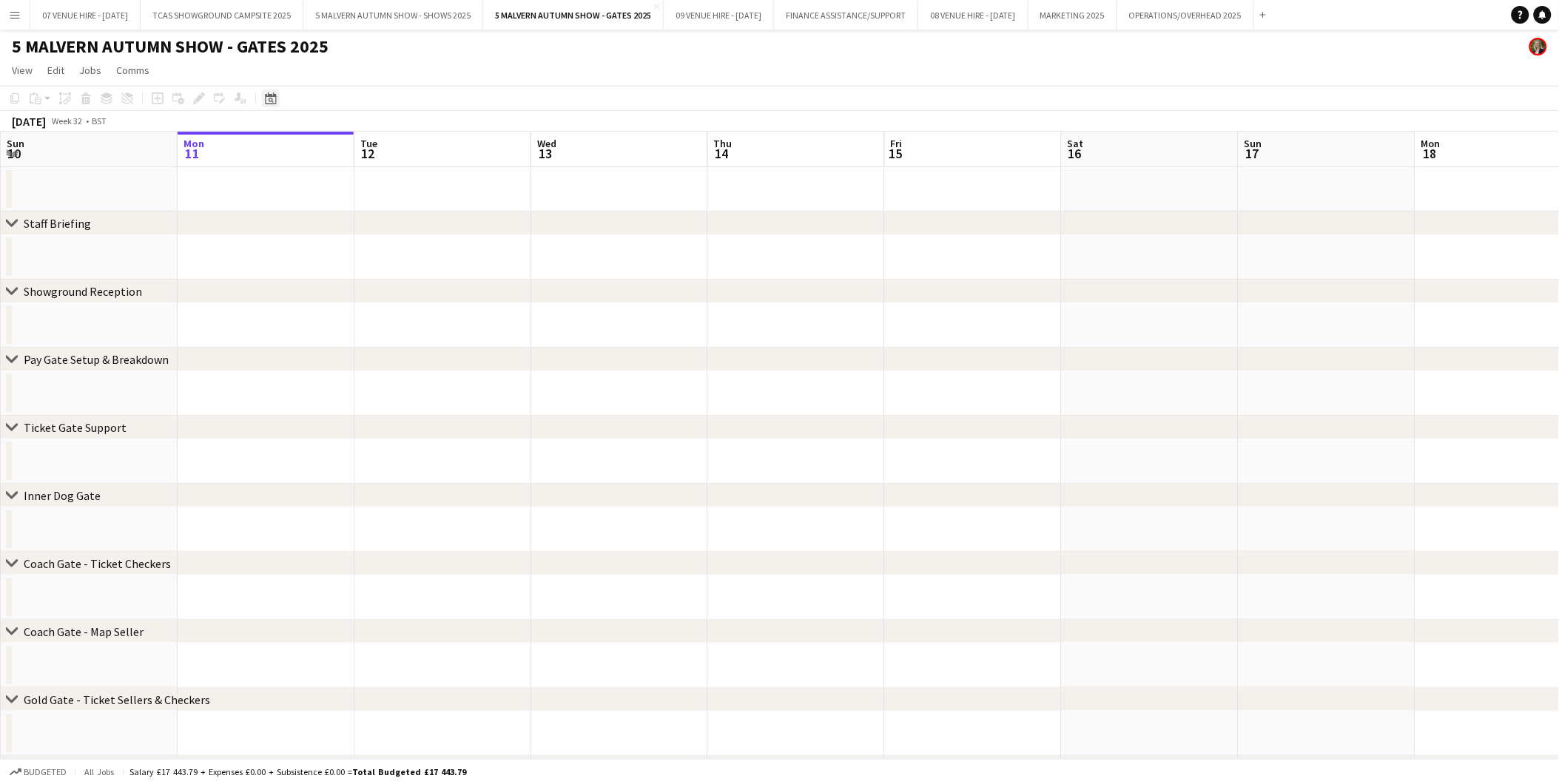
click at [272, 105] on div "Date picker" at bounding box center [271, 98] width 18 height 18
click at [391, 146] on span "Next month" at bounding box center [390, 150] width 30 height 30
click at [276, 279] on span "22" at bounding box center [272, 283] width 18 height 18
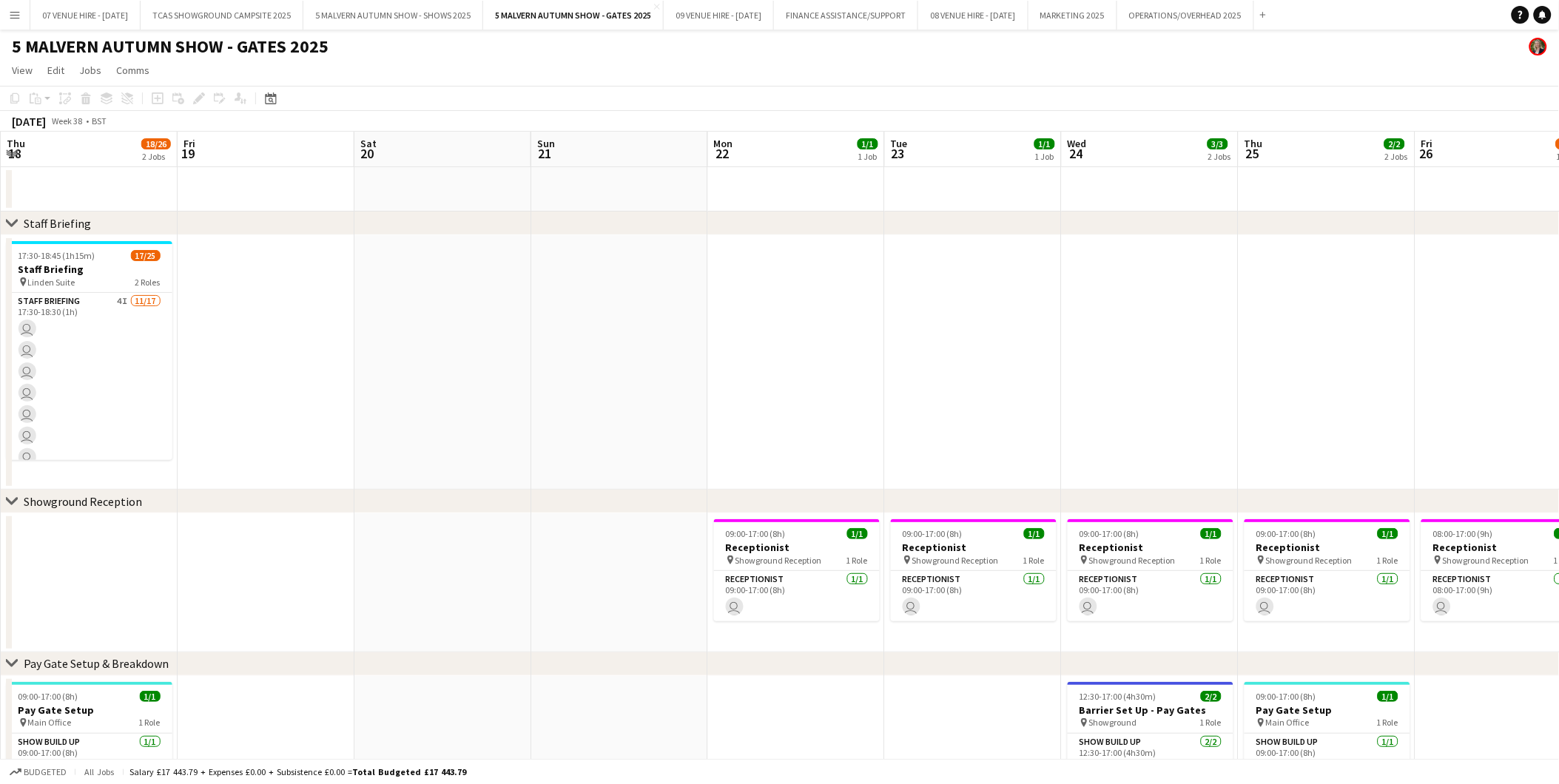
scroll to position [0, 509]
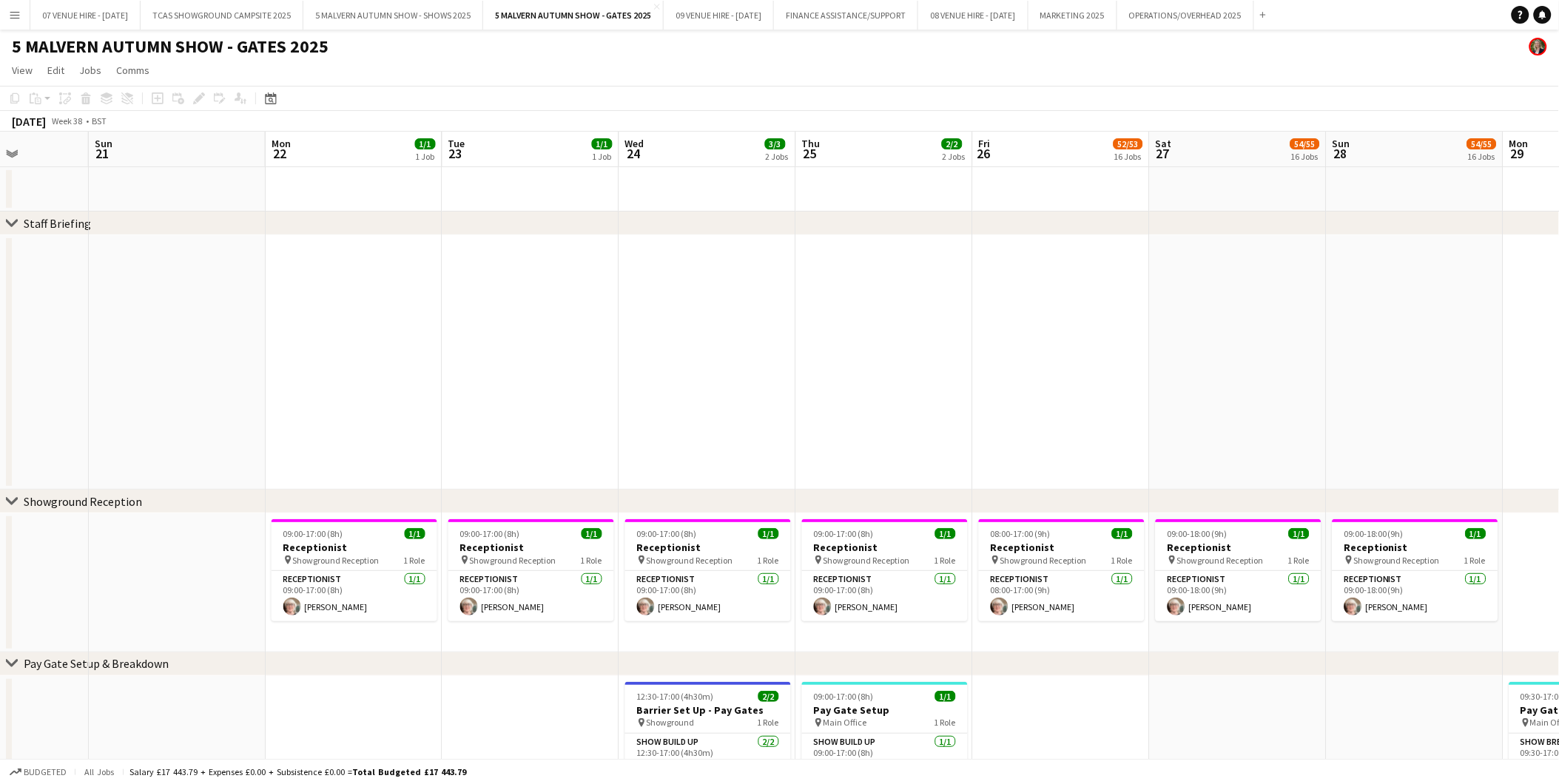
drag, startPoint x: 750, startPoint y: 309, endPoint x: 461, endPoint y: 327, distance: 289.6
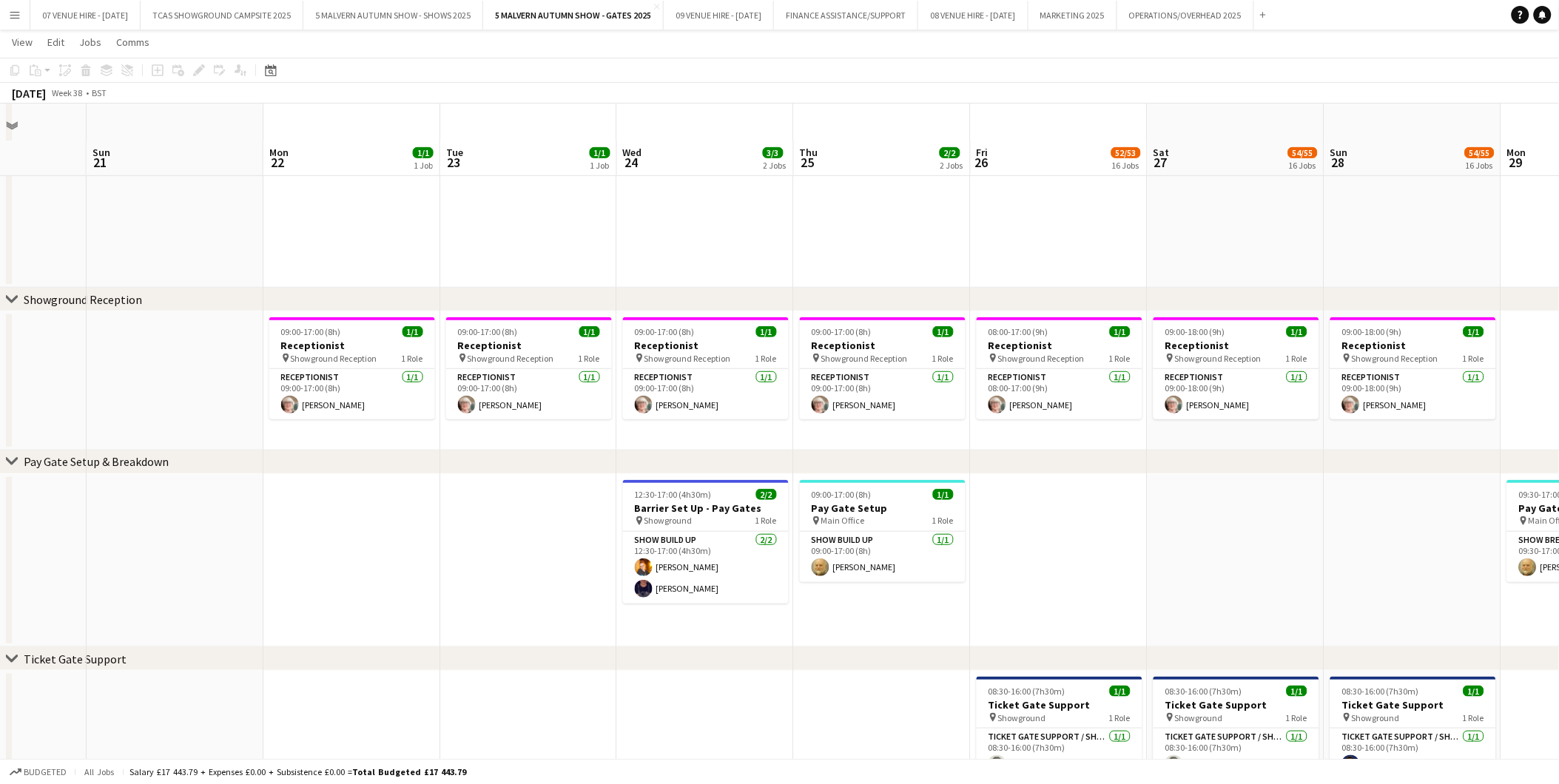
scroll to position [246, 0]
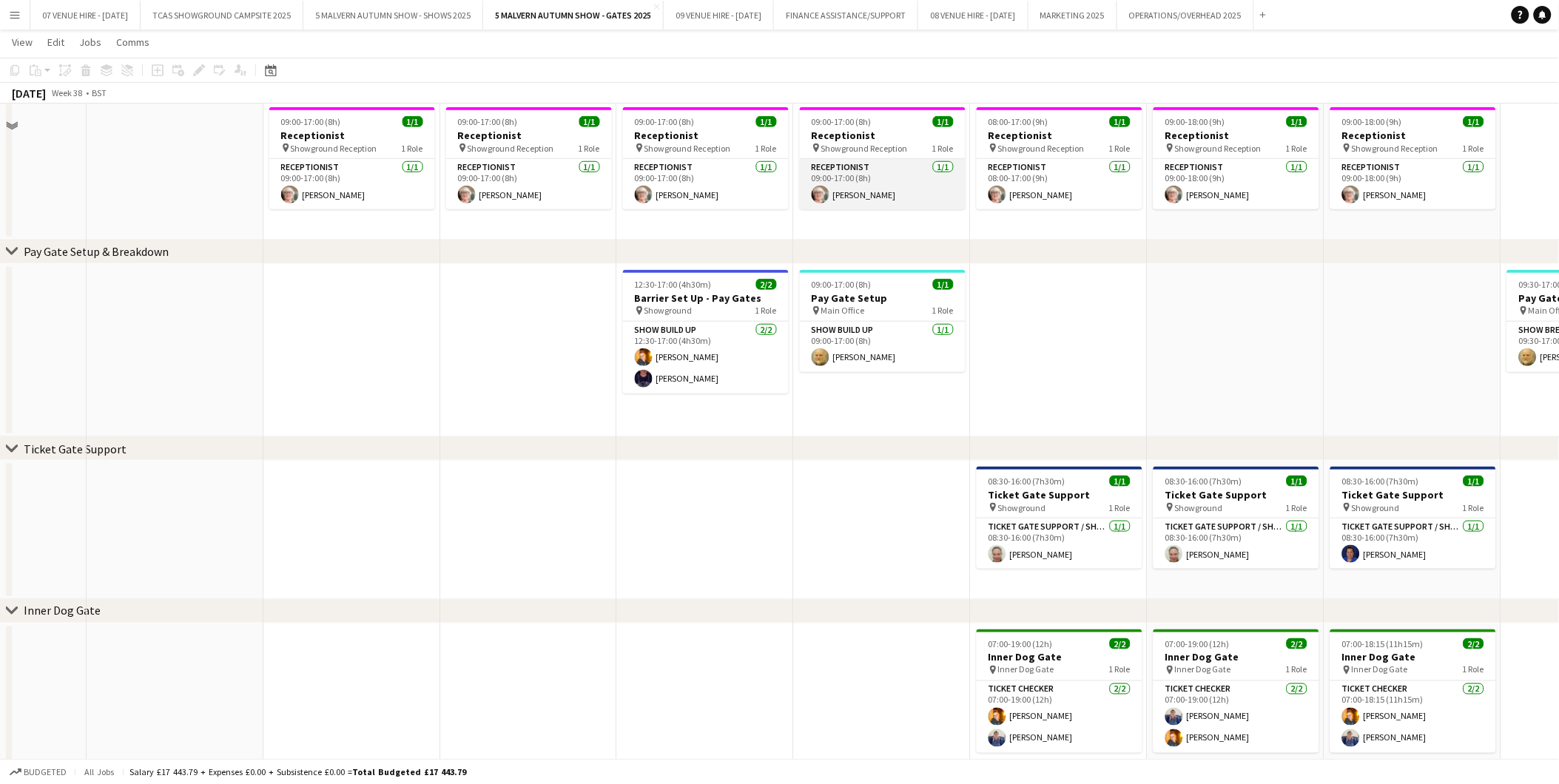
scroll to position [246, 0]
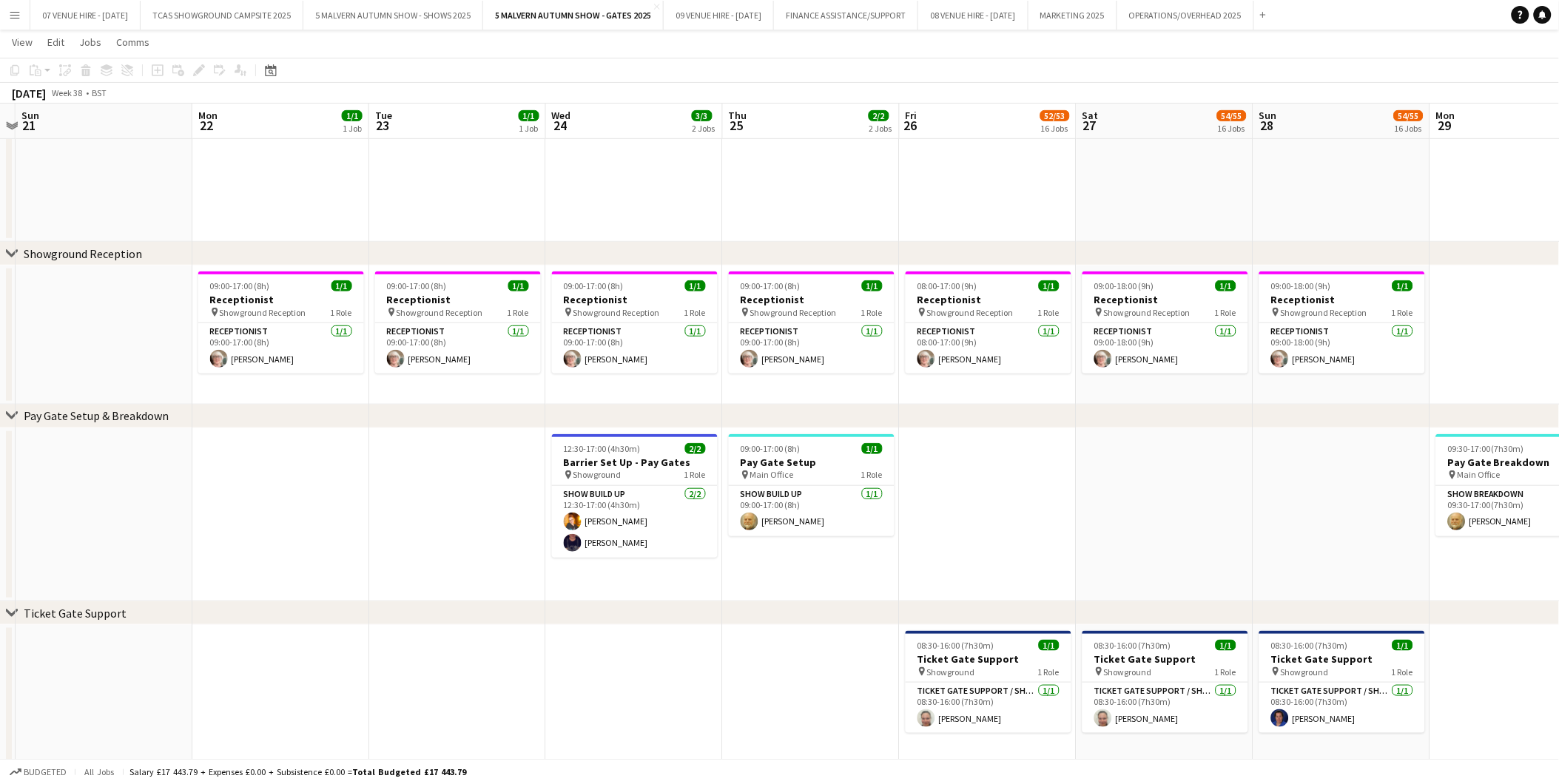
drag, startPoint x: 820, startPoint y: 461, endPoint x: 742, endPoint y: 454, distance: 78.3
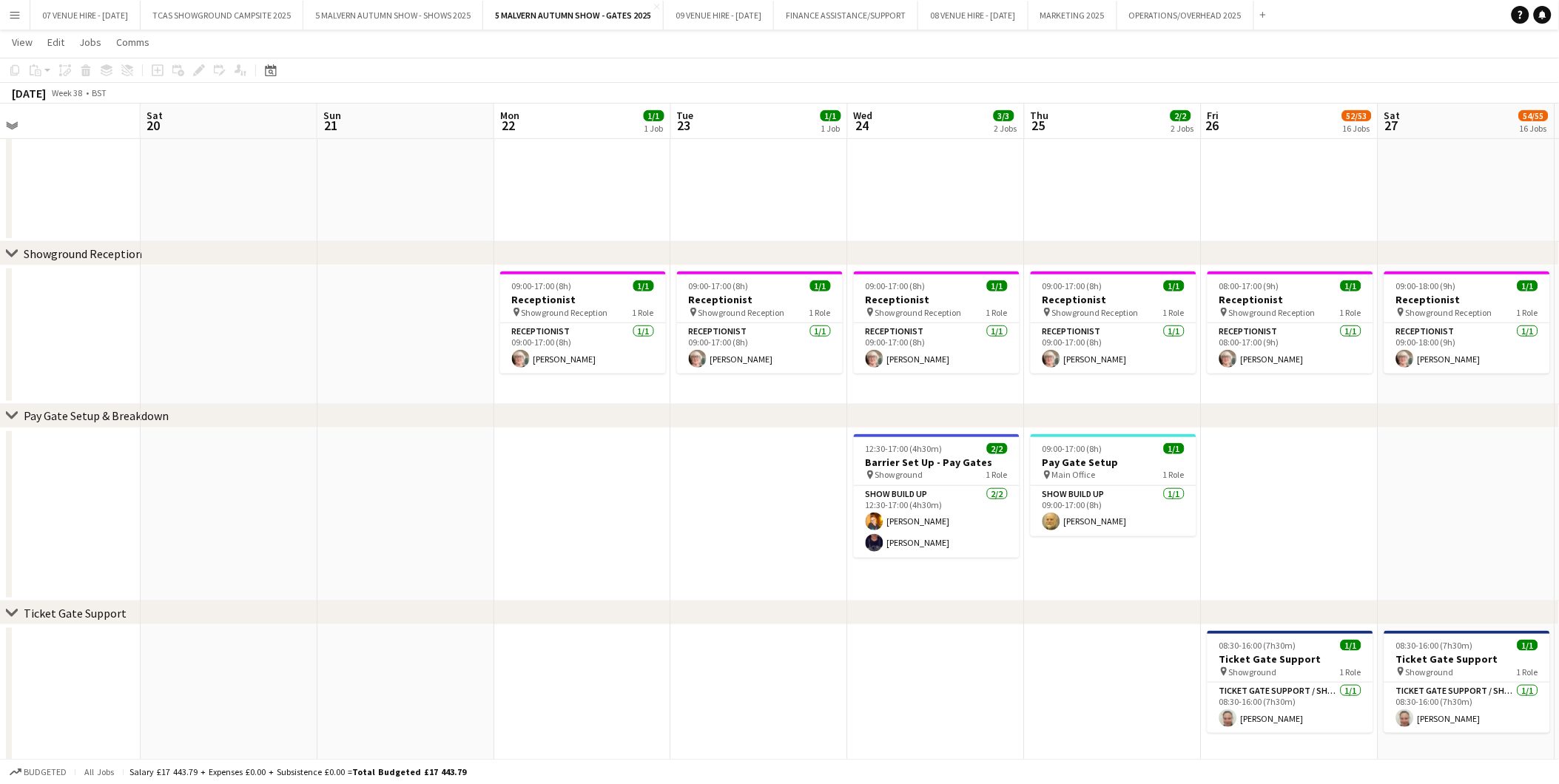
drag, startPoint x: 478, startPoint y: 442, endPoint x: 766, endPoint y: 479, distance: 290.4
drag, startPoint x: 723, startPoint y: 476, endPoint x: 886, endPoint y: 504, distance: 165.4
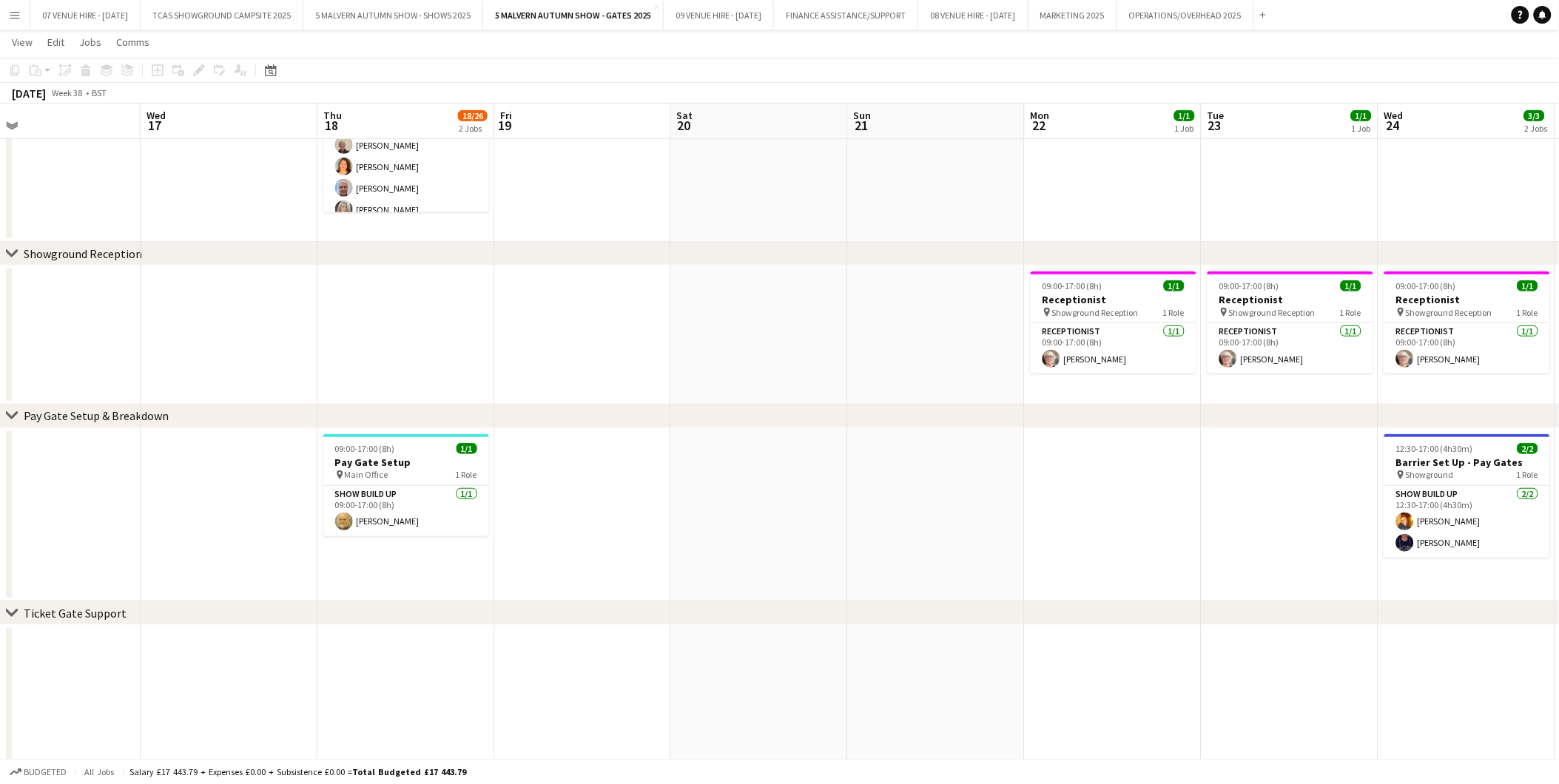
scroll to position [0, 464]
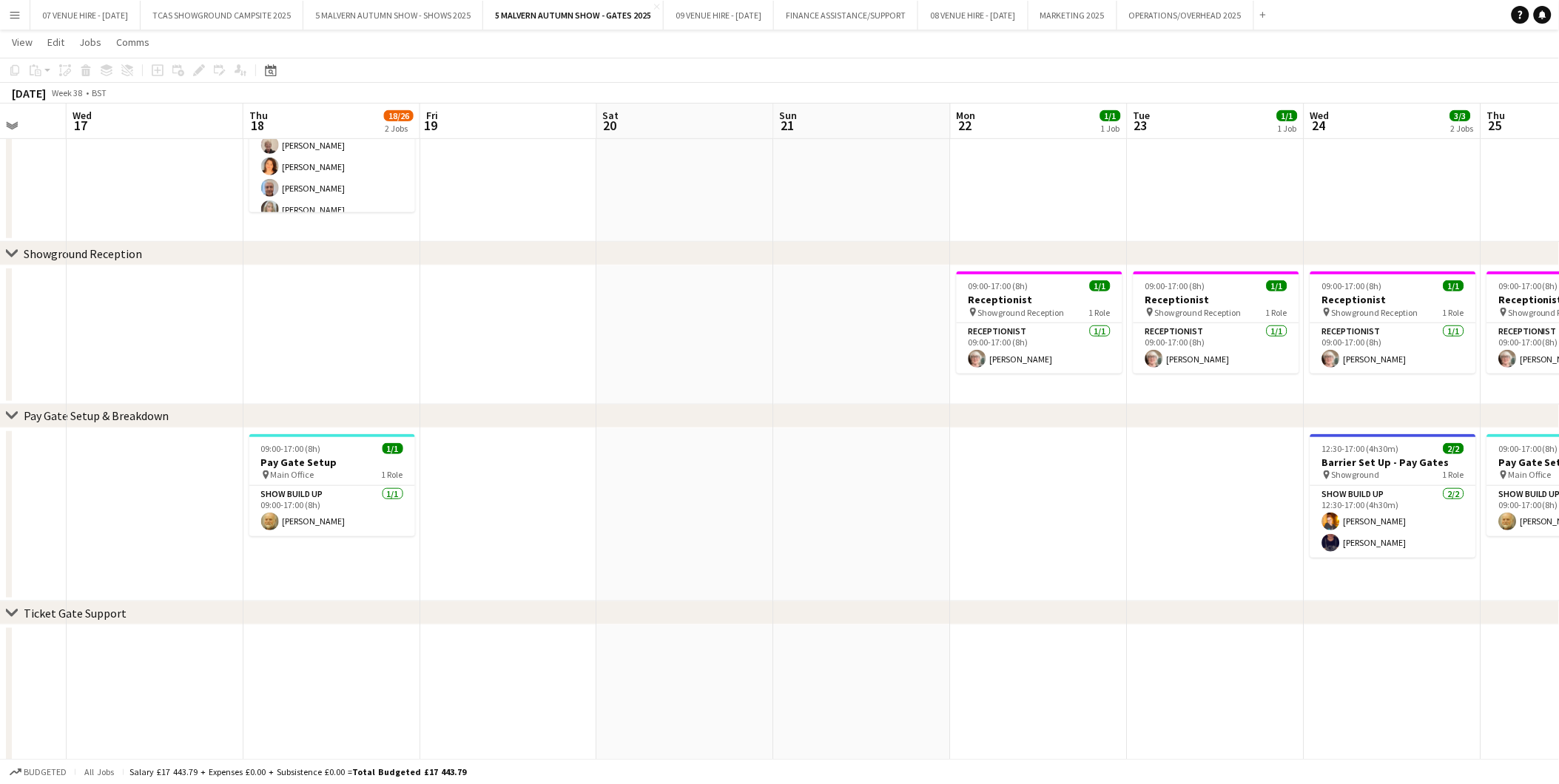
drag, startPoint x: 890, startPoint y: 518, endPoint x: 443, endPoint y: 478, distance: 448.8
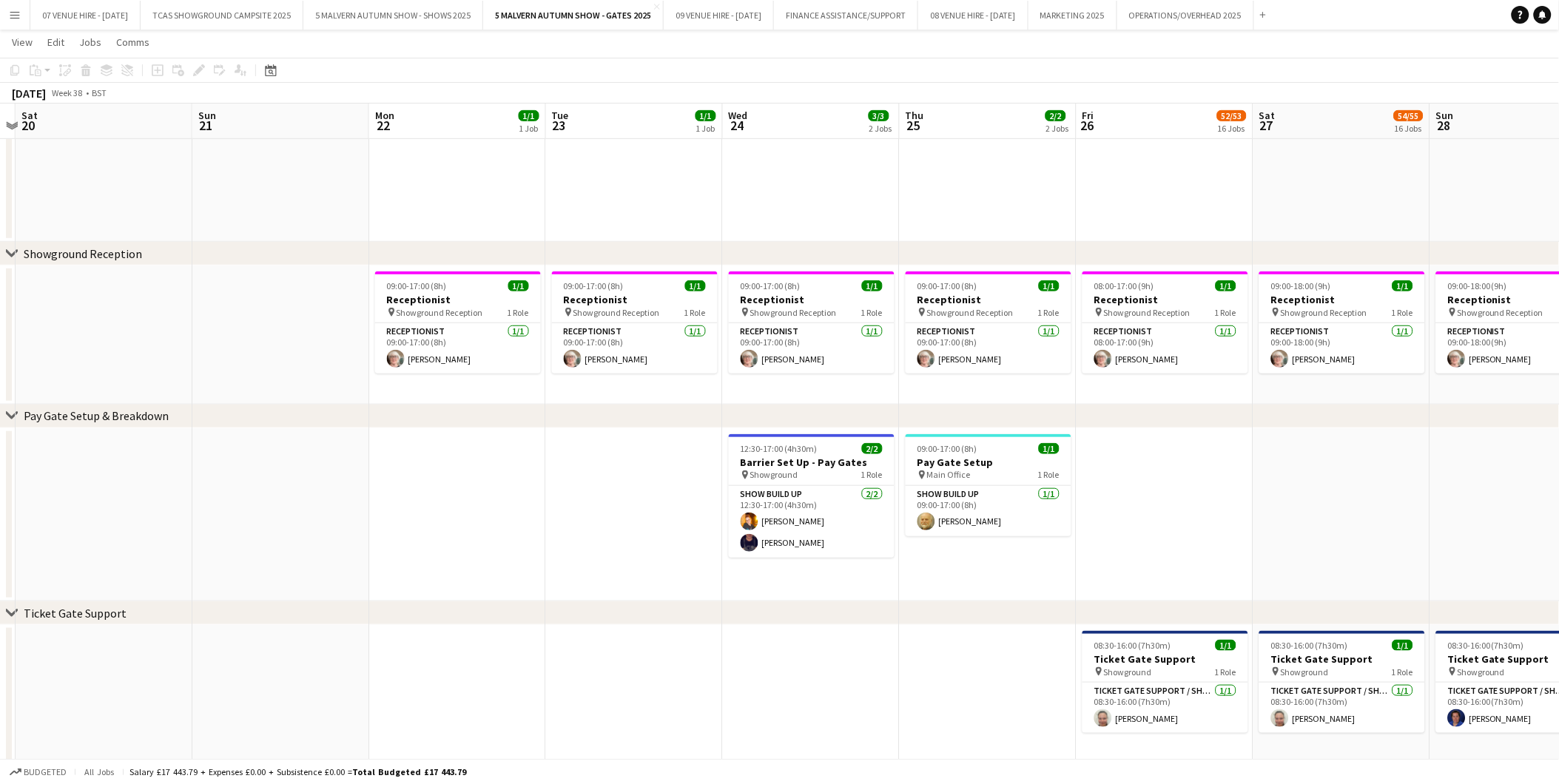
scroll to position [0, 519]
drag, startPoint x: 1158, startPoint y: 497, endPoint x: 1097, endPoint y: 501, distance: 61.1
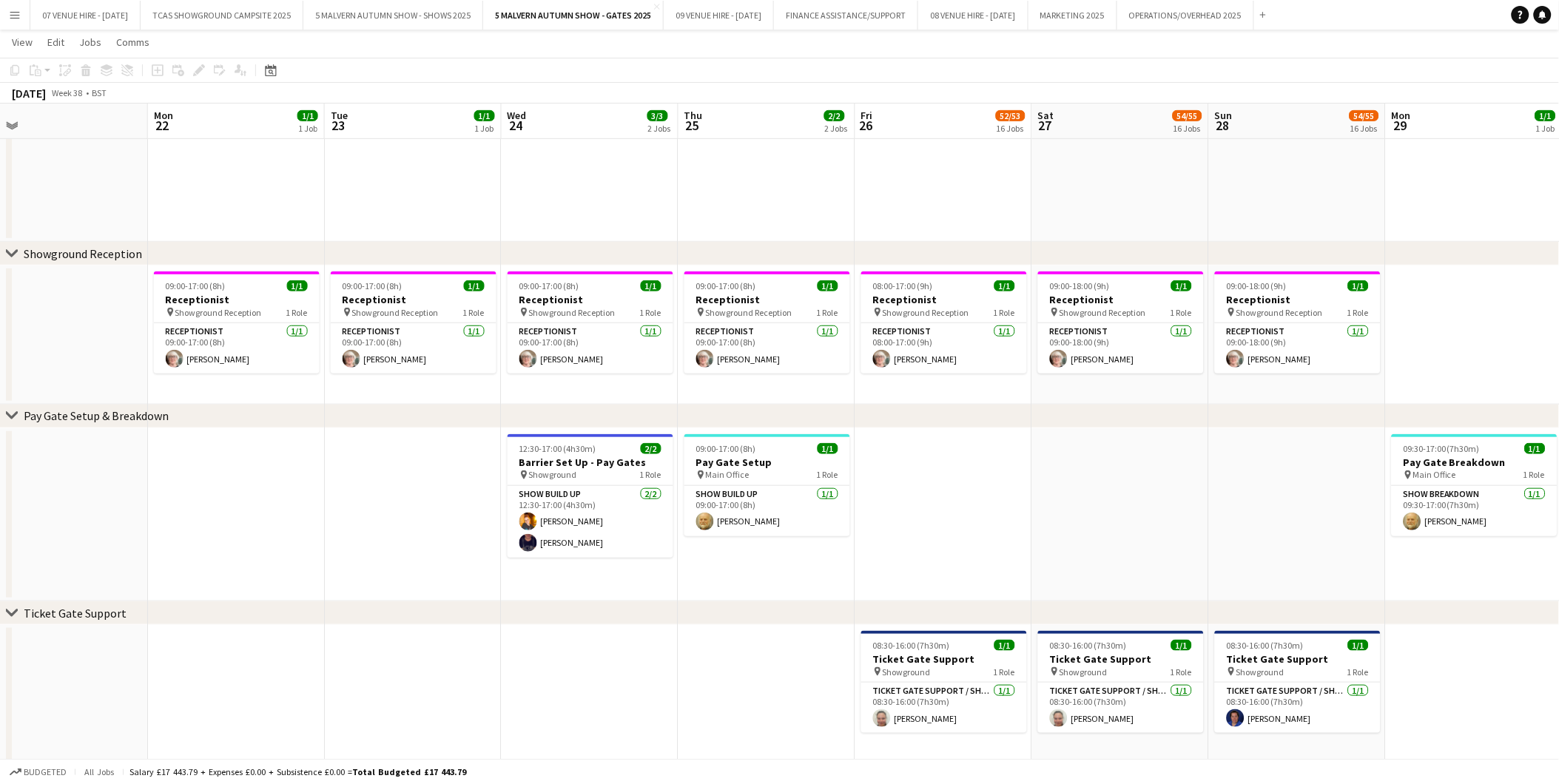
drag, startPoint x: 1075, startPoint y: 445, endPoint x: 854, endPoint y: 466, distance: 222.0
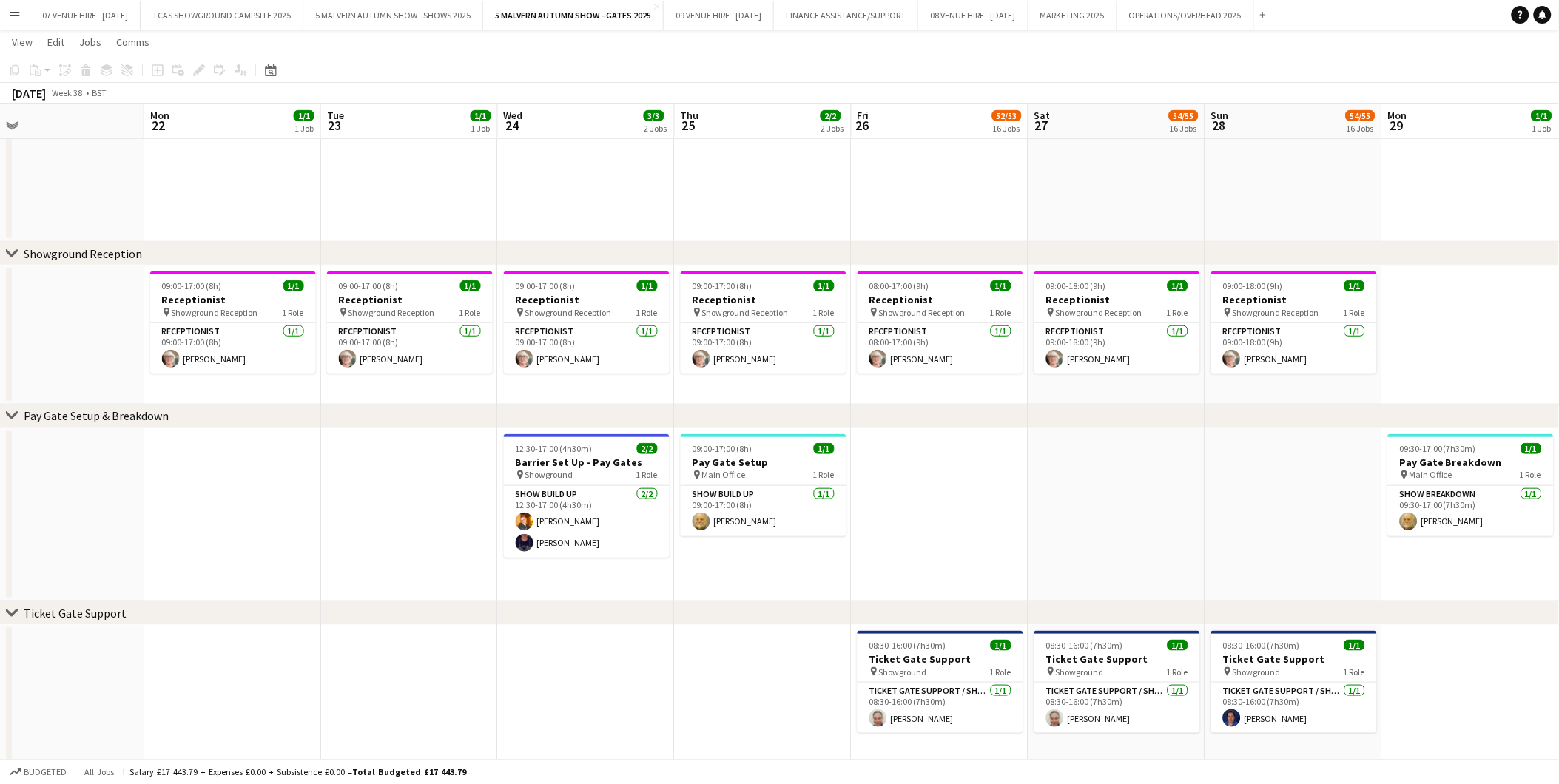
scroll to position [0, 479]
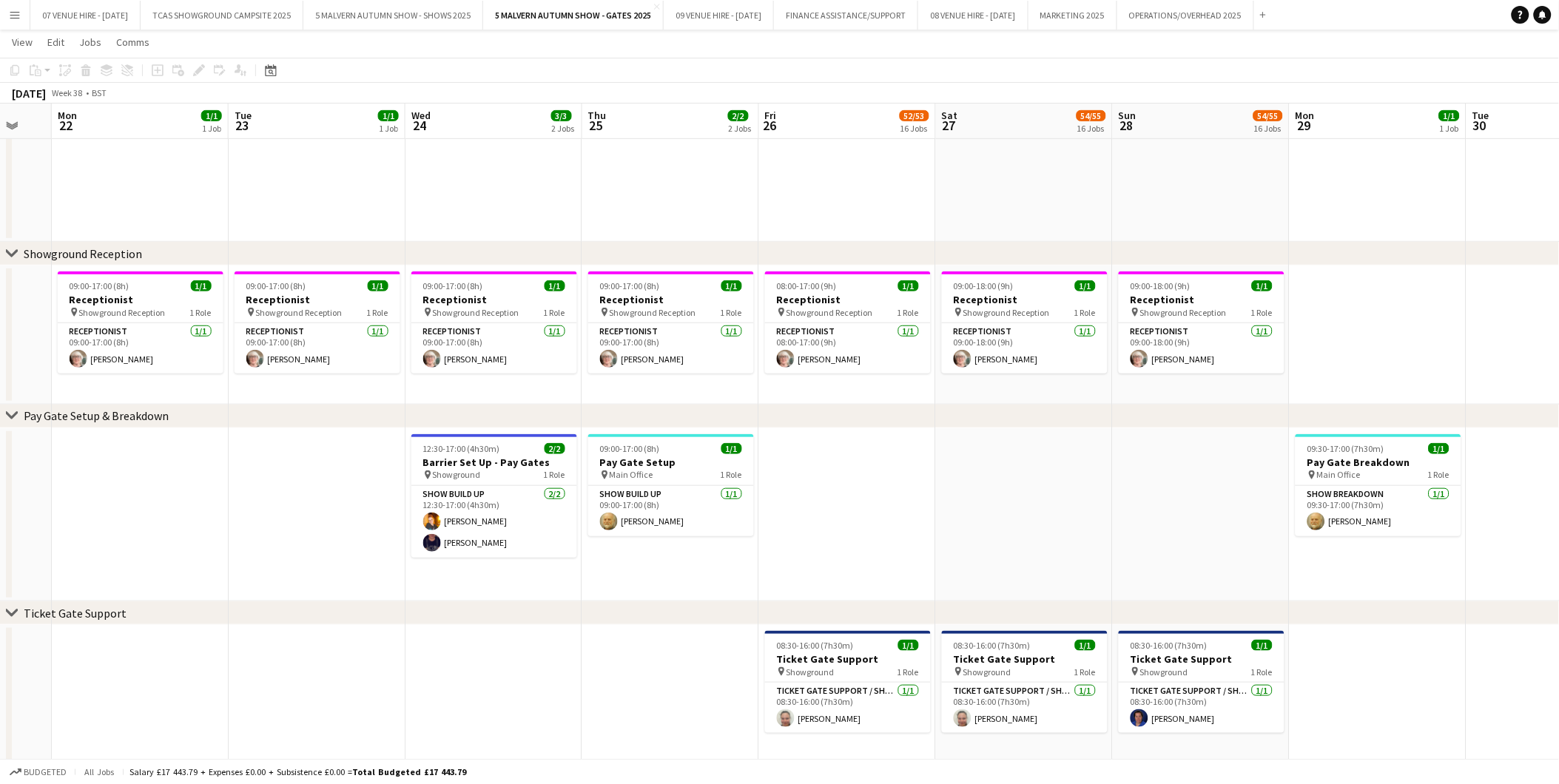
drag, startPoint x: 991, startPoint y: 448, endPoint x: 935, endPoint y: 449, distance: 56.0
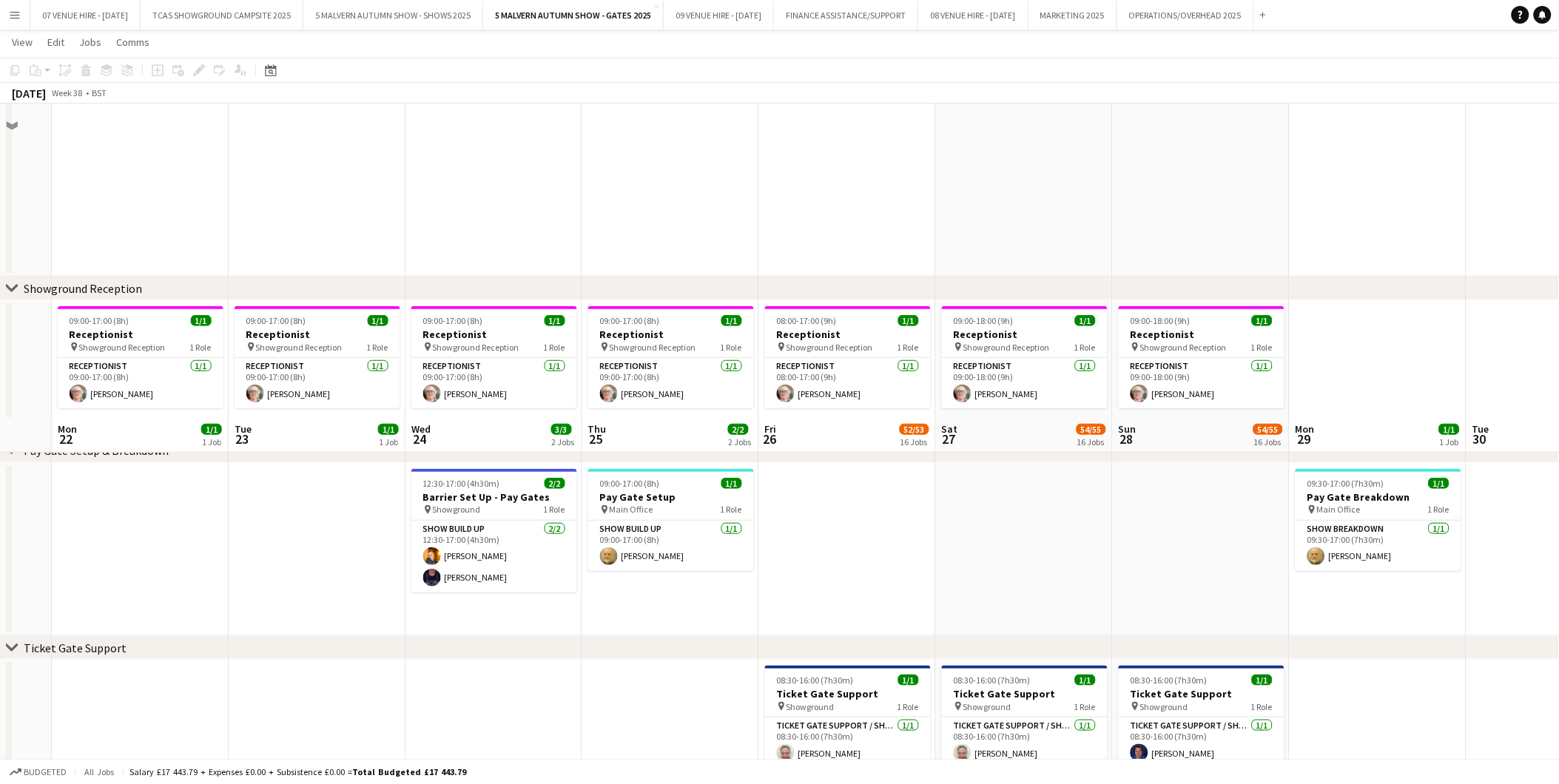
scroll to position [190, 0]
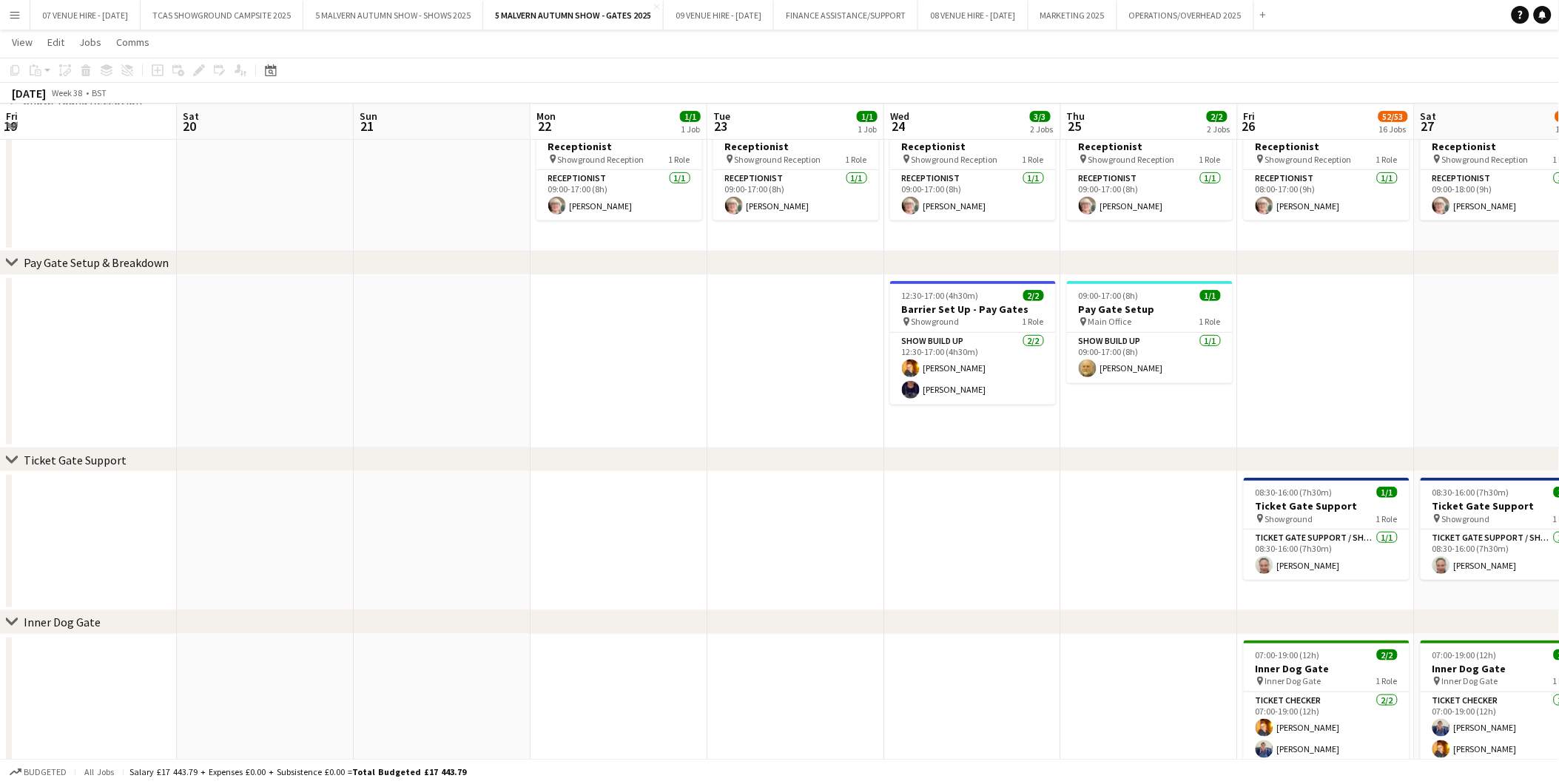
scroll to position [0, 479]
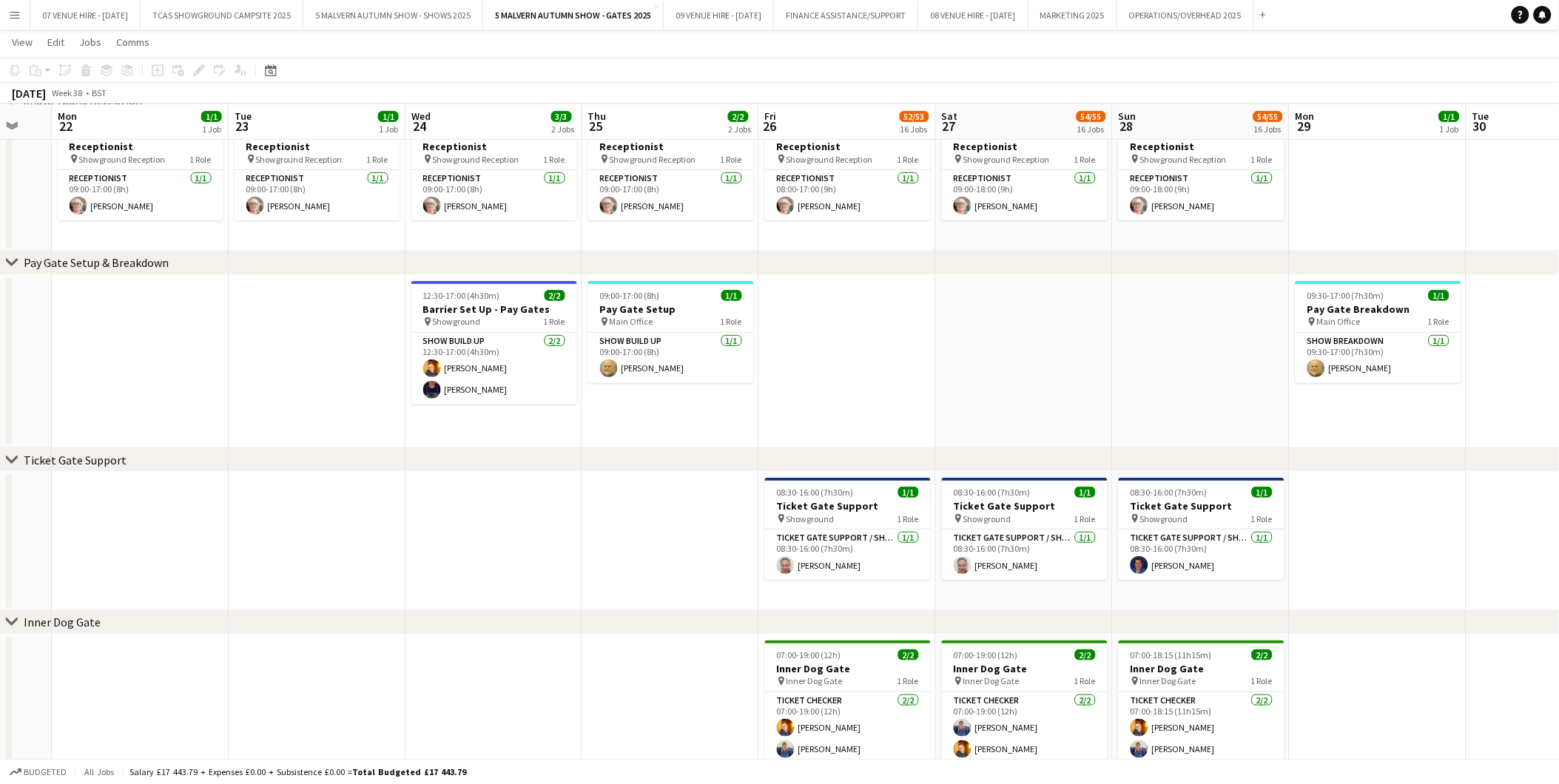
click at [12, 18] on app-icon "Menu" at bounding box center [14, 14] width 12 height 12
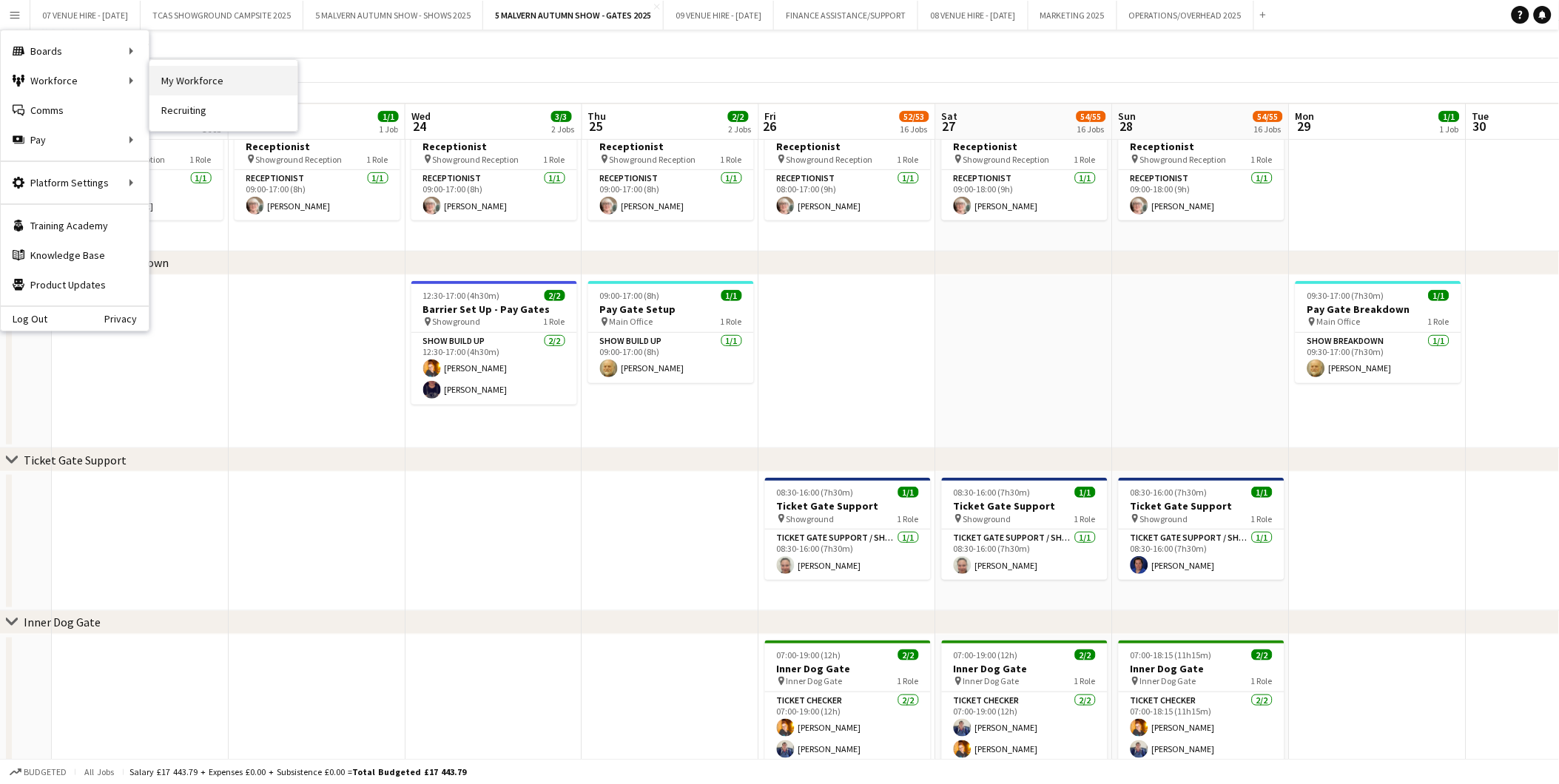
click at [187, 82] on link "My Workforce" at bounding box center [224, 81] width 148 height 30
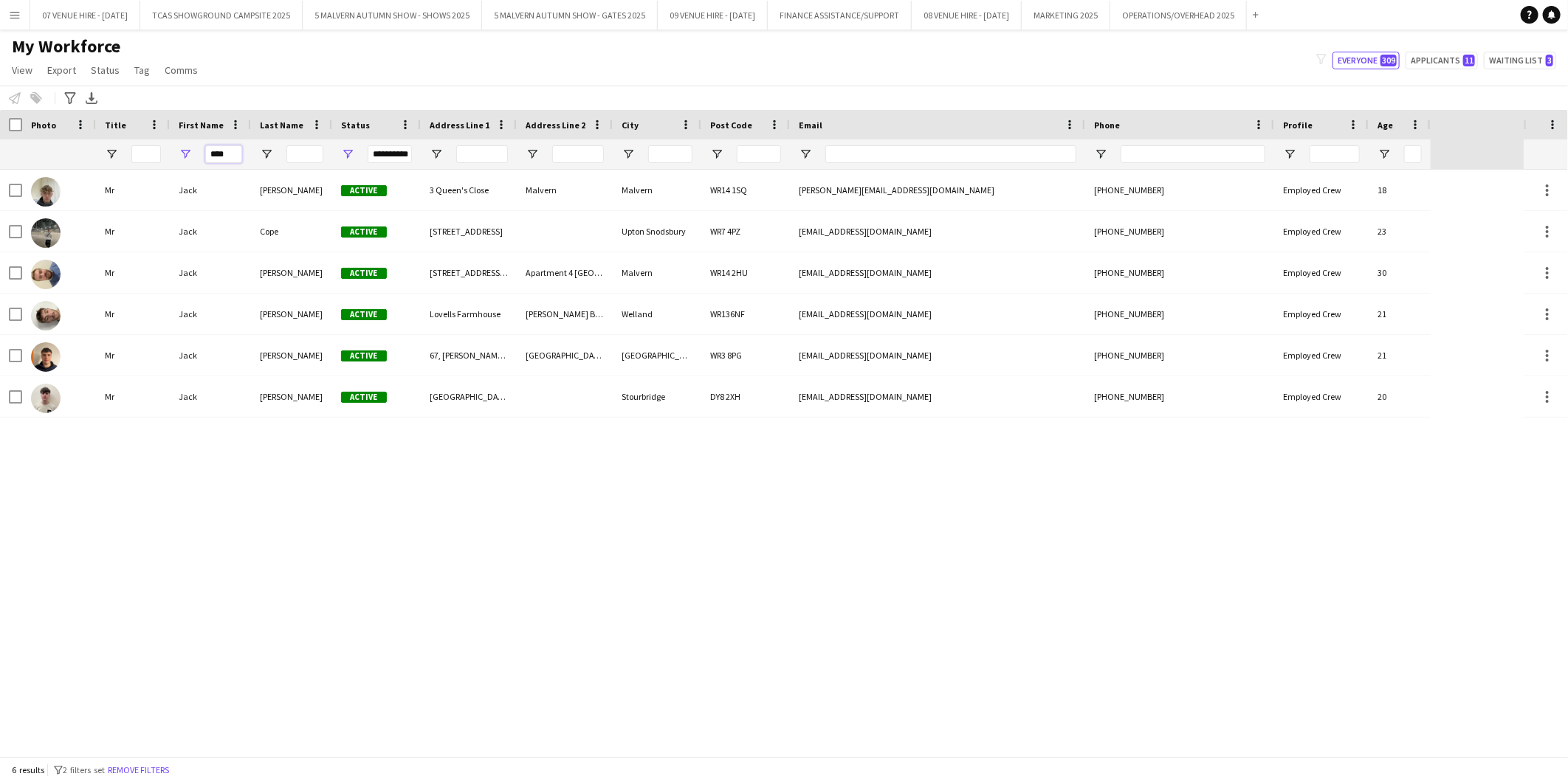
drag, startPoint x: 233, startPoint y: 157, endPoint x: 201, endPoint y: 156, distance: 32.0
click at [201, 156] on div "****" at bounding box center [210, 155] width 81 height 30
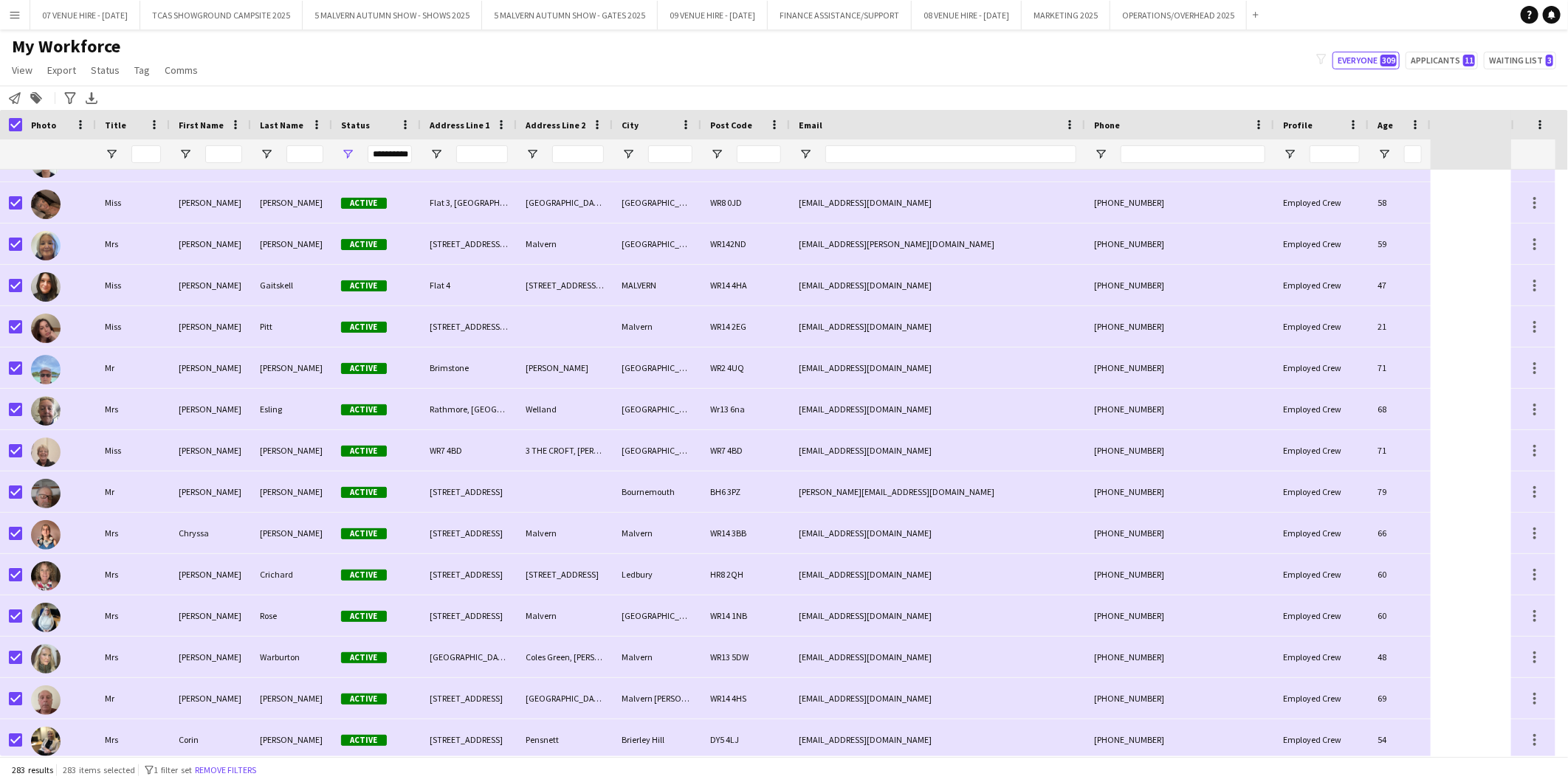
click at [20, 141] on div at bounding box center [11, 155] width 22 height 30
click at [13, 100] on icon "Notify workforce" at bounding box center [14, 97] width 12 height 12
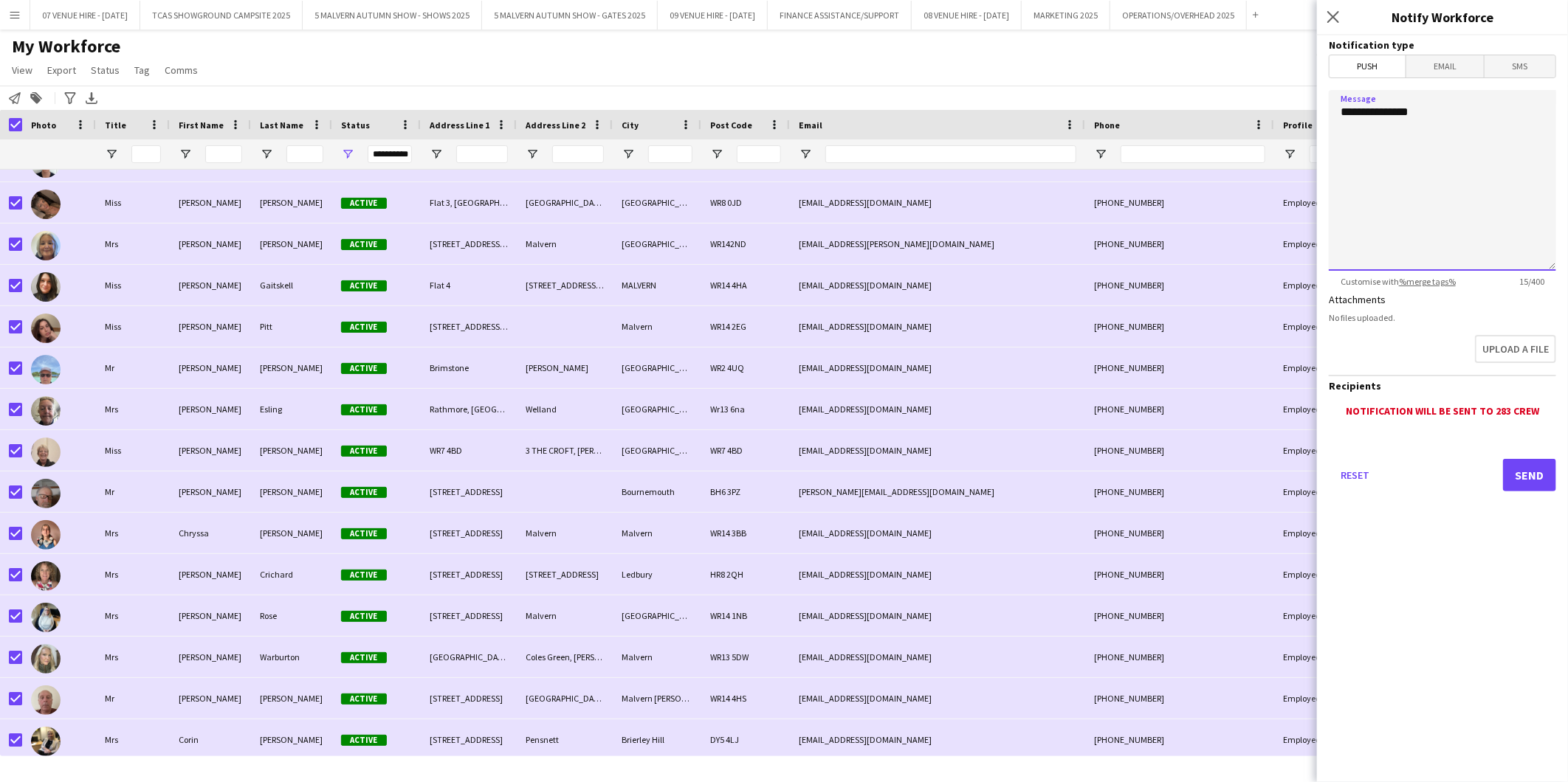
click at [1377, 133] on textarea "**********" at bounding box center [1442, 181] width 227 height 181
click at [1467, 60] on span "Email" at bounding box center [1445, 66] width 79 height 22
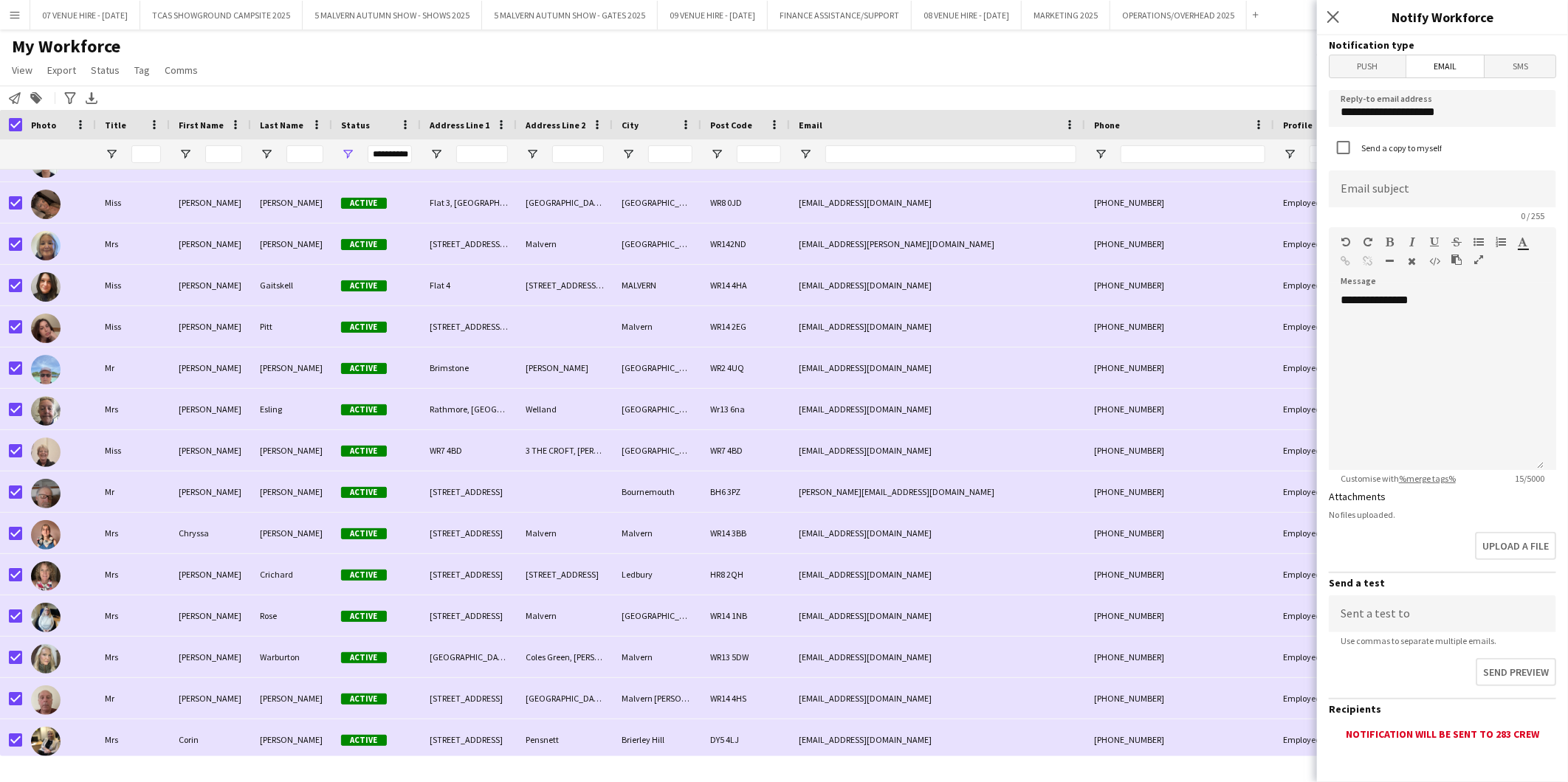
click at [1380, 68] on span "Push" at bounding box center [1368, 66] width 76 height 22
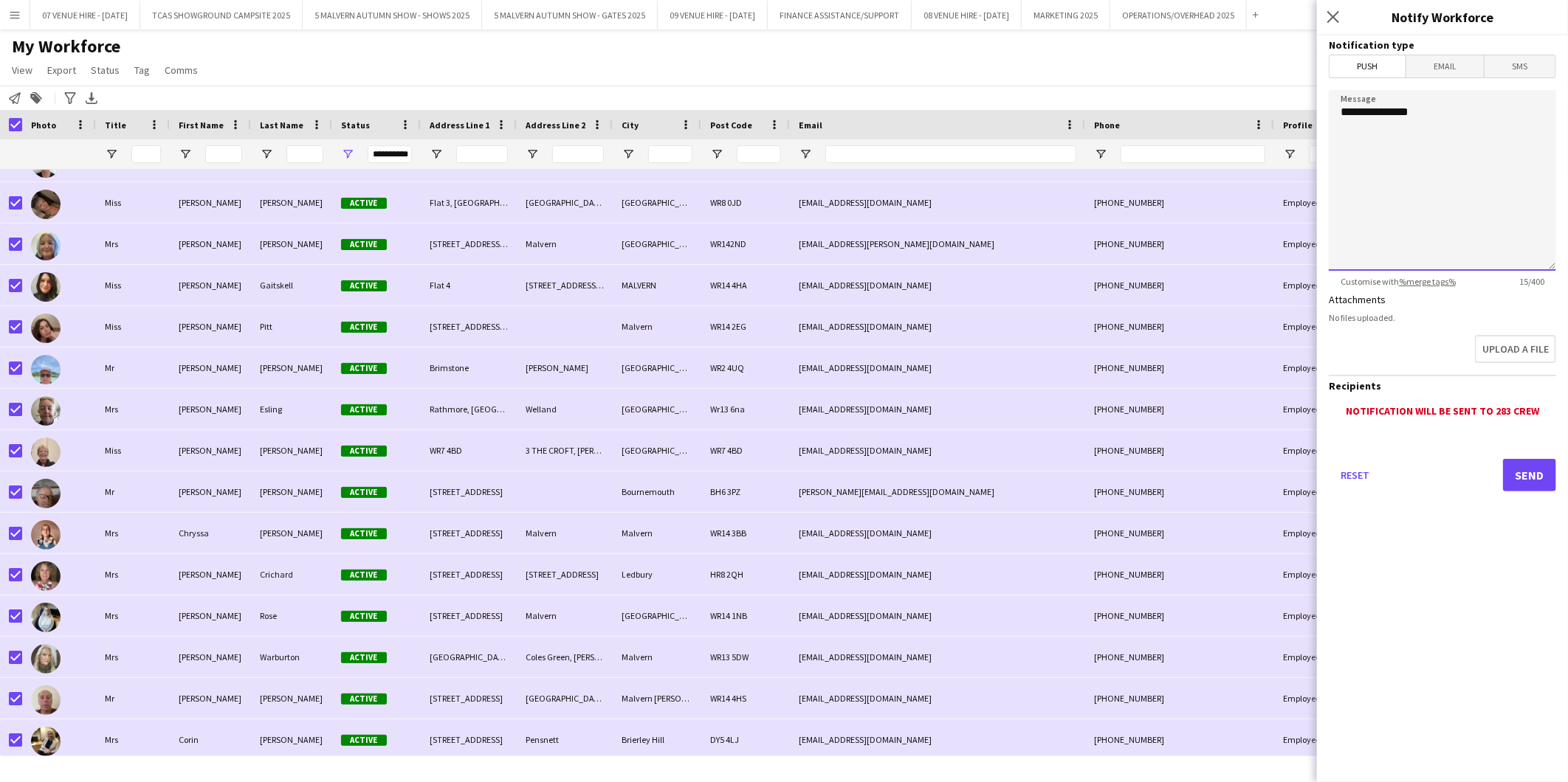
click at [1351, 149] on textarea "**********" at bounding box center [1442, 181] width 227 height 181
click at [1355, 130] on textarea "**********" at bounding box center [1442, 181] width 227 height 181
click at [1436, 114] on textarea "**********" at bounding box center [1442, 181] width 227 height 181
type textarea "**********"
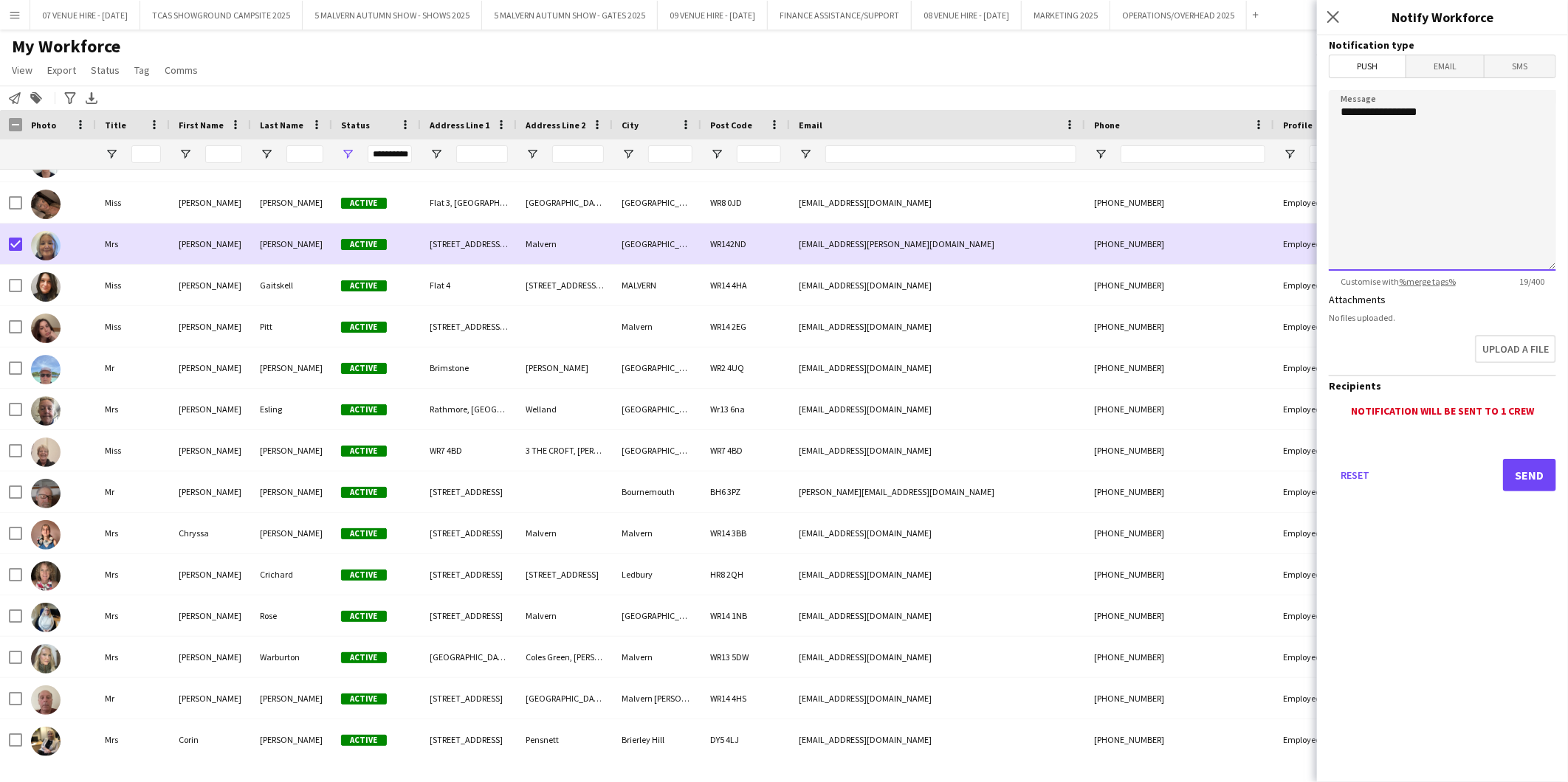
click at [1356, 143] on textarea "**********" at bounding box center [1442, 181] width 227 height 181
click at [1377, 75] on span "Push" at bounding box center [1368, 66] width 76 height 22
click at [1385, 65] on span "Push" at bounding box center [1368, 66] width 76 height 22
click at [1437, 65] on span "Email" at bounding box center [1445, 66] width 79 height 22
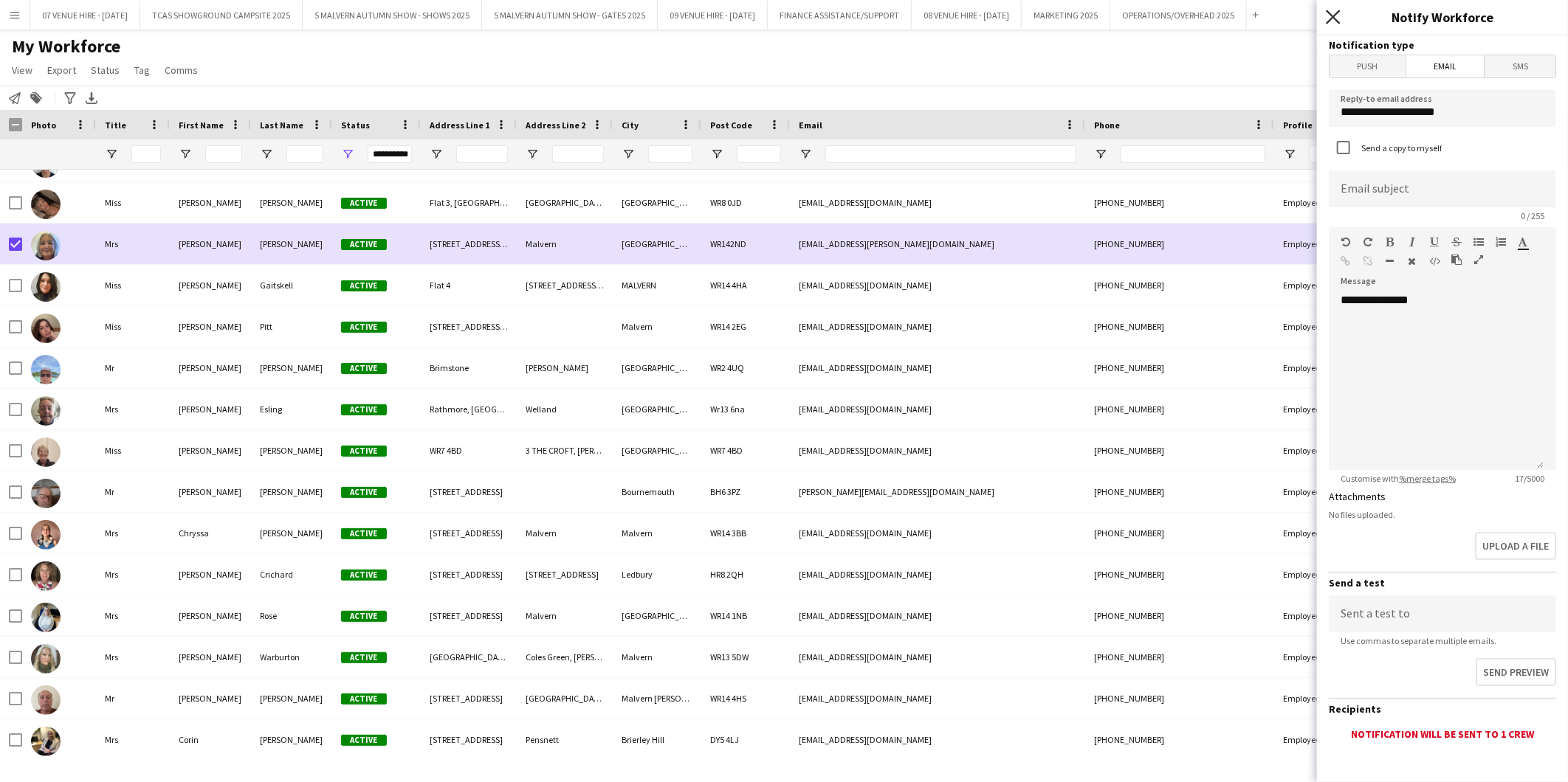
click at [1338, 17] on icon "Close pop-in" at bounding box center [1333, 16] width 14 height 14
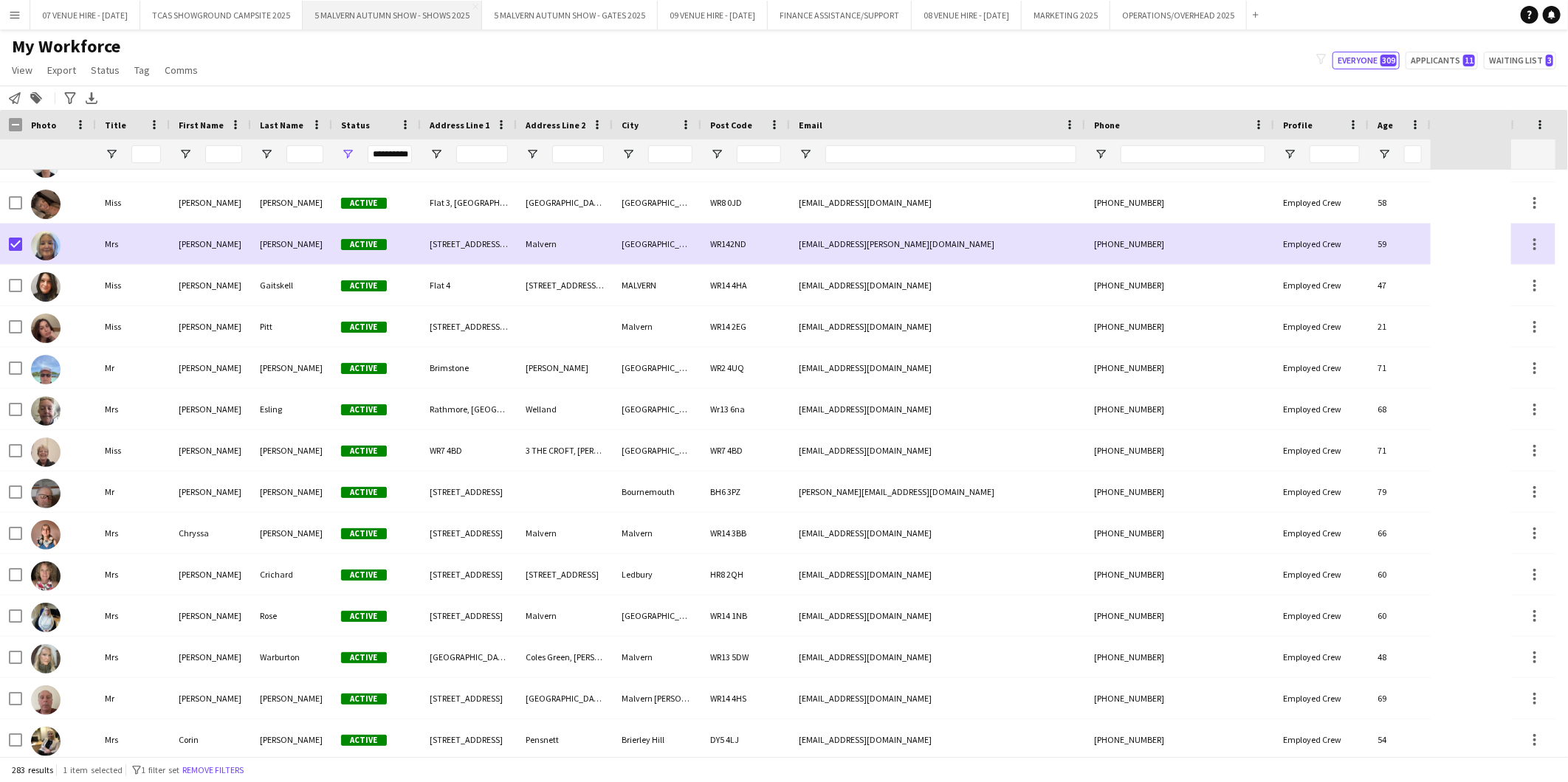
click at [397, 19] on button "5 MALVERN AUTUMN SHOW - SHOWS 2025 Close" at bounding box center [392, 15] width 179 height 29
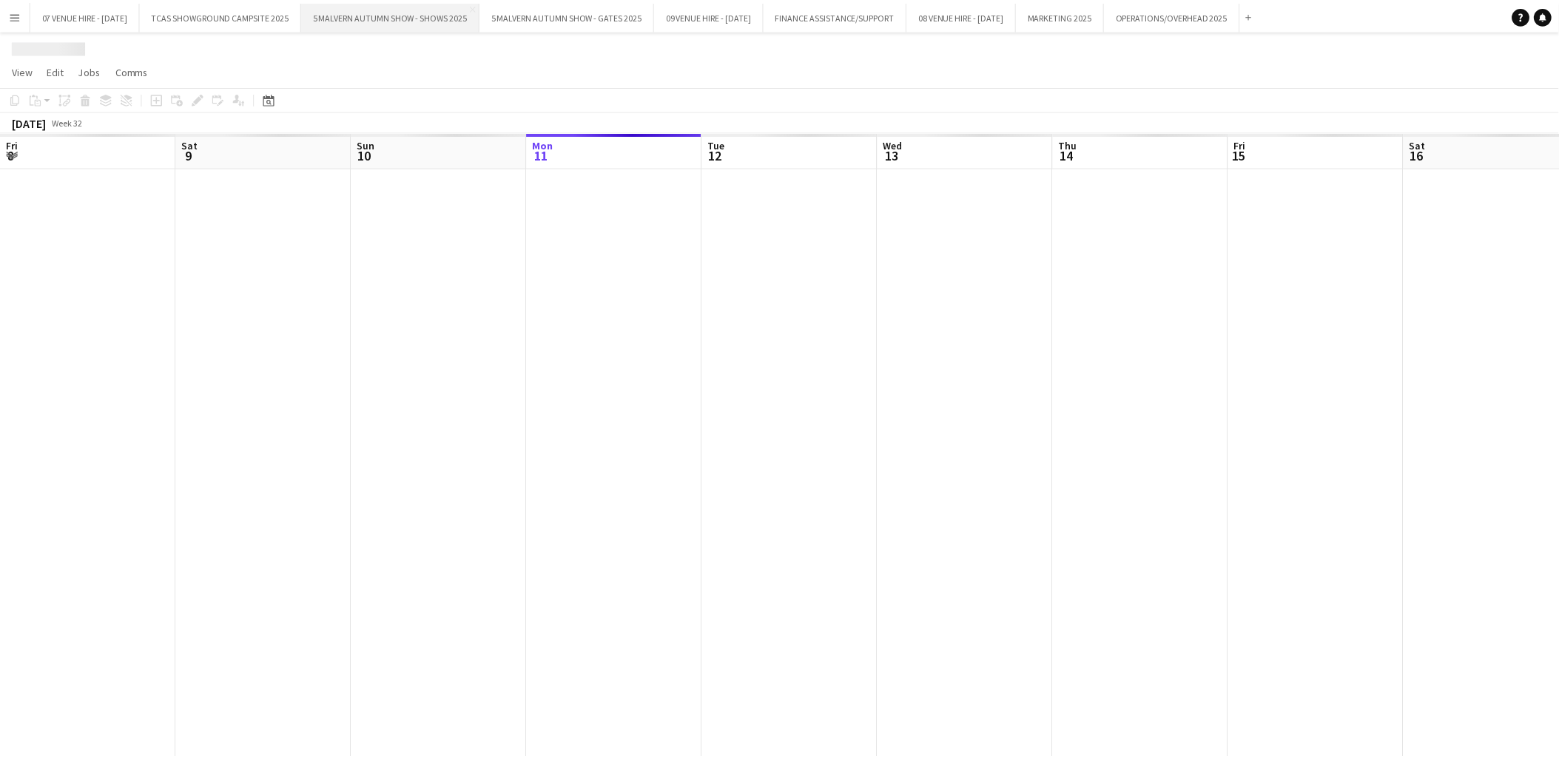
scroll to position [0, 353]
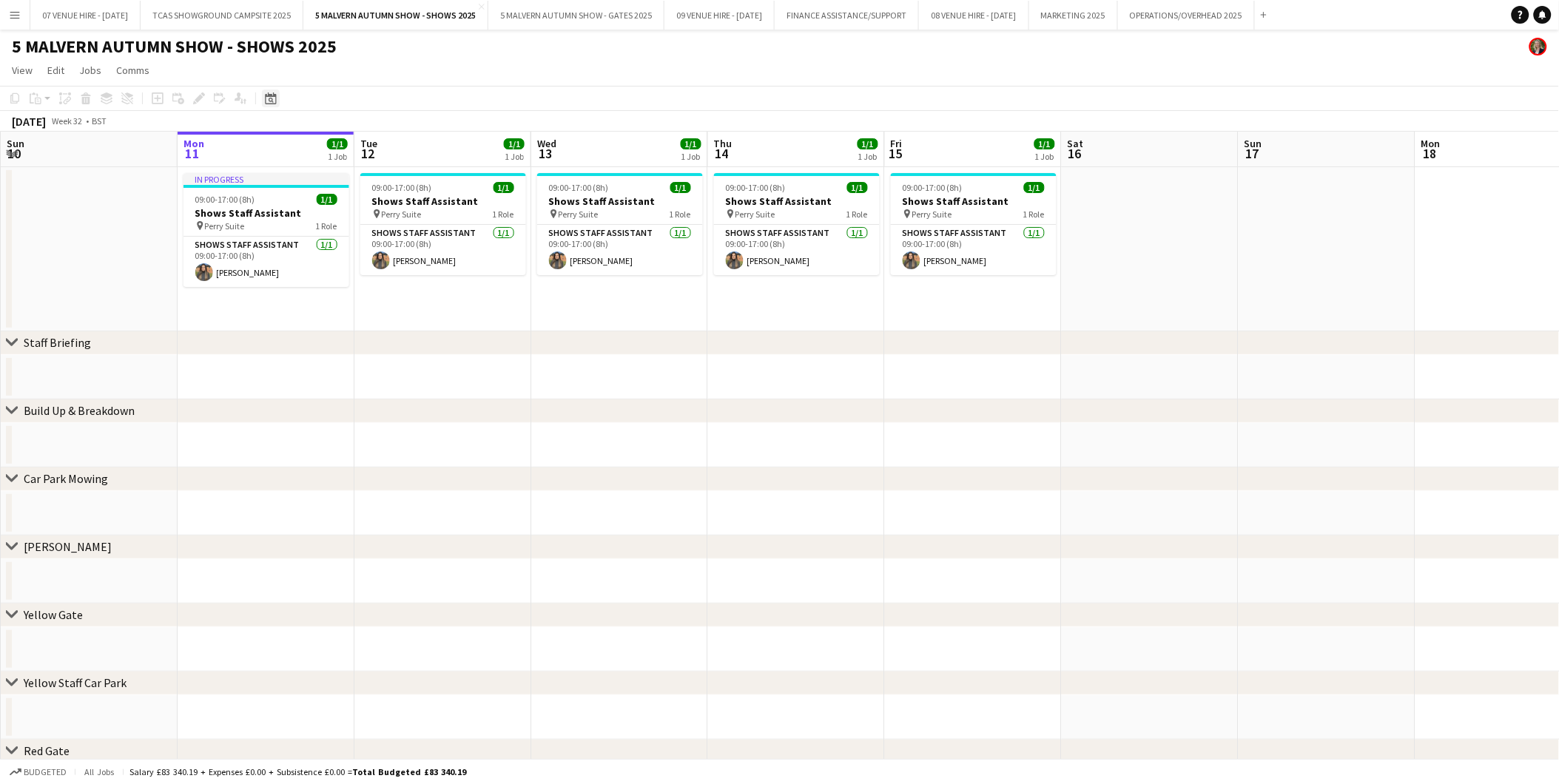
click at [270, 98] on icon "Date picker" at bounding box center [270, 98] width 12 height 12
click at [391, 143] on span "Next month" at bounding box center [390, 150] width 30 height 30
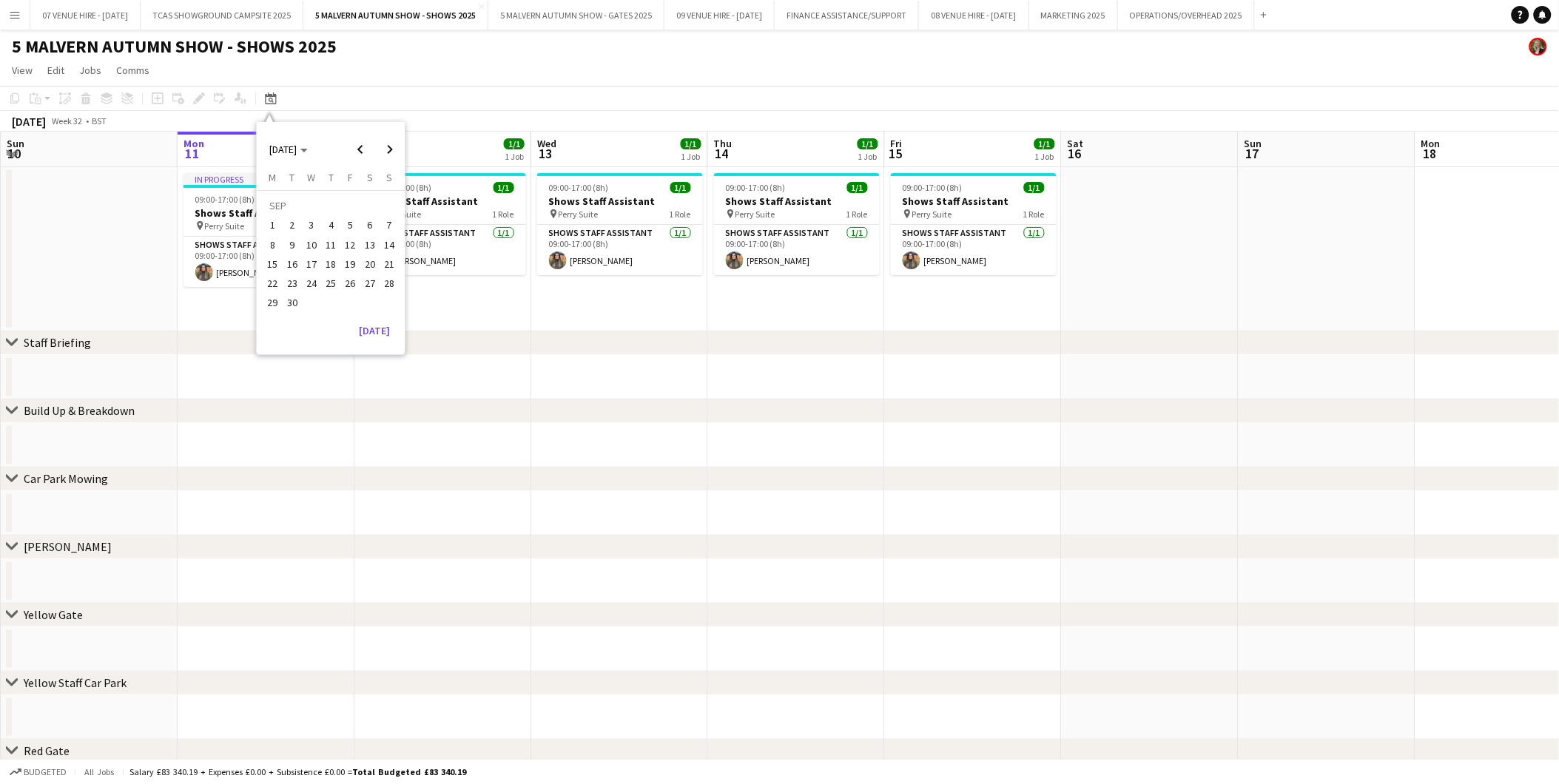
click at [333, 267] on span "18" at bounding box center [331, 264] width 18 height 18
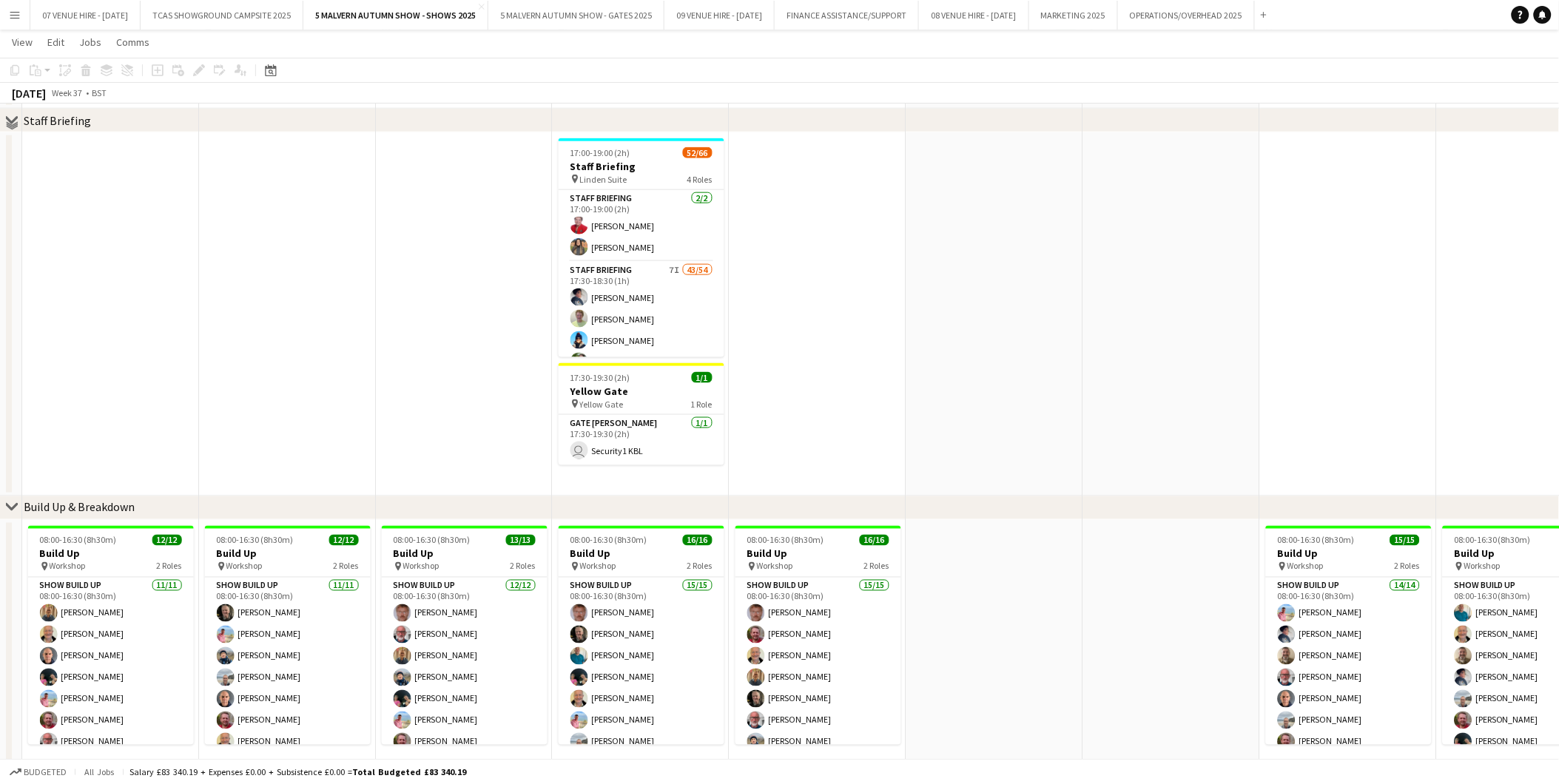
scroll to position [575, 0]
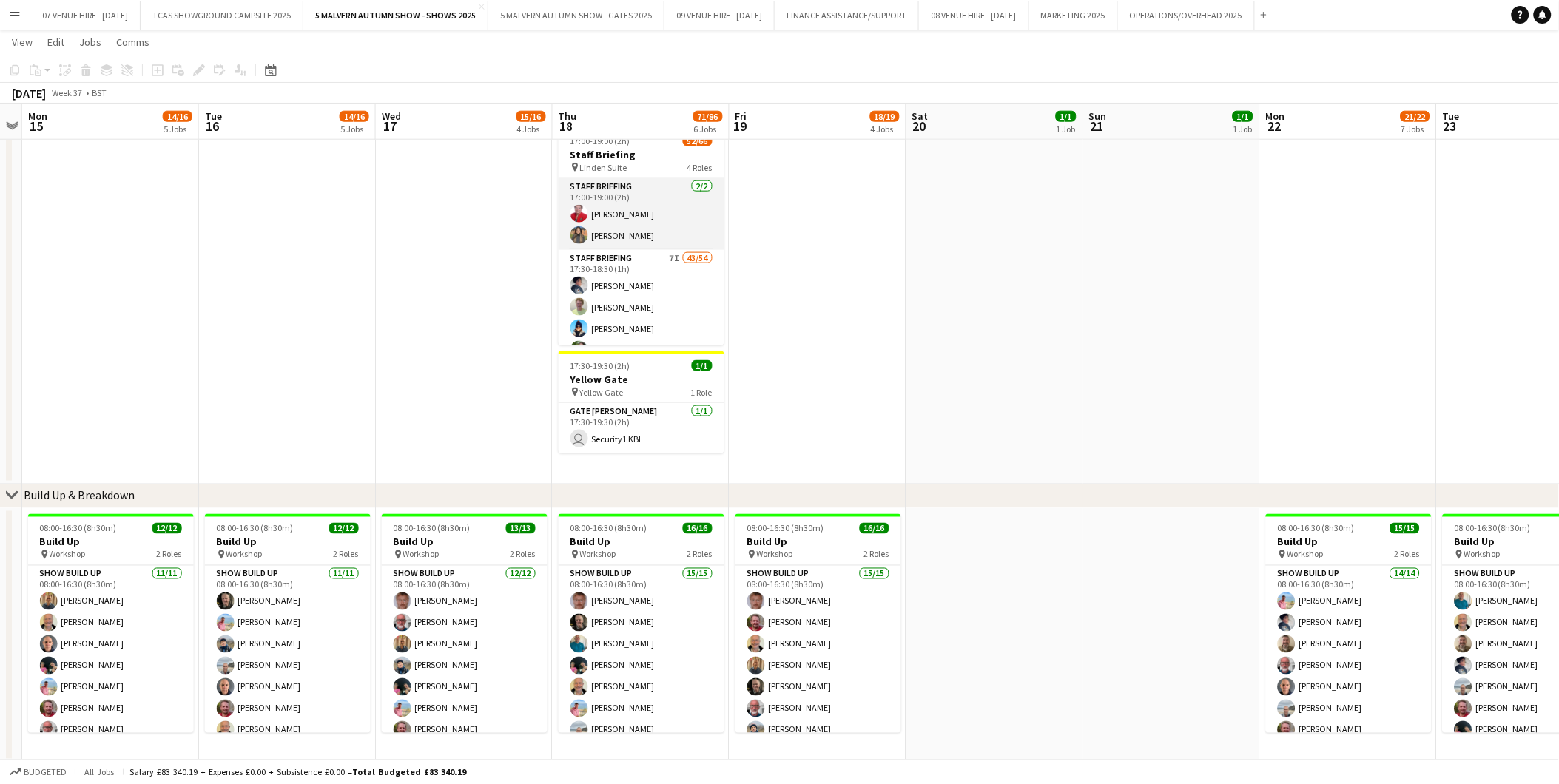
click at [609, 216] on app-card-role "Staff Briefing 2/2 17:00-19:00 (2h) Judy Hardy Esme Ruff" at bounding box center [642, 213] width 166 height 72
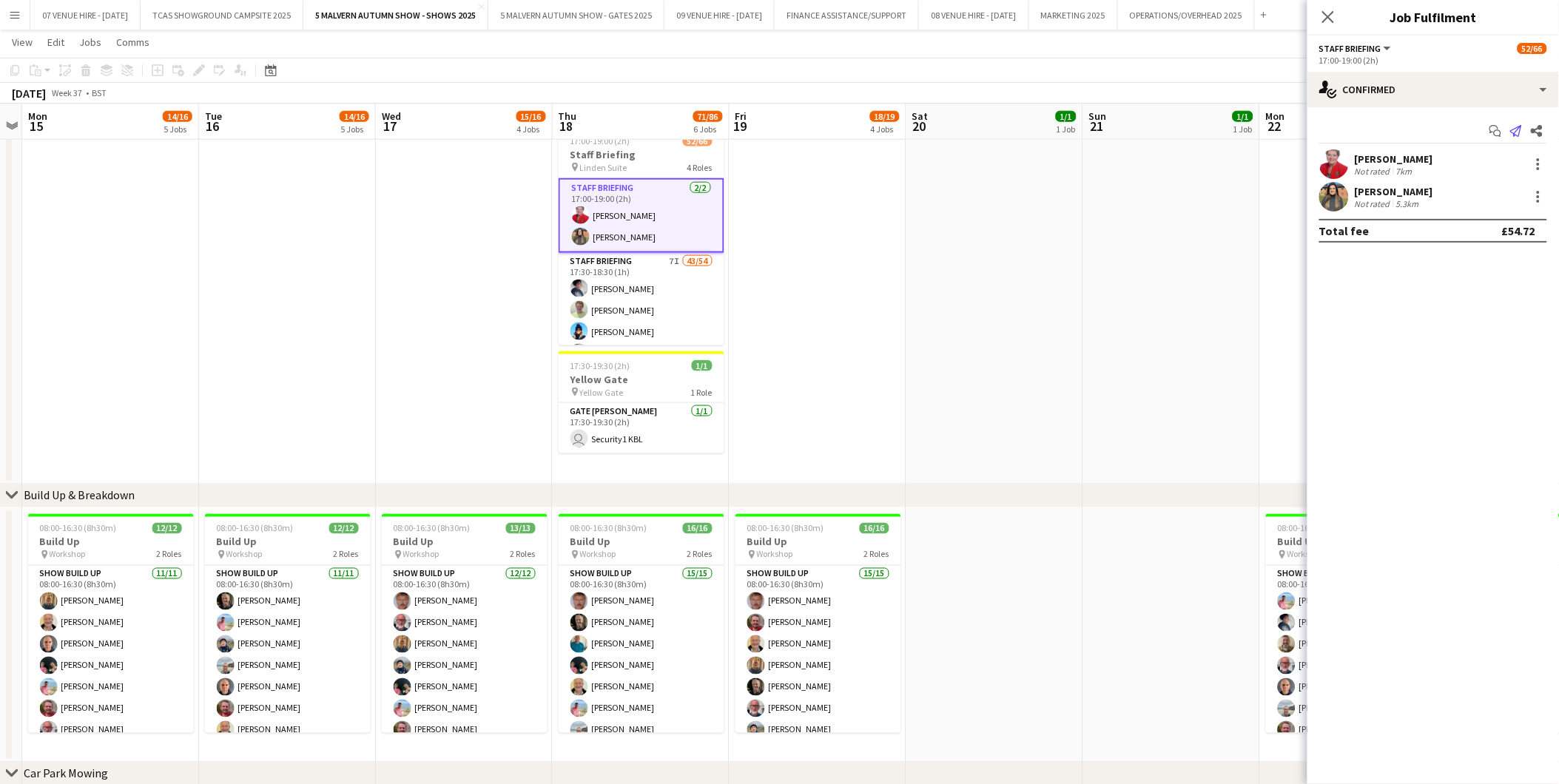
click at [1517, 131] on icon at bounding box center [1516, 131] width 12 height 12
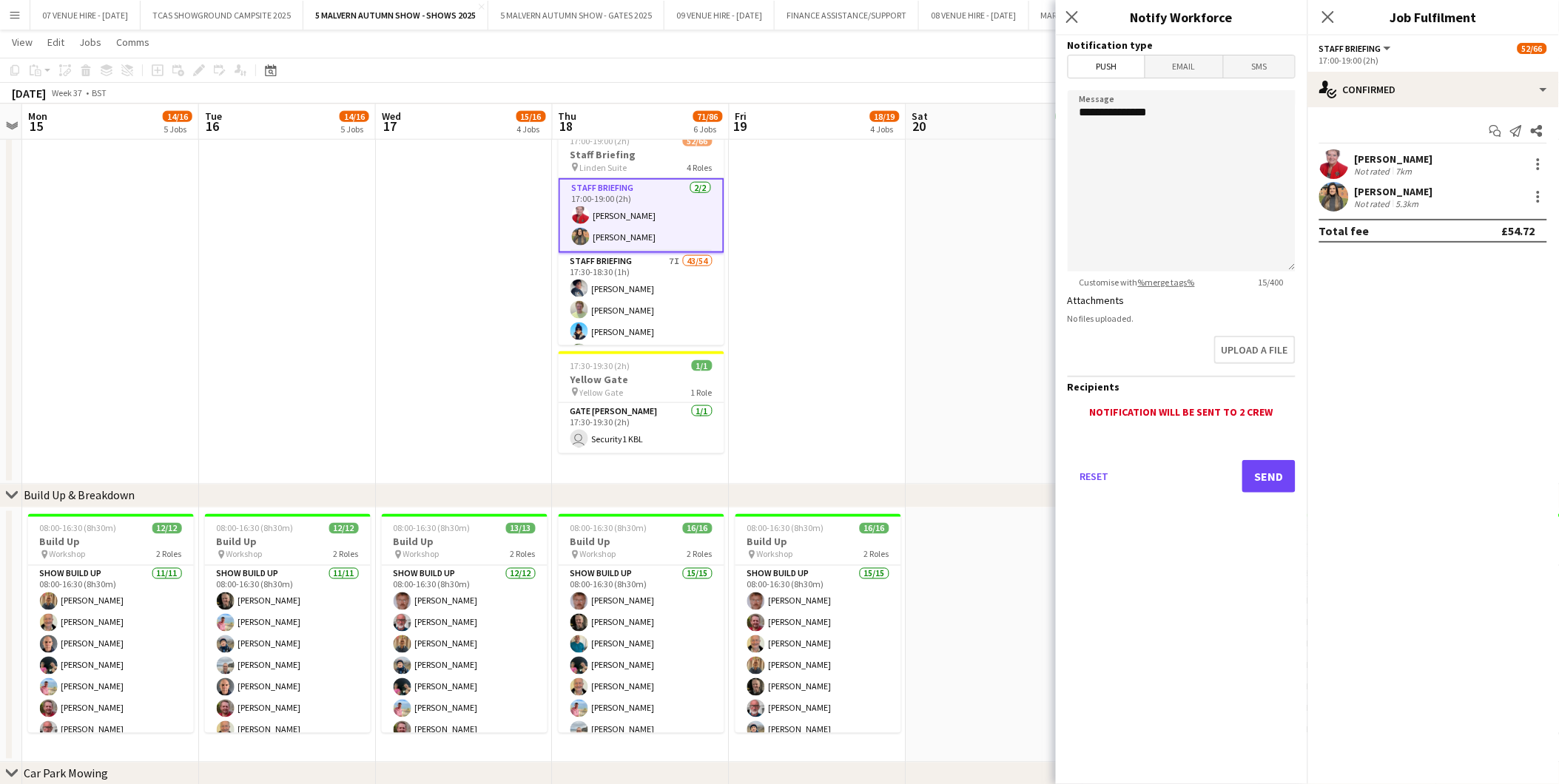
click at [803, 223] on app-date-cell at bounding box center [818, 302] width 177 height 364
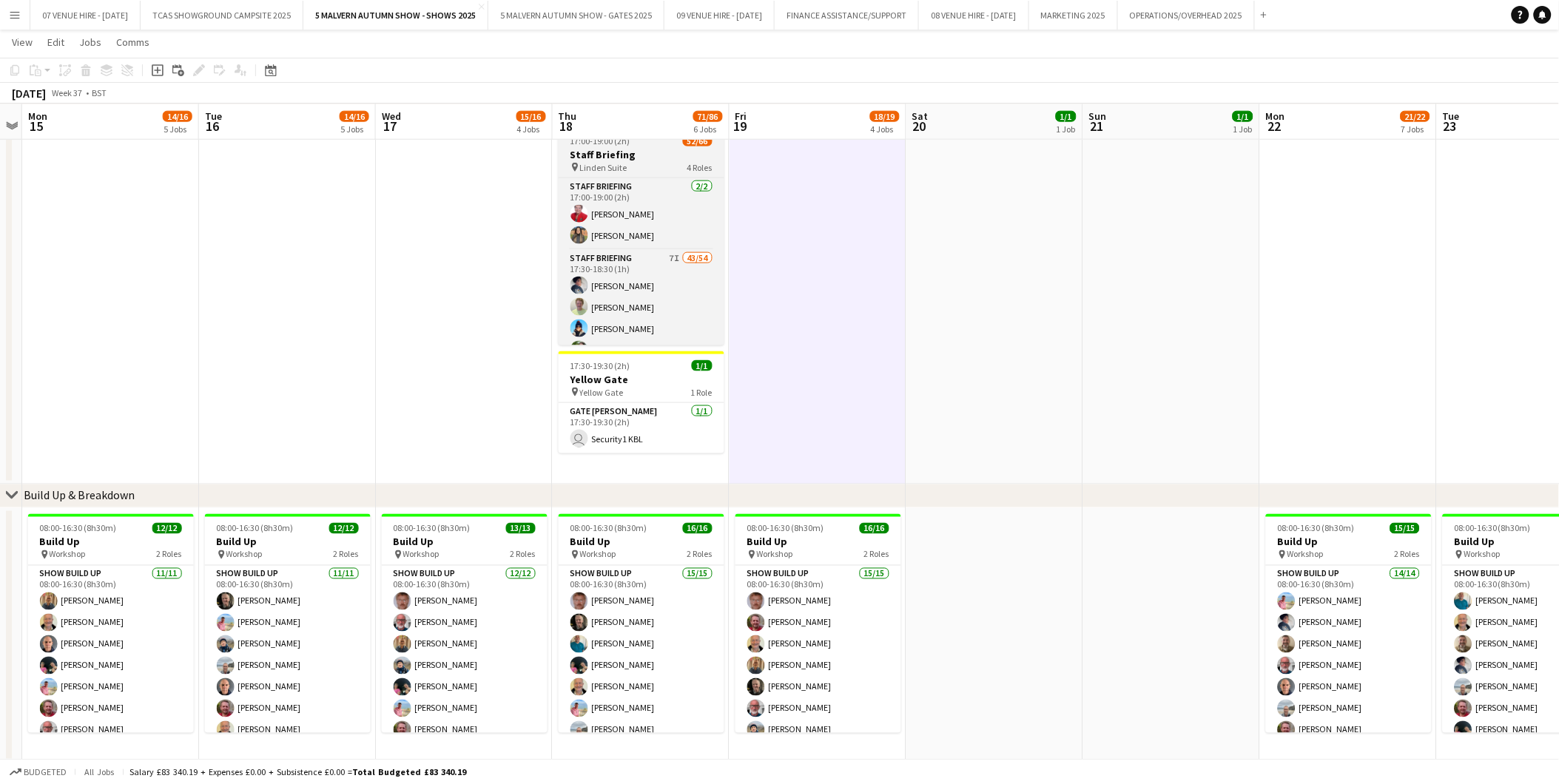
click at [619, 158] on h3 "Staff Briefing" at bounding box center [642, 154] width 166 height 13
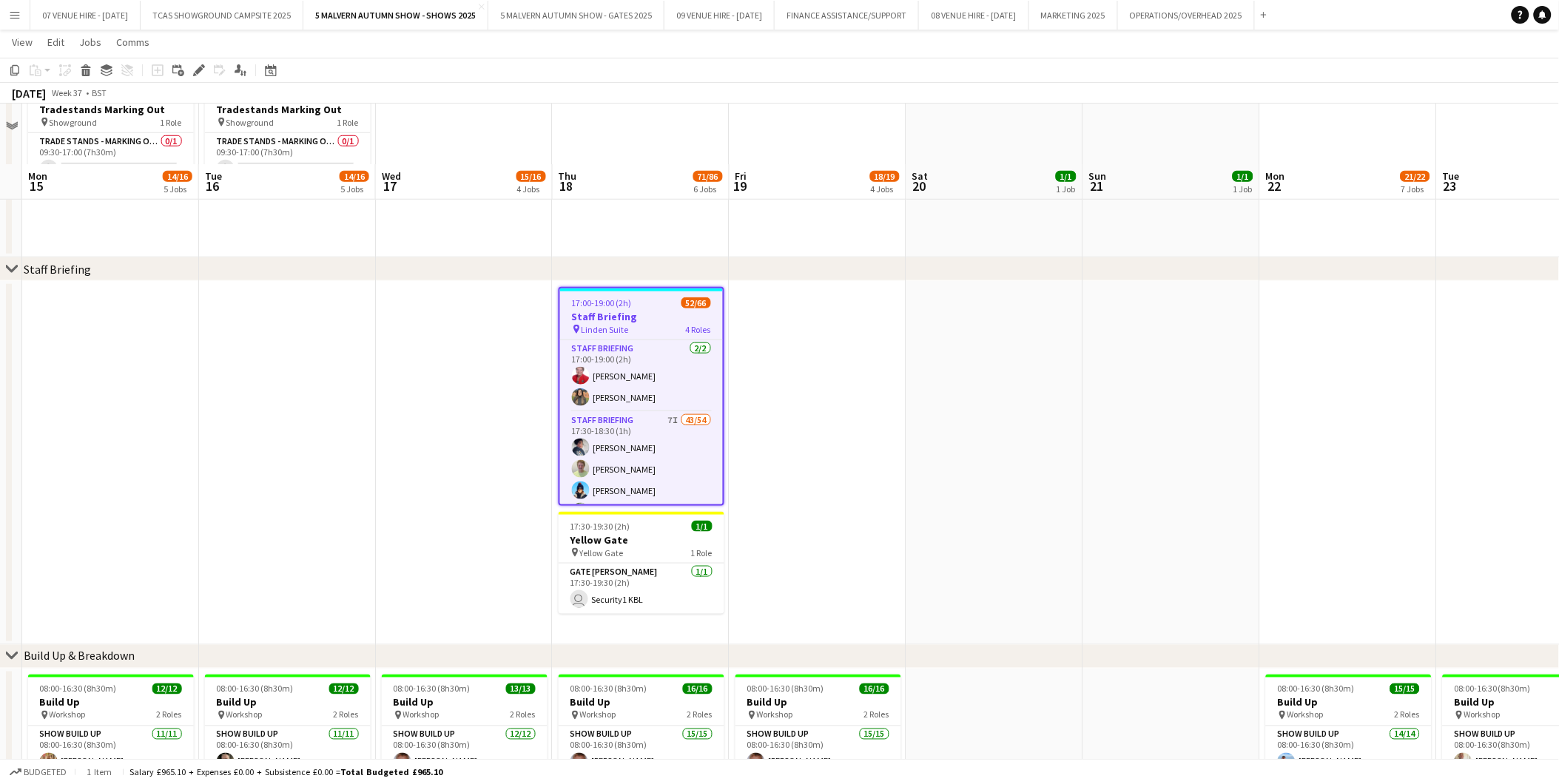
scroll to position [411, 0]
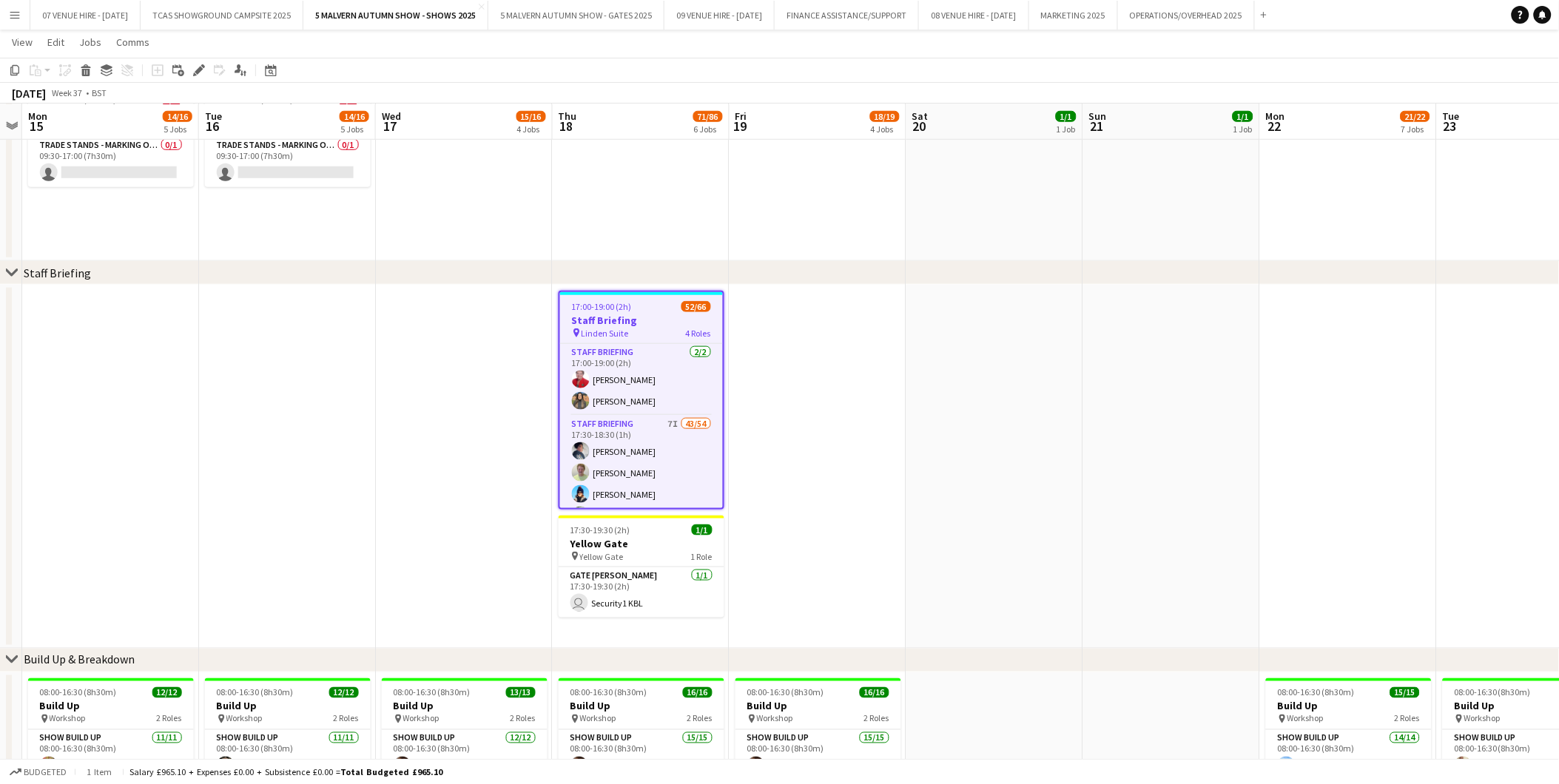
click at [633, 309] on div "17:00-19:00 (2h) 52/66" at bounding box center [641, 306] width 163 height 11
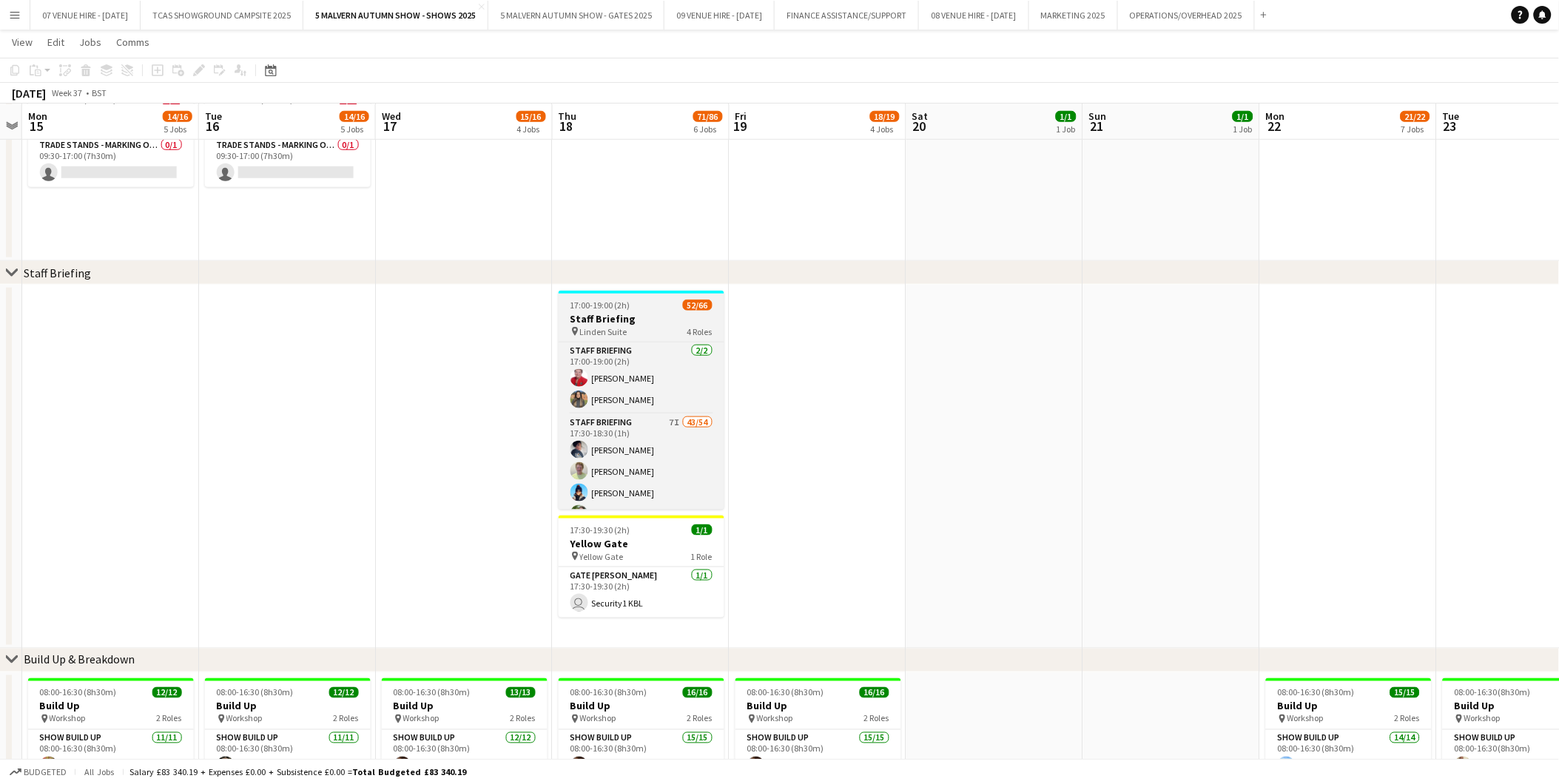
click at [633, 309] on div "17:00-19:00 (2h) 52/66" at bounding box center [642, 305] width 166 height 11
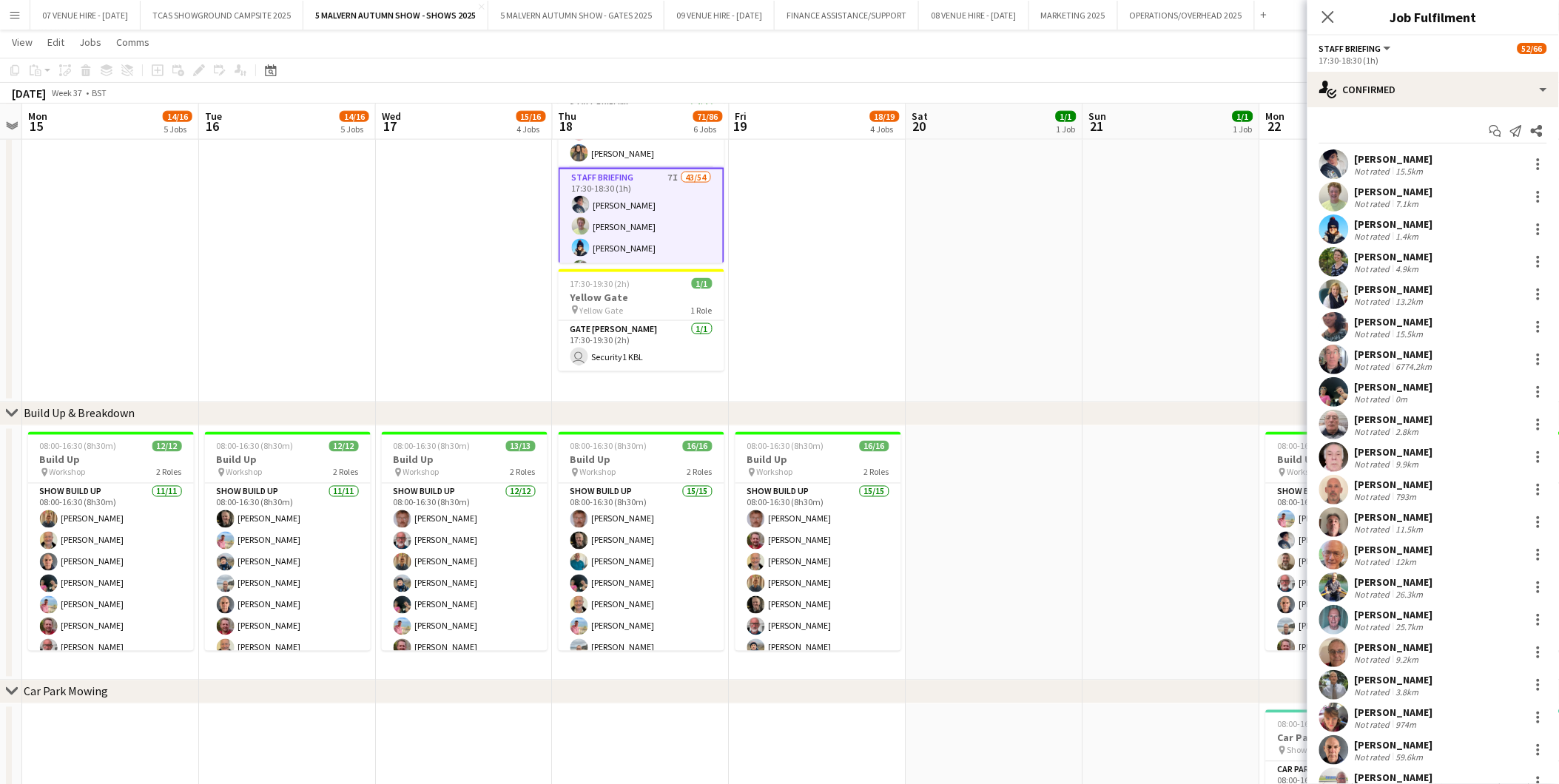
scroll to position [0, 387]
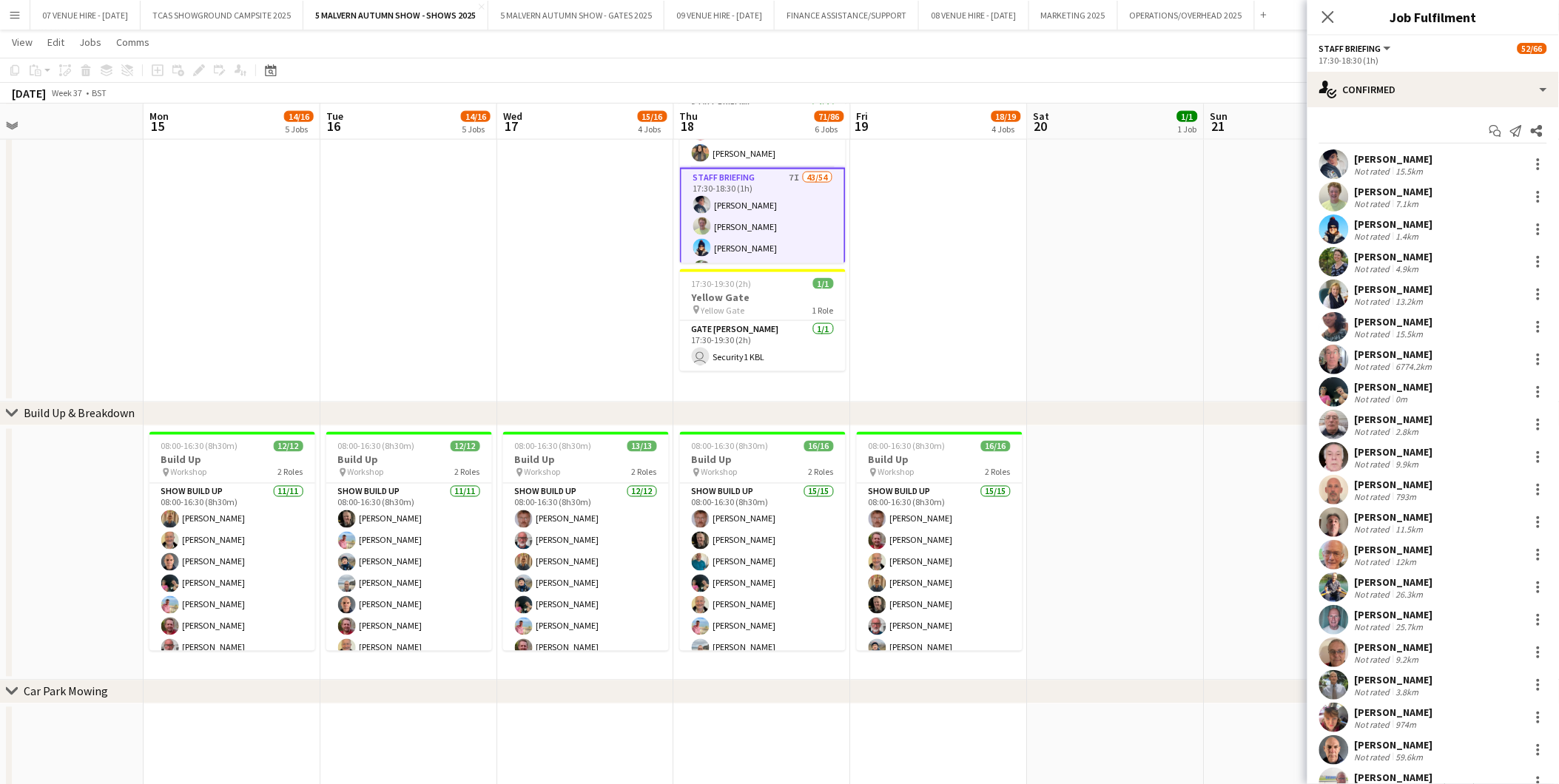
drag, startPoint x: 339, startPoint y: 455, endPoint x: 461, endPoint y: 455, distance: 122.0
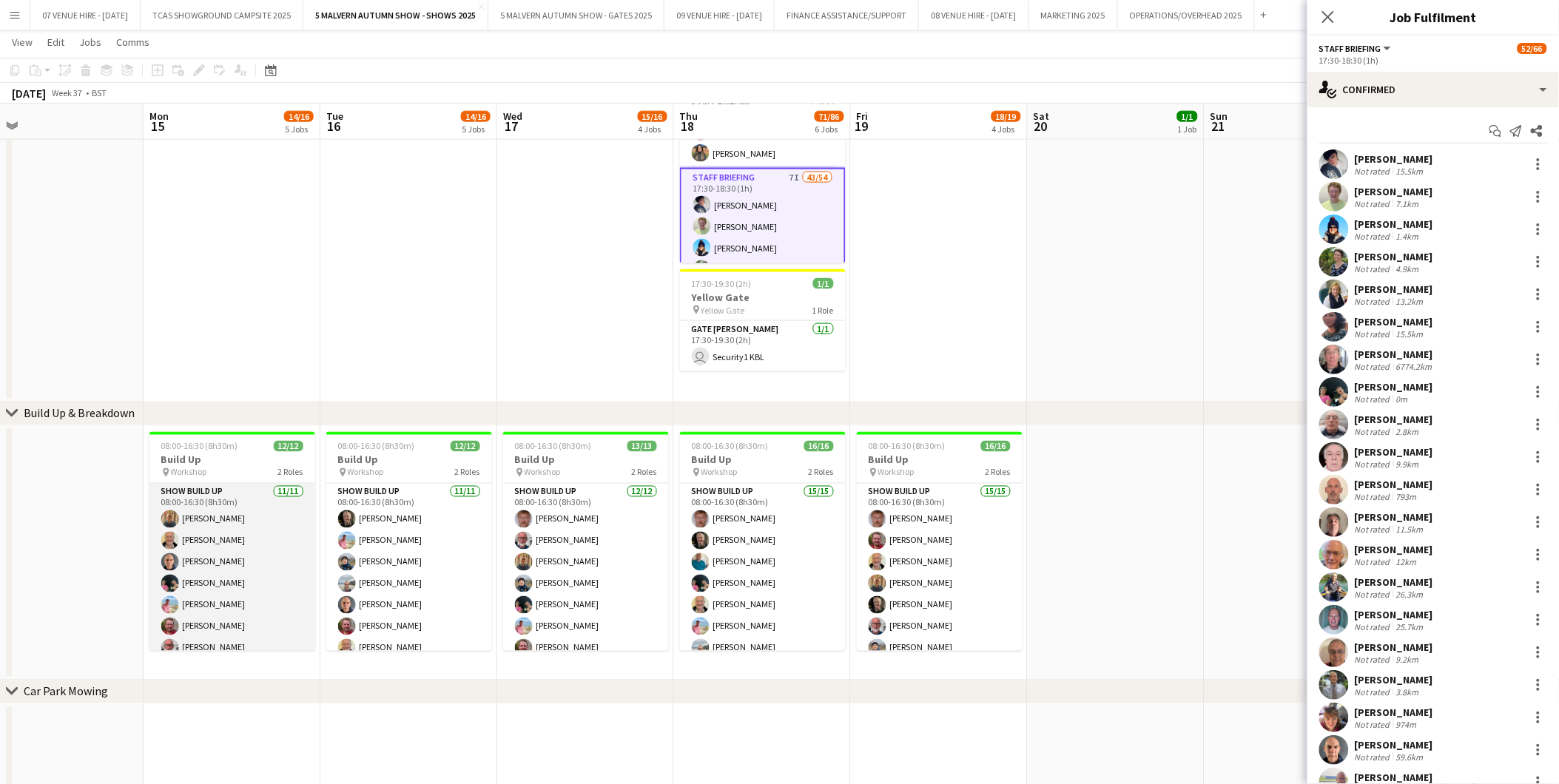
click at [239, 545] on app-card-role "Show Build Up 11/11 08:00-16:30 (8h30m) Pauline Walker Stuart McNaughton Russel…" at bounding box center [232, 616] width 166 height 264
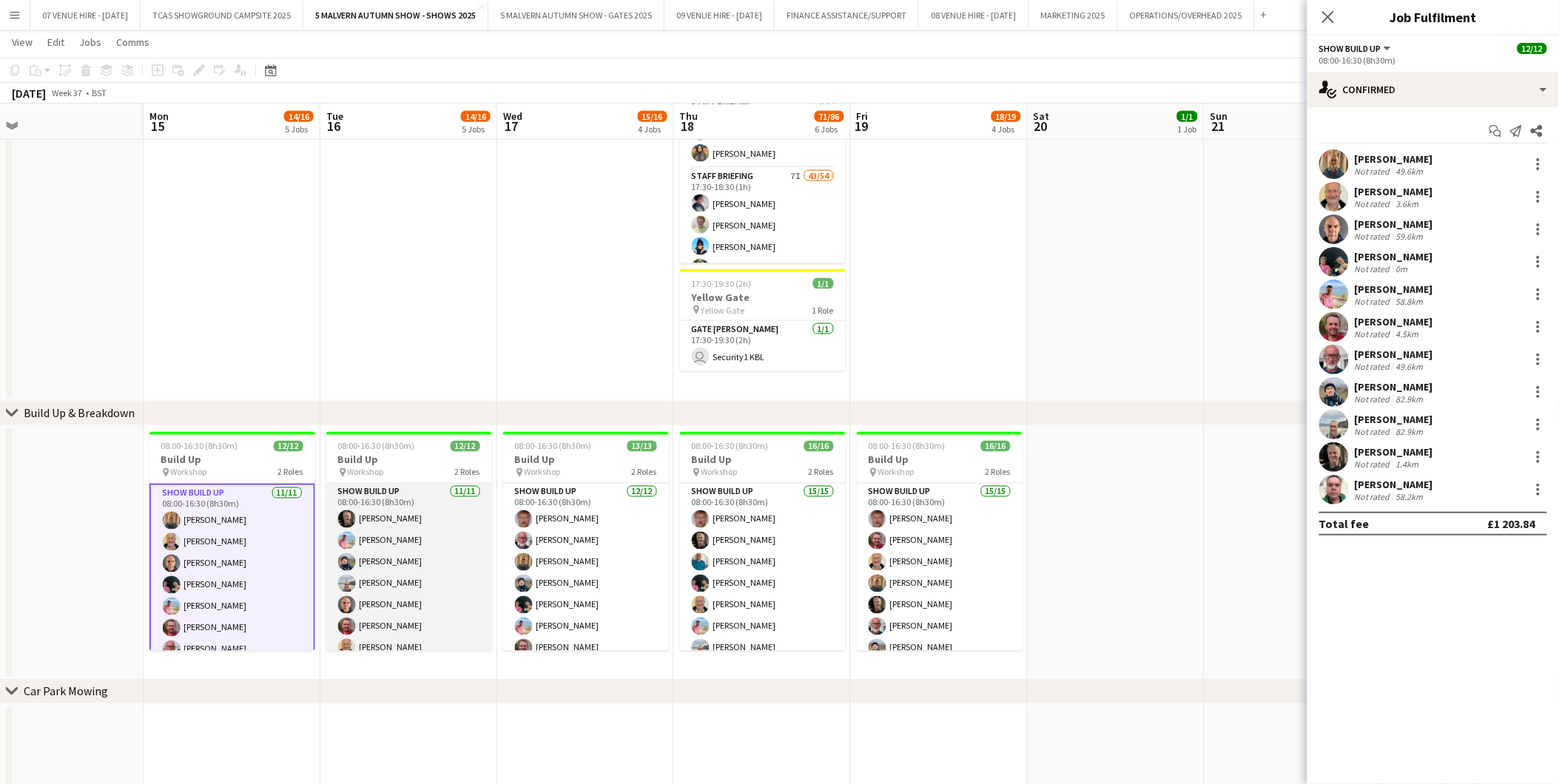
click at [377, 559] on app-card-role "Show Build Up 11/11 08:00-16:30 (8h30m) James Pickett Karen Winfield Ian Dean I…" at bounding box center [409, 616] width 166 height 264
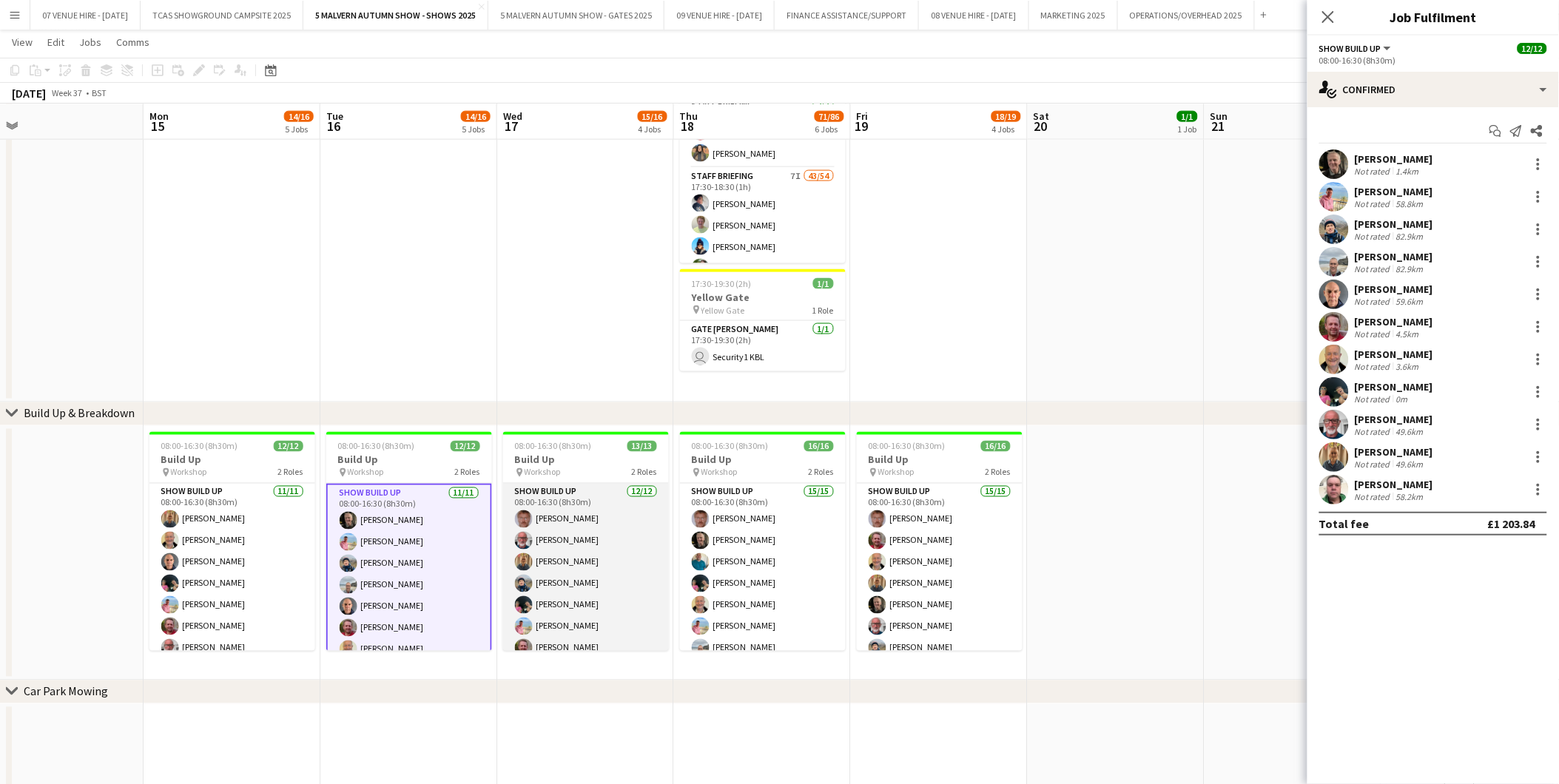
click at [550, 546] on app-card-role "Show Build Up 12/12 08:00-16:30 (8h30m) Andrew Ford David Walker Pauline Walker…" at bounding box center [586, 627] width 166 height 287
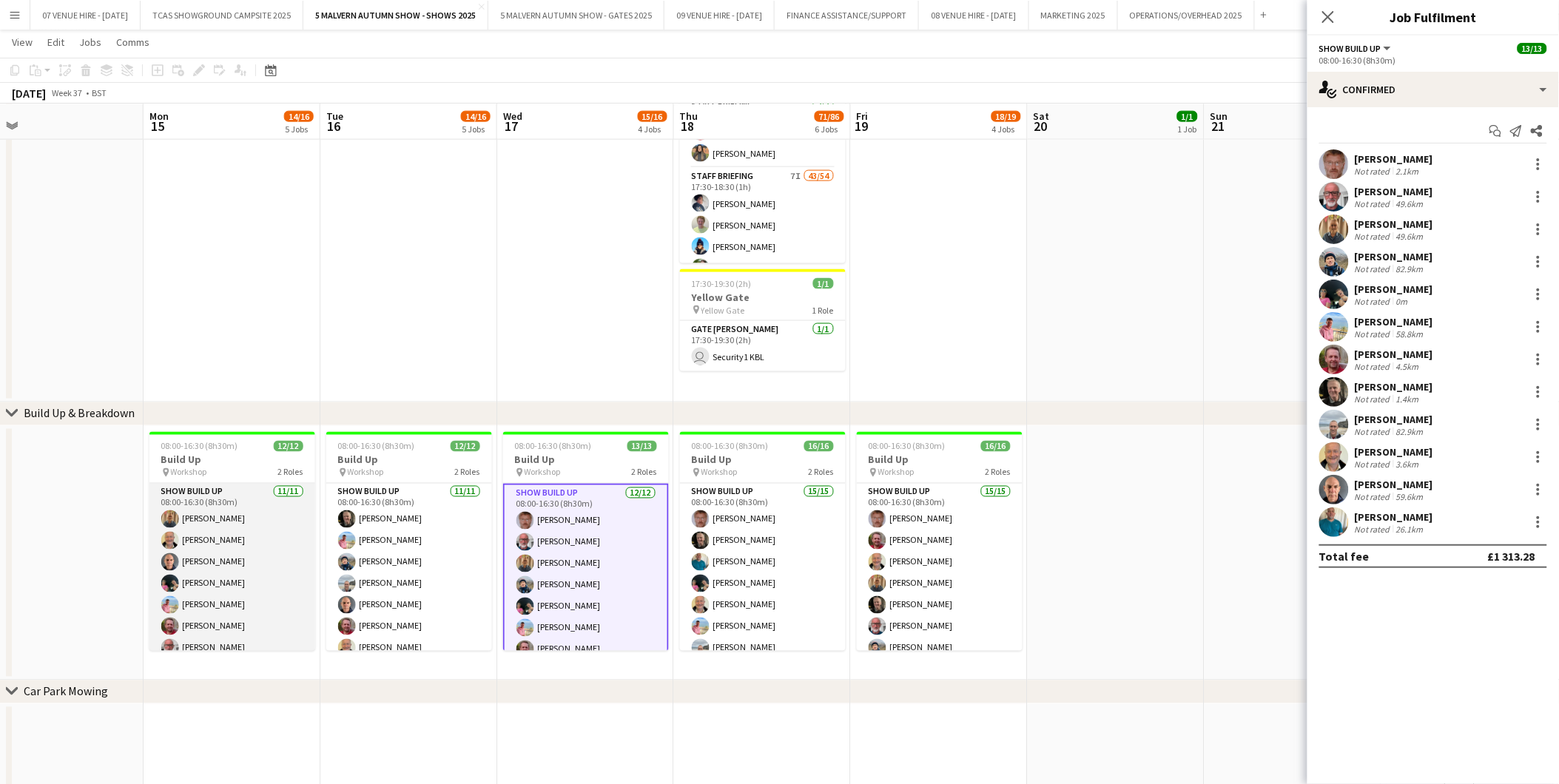
click at [197, 559] on app-card-role "Show Build Up 11/11 08:00-16:30 (8h30m) Pauline Walker Stuart McNaughton Russel…" at bounding box center [232, 616] width 166 height 264
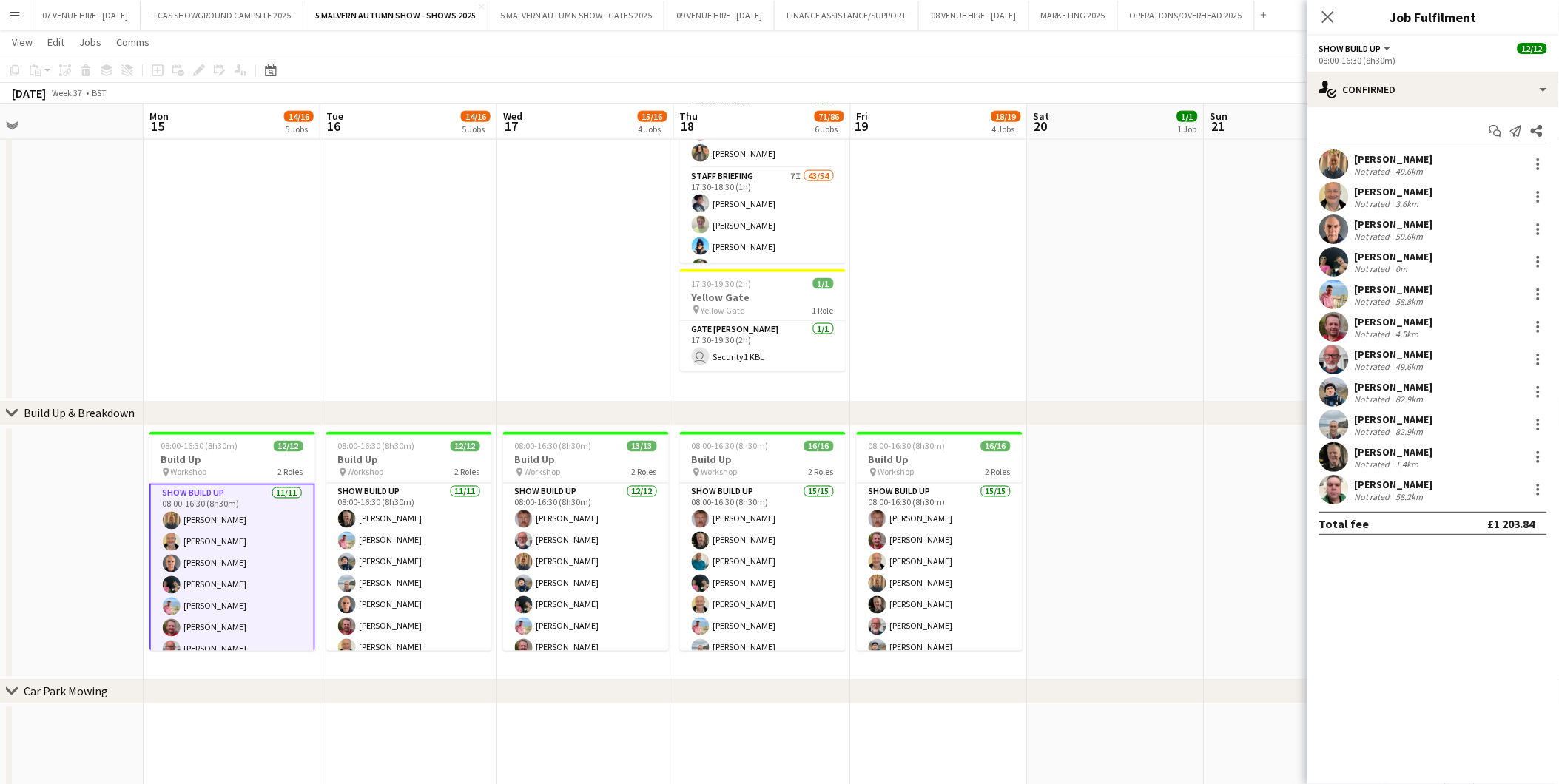
click at [239, 560] on app-card-role "Show Build Up 11/11 08:00-16:30 (8h30m) Pauline Walker Stuart McNaughton Russel…" at bounding box center [232, 618] width 166 height 268
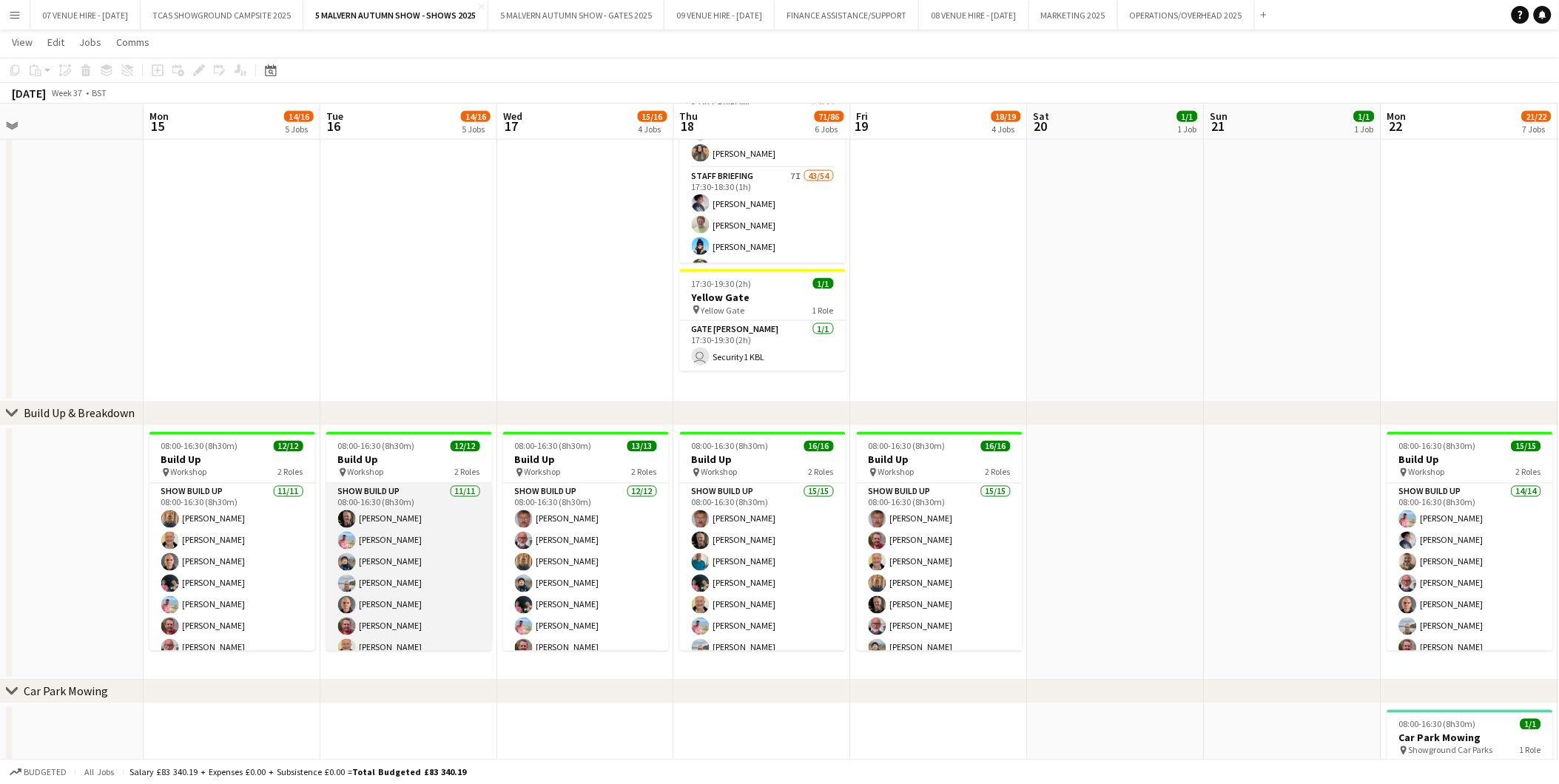
click at [390, 558] on app-card-role "Show Build Up 11/11 08:00-16:30 (8h30m) James Pickett Karen Winfield Ian Dean I…" at bounding box center [409, 616] width 166 height 264
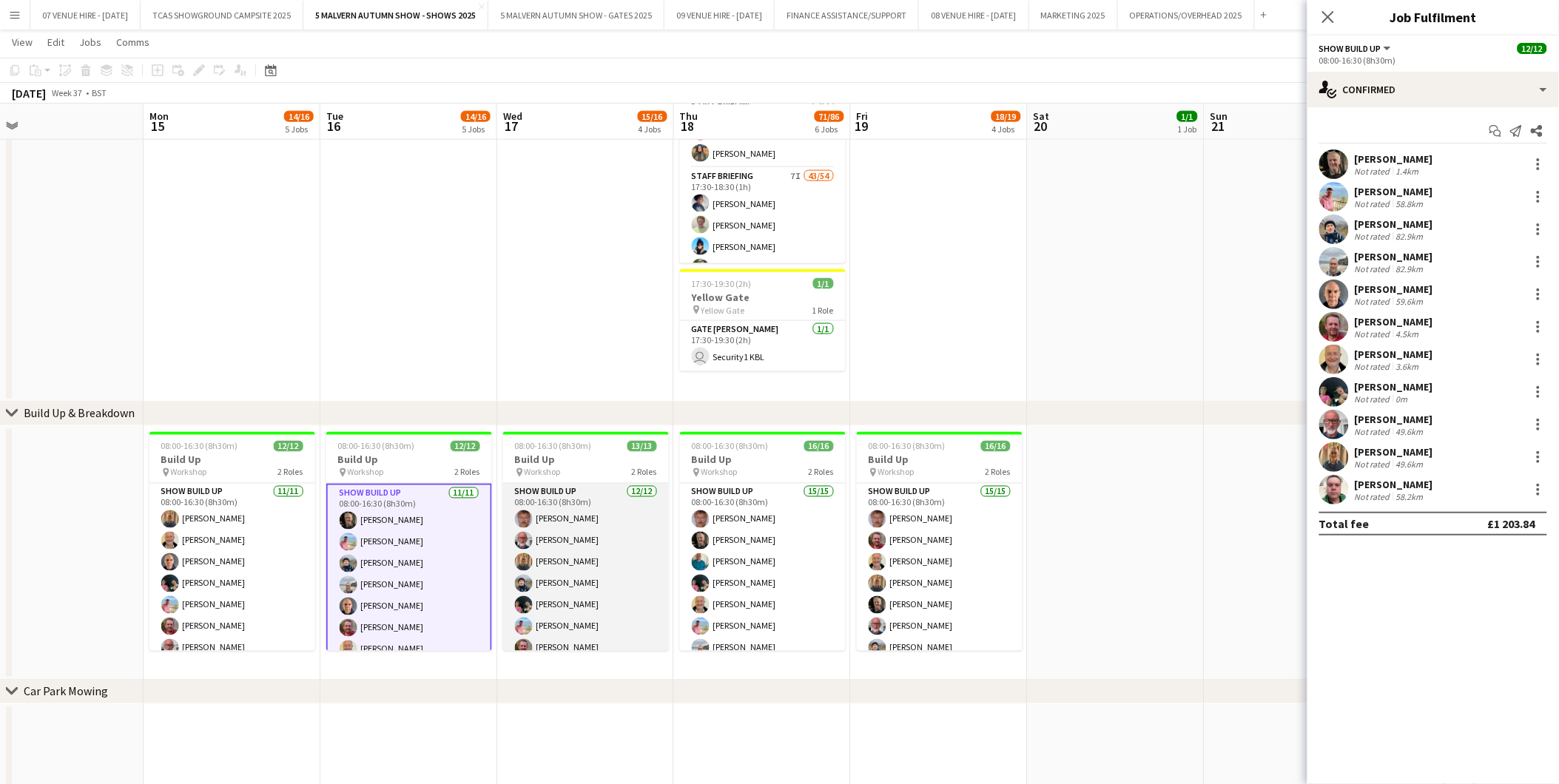
click at [596, 558] on app-card-role "Show Build Up 12/12 08:00-16:30 (8h30m) Andrew Ford David Walker Pauline Walker…" at bounding box center [586, 627] width 166 height 287
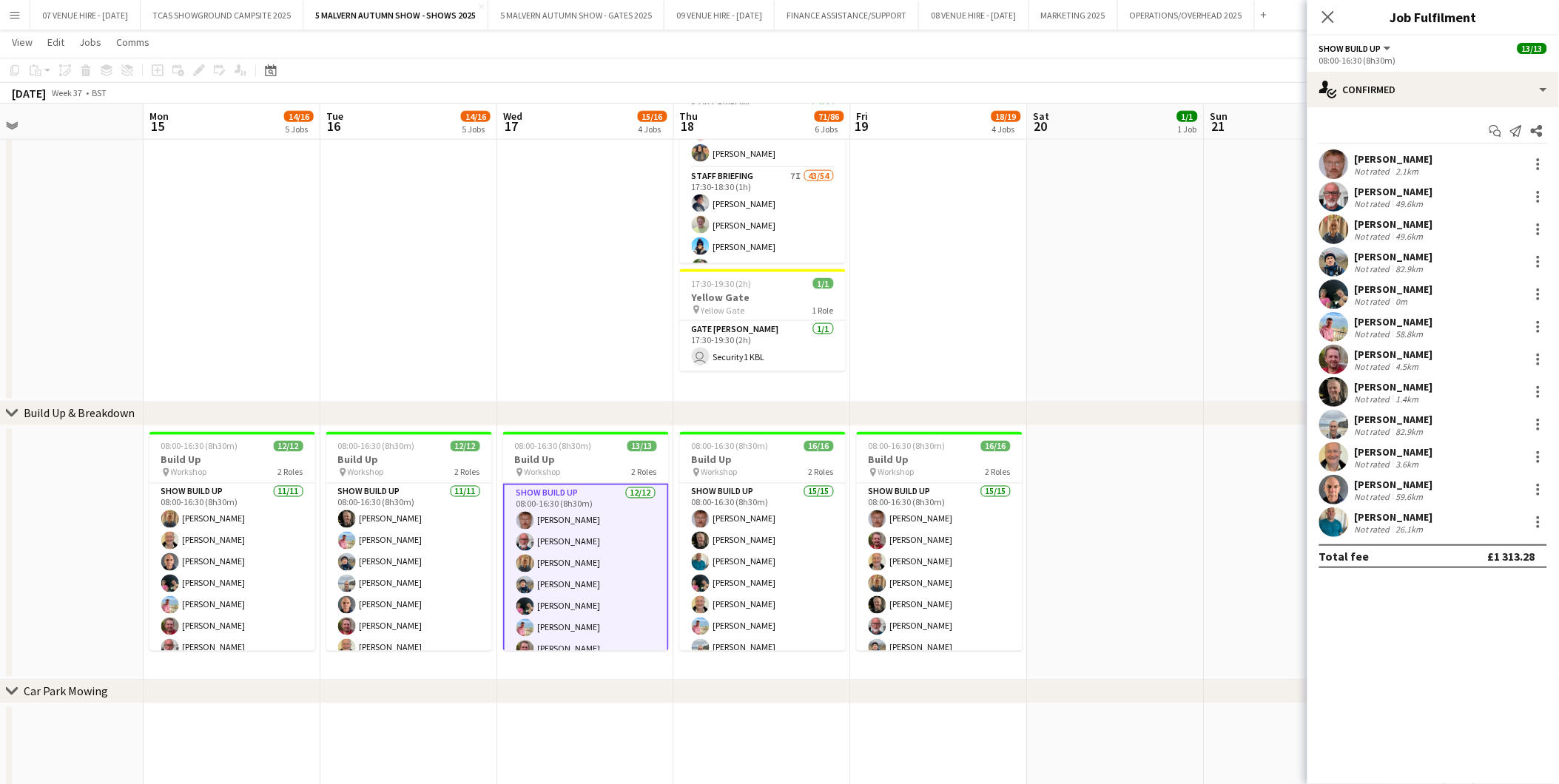
click at [638, 566] on app-card-role "Show Build Up 12/12 08:00-16:30 (8h30m) Andrew Ford David Walker Pauline Walker…" at bounding box center [586, 628] width 166 height 289
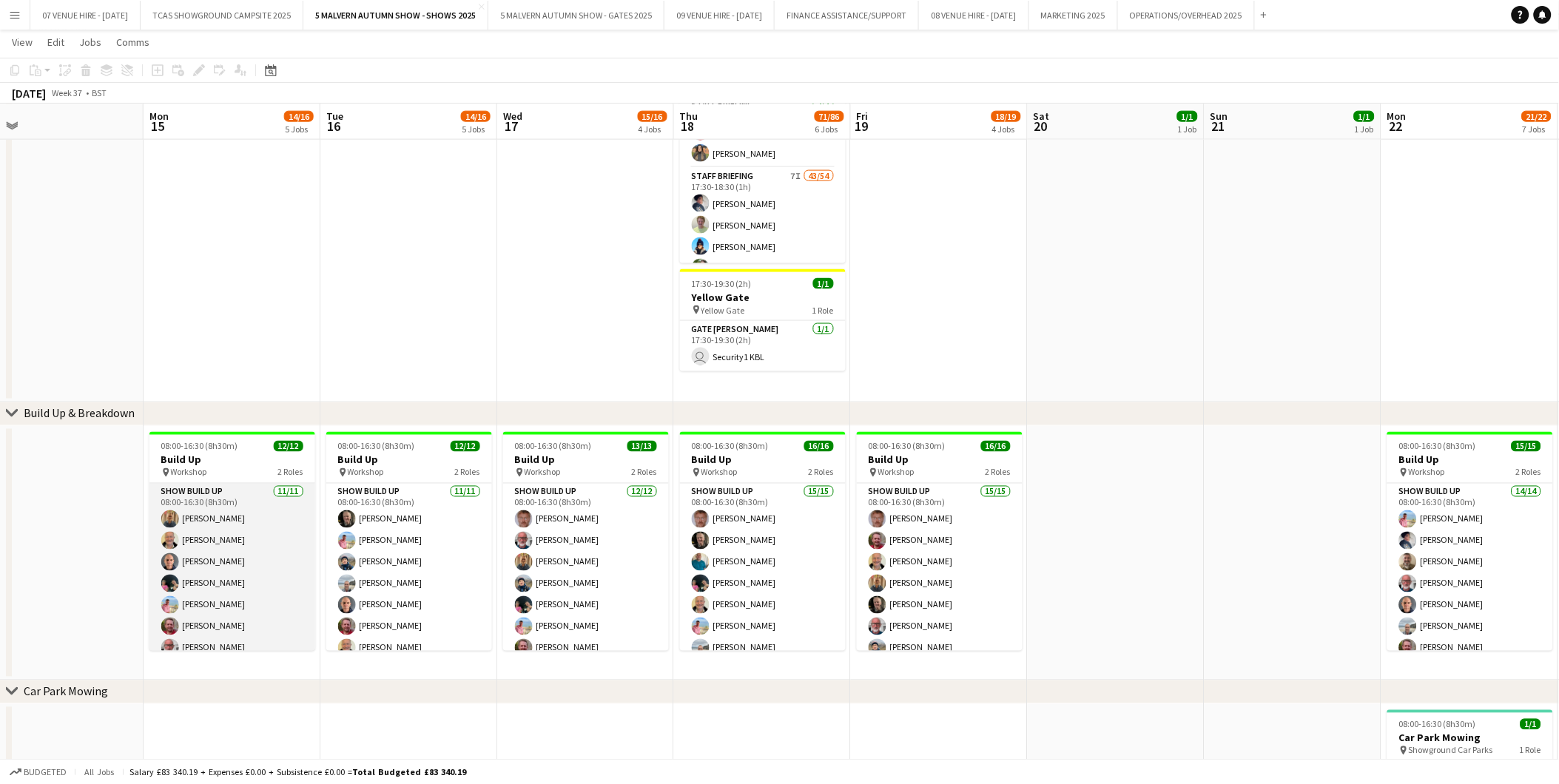
click at [239, 571] on app-card-role "Show Build Up 11/11 08:00-16:30 (8h30m) Pauline Walker Stuart McNaughton Russel…" at bounding box center [232, 616] width 166 height 264
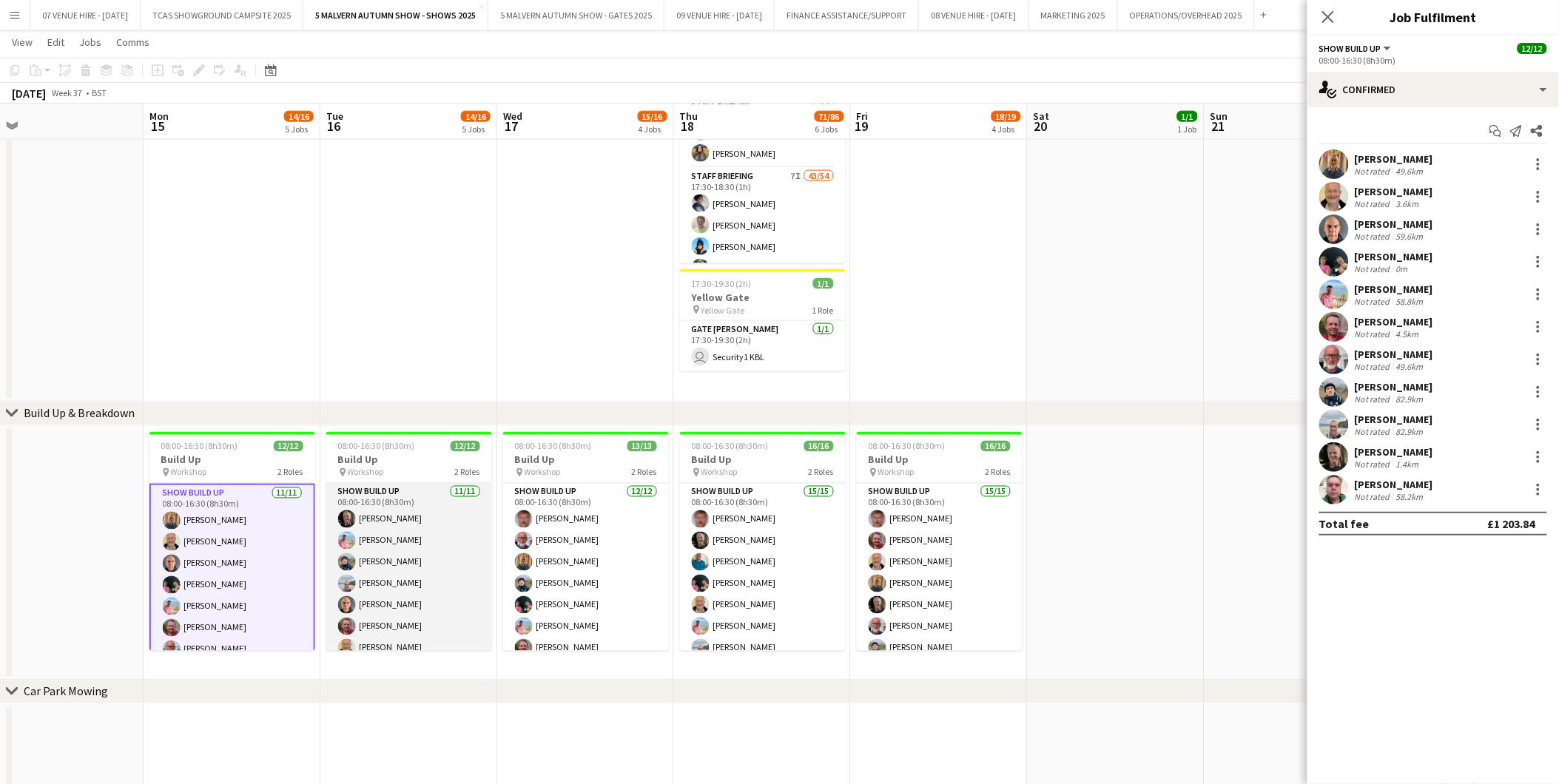
click at [408, 566] on app-card-role "Show Build Up 11/11 08:00-16:30 (8h30m) James Pickett Karen Winfield Ian Dean I…" at bounding box center [409, 616] width 166 height 264
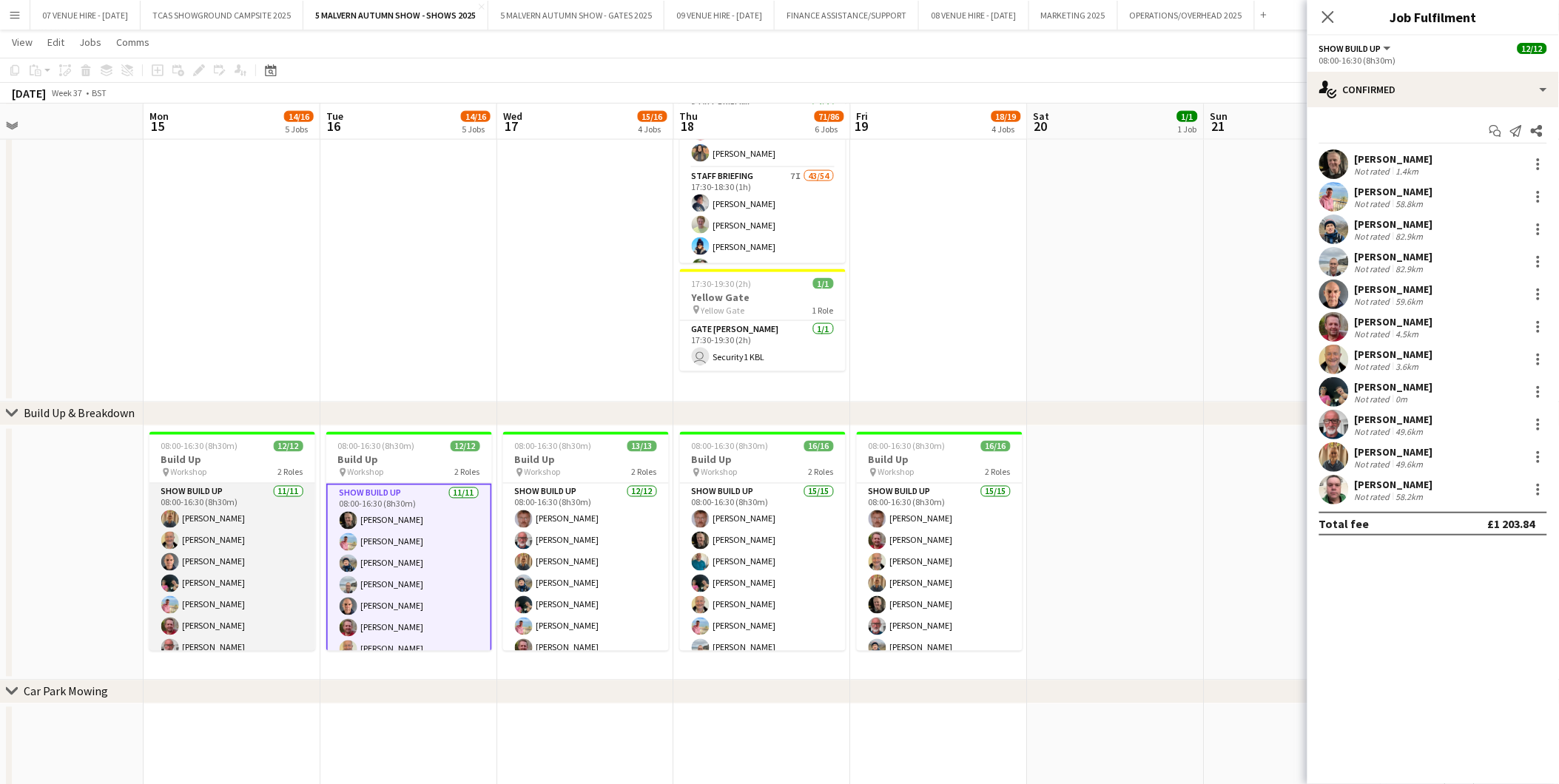
click at [208, 543] on app-card-role "Show Build Up 11/11 08:00-16:30 (8h30m) Pauline Walker Stuart McNaughton Russel…" at bounding box center [232, 616] width 166 height 264
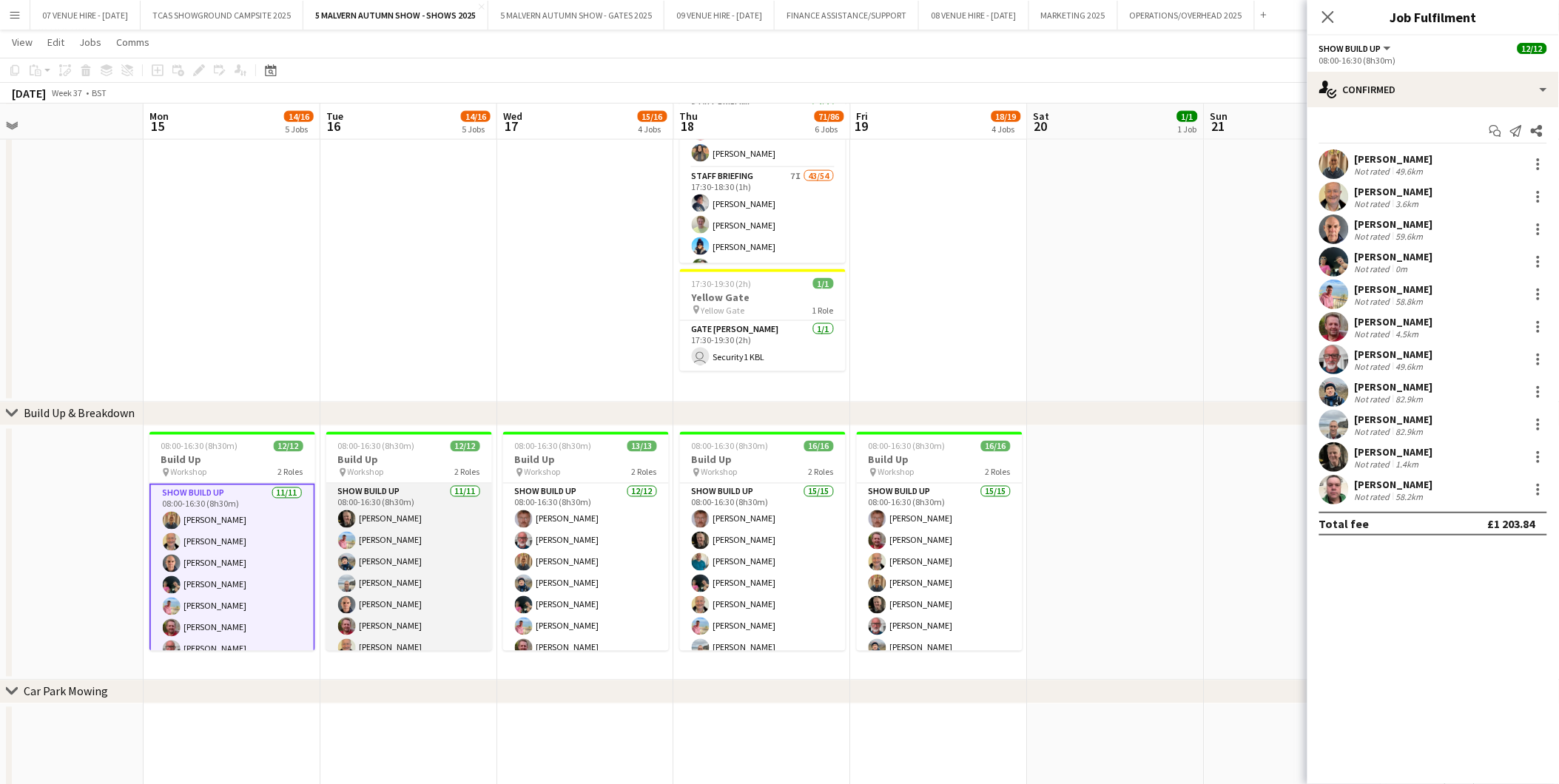
click at [379, 552] on app-card-role "Show Build Up 11/11 08:00-16:30 (8h30m) James Pickett Karen Winfield Ian Dean I…" at bounding box center [409, 616] width 166 height 264
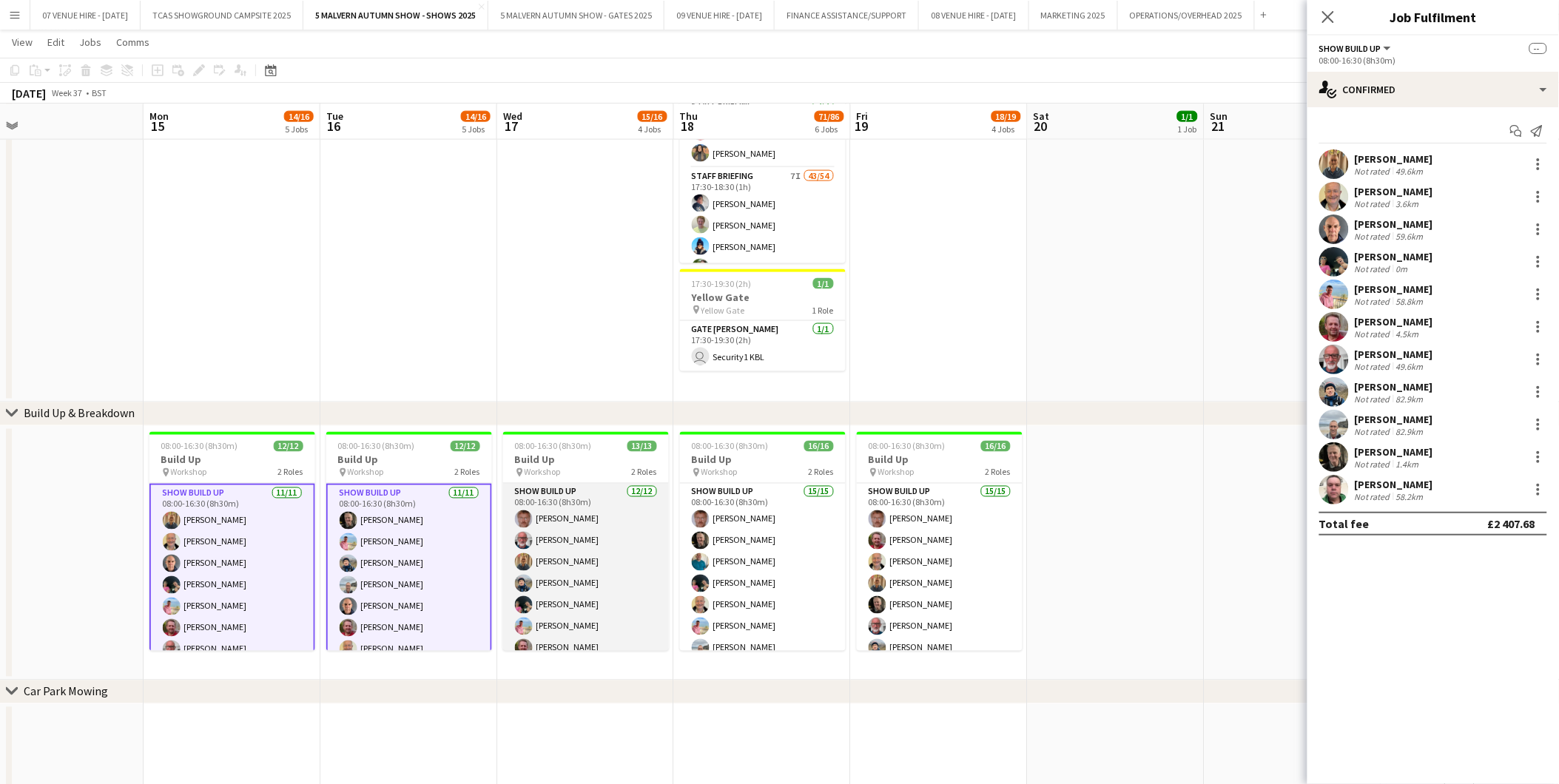
click at [542, 551] on app-card-role "Show Build Up 12/12 08:00-16:30 (8h30m) Andrew Ford David Walker Pauline Walker…" at bounding box center [586, 627] width 166 height 287
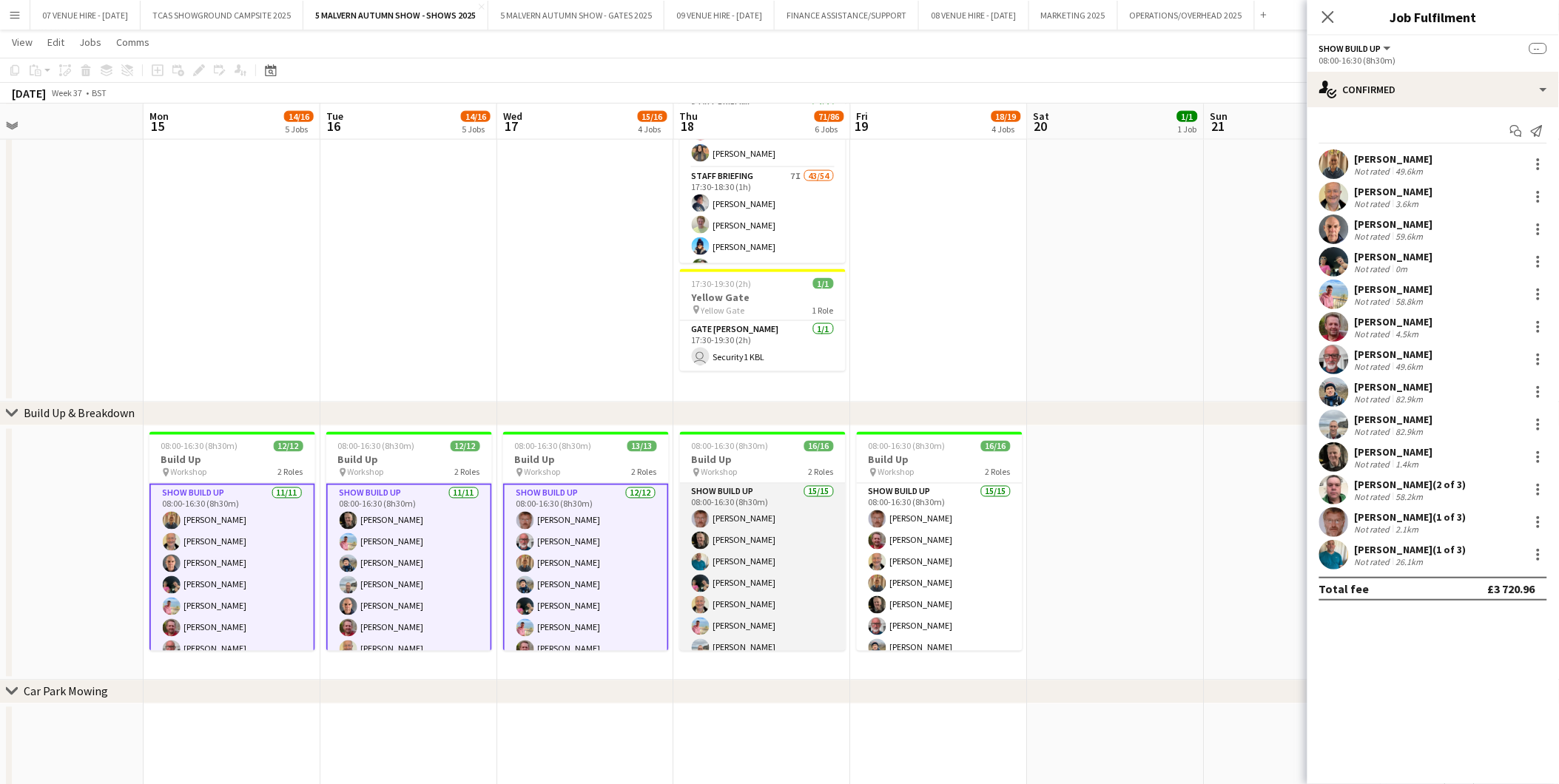
click at [765, 557] on app-card-role "Show Build Up 15/15 08:00-16:30 (8h30m) [PERSON_NAME] [PERSON_NAME] [PERSON_NAM…" at bounding box center [763, 659] width 166 height 350
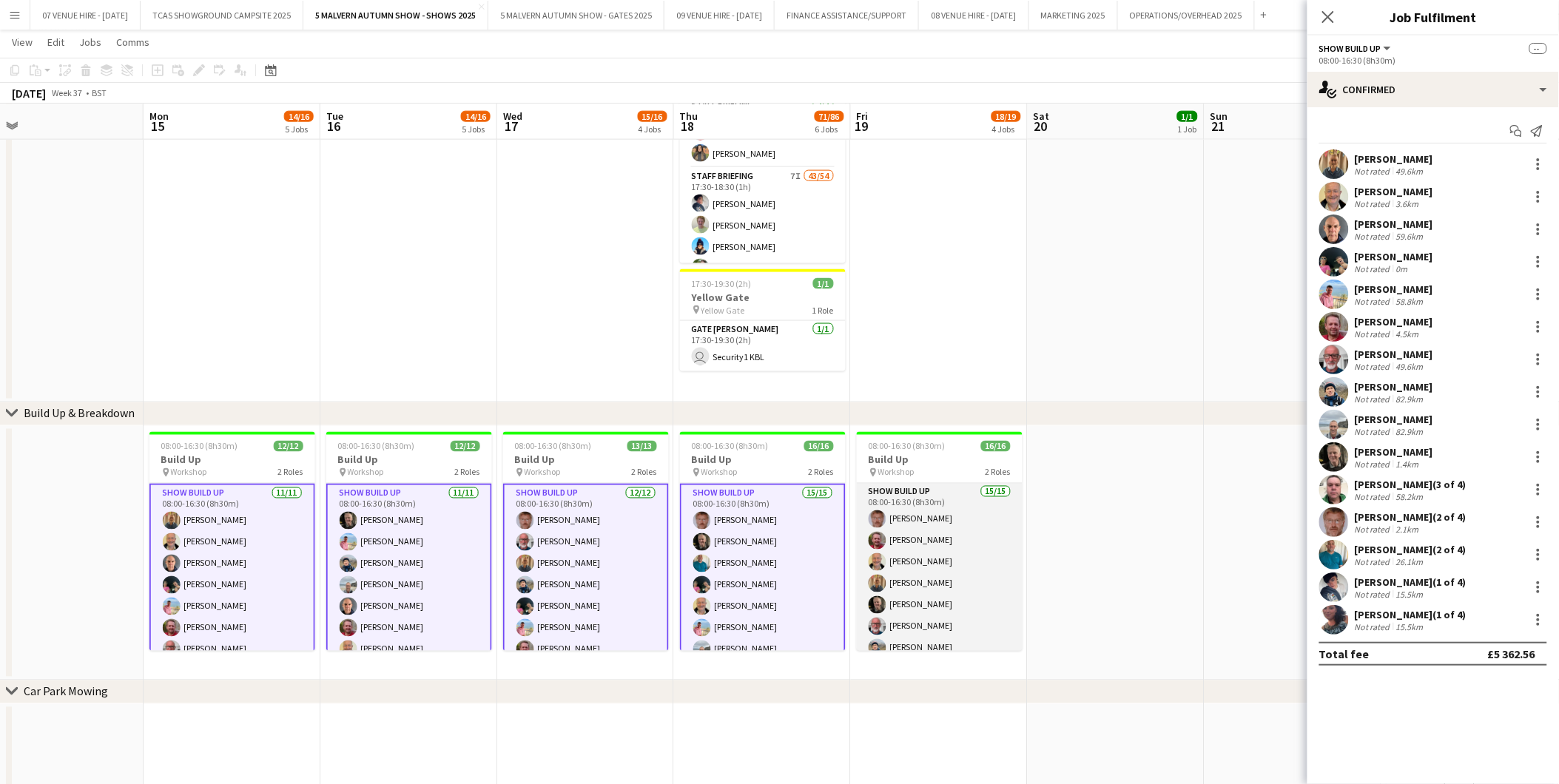
click at [925, 564] on app-card-role "Show Build Up 15/15 08:00-16:30 (8h30m) Andrew Ford Richard Wall Stuart McNaugh…" at bounding box center [939, 659] width 166 height 350
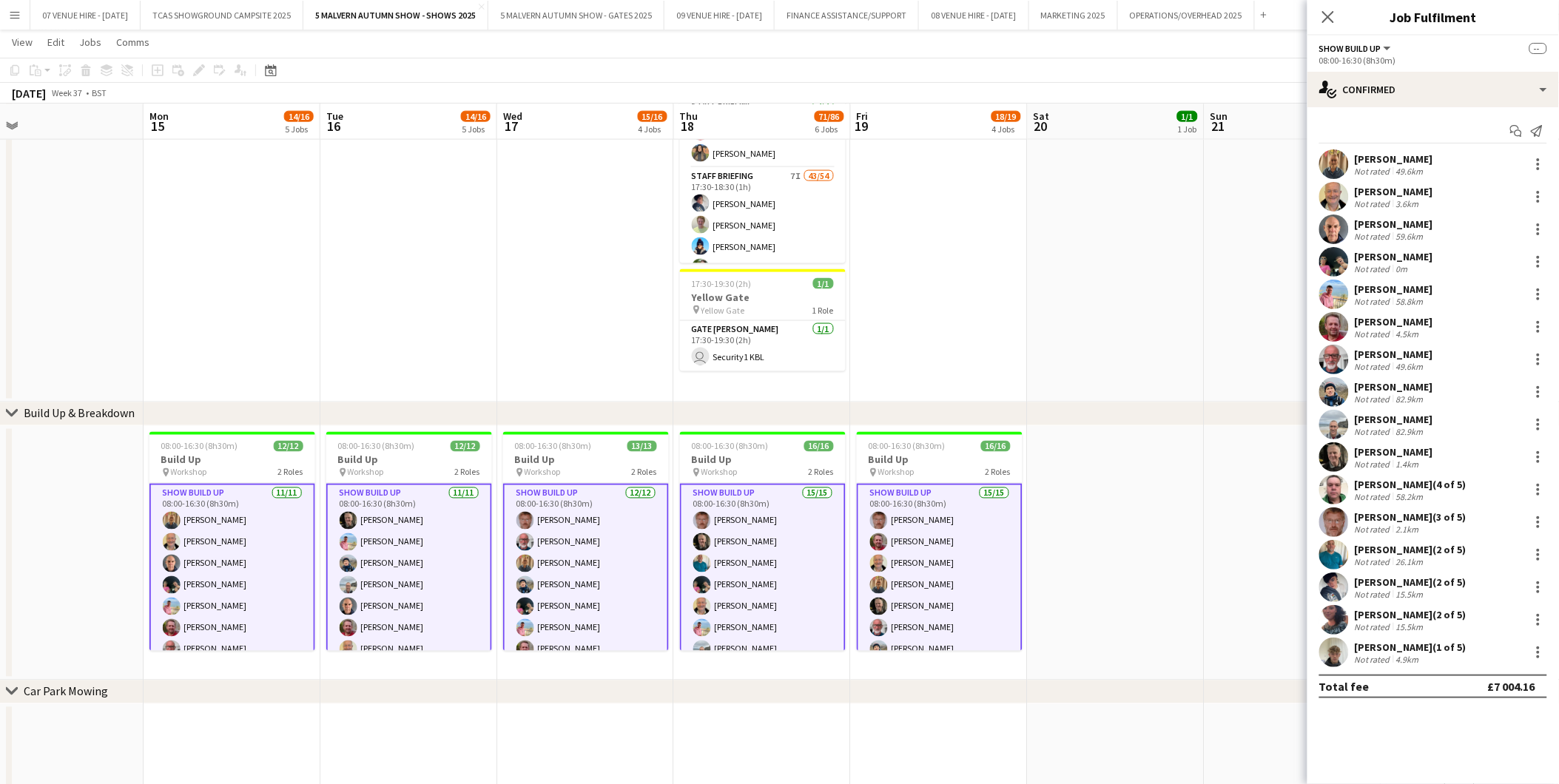
click at [1079, 484] on app-date-cell at bounding box center [1116, 553] width 177 height 254
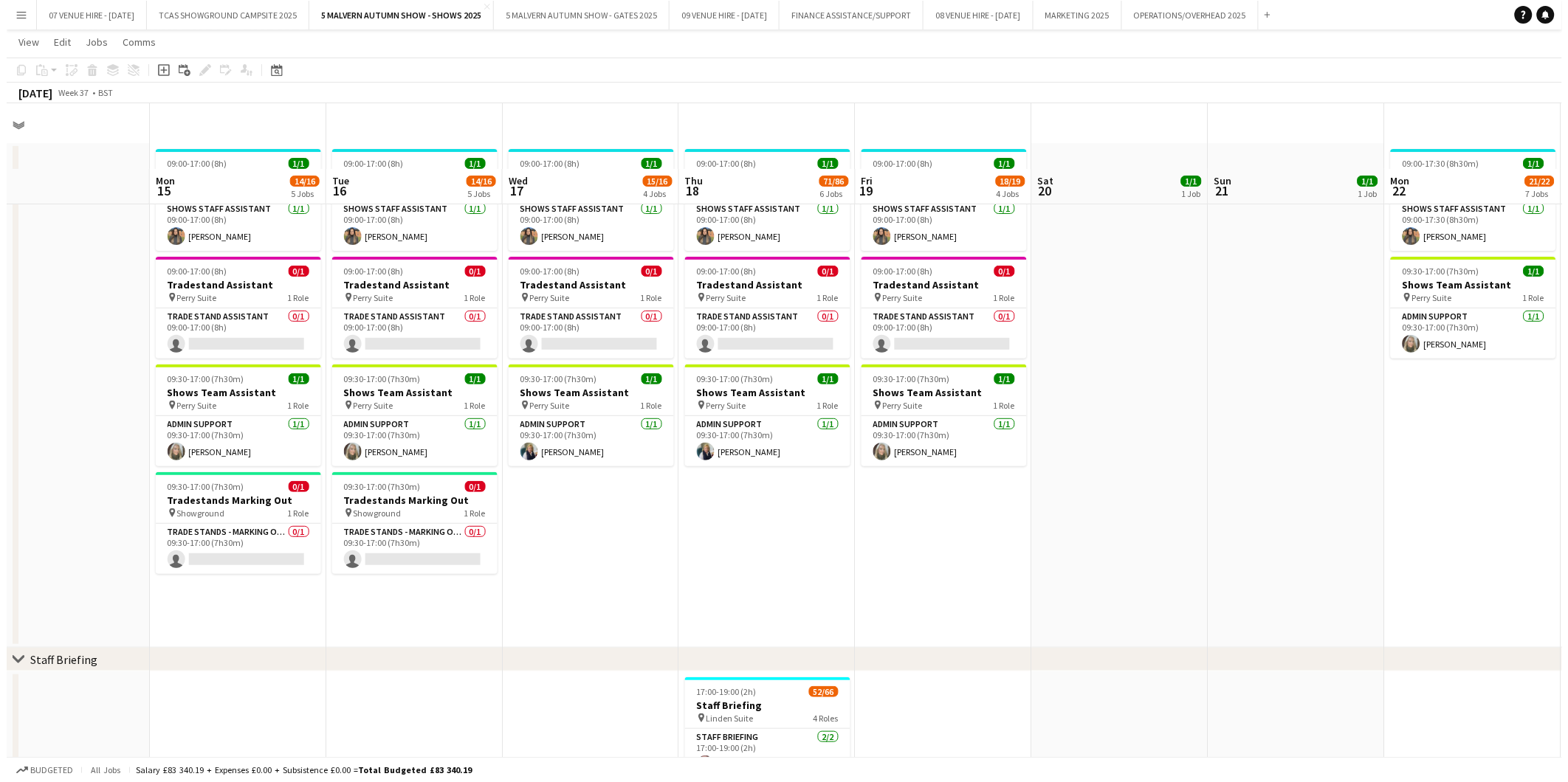
scroll to position [0, 0]
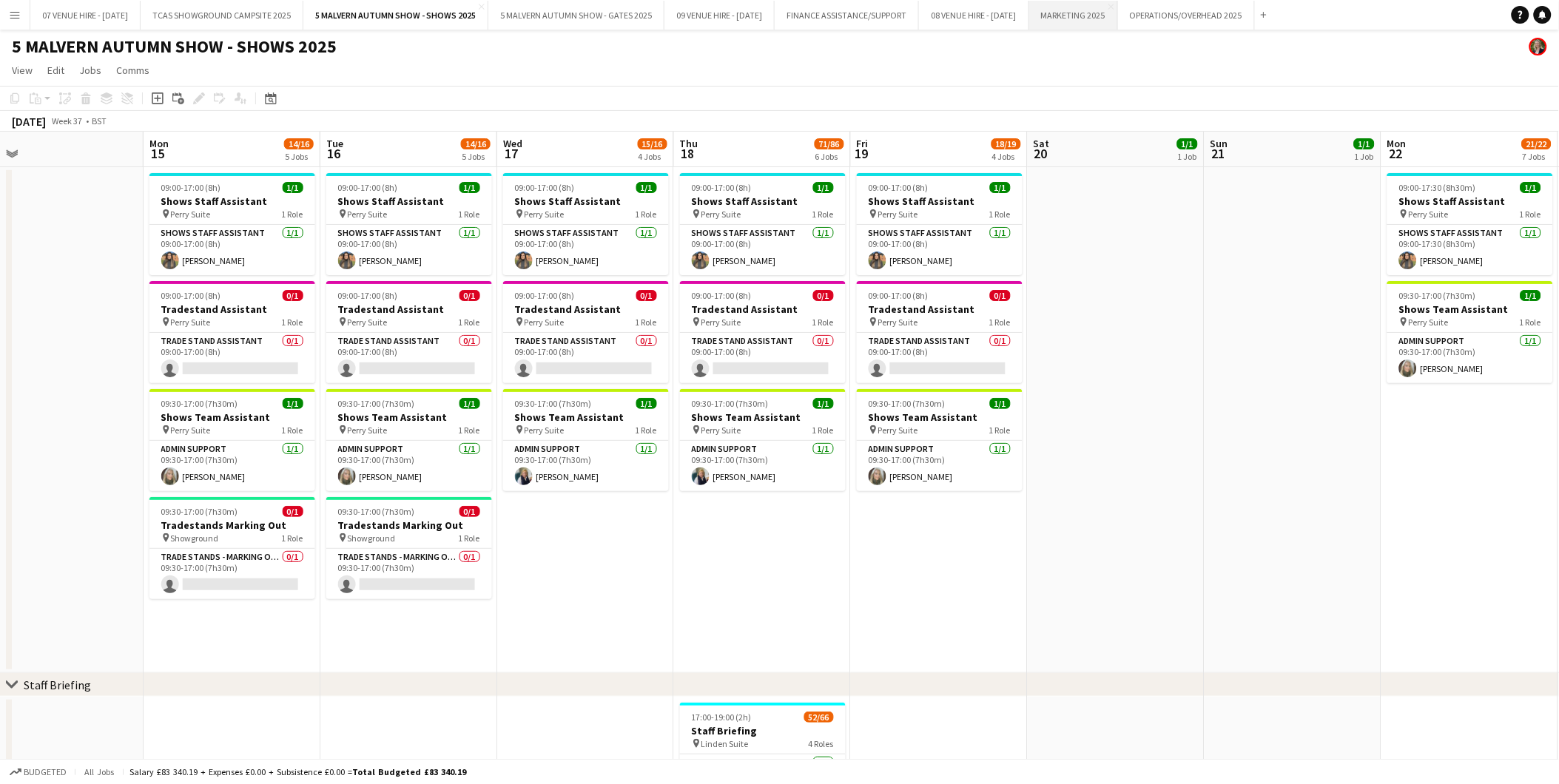
click at [1118, 9] on button "MARKETING 2025 Close" at bounding box center [1073, 15] width 89 height 29
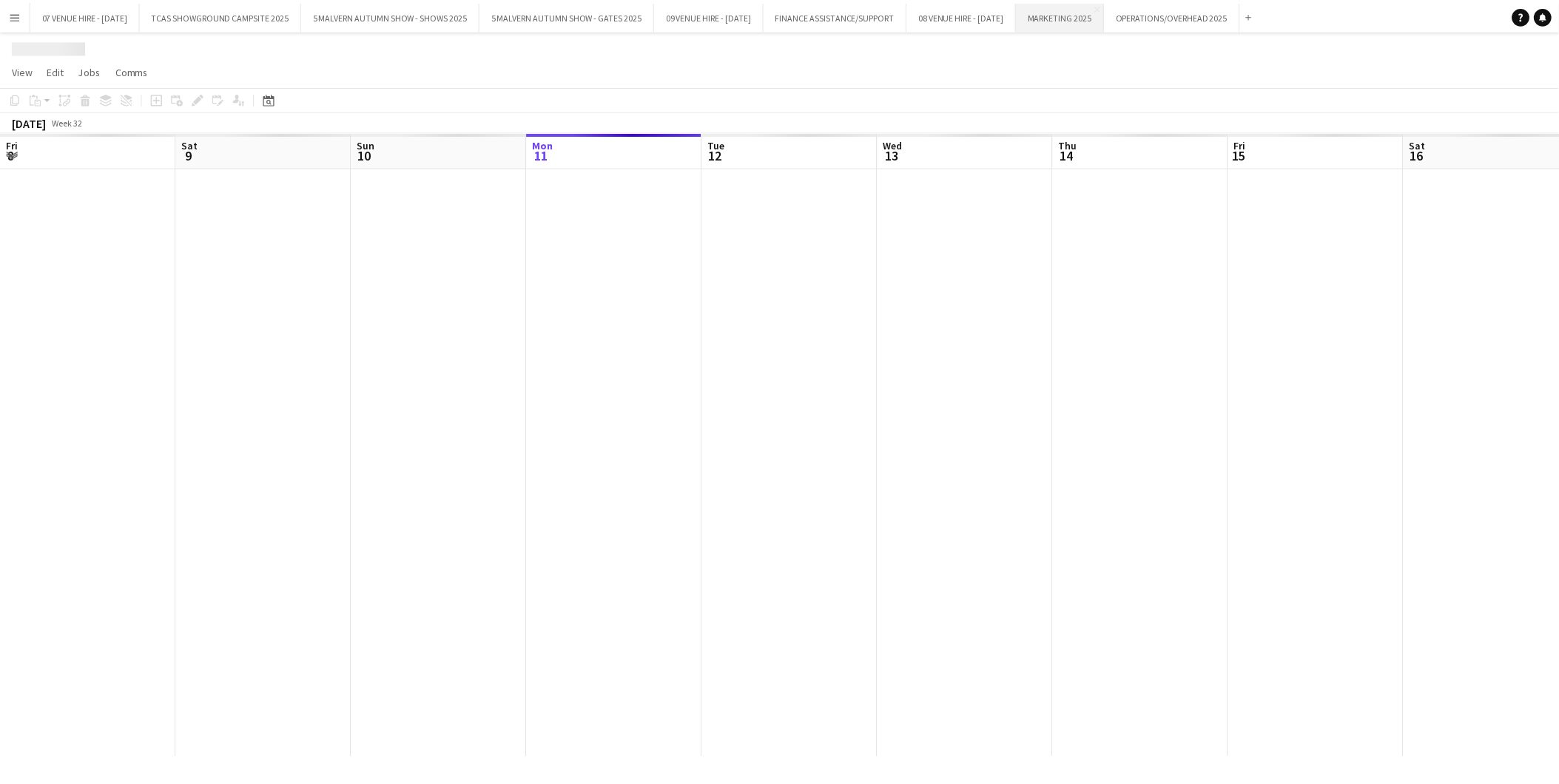
scroll to position [0, 353]
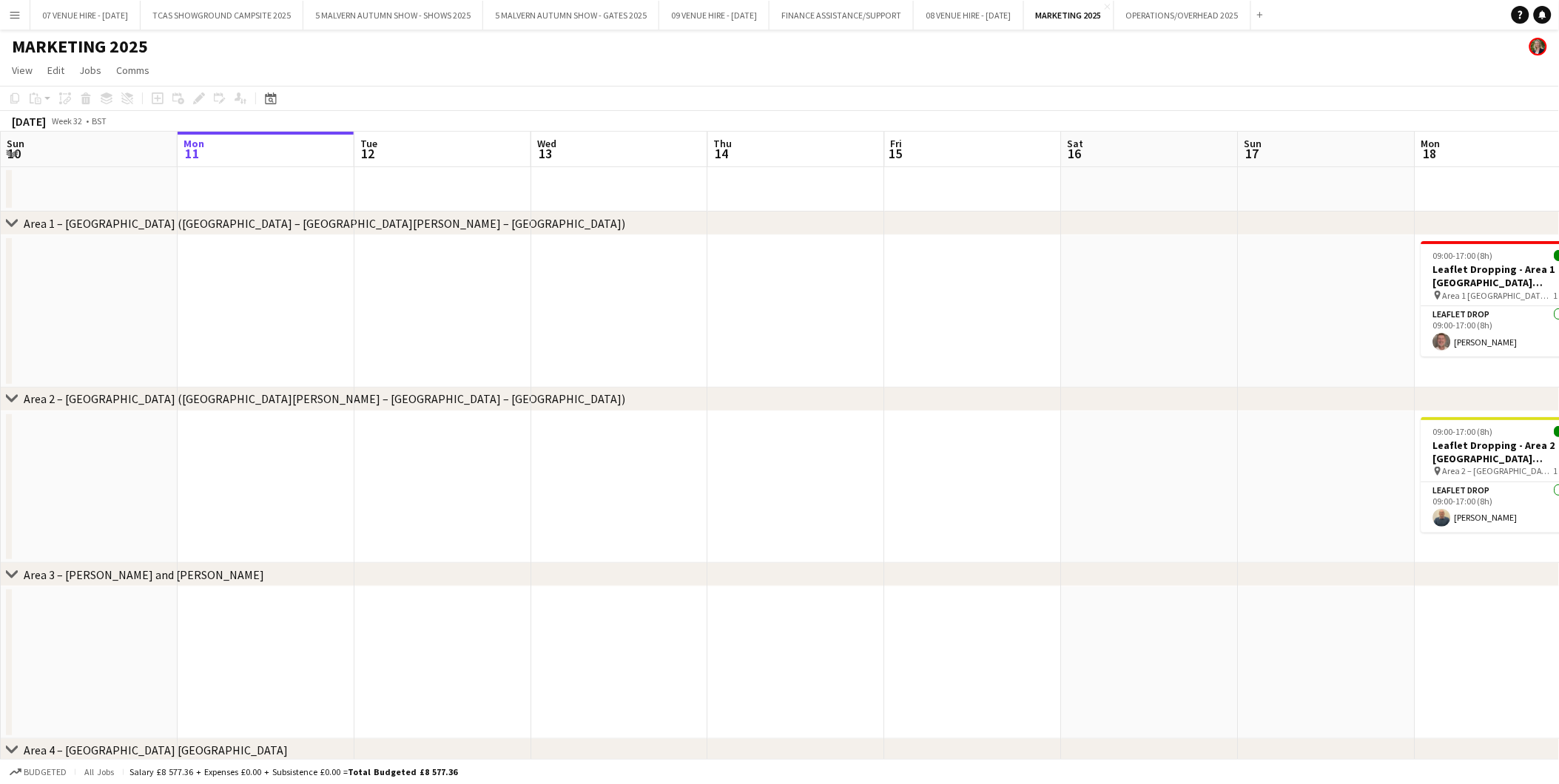
drag, startPoint x: 982, startPoint y: 213, endPoint x: 652, endPoint y: 256, distance: 332.8
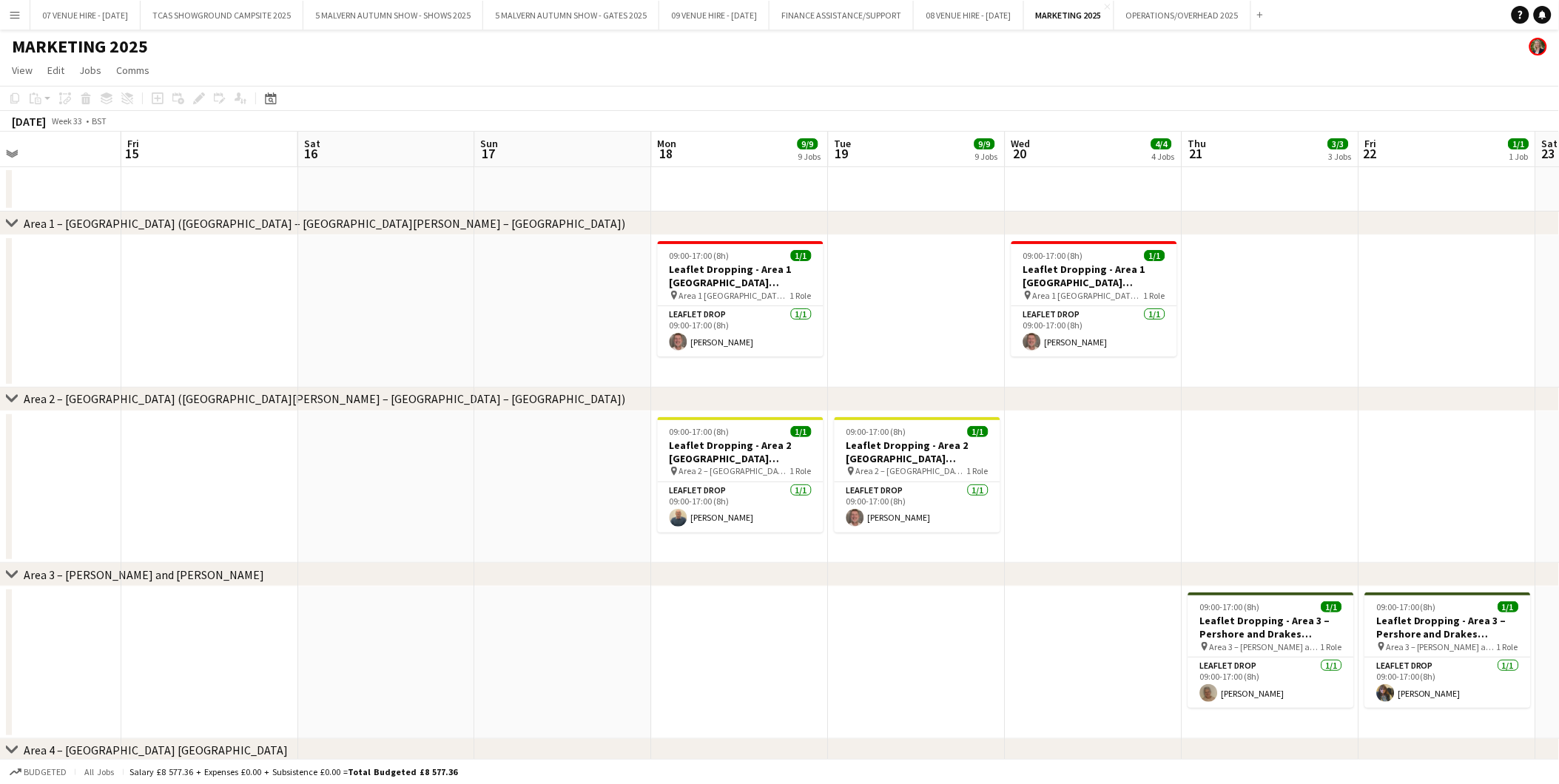
scroll to position [0, 590]
drag, startPoint x: 1444, startPoint y: 257, endPoint x: 677, endPoint y: 305, distance: 768.5
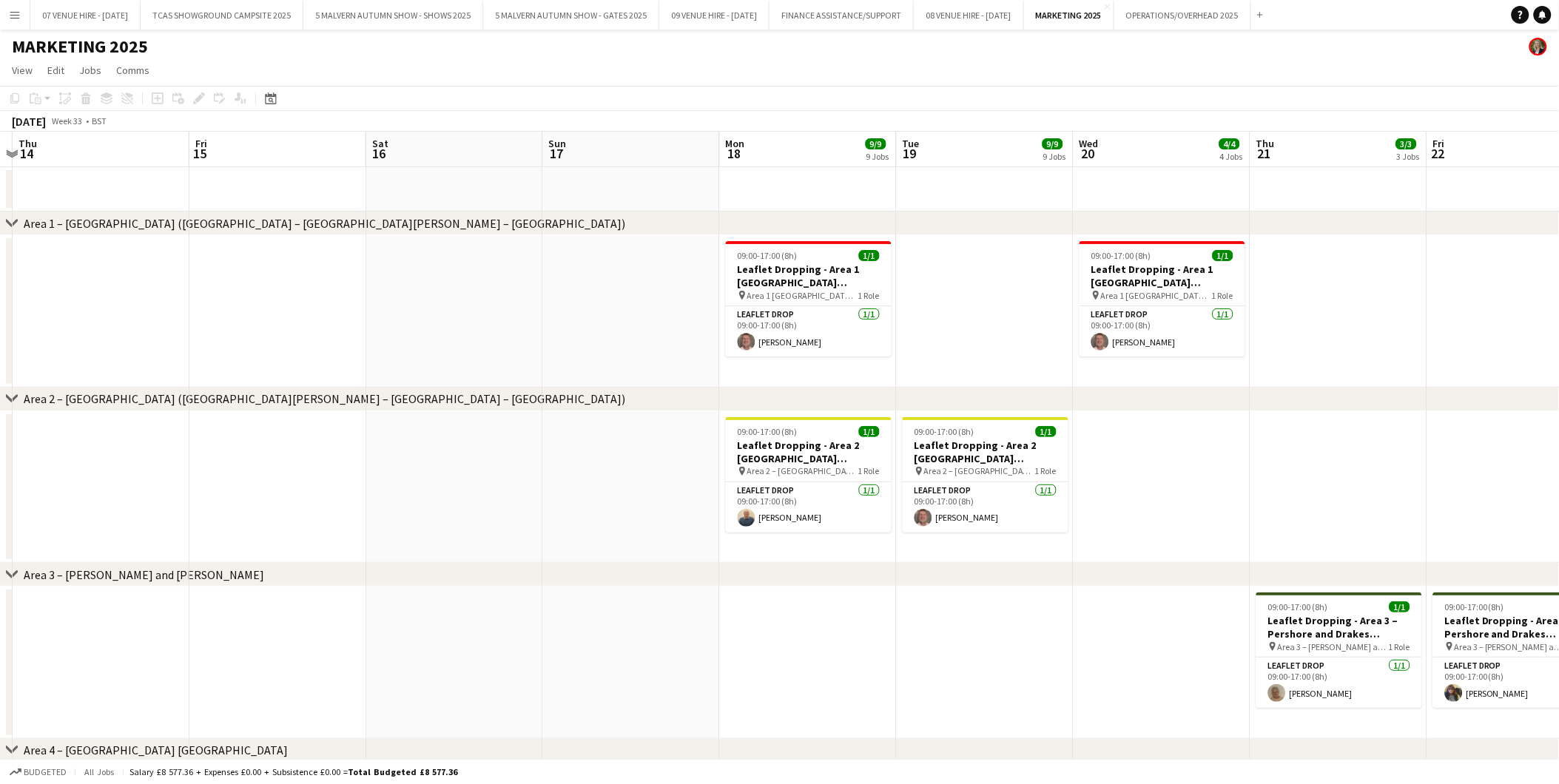
drag, startPoint x: 746, startPoint y: 268, endPoint x: 818, endPoint y: 264, distance: 72.1
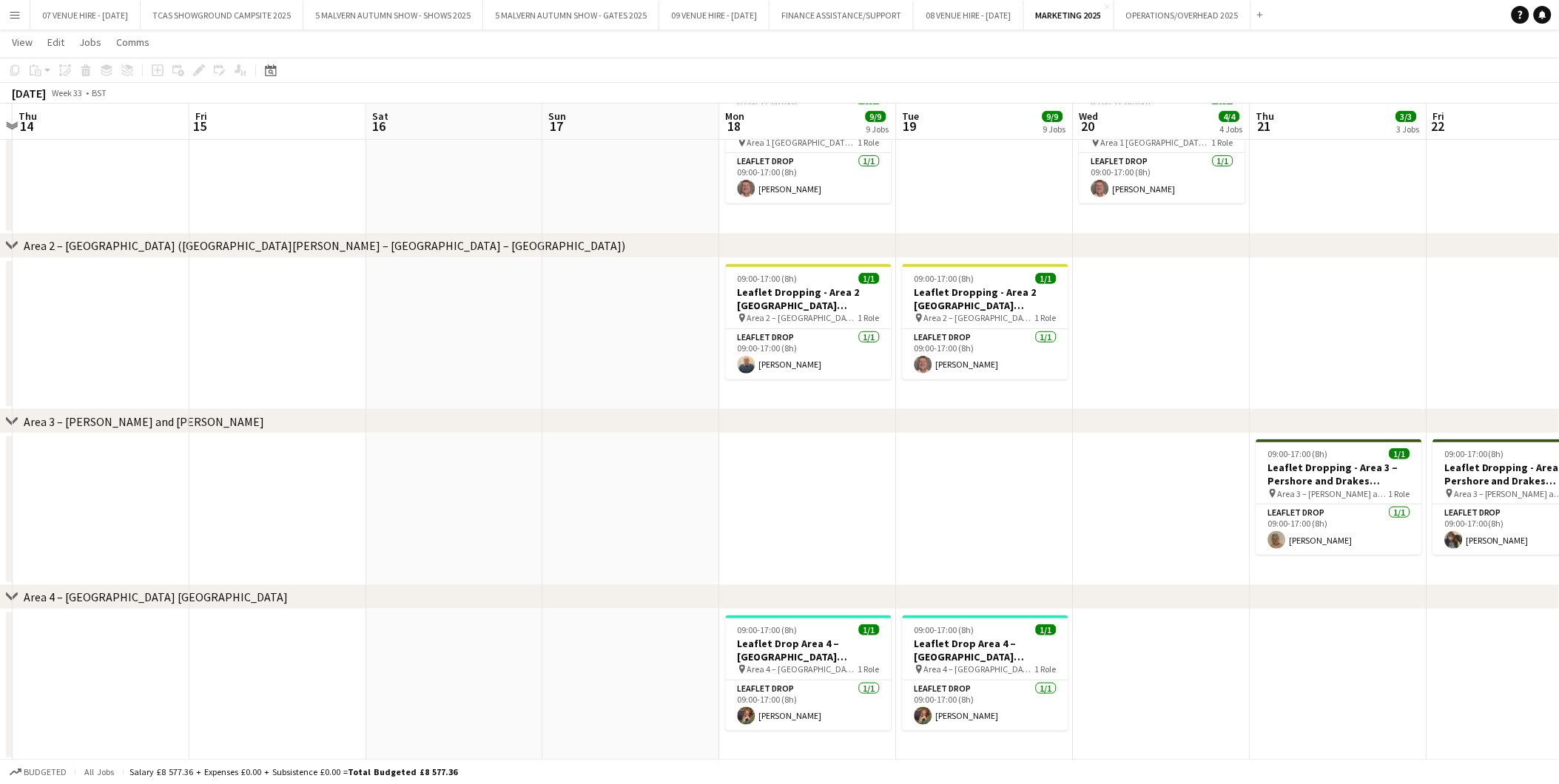
scroll to position [0, 0]
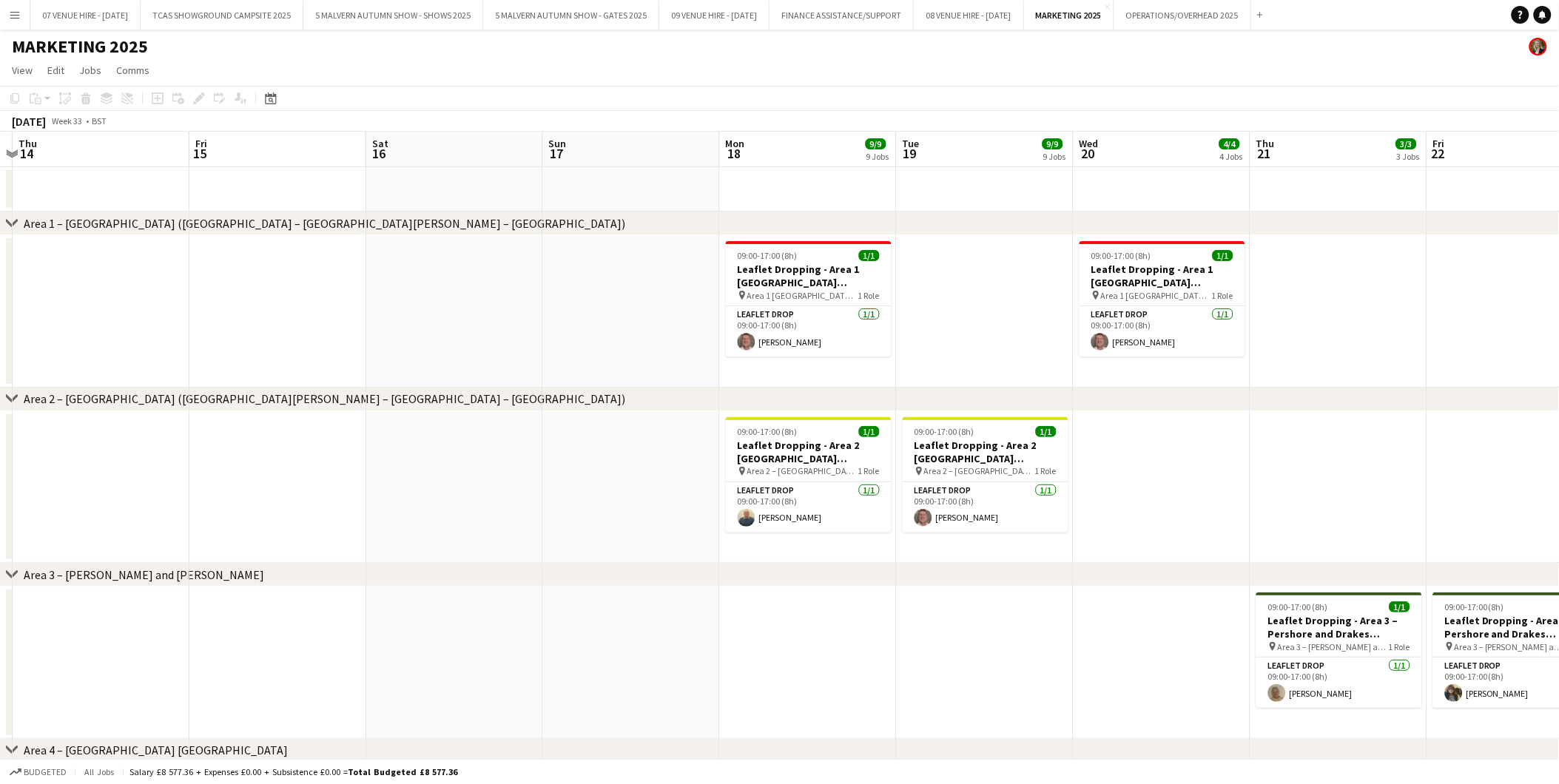
drag, startPoint x: 1286, startPoint y: 386, endPoint x: 1054, endPoint y: 405, distance: 232.8
click at [1054, 405] on div "chevron-right Area 2 – Worcester (St Johns – Lower Wick – Rushwick)" at bounding box center [780, 399] width 1559 height 24
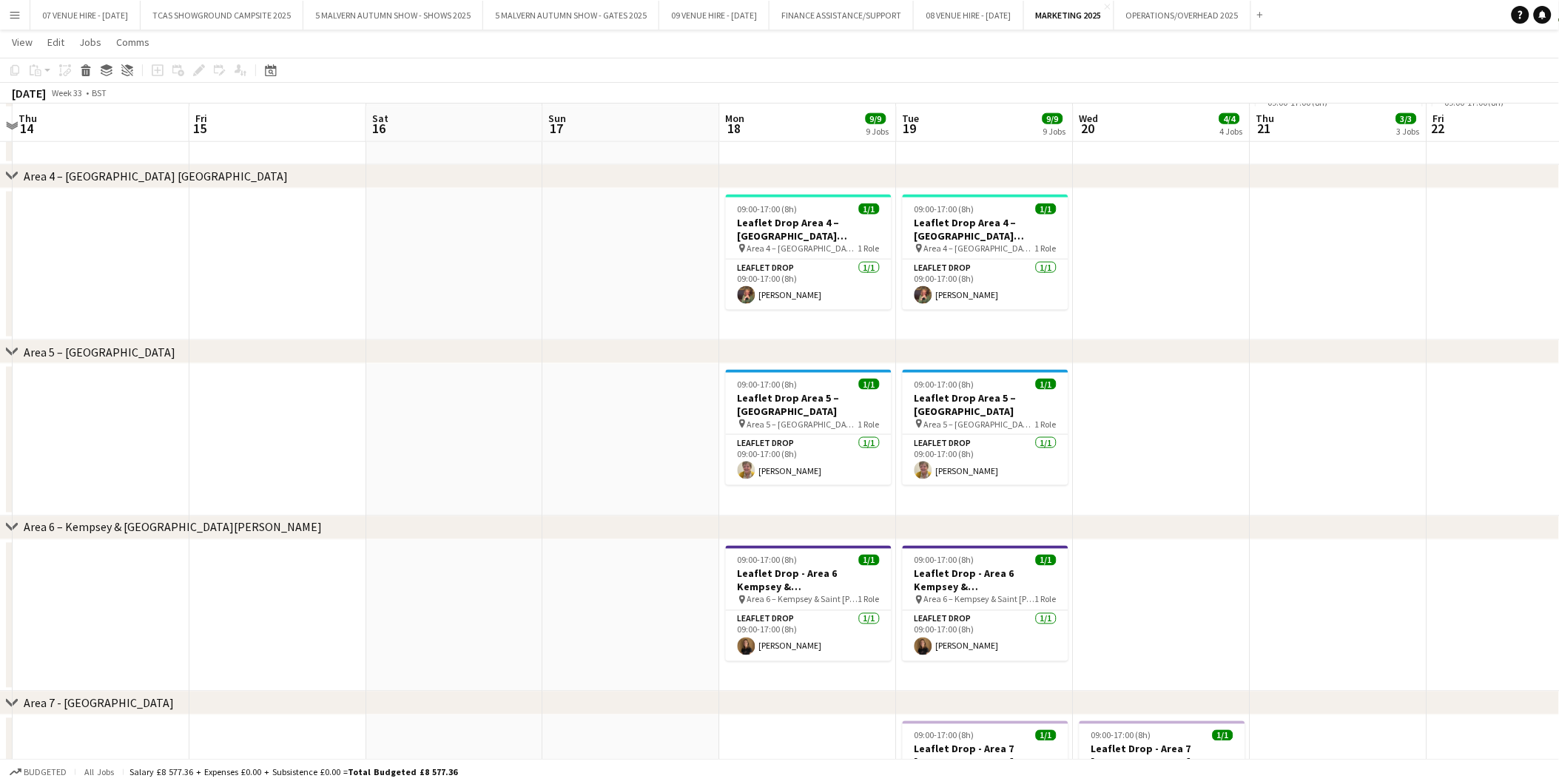
scroll to position [575, 0]
click at [603, 271] on app-date-cell at bounding box center [631, 263] width 177 height 153
